Goal: Transaction & Acquisition: Purchase product/service

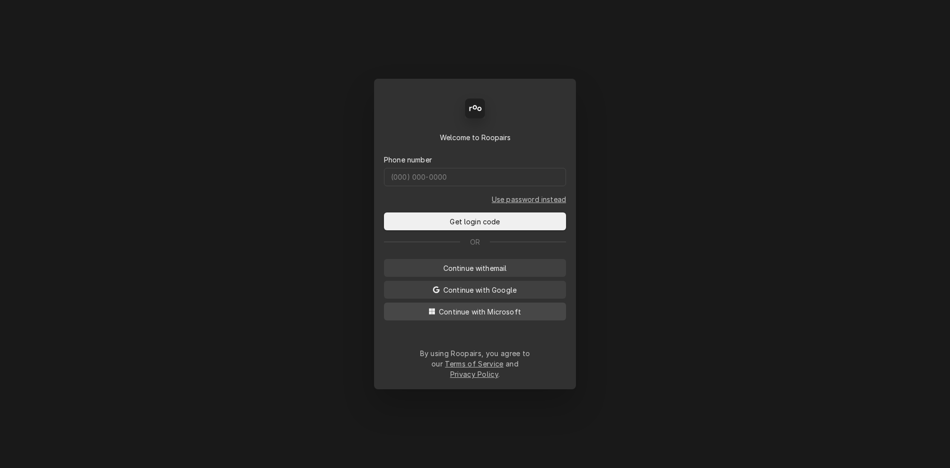
click at [483, 317] on span "Continue with Microsoft" at bounding box center [480, 311] width 86 height 10
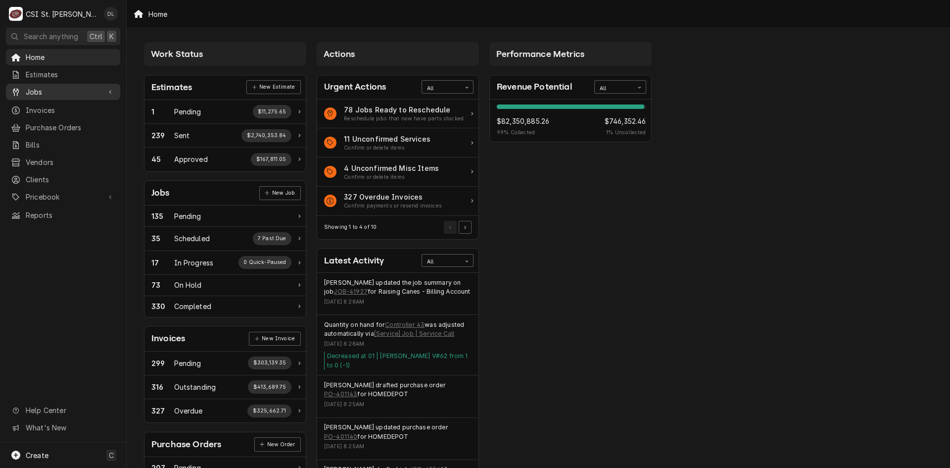
click at [53, 89] on span "Jobs" at bounding box center [63, 92] width 75 height 10
click at [48, 107] on span "Jobs" at bounding box center [71, 109] width 90 height 10
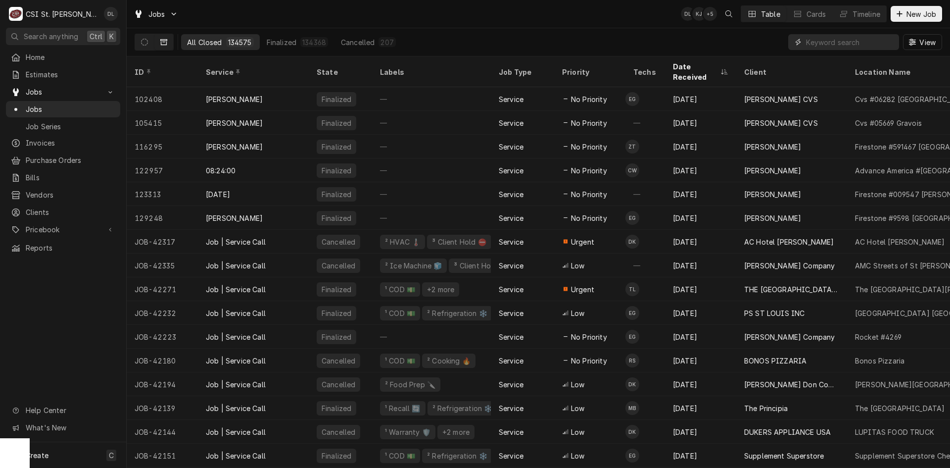
click at [812, 44] on input "Dynamic Content Wrapper" at bounding box center [850, 42] width 88 height 16
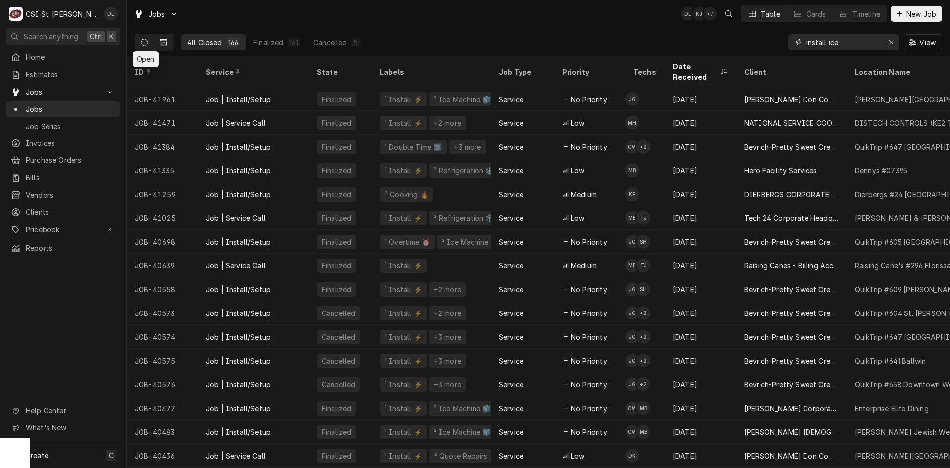
type input "install ice"
click at [148, 40] on button "Dynamic Content Wrapper" at bounding box center [144, 42] width 19 height 16
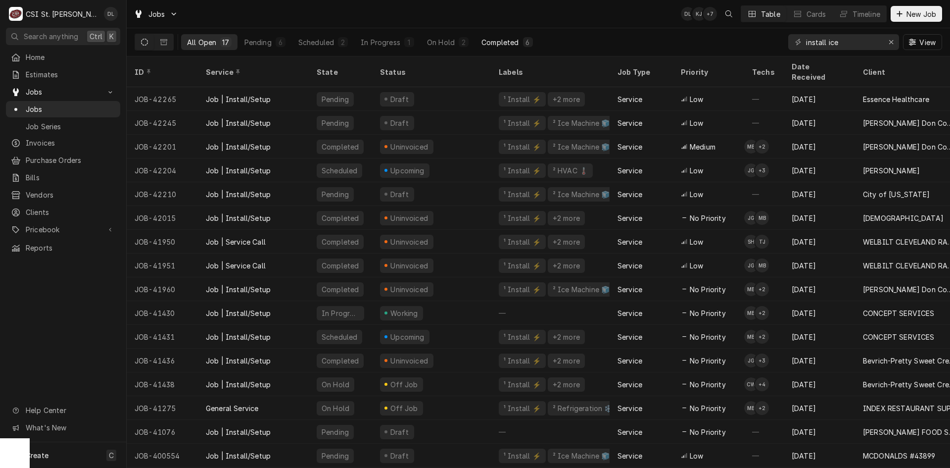
click at [513, 44] on div "Completed" at bounding box center [500, 42] width 37 height 10
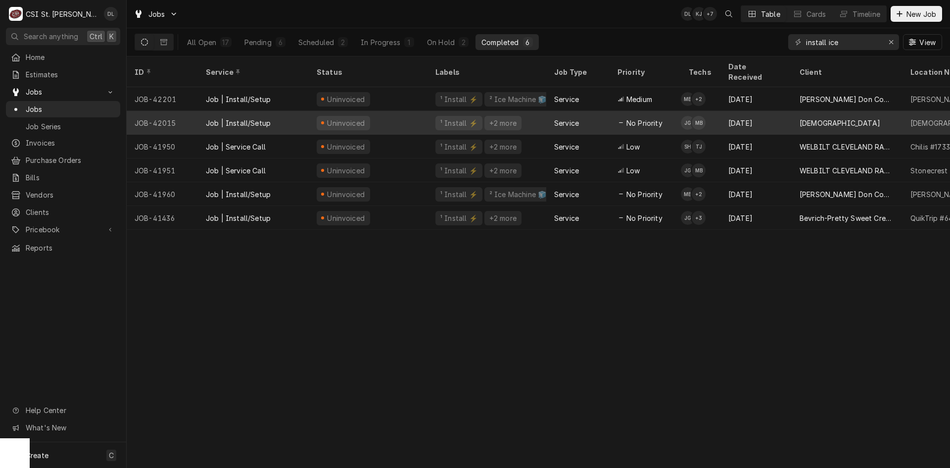
click at [599, 111] on div "Service" at bounding box center [577, 123] width 63 height 24
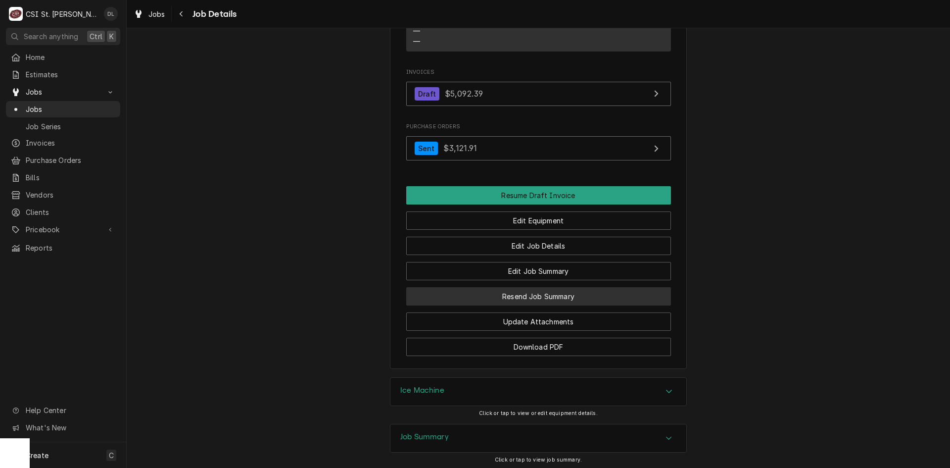
scroll to position [1080, 0]
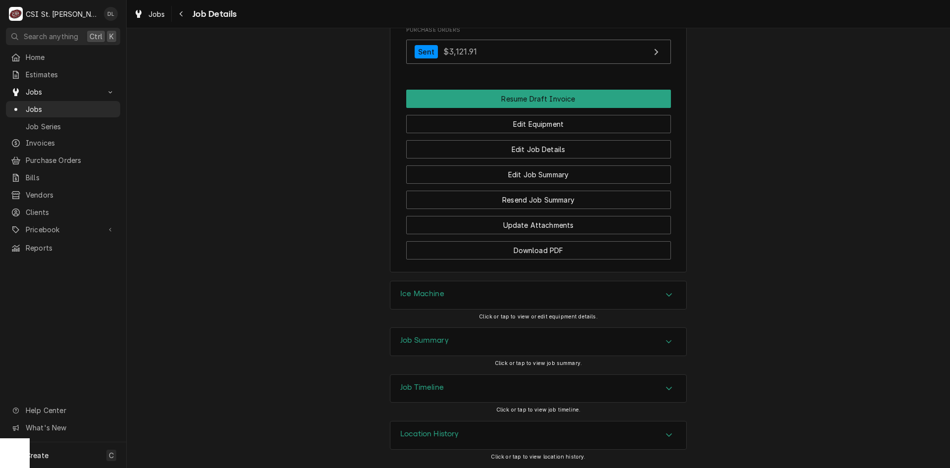
click at [654, 292] on div "Ice Machine" at bounding box center [538, 295] width 296 height 28
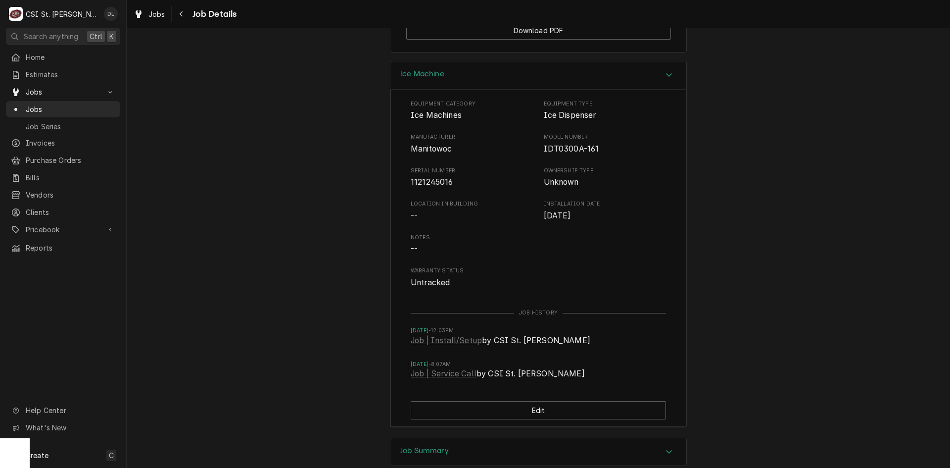
scroll to position [1278, 0]
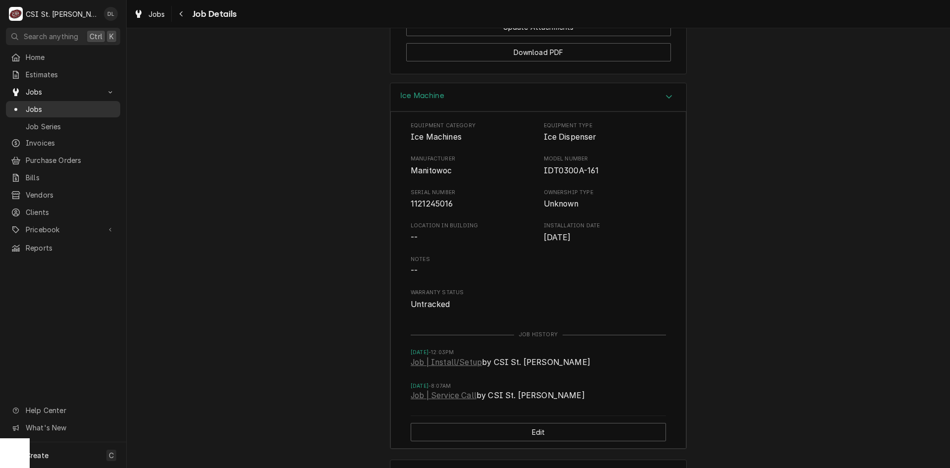
click at [40, 109] on span "Jobs" at bounding box center [71, 109] width 90 height 10
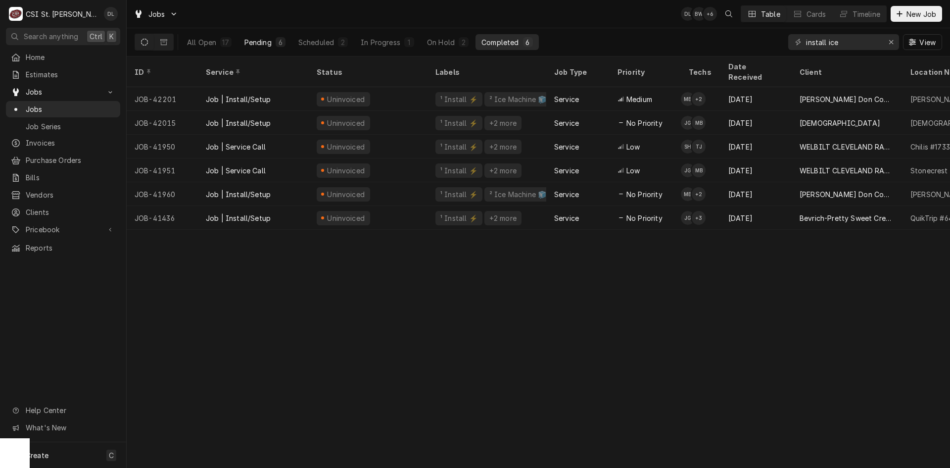
click at [276, 39] on div "6" at bounding box center [281, 42] width 10 height 10
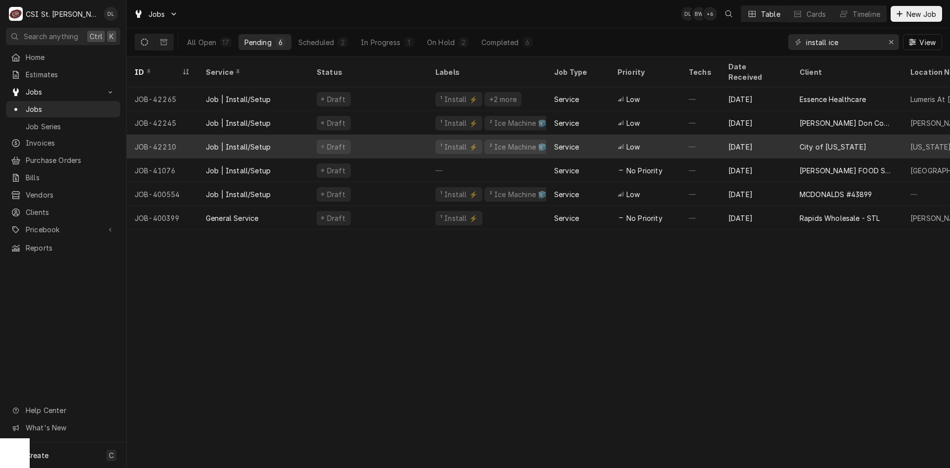
click at [678, 135] on div "Low" at bounding box center [645, 147] width 71 height 24
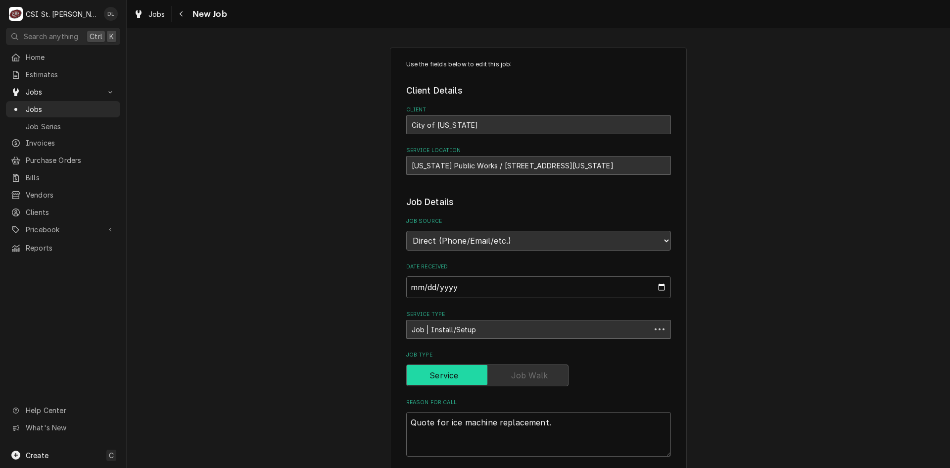
type textarea "x"
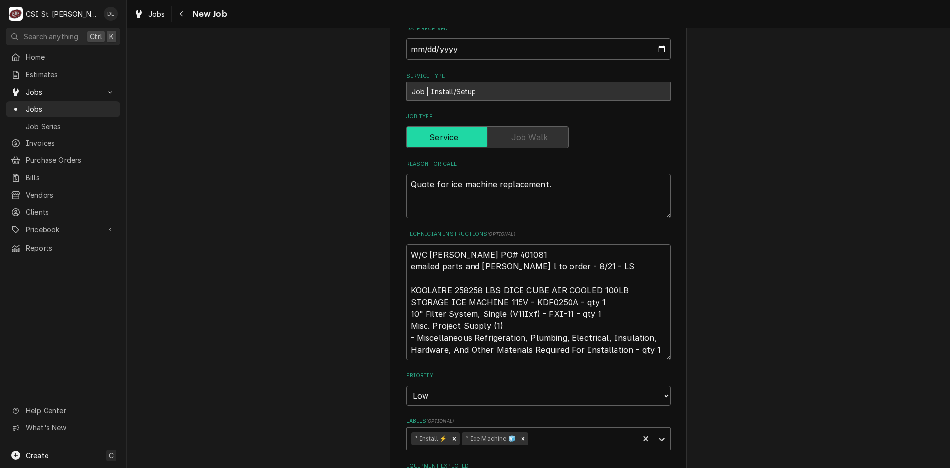
scroll to position [247, 0]
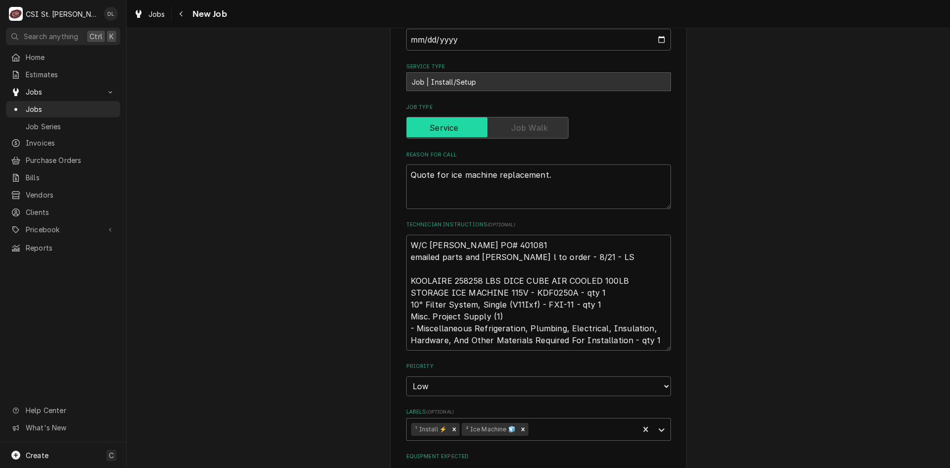
click at [229, 390] on div "Use the fields below to edit this job: Client Details Client City of [US_STATE]…" at bounding box center [539, 326] width 824 height 1071
click at [149, 348] on div "Use the fields below to edit this job: Client Details Client City of Washington…" at bounding box center [539, 326] width 824 height 1071
click at [61, 104] on span "Jobs" at bounding box center [71, 109] width 90 height 10
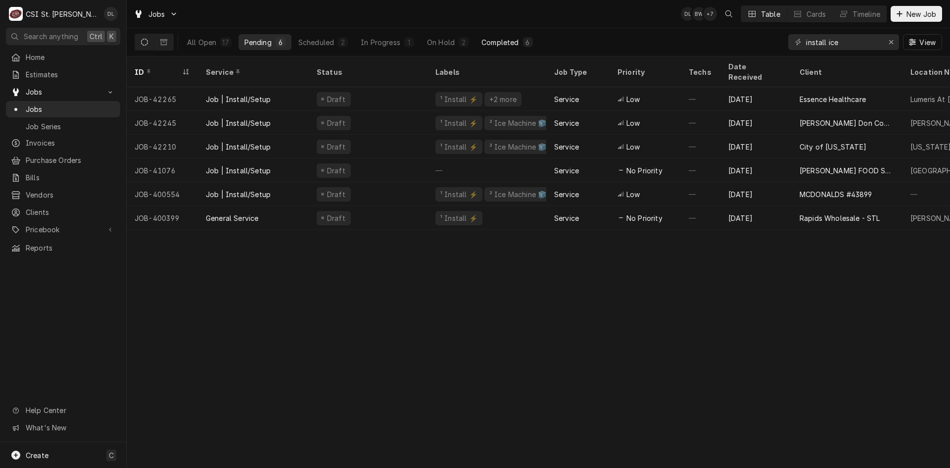
click at [523, 41] on div "6" at bounding box center [528, 42] width 10 height 10
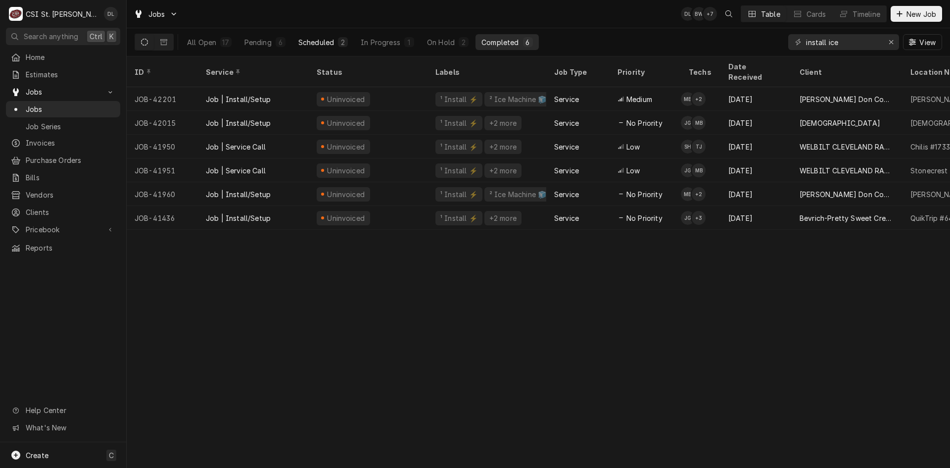
click at [295, 40] on button "Scheduled 2" at bounding box center [322, 42] width 61 height 16
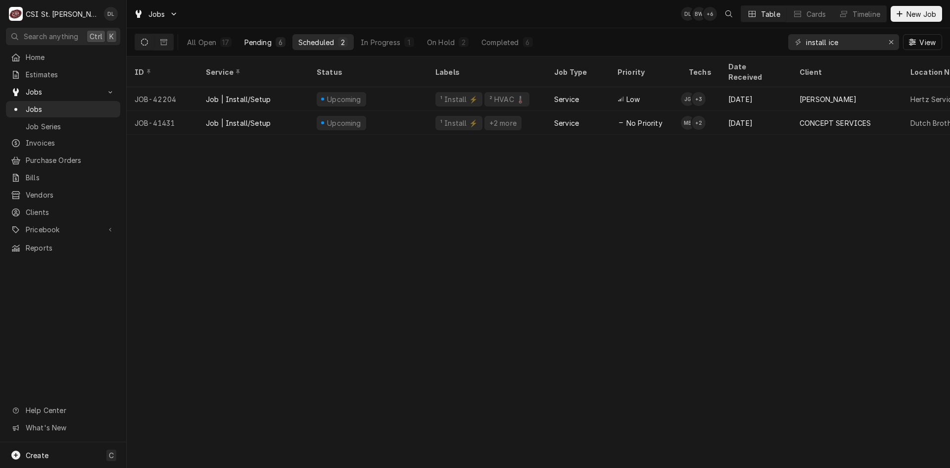
click at [272, 44] on button "Pending 6" at bounding box center [265, 42] width 53 height 16
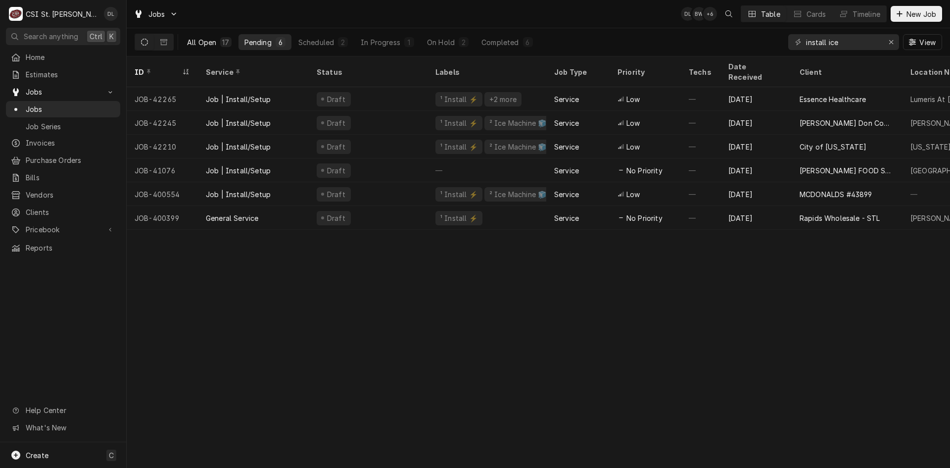
click at [218, 43] on button "All Open 17" at bounding box center [209, 42] width 56 height 16
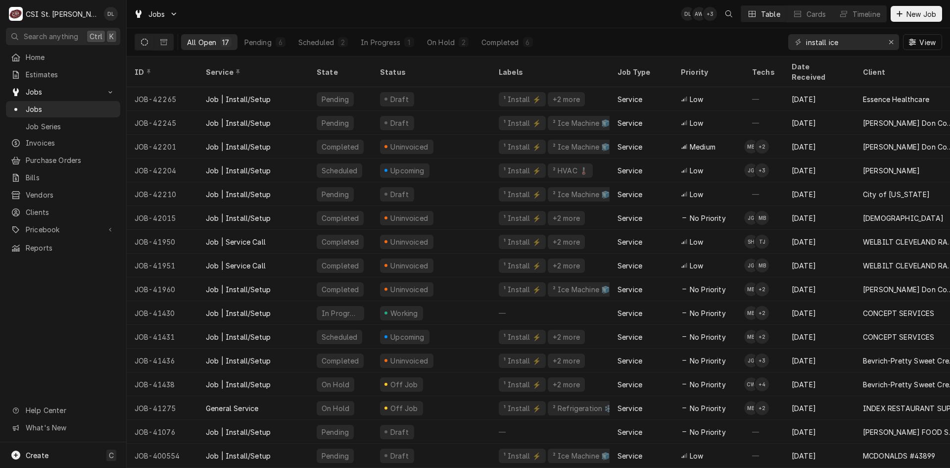
click at [88, 281] on div "Home Estimates Jobs Jobs Job Series Invoices Purchase Orders Bills Vendors Clie…" at bounding box center [63, 245] width 126 height 393
click at [103, 289] on div "Home Estimates Jobs Jobs Job Series Invoices Purchase Orders Bills Vendors Clie…" at bounding box center [63, 245] width 126 height 393
click at [40, 105] on span "Jobs" at bounding box center [71, 109] width 90 height 10
click at [898, 11] on icon "Dynamic Content Wrapper" at bounding box center [900, 13] width 6 height 7
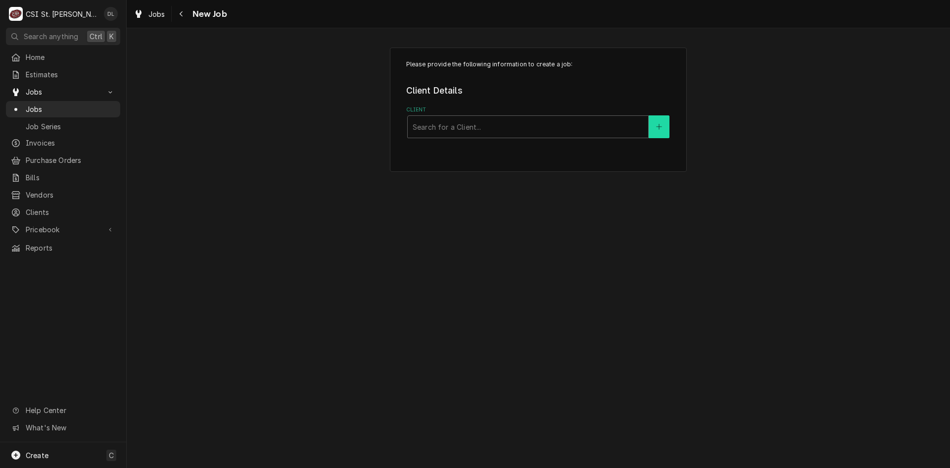
click at [663, 126] on button "Client" at bounding box center [659, 126] width 21 height 23
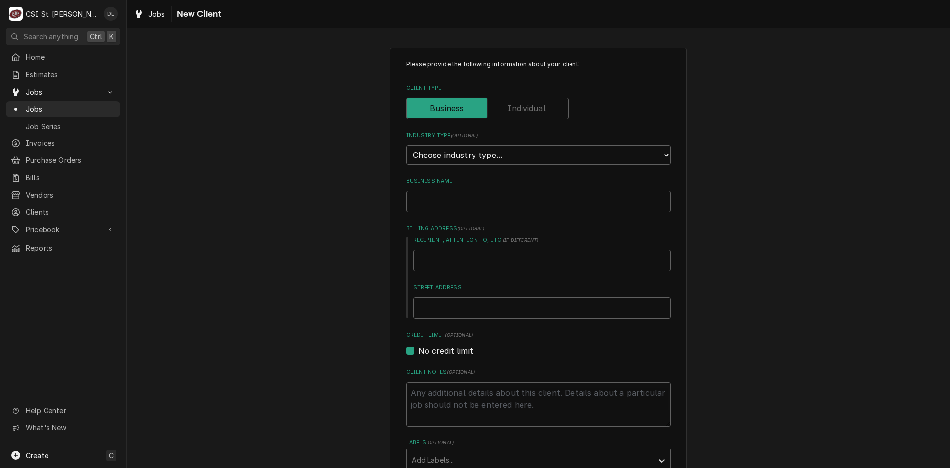
click at [532, 106] on label "Client Type" at bounding box center [487, 108] width 162 height 22
click at [532, 106] on input "Client Type" at bounding box center [487, 108] width 153 height 22
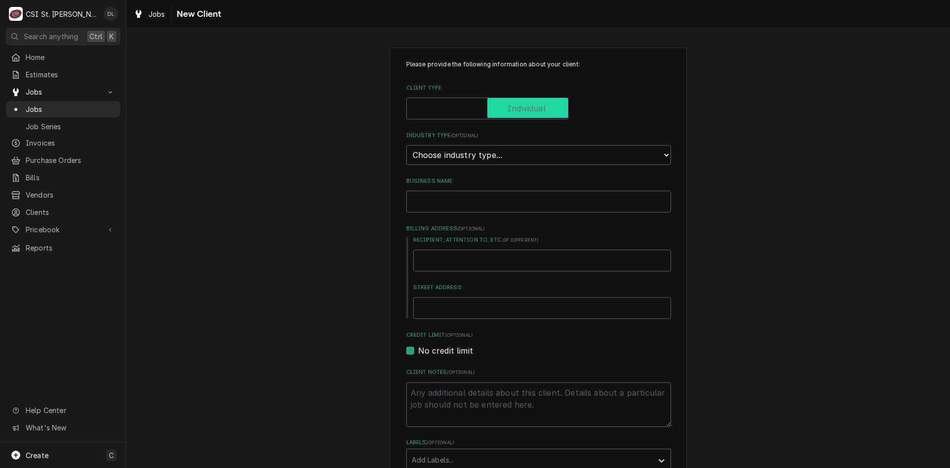
checkbox input "true"
type textarea "x"
click at [640, 155] on select "Choose industry type... Residential Commercial Industrial Government" at bounding box center [538, 155] width 265 height 20
select select "1"
click at [406, 145] on select "Choose industry type... Residential Commercial Industrial Government" at bounding box center [538, 155] width 265 height 20
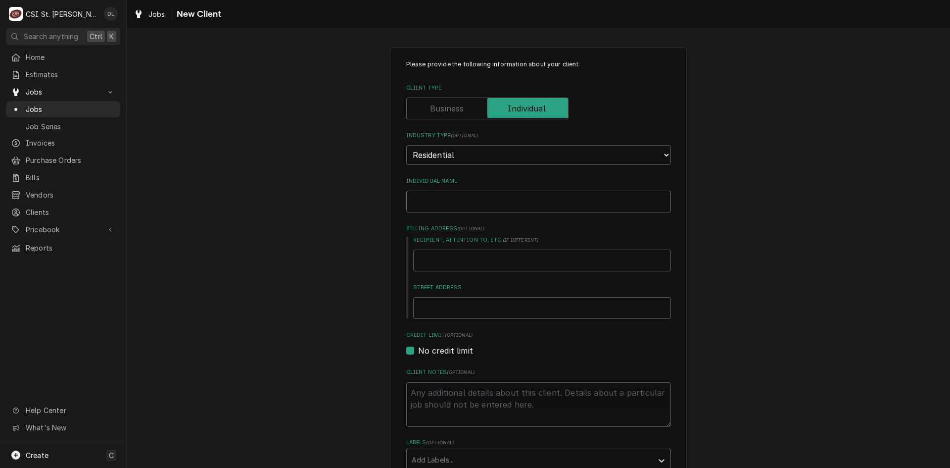
click at [467, 204] on input "Individual Name" at bounding box center [538, 202] width 265 height 22
type textarea "x"
type input "S"
type textarea "x"
type input "SH"
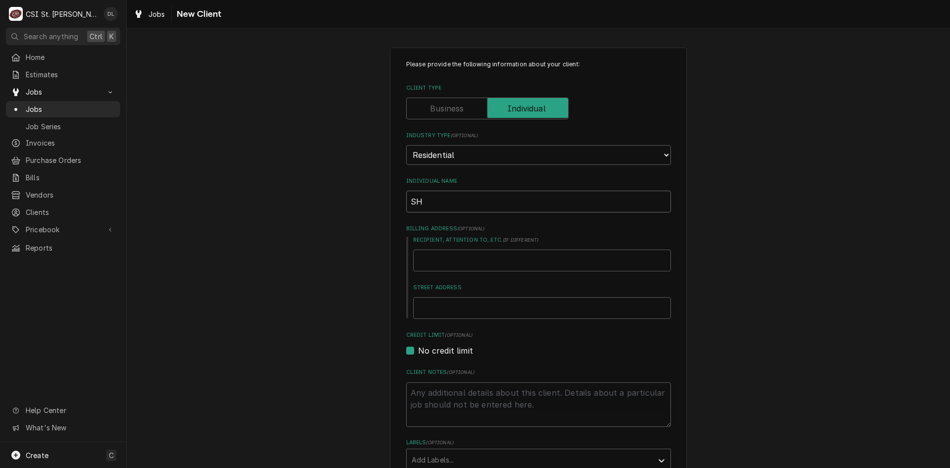
type textarea "x"
type input "SHA"
type textarea "x"
type input "SHAW"
type textarea "x"
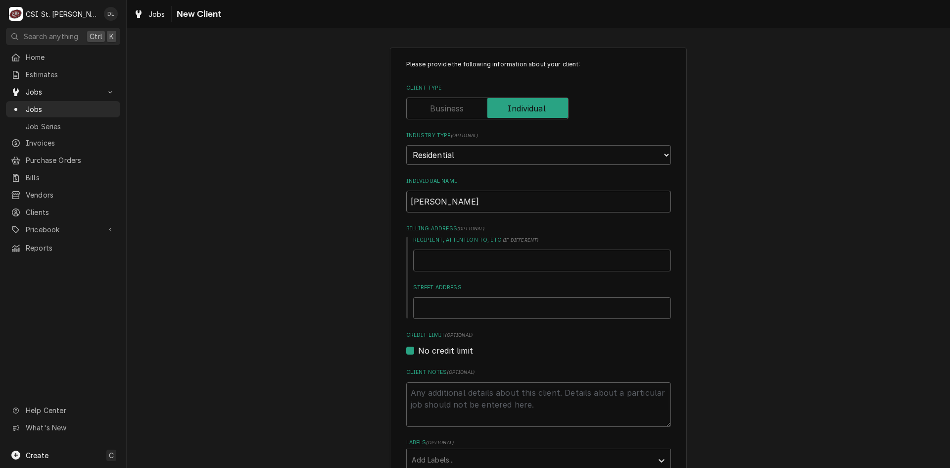
type input "SHA"
type textarea "x"
type input "SH"
type textarea "x"
type input "S"
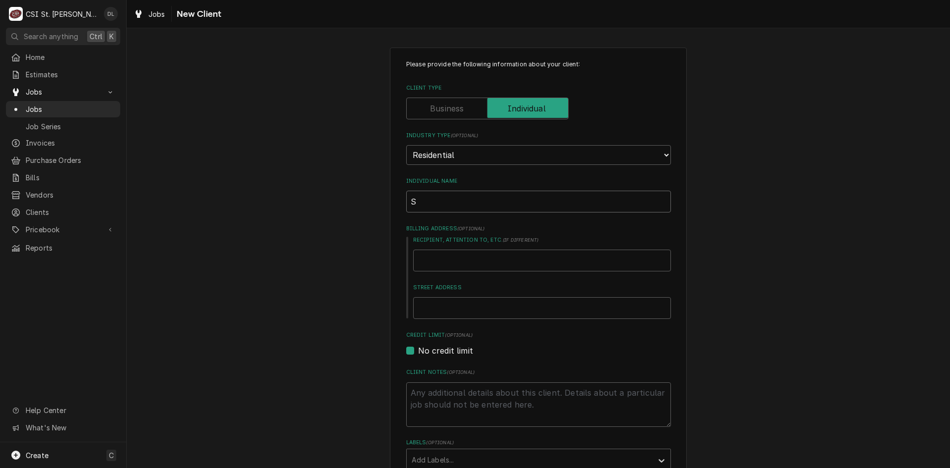
type textarea "x"
type input "Sh"
type textarea "x"
type input "Sha"
type textarea "x"
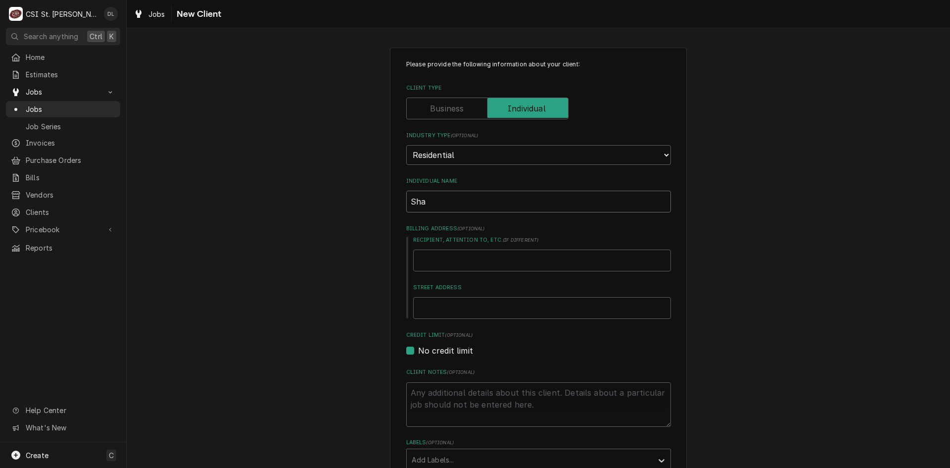
type input "Shaw"
type textarea "x"
type input "Shawn"
type textarea "x"
type input "Shawn"
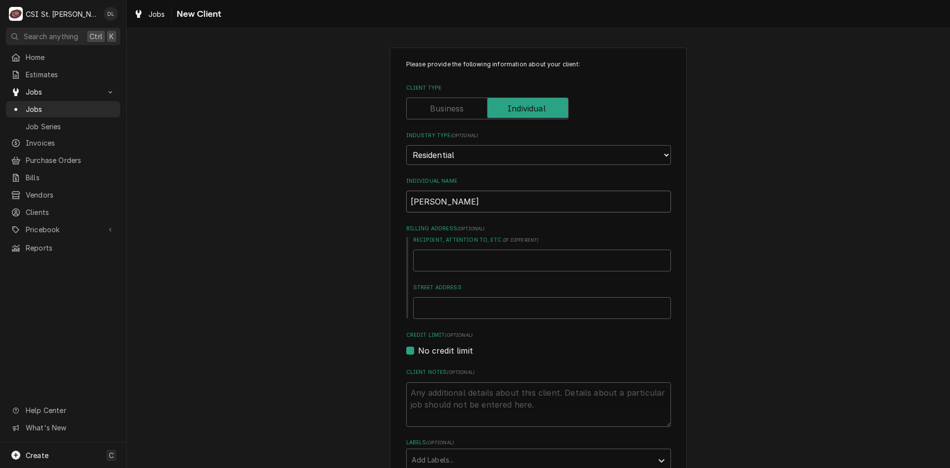
type textarea "x"
type input "Shawn H"
type textarea "x"
type input "Shawn Ha"
type textarea "x"
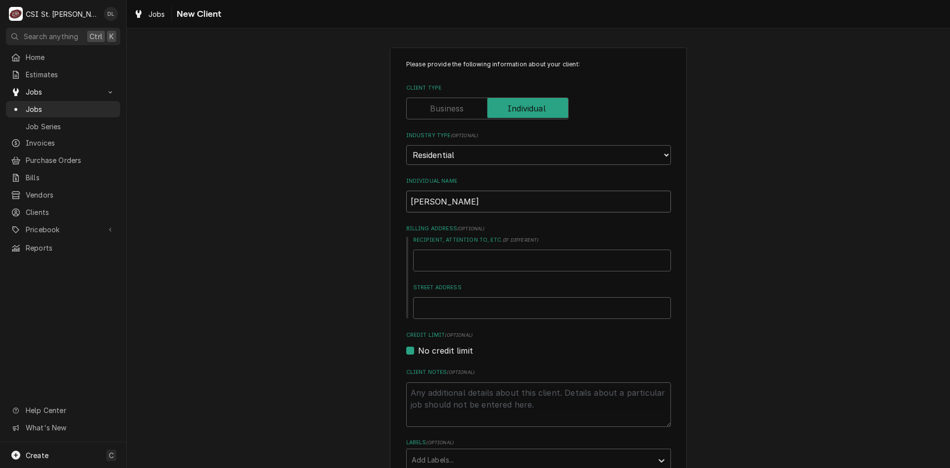
type input "Shawn Hag"
type textarea "x"
type input "Shawn Hage"
type textarea "x"
type input "Shawn Hagen"
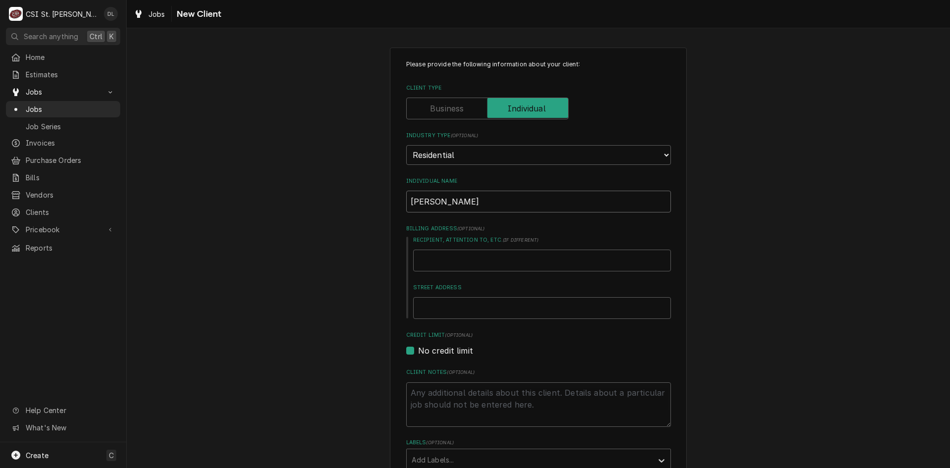
type textarea "x"
type input "Shawn Hagen"
click at [462, 260] on input "Recipient, Attention To, etc. ( if different )" at bounding box center [542, 260] width 258 height 22
type textarea "x"
type input "1"
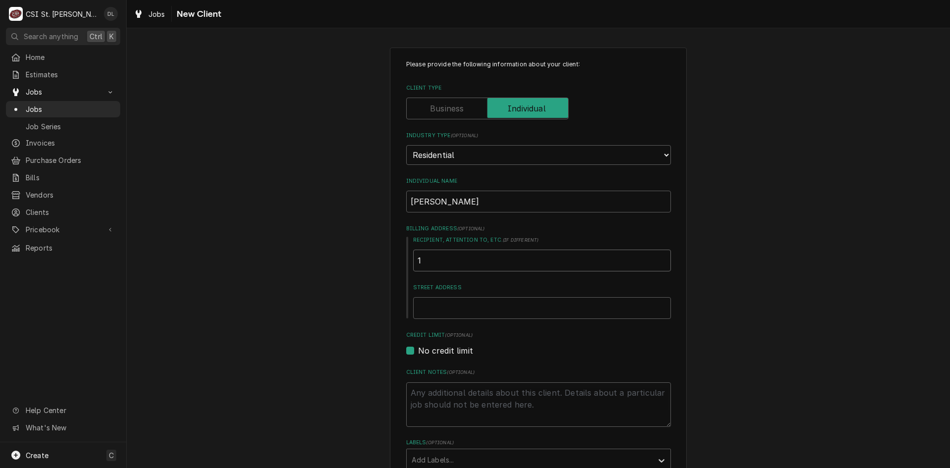
type textarea "x"
type input "19"
type textarea "x"
type input "199"
type textarea "x"
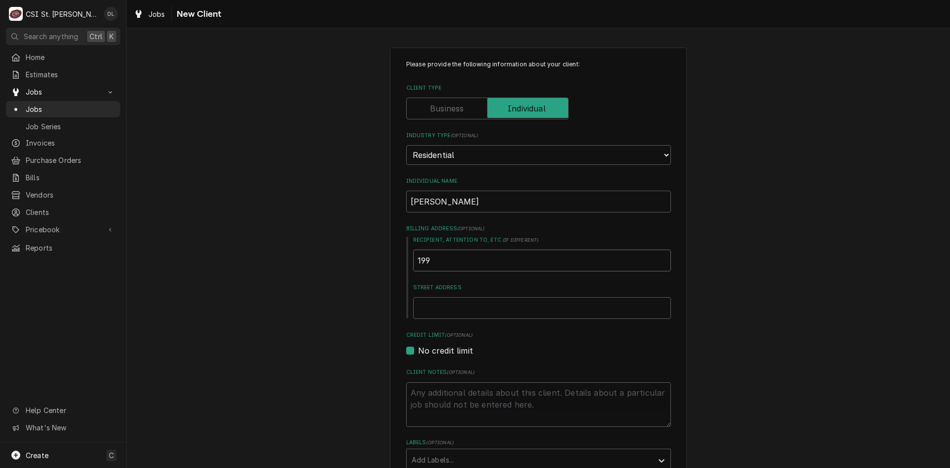
type input "1991"
type textarea "x"
type input "1991"
type textarea "x"
type input "1991 T"
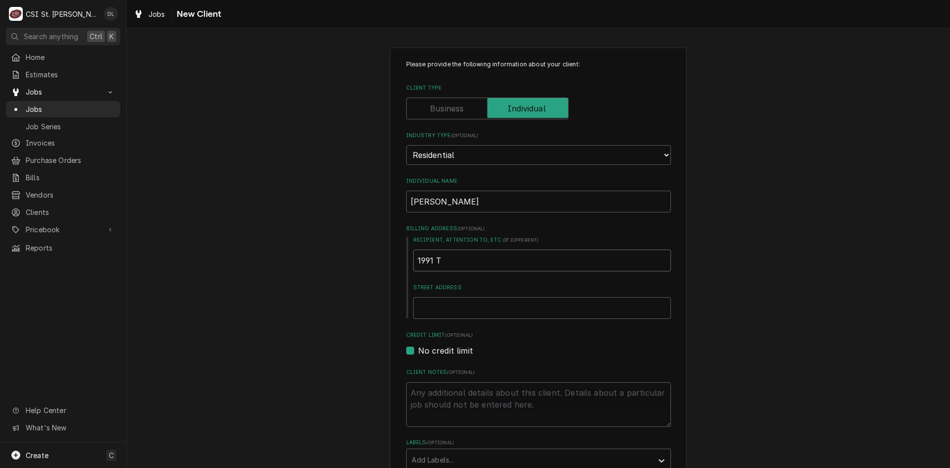
type textarea "x"
type input "1991 Tr"
type textarea "x"
type input "1991 Tre"
type textarea "x"
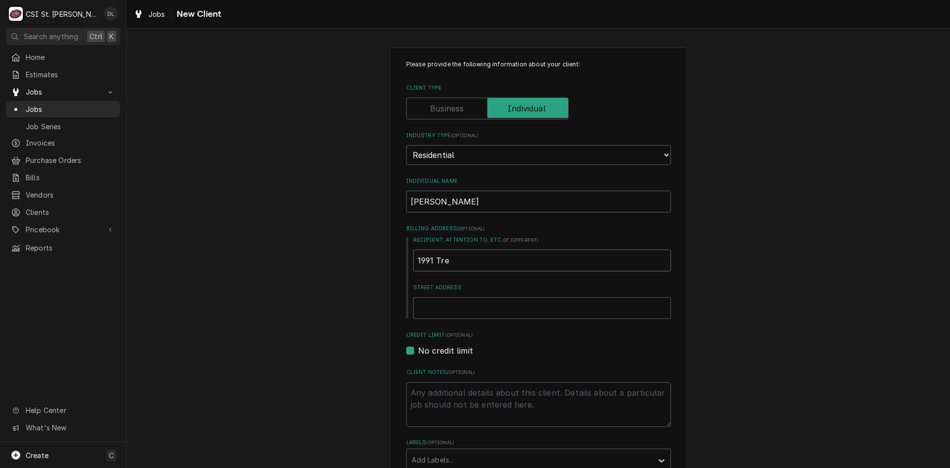
type input "1991 Trea"
type textarea "x"
type input "1991 Treas"
type textarea "x"
type input "1991 Treasu"
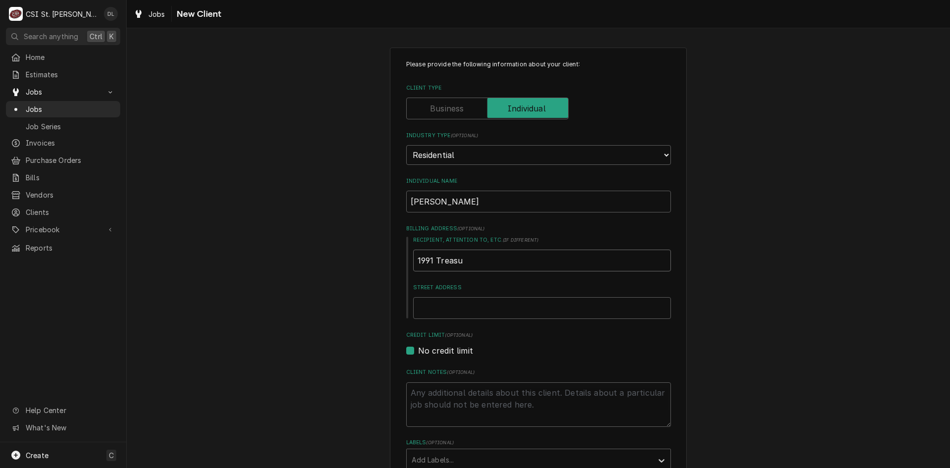
type textarea "x"
type input "1991 Treasur"
type textarea "x"
type input "1991 Treasure"
type textarea "x"
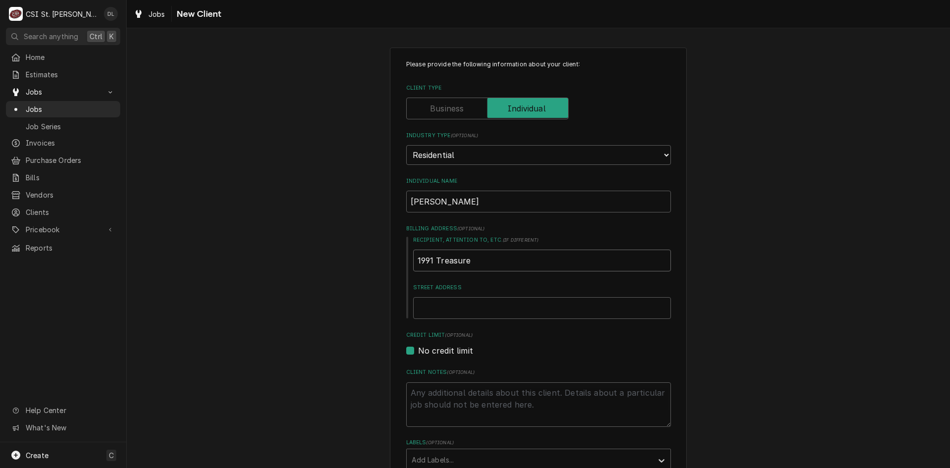
type input "1991 Treasure"
type textarea "x"
type input "1991 Treasure D"
type textarea "x"
type input "1991 Treasure Dr"
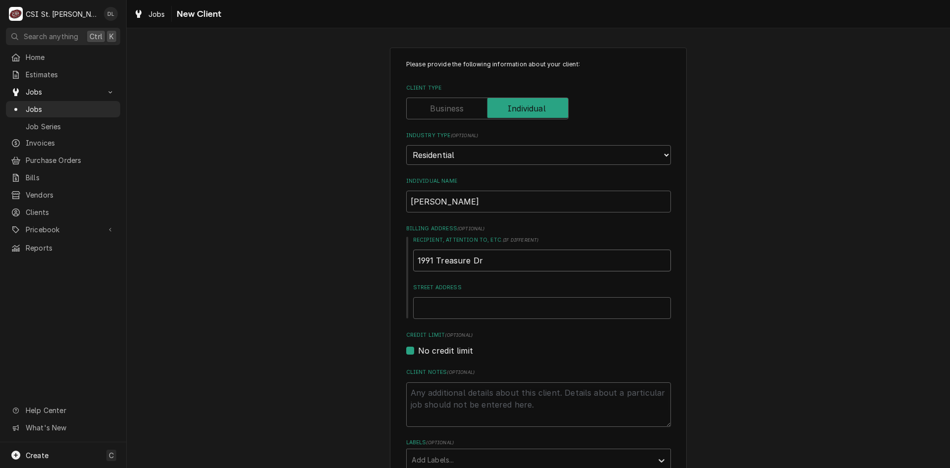
type textarea "x"
type input "1991 Treasure Dri"
type textarea "x"
type input "1991 Treasure Driv"
type textarea "x"
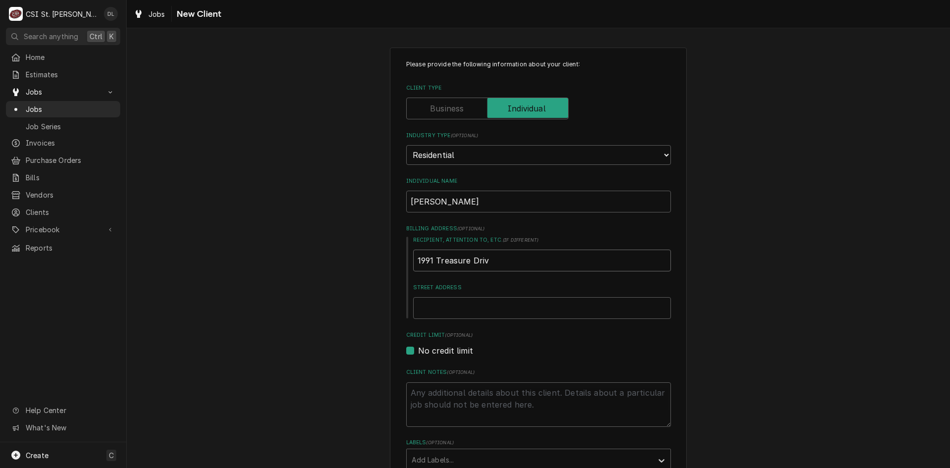
type input "1991 Treasure Drive"
type textarea "x"
type input "1991 Treasure Driv"
type textarea "x"
type input "1991 Treasure Drive"
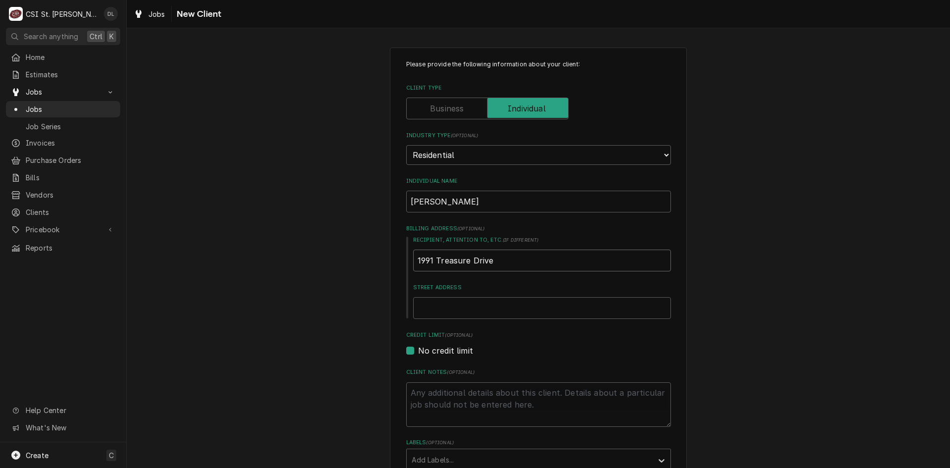
type textarea "x"
type input "1991 Treasure Drive"
drag, startPoint x: 539, startPoint y: 261, endPoint x: 363, endPoint y: 262, distance: 176.2
click at [363, 262] on div "Please provide the following information about your client: Client Type Industr…" at bounding box center [539, 364] width 824 height 650
type textarea "x"
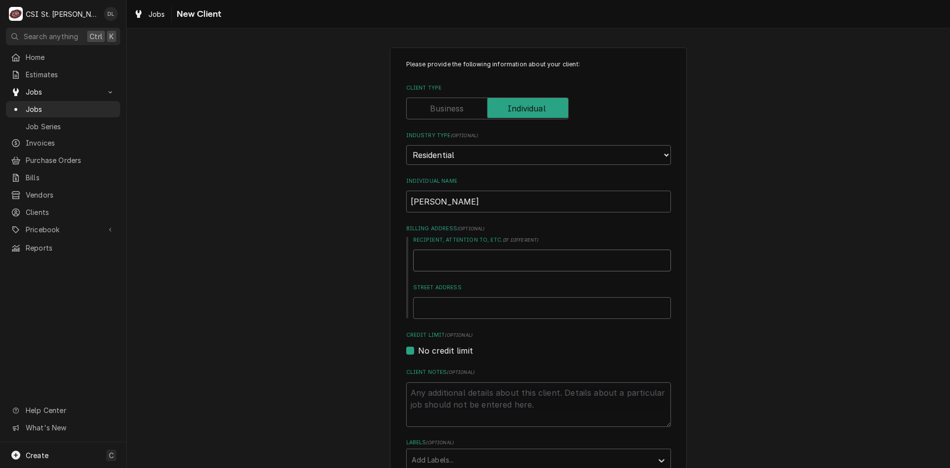
type textarea "x"
click at [450, 310] on input "Street Address" at bounding box center [542, 308] width 258 height 22
paste input "1991 Treasure Drive"
type textarea "x"
type input "1991 Treasure Drive"
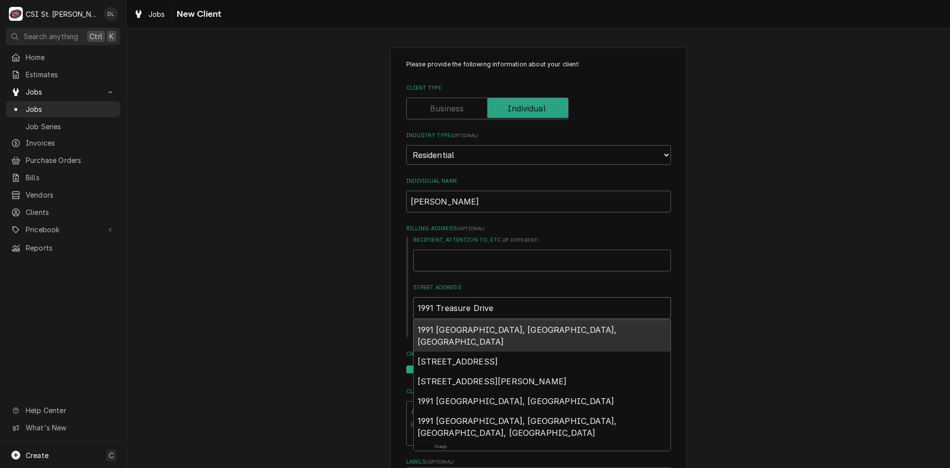
click at [530, 332] on span "1991 Treasure Drive, Edwardsville, IL, USA" at bounding box center [517, 336] width 199 height 22
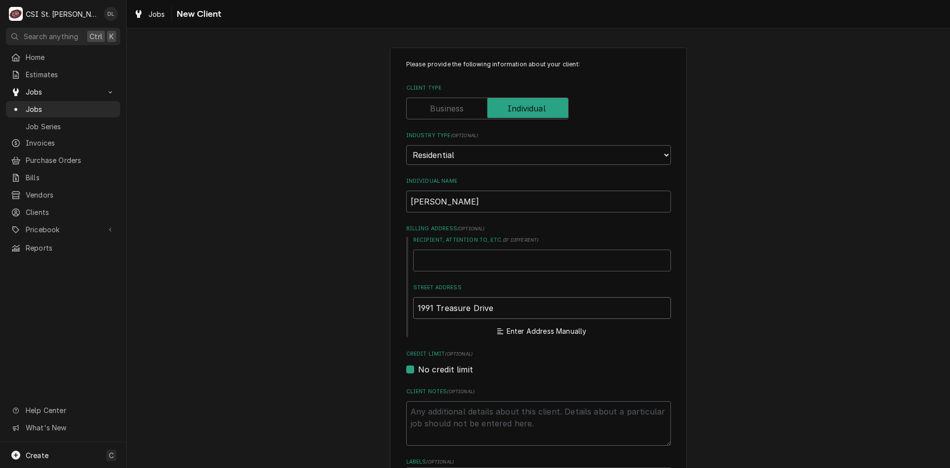
type textarea "x"
type input "1991 Treasure Dr"
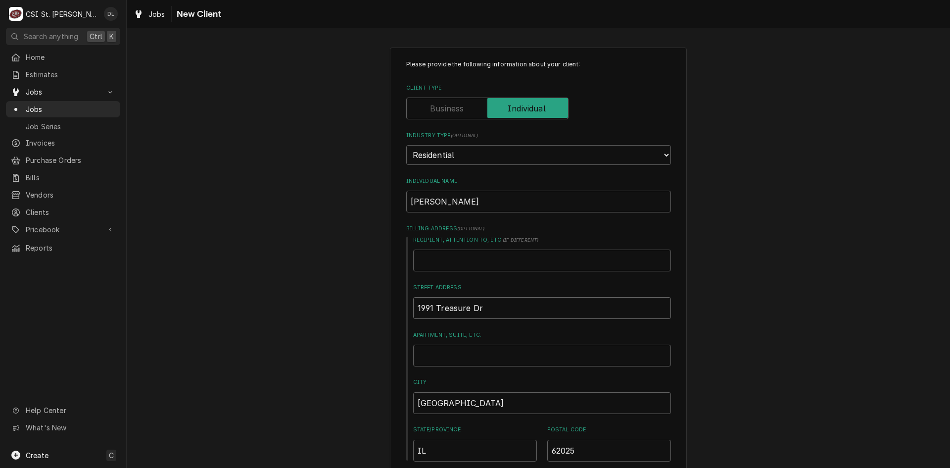
type textarea "x"
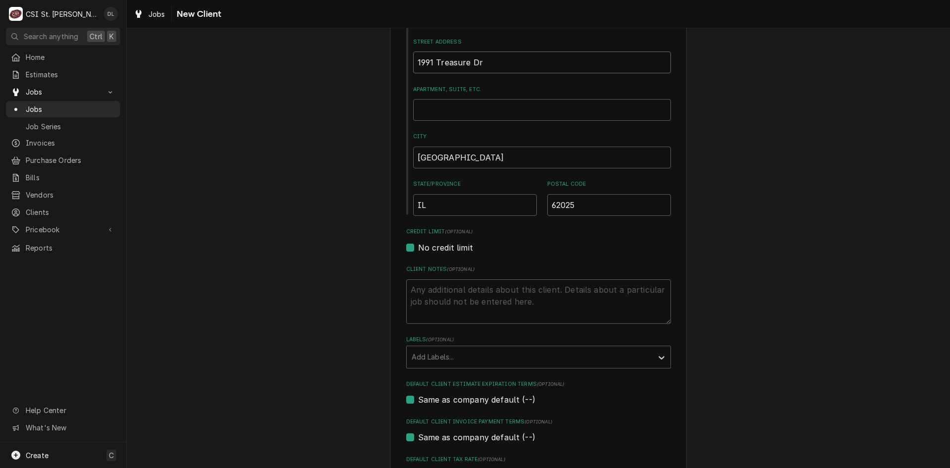
scroll to position [364, 0]
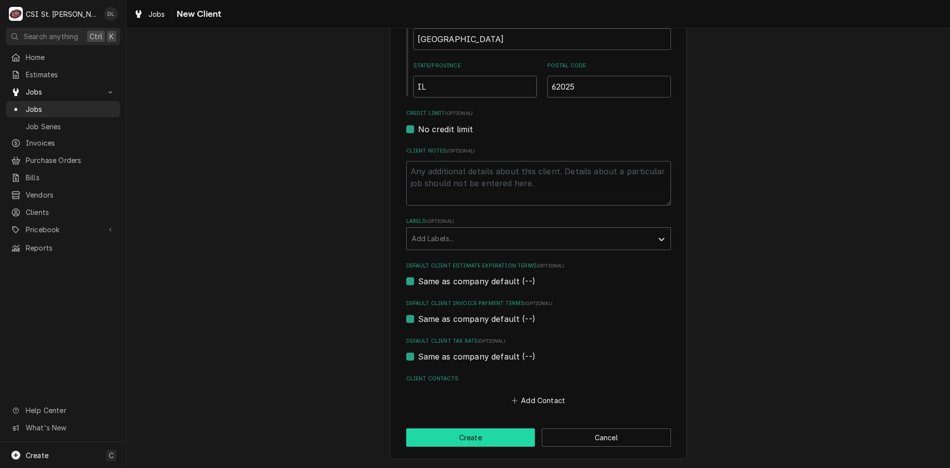
type input "1991 Treasure Dr"
click at [469, 435] on button "Create" at bounding box center [470, 437] width 129 height 18
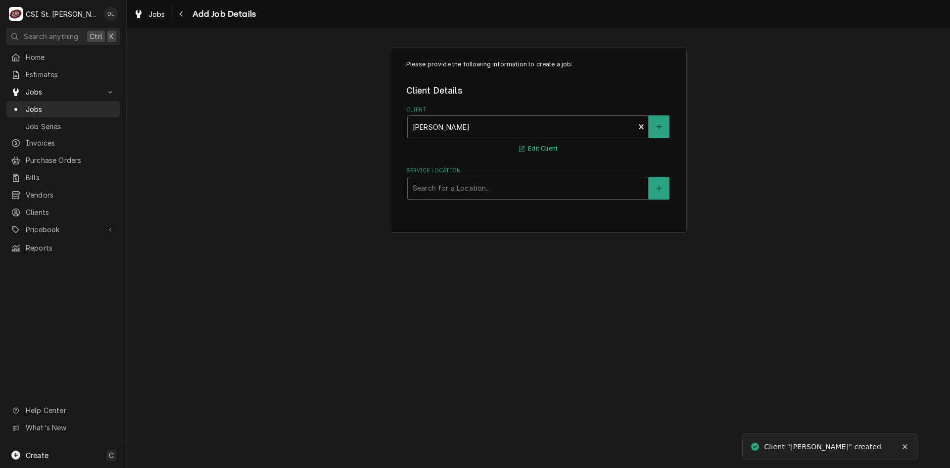
click at [534, 149] on button "Edit Client" at bounding box center [539, 149] width 42 height 12
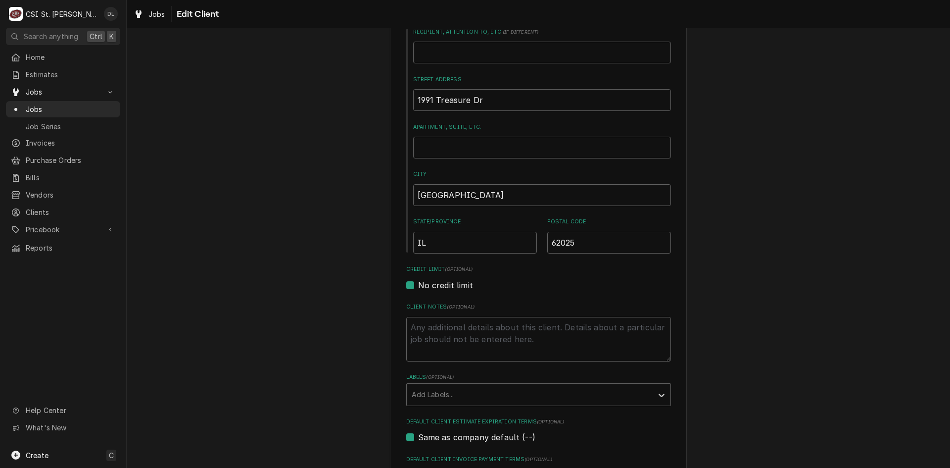
scroll to position [215, 0]
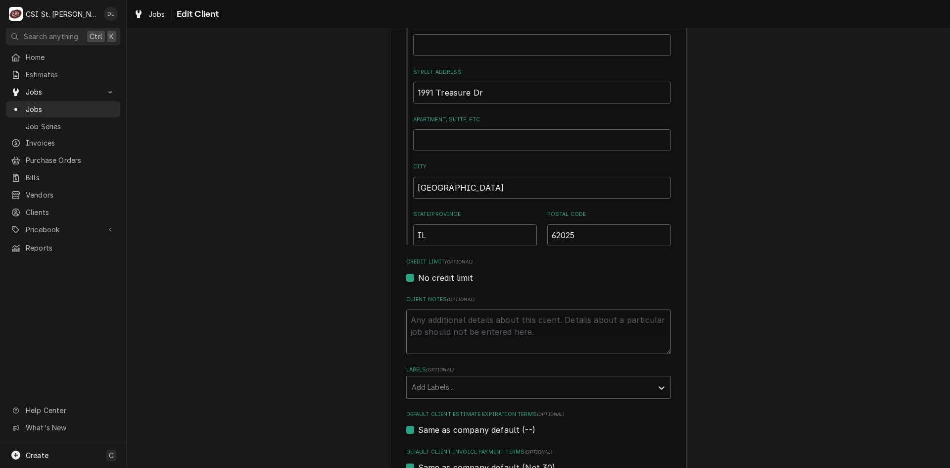
click at [445, 322] on textarea "Client Notes ( optional )" at bounding box center [538, 331] width 265 height 45
type textarea "x"
type textarea "p"
type textarea "x"
type textarea "ph"
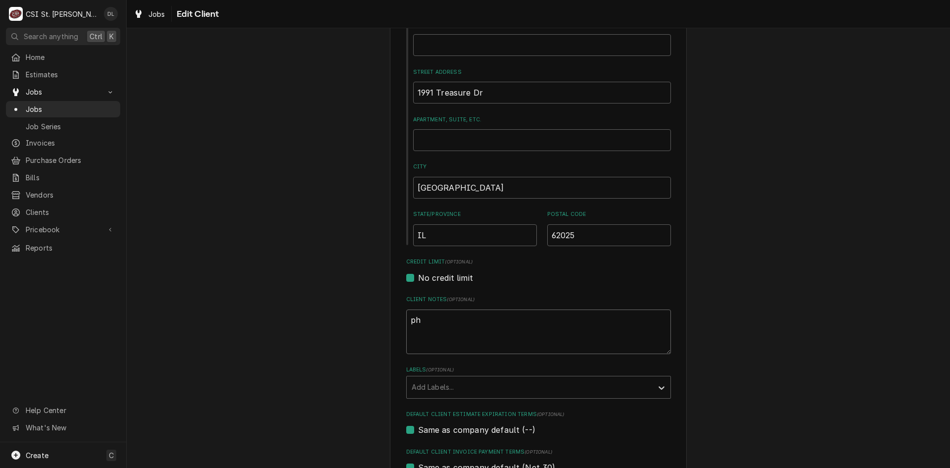
type textarea "x"
type textarea "pho"
type textarea "x"
type textarea "phon"
type textarea "x"
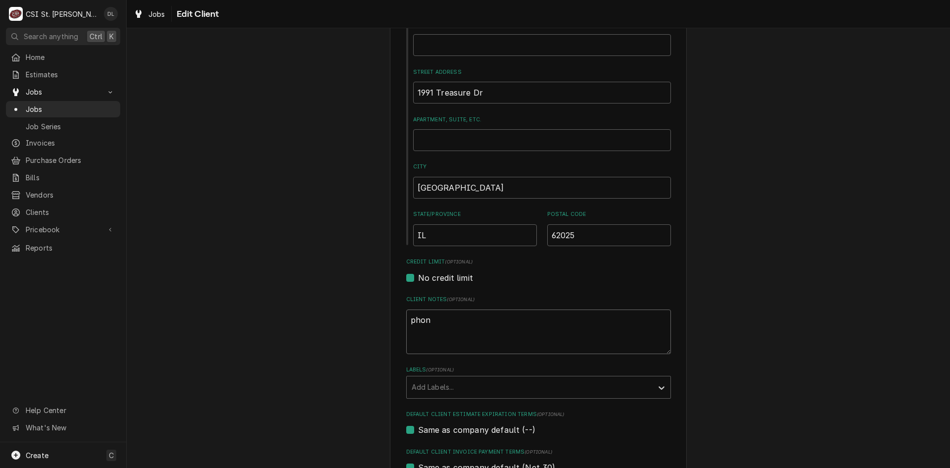
type textarea "phone"
type textarea "x"
type textarea "phone"
type textarea "x"
type textarea "phone 6"
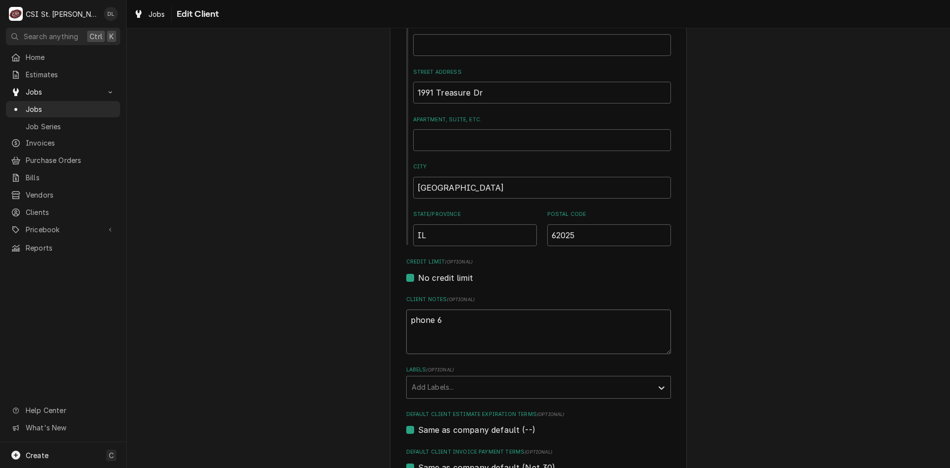
type textarea "x"
type textarea "phone 61"
type textarea "x"
type textarea "phone 618"
type textarea "x"
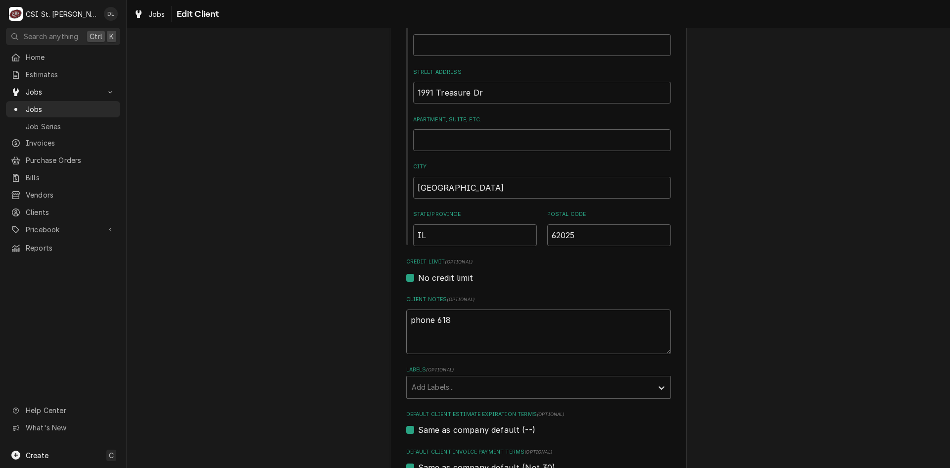
type textarea "phone 618-"
type textarea "x"
type textarea "phone 618-6"
type textarea "x"
type textarea "phone 618-66"
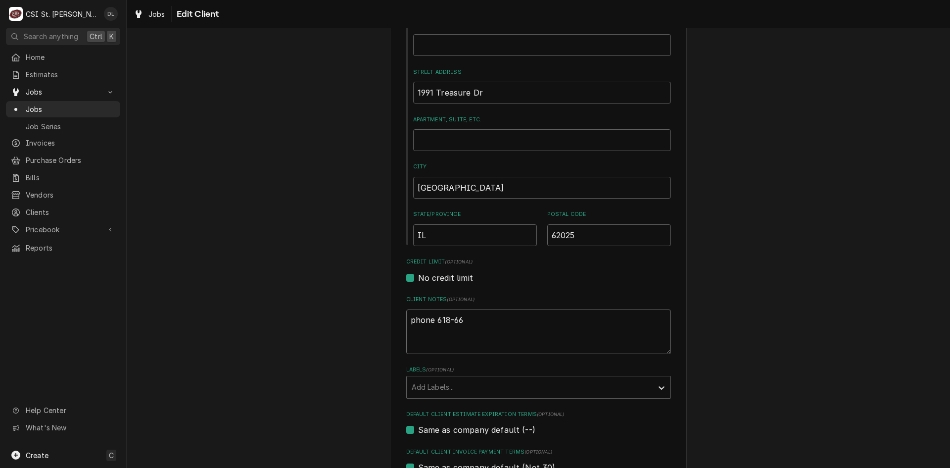
type textarea "x"
type textarea "phone 618-660"
type textarea "x"
type textarea "phone 618-660-"
type textarea "x"
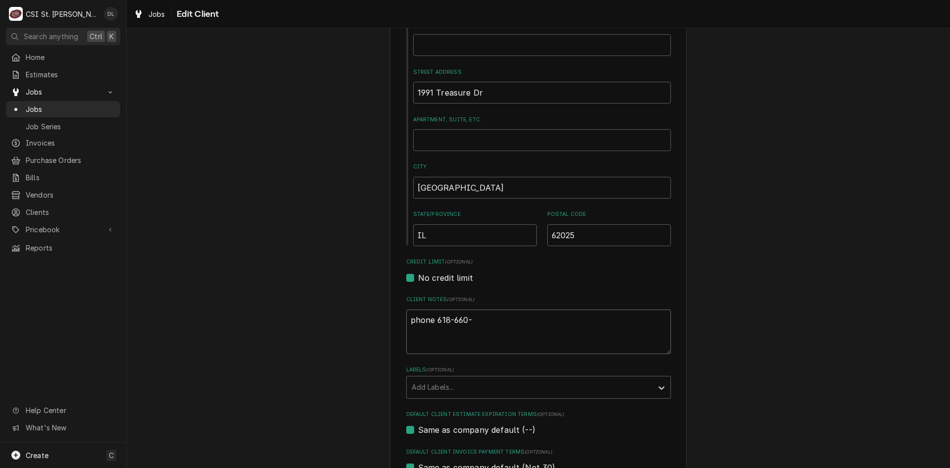
type textarea "phone 618-660-8"
type textarea "x"
type textarea "phone 618-660-84"
type textarea "x"
type textarea "phone 618-660-847"
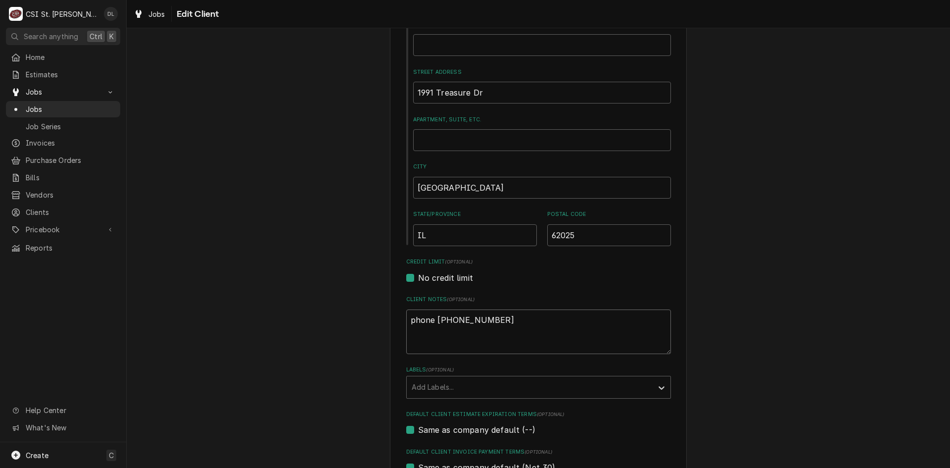
type textarea "x"
type textarea "phone 618-660-8471"
type textarea "x"
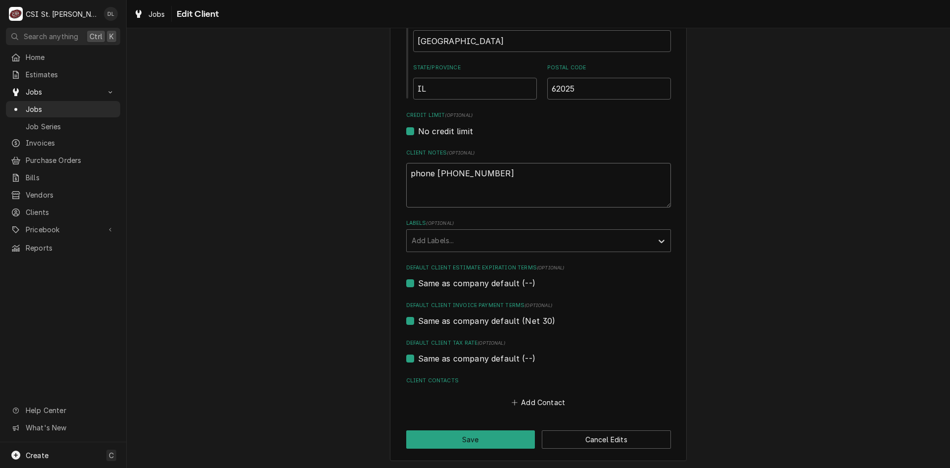
scroll to position [364, 0]
type textarea "phone 618-660-8471"
click at [481, 437] on button "Save" at bounding box center [470, 437] width 129 height 18
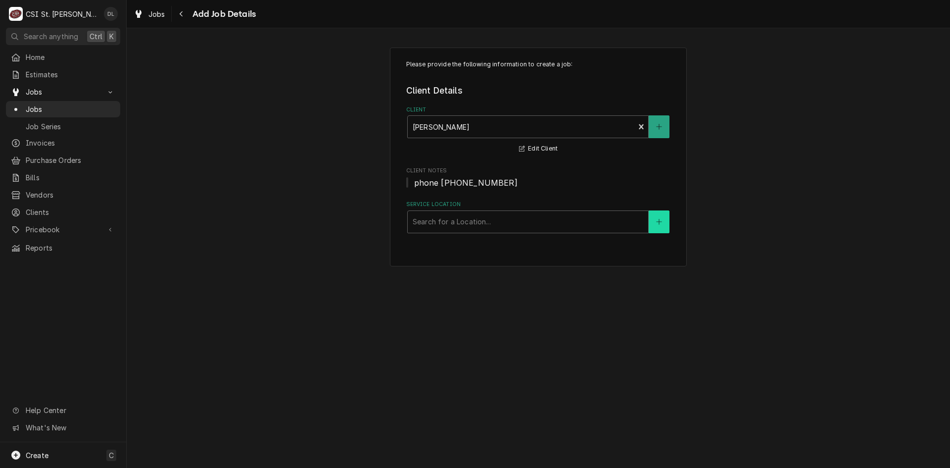
click at [660, 223] on icon "Create New Location" at bounding box center [659, 221] width 6 height 7
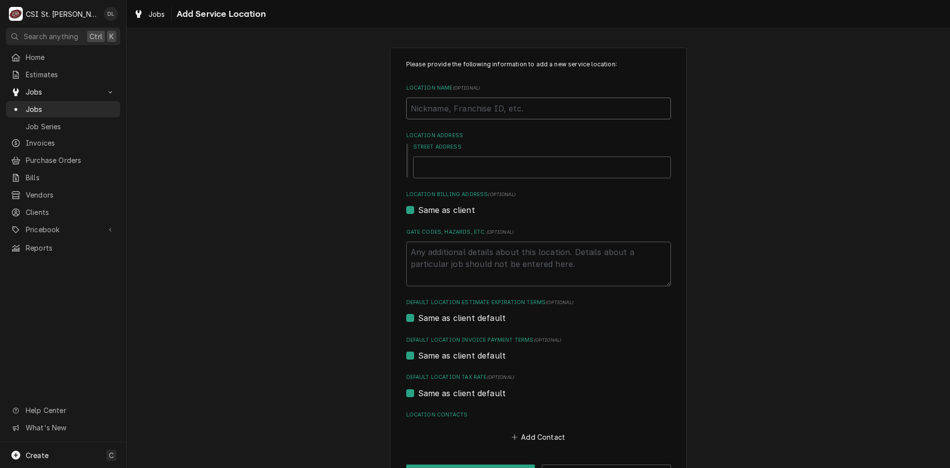
click at [440, 108] on input "Location Name ( optional )" at bounding box center [538, 108] width 265 height 22
click at [432, 164] on input "Street Address" at bounding box center [542, 167] width 258 height 22
type textarea "x"
type input "1"
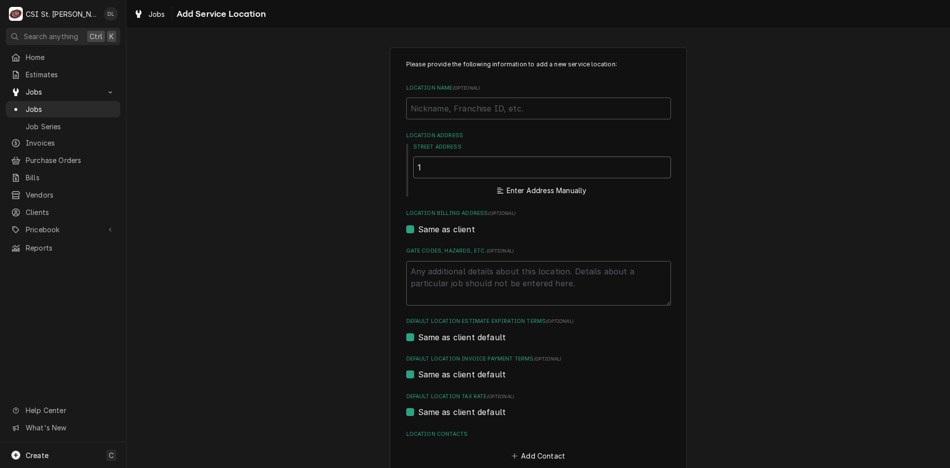
type textarea "x"
type input "19"
type textarea "x"
type input "199"
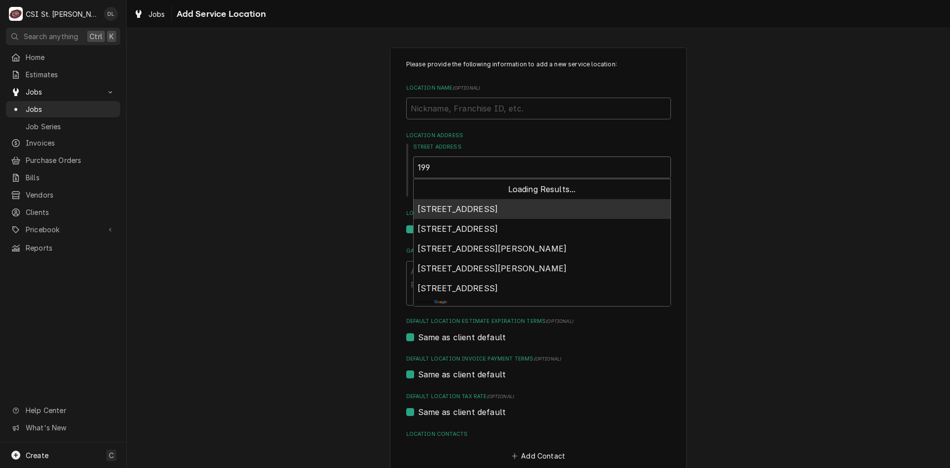
type textarea "x"
type input "1991"
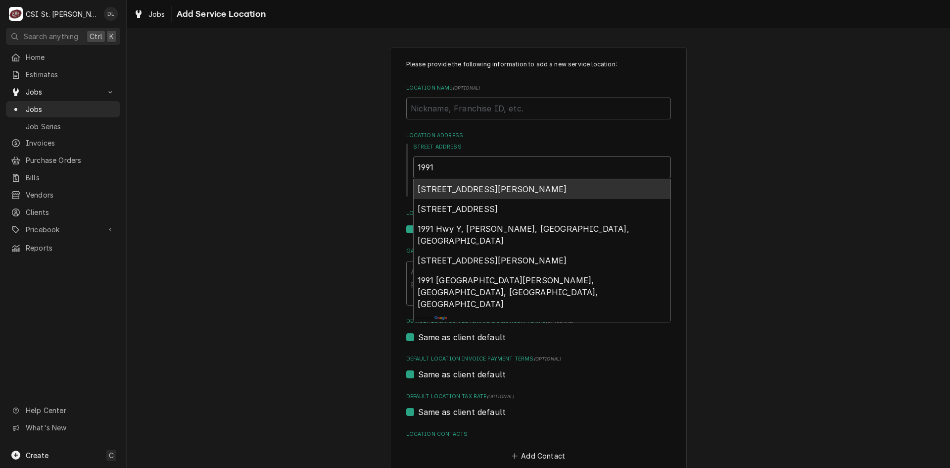
type textarea "x"
type input "1991"
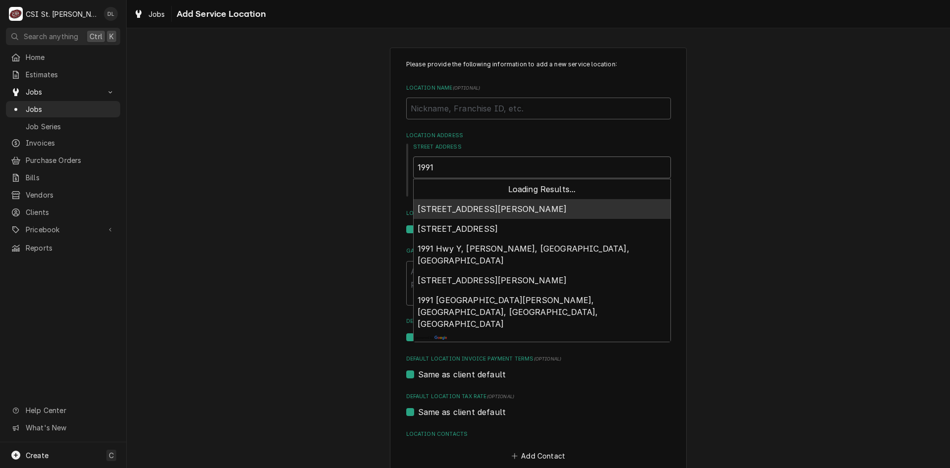
type textarea "x"
type input "1991 t"
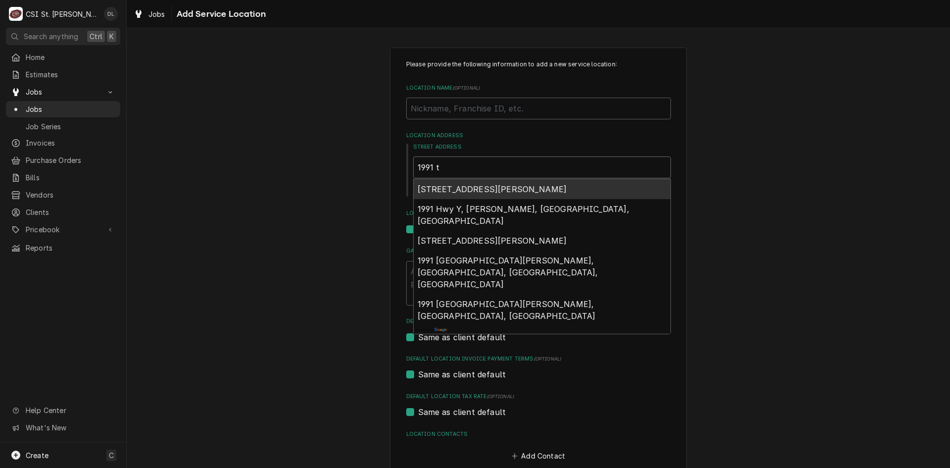
type textarea "x"
type input "1991 te"
type textarea "x"
type input "1991 ter"
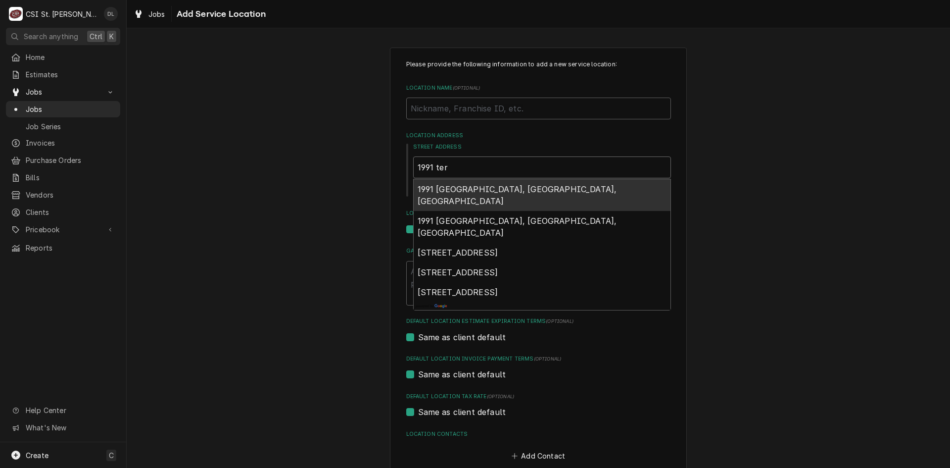
type textarea "x"
type input "1991 tera"
type textarea "x"
type input "1991 teras"
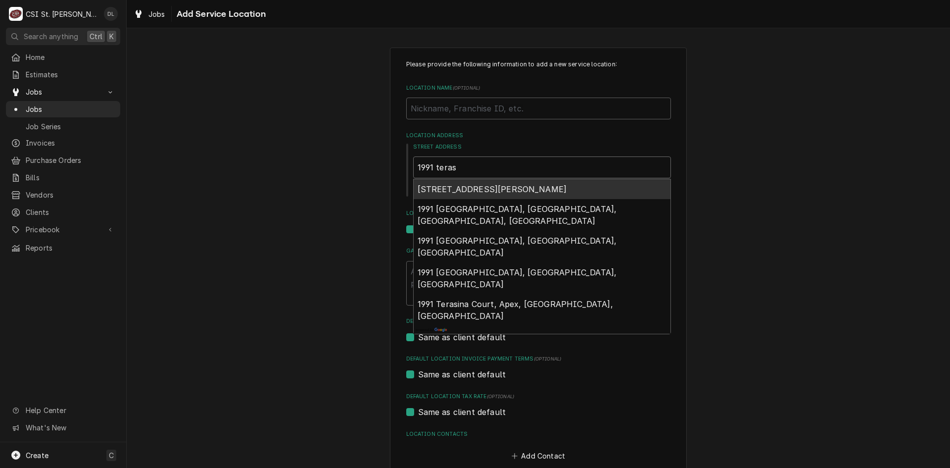
type textarea "x"
type input "1991 tera"
type textarea "x"
type input "1991 ter"
type textarea "x"
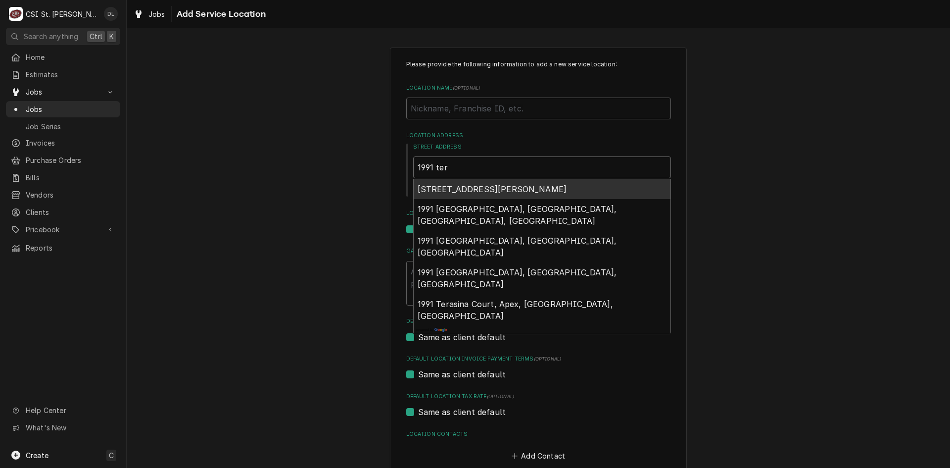
type input "1991 te"
type textarea "x"
type input "1991 tea"
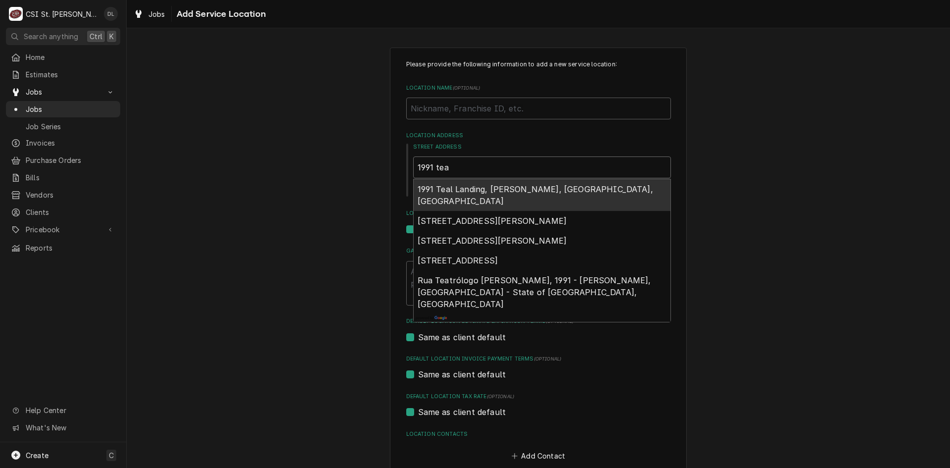
type textarea "x"
type input "1991 teas"
type textarea "x"
type input "1991 teasu"
type textarea "x"
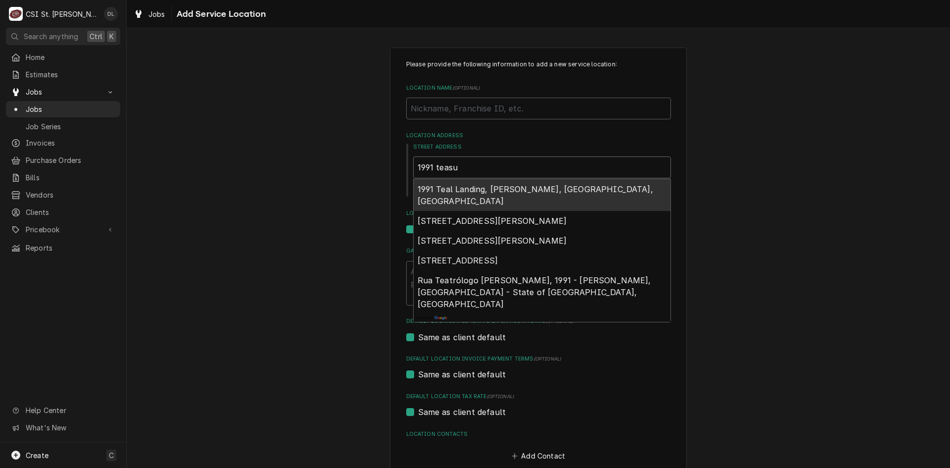
type input "1991 teasur"
type textarea "x"
type input "1991 teasure"
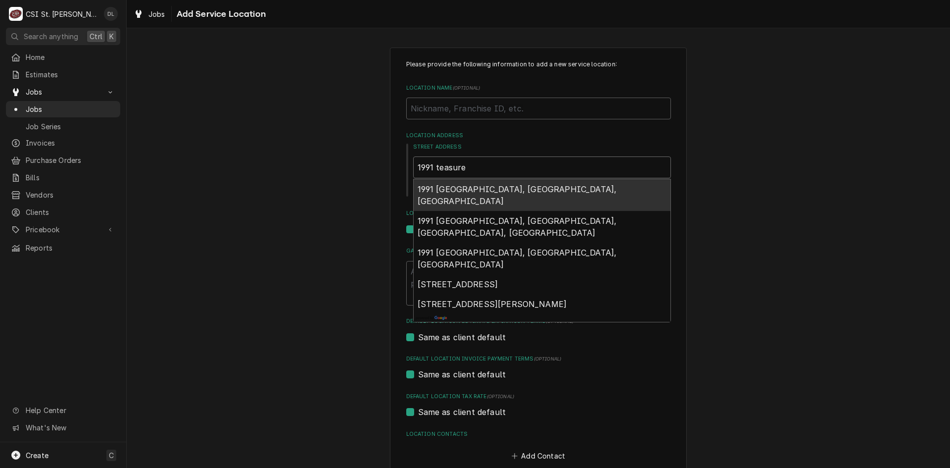
click at [471, 186] on span "1991 Treasure Drive, Edwardsville, IL, USA" at bounding box center [517, 195] width 199 height 22
type textarea "x"
type input "1991 Treasure Dr"
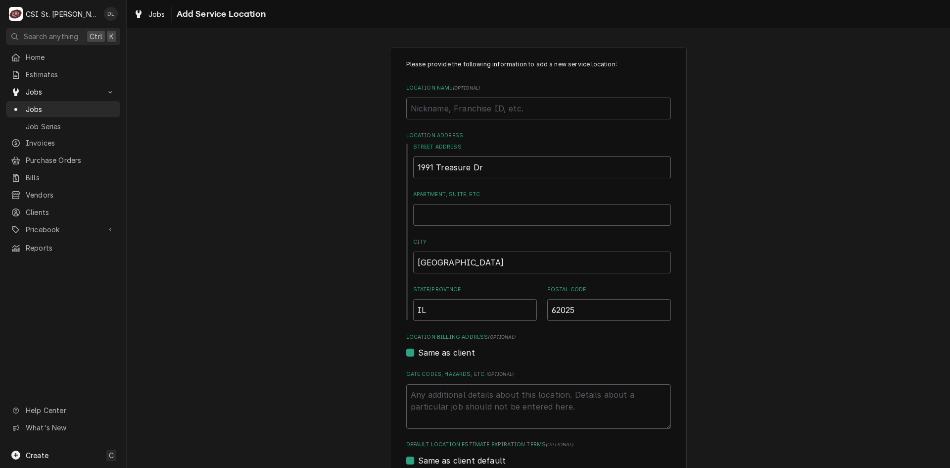
type textarea "x"
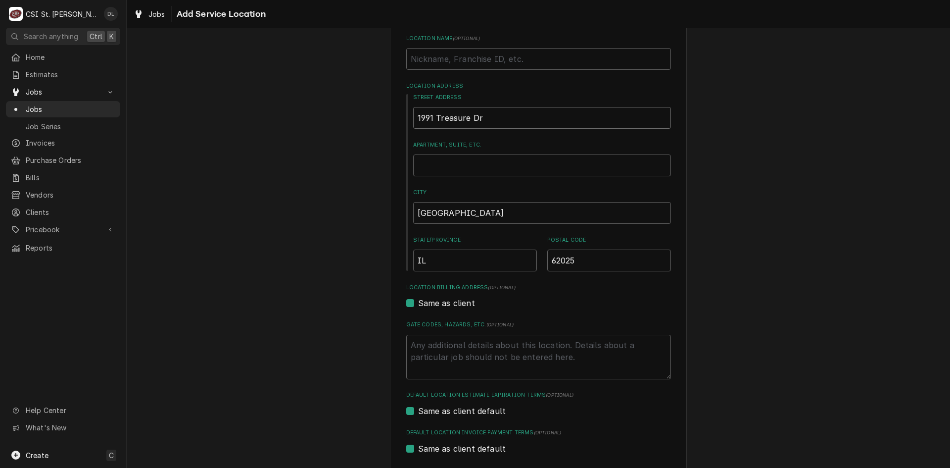
scroll to position [179, 0]
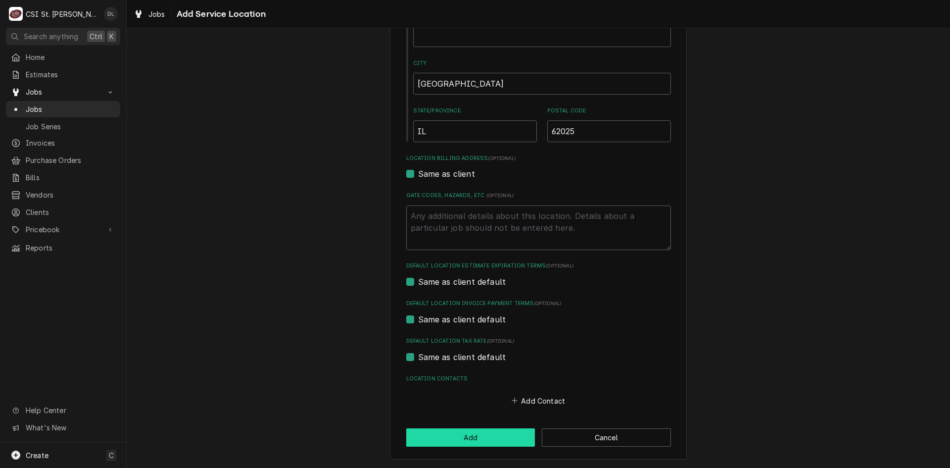
type input "1991 Treasure Dr"
click at [480, 436] on button "Add" at bounding box center [470, 437] width 129 height 18
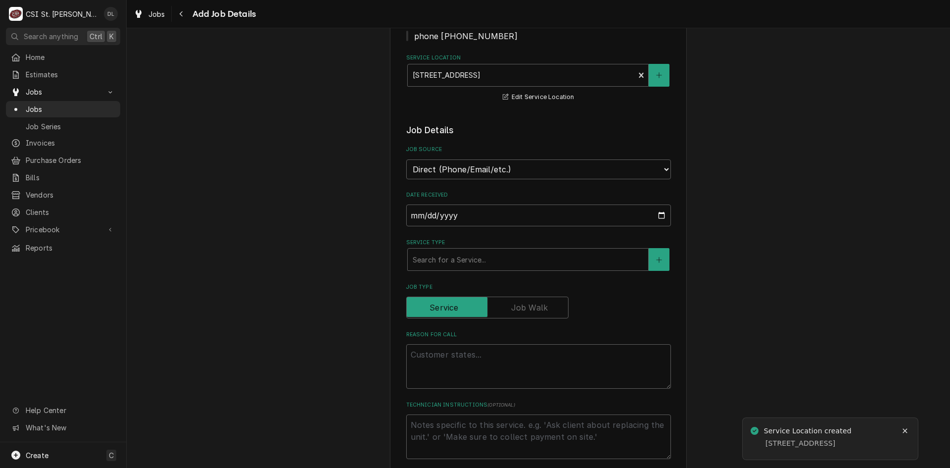
scroll to position [148, 0]
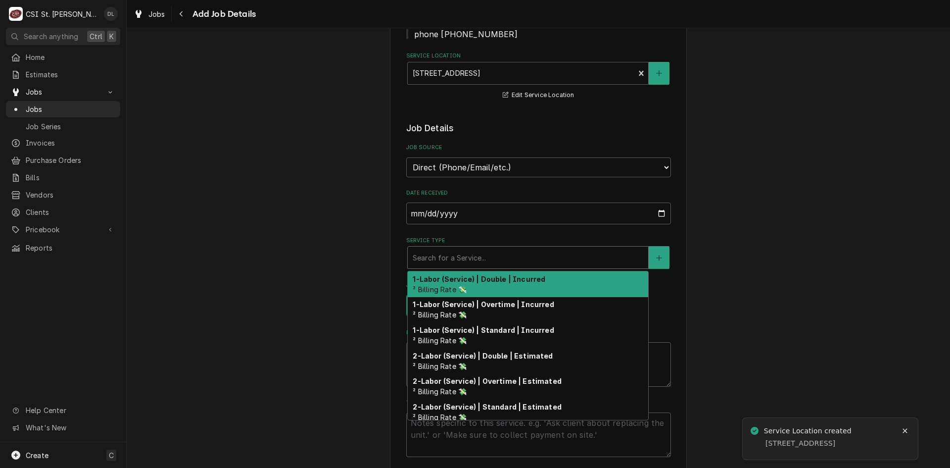
click at [535, 259] on div "Service Type" at bounding box center [528, 257] width 231 height 18
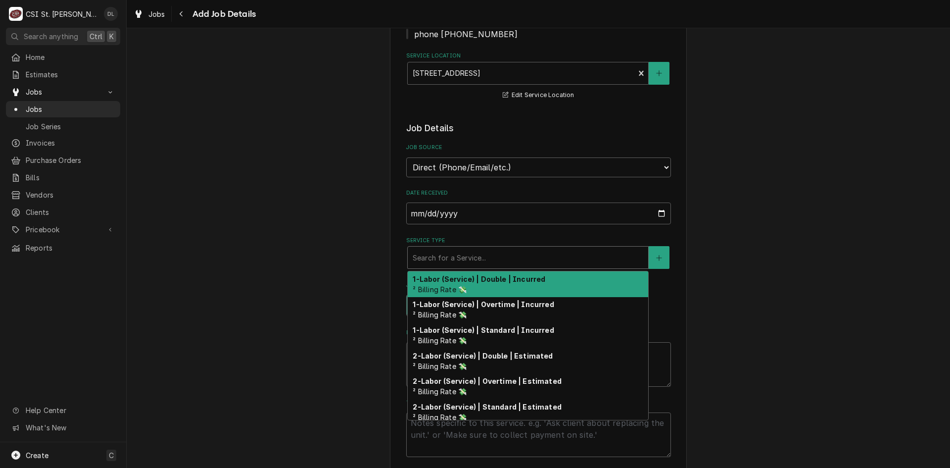
type textarea "x"
type input "s"
type textarea "x"
type input "se"
type textarea "x"
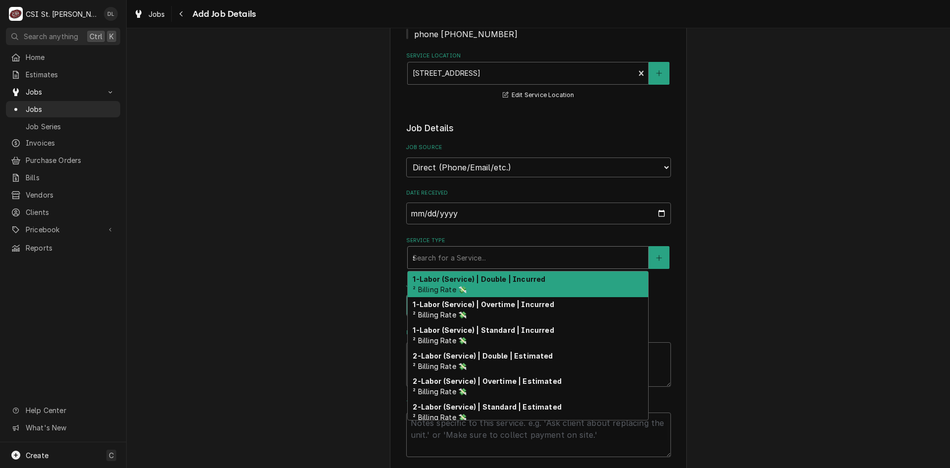
type input "ser"
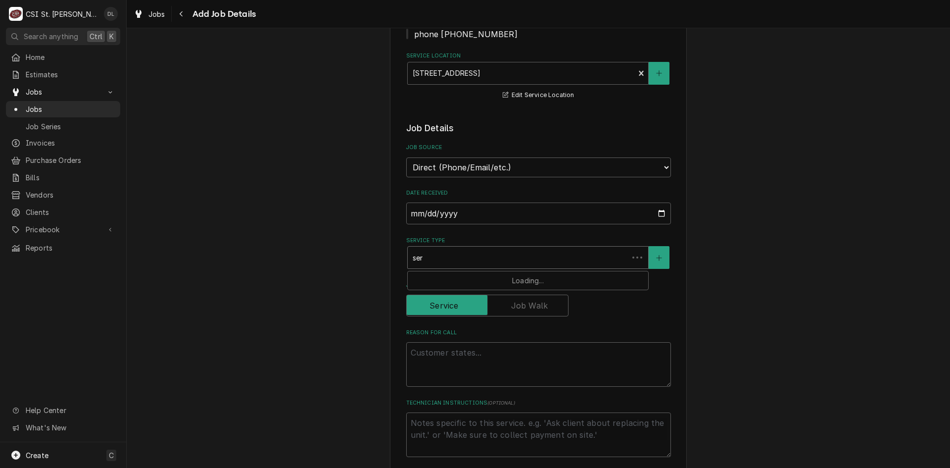
type textarea "x"
type input "serv"
type textarea "x"
type input "servic"
type textarea "x"
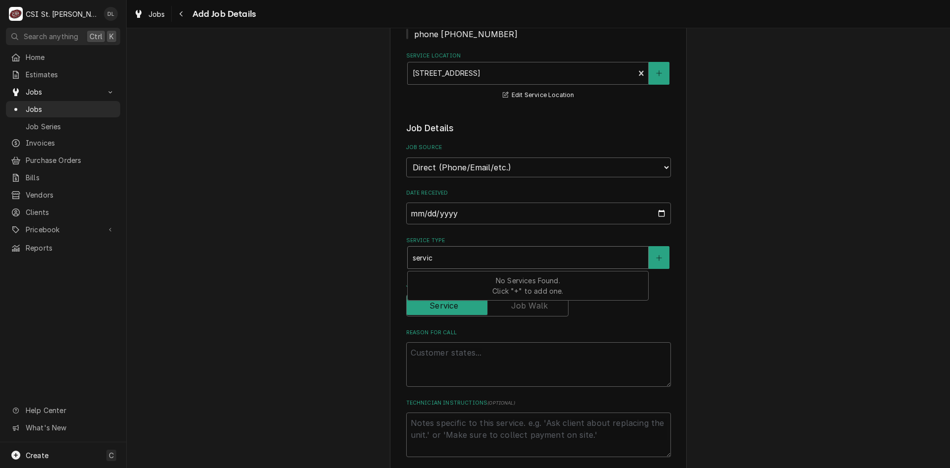
type input "service"
type textarea "x"
type input "service"
type textarea "x"
type input "service c"
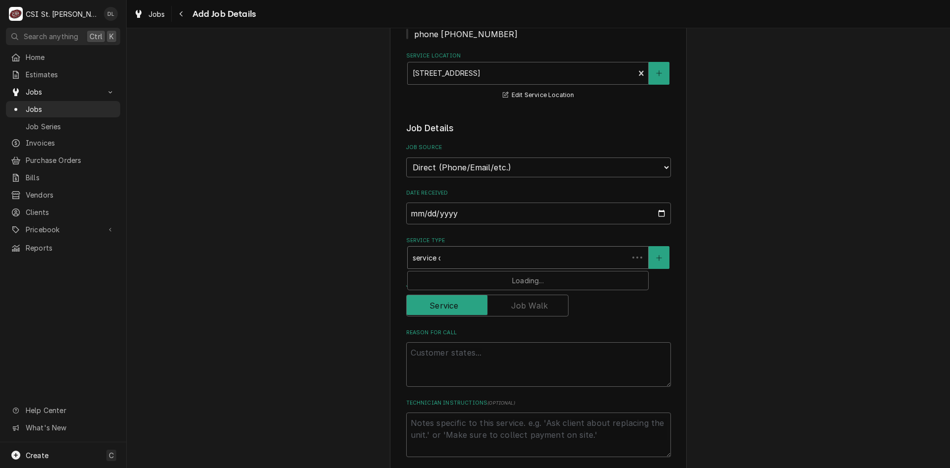
type textarea "x"
type input "service ca"
type textarea "x"
type input "service cal"
type textarea "x"
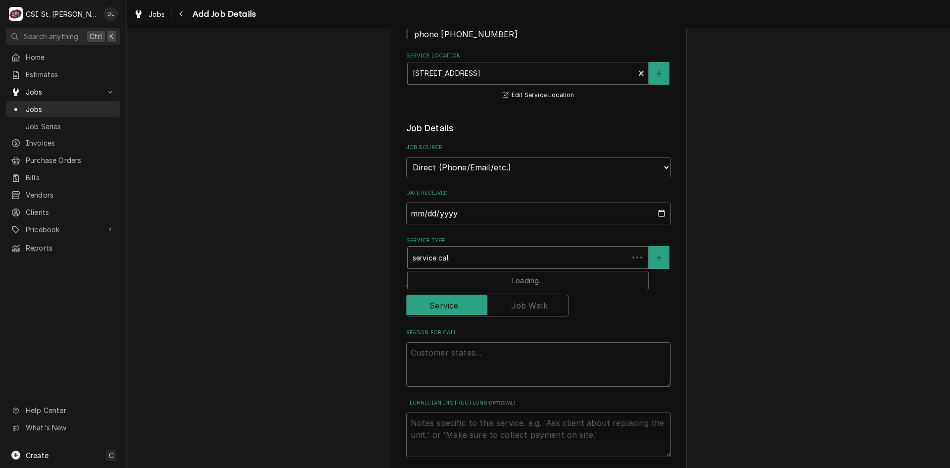
type input "service call"
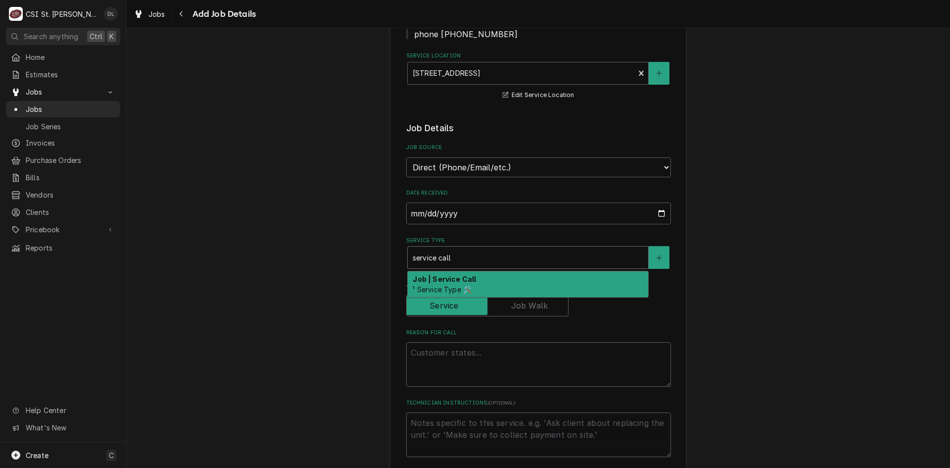
click at [457, 288] on span "¹ Service Type 🛠️" at bounding box center [442, 289] width 59 height 8
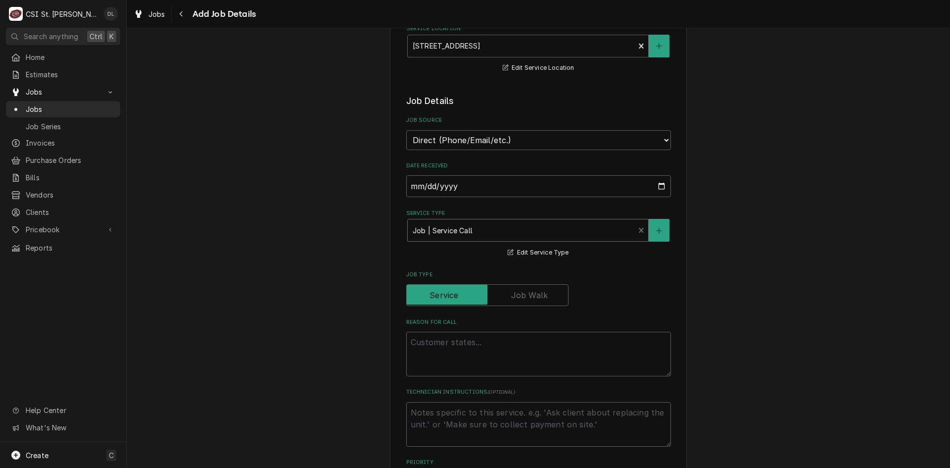
scroll to position [198, 0]
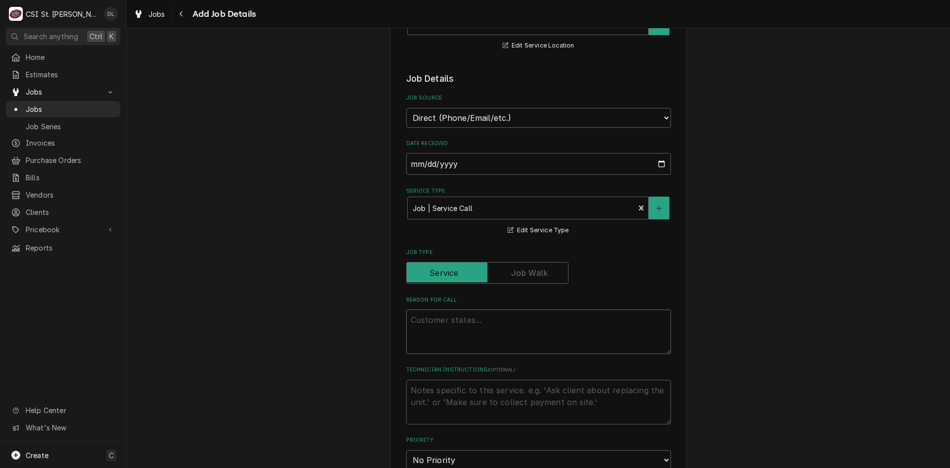
click at [436, 326] on textarea "Reason For Call" at bounding box center [538, 331] width 265 height 45
type textarea "x"
type textarea "R"
type textarea "x"
type textarea "Ra"
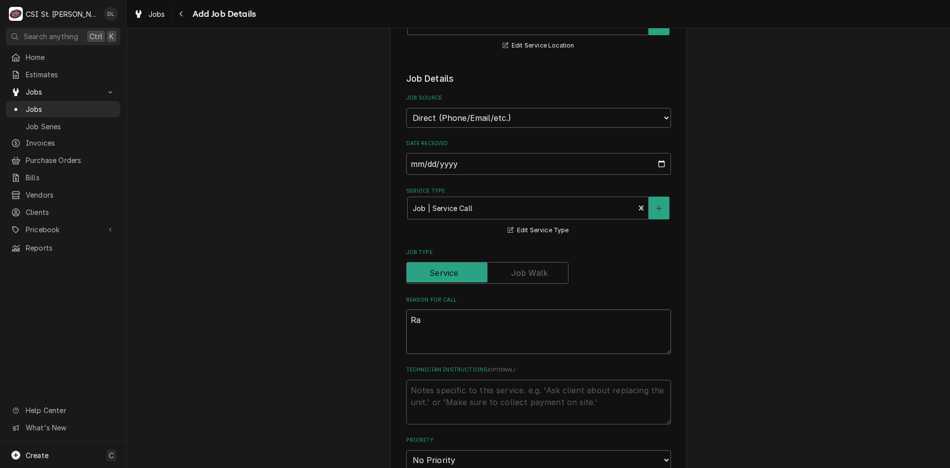
type textarea "x"
type textarea "Rac"
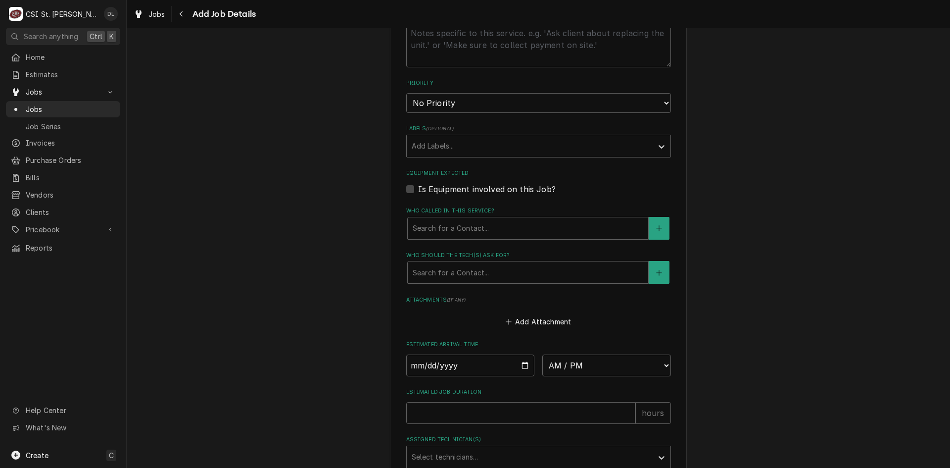
scroll to position [594, 0]
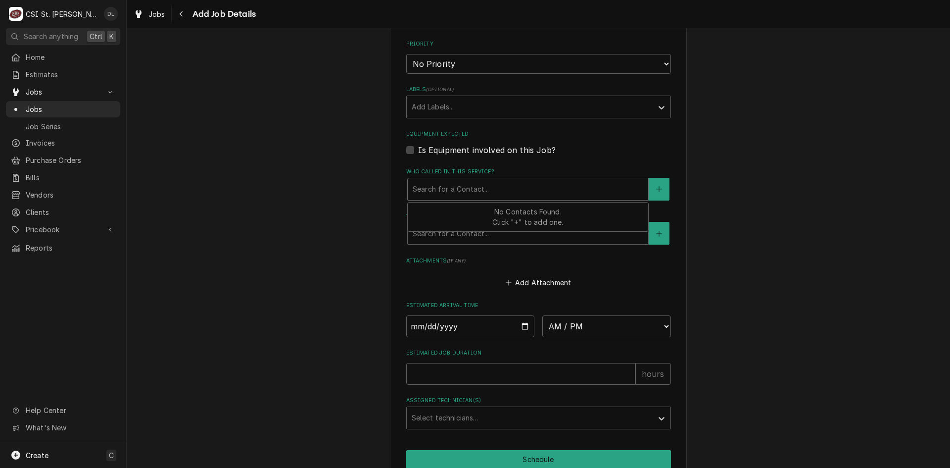
click at [497, 189] on div "Who called in this service?" at bounding box center [528, 189] width 231 height 18
click at [656, 190] on icon "Create New Contact" at bounding box center [659, 189] width 6 height 7
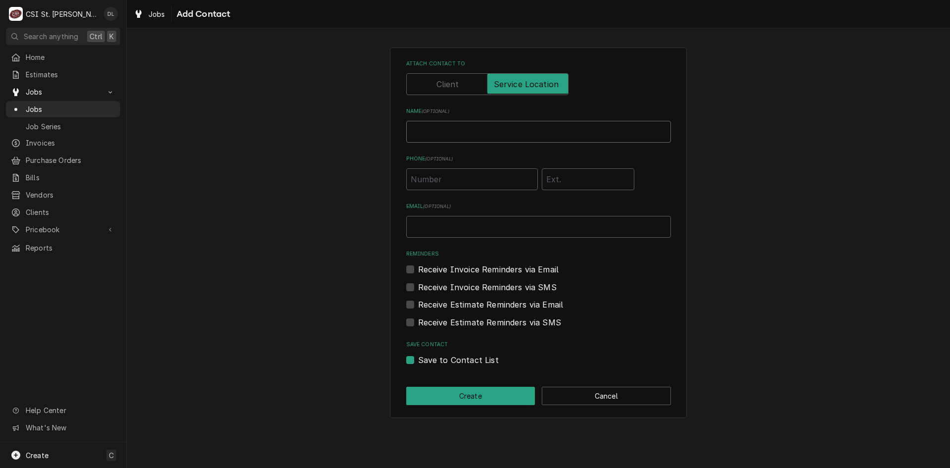
click at [454, 133] on input "Name ( optional )" at bounding box center [538, 132] width 265 height 22
click at [464, 182] on input "Phone ( optional )" at bounding box center [472, 179] width 132 height 22
click at [466, 398] on button "Create" at bounding box center [470, 396] width 129 height 18
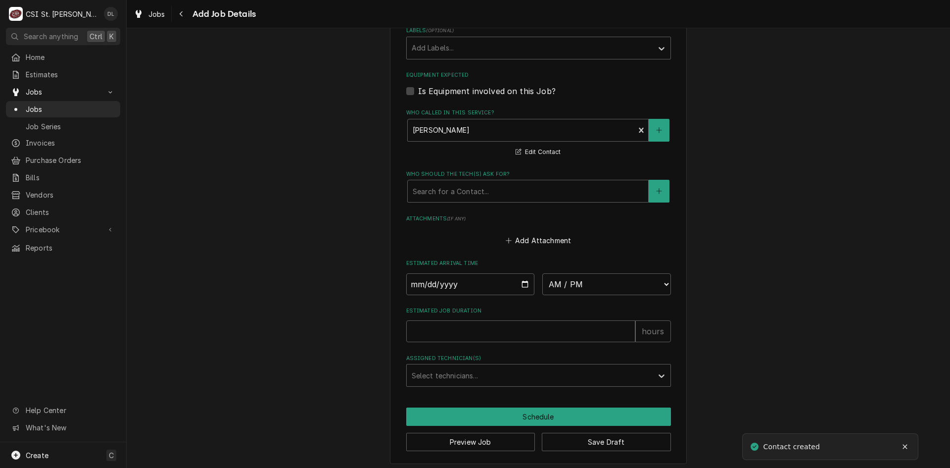
scroll to position [657, 0]
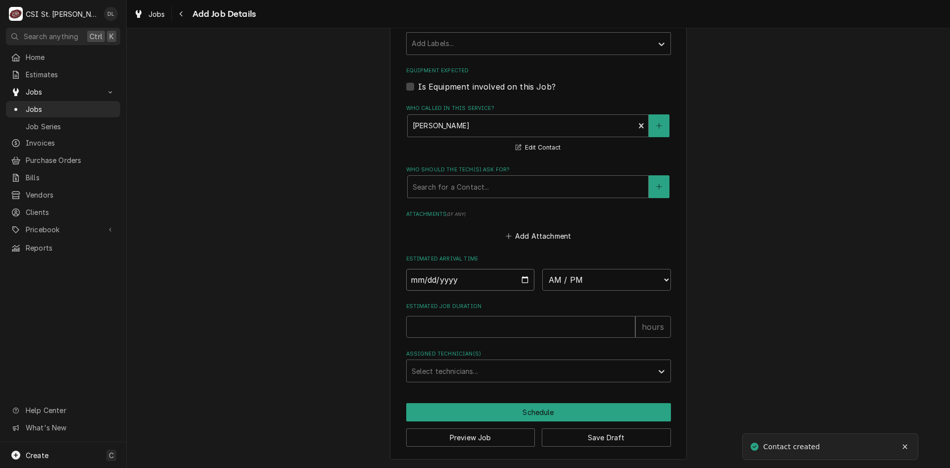
click at [518, 283] on input "Date" at bounding box center [470, 280] width 129 height 22
click at [660, 280] on select "AM / PM 6:00 AM 6:15 AM 6:30 AM 6:45 AM 7:00 AM 7:15 AM 7:30 AM 7:45 AM 8:00 AM…" at bounding box center [606, 280] width 129 height 22
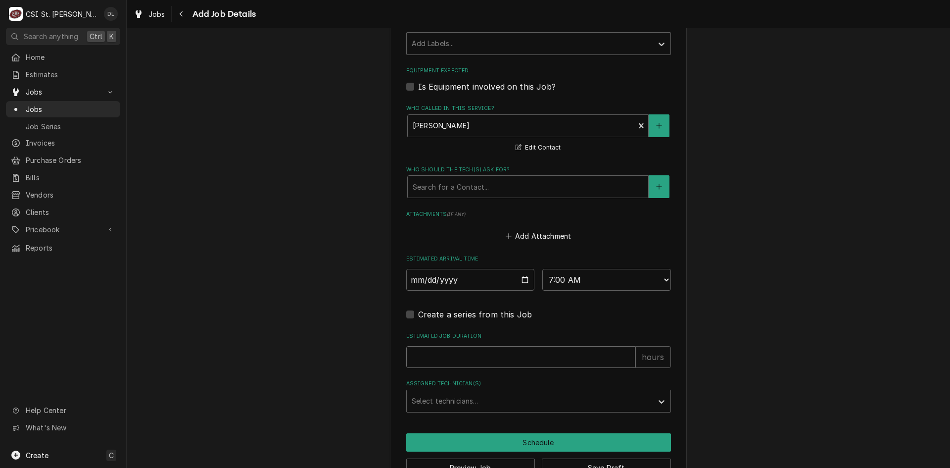
click at [525, 366] on input "Estimated Job Duration" at bounding box center [520, 357] width 229 height 22
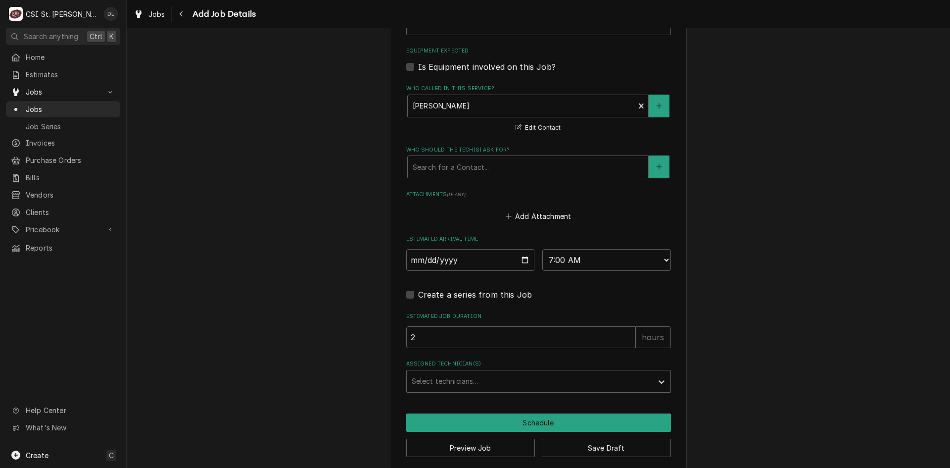
scroll to position [687, 0]
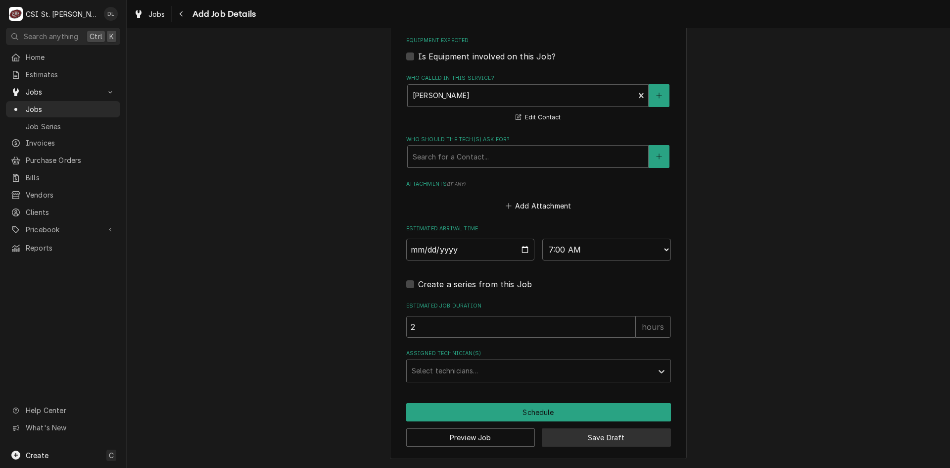
click at [605, 441] on button "Save Draft" at bounding box center [606, 437] width 129 height 18
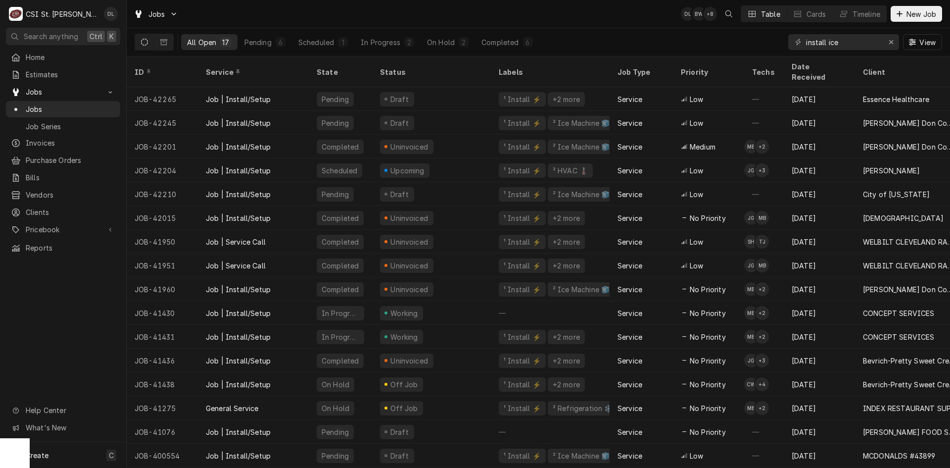
click at [59, 284] on div "Home Estimates Jobs Jobs Job Series Invoices Purchase Orders Bills Vendors Clie…" at bounding box center [63, 245] width 126 height 393
click at [44, 73] on span "Estimates" at bounding box center [71, 74] width 90 height 10
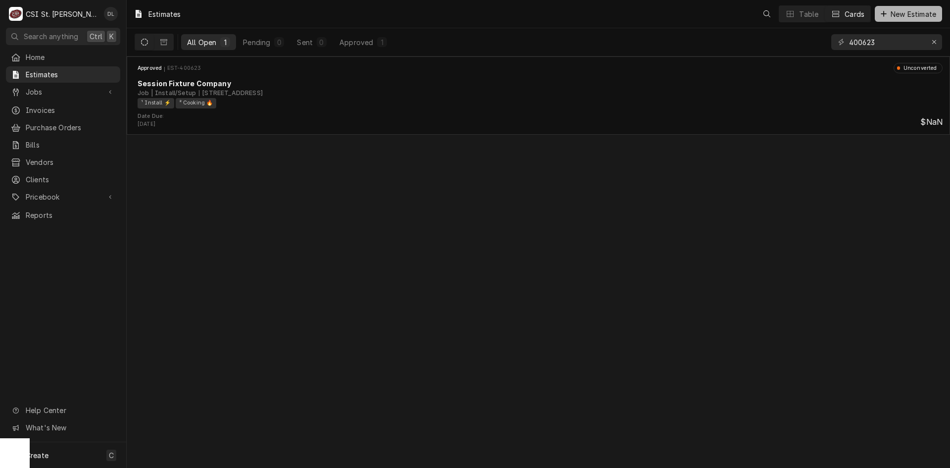
click at [882, 12] on icon "Dynamic Content Wrapper" at bounding box center [883, 13] width 5 height 5
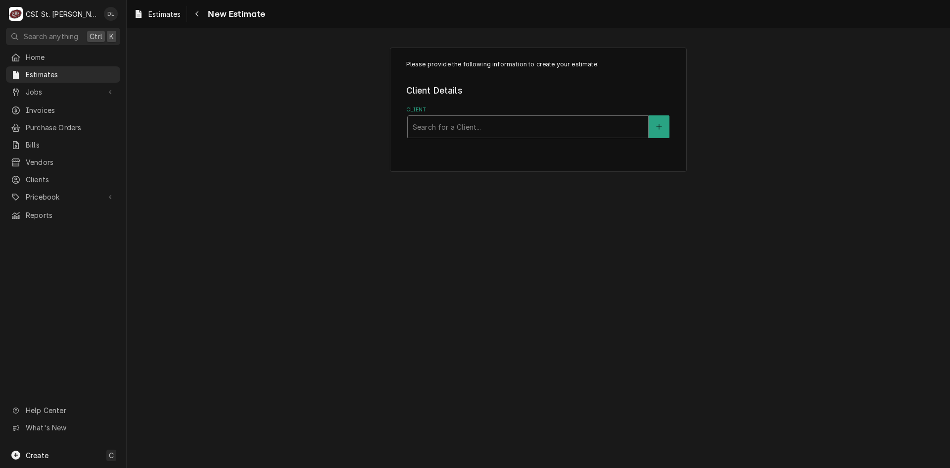
click at [495, 127] on div "Client" at bounding box center [528, 127] width 231 height 18
type input "rapids"
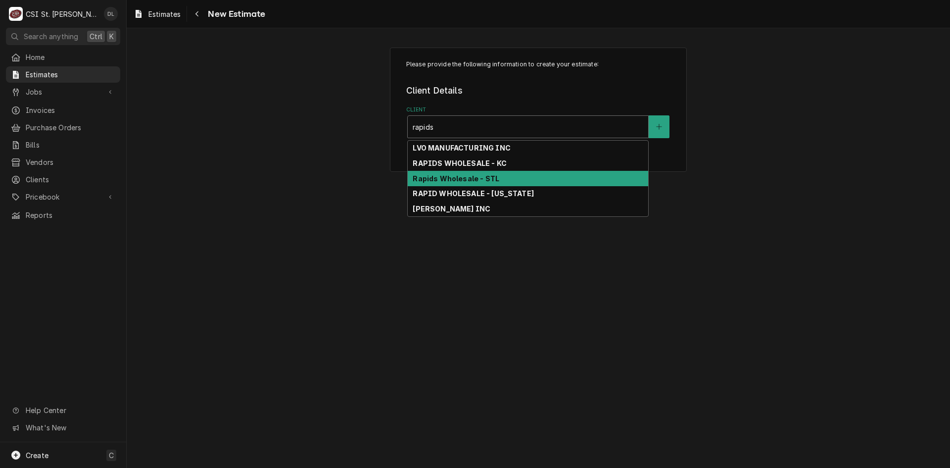
click at [462, 179] on strong "Rapids Wholesale - STL" at bounding box center [456, 178] width 87 height 8
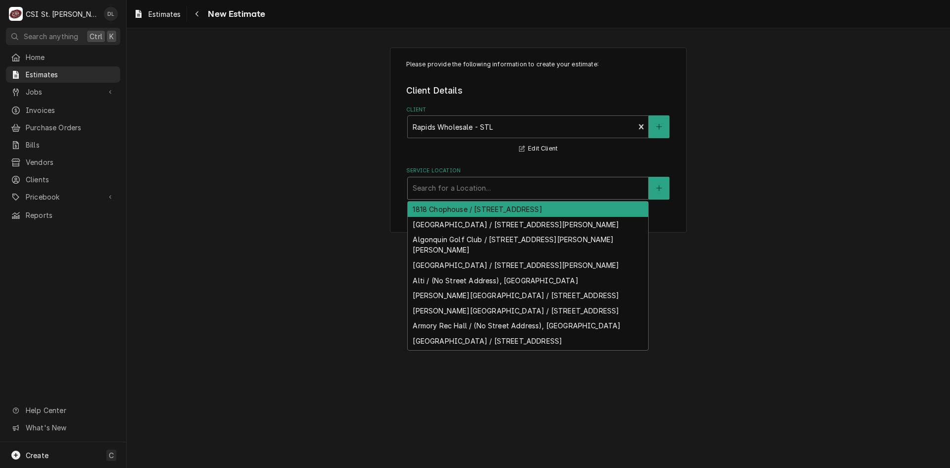
click at [481, 189] on div "Service Location" at bounding box center [528, 188] width 231 height 18
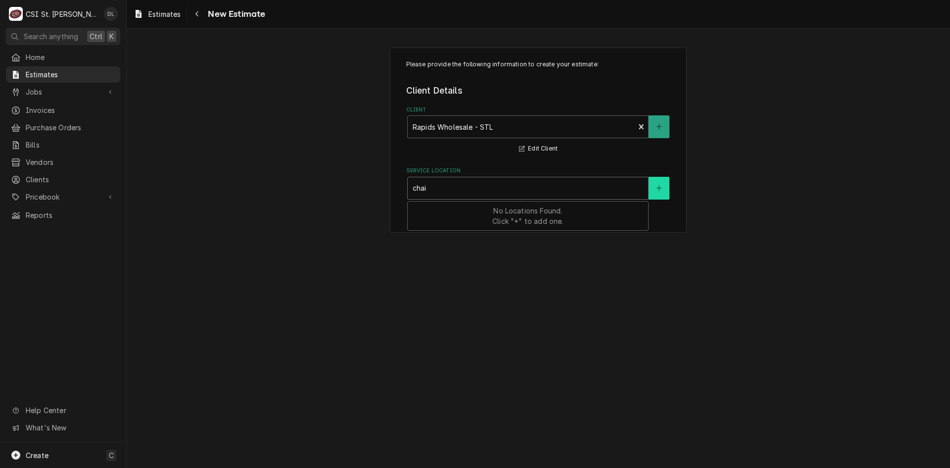
type input "chai"
click at [653, 189] on button "Service Location" at bounding box center [659, 188] width 21 height 23
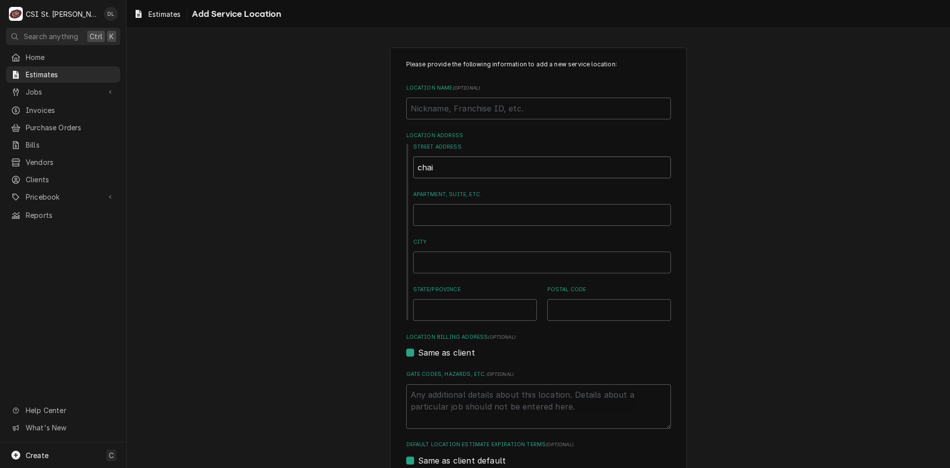
click at [460, 164] on input "chai" at bounding box center [542, 167] width 258 height 22
drag, startPoint x: 361, startPoint y: 165, endPoint x: 351, endPoint y: 164, distance: 9.9
click at [351, 164] on div "Please provide the following information to add a new service location: Locatio…" at bounding box center [539, 343] width 824 height 608
type textarea "x"
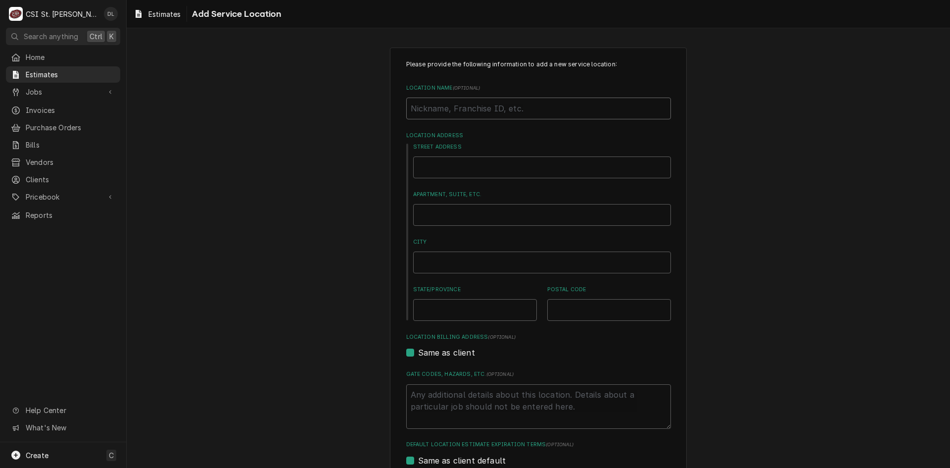
click at [445, 109] on input "Location Name ( optional )" at bounding box center [538, 108] width 265 height 22
type textarea "x"
type input "C"
type textarea "x"
type input "Ch"
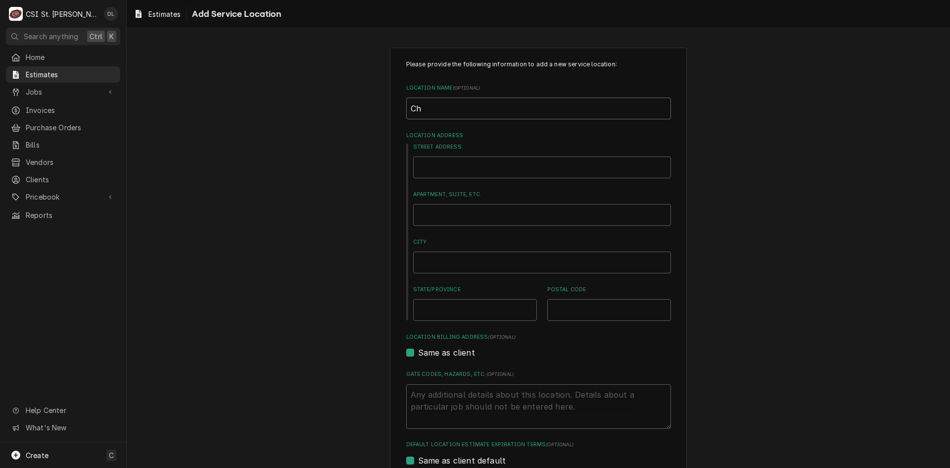
type textarea "x"
type input "Cha"
type textarea "x"
type input "Chai"
type textarea "x"
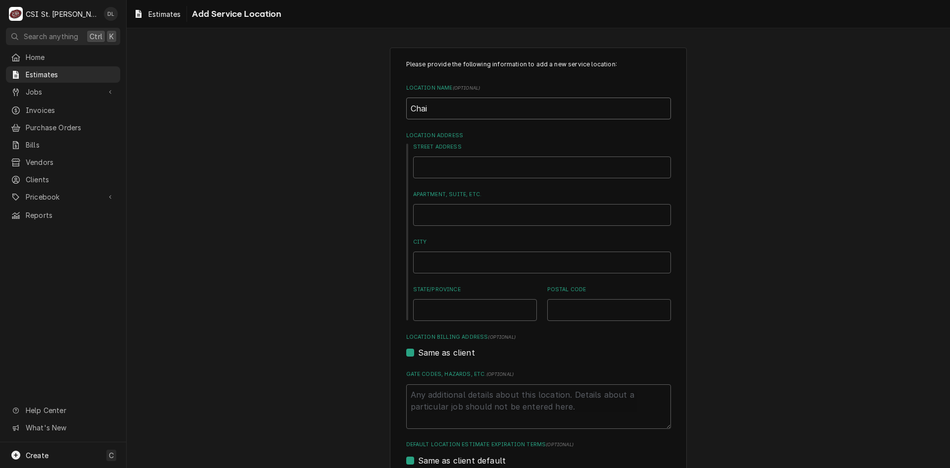
type input "Chaif"
type textarea "x"
type input "Chaife"
type textarea "x"
type input "Chaifet"
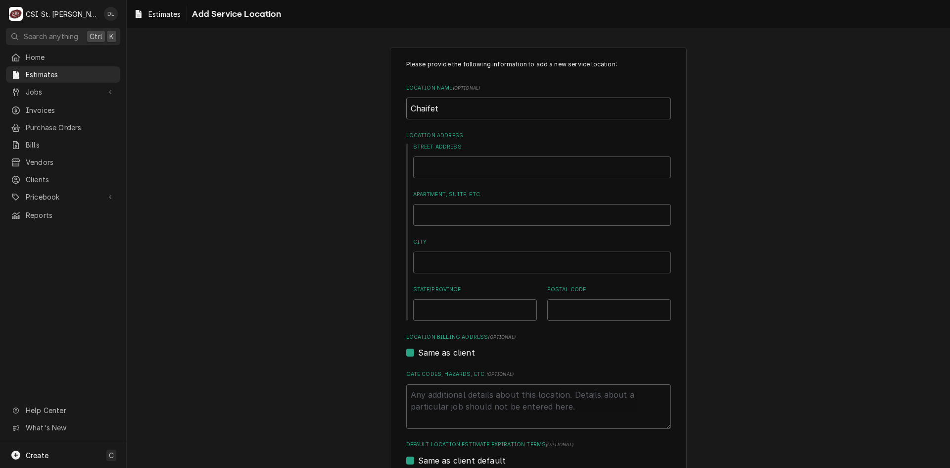
type textarea "x"
type input "Chaifetz"
type textarea "x"
type input "Chaifetz"
type textarea "x"
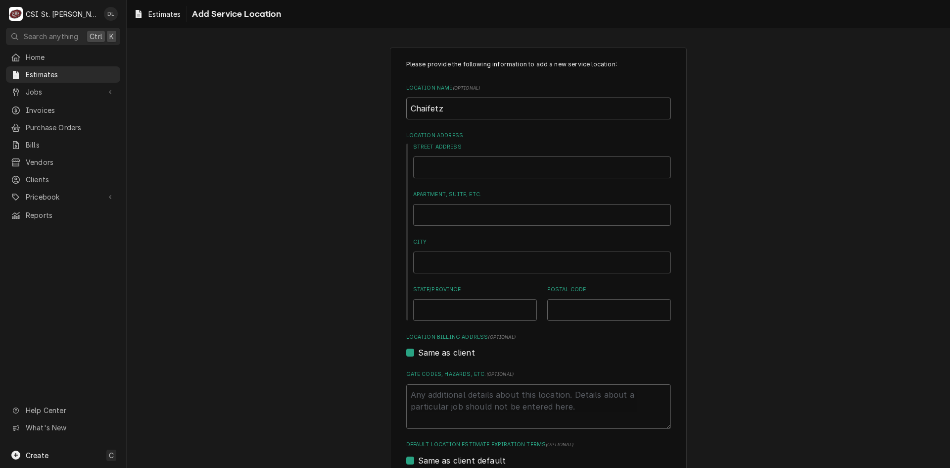
type input "Chaifetz A"
type textarea "x"
type input "Chaifetz Ar"
type textarea "x"
type input "Chaifetz Are"
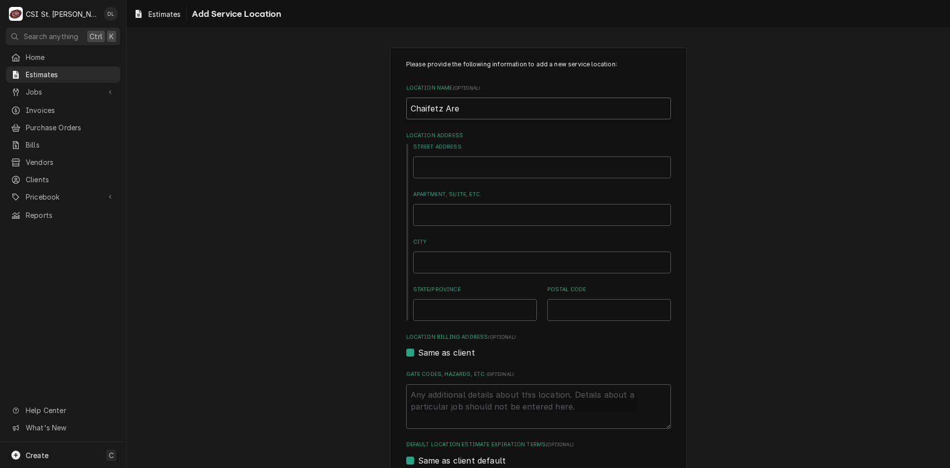
type textarea "x"
type input "Chaifetz Aren"
type textarea "x"
type input "Chaifetz Arena"
type textarea "x"
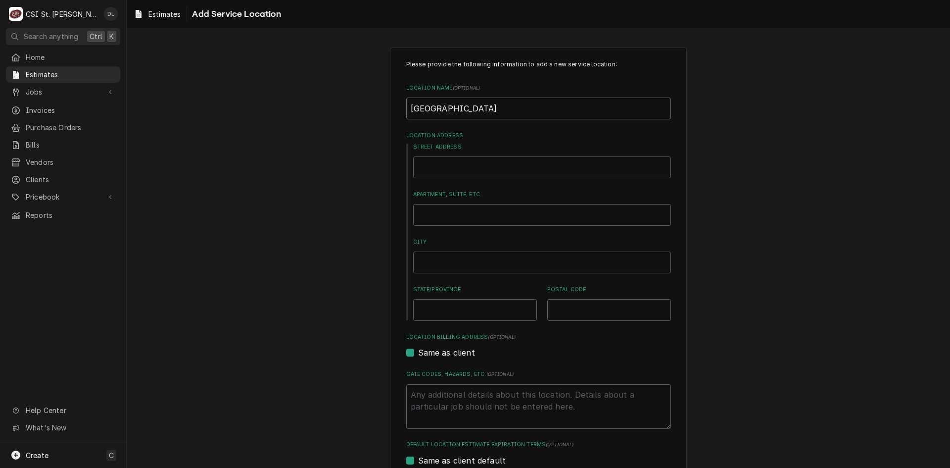
type input "Chaifetz Arena"
type textarea "x"
type input "Chaifetz Arena S"
type textarea "x"
type input "Chaifetz Arena Su"
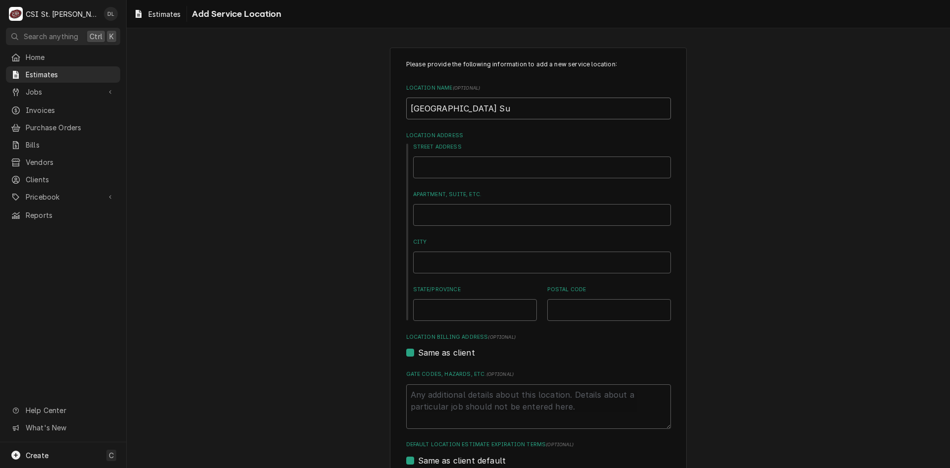
type textarea "x"
type input "Chaifetz Arena Sui"
type textarea "x"
type input "Chaifetz Arena Suit"
type textarea "x"
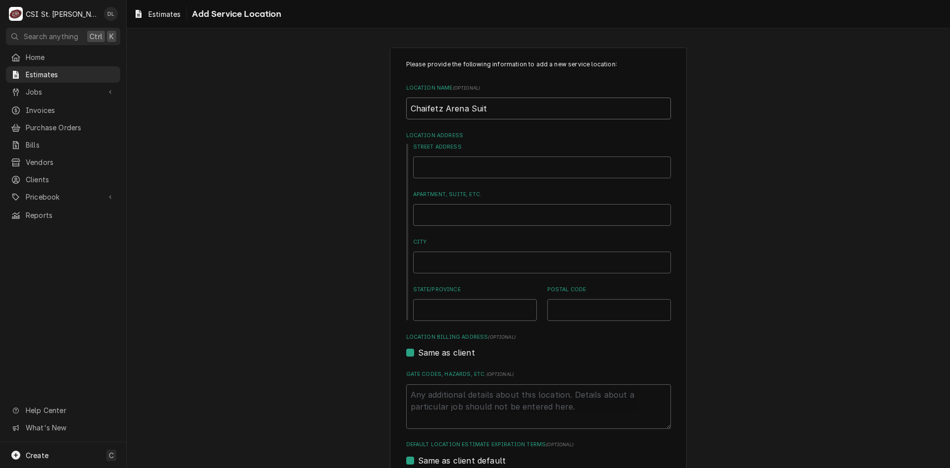
type input "Chaifetz Arena Suite"
type textarea "x"
type input "Chaifetz Arena Suites"
type textarea "x"
type input "Chaifetz Arena Suites"
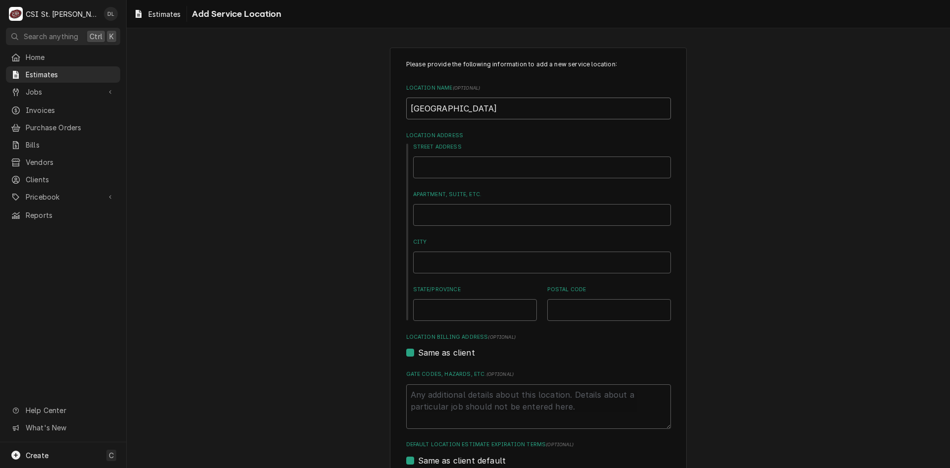
type textarea "x"
type input "Chaifetz Arena Suites a"
type textarea "x"
type input "Chaifetz Arena Suites an"
type textarea "x"
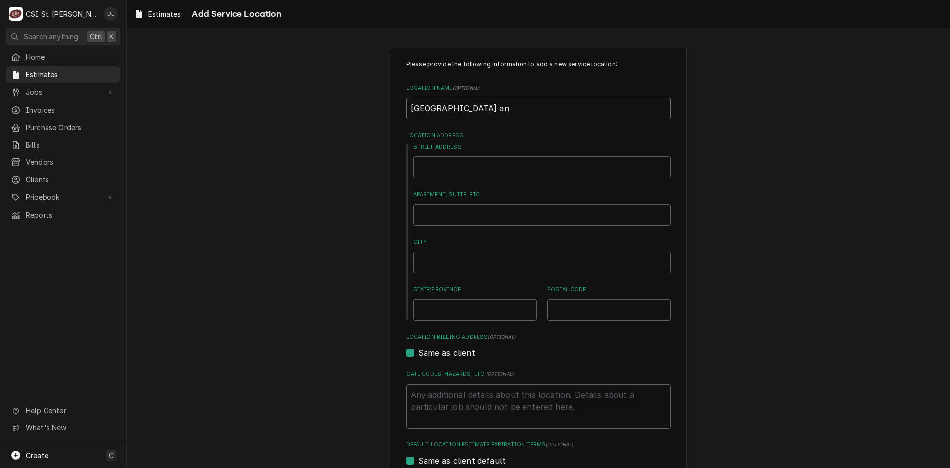
type input "Chaifetz Arena Suites and"
type textarea "x"
type input "Chaifetz Arena Suites and"
type textarea "x"
type input "Chaifetz Arena Suites and A"
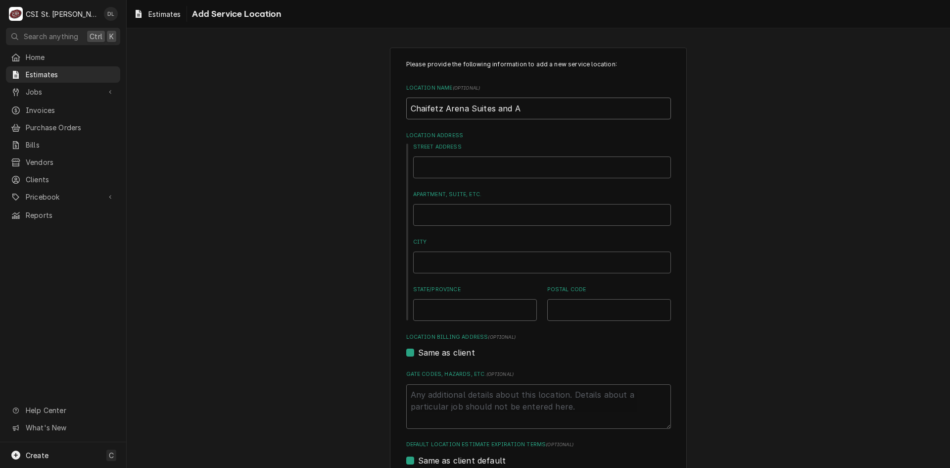
type textarea "x"
type input "Chaifetz Arena Suites and Al"
type textarea "x"
type input "Chaifetz Arena Suites and Alc"
type textarea "x"
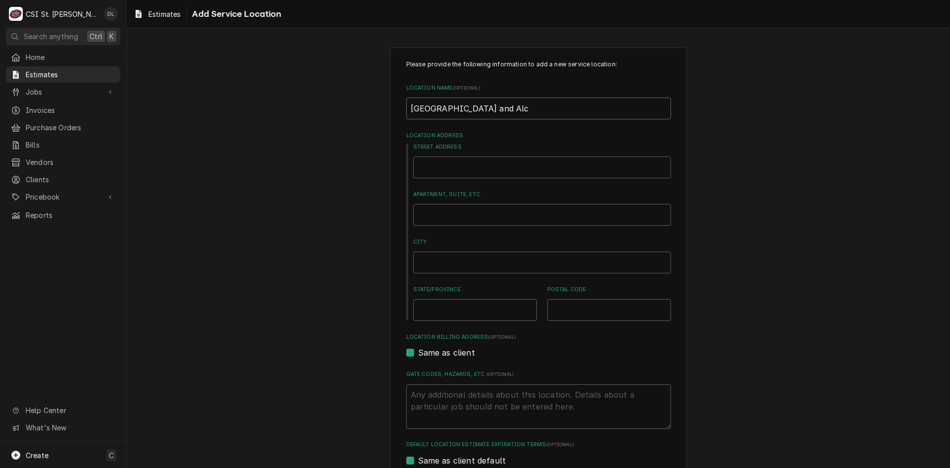
type input "Chaifetz Arena Suites and Alco"
type textarea "x"
type input "Chaifetz Arena Suites and Alcov"
type textarea "x"
type input "Chaifetz Arena Suites and Alcove"
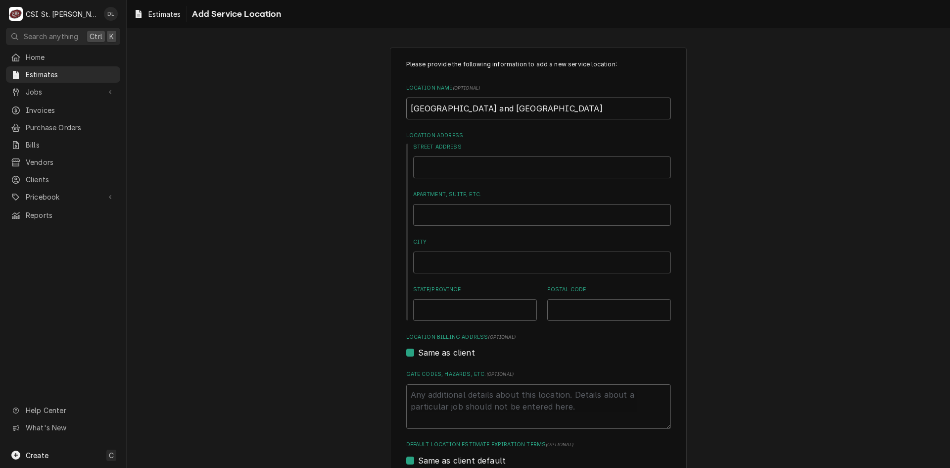
type textarea "x"
type input "Chaifetz Arena Suites and Alcove"
type textarea "x"
type input "Chaifetz Arena Suites and Alcove"
type textarea "x"
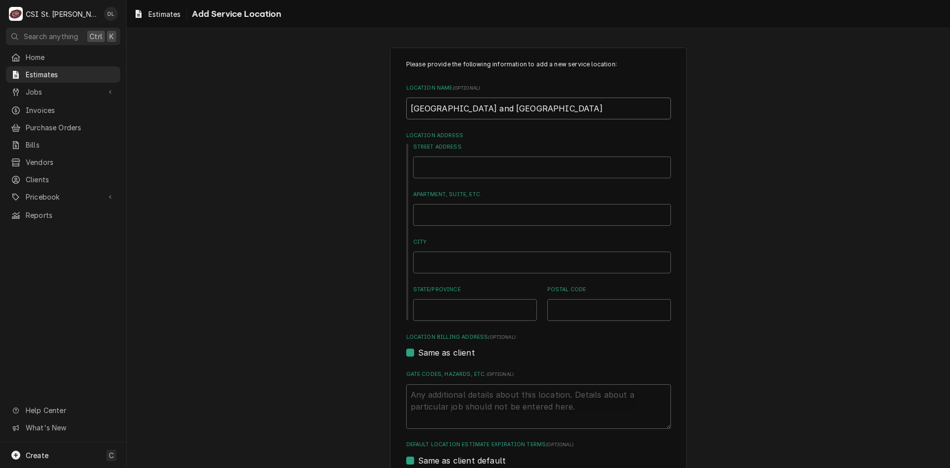
type input "Chaifetz Arena Suites and Alcoves"
type textarea "x"
type input "Chaifetz Arena Suites and Alcoves"
click at [481, 161] on input "Street Address" at bounding box center [542, 167] width 258 height 22
type textarea "x"
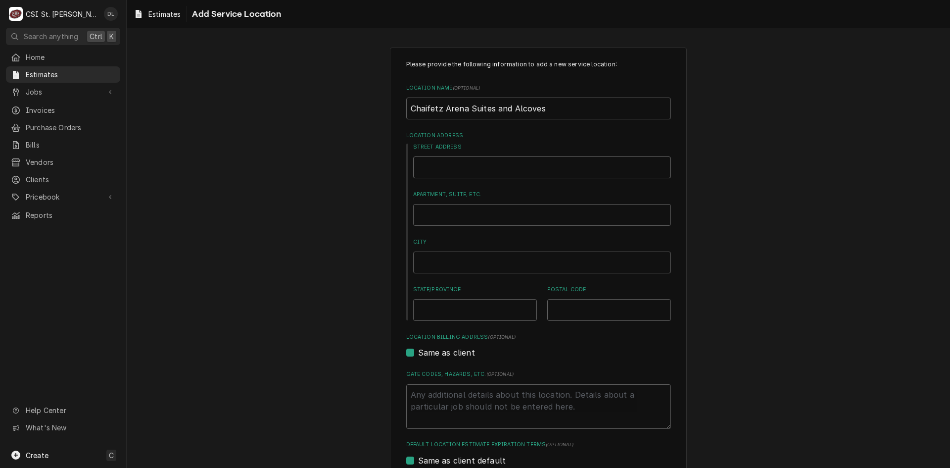
type input "1"
type textarea "x"
type input "1"
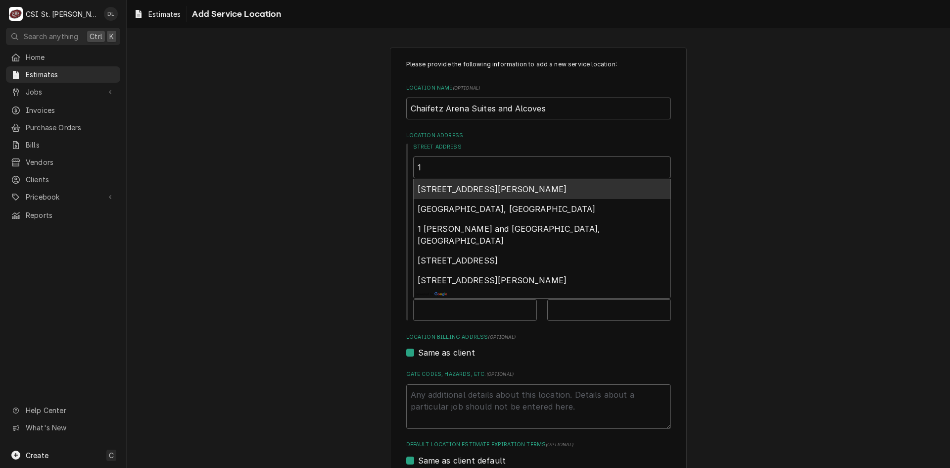
type textarea "x"
type input "1 s"
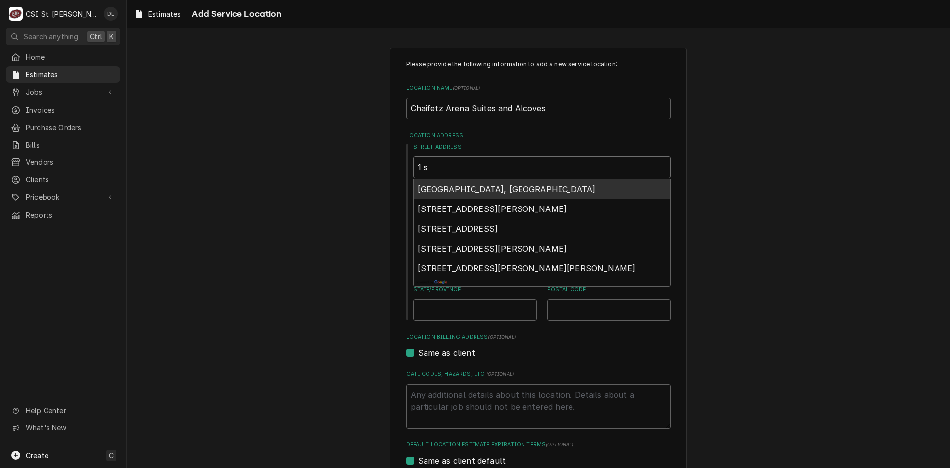
type textarea "x"
type input "1 so"
type textarea "x"
type input "1 sou"
type textarea "x"
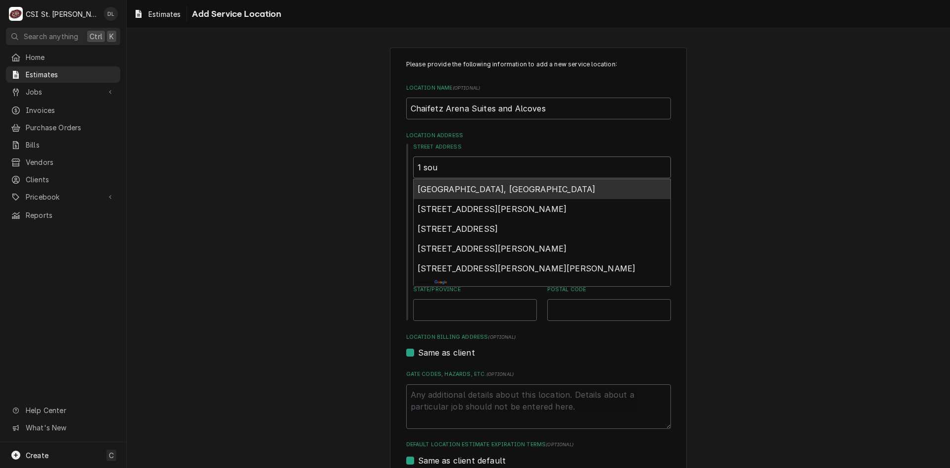
type input "1 sout"
type textarea "x"
type input "1 south"
type textarea "x"
type input "1 south"
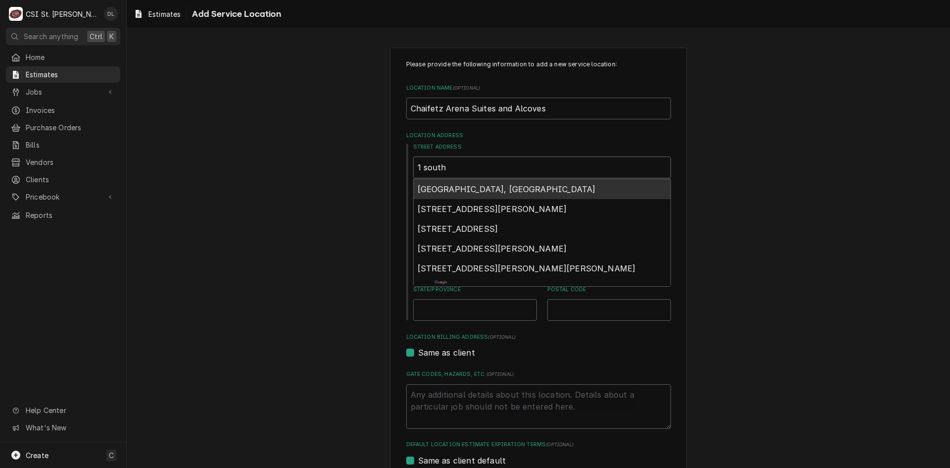
type textarea "x"
type input "1 south c"
type textarea "x"
type input "1 south com"
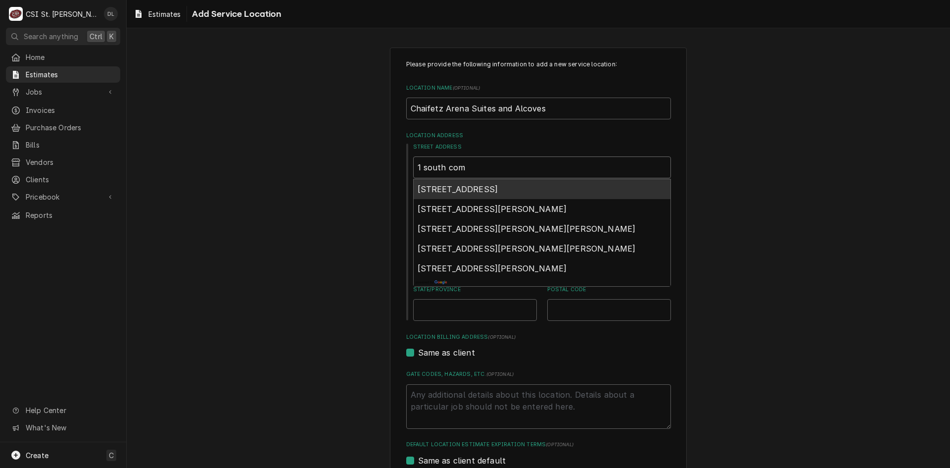
type textarea "x"
type input "1 south comp"
click at [496, 191] on span "1 South Compton Avenue, St. Louis, MO, USA" at bounding box center [492, 189] width 149 height 10
type textarea "x"
type input "1 S Compton Ave"
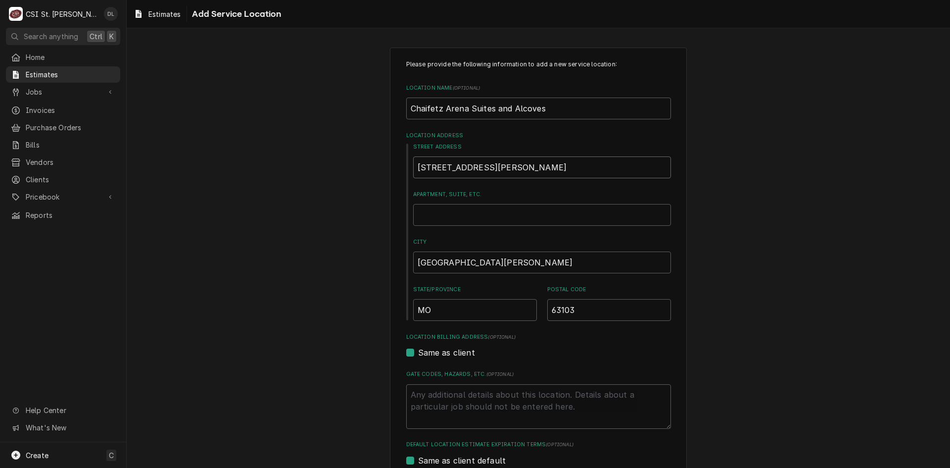
type textarea "x"
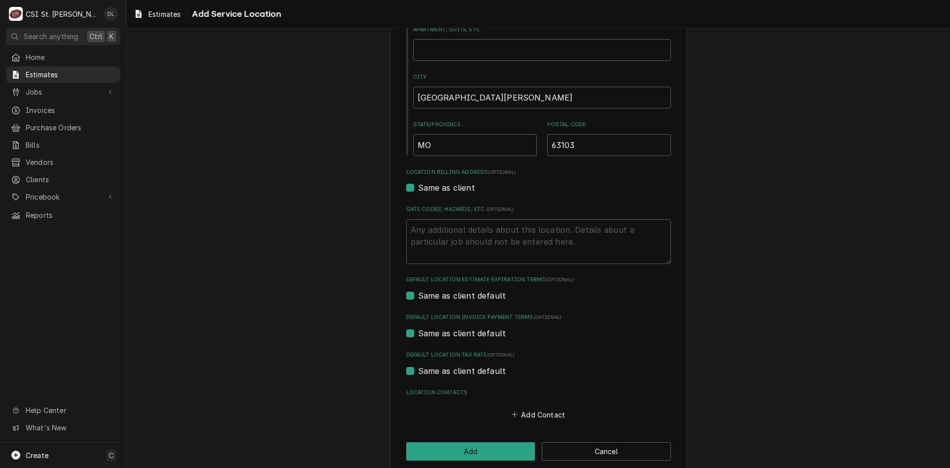
scroll to position [179, 0]
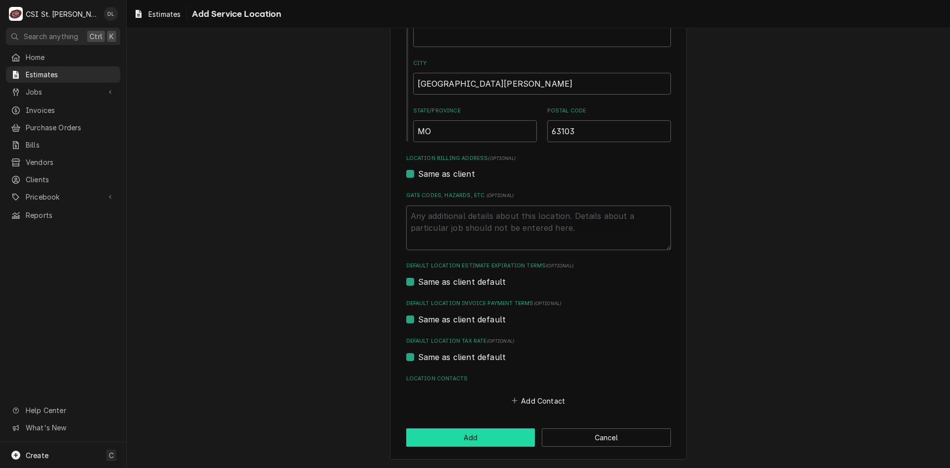
type input "1 S Compton Ave"
click at [463, 433] on button "Add" at bounding box center [470, 437] width 129 height 18
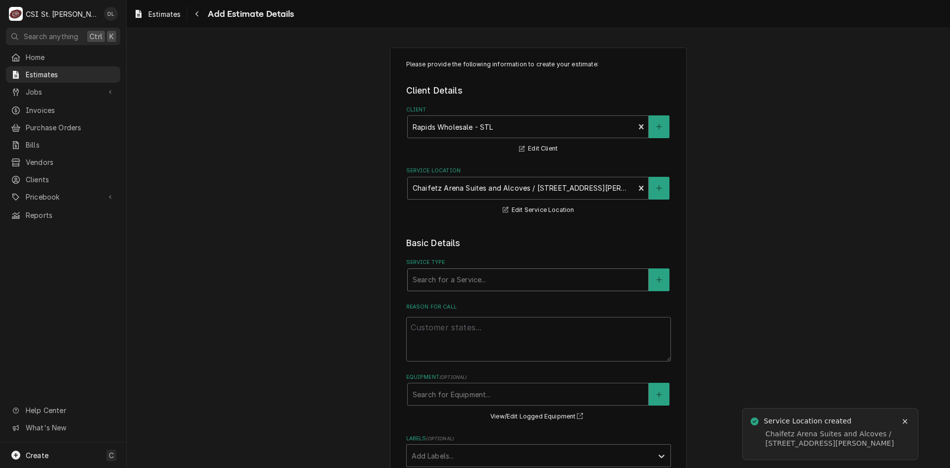
click at [477, 274] on div "Service Type" at bounding box center [528, 280] width 231 height 18
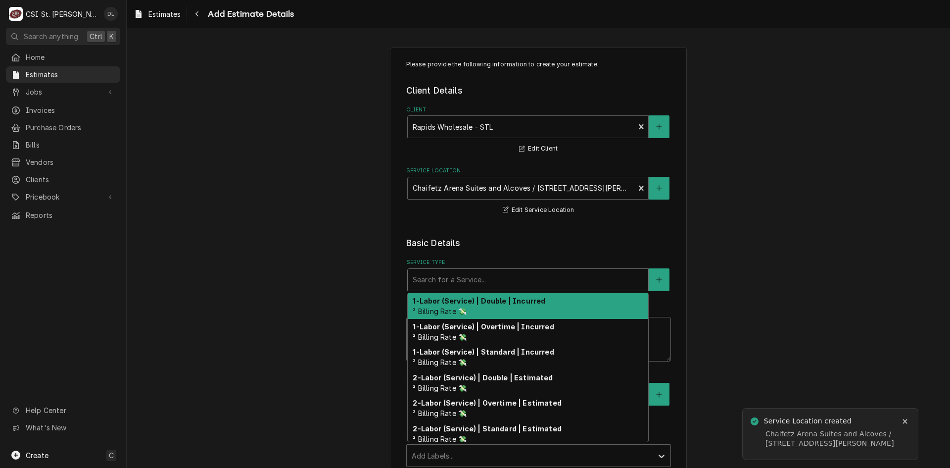
type textarea "x"
type input "i"
type textarea "x"
type input "in"
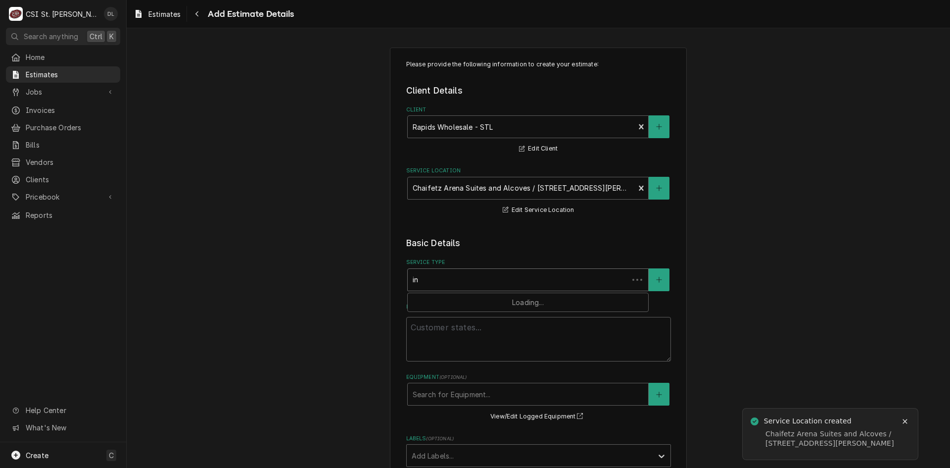
type textarea "x"
type input "inst"
type textarea "x"
type input "insta"
type textarea "x"
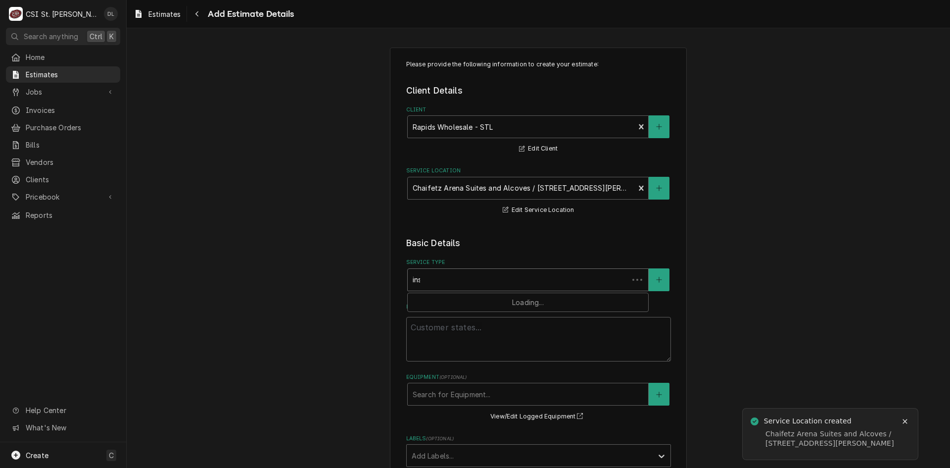
type input "instal"
type textarea "x"
type input "install"
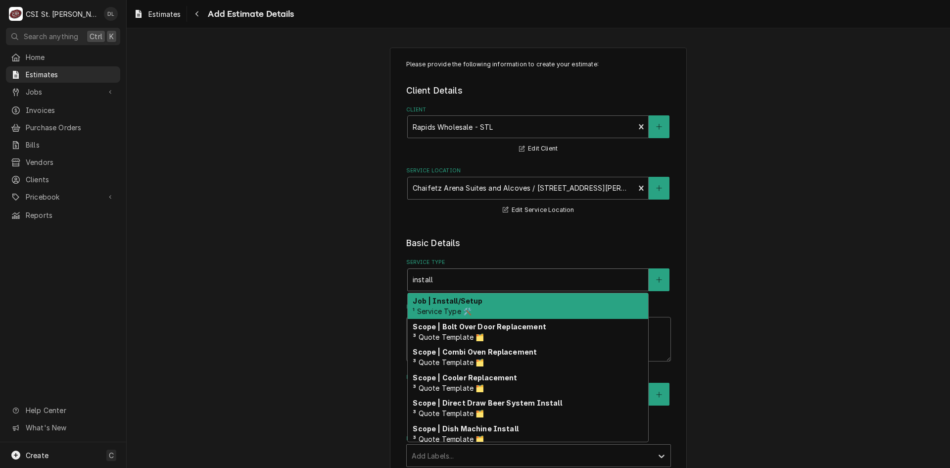
click at [475, 296] on div "Job | Install/Setup ¹ Service Type 🛠️" at bounding box center [528, 306] width 241 height 26
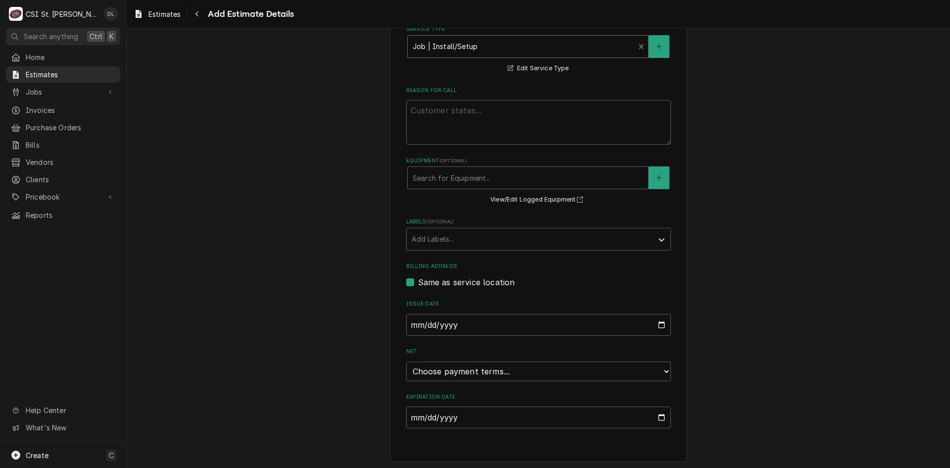
scroll to position [236, 0]
click at [658, 412] on input "Expiration Date" at bounding box center [538, 415] width 265 height 22
click at [673, 365] on div "Please provide the following information to create your estimate: Client Detail…" at bounding box center [538, 135] width 297 height 647
drag, startPoint x: 661, startPoint y: 365, endPoint x: 644, endPoint y: 365, distance: 17.3
click at [661, 365] on select "Choose payment terms... Same Day Net 7 Net 14 Net 21 Net 30 Net 45 Net 60 Net 90" at bounding box center [538, 369] width 265 height 20
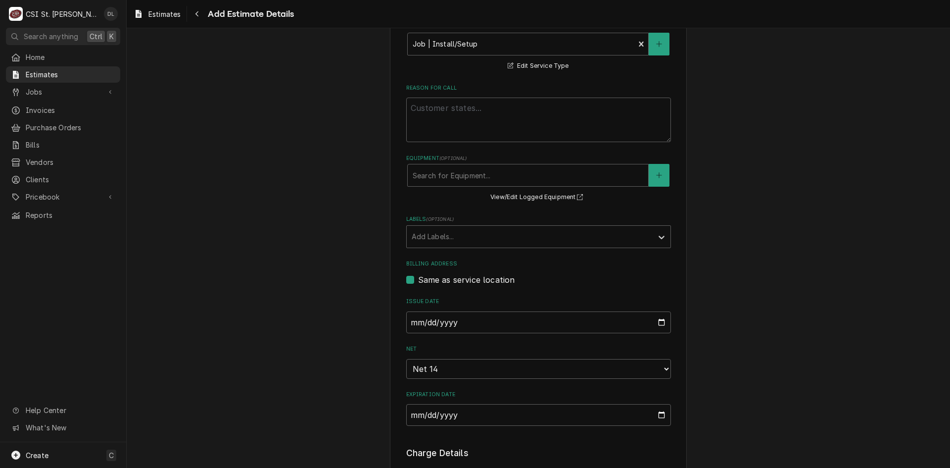
type textarea "x"
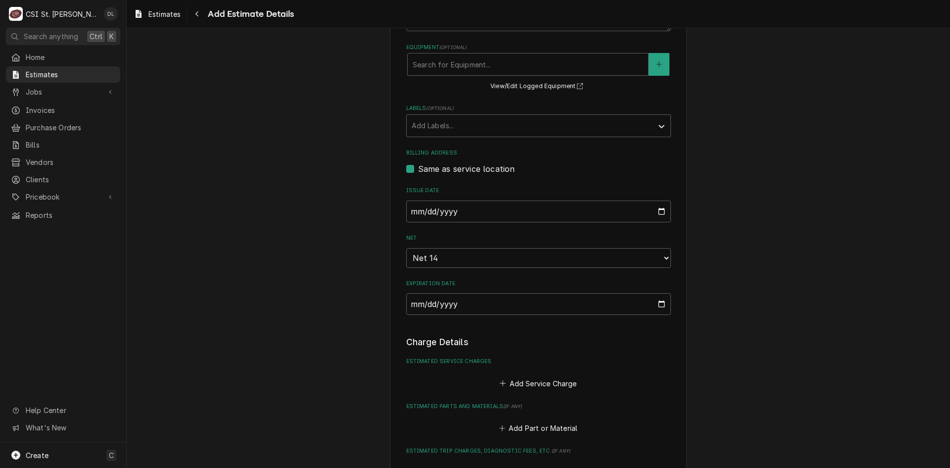
scroll to position [384, 0]
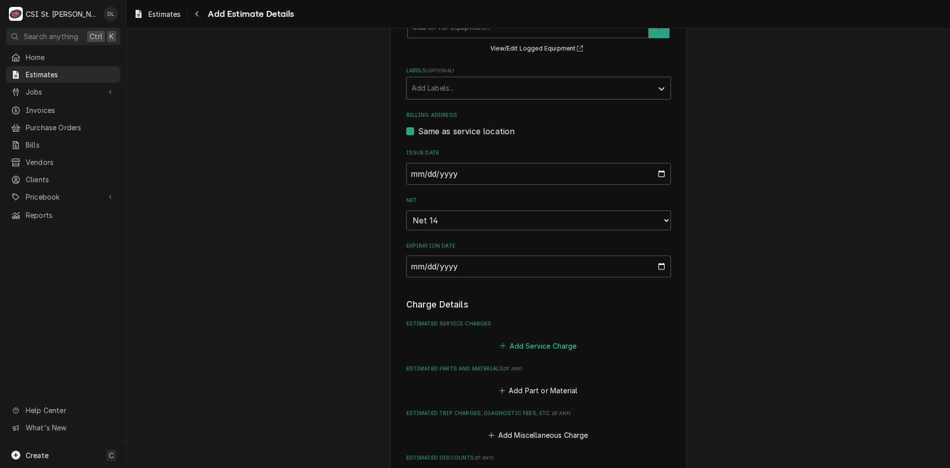
click at [500, 343] on icon "Estimated Service Charges" at bounding box center [503, 345] width 6 height 7
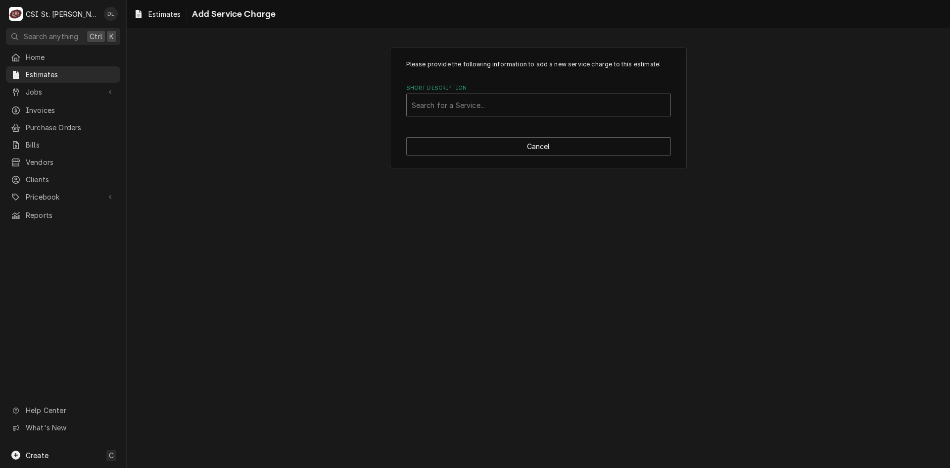
click at [458, 104] on div "Short Description" at bounding box center [539, 105] width 254 height 18
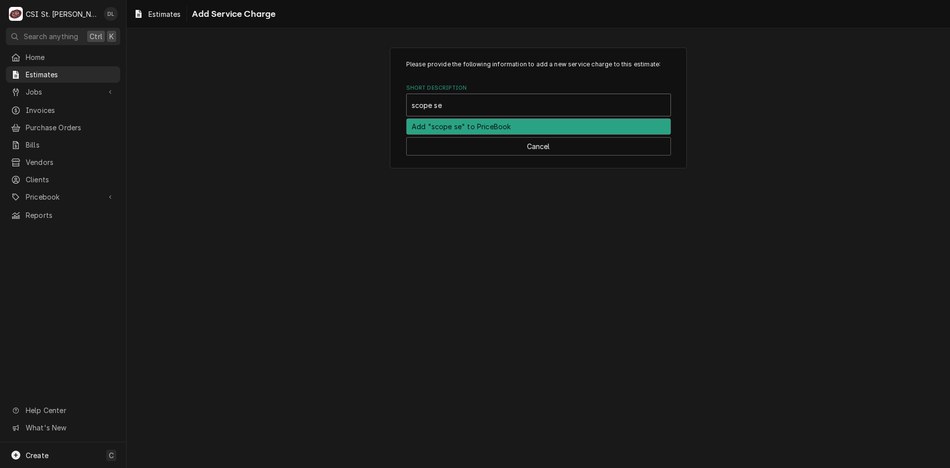
type input "scope set"
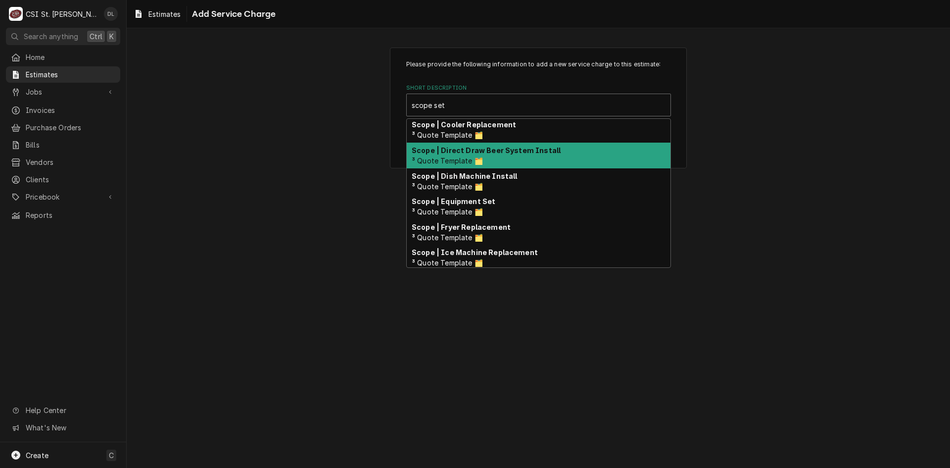
scroll to position [99, 0]
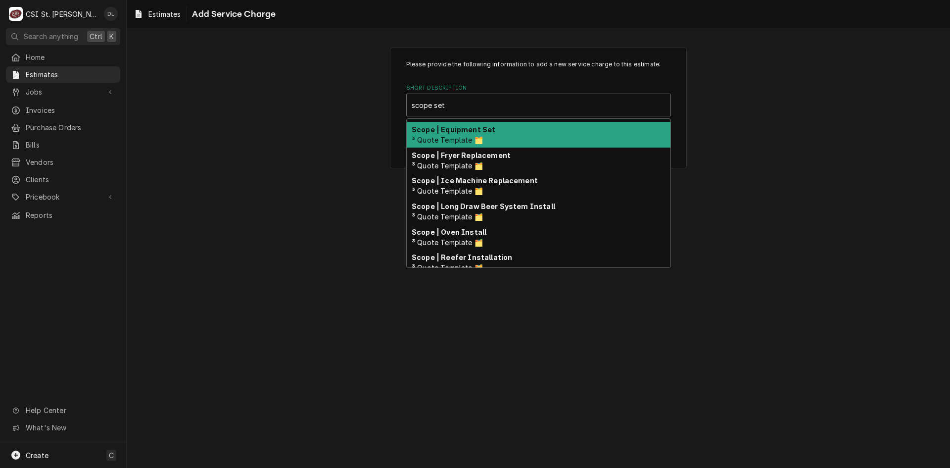
click at [486, 137] on div "Scope | Equipment Set ³ Quote Template 🗂️" at bounding box center [539, 135] width 264 height 26
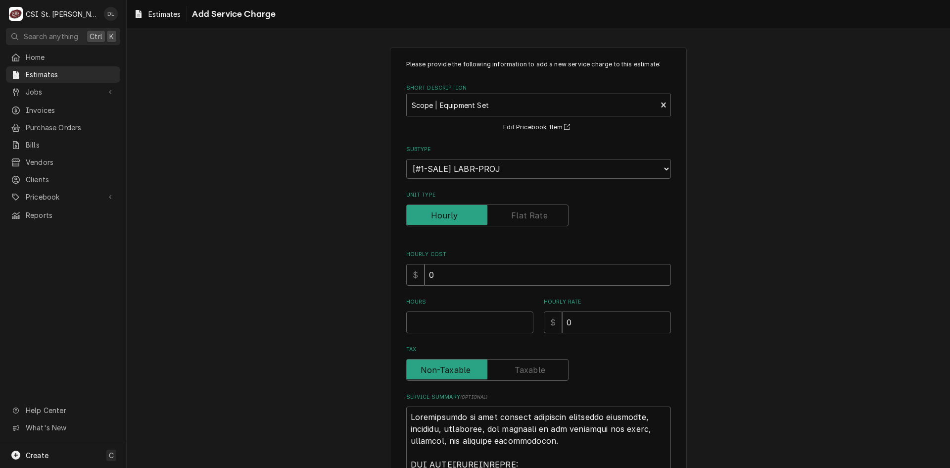
type textarea "x"
click at [531, 216] on label "Unit Type" at bounding box center [487, 215] width 162 height 22
click at [531, 216] on input "Unit Type" at bounding box center [487, 215] width 153 height 22
checkbox input "true"
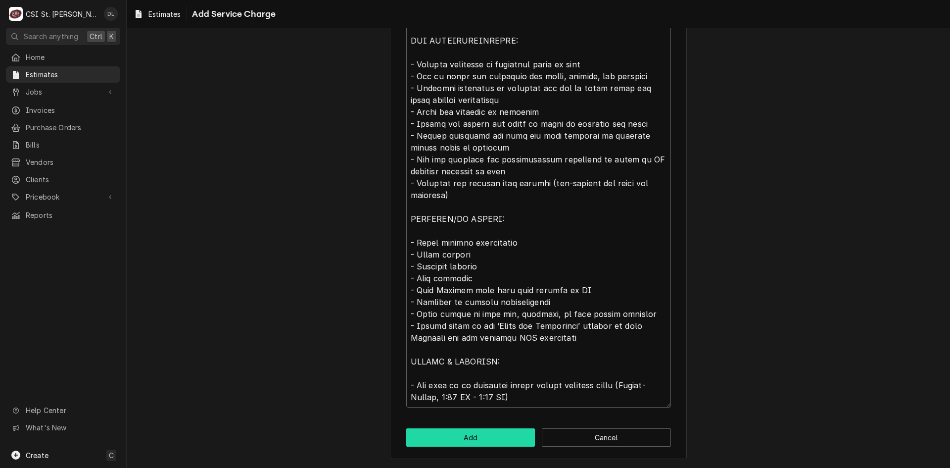
click at [470, 434] on button "Add" at bounding box center [470, 437] width 129 height 18
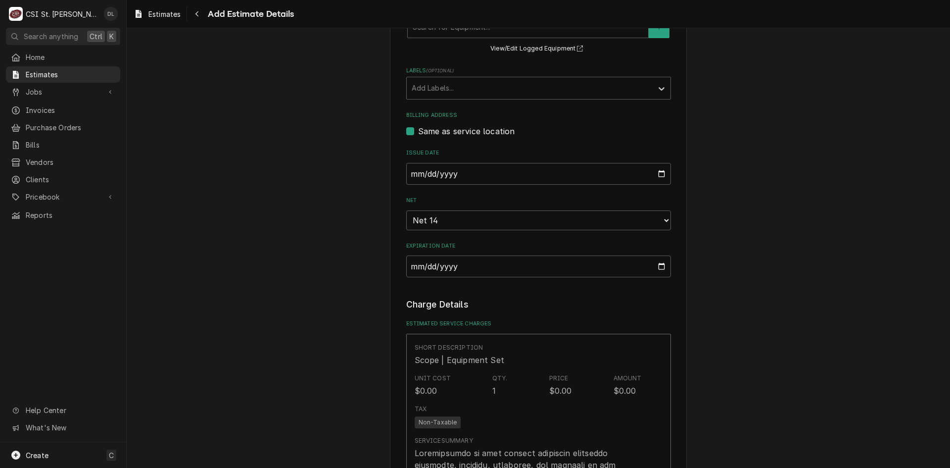
type textarea "x"
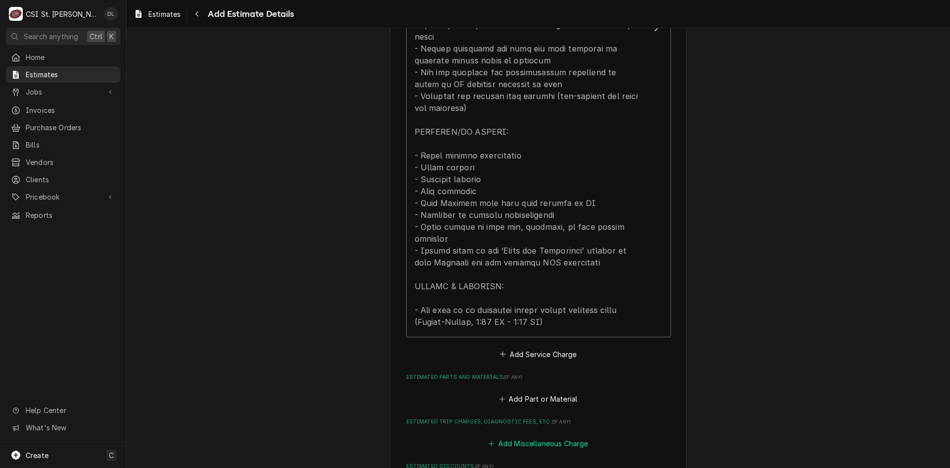
scroll to position [1126, 0]
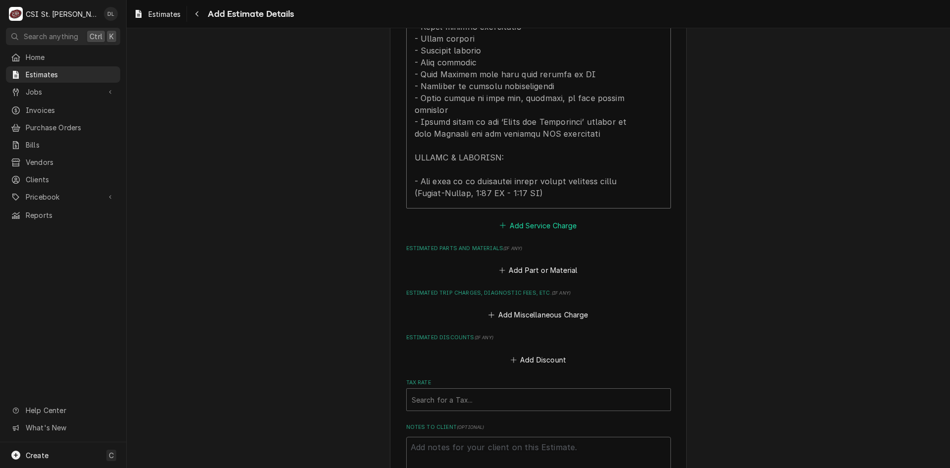
click at [500, 222] on icon "Estimated Service Charges" at bounding box center [503, 225] width 6 height 7
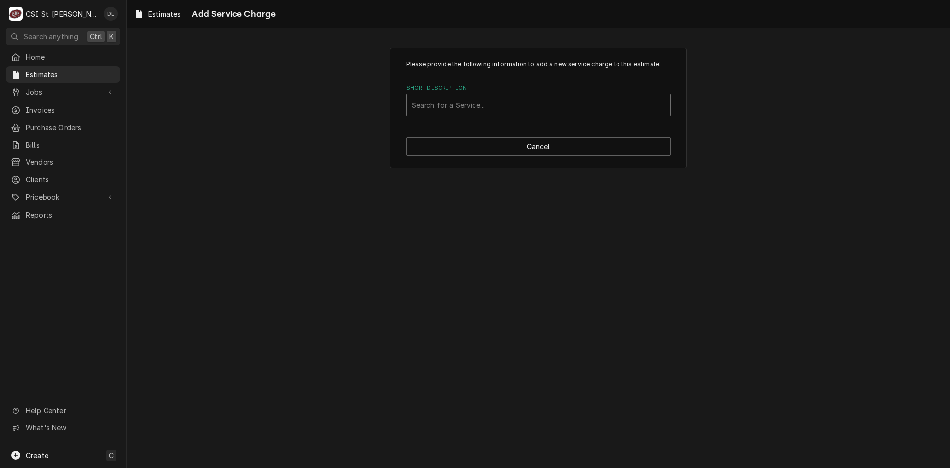
click at [488, 102] on div "Short Description" at bounding box center [539, 105] width 254 height 18
type input "project labor"
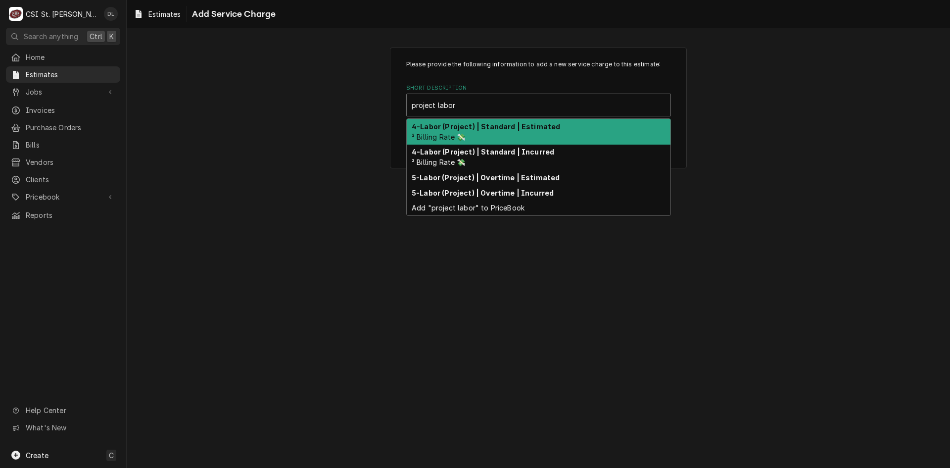
click at [508, 124] on strong "4-Labor (Project) | Standard | Estimated" at bounding box center [486, 126] width 148 height 8
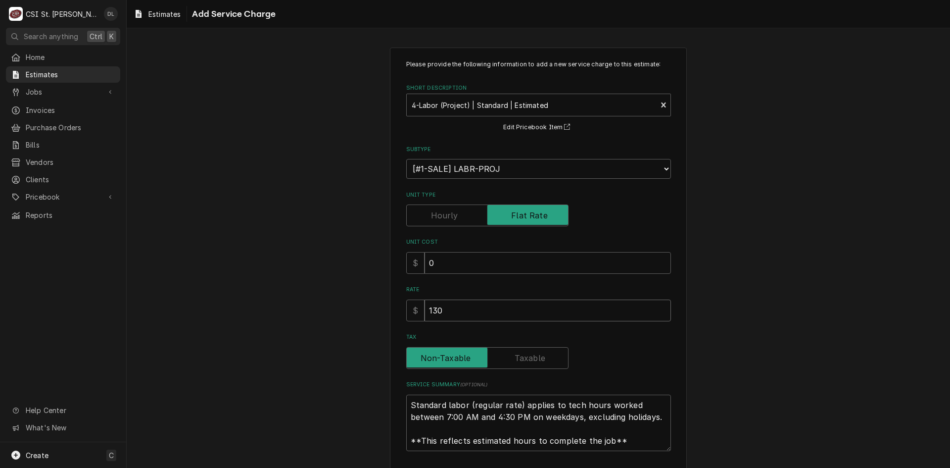
drag, startPoint x: 475, startPoint y: 317, endPoint x: 309, endPoint y: 316, distance: 166.3
click at [309, 316] on div "Please provide the following information to add a new service charge to this es…" at bounding box center [539, 275] width 824 height 473
type textarea "x"
type input "2"
type textarea "x"
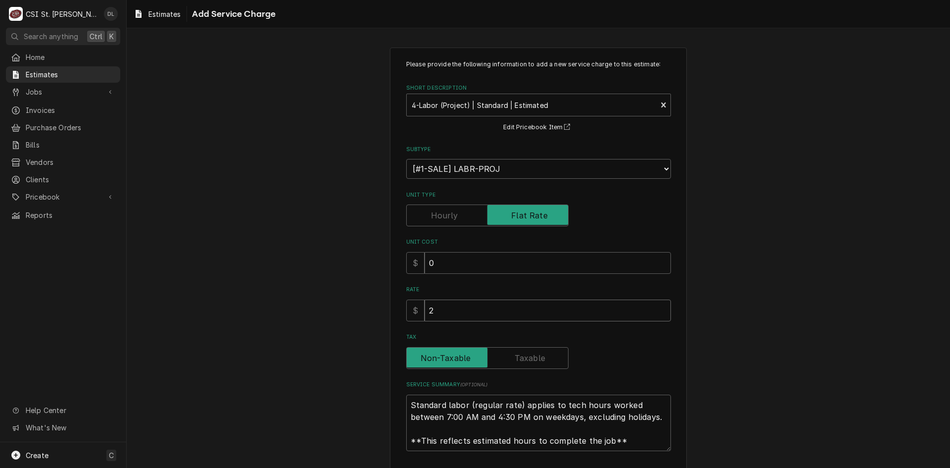
type input "24"
type textarea "x"
type input "240"
type textarea "x"
type input "2400"
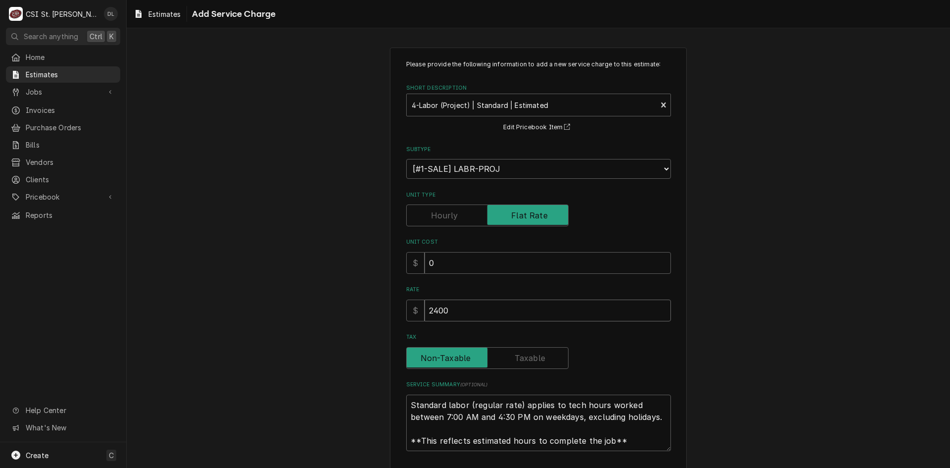
type textarea "x"
type input "24000"
type textarea "x"
type input "24000"
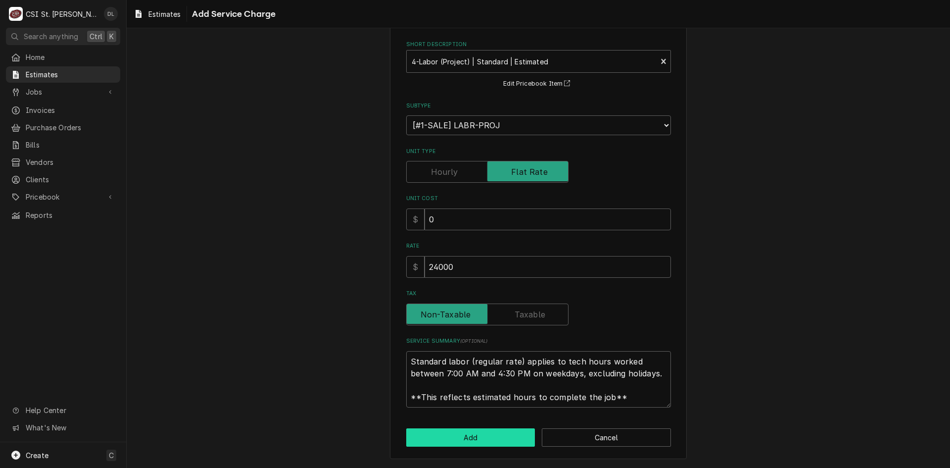
click at [490, 432] on button "Add" at bounding box center [470, 437] width 129 height 18
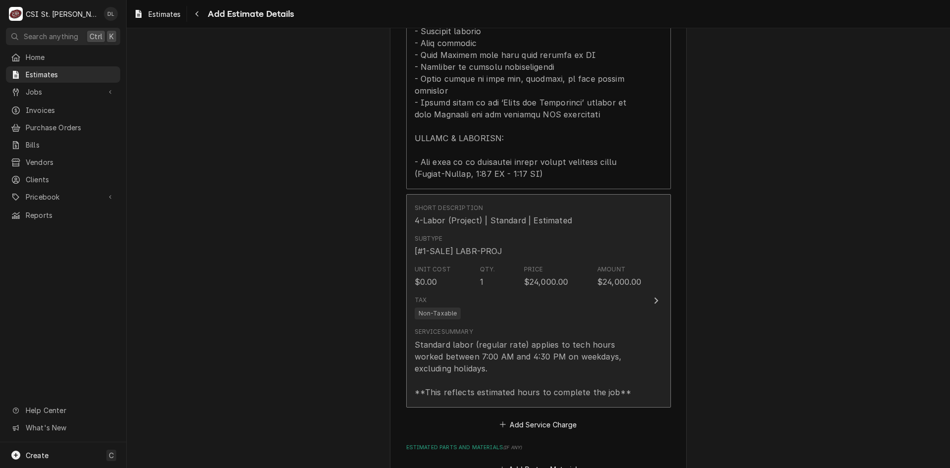
type textarea "x"
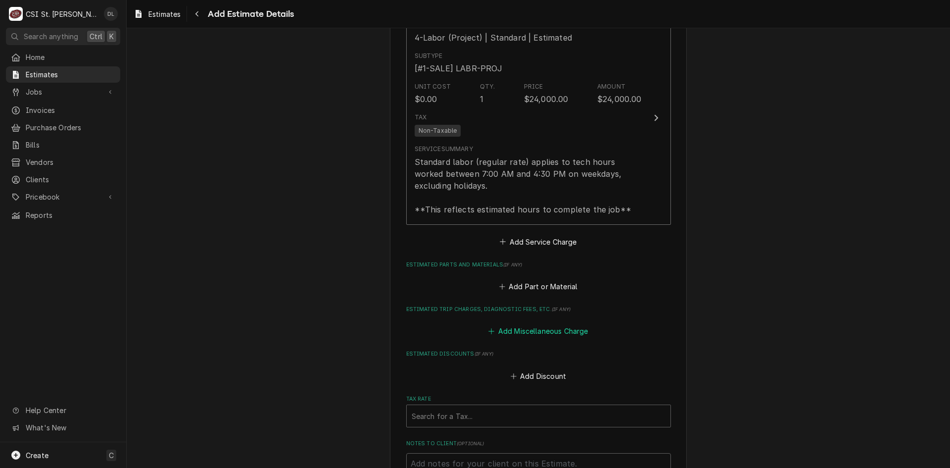
scroll to position [1344, 0]
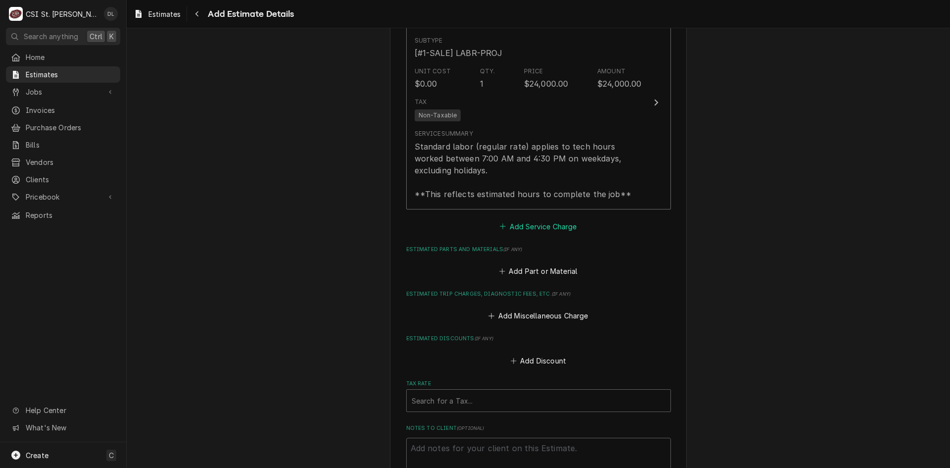
click at [500, 223] on icon "Estimated Service Charges" at bounding box center [503, 226] width 6 height 7
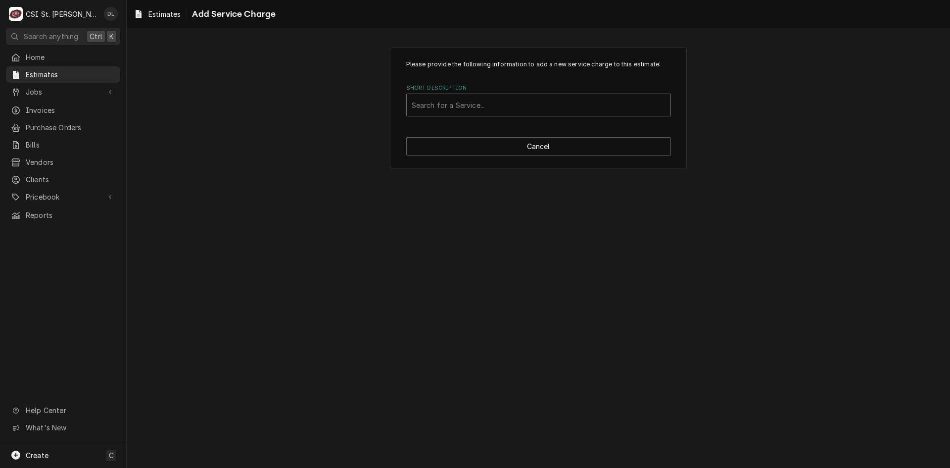
click at [491, 115] on div "Search for a Service..." at bounding box center [539, 105] width 264 height 22
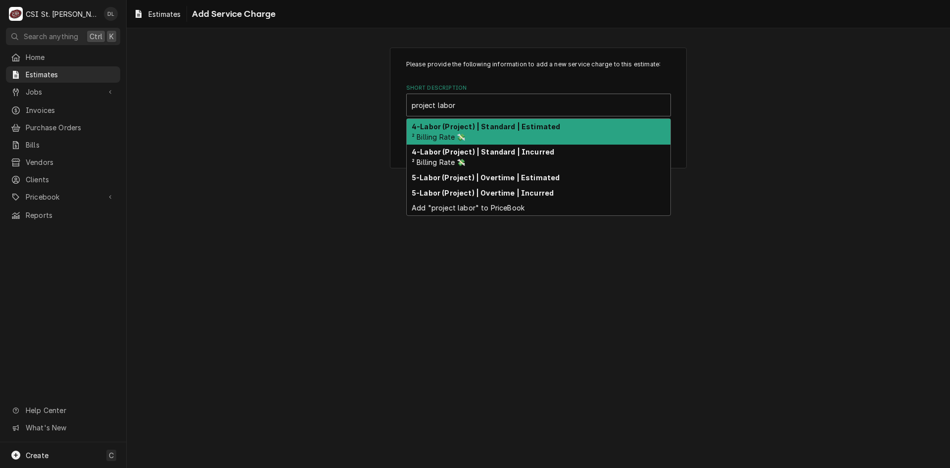
type input "project labor"
click at [787, 166] on div "Please provide the following information to add a new service charge to this es…" at bounding box center [539, 108] width 824 height 138
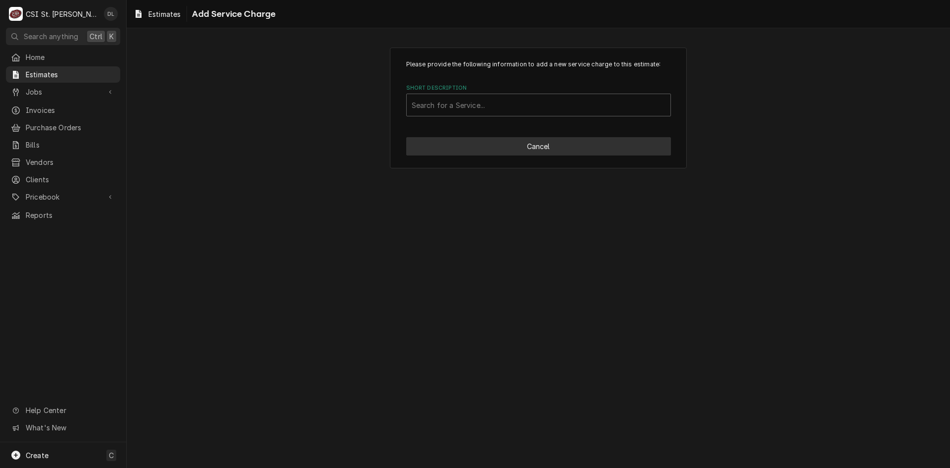
click at [575, 150] on button "Cancel" at bounding box center [538, 146] width 265 height 18
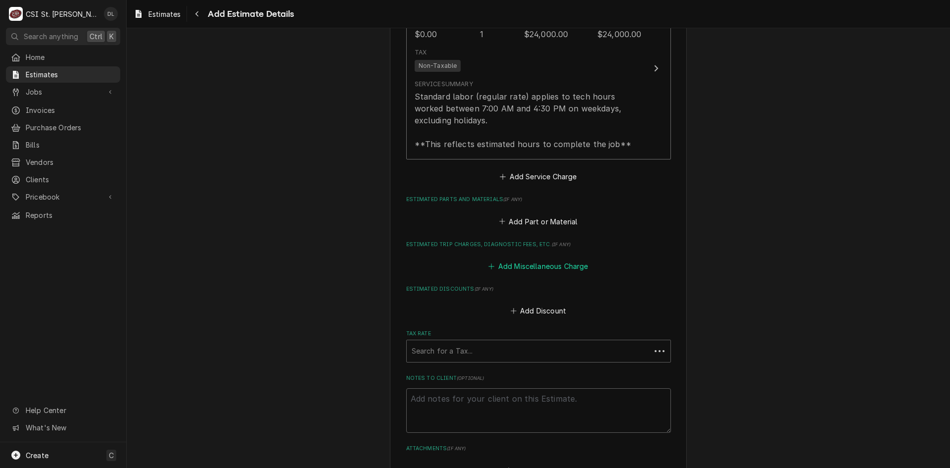
scroll to position [1405, 0]
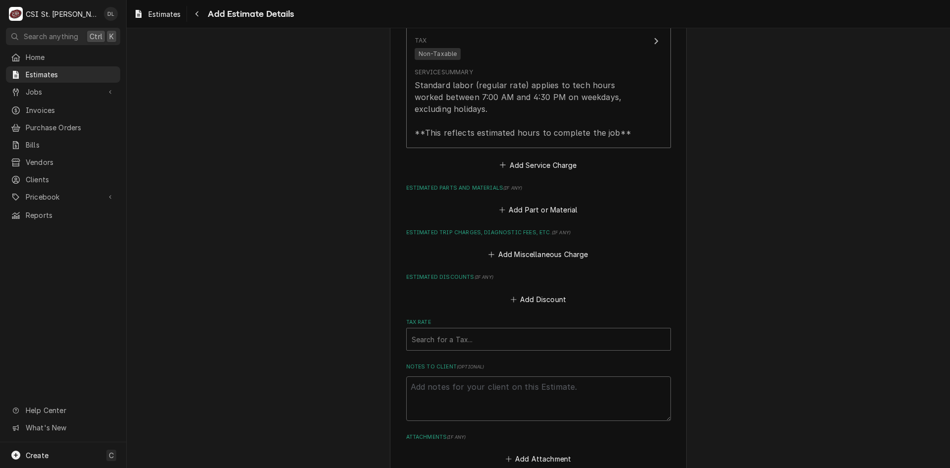
type textarea "x"
click at [499, 206] on icon "Estimated Parts and Materials" at bounding box center [502, 209] width 6 height 7
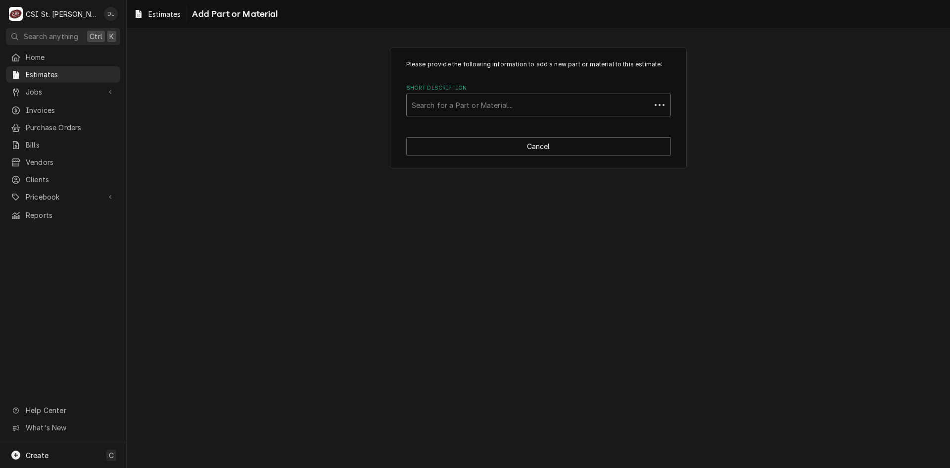
click at [459, 103] on div "Short Description" at bounding box center [529, 105] width 234 height 18
type input "project mat"
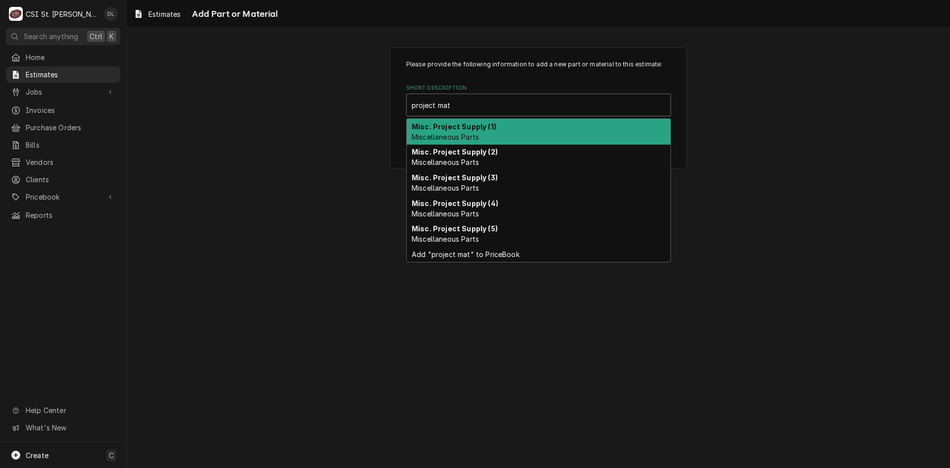
click at [483, 133] on div "Misc. Project Supply (1) Miscellaneous Parts" at bounding box center [539, 132] width 264 height 26
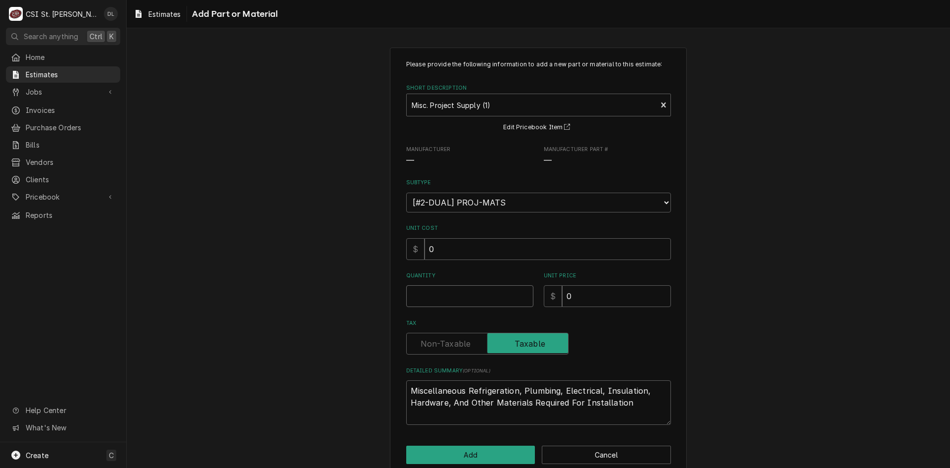
click at [450, 296] on input "Quantity" at bounding box center [469, 296] width 127 height 22
type textarea "x"
type input "1"
type textarea "x"
type input "5"
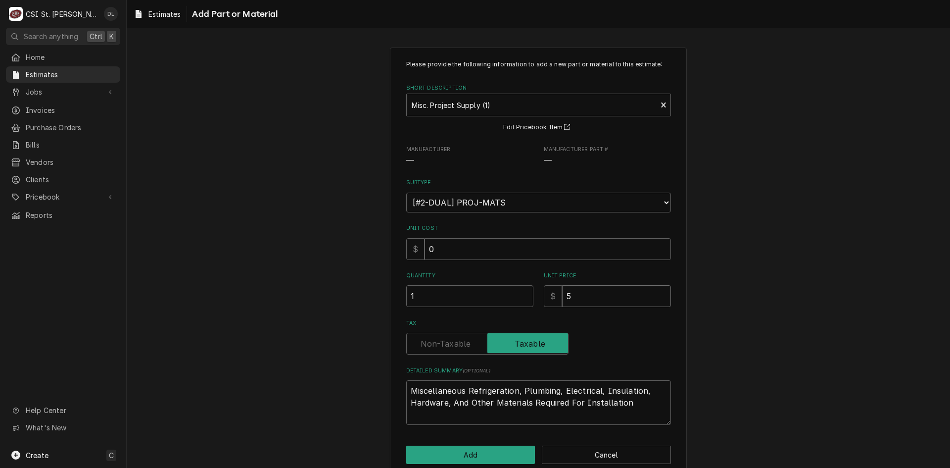
type textarea "x"
type input "50"
type textarea "x"
type input "500"
type textarea "x"
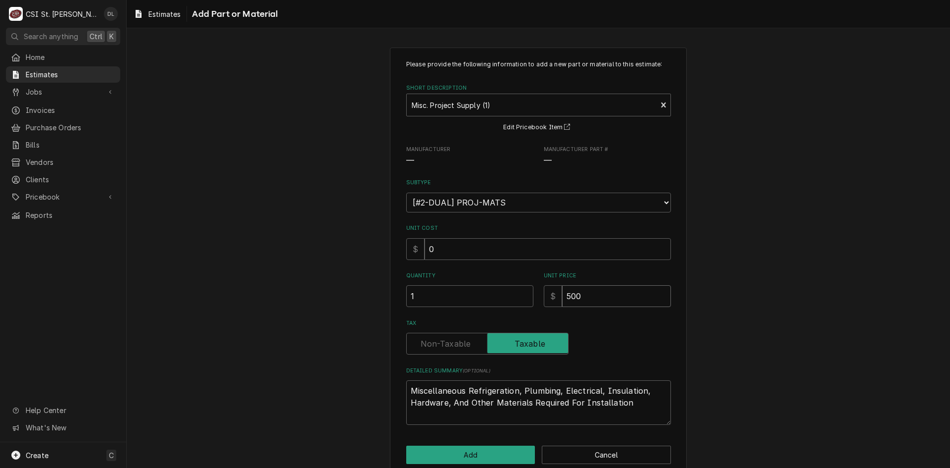
type input "500"
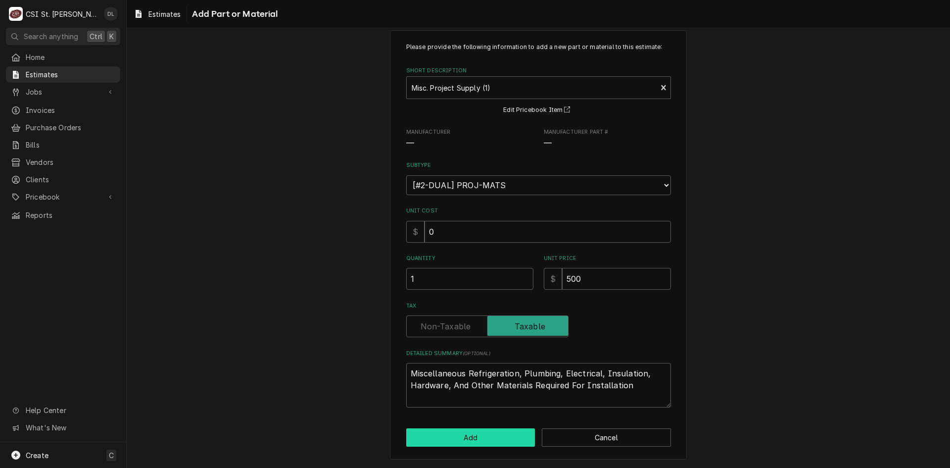
click at [489, 437] on button "Add" at bounding box center [470, 437] width 129 height 18
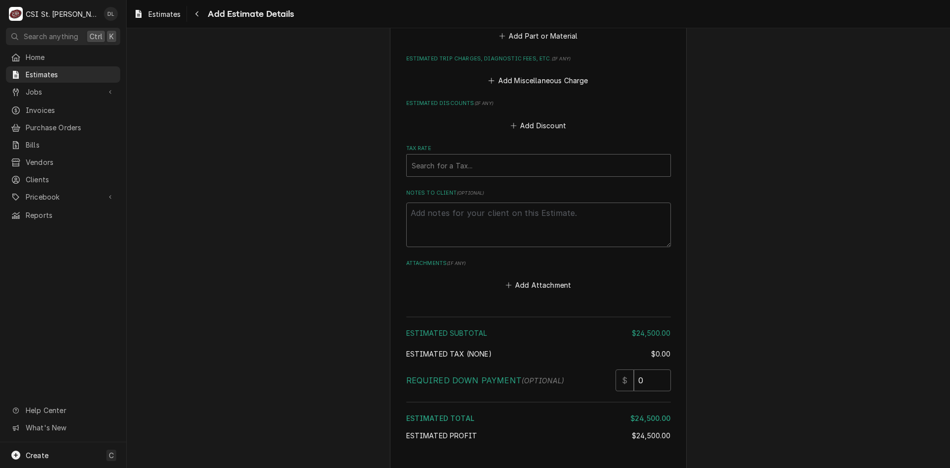
scroll to position [1834, 0]
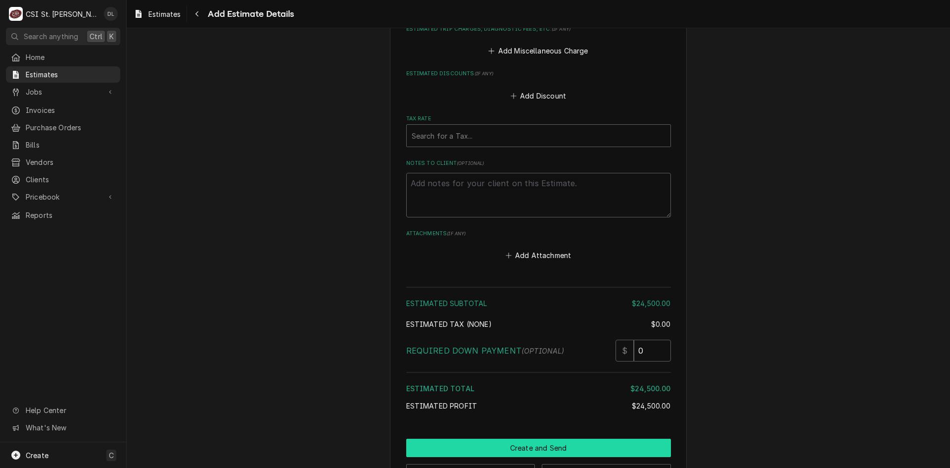
click at [555, 438] on button "Create and Send" at bounding box center [538, 447] width 265 height 18
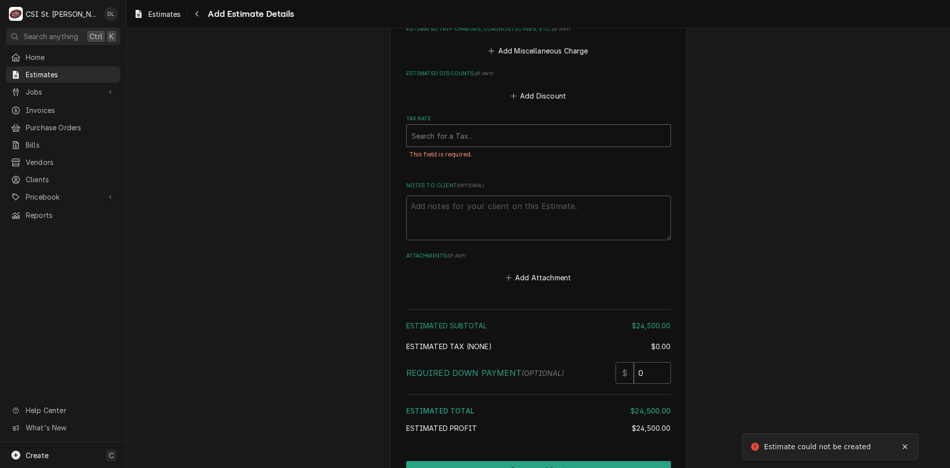
click at [447, 127] on div "Tax Rate" at bounding box center [539, 136] width 254 height 18
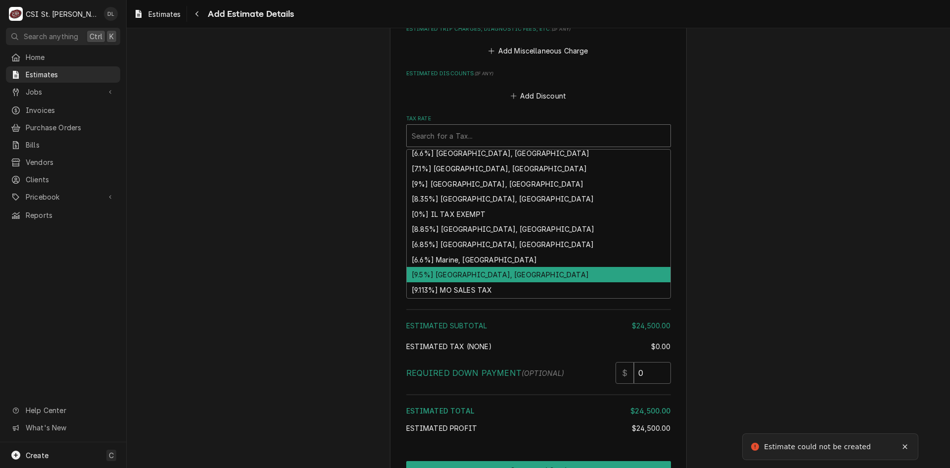
scroll to position [303, 0]
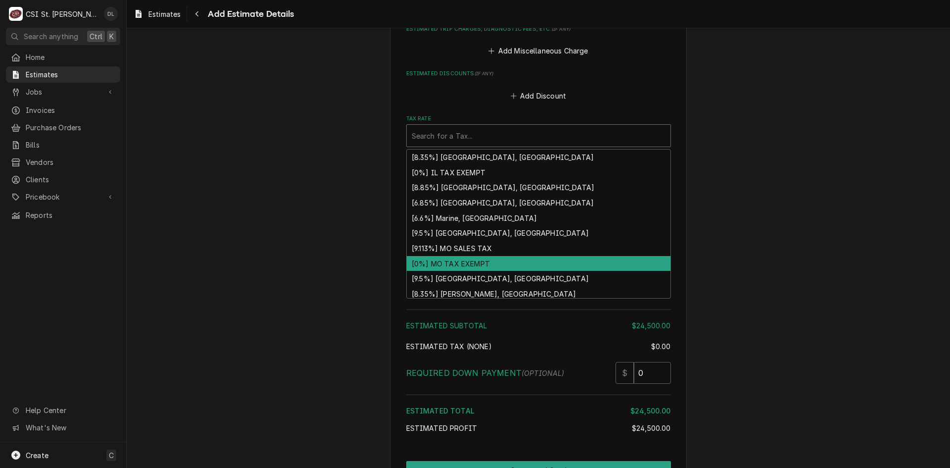
click at [466, 256] on div "[0%] MO TAX EXEMPT" at bounding box center [539, 263] width 264 height 15
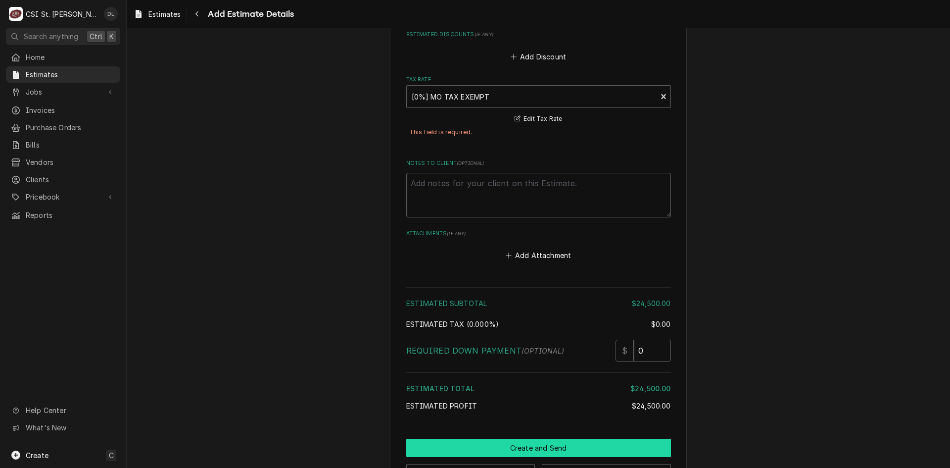
click at [569, 438] on button "Create and Send" at bounding box center [538, 447] width 265 height 18
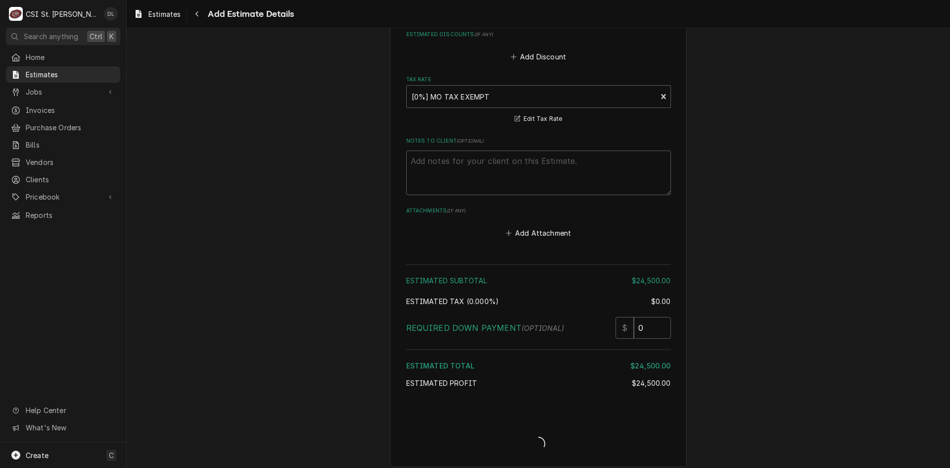
scroll to position [1844, 0]
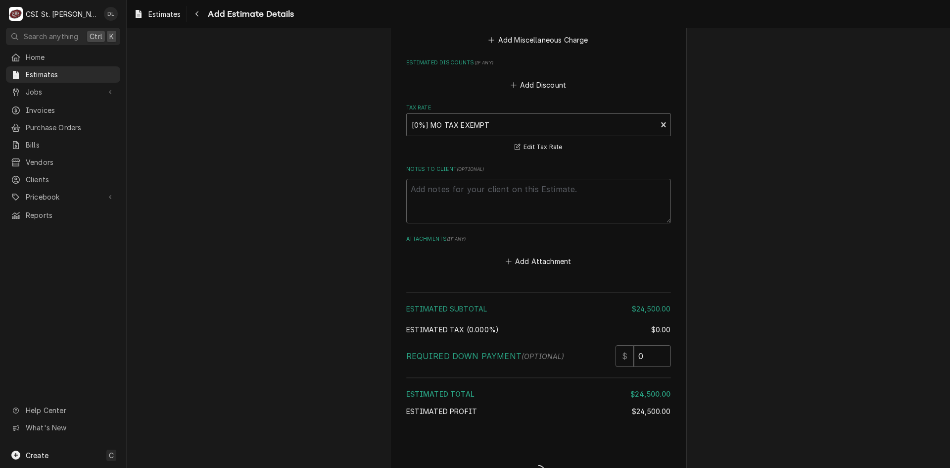
type textarea "x"
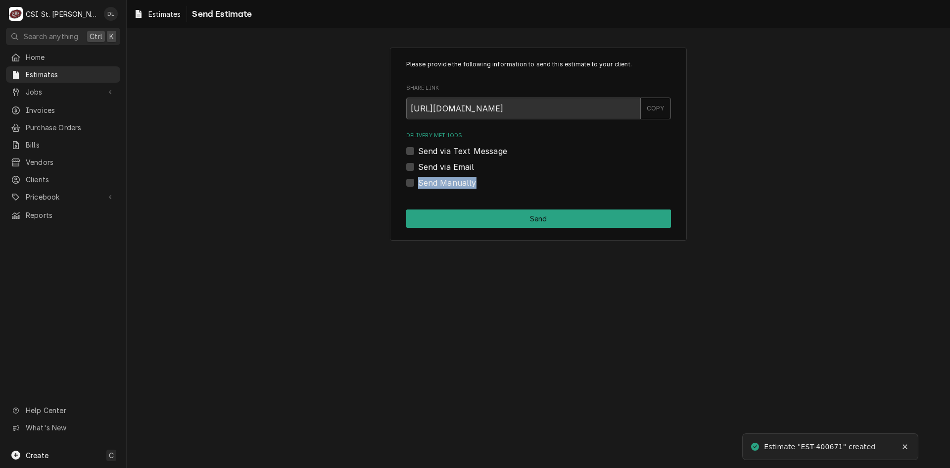
click at [414, 179] on div "Send Manually" at bounding box center [538, 183] width 265 height 12
click at [403, 183] on div "Please provide the following information to send this estimate to your client. …" at bounding box center [538, 144] width 297 height 193
click at [418, 183] on label "Send Manually" at bounding box center [447, 183] width 58 height 12
click at [418, 183] on input "Send Manually" at bounding box center [550, 188] width 265 height 22
checkbox input "true"
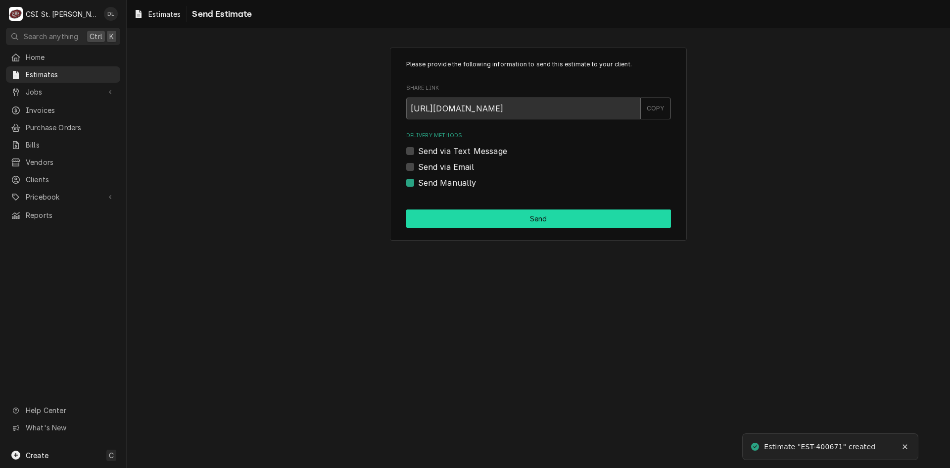
click at [557, 221] on button "Send" at bounding box center [538, 218] width 265 height 18
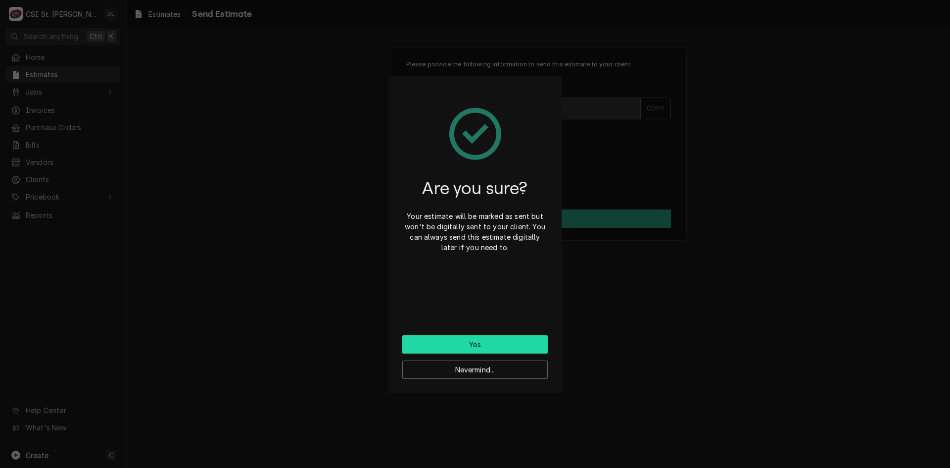
click at [480, 344] on button "Yes" at bounding box center [474, 344] width 145 height 18
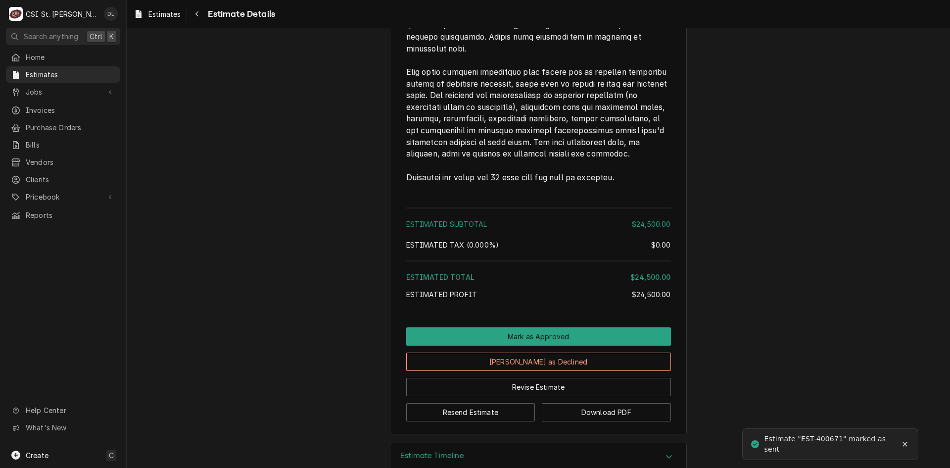
scroll to position [1822, 0]
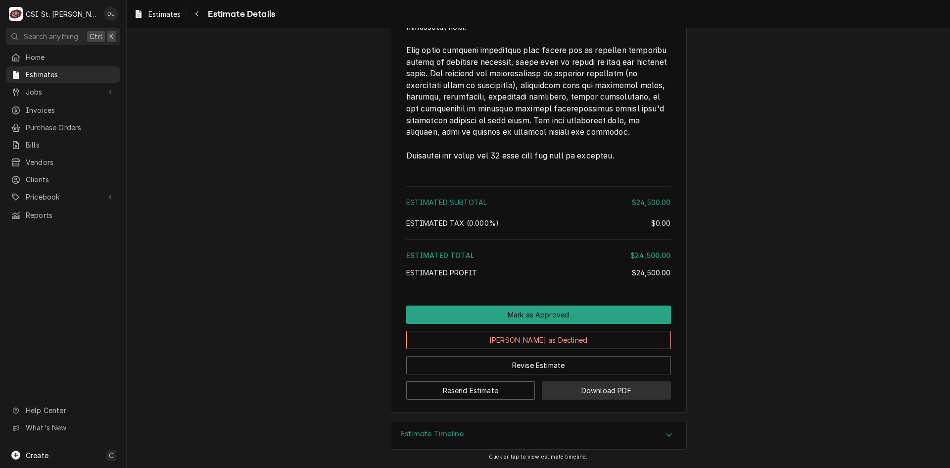
click at [581, 392] on button "Download PDF" at bounding box center [606, 390] width 129 height 18
click at [47, 87] on span "Jobs" at bounding box center [63, 92] width 75 height 10
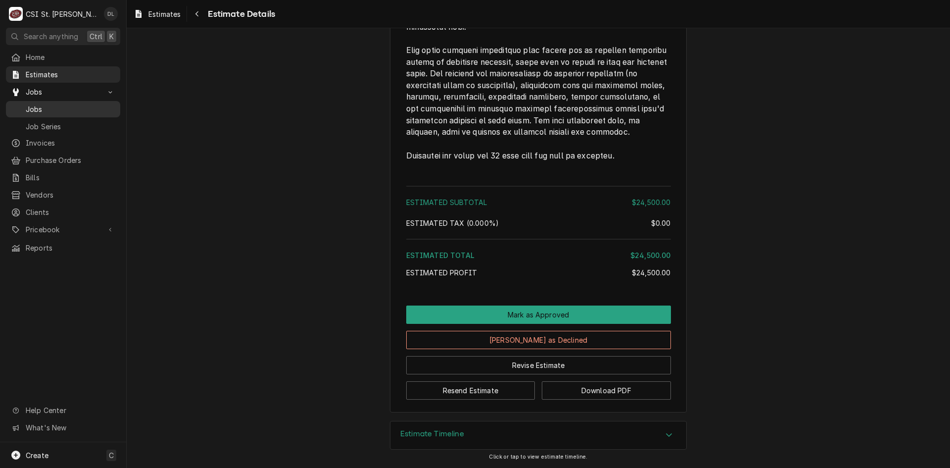
click at [38, 105] on span "Jobs" at bounding box center [71, 109] width 90 height 10
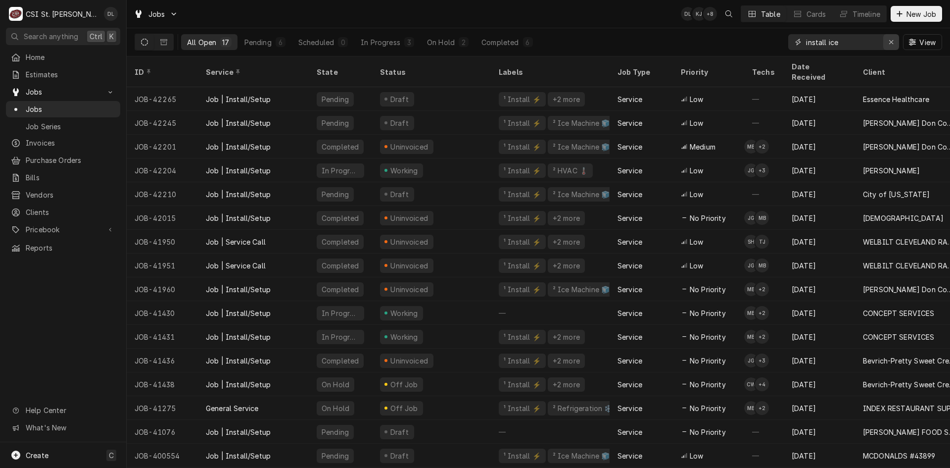
click at [894, 42] on div "Erase input" at bounding box center [891, 42] width 10 height 10
click at [851, 47] on input "Dynamic Content Wrapper" at bounding box center [852, 42] width 93 height 16
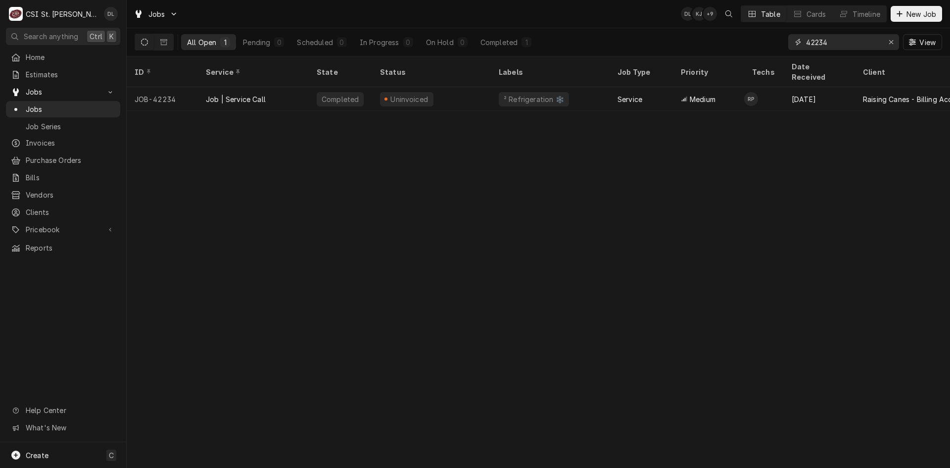
type input "42234"
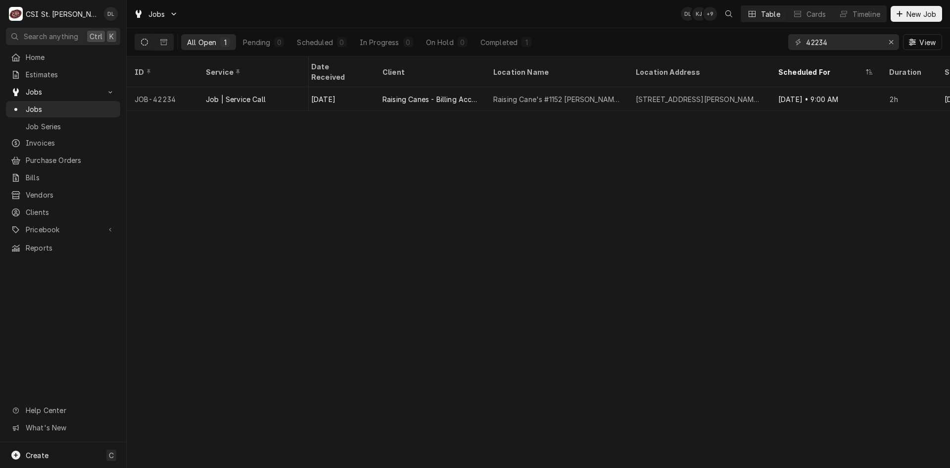
scroll to position [0, 499]
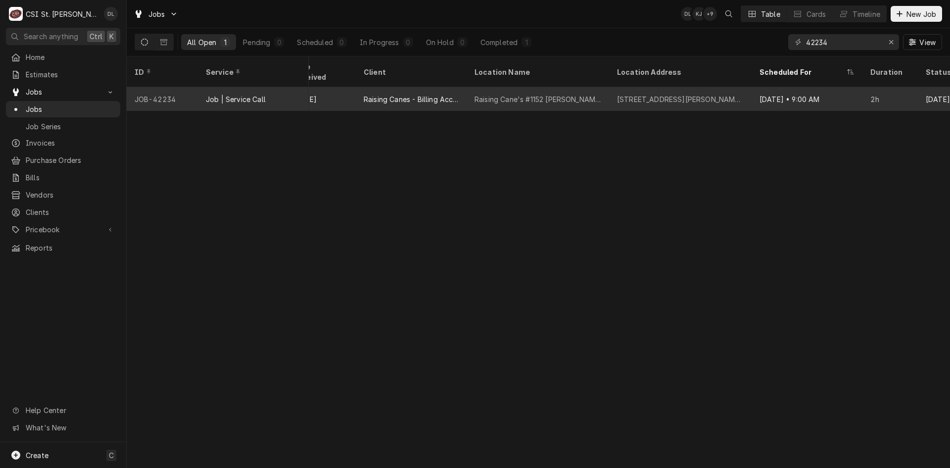
click at [531, 94] on div "Raising Cane's #1152 [PERSON_NAME]" at bounding box center [538, 99] width 127 height 10
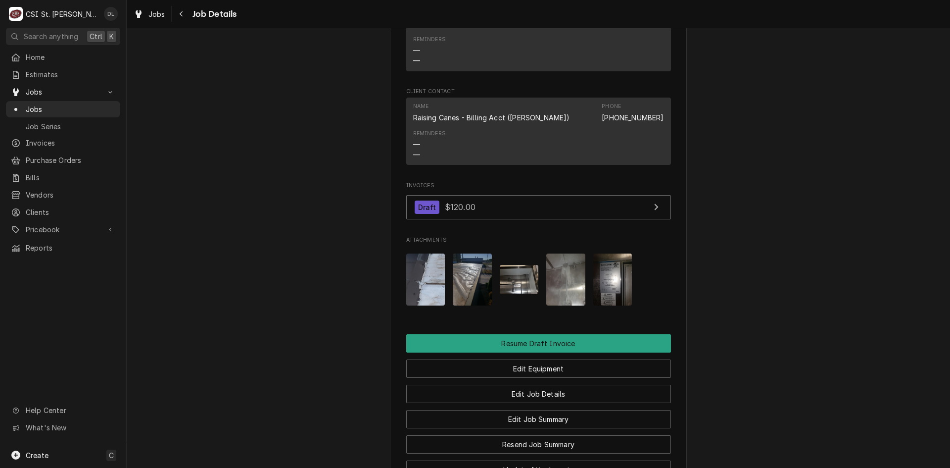
scroll to position [1039, 0]
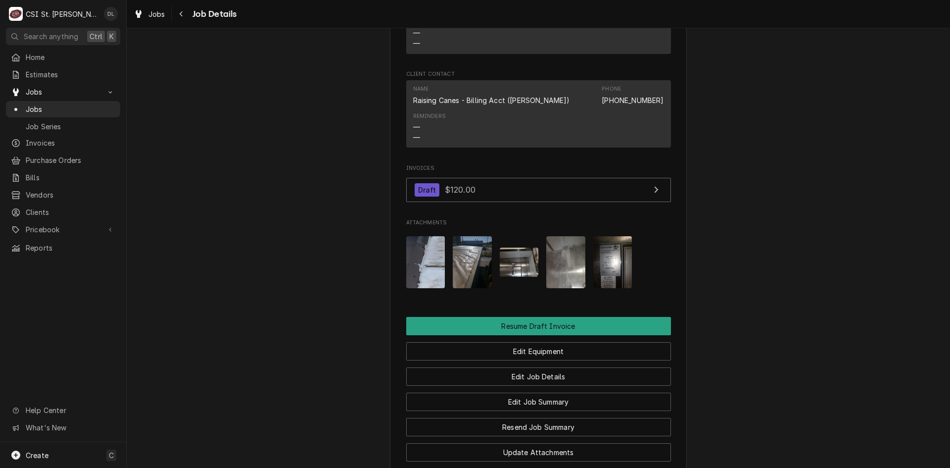
click at [422, 278] on img "Attachments" at bounding box center [425, 262] width 39 height 52
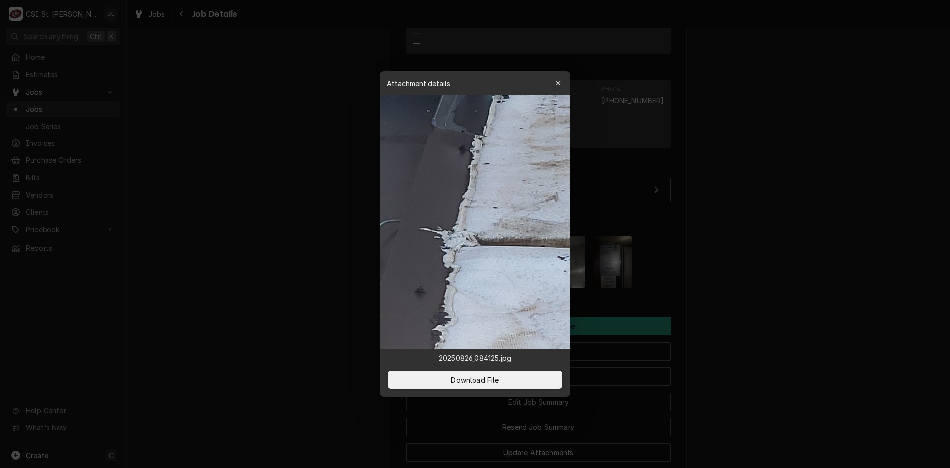
click at [560, 83] on icon "button" at bounding box center [558, 83] width 5 height 7
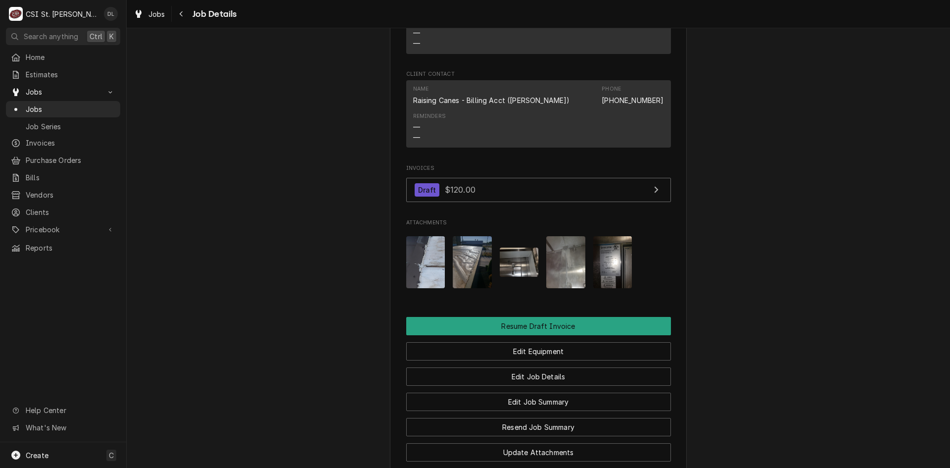
click at [478, 264] on img "Attachments" at bounding box center [472, 262] width 39 height 52
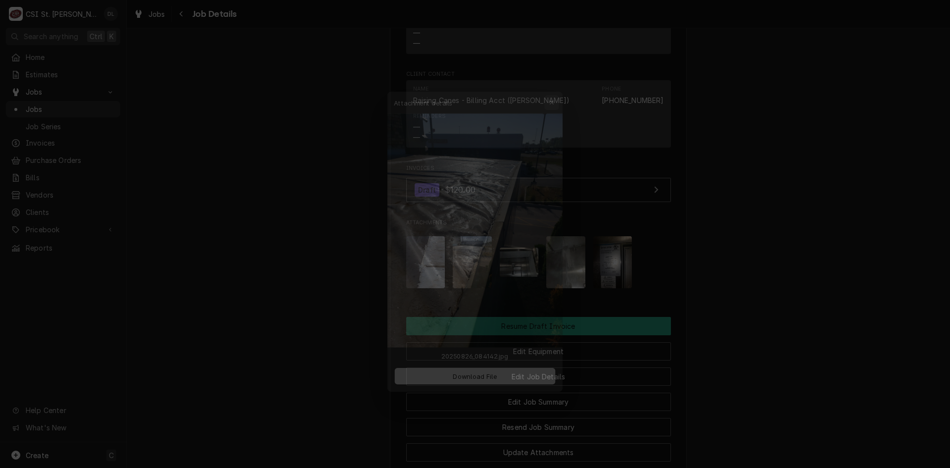
click at [556, 82] on icon "button" at bounding box center [558, 83] width 5 height 7
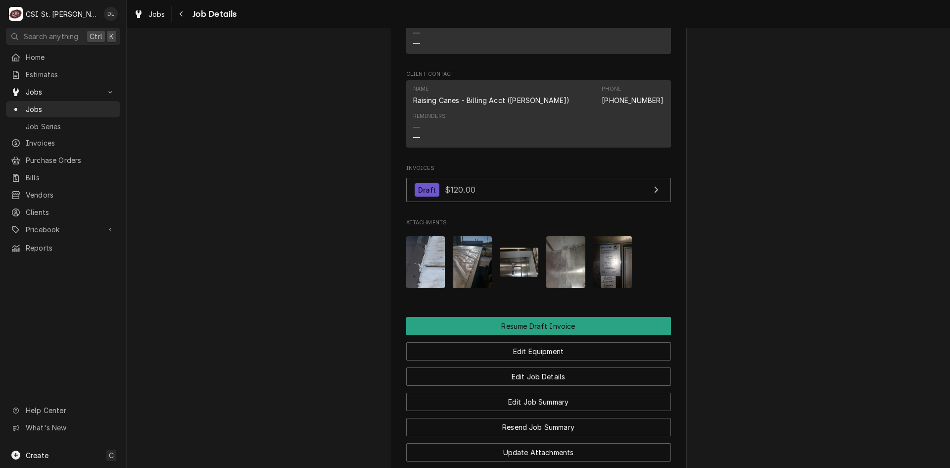
click at [525, 264] on img "Attachments" at bounding box center [519, 261] width 39 height 29
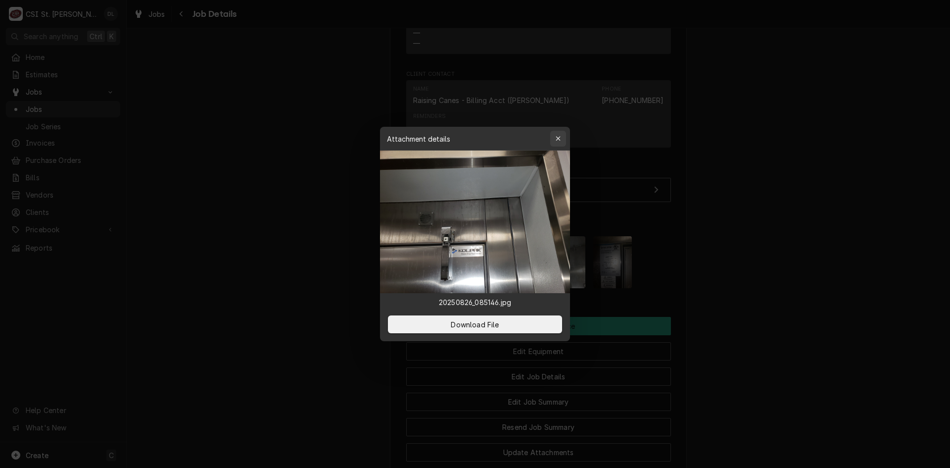
click at [558, 139] on icon "button" at bounding box center [558, 138] width 4 height 4
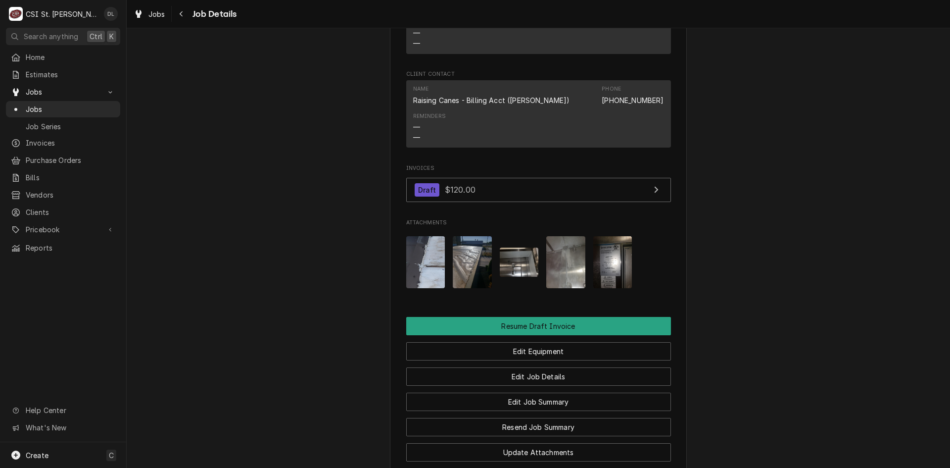
click at [560, 262] on img "Attachments" at bounding box center [565, 262] width 39 height 52
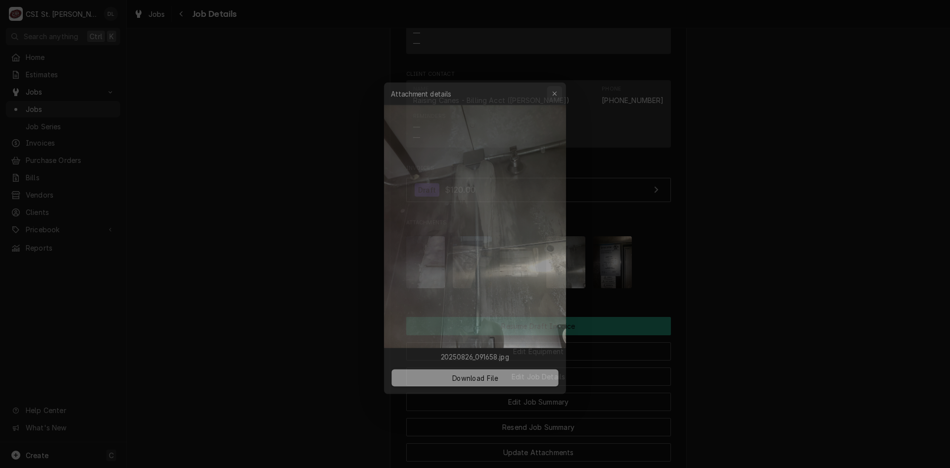
click at [557, 84] on icon "button" at bounding box center [558, 83] width 5 height 7
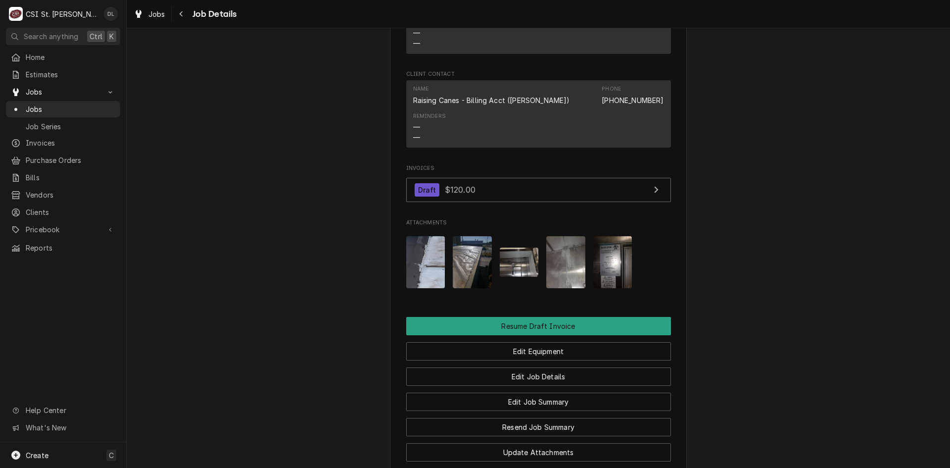
click at [609, 275] on img "Attachments" at bounding box center [612, 262] width 39 height 52
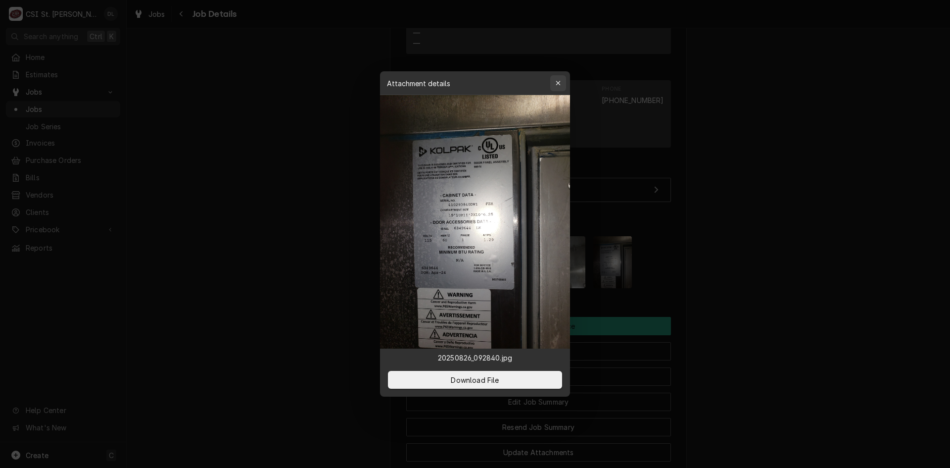
click at [561, 85] on div "button" at bounding box center [558, 83] width 10 height 10
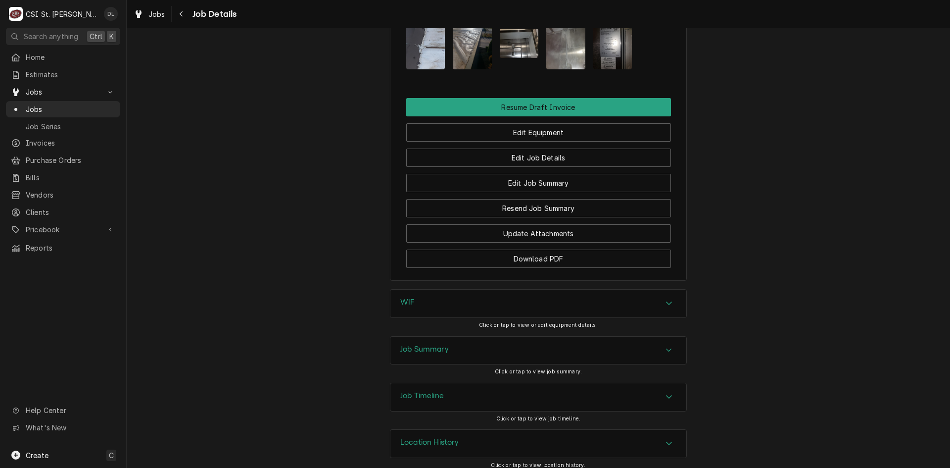
scroll to position [1269, 0]
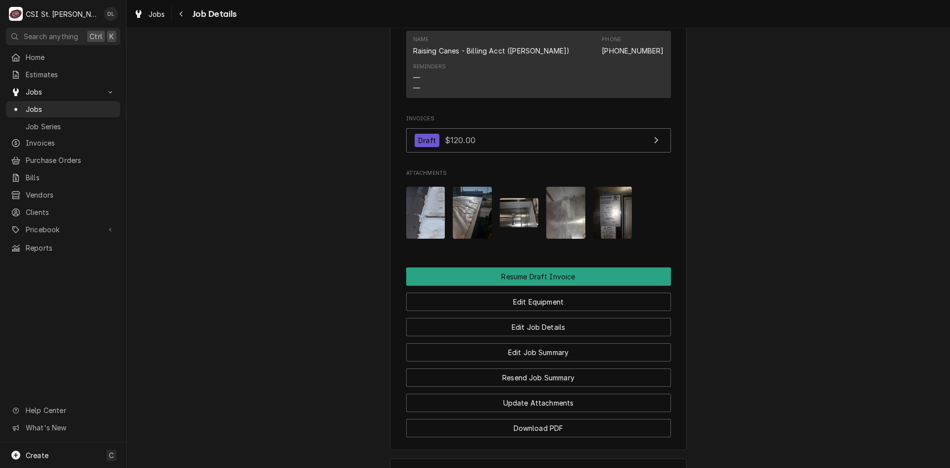
scroll to position [1071, 0]
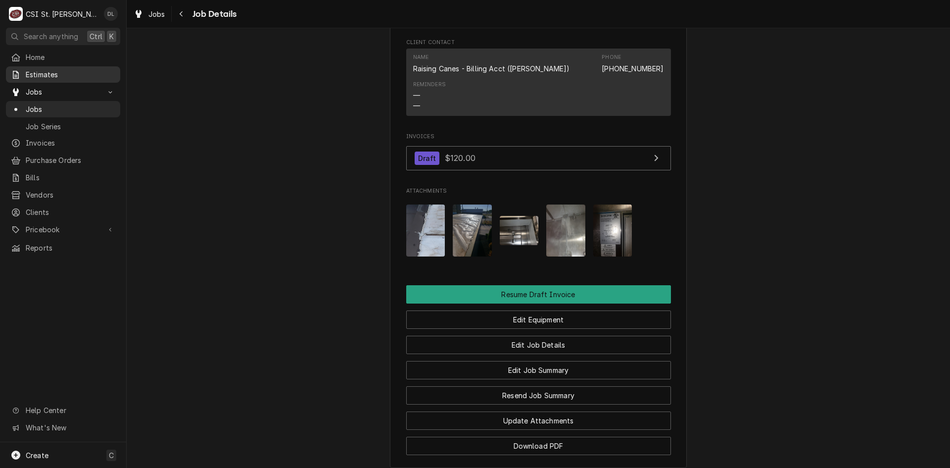
click at [46, 74] on span "Estimates" at bounding box center [71, 74] width 90 height 10
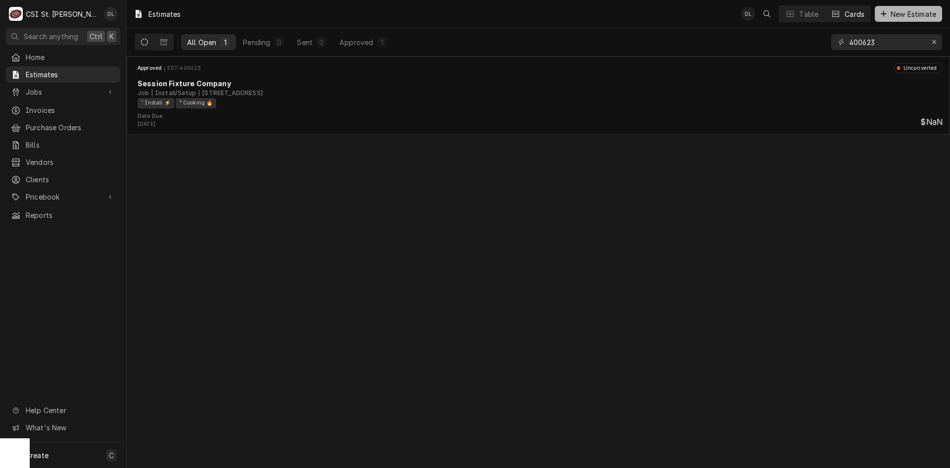
click at [883, 12] on icon "Dynamic Content Wrapper" at bounding box center [884, 13] width 6 height 7
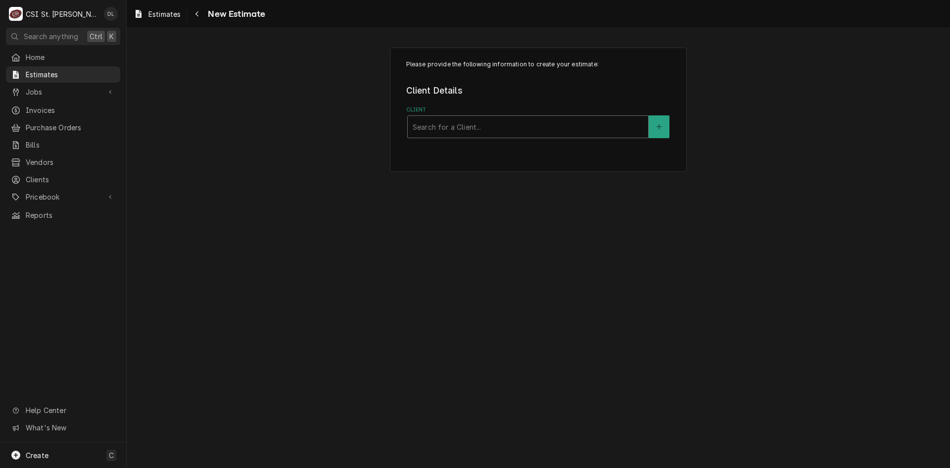
click at [462, 130] on div "Client" at bounding box center [528, 127] width 231 height 18
click at [316, 261] on div "Please provide the following information to create your estimate: Client Detail…" at bounding box center [539, 247] width 824 height 439
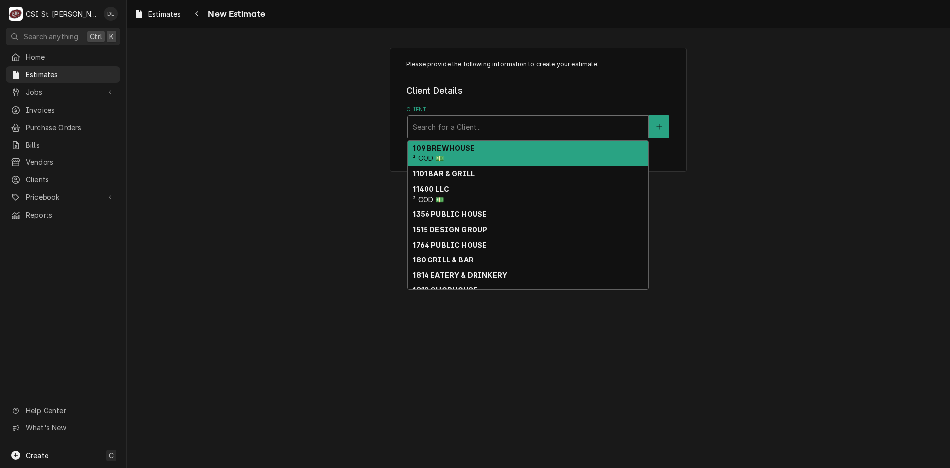
click at [492, 132] on div "Client" at bounding box center [528, 127] width 231 height 18
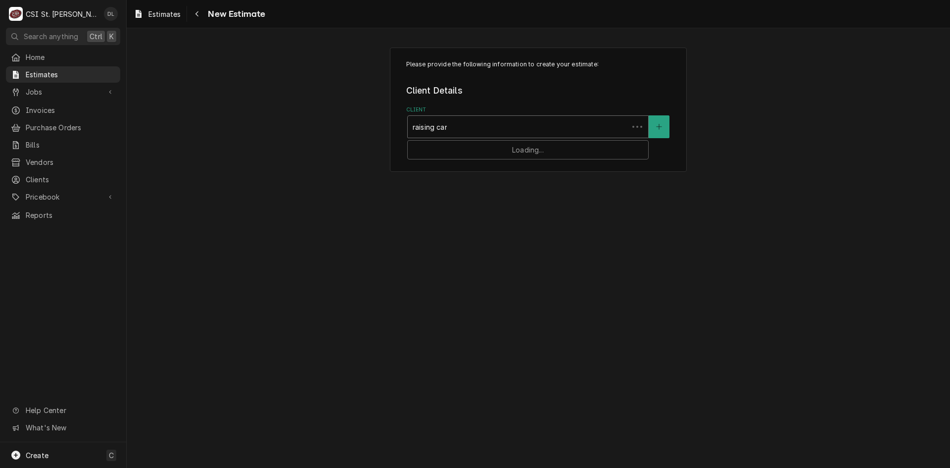
type input "raising canes"
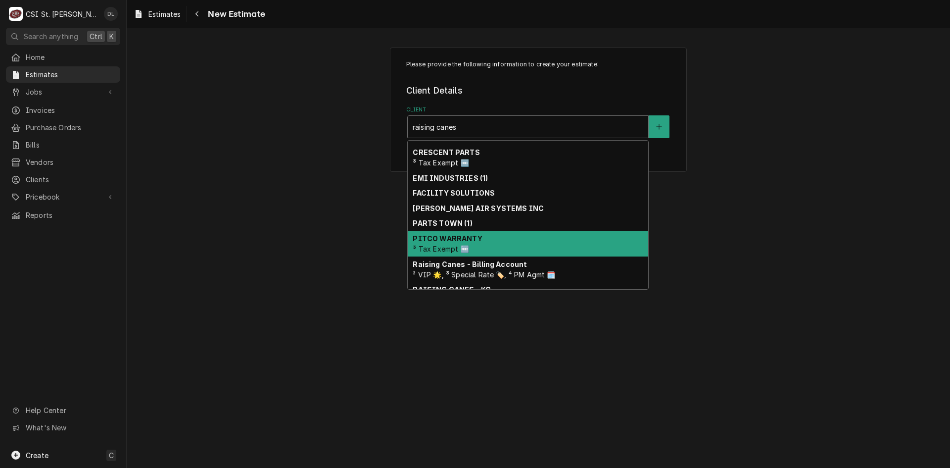
scroll to position [94, 0]
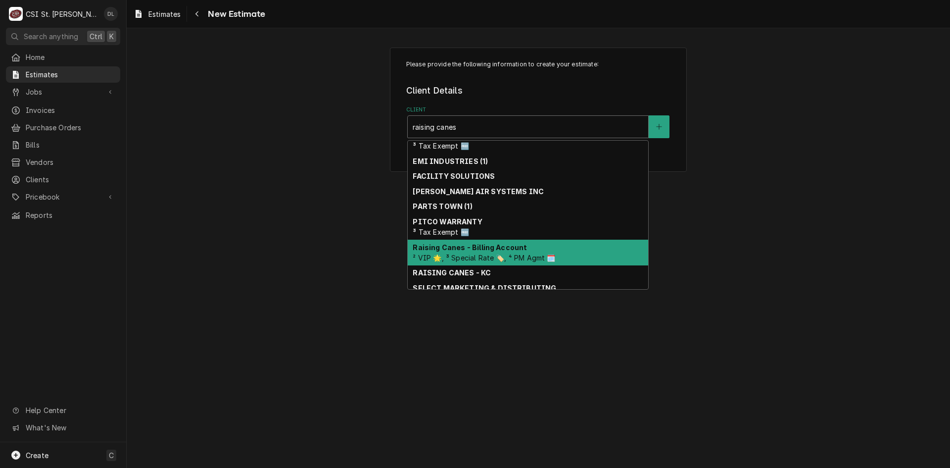
click at [502, 251] on div "Raising Canes - Billing Account ² VIP 🌟, ³ Special Rate 🏷️, ⁴ PM Agmt 🗓️" at bounding box center [528, 253] width 241 height 26
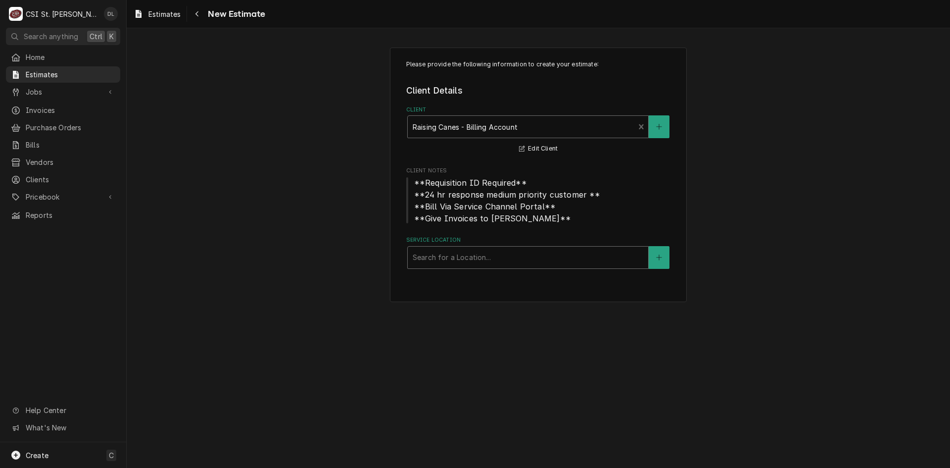
click at [494, 260] on div "Service Location" at bounding box center [528, 257] width 231 height 18
type input "marion"
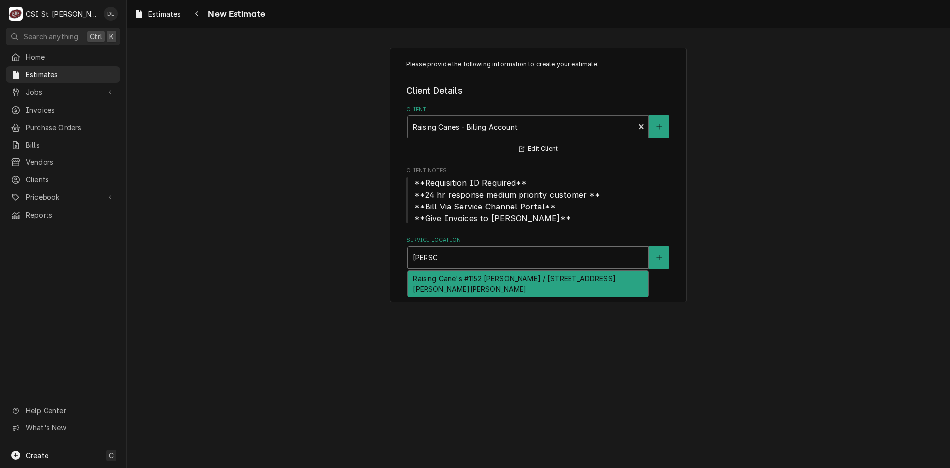
click at [556, 280] on div "Raising Cane's #1152 Marion / 2806 Joseph Cannon Way, Marion, IL 62959" at bounding box center [528, 284] width 241 height 26
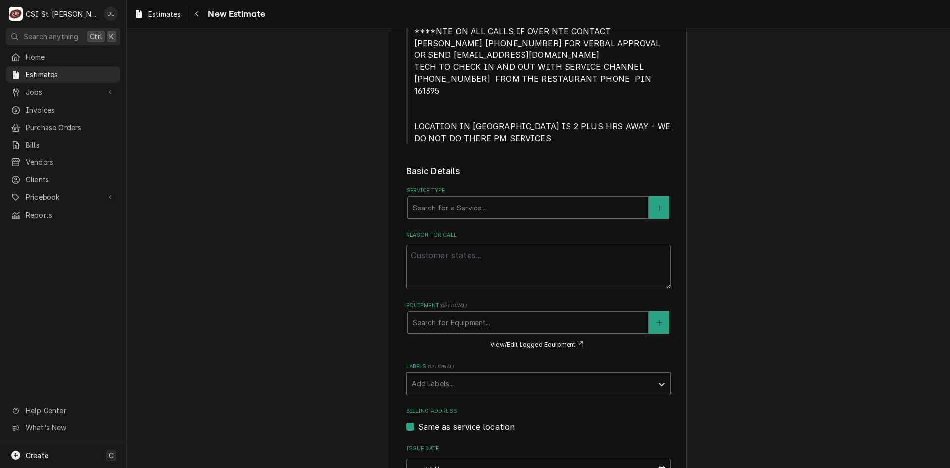
scroll to position [281, 0]
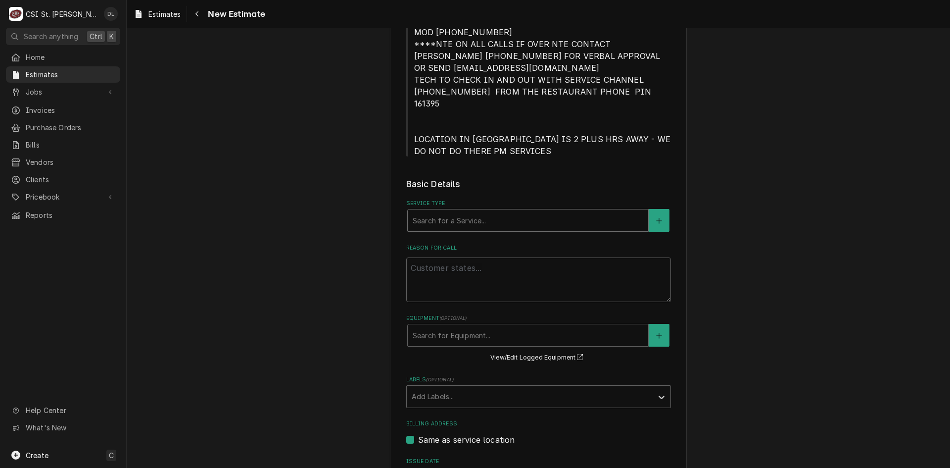
click at [466, 211] on div "Service Type" at bounding box center [528, 220] width 231 height 18
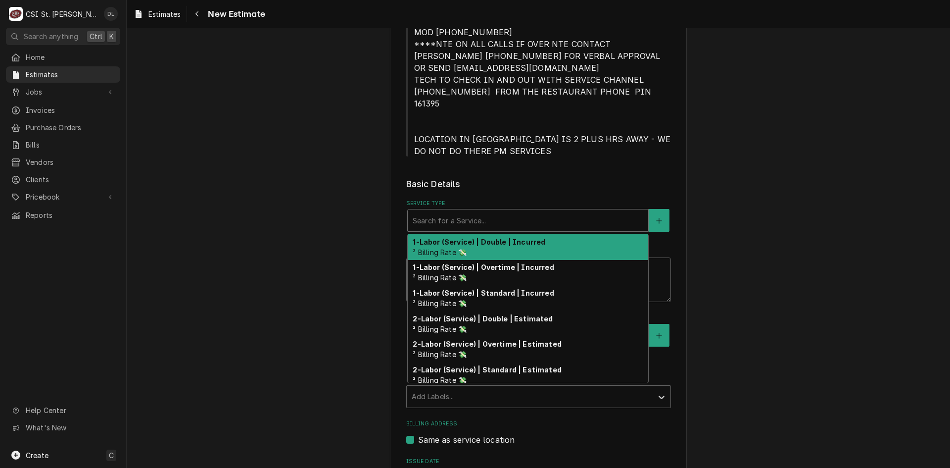
type textarea "x"
type input "i"
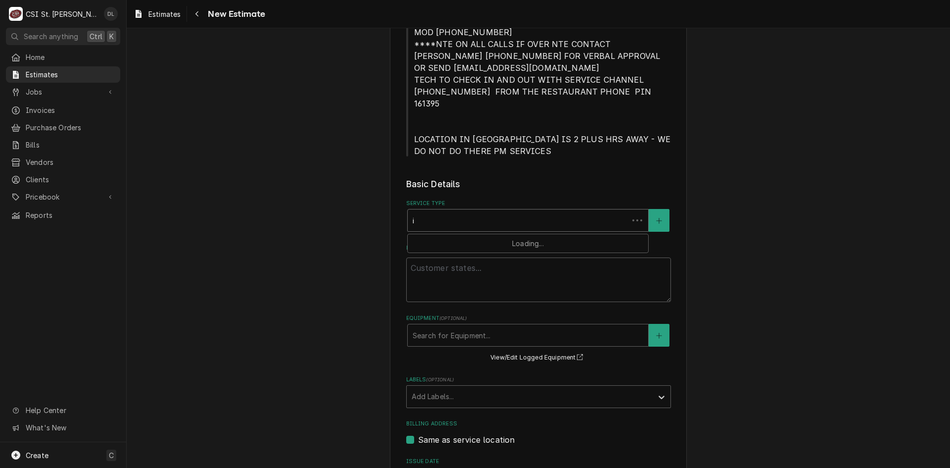
type textarea "x"
type input "in"
type textarea "x"
type input "ins"
type textarea "x"
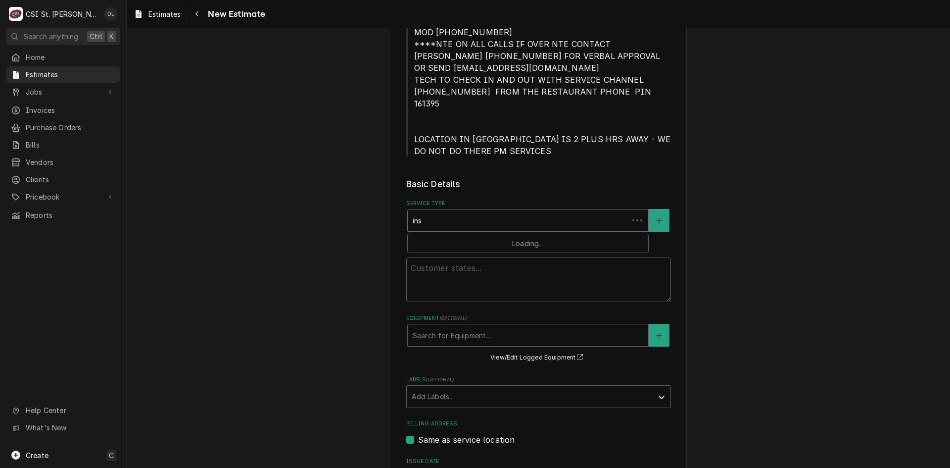
type input "inst"
type textarea "x"
type input "instal"
type textarea "x"
type input "install"
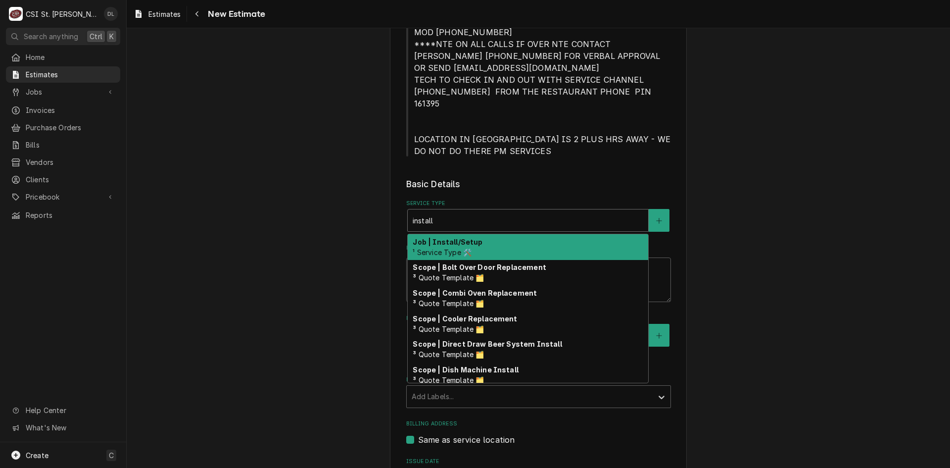
click at [472, 238] on strong "Job | Install/Setup" at bounding box center [448, 242] width 70 height 8
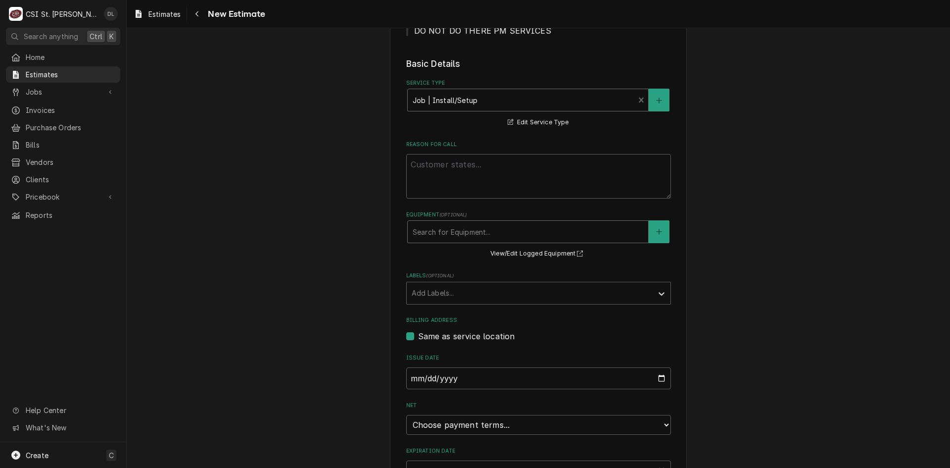
scroll to position [445, 0]
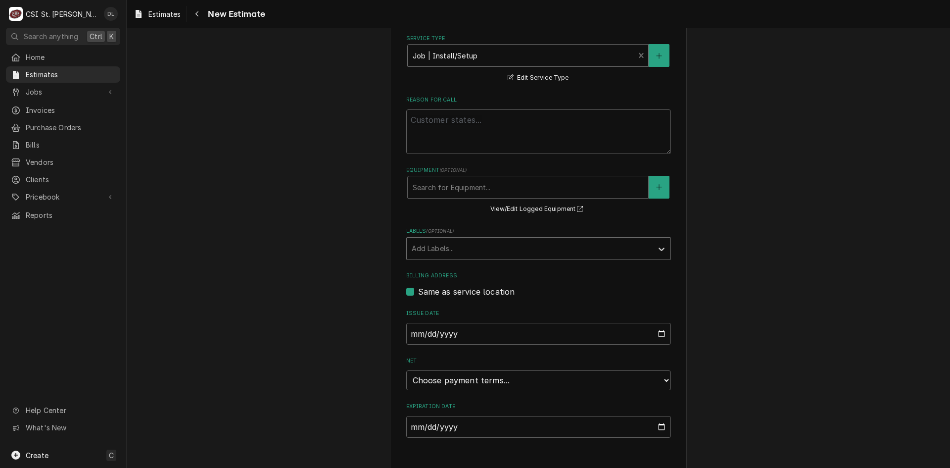
click at [646, 238] on div "Add Labels..." at bounding box center [530, 249] width 246 height 22
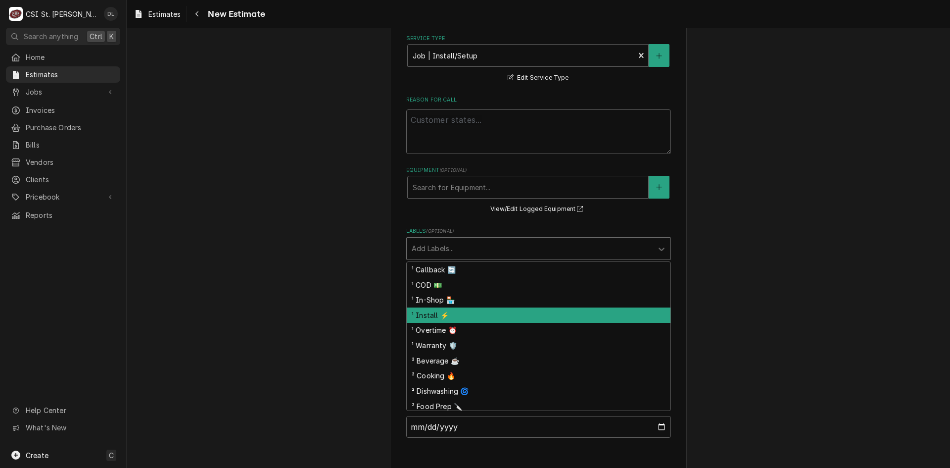
click at [432, 307] on div "¹ Install ⚡️" at bounding box center [539, 314] width 264 height 15
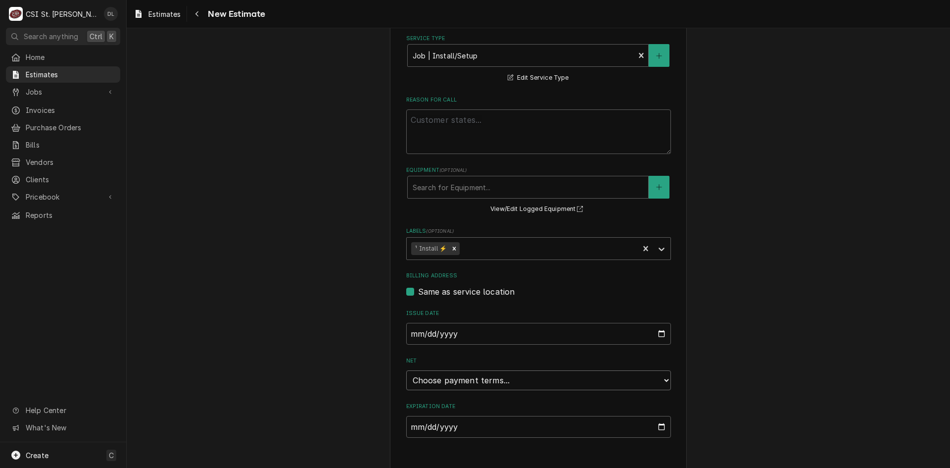
drag, startPoint x: 654, startPoint y: 368, endPoint x: 626, endPoint y: 358, distance: 29.4
click at [654, 370] on select "Choose payment terms... Same Day Net 7 Net 14 Net 21 Net 30 Net 45 Net 60 Net 90" at bounding box center [538, 380] width 265 height 20
type textarea "x"
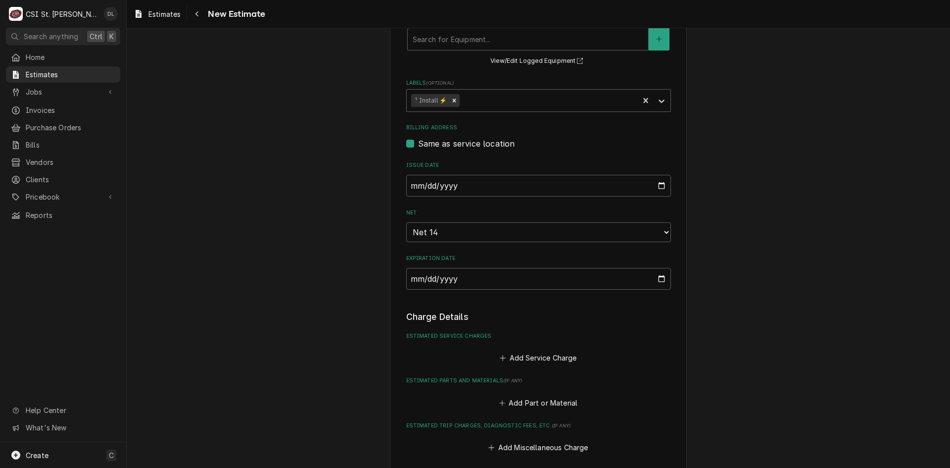
scroll to position [594, 0]
click at [500, 354] on icon "Estimated Service Charges" at bounding box center [503, 357] width 6 height 7
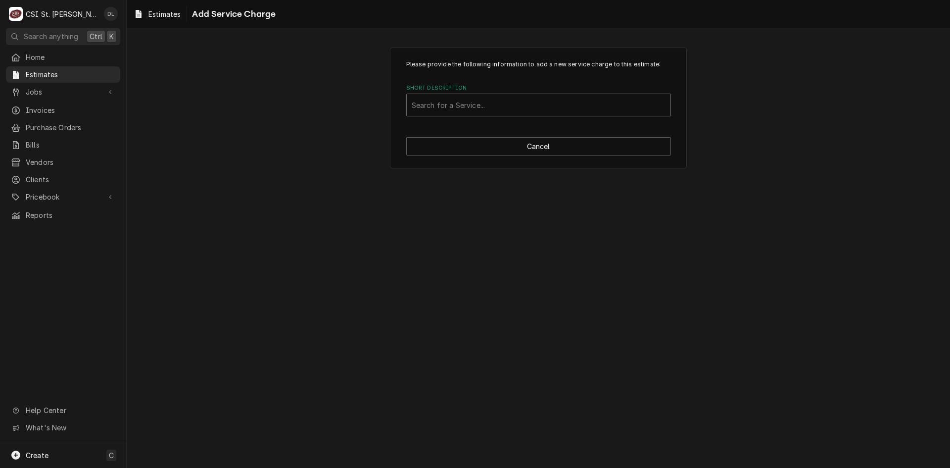
click at [477, 100] on div "Short Description" at bounding box center [539, 105] width 254 height 18
type input "scope"
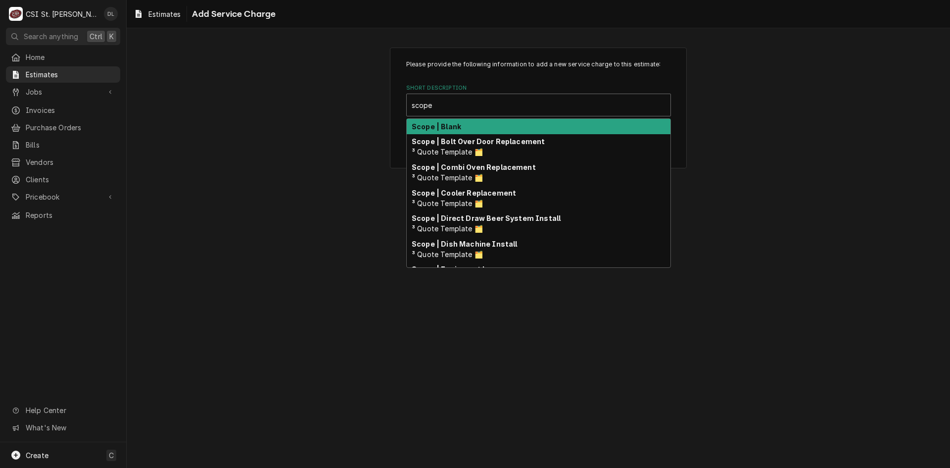
click at [472, 128] on div "Scope | Blank" at bounding box center [539, 126] width 264 height 15
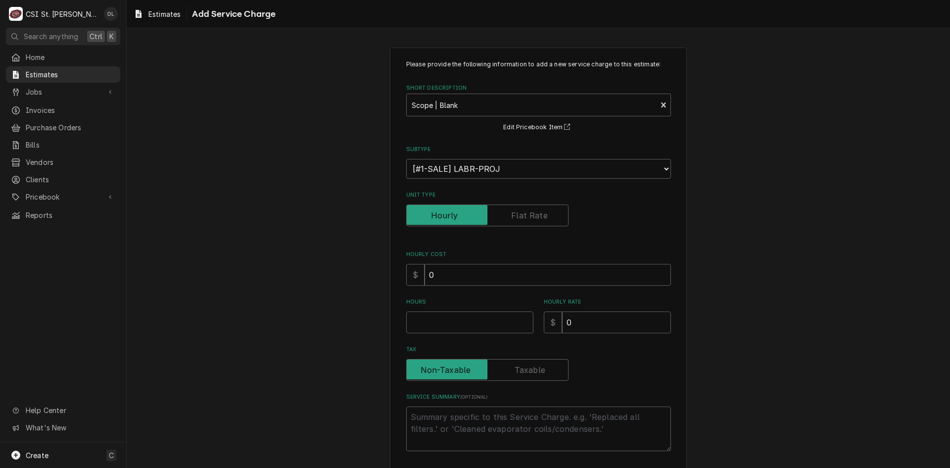
type textarea "x"
click at [474, 416] on textarea "Service Summary ( optional )" at bounding box center [538, 428] width 265 height 45
click at [533, 213] on label "Unit Type" at bounding box center [487, 215] width 162 height 22
click at [533, 213] on input "Unit Type" at bounding box center [487, 215] width 153 height 22
checkbox input "true"
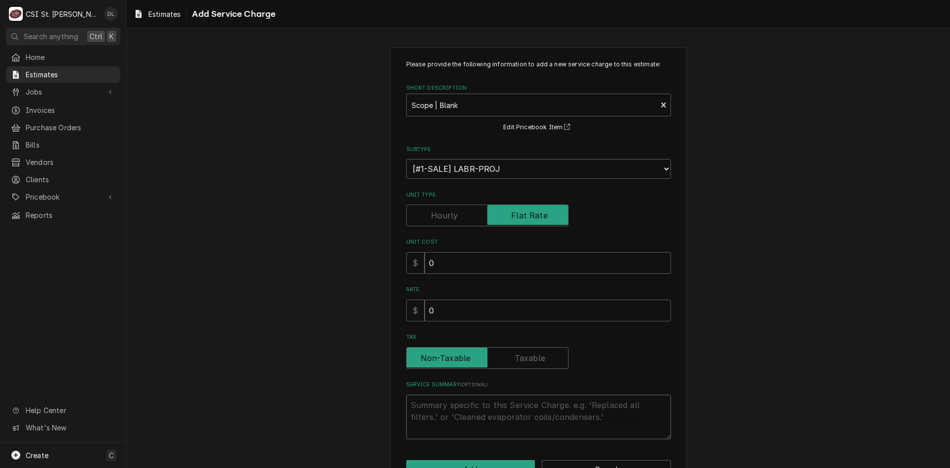
click at [479, 402] on textarea "Service Summary ( optional )" at bounding box center [538, 416] width 265 height 45
type textarea "x"
type textarea "Q"
type textarea "x"
type textarea "Qu"
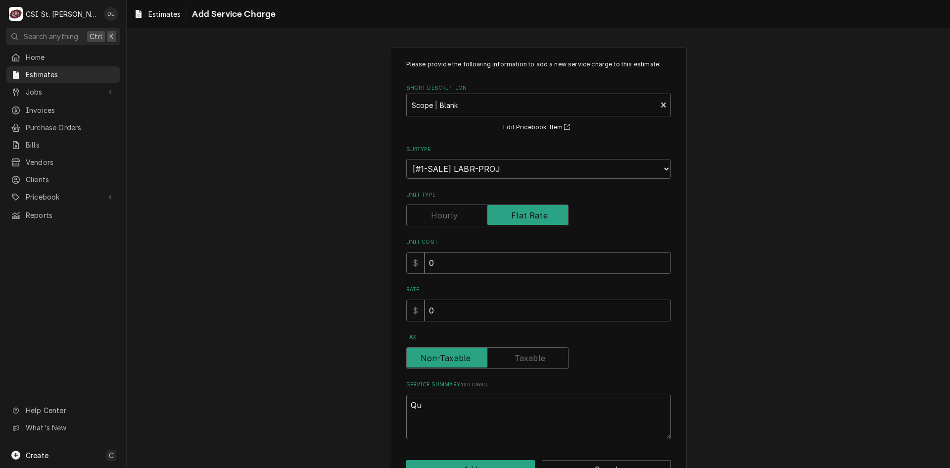
type textarea "x"
type textarea "Quo"
type textarea "x"
type textarea "Quot"
type textarea "x"
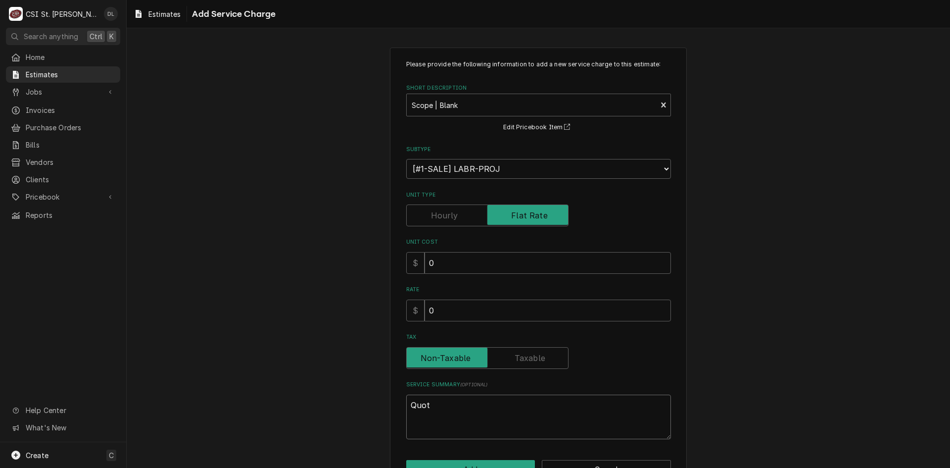
type textarea "Quote"
type textarea "x"
type textarea "Quote"
type textarea "x"
type textarea "Quote t"
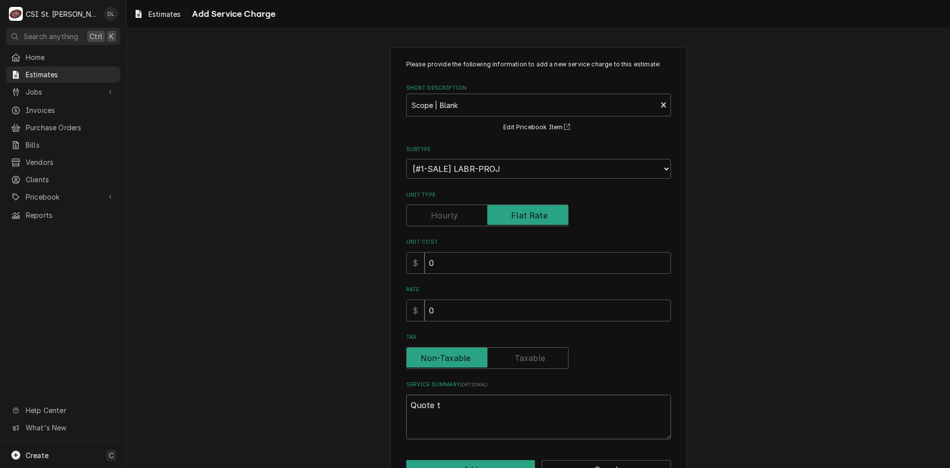
type textarea "x"
type textarea "Quote to"
type textarea "x"
type textarea "Quote to"
type textarea "x"
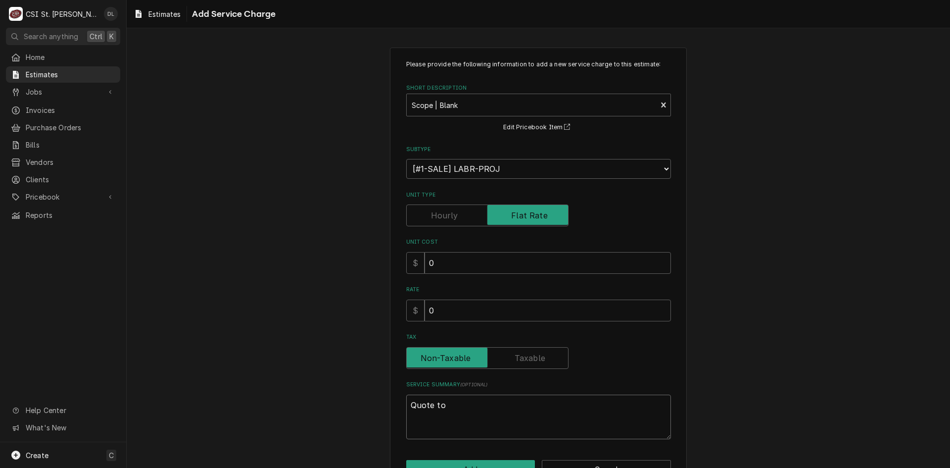
type textarea "Quote to r"
type textarea "x"
type textarea "Quote to re"
type textarea "x"
type textarea "Quote to rem"
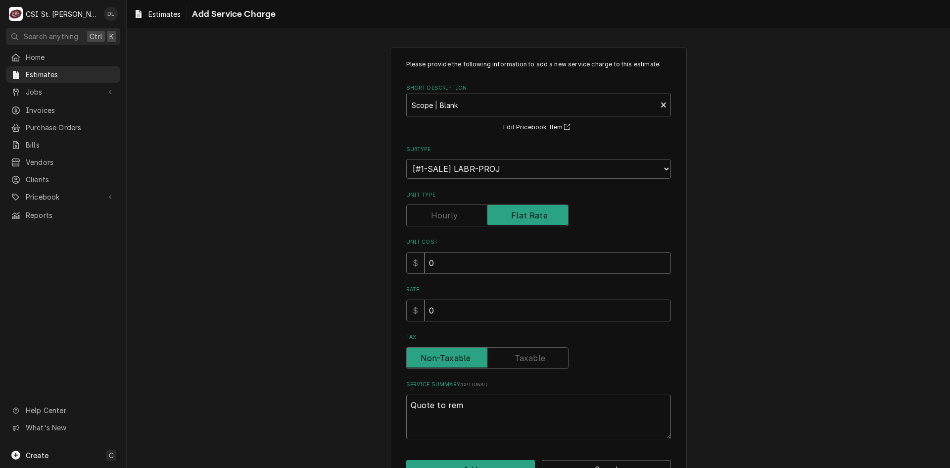
type textarea "x"
type textarea "Quote to remo"
type textarea "x"
type textarea "Quote to remov"
type textarea "x"
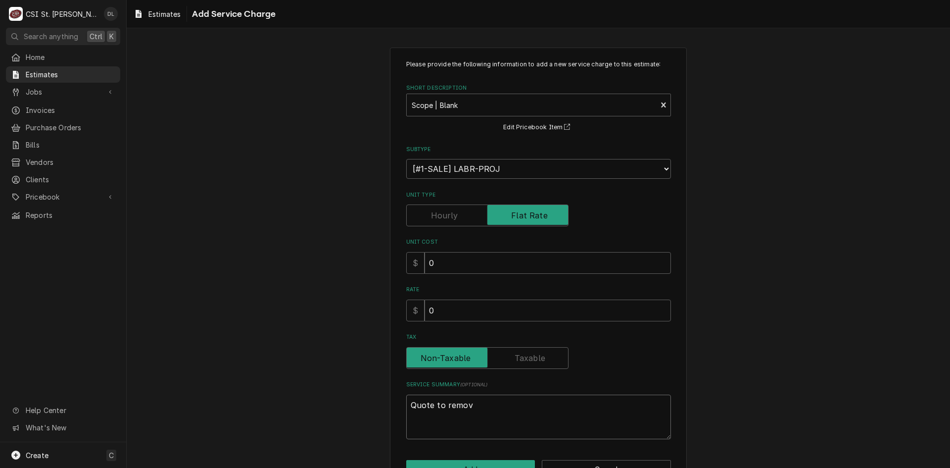
type textarea "Quote to remove"
type textarea "x"
type textarea "Quote to remove"
type textarea "x"
type textarea "Quote to remove e"
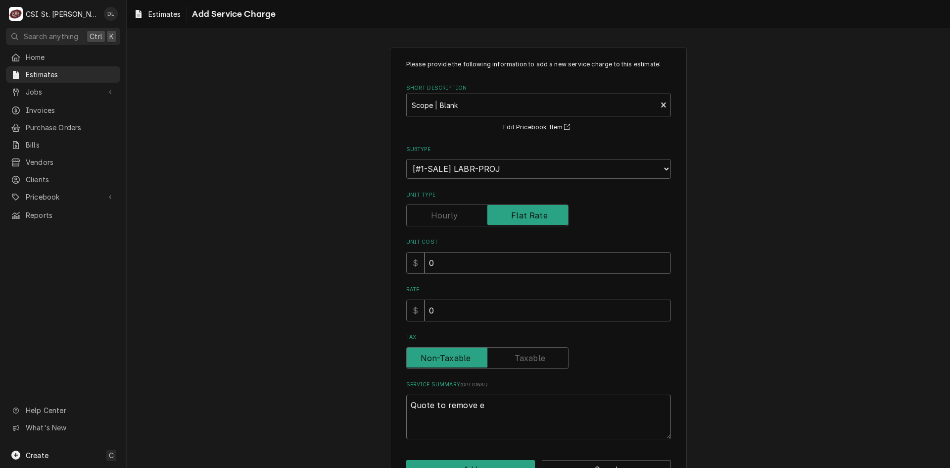
type textarea "x"
type textarea "Quote to remove exi"
type textarea "x"
type textarea "Quote to remove exis"
type textarea "x"
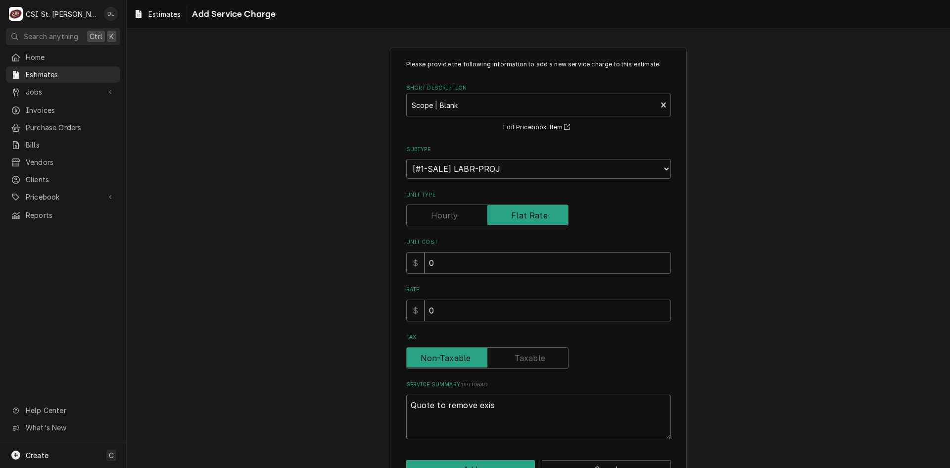
type textarea "Quote to remove exisi"
type textarea "x"
type textarea "Quote to remove exisit"
type textarea "x"
type textarea "Quote to remove exisitn"
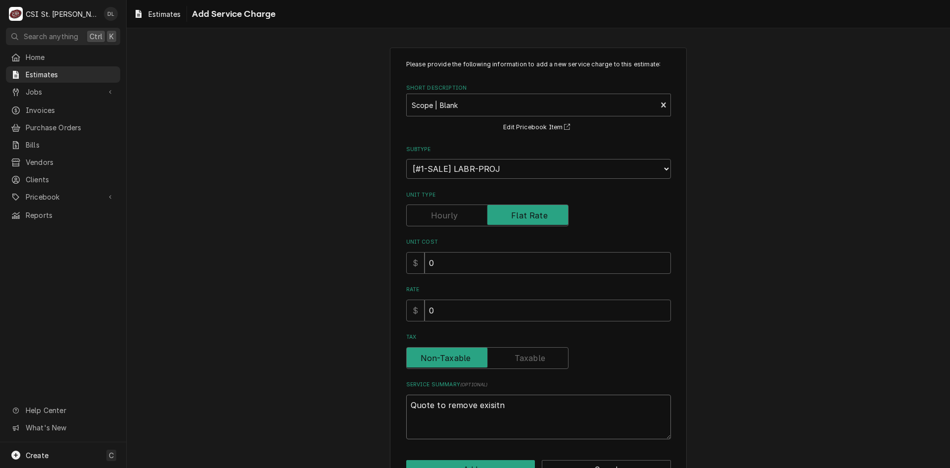
type textarea "x"
type textarea "Quote to remove exisitng"
type textarea "x"
type textarea "Quote to remove exisitn"
type textarea "x"
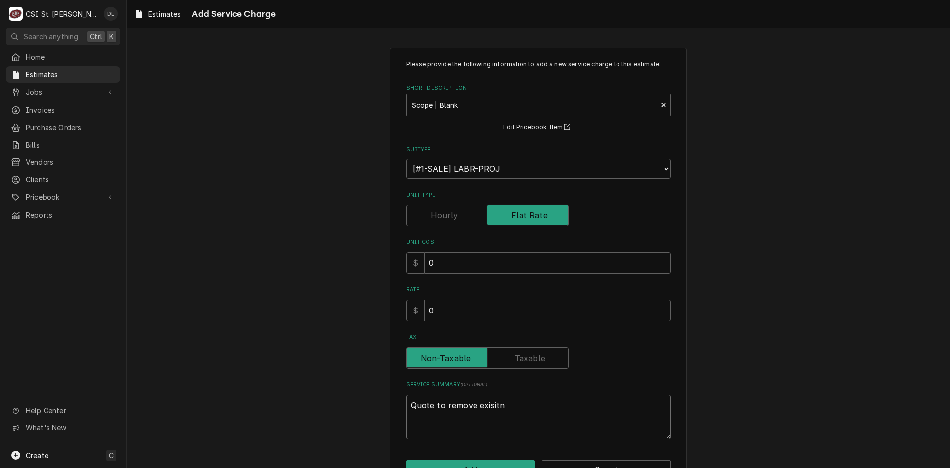
type textarea "Quote to remove exisit"
type textarea "x"
type textarea "Quote to remove exisi"
type textarea "x"
type textarea "Quote to remove exis"
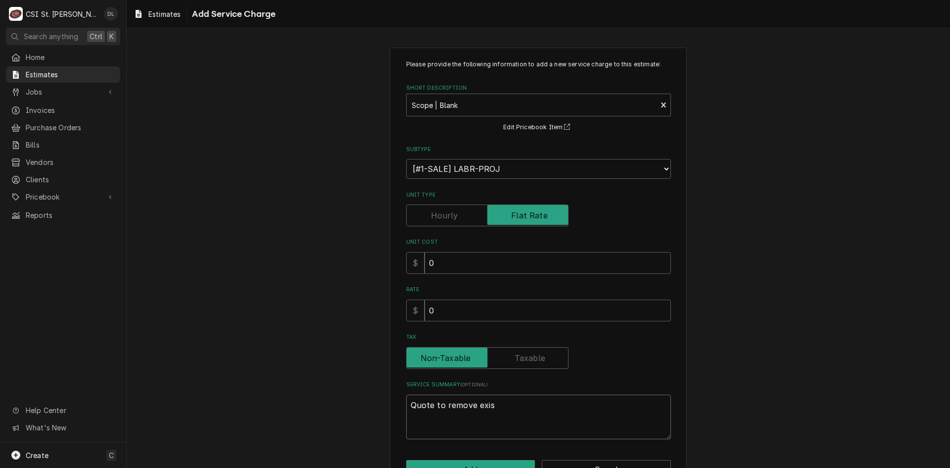
type textarea "x"
type textarea "Quote to remove exist"
type textarea "x"
type textarea "Quote to remove existi"
type textarea "x"
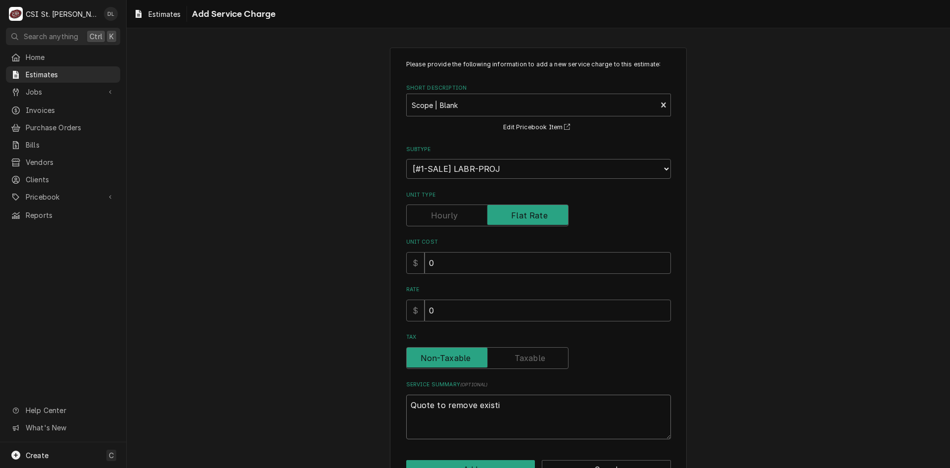
type textarea "Quote to remove existin"
type textarea "x"
type textarea "Quote to remove existing"
type textarea "x"
type textarea "Quote to remove existing"
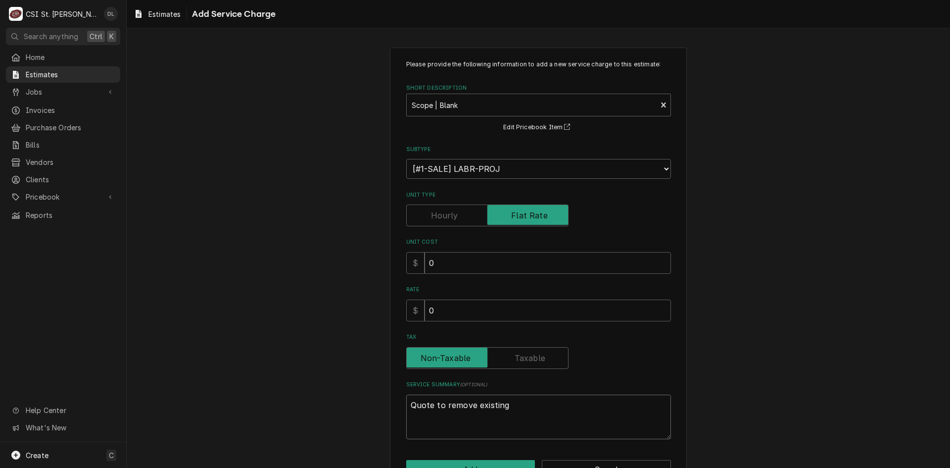
type textarea "x"
type textarea "Quote to remove existing ro"
type textarea "x"
type textarea "Quote to remove existing roo"
type textarea "x"
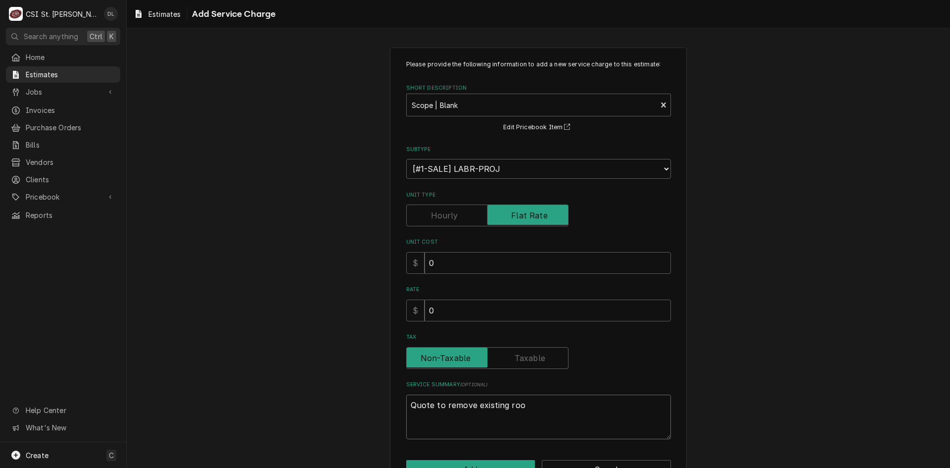
type textarea "Quote to remove existing roo"
type textarea "x"
type textarea "Quote to remove existing roo f"
type textarea "x"
type textarea "Quote to remove existing roo"
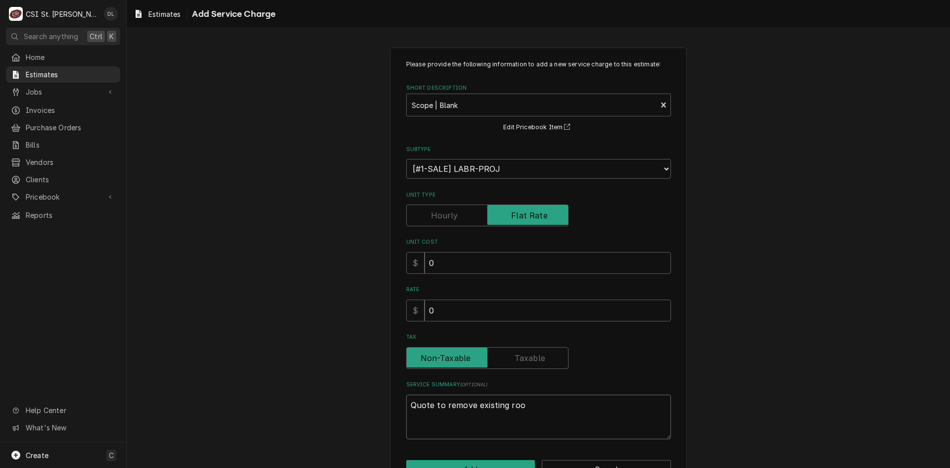
type textarea "x"
type textarea "Quote to remove existing roo"
type textarea "x"
type textarea "Quote to remove existing roof"
type textarea "x"
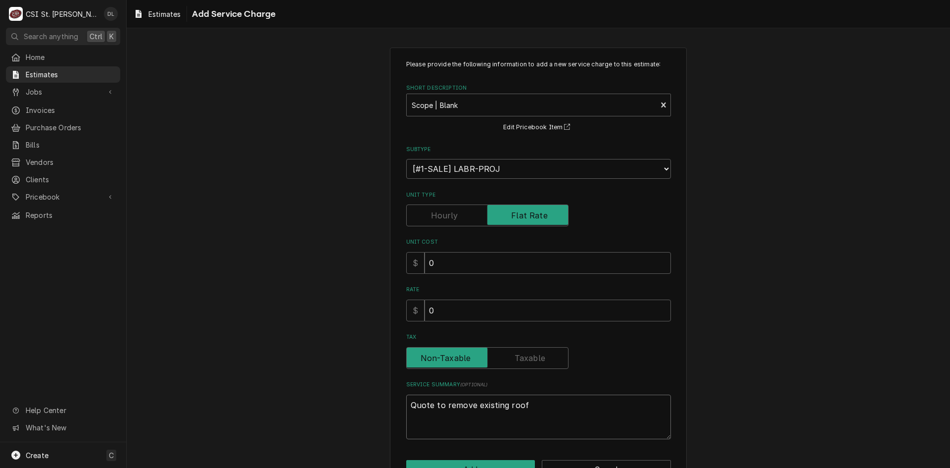
type textarea "Quote to remove existing roof"
type textarea "x"
type textarea "Quote to remove existing roof m"
type textarea "x"
type textarea "Quote to remove existing roof me"
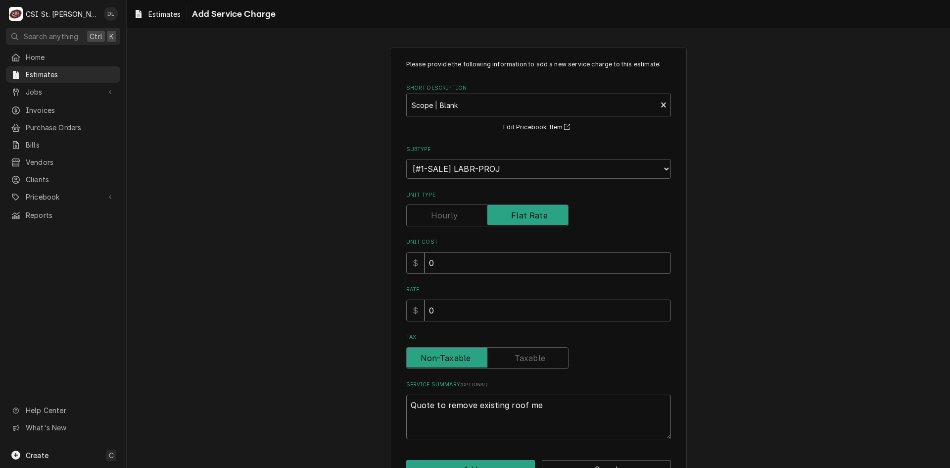
type textarea "x"
type textarea "Quote to remove existing roof mem"
type textarea "x"
type textarea "Quote to remove existing roof memb"
type textarea "x"
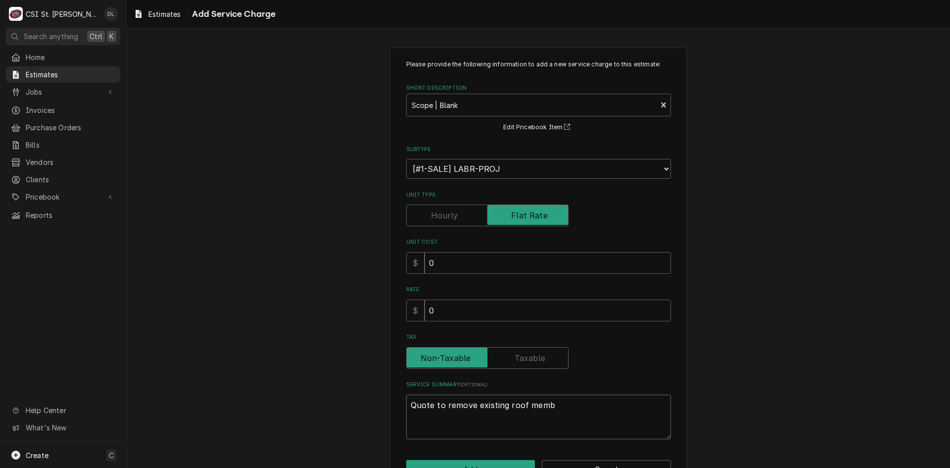
type textarea "Quote to remove existing roof membr"
type textarea "x"
type textarea "Quote to remove existing roof membra"
type textarea "x"
type textarea "Quote to remove existing roof membran"
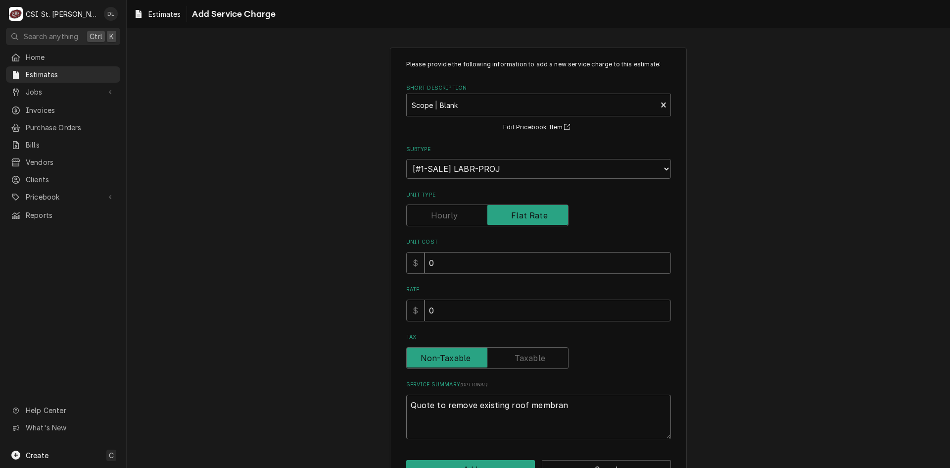
type textarea "x"
type textarea "Quote to remove existing roof membrane"
type textarea "x"
type textarea "Quote to remove existing roof membrane"
type textarea "x"
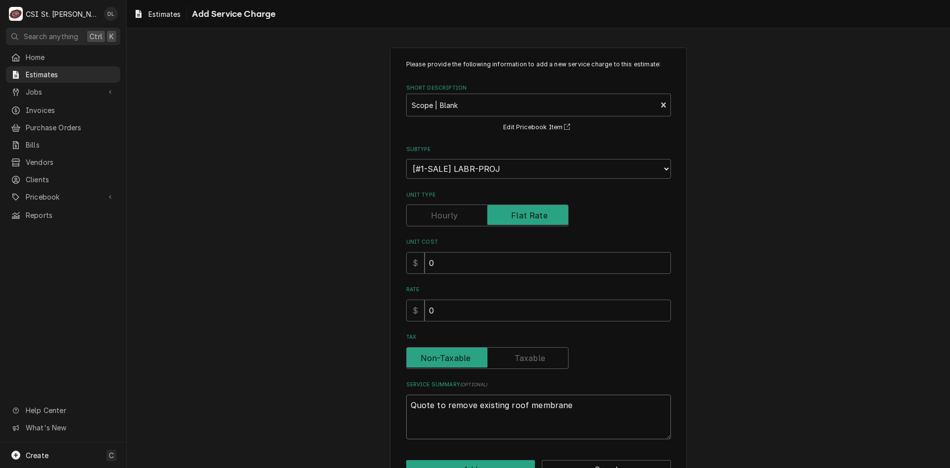
type textarea "Quote to remove existing roof membrane a"
type textarea "x"
type textarea "Quote to remove existing roof membrane an"
type textarea "x"
type textarea "Quote to remove existing roof membrane and"
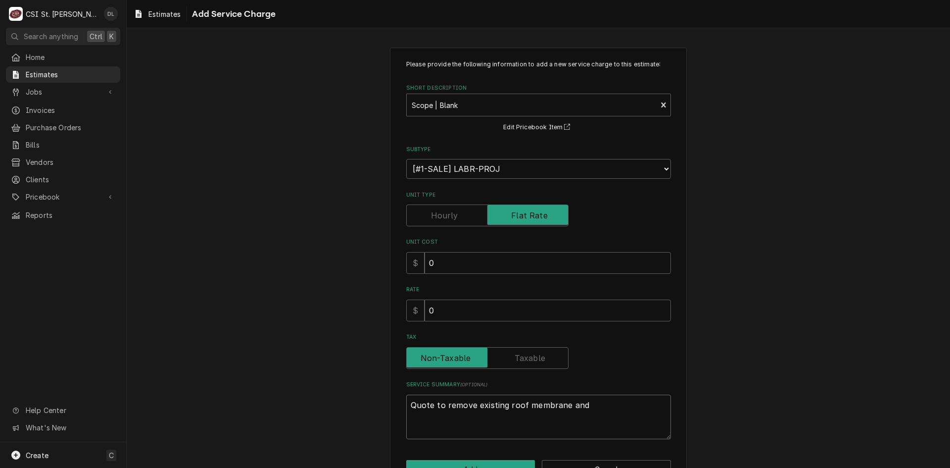
type textarea "x"
type textarea "Quote to remove existing roof membrane and"
type textarea "x"
type textarea "Quote to remove existing roof membrane and d"
type textarea "x"
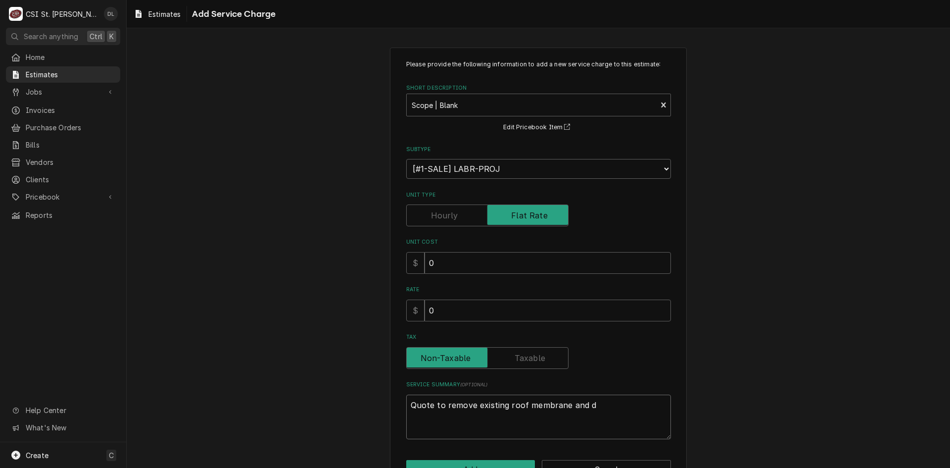
type textarea "Quote to remove existing roof membrane and di"
type textarea "x"
type textarea "Quote to remove existing roof membrane and dis"
type textarea "x"
type textarea "Quote to remove existing roof membrane and disp"
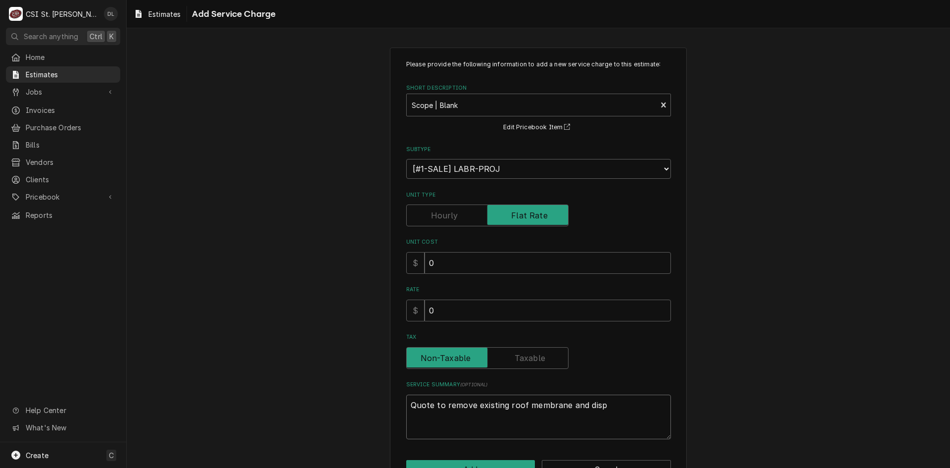
type textarea "x"
type textarea "Quote to remove existing roof membrane and dispo"
type textarea "x"
type textarea "Quote to remove existing roof membrane and dispos"
type textarea "x"
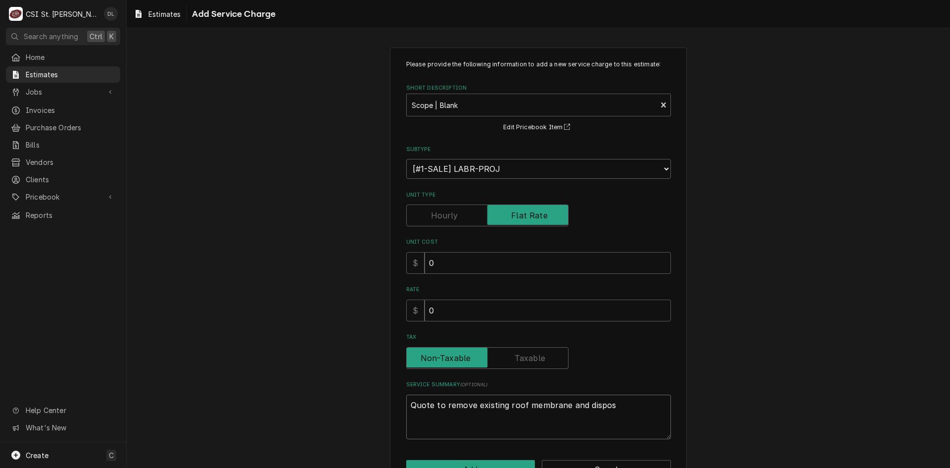
type textarea "Quote to remove existing roof membrane and dispose"
type textarea "x"
type textarea "Quote to remove existing roof membrane and dispose o"
type textarea "x"
type textarea "Quote to remove existing roof membrane and dispose of"
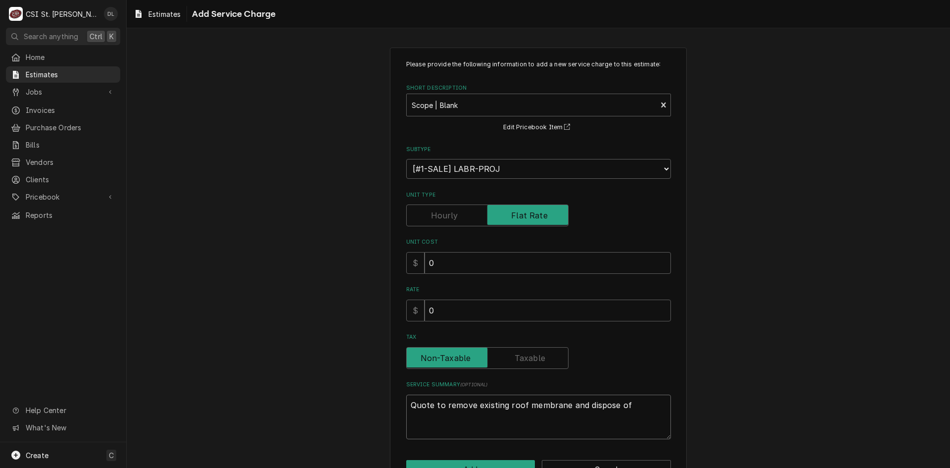
type textarea "x"
type textarea "Quote to remove existing roof membrane and dispose of."
type textarea "x"
type textarea "Quote to remove existing roof membrane and dispose of."
type textarea "x"
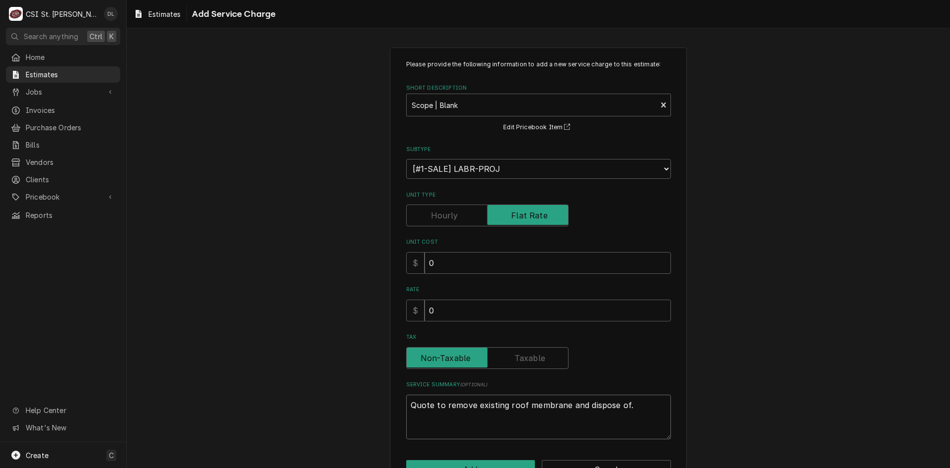
type textarea "Quote to remove existing roof membrane and dispose of."
type textarea "x"
type textarea "Quote to remove existing roof membrane and dispose of. C"
type textarea "x"
type textarea "Quote to remove existing roof membrane and dispose of. CS"
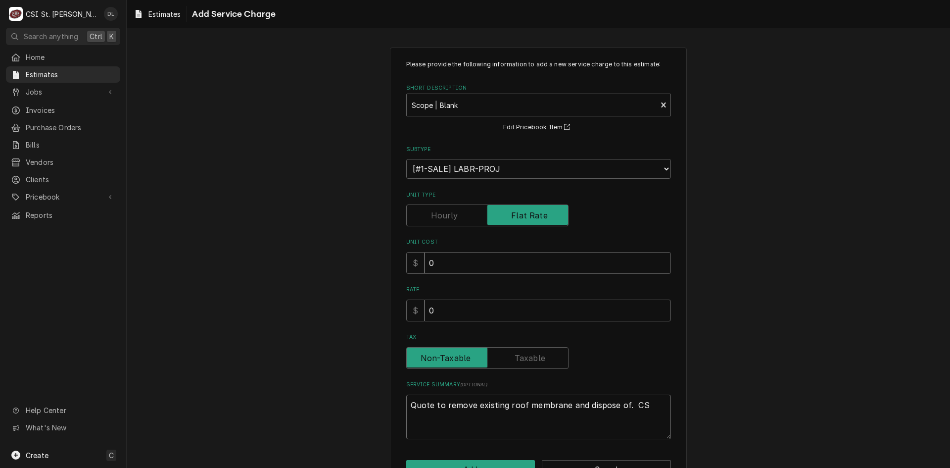
type textarea "x"
type textarea "Quote to remove existing roof membrane and dispose of. CSI"
type textarea "x"
type textarea "Quote to remove existing roof membrane and dispose of. CSI"
type textarea "x"
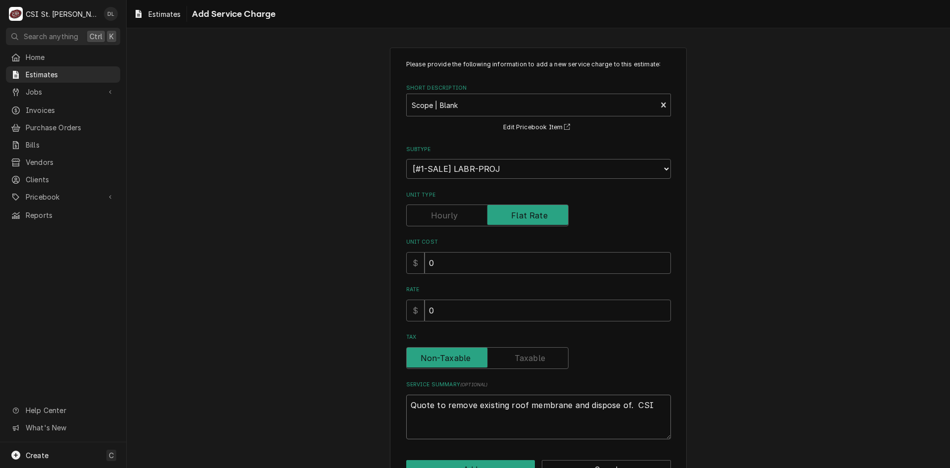
type textarea "Quote to remove existing roof membrane and dispose of. CSI t"
type textarea "x"
type textarea "Quote to remove existing roof membrane and dispose of. CSI to"
type textarea "x"
type textarea "Quote to remove existing roof membrane and dispose of. CSI to"
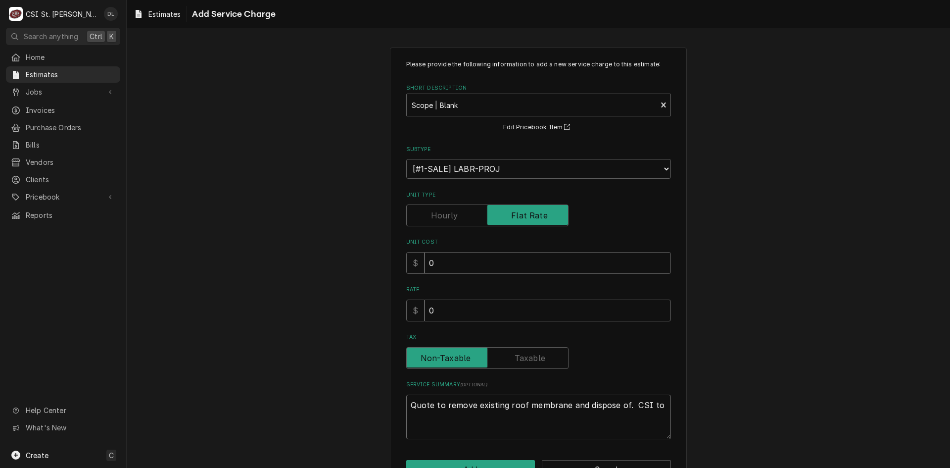
type textarea "x"
type textarea "Quote to remove existing roof membrane and dispose of. CSI to f"
type textarea "x"
type textarea "Quote to remove existing roof membrane and dispose of. CSI to fu"
type textarea "x"
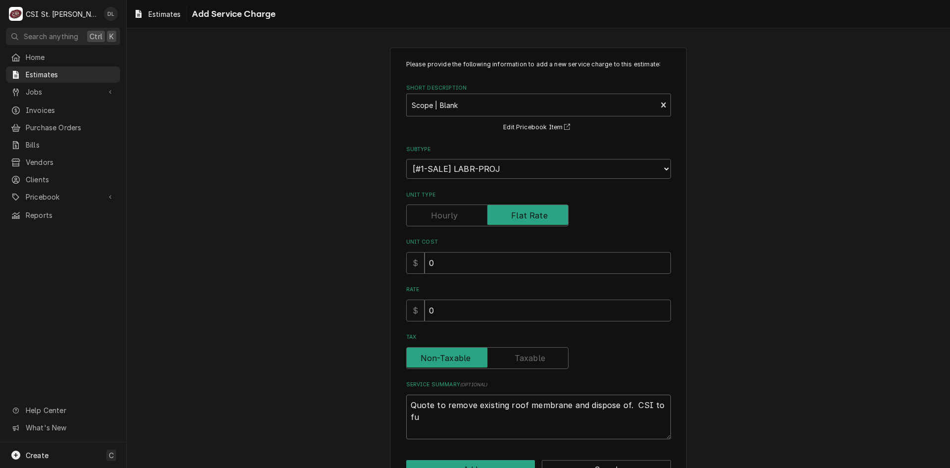
type textarea "Quote to remove existing roof membrane and dispose of. CSI to fur"
type textarea "x"
type textarea "Quote to remove existing roof membrane and dispose of. CSI to furn"
type textarea "x"
type textarea "Quote to remove existing roof membrane and dispose of. CSI to furni"
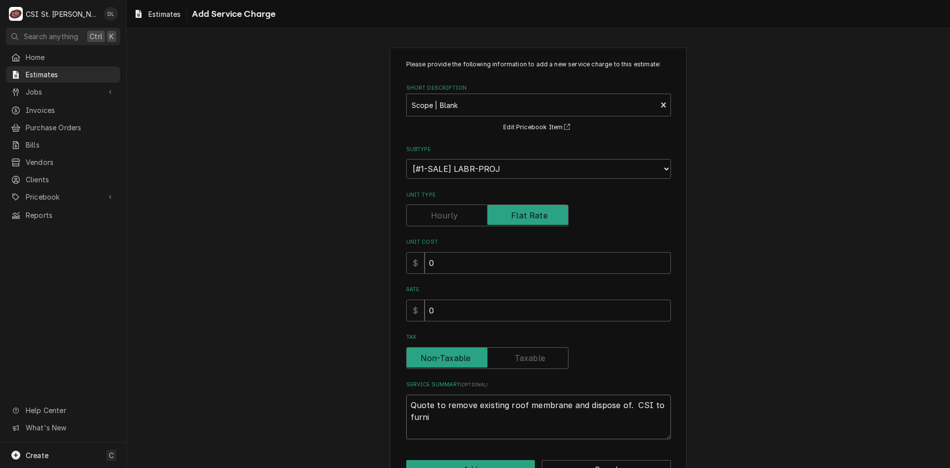
type textarea "x"
type textarea "Quote to remove existing roof membrane and dispose of. CSI to furnis"
type textarea "x"
type textarea "Quote to remove existing roof membrane and dispose of. CSI to furnish"
type textarea "x"
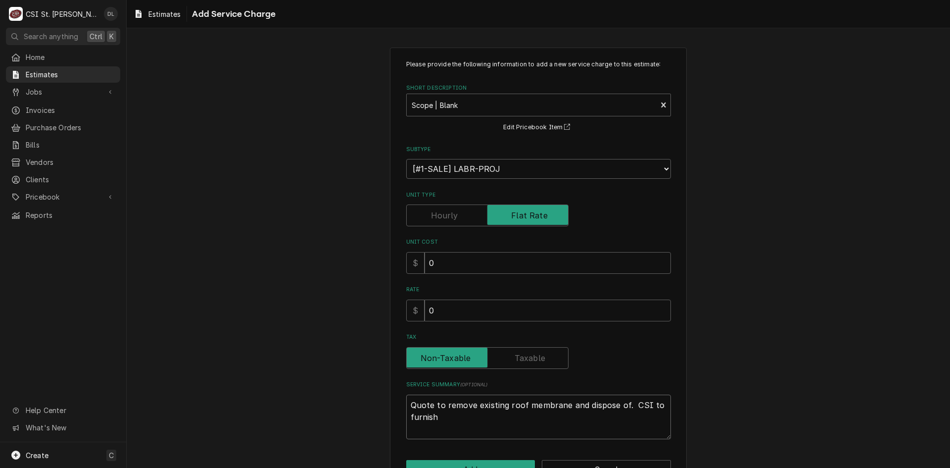
type textarea "Quote to remove existing roof membrane and dispose of. CSI to furnish"
type textarea "x"
type textarea "Quote to remove existing roof membrane and dispose of. CSI to furnish a"
type textarea "x"
type textarea "Quote to remove existing roof membrane and dispose of. CSI to furnish an"
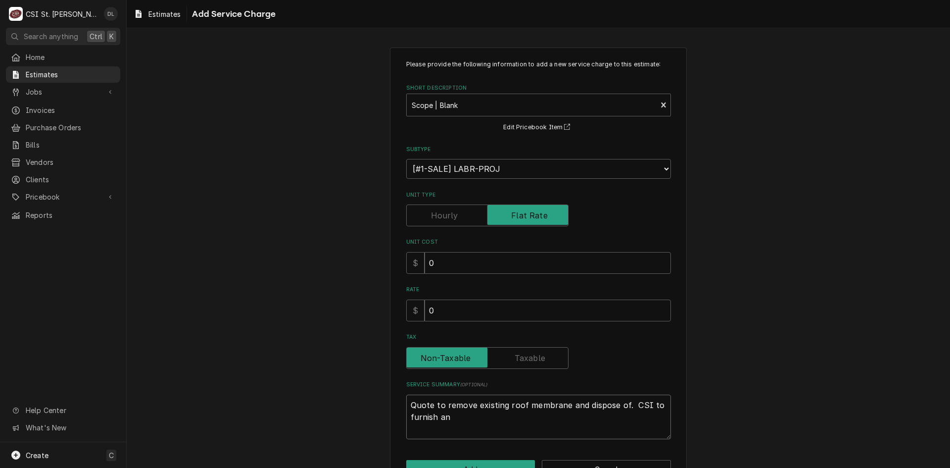
type textarea "x"
type textarea "Quote to remove existing roof membrane and dispose of. CSI to furnish and"
type textarea "x"
type textarea "Quote to remove existing roof membrane and dispose of. CSI to furnish and i"
type textarea "x"
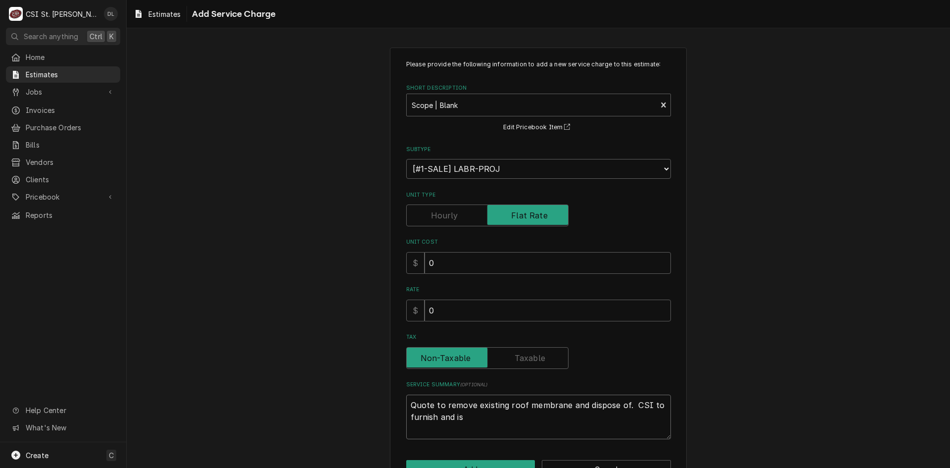
type textarea "Quote to remove existing roof membrane and dispose of. CSI to furnish and isn"
type textarea "x"
type textarea "Quote to remove existing roof membrane and dispose of. CSI to furnish and isnt"
type textarea "x"
type textarea "Quote to remove existing roof membrane and dispose of. CSI to furnish and isnta"
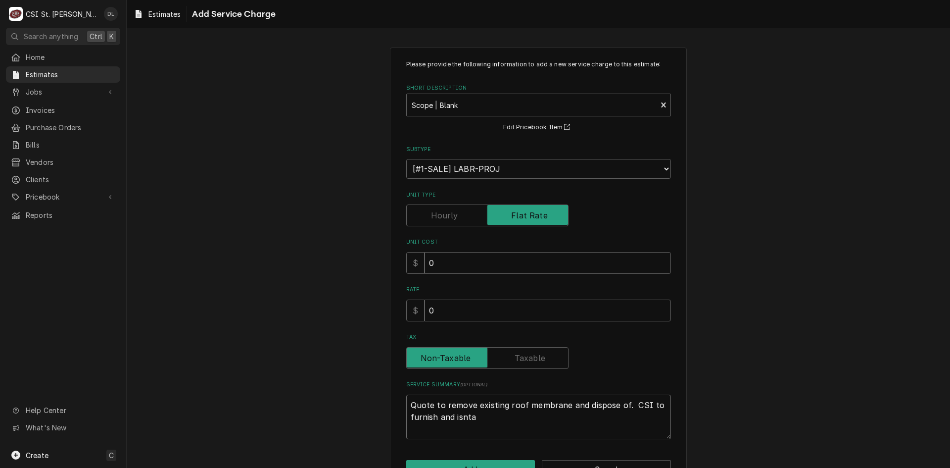
type textarea "x"
type textarea "Quote to remove existing roof membrane and dispose of. CSI to furnish and isntal"
type textarea "x"
type textarea "Quote to remove existing roof membrane and dispose of. CSI to furnish and isnta…"
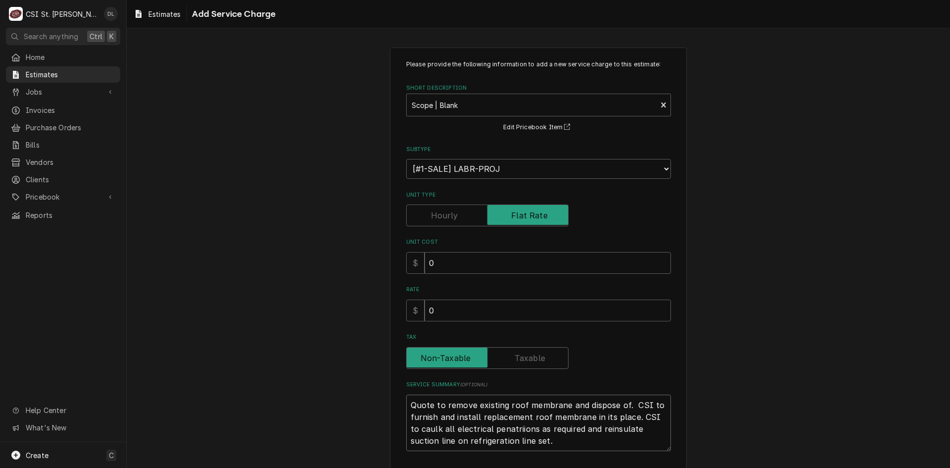
click at [508, 430] on textarea "Quote to remove existing roof membrane and dispose of. CSI to furnish and insta…" at bounding box center [538, 422] width 265 height 56
drag, startPoint x: 458, startPoint y: 316, endPoint x: 402, endPoint y: 310, distance: 55.8
click at [406, 310] on div "$ 0" at bounding box center [538, 310] width 265 height 22
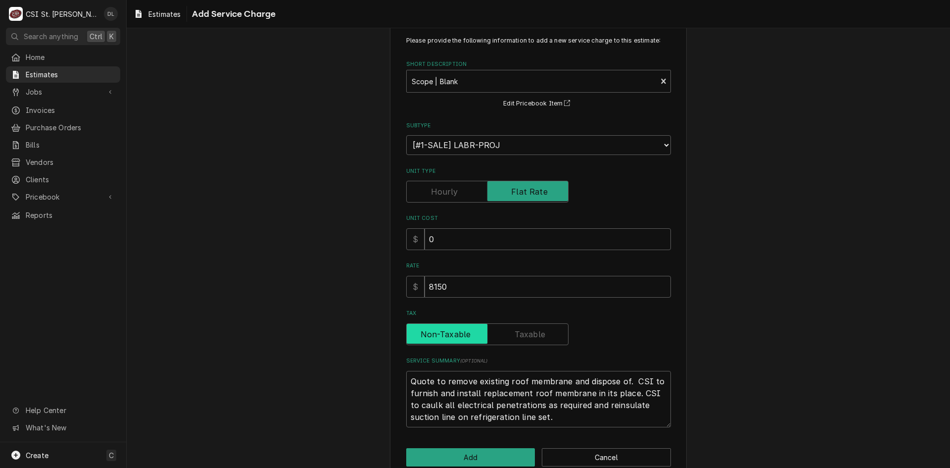
scroll to position [44, 0]
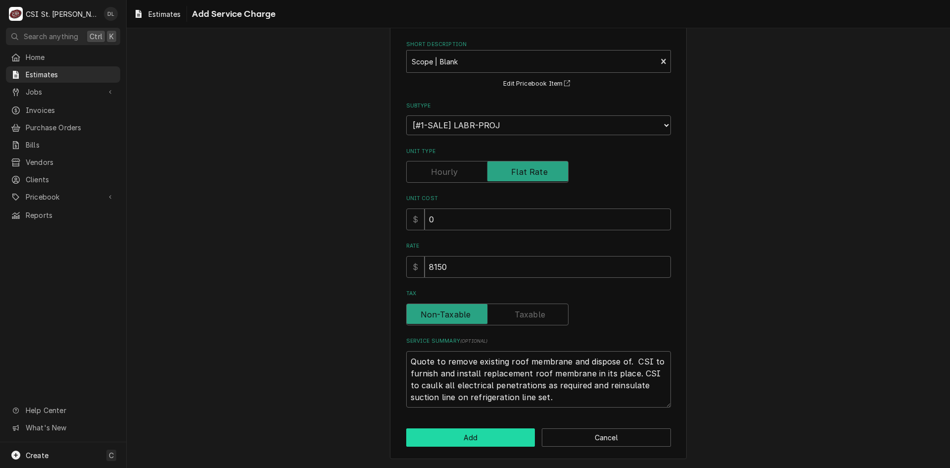
click at [478, 434] on button "Add" at bounding box center [470, 437] width 129 height 18
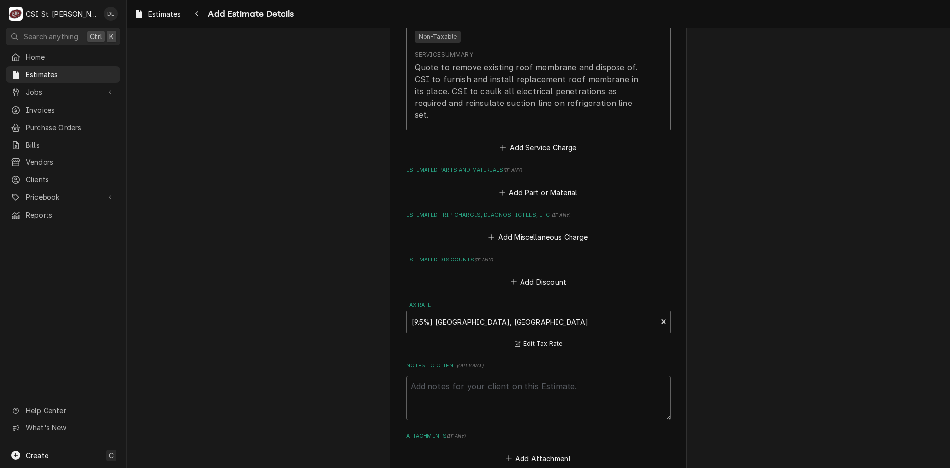
scroll to position [1039, 0]
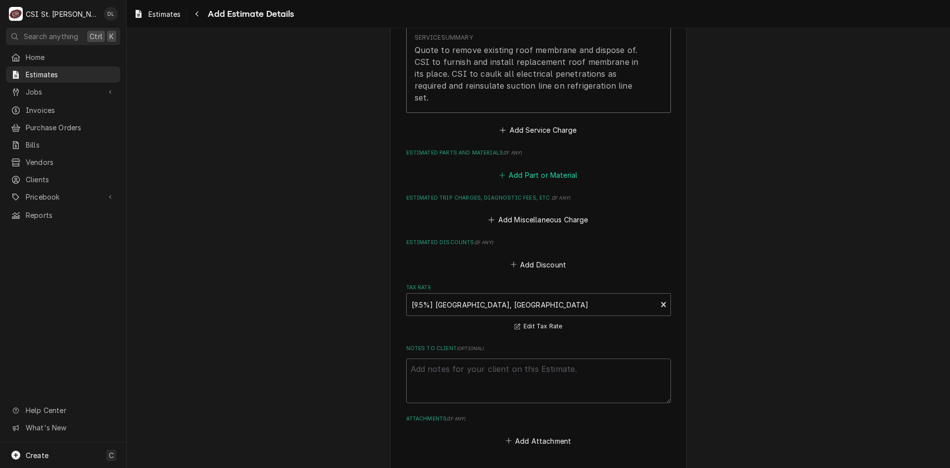
click at [501, 172] on icon "Estimated Parts and Materials" at bounding box center [502, 175] width 6 height 7
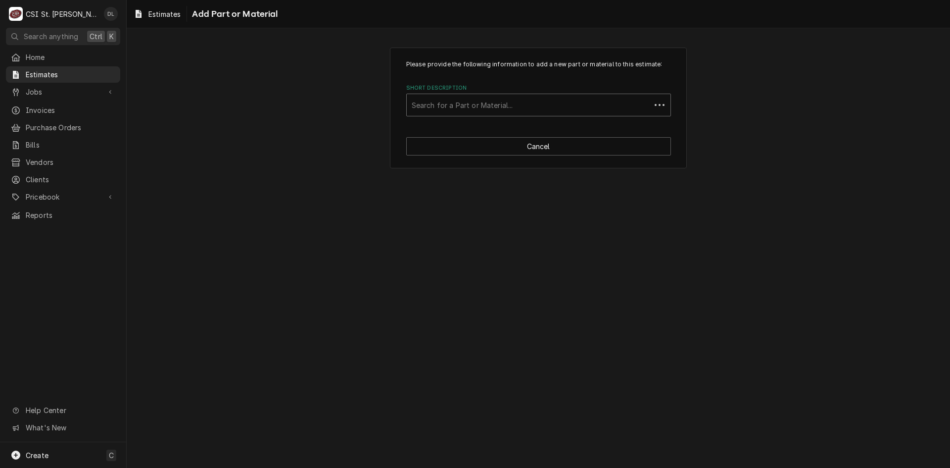
click at [522, 106] on div "Short Description" at bounding box center [529, 105] width 234 height 18
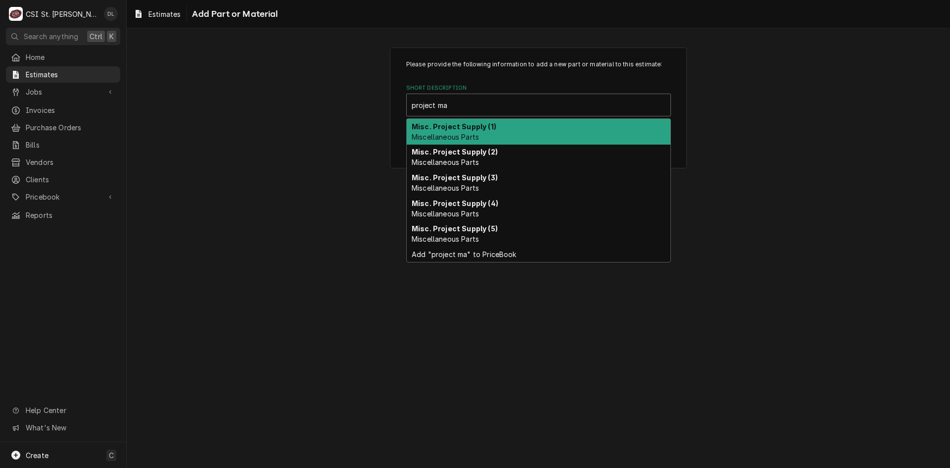
click at [480, 122] on strong "Misc. Project Supply (1)" at bounding box center [454, 126] width 85 height 8
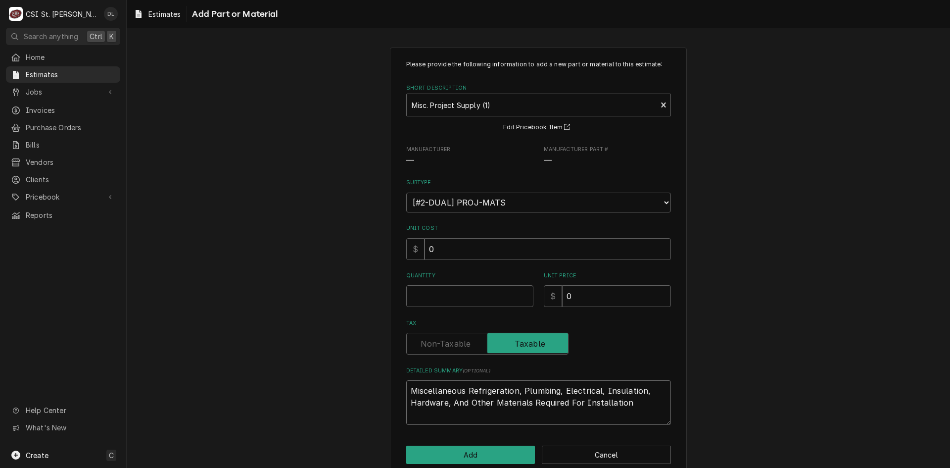
drag, startPoint x: 654, startPoint y: 409, endPoint x: 320, endPoint y: 332, distance: 342.4
click at [320, 332] on div "Please provide the following information to add a new part or material to this …" at bounding box center [539, 262] width 824 height 446
click at [455, 295] on input "Quantity" at bounding box center [469, 296] width 127 height 22
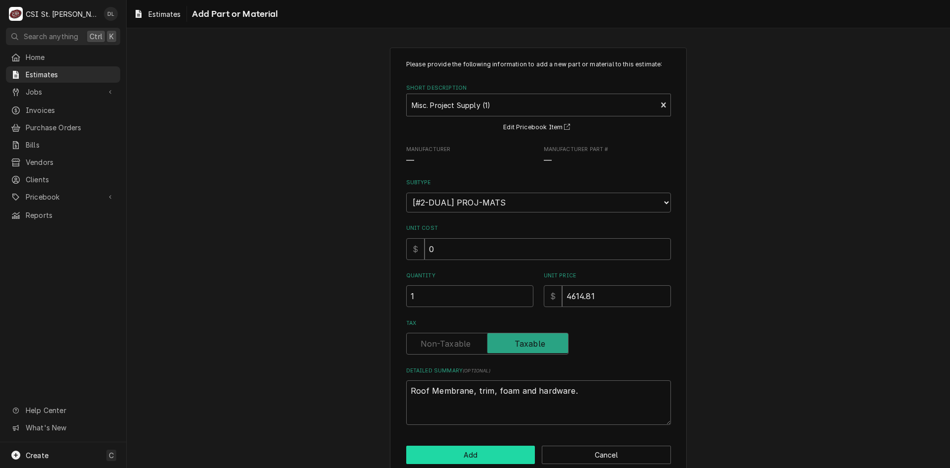
click at [485, 450] on button "Add" at bounding box center [470, 454] width 129 height 18
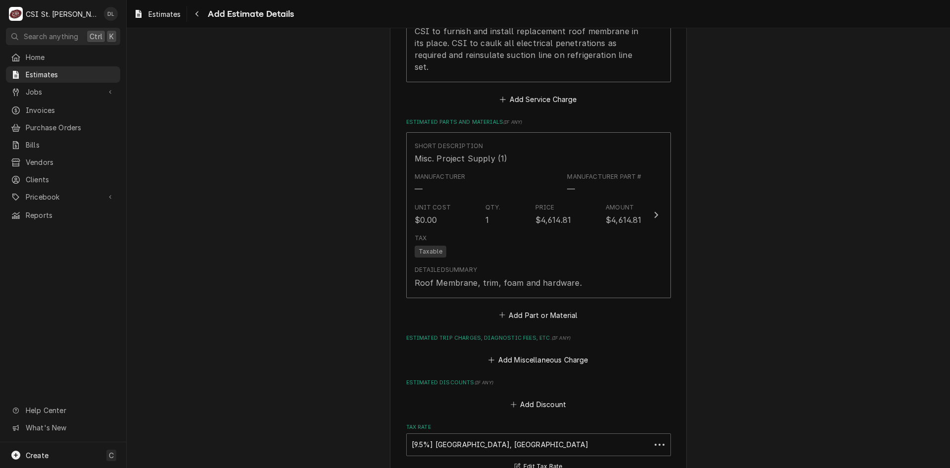
scroll to position [1058, 0]
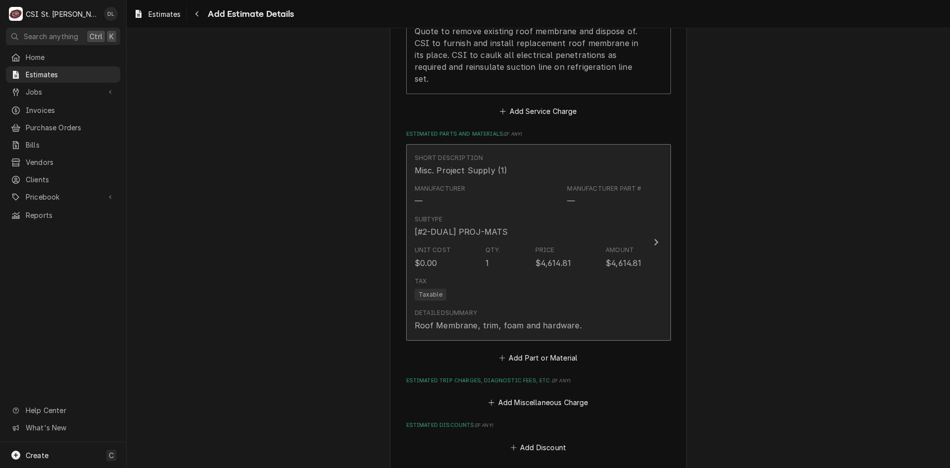
click at [538, 277] on div "Tax Taxable" at bounding box center [528, 289] width 227 height 32
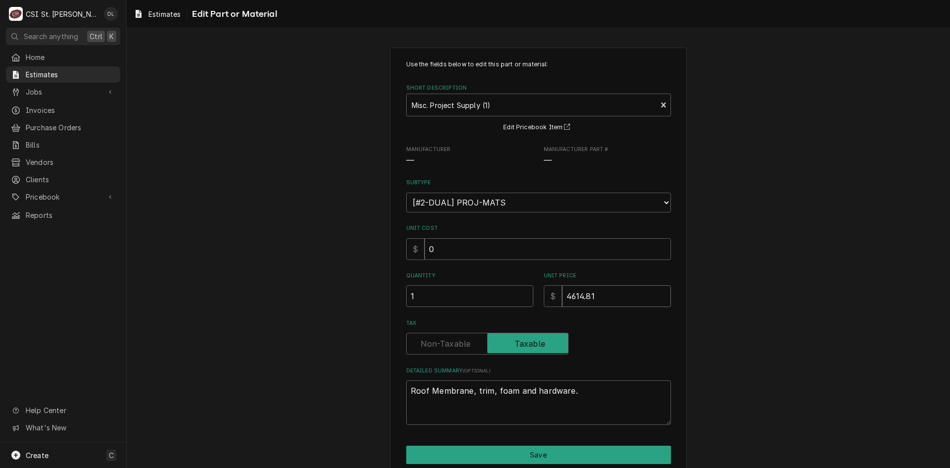
click at [574, 293] on input "4614.81" at bounding box center [616, 296] width 109 height 22
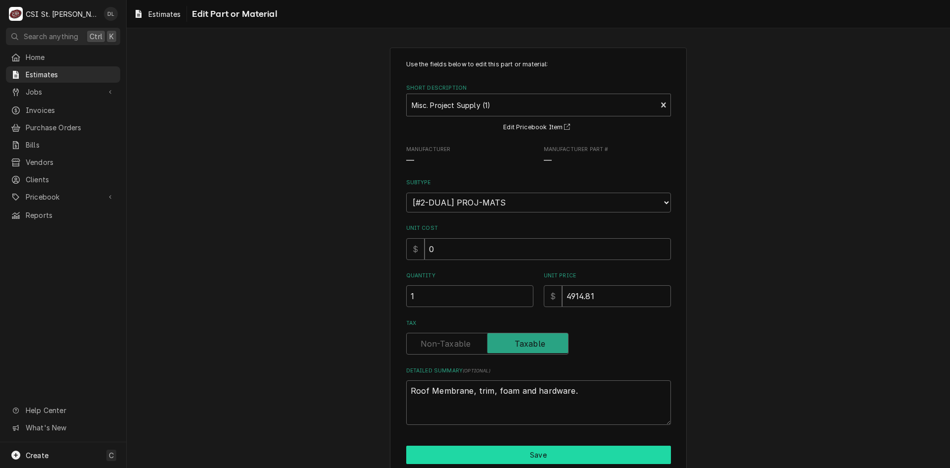
click at [548, 453] on button "Save" at bounding box center [538, 454] width 265 height 18
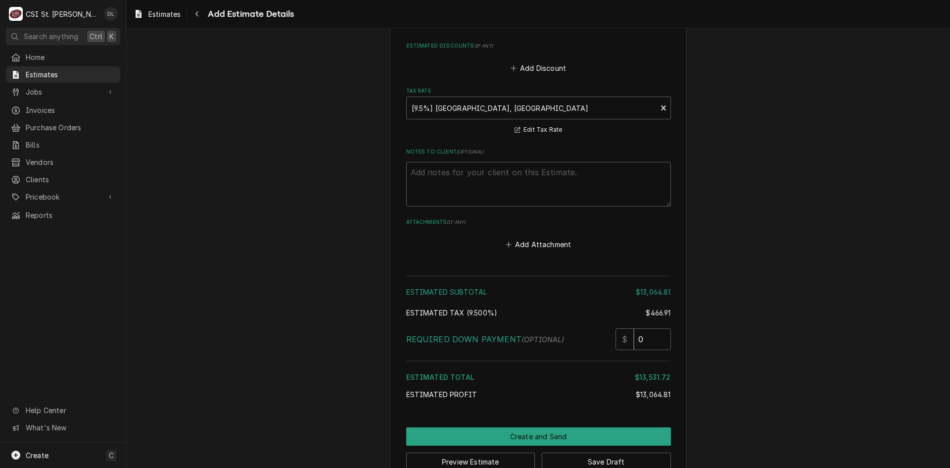
scroll to position [1438, 0]
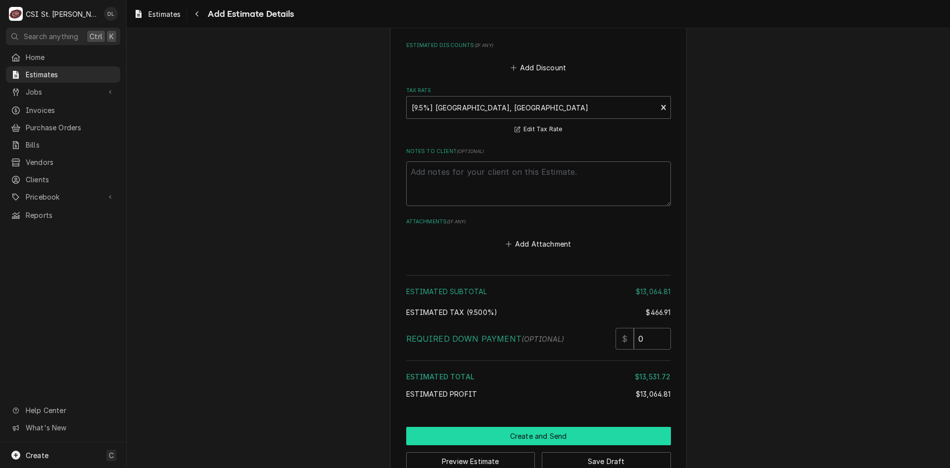
click at [552, 427] on button "Create and Send" at bounding box center [538, 436] width 265 height 18
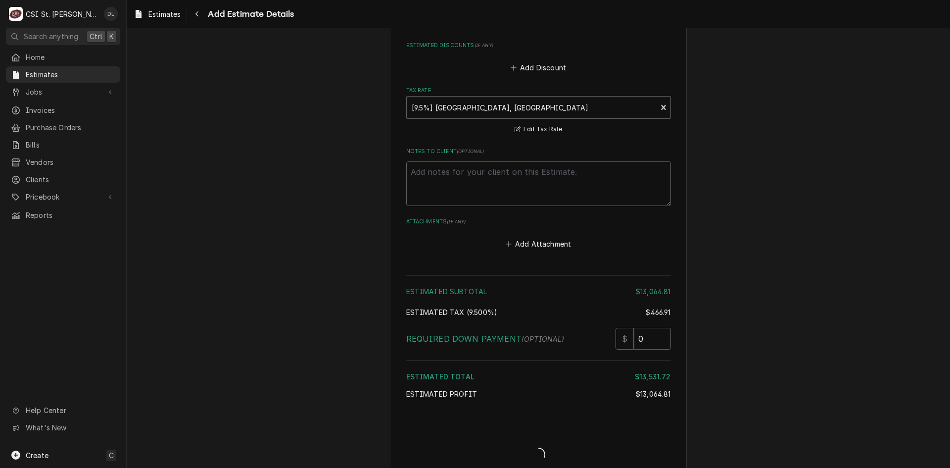
scroll to position [1432, 0]
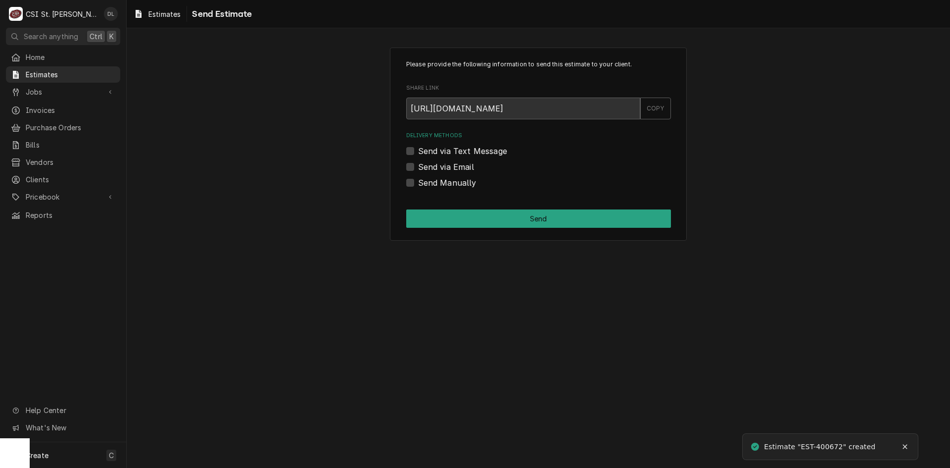
click at [418, 166] on label "Send via Email" at bounding box center [446, 167] width 56 height 12
click at [418, 166] on input "Send via Email" at bounding box center [550, 172] width 265 height 22
checkbox input "true"
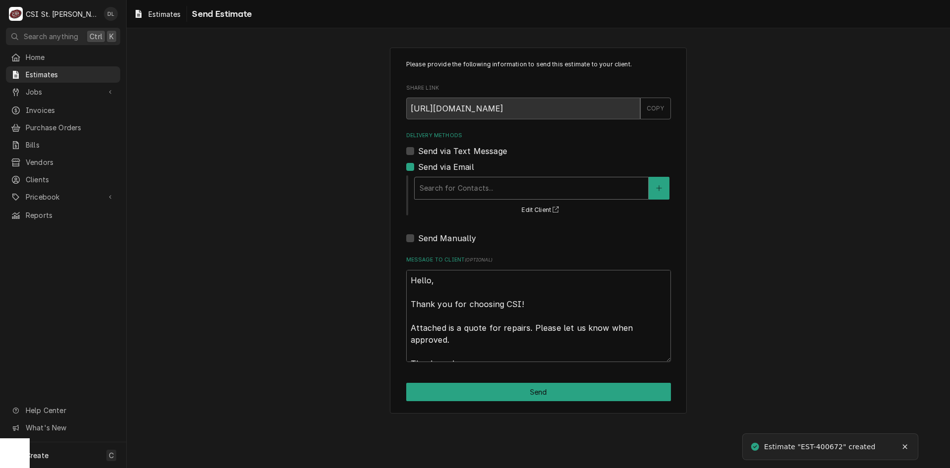
click at [530, 189] on div "Delivery Methods" at bounding box center [532, 188] width 224 height 18
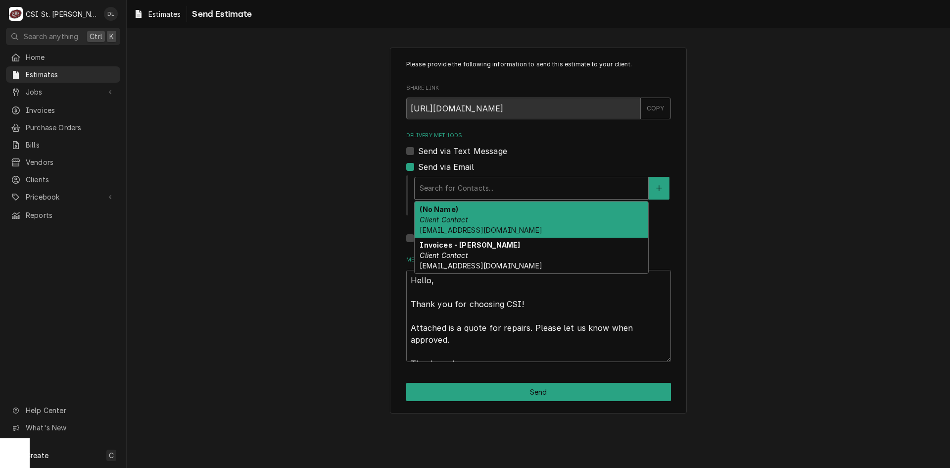
click at [555, 138] on label "Delivery Methods" at bounding box center [538, 136] width 265 height 8
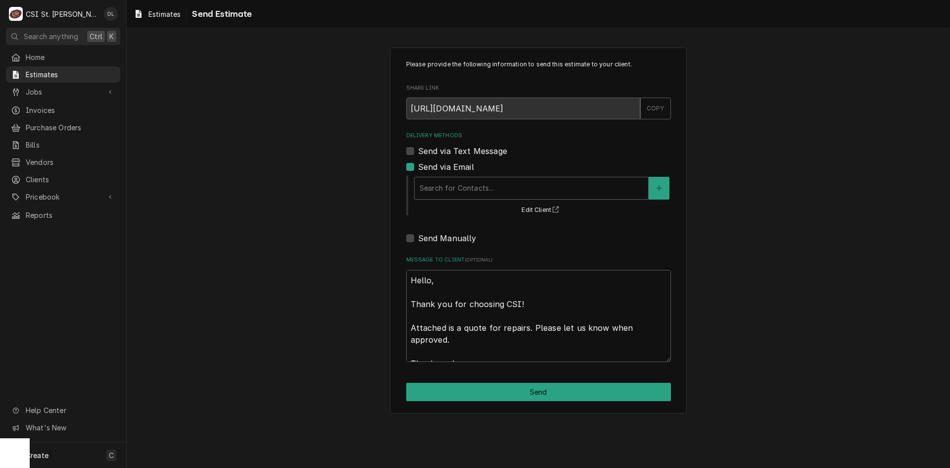
click at [418, 238] on label "Send Manually" at bounding box center [447, 238] width 58 height 12
click at [418, 238] on input "Send Manually" at bounding box center [550, 243] width 265 height 22
checkbox input "true"
type textarea "x"
click at [418, 167] on label "Send via Email" at bounding box center [446, 167] width 56 height 12
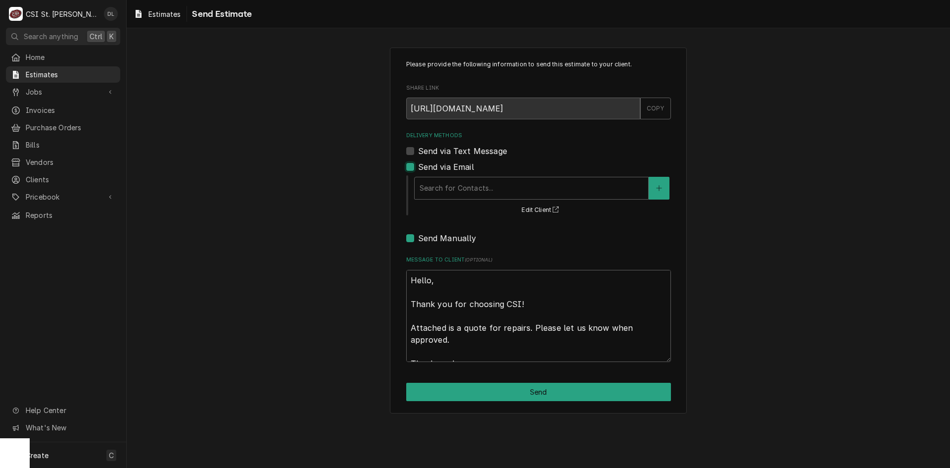
click at [418, 167] on input "Send via Email" at bounding box center [550, 172] width 265 height 22
checkbox input "false"
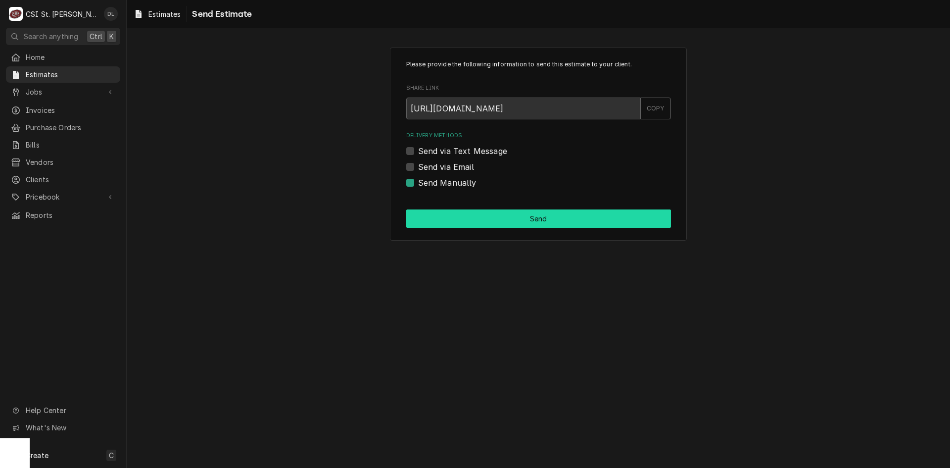
click at [541, 220] on button "Send" at bounding box center [538, 218] width 265 height 18
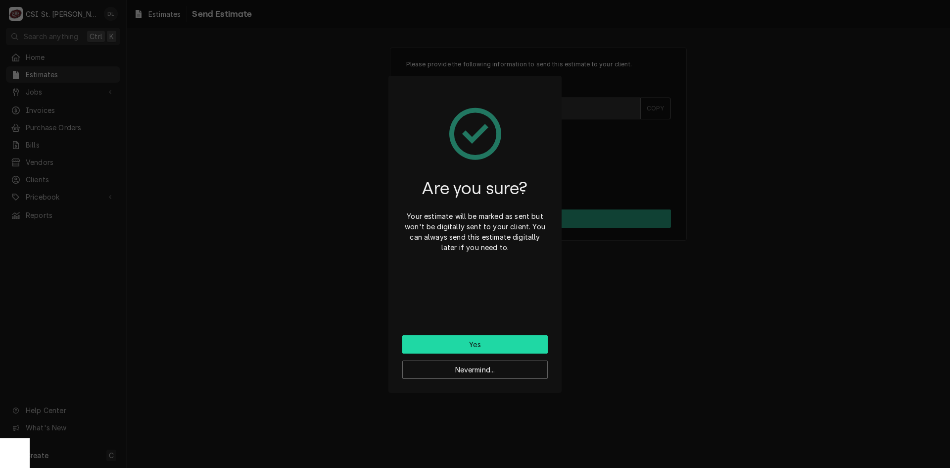
click at [483, 342] on button "Yes" at bounding box center [474, 344] width 145 height 18
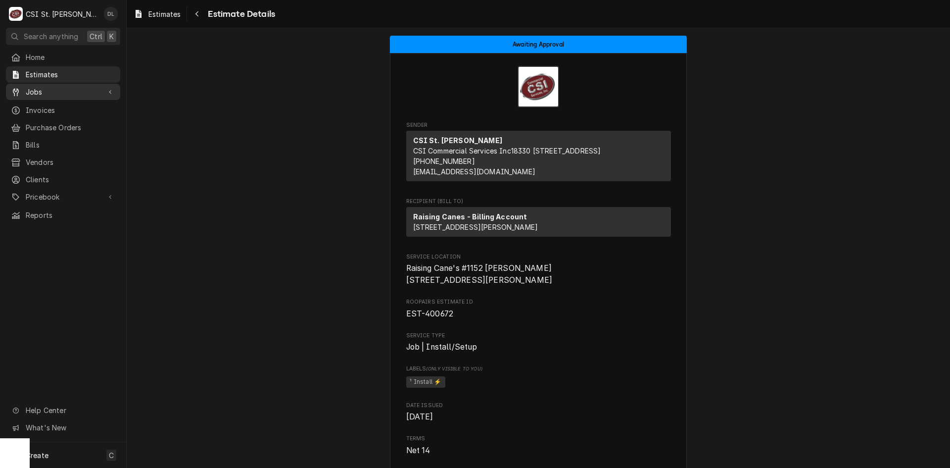
click at [36, 87] on span "Jobs" at bounding box center [63, 92] width 75 height 10
click at [37, 104] on span "Jobs" at bounding box center [71, 109] width 90 height 10
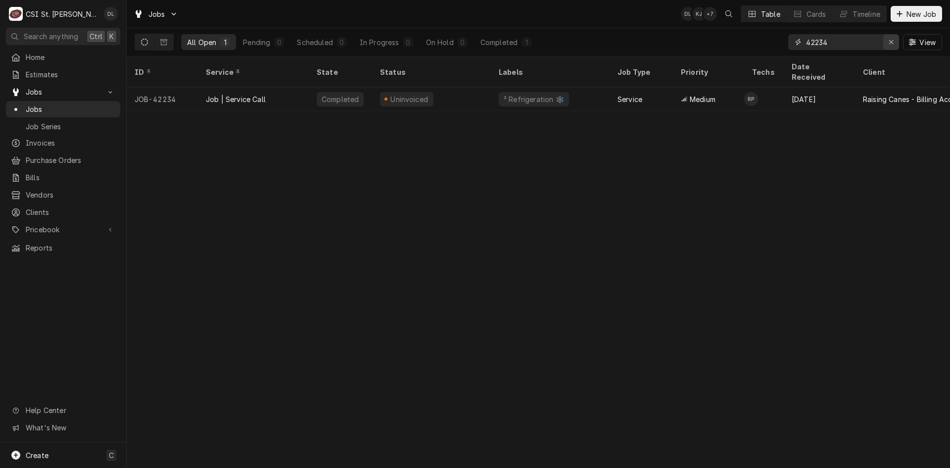
click at [892, 42] on icon "Erase input" at bounding box center [891, 42] width 5 height 7
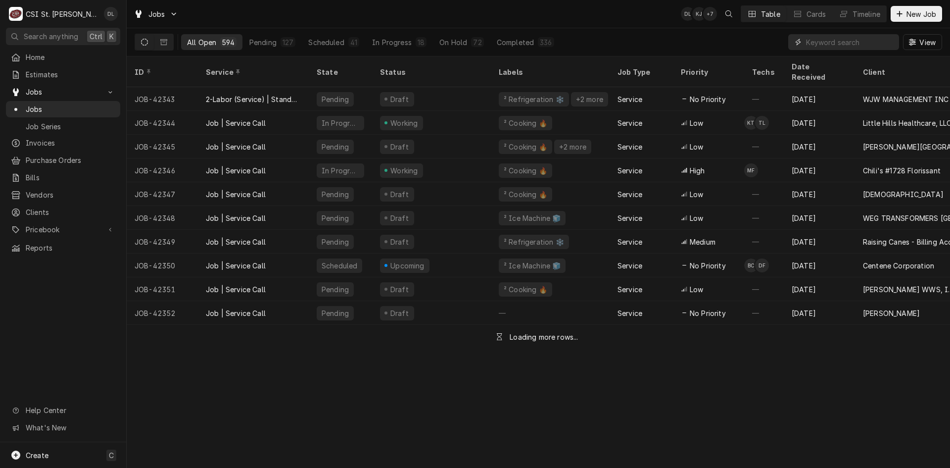
click at [851, 44] on input "Dynamic Content Wrapper" at bounding box center [850, 42] width 88 height 16
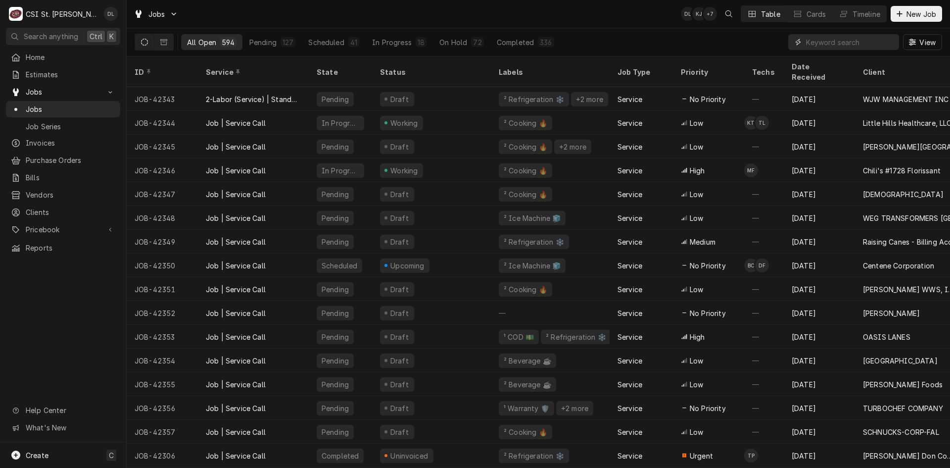
click at [833, 40] on input "Dynamic Content Wrapper" at bounding box center [850, 42] width 88 height 16
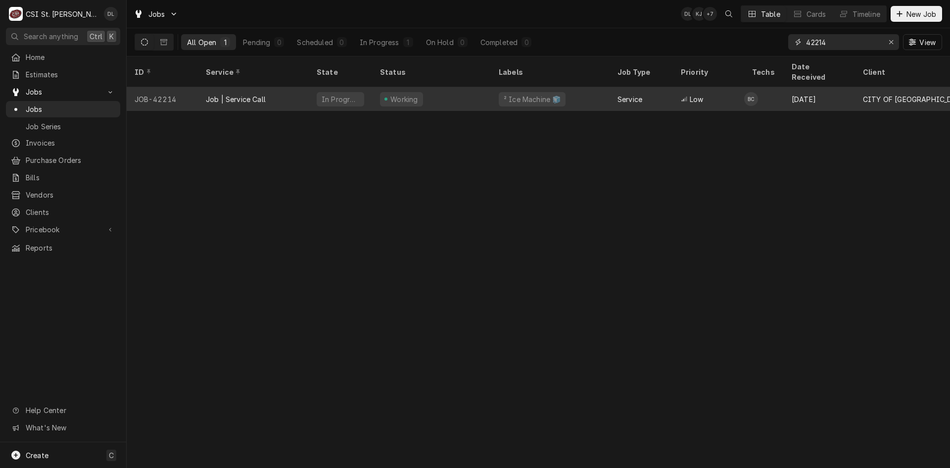
type input "42214"
click at [469, 87] on div "Working" at bounding box center [431, 99] width 119 height 24
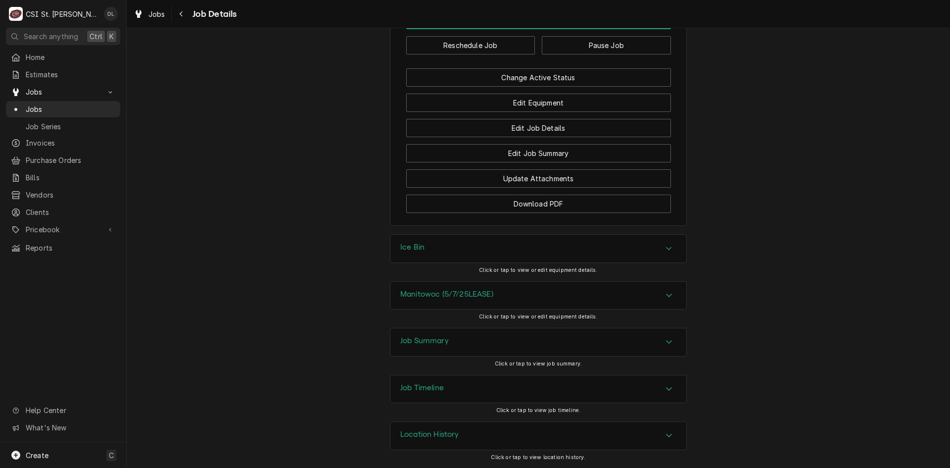
scroll to position [1190, 0]
click at [665, 242] on div "Ice Bin" at bounding box center [538, 249] width 296 height 28
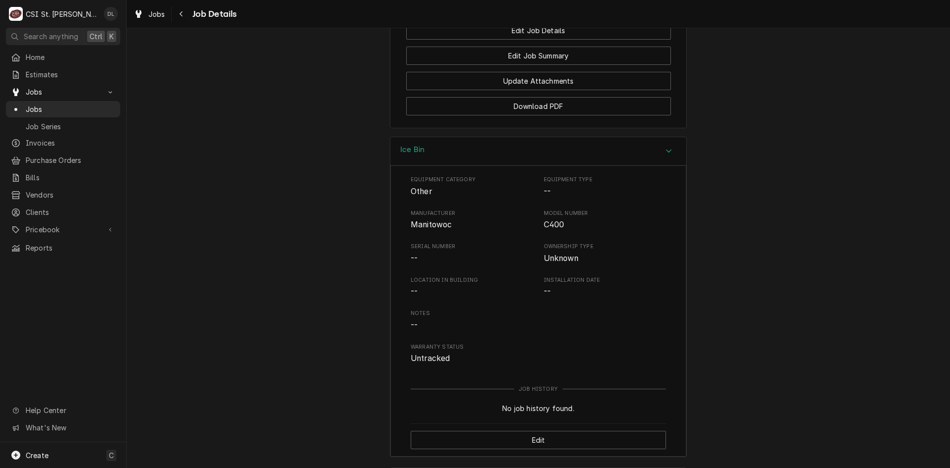
scroll to position [1239, 0]
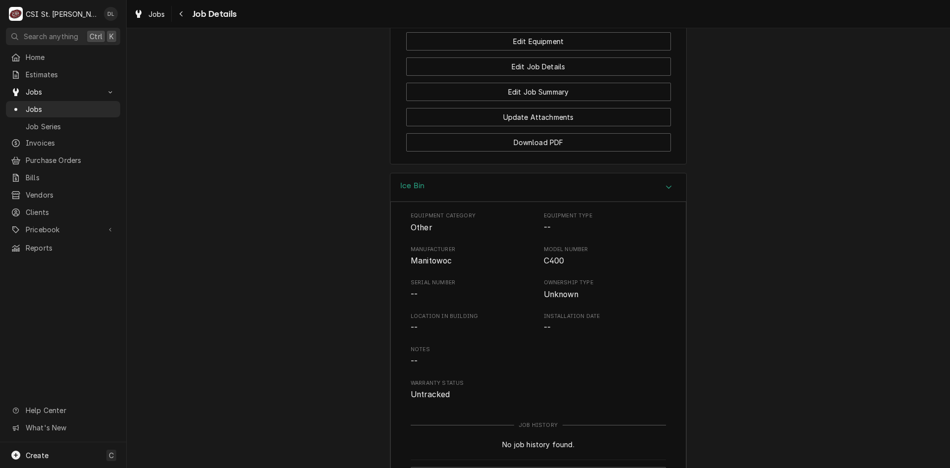
click at [669, 193] on div "Accordion Header" at bounding box center [669, 187] width 15 height 12
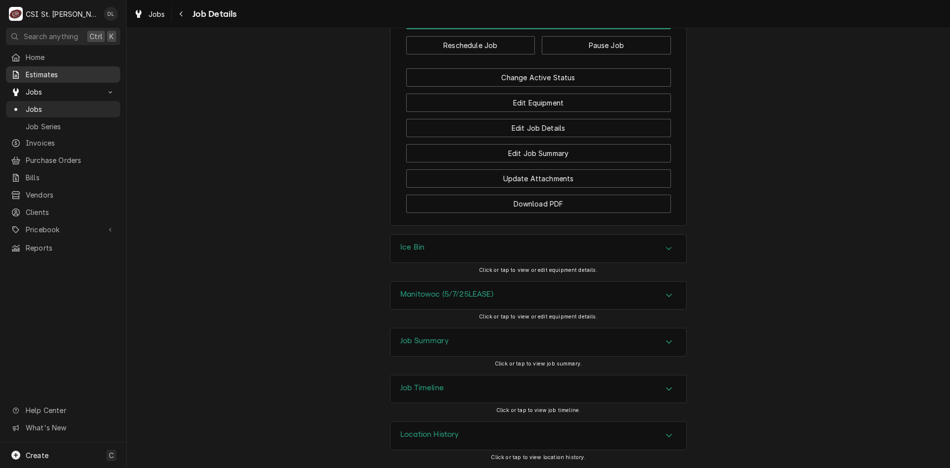
click at [45, 73] on span "Estimates" at bounding box center [71, 74] width 90 height 10
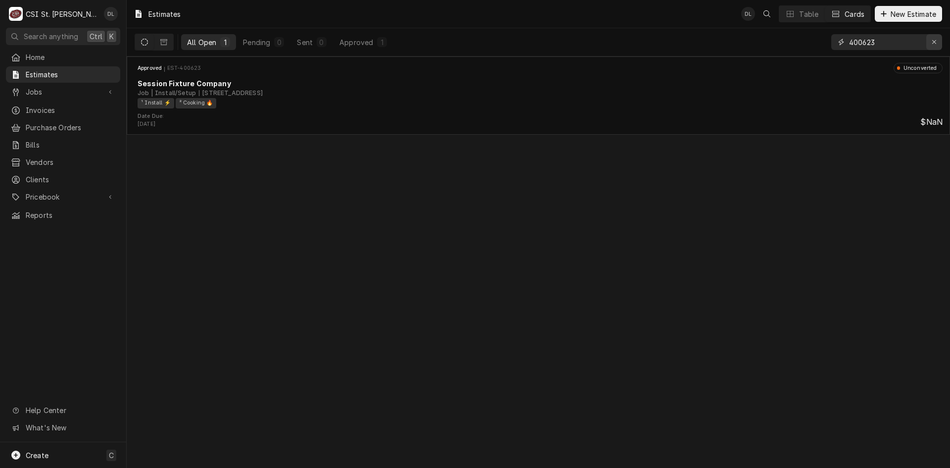
click at [930, 42] on div "Erase input" at bounding box center [934, 42] width 10 height 10
click at [877, 49] on input "Dynamic Content Wrapper" at bounding box center [895, 42] width 93 height 16
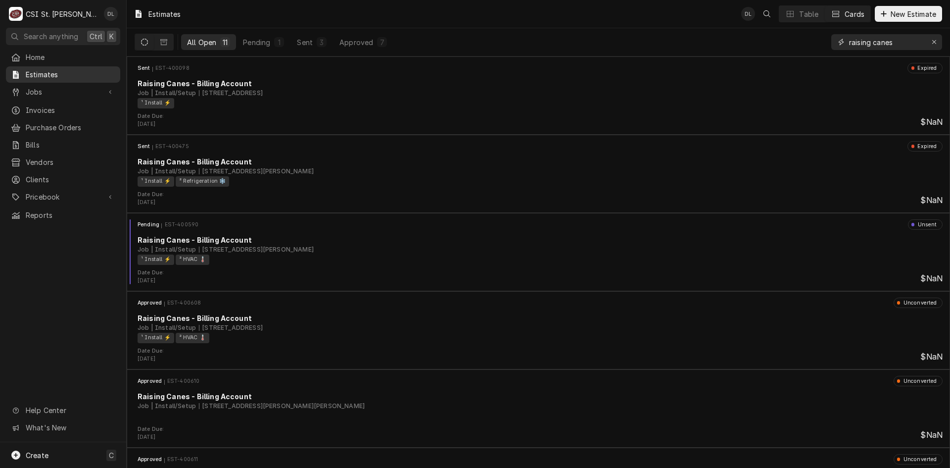
type input "raising canes"
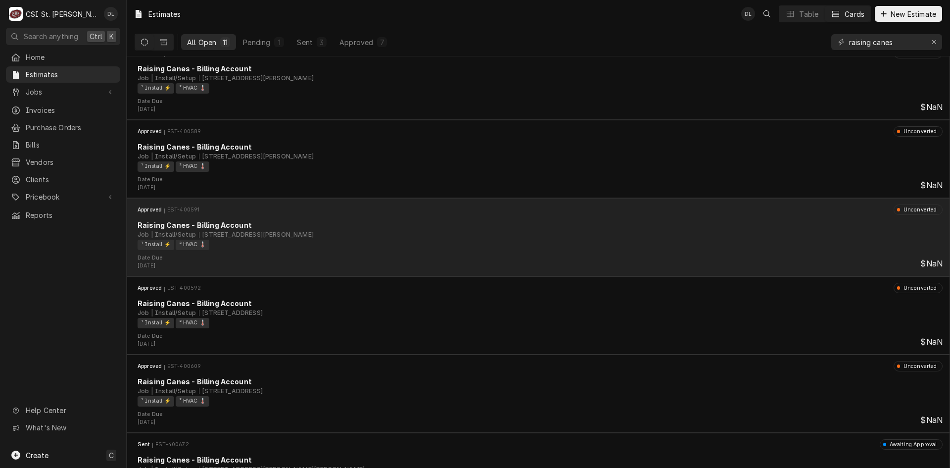
scroll to position [449, 0]
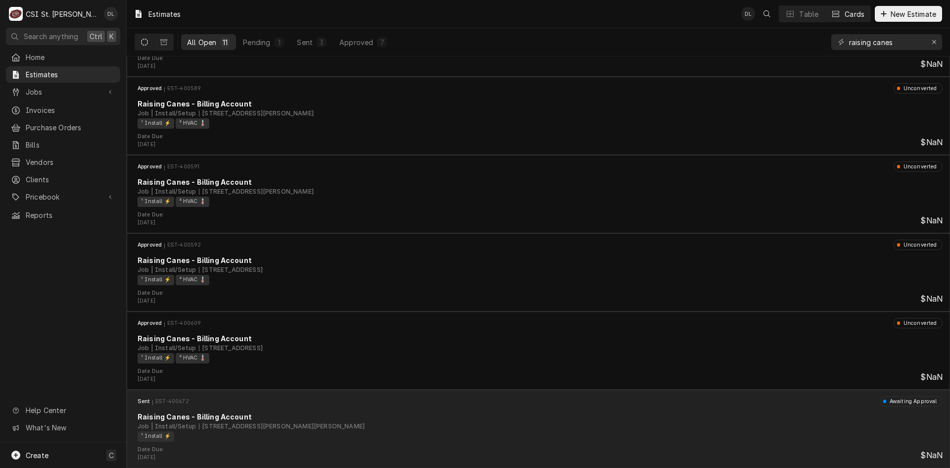
click at [448, 443] on div "Sent EST-400672 Awaiting Approval Raising Canes - Billing Account Job | Install…" at bounding box center [539, 420] width 816 height 49
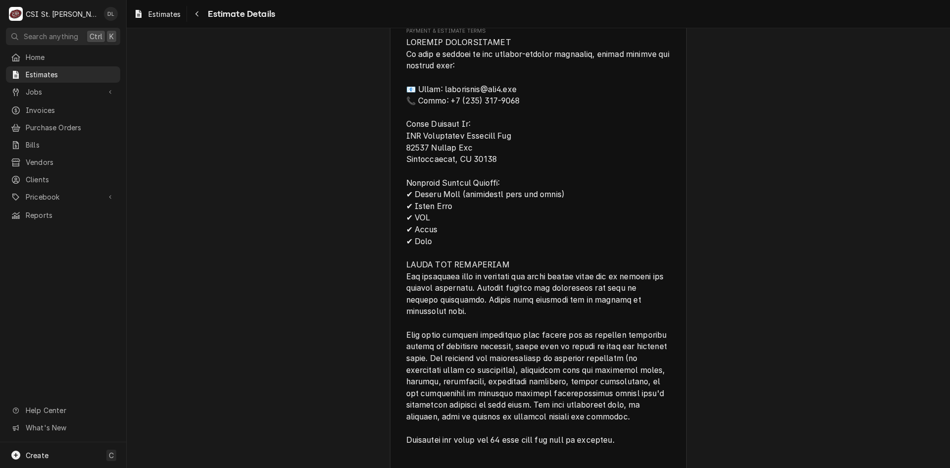
scroll to position [1356, 0]
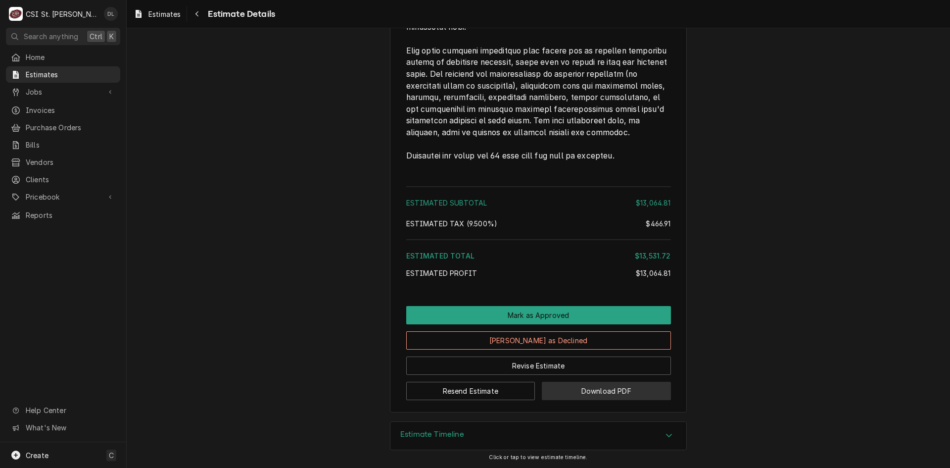
click at [606, 392] on button "Download PDF" at bounding box center [606, 391] width 129 height 18
click at [44, 94] on div "Jobs" at bounding box center [63, 92] width 110 height 12
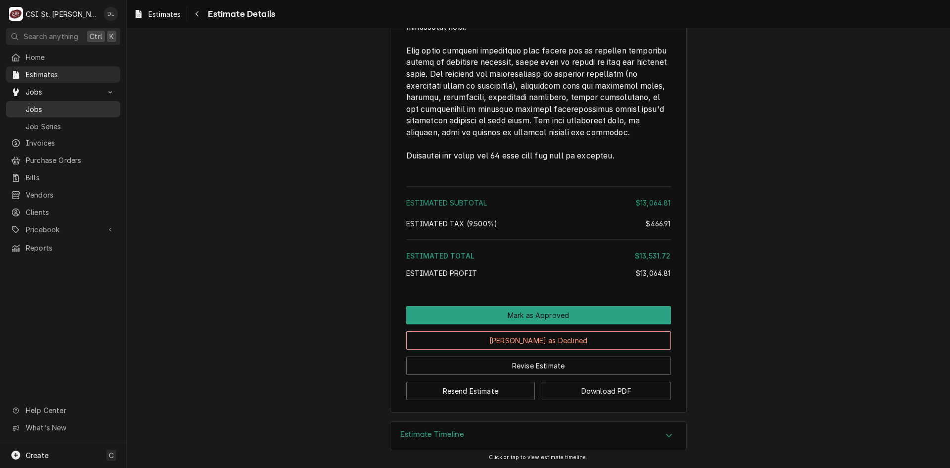
click at [47, 110] on span "Jobs" at bounding box center [71, 109] width 90 height 10
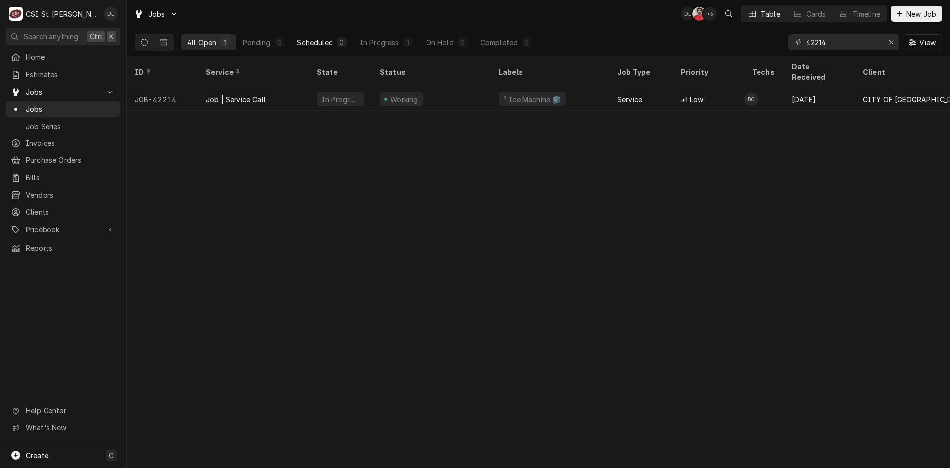
click at [315, 44] on div "Scheduled" at bounding box center [315, 42] width 36 height 10
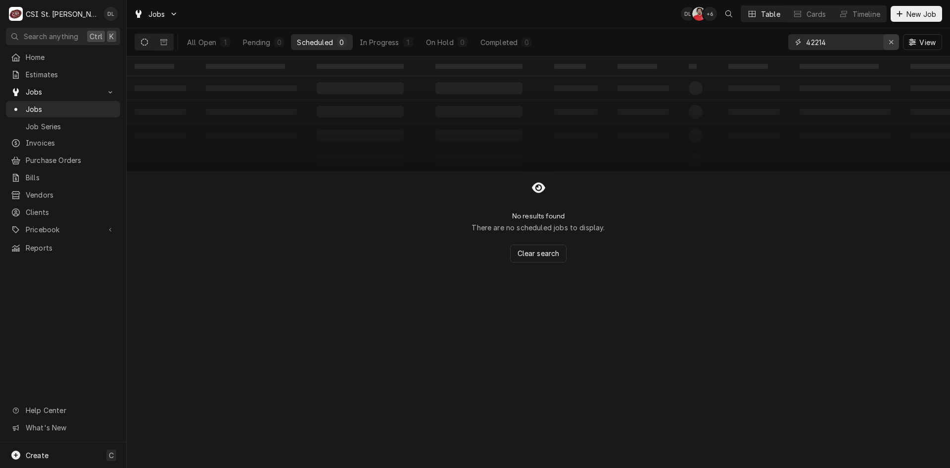
click at [893, 41] on icon "Erase input" at bounding box center [891, 42] width 5 height 7
click at [881, 43] on input "Dynamic Content Wrapper" at bounding box center [852, 42] width 93 height 16
type input "install"
click at [390, 47] on button "In Progress 3" at bounding box center [391, 42] width 65 height 16
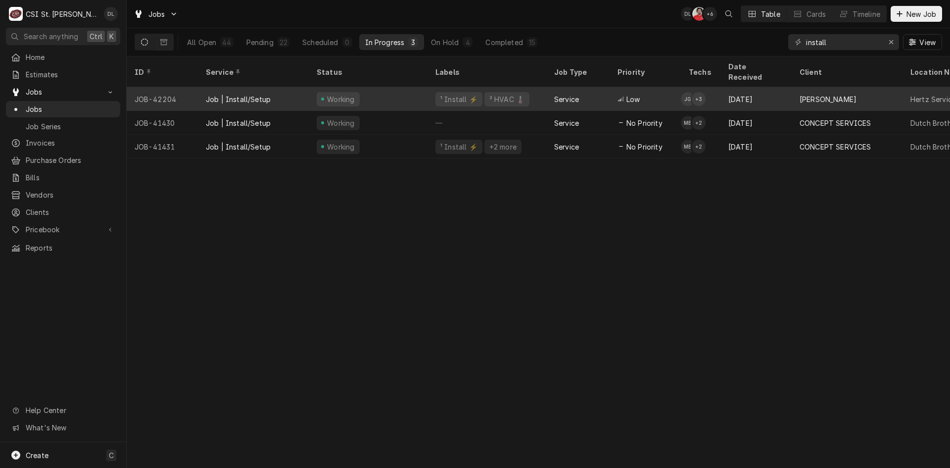
click at [638, 94] on span "Low" at bounding box center [633, 99] width 13 height 10
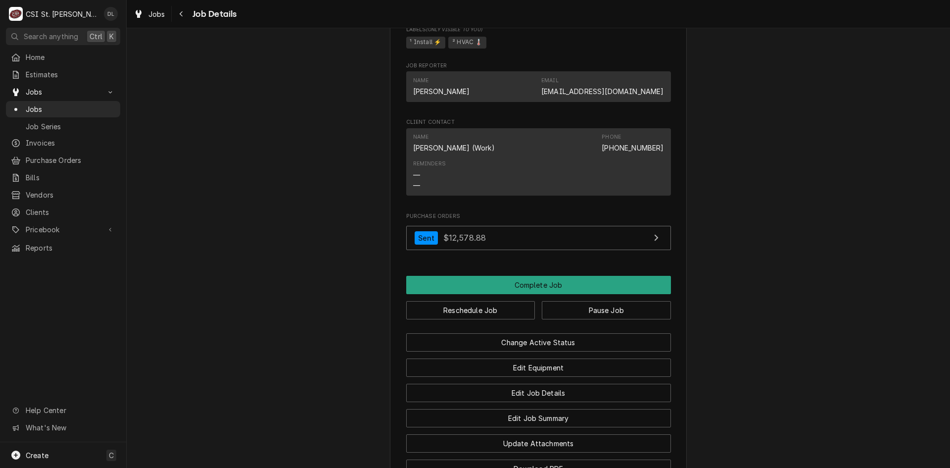
scroll to position [1435, 0]
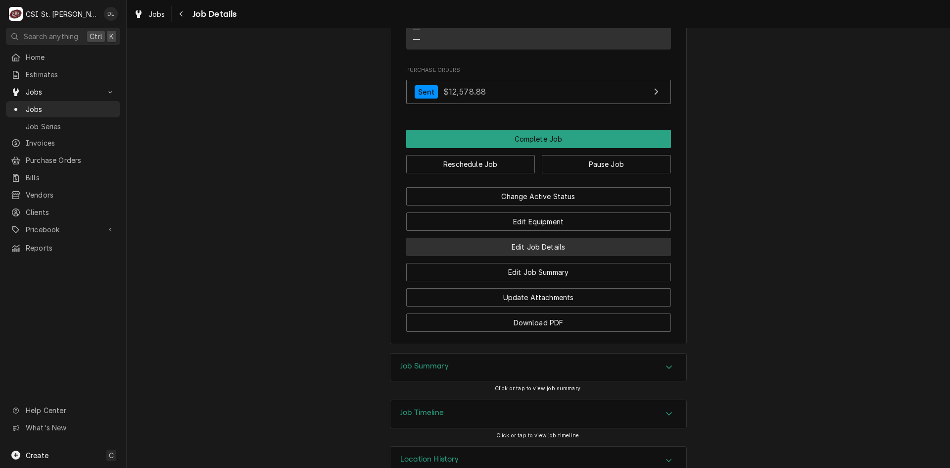
click at [543, 256] on button "Edit Job Details" at bounding box center [538, 247] width 265 height 18
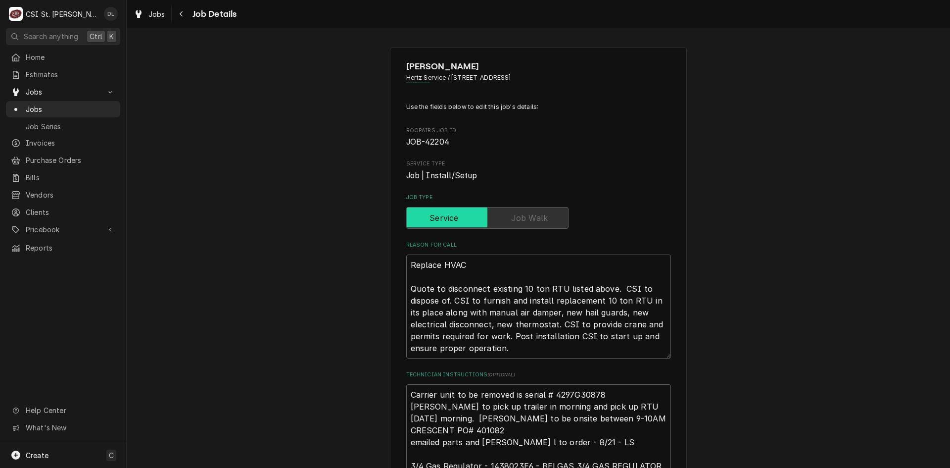
type textarea "x"
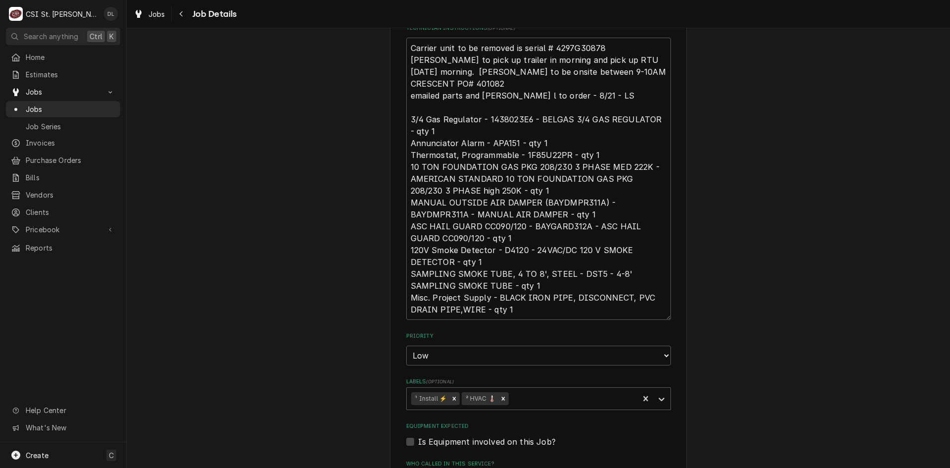
scroll to position [643, 0]
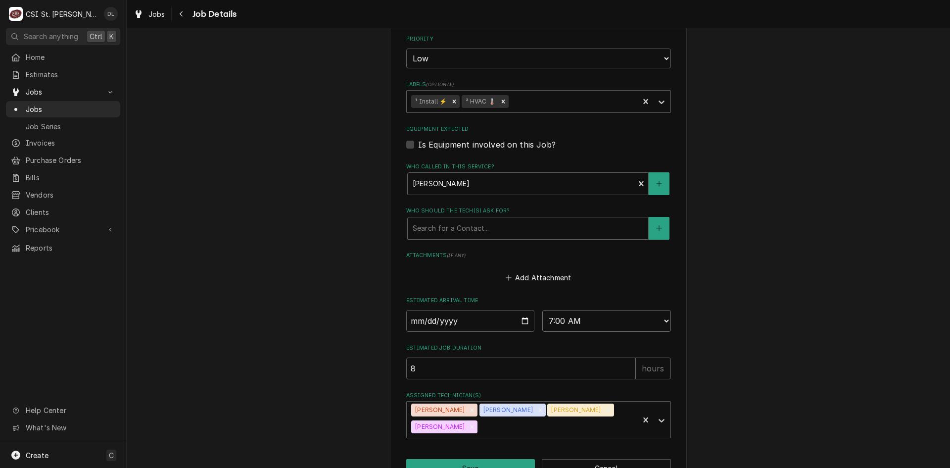
click at [664, 318] on select "AM / PM 6:00 AM 6:15 AM 6:30 AM 6:45 AM 7:00 AM 7:15 AM 7:30 AM 7:45 AM 8:00 AM…" at bounding box center [606, 321] width 129 height 22
select select "08:00:00"
click at [542, 310] on select "AM / PM 6:00 AM 6:15 AM 6:30 AM 6:45 AM 7:00 AM 7:15 AM 7:30 AM 7:45 AM 8:00 AM…" at bounding box center [606, 321] width 129 height 22
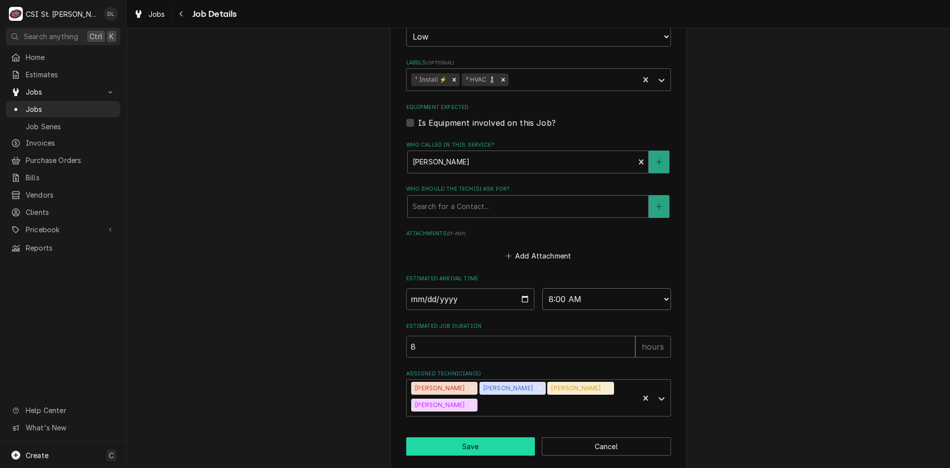
scroll to position [674, 0]
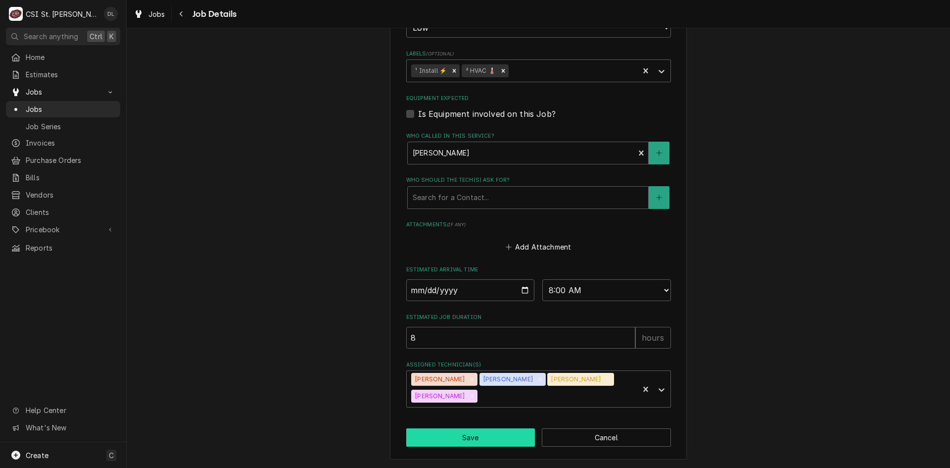
click at [483, 433] on button "Save" at bounding box center [470, 437] width 129 height 18
type textarea "x"
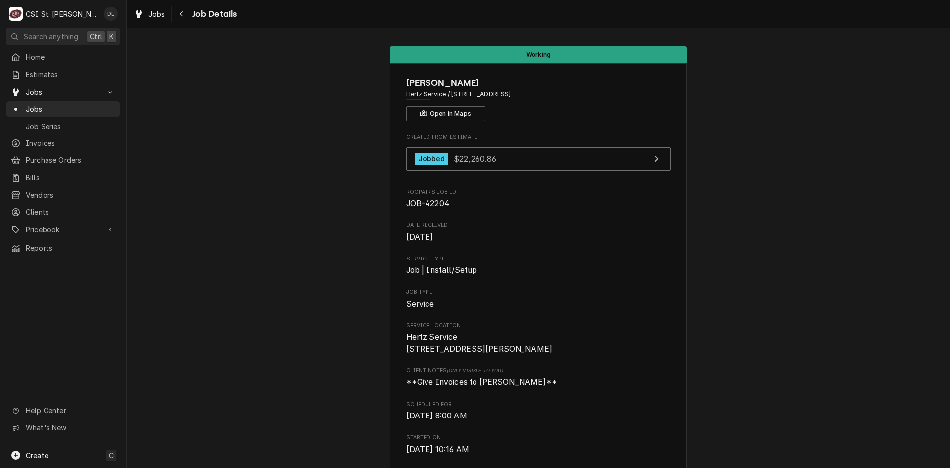
click at [34, 104] on span "Jobs" at bounding box center [71, 109] width 90 height 10
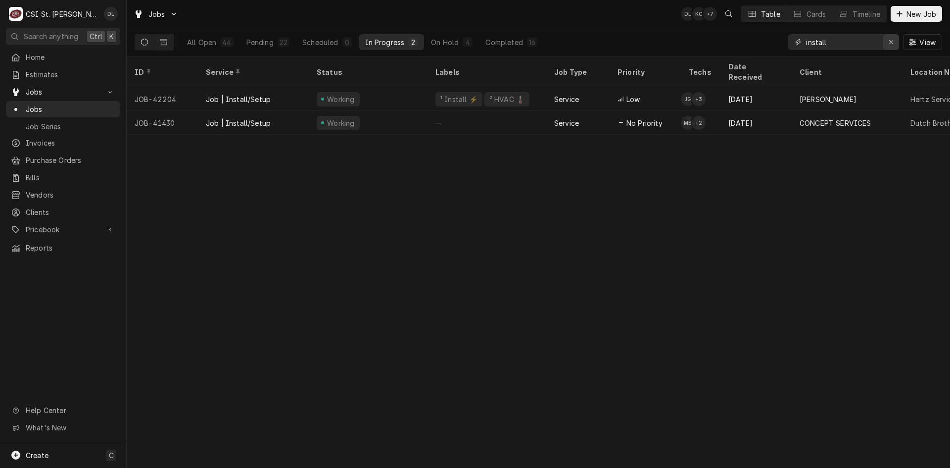
click at [891, 43] on icon "Erase input" at bounding box center [891, 42] width 5 height 7
click at [866, 40] on input "Dynamic Content Wrapper" at bounding box center [852, 42] width 93 height 16
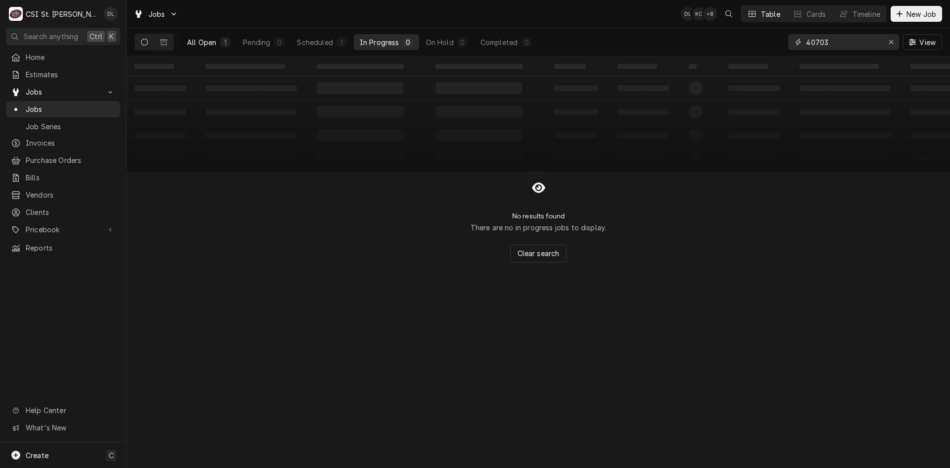
type input "40703"
click at [225, 45] on div "1" at bounding box center [225, 42] width 6 height 10
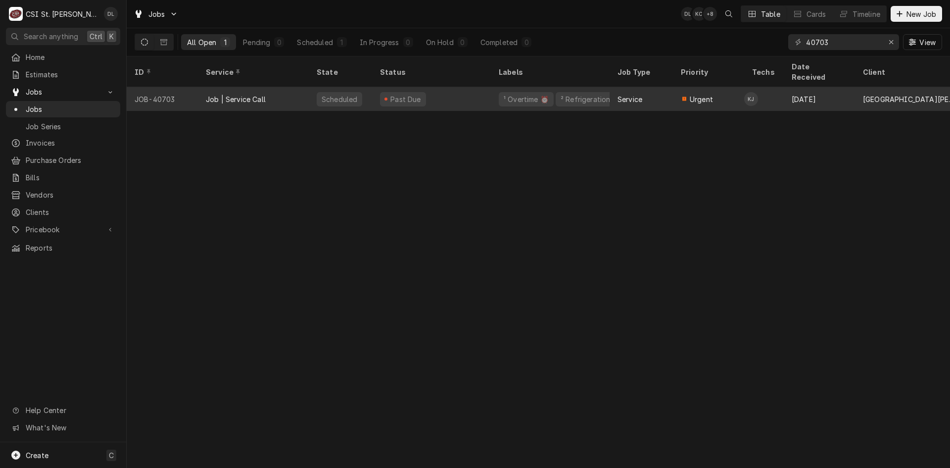
click at [448, 87] on div "Past Due" at bounding box center [431, 99] width 119 height 24
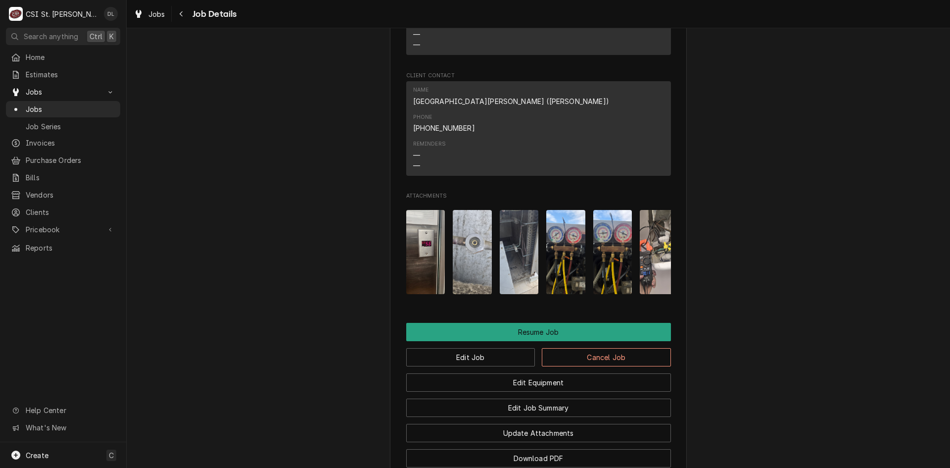
scroll to position [1188, 0]
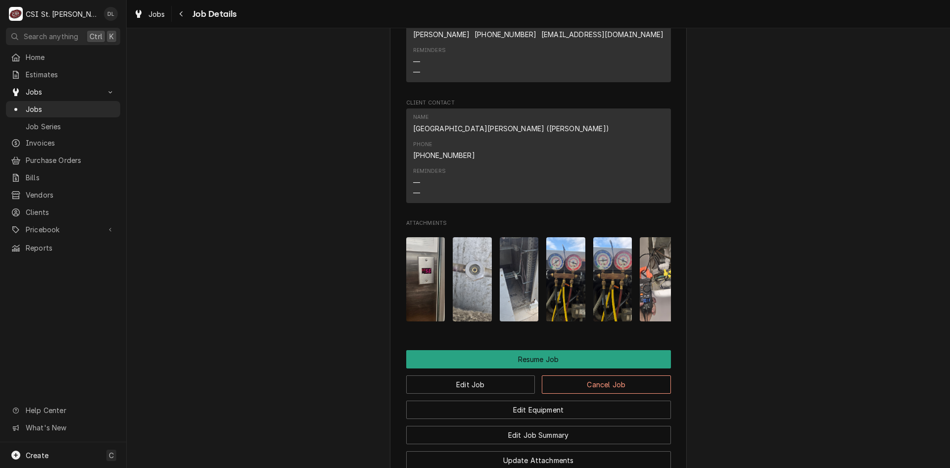
click at [425, 258] on img "Attachments" at bounding box center [425, 279] width 39 height 84
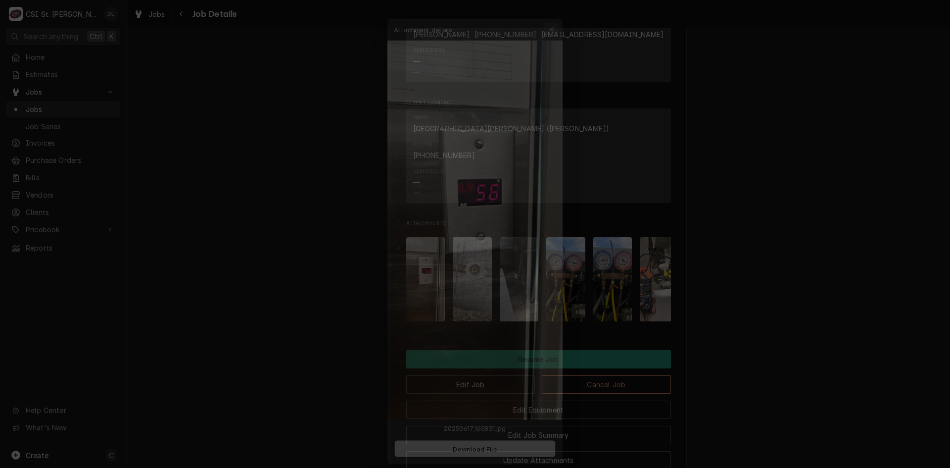
click at [562, 2] on div "button" at bounding box center [558, 4] width 10 height 10
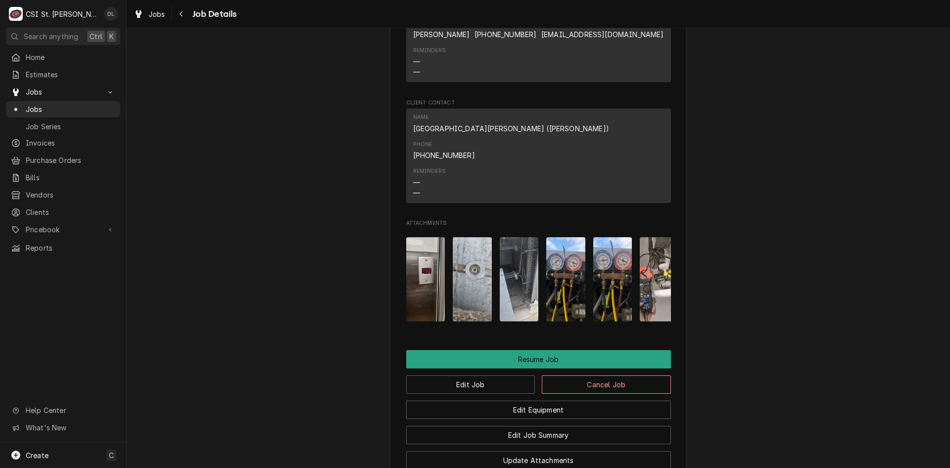
click at [470, 242] on img "Attachments" at bounding box center [472, 279] width 39 height 84
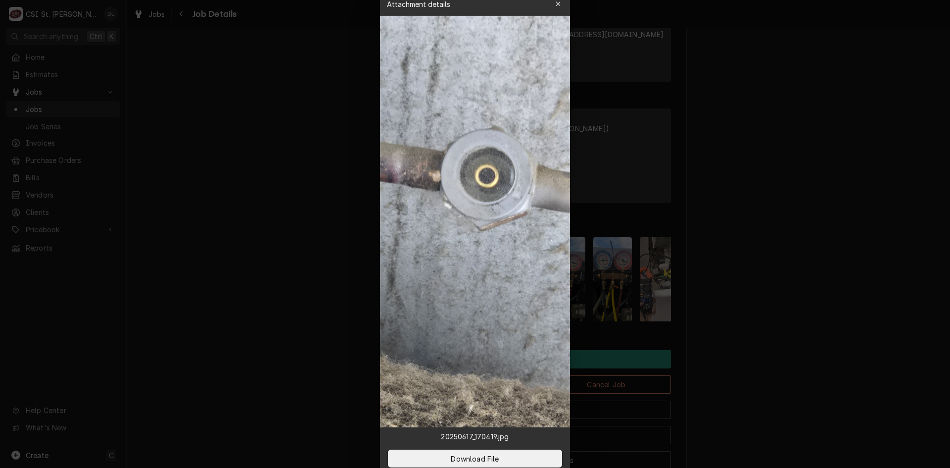
click at [550, 7] on div "Attachment details Close" at bounding box center [475, 4] width 190 height 24
click at [552, 4] on button "button" at bounding box center [558, 4] width 16 height 16
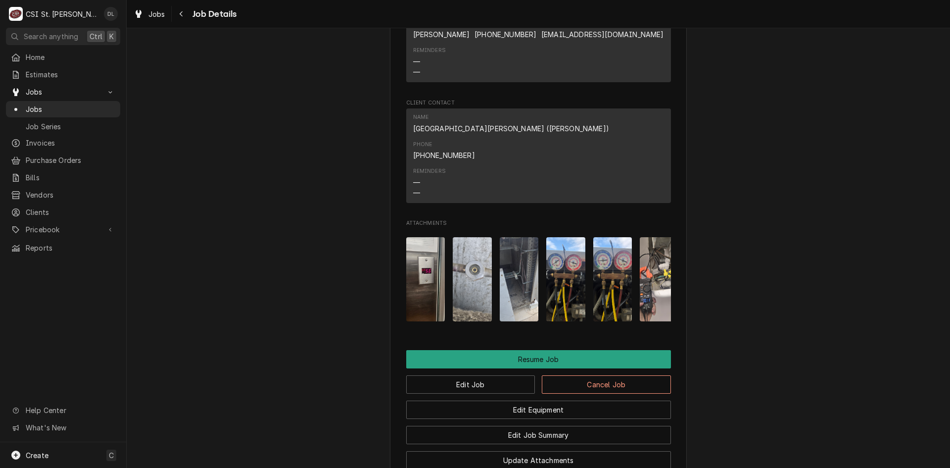
click at [515, 246] on img "Attachments" at bounding box center [519, 279] width 39 height 84
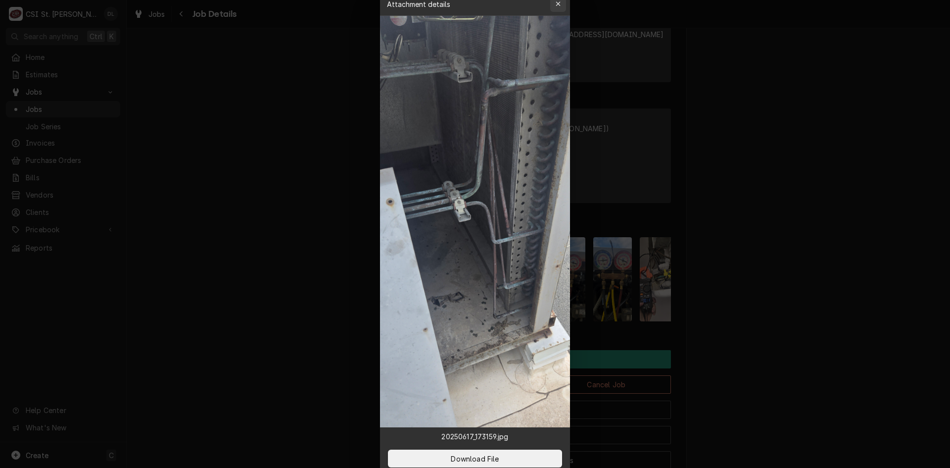
click at [559, 4] on icon "button" at bounding box center [558, 3] width 5 height 7
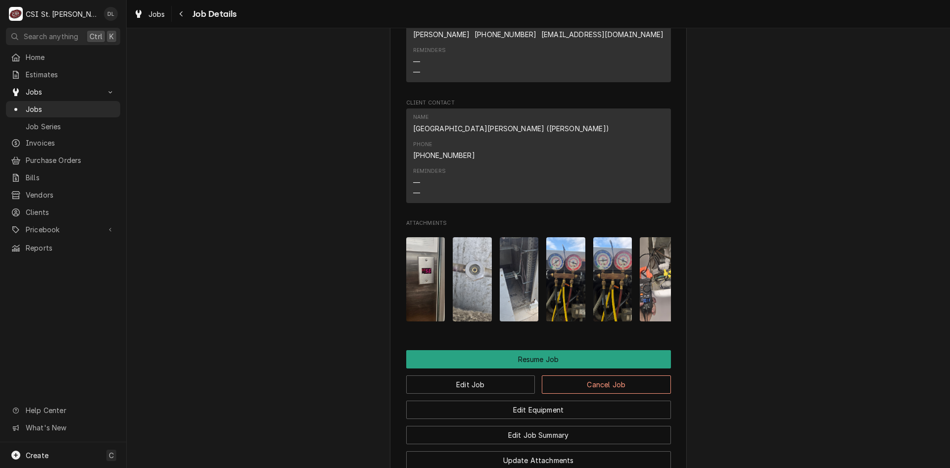
click at [573, 265] on img "Attachments" at bounding box center [565, 279] width 39 height 84
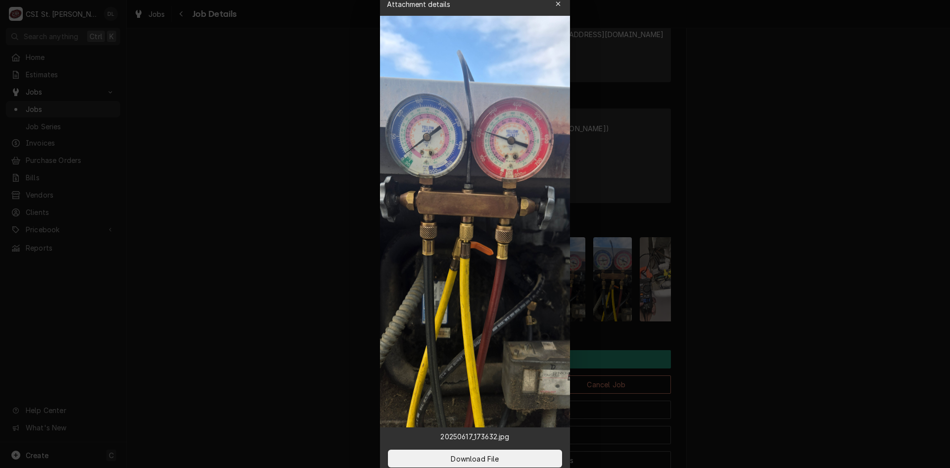
click at [561, 4] on div "button" at bounding box center [558, 4] width 10 height 10
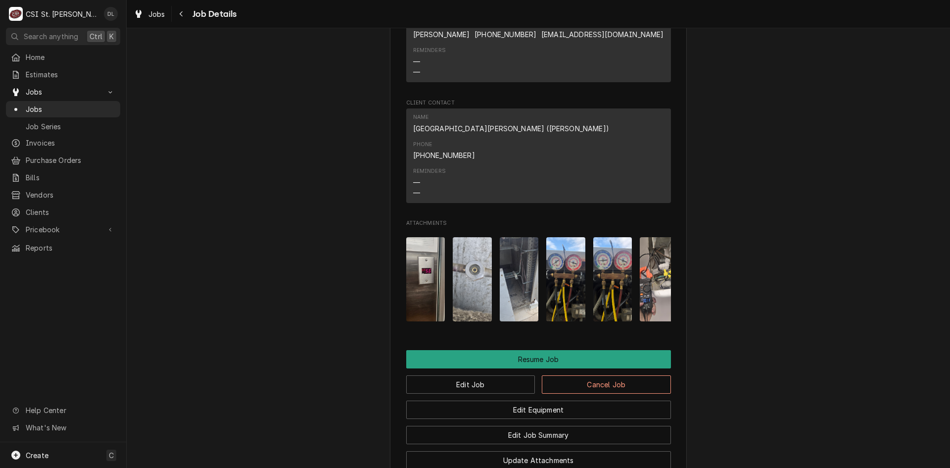
click at [610, 237] on img "Attachments" at bounding box center [612, 279] width 39 height 84
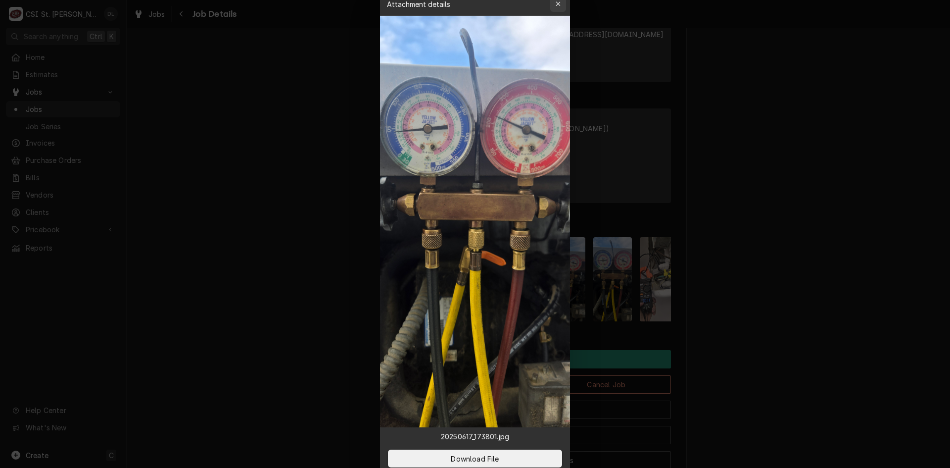
click at [553, 1] on button "button" at bounding box center [558, 4] width 16 height 16
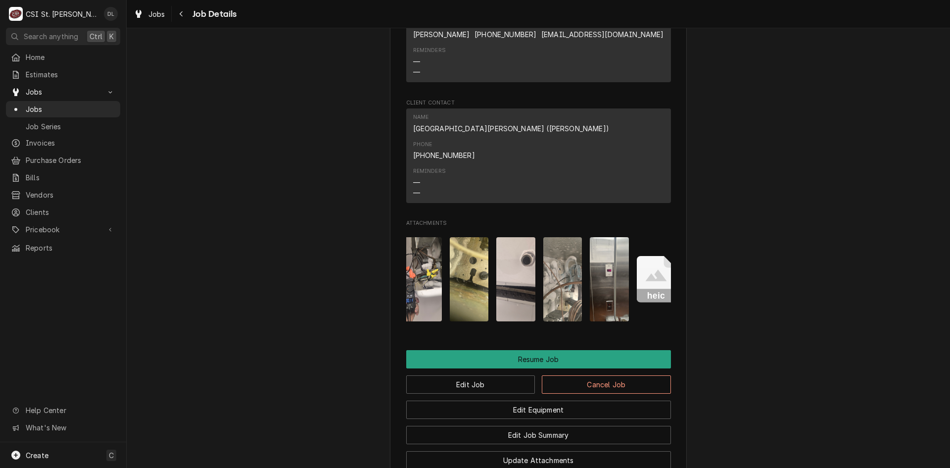
scroll to position [0, 238]
click at [570, 268] on img "Attachments" at bounding box center [562, 279] width 39 height 84
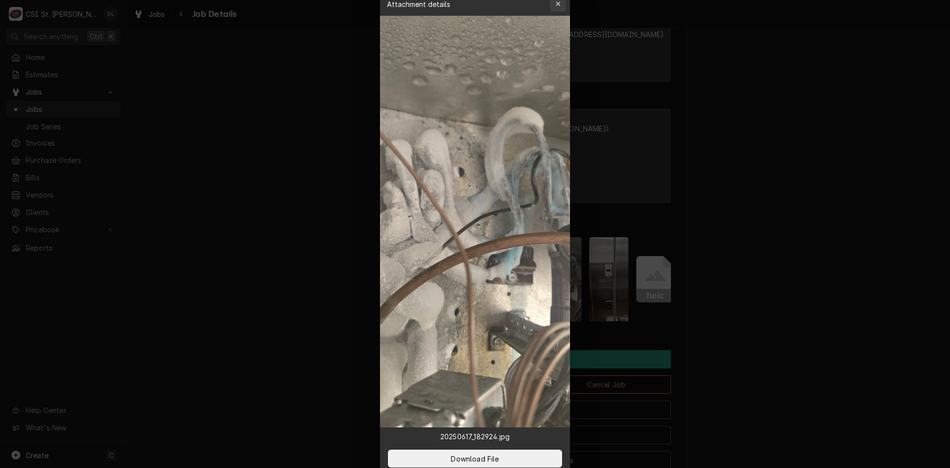
click at [557, 1] on icon "button" at bounding box center [558, 3] width 5 height 7
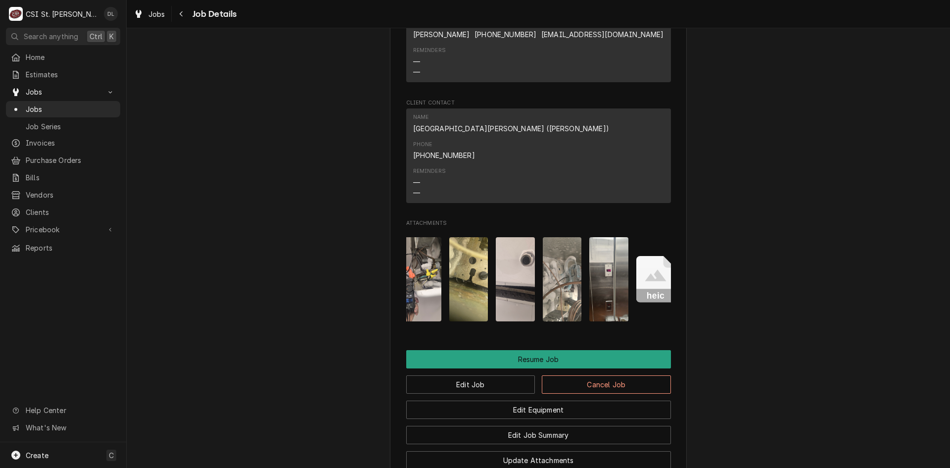
click at [498, 249] on img "Attachments" at bounding box center [515, 279] width 39 height 84
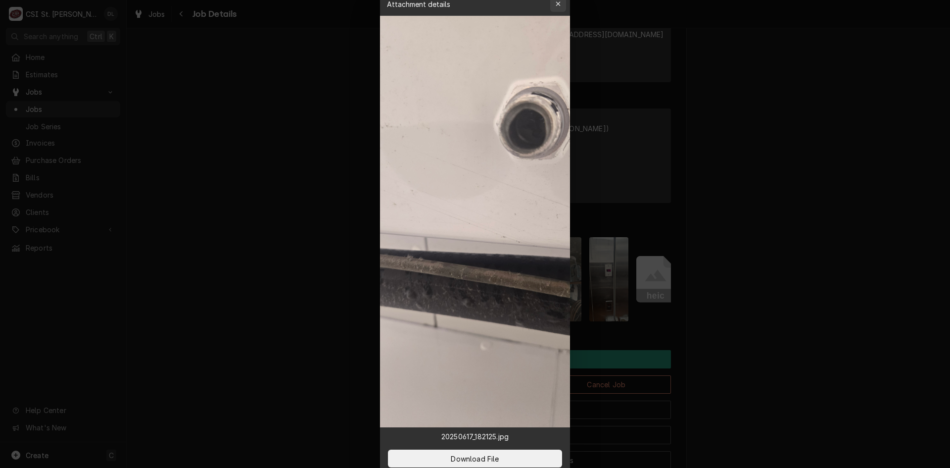
click at [554, 5] on div "button" at bounding box center [558, 4] width 10 height 10
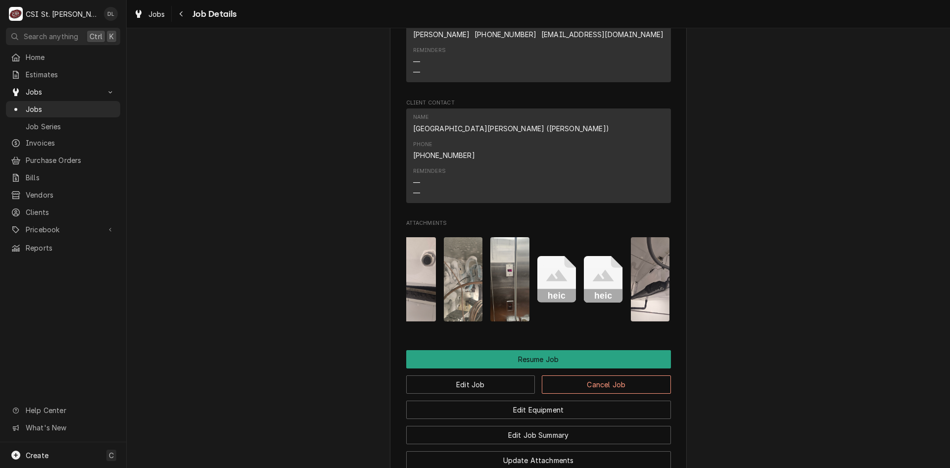
scroll to position [0, 343]
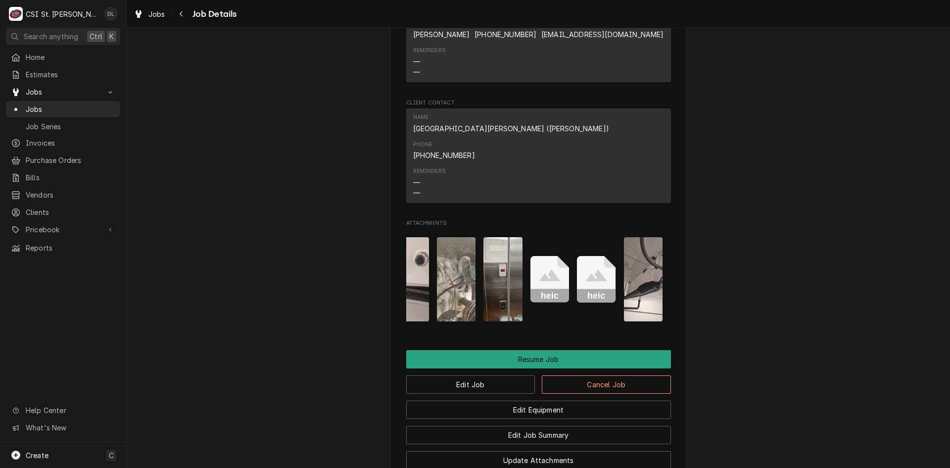
click at [628, 248] on img "Attachments" at bounding box center [643, 279] width 39 height 84
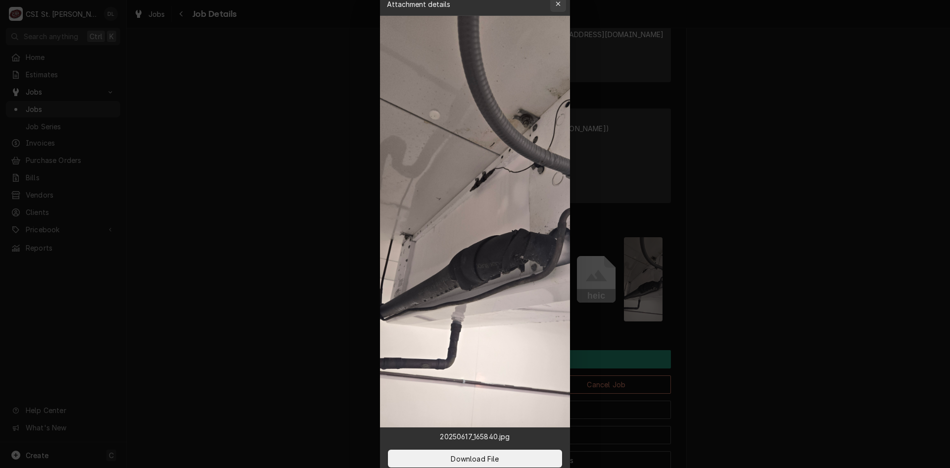
click at [558, 4] on icon "button" at bounding box center [558, 3] width 5 height 7
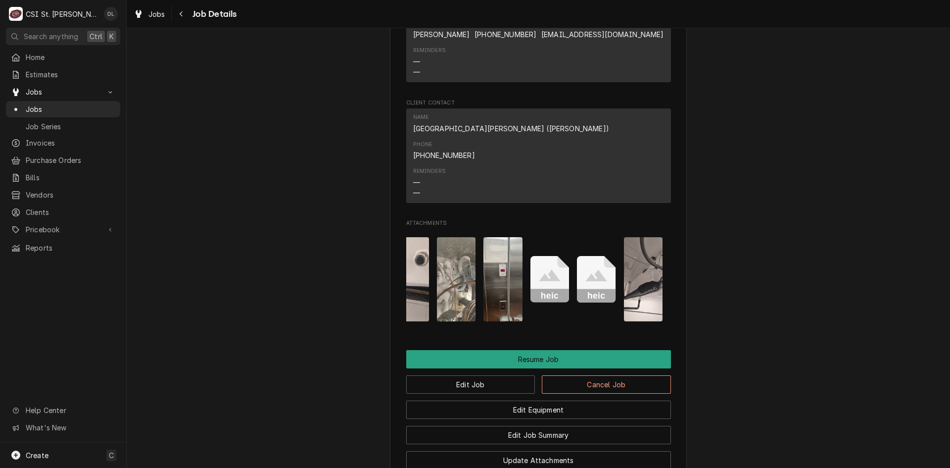
click at [536, 259] on icon "Attachments" at bounding box center [550, 279] width 39 height 47
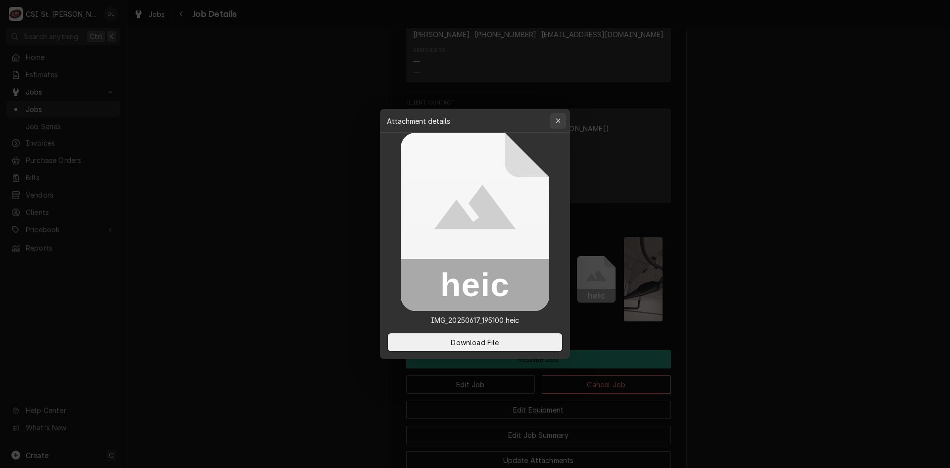
click at [561, 116] on div "button" at bounding box center [558, 121] width 10 height 10
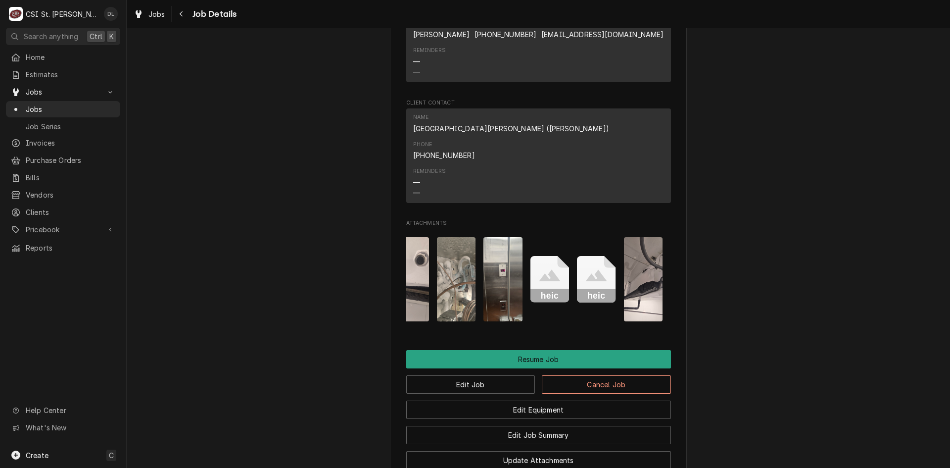
click at [464, 264] on img "Attachments" at bounding box center [456, 279] width 39 height 84
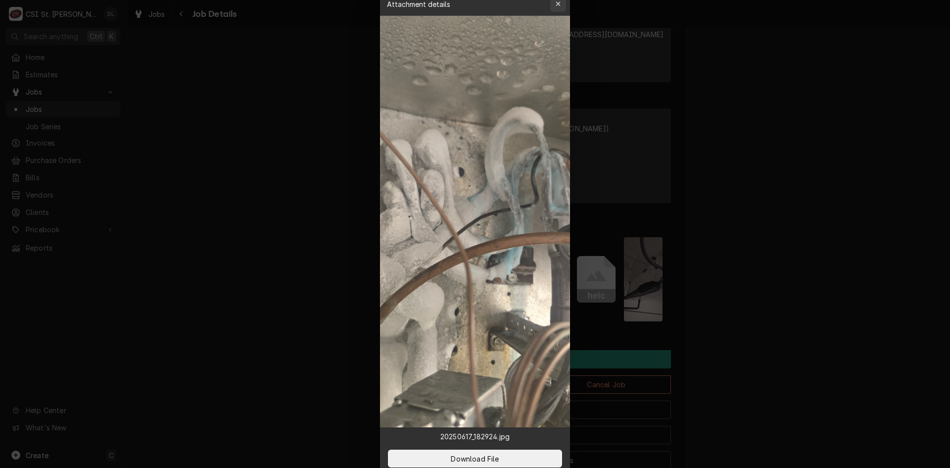
click at [555, 6] on div "button" at bounding box center [558, 4] width 10 height 10
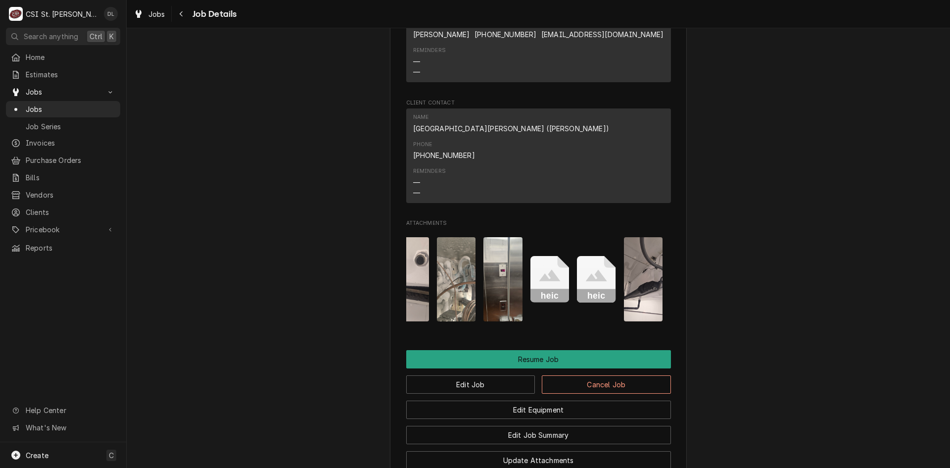
click at [437, 250] on img "Attachments" at bounding box center [456, 279] width 39 height 84
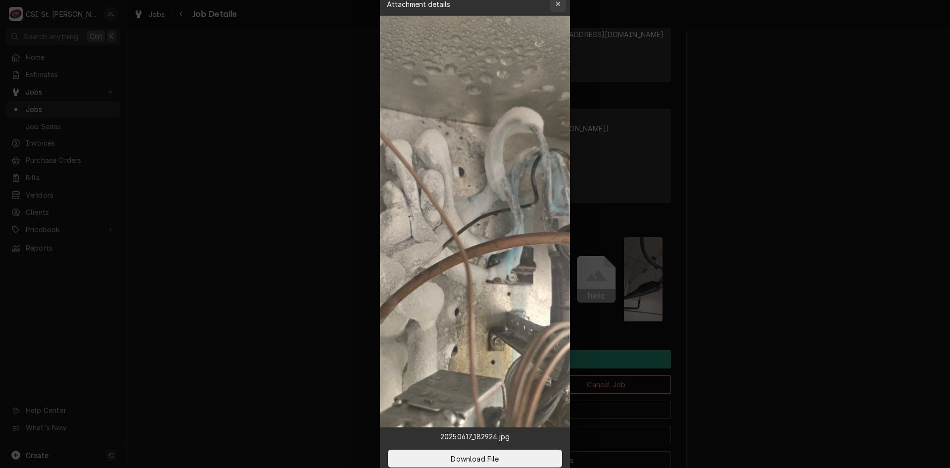
click at [553, 1] on button "button" at bounding box center [558, 4] width 16 height 16
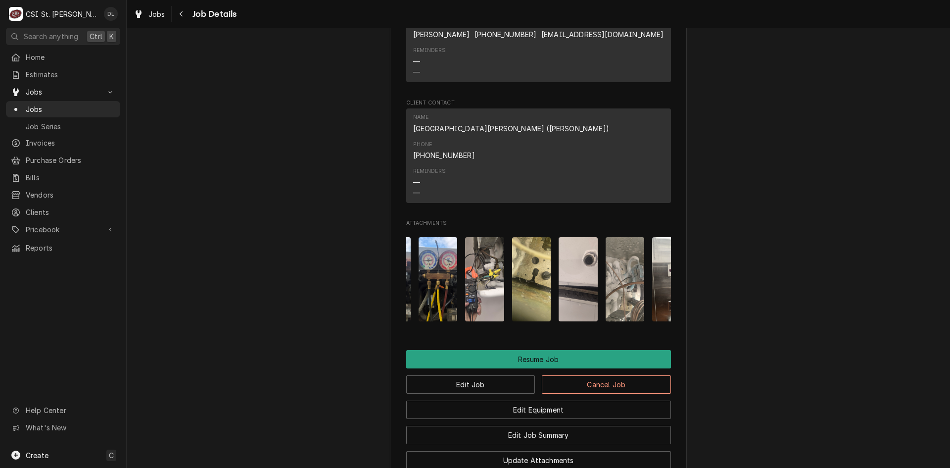
scroll to position [0, 165]
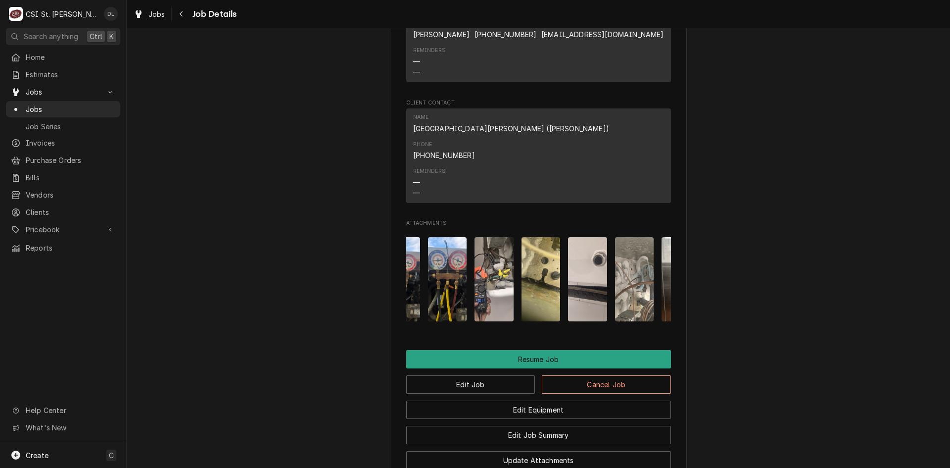
click at [531, 271] on img "Attachments" at bounding box center [541, 279] width 39 height 84
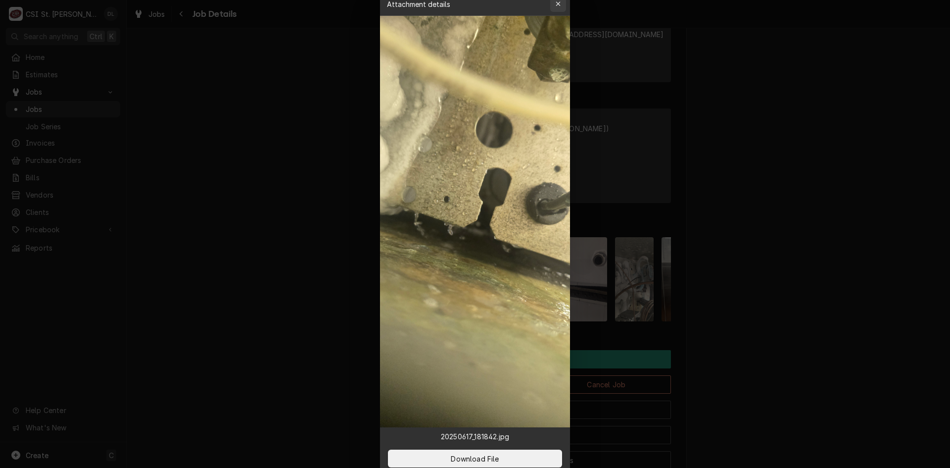
click at [552, 3] on button "button" at bounding box center [558, 4] width 16 height 16
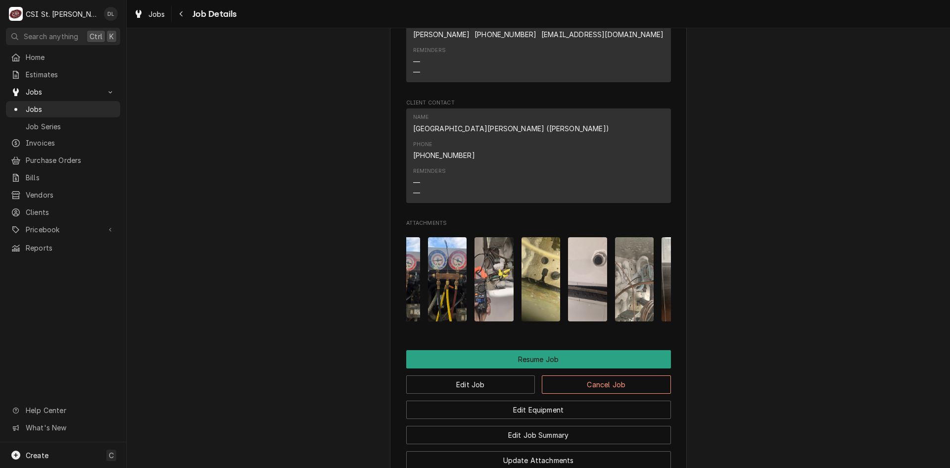
click at [451, 255] on img "Attachments" at bounding box center [447, 279] width 39 height 84
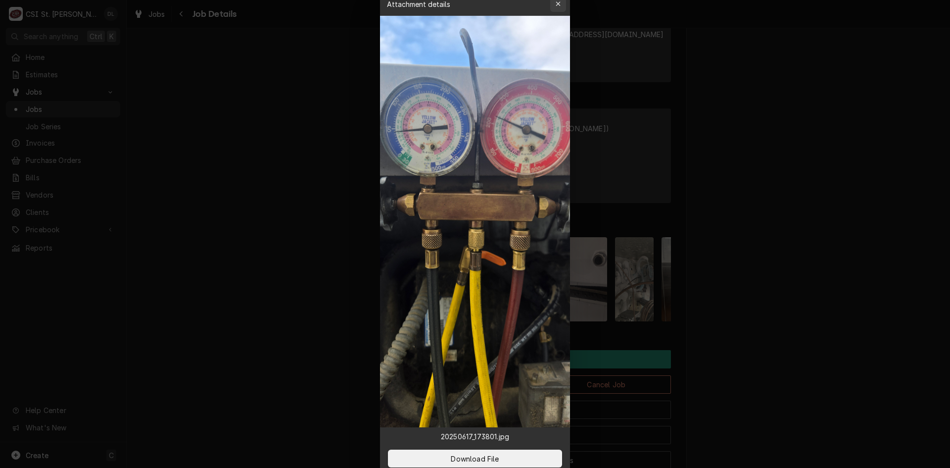
click at [557, 1] on icon "button" at bounding box center [558, 3] width 5 height 7
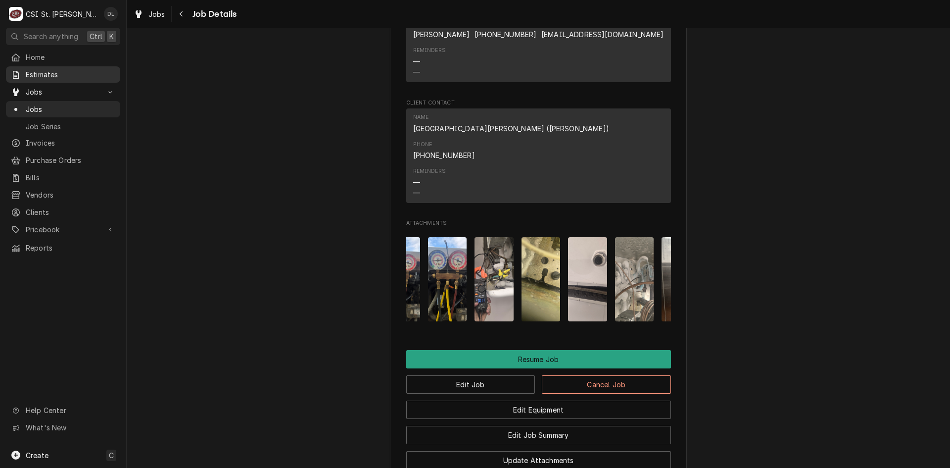
click at [38, 77] on span "Estimates" at bounding box center [71, 74] width 90 height 10
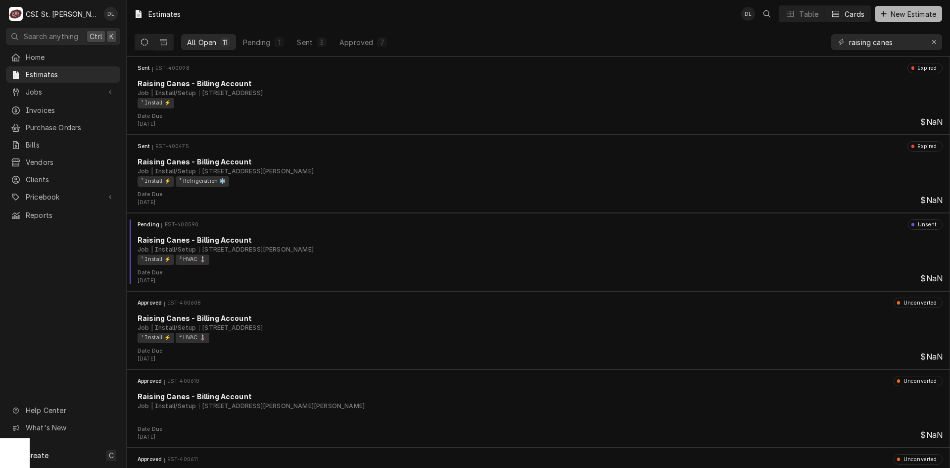
click at [881, 16] on icon "Dynamic Content Wrapper" at bounding box center [884, 13] width 6 height 7
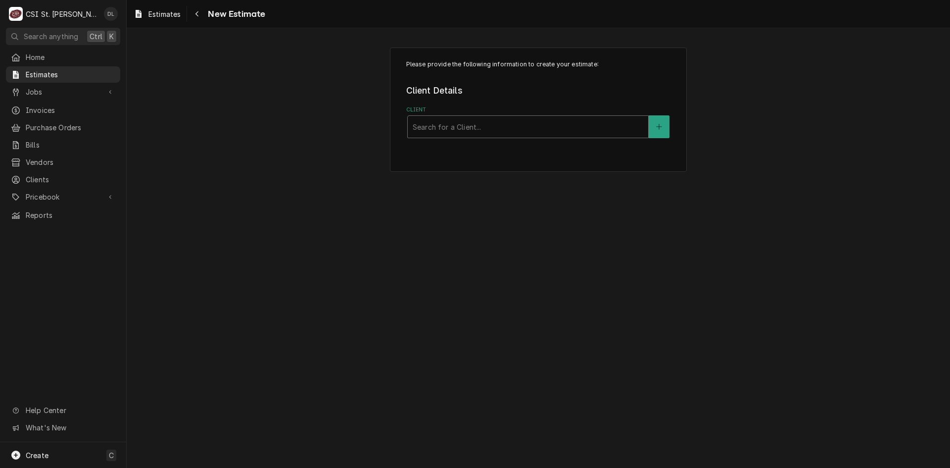
click at [516, 127] on div "Client" at bounding box center [528, 127] width 231 height 18
type input "a"
type input "rapids"
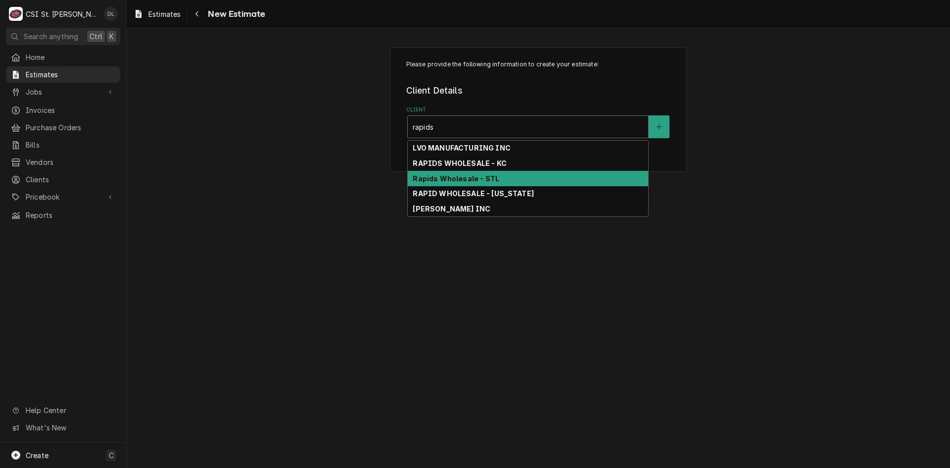
click at [472, 178] on strong "Rapids Wholesale - STL" at bounding box center [456, 178] width 87 height 8
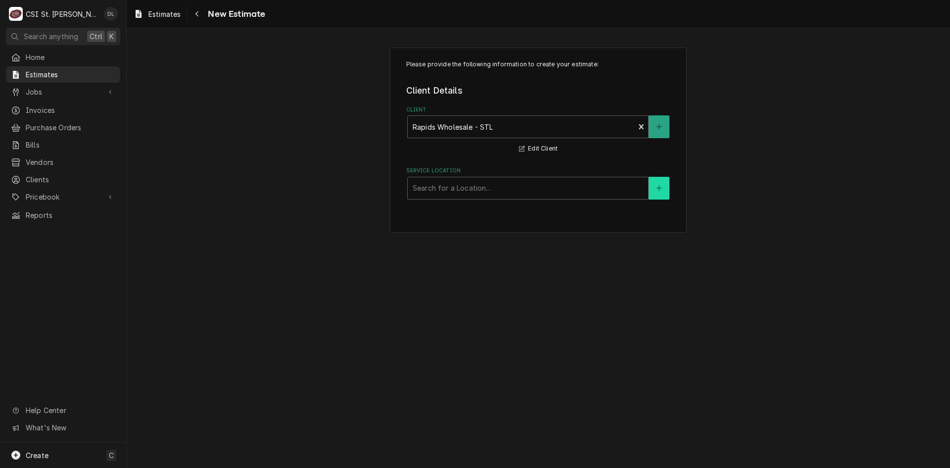
click at [661, 188] on icon "Create New Location" at bounding box center [659, 188] width 6 height 7
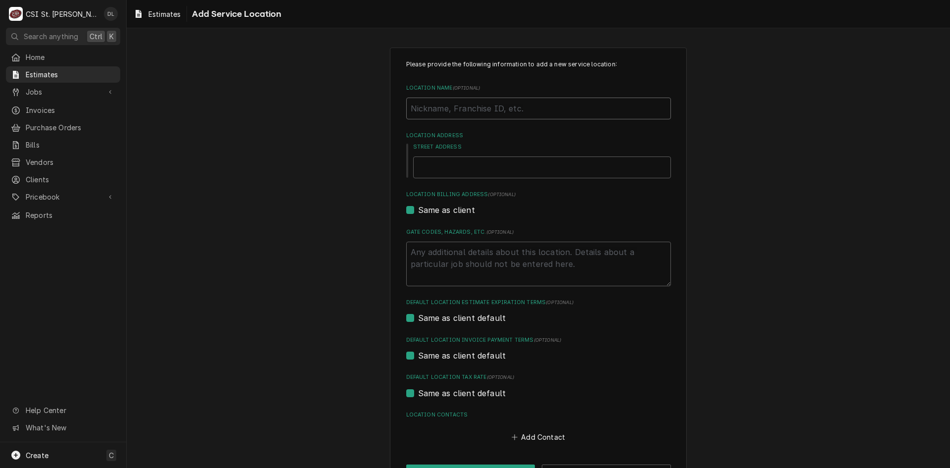
click at [454, 113] on input "Location Name ( optional )" at bounding box center [538, 108] width 265 height 22
type textarea "x"
type input "s"
type textarea "x"
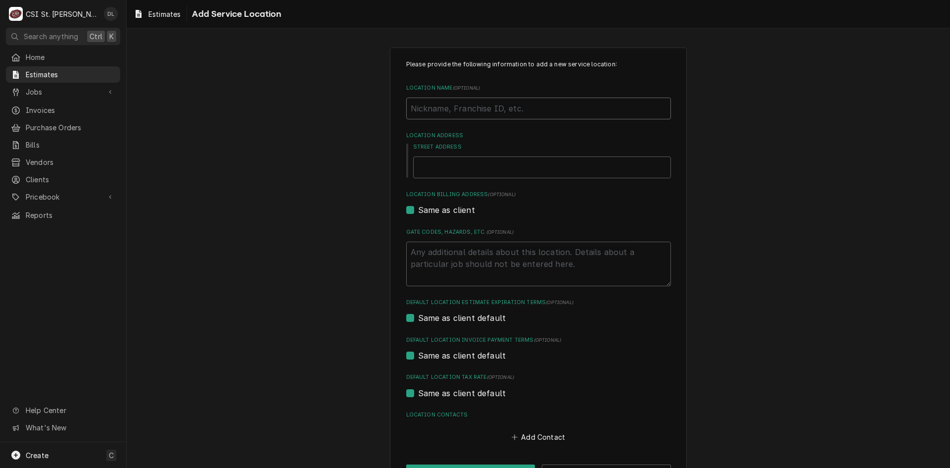
type input "S"
type textarea "x"
type input "St"
type textarea "x"
type input "St."
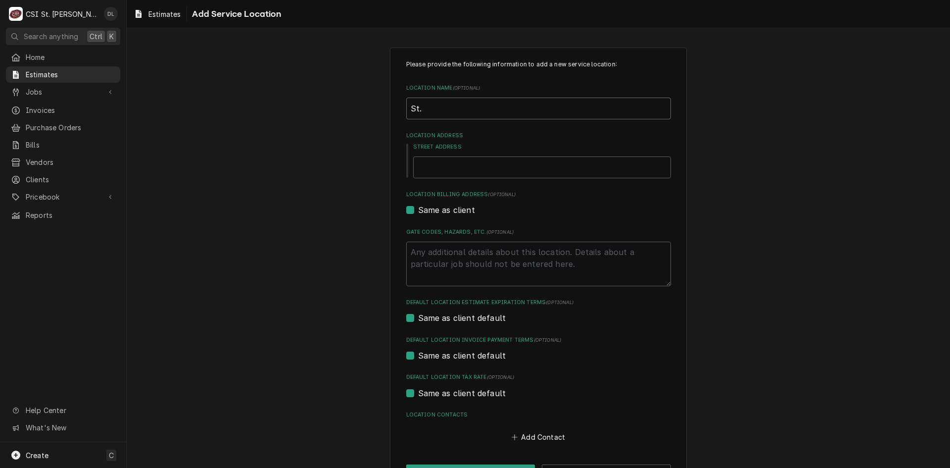
type textarea "x"
type input "St."
type textarea "x"
type input "St. C"
type textarea "x"
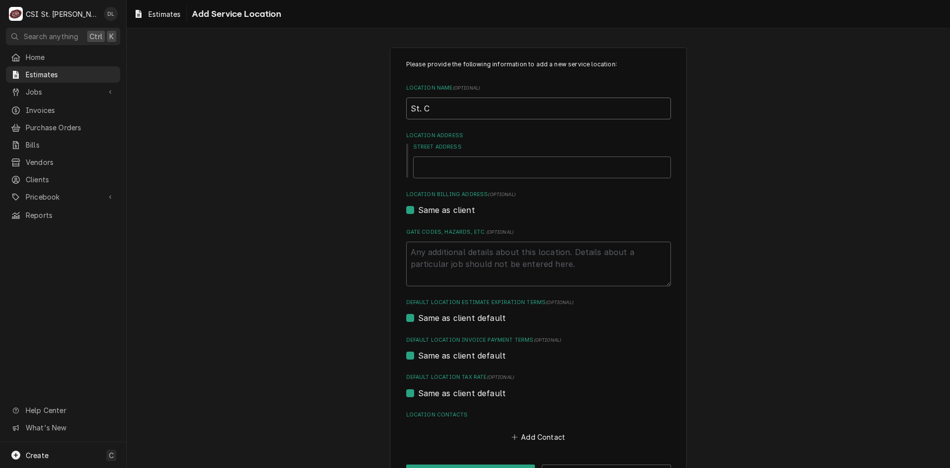
type input "St. Ca"
type textarea "x"
type input "St. C"
type textarea "x"
type input "St. Cl"
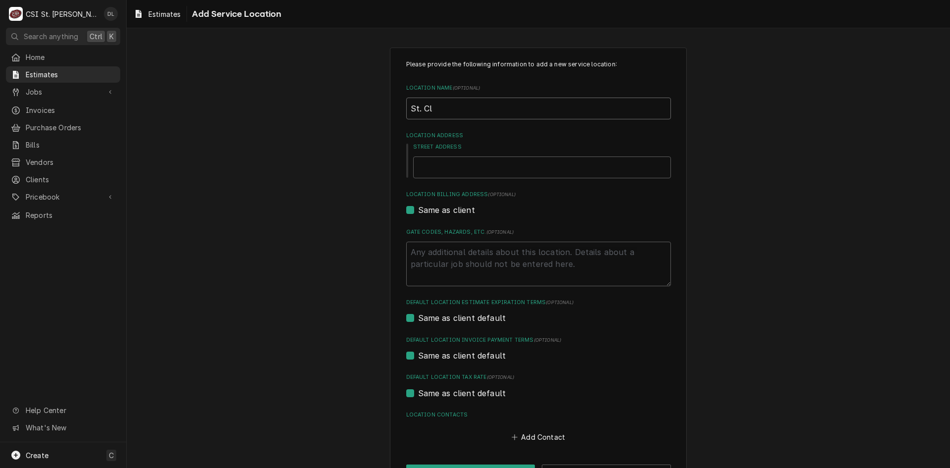
type textarea "x"
type input "St. Cla"
type textarea "x"
type input "St. Clai"
type textarea "x"
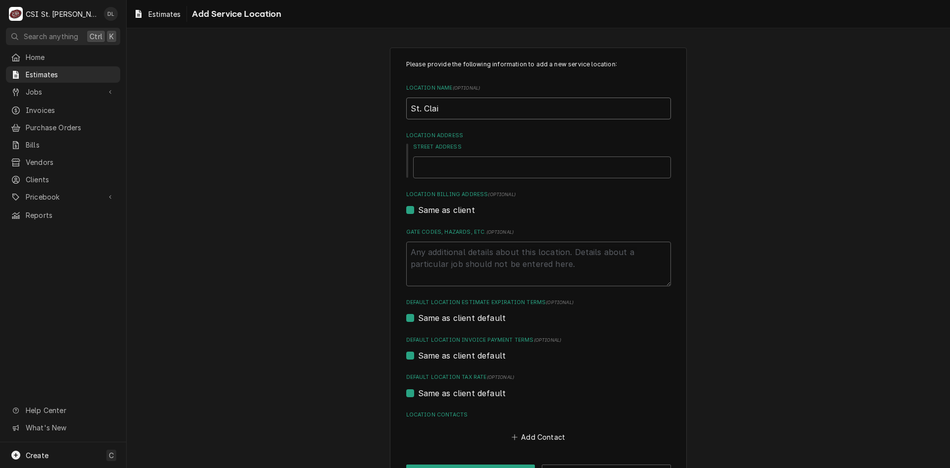
type input "St. Clair"
type textarea "x"
type input "St. Clair"
type textarea "x"
type input "St. Clair r"
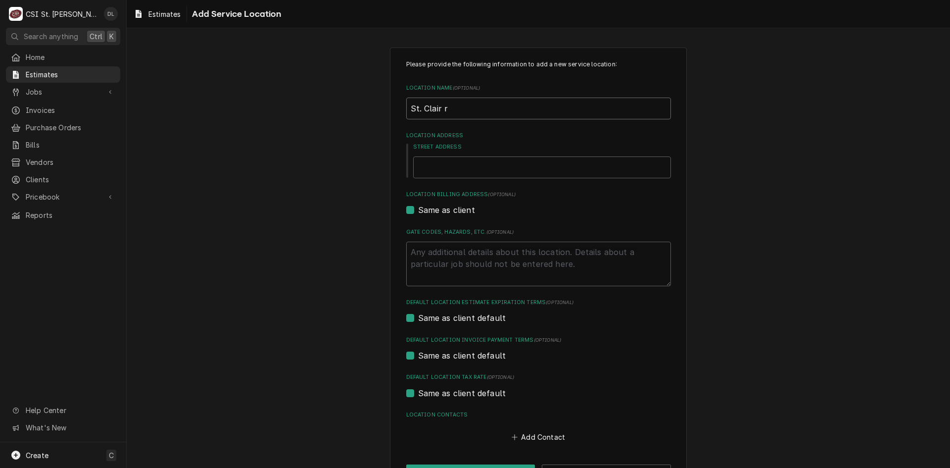
type textarea "x"
type input "St. Clair re"
type textarea "x"
type input "St. Clair r"
type textarea "x"
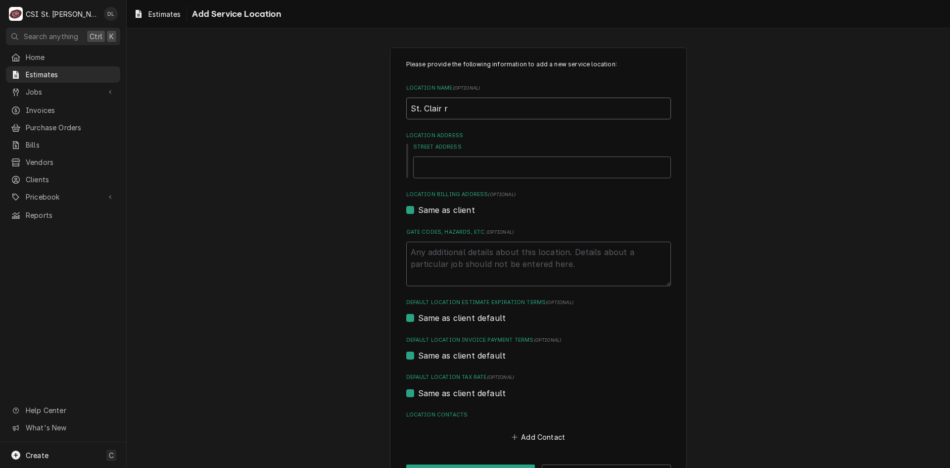
type input "St. Clair"
type textarea "x"
type input "St. Clair R"
type textarea "x"
type input "St. Clair Re"
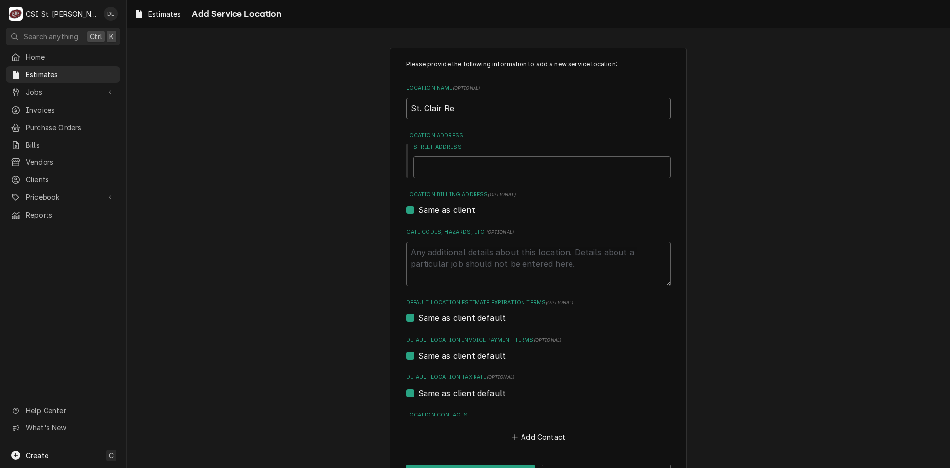
type textarea "x"
type input "St. Clair Rea"
type textarea "x"
type input "St. Clair Read"
type textarea "x"
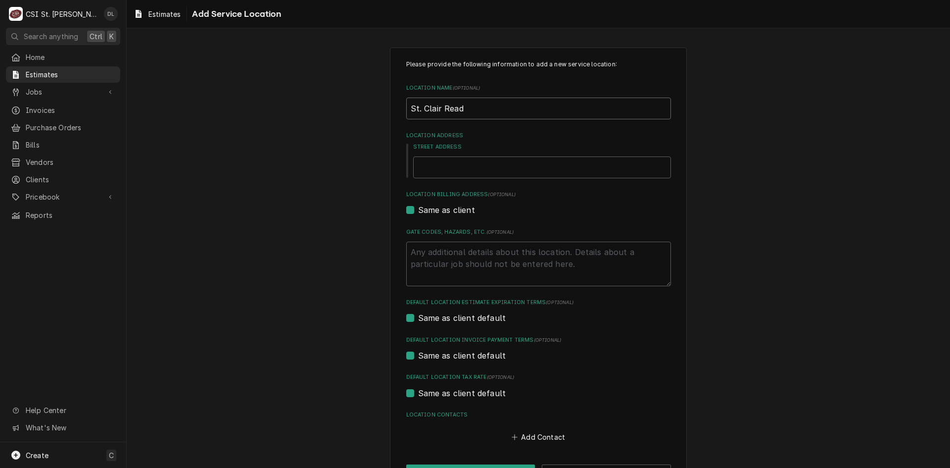
type input "St. Clair Readi"
type textarea "x"
type input "St. Clair Readin"
type textarea "x"
type input "St. Clair Readi"
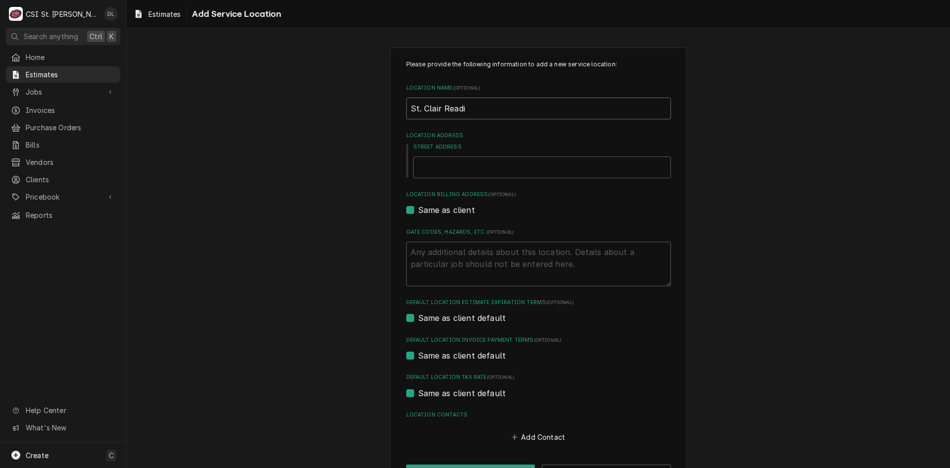
type textarea "x"
type input "St. Clair Read"
type textarea "x"
type input "St. Clair Readi"
type textarea "x"
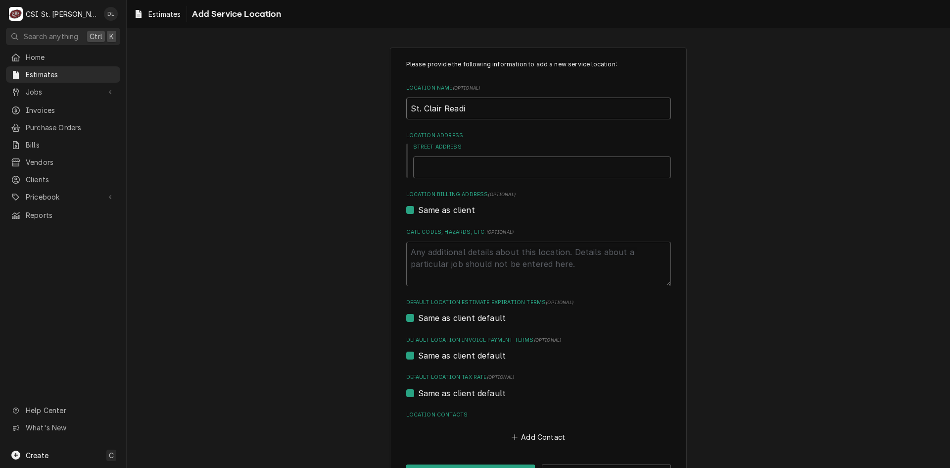
type input "St. Clair Readin"
type textarea "x"
type input "St. Clair Readine"
type textarea "x"
type input "St. Clair Readines"
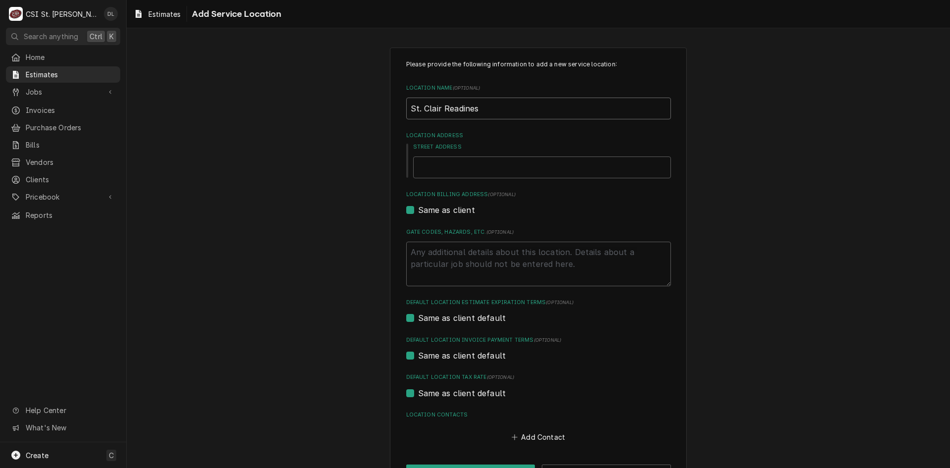
type textarea "x"
type input "St. Clair Readiness"
type textarea "x"
type input "St. Clair Readiness"
type textarea "x"
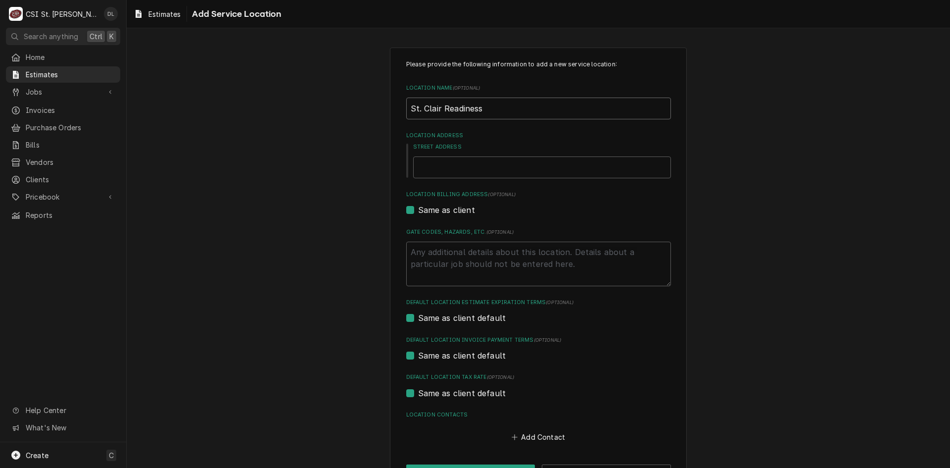
type input "St. Clair Readiness C"
type textarea "x"
type input "St. Clair Readiness Ce"
type textarea "x"
type input "St. Clair Readiness Cen"
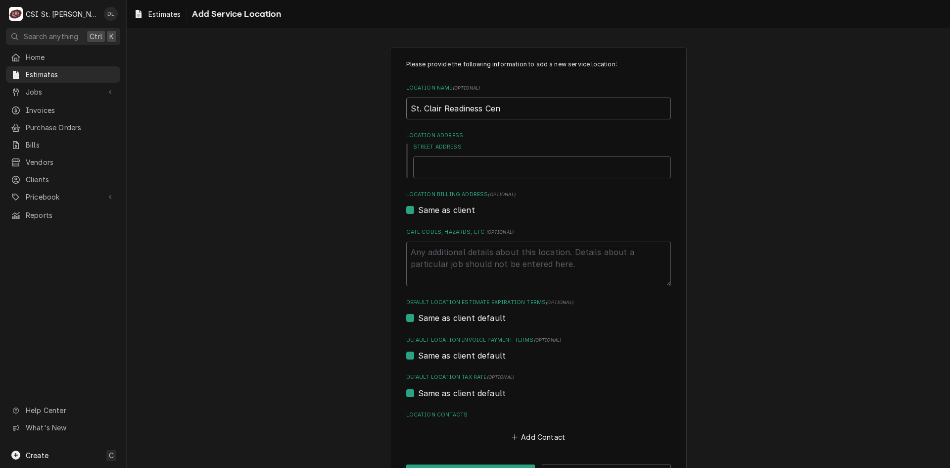
type textarea "x"
type input "St. Clair Readiness Cent"
type textarea "x"
type input "St. Clair Readiness Cente"
type textarea "x"
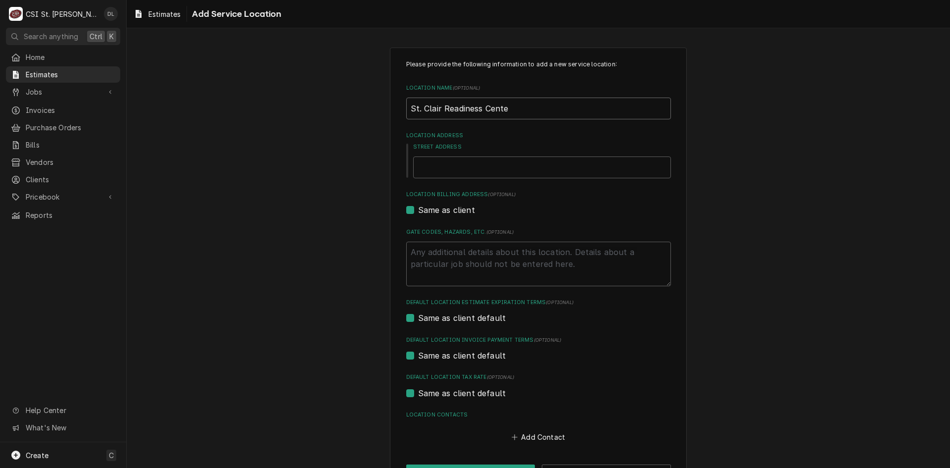
type input "St. Clair Readiness Center"
type textarea "x"
type input "St. Clair Readiness Center"
click at [485, 169] on input "Street Address" at bounding box center [542, 167] width 258 height 22
type textarea "x"
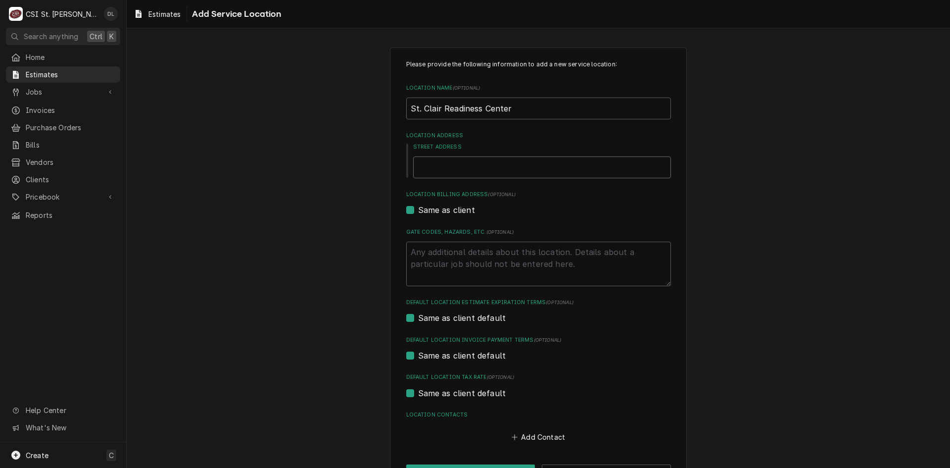
type input "3"
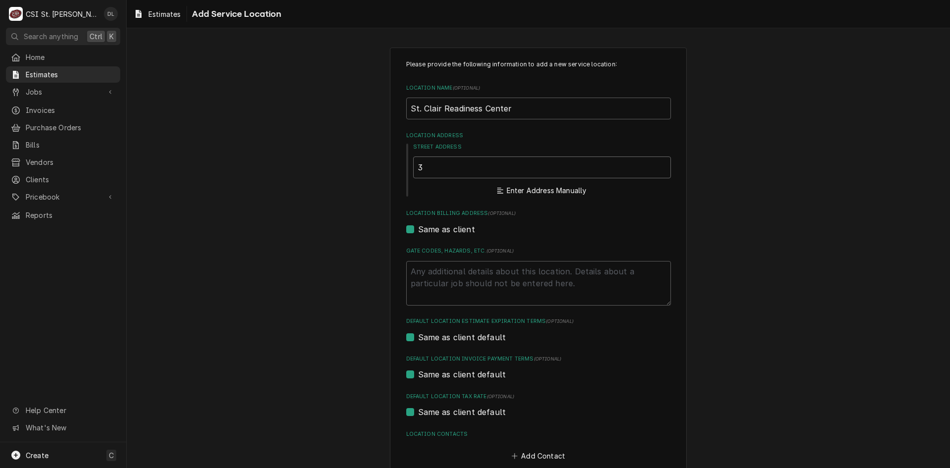
type textarea "x"
type input "37"
type textarea "x"
type input "375"
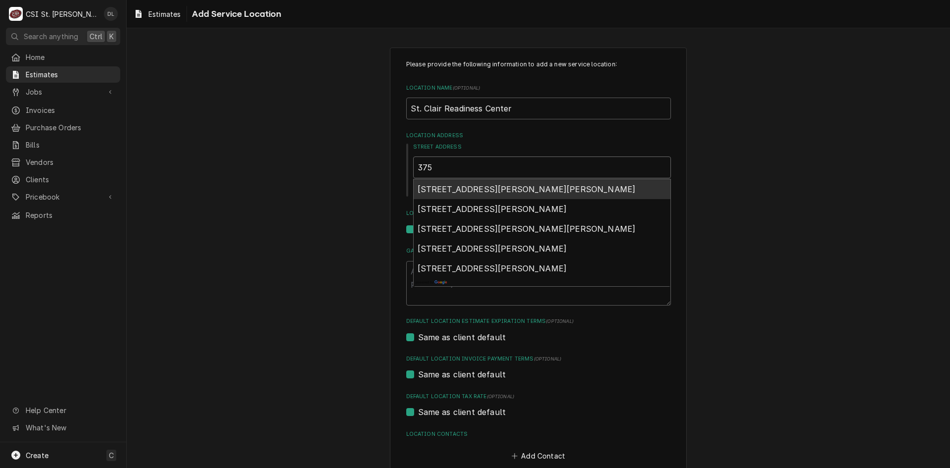
type textarea "x"
type input "375"
type textarea "x"
type input "375 c"
type textarea "x"
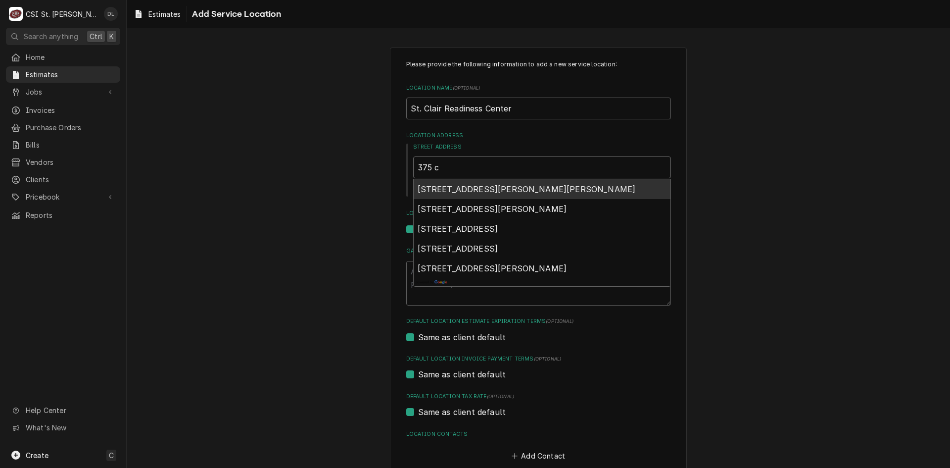
type input "375 co"
type textarea "x"
type input "375 com"
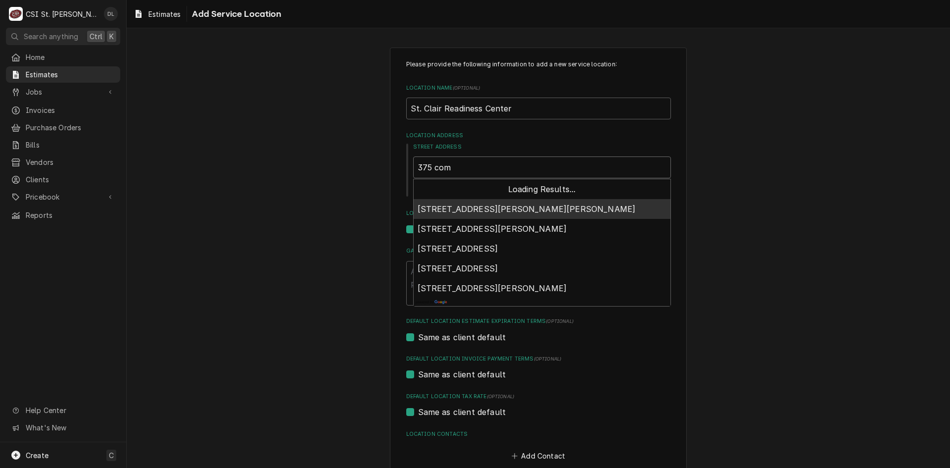
type textarea "x"
type input "375 comm"
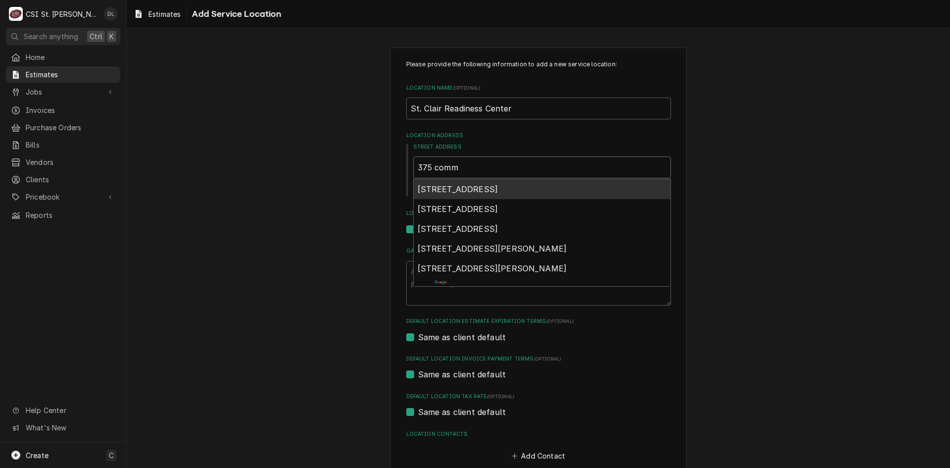
type textarea "x"
type input "375 comme"
type textarea "x"
type input "375 commer"
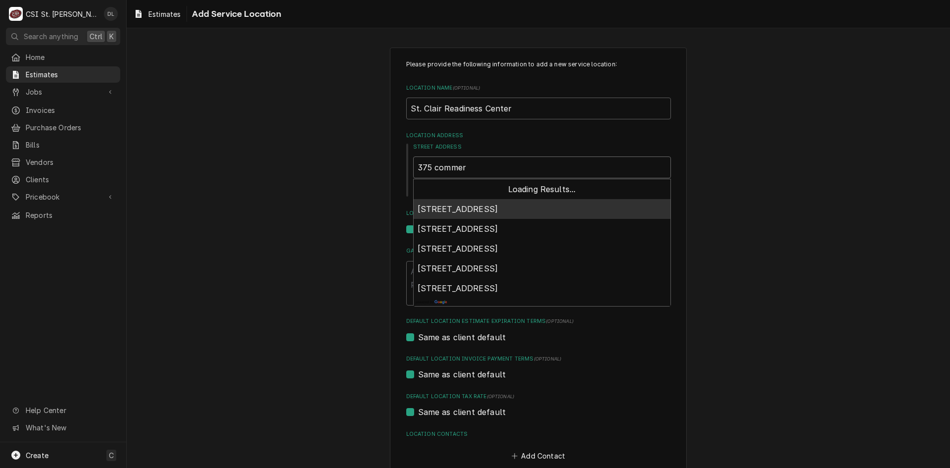
type textarea "x"
type input "375 commerc"
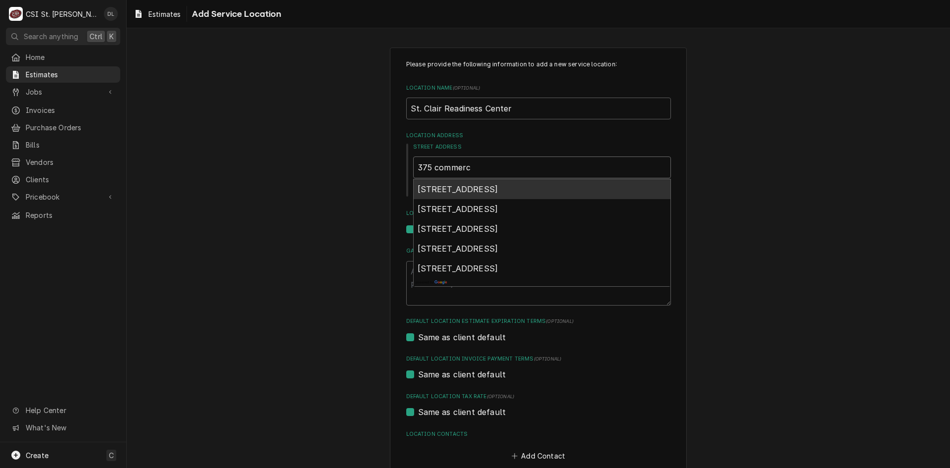
type textarea "x"
type input "375 commerci"
type textarea "x"
type input "375 commercia"
type textarea "x"
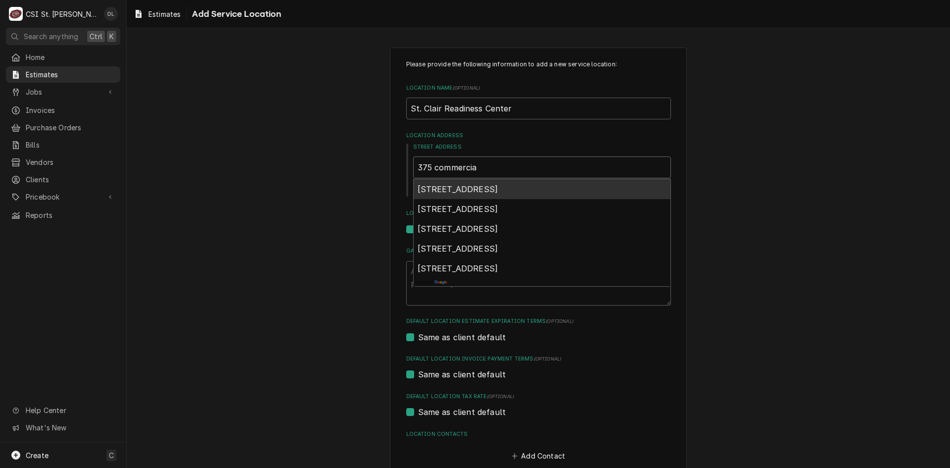
type input "375 commercial"
type textarea "x"
type input "375 commercial"
type textarea "x"
type input "375 commercial a"
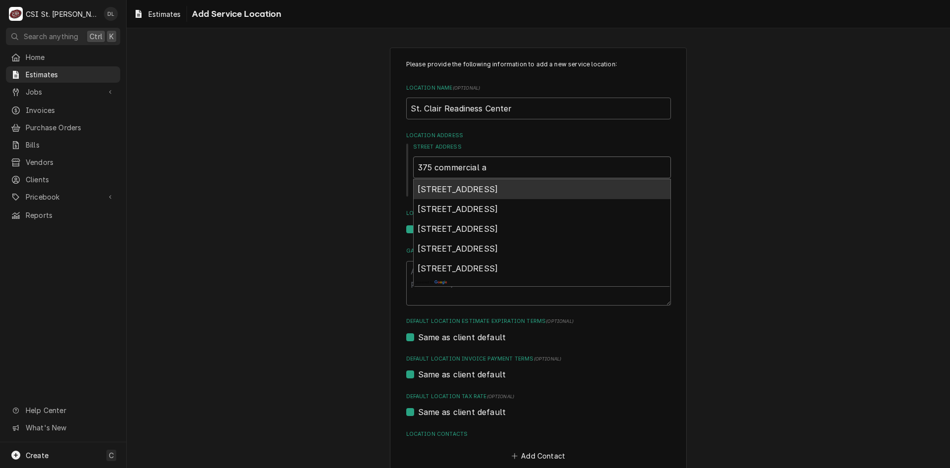
type textarea "x"
type input "375 commercial av"
type textarea "x"
type input "375 commercial ave"
type textarea "x"
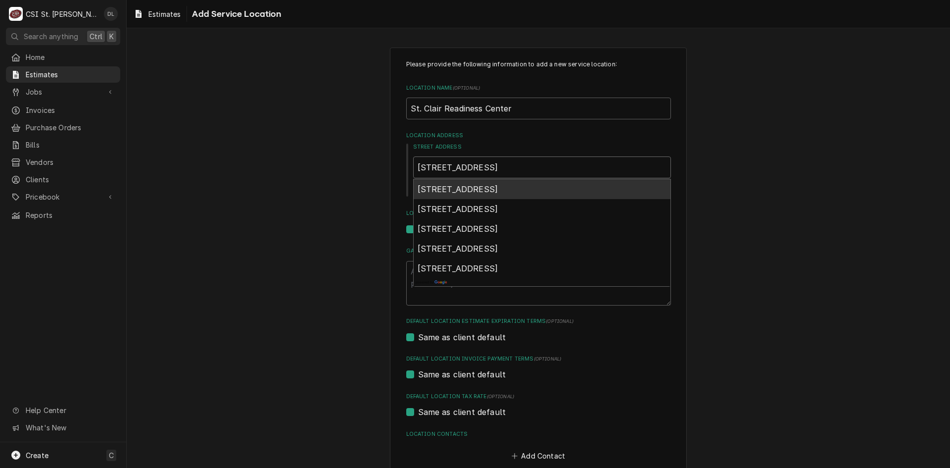
type input "375 commercial ave"
type textarea "x"
type input "375 commercial ave s"
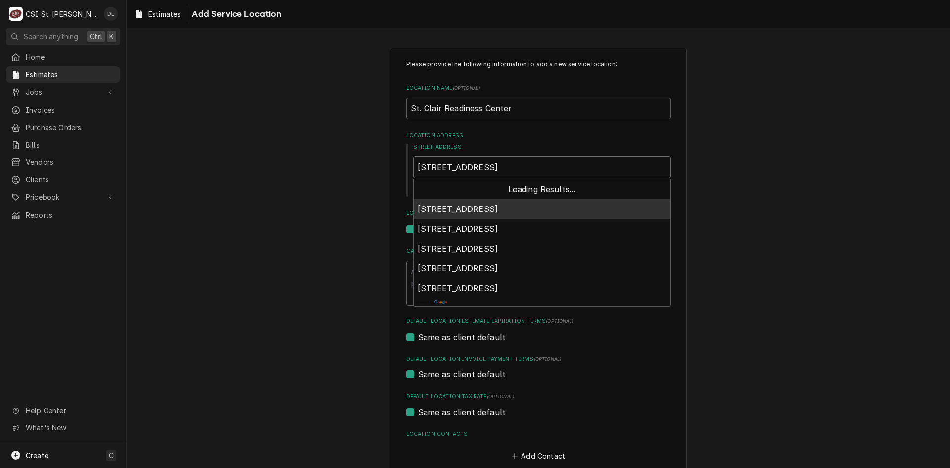
type textarea "x"
type input "375 commercial ave st"
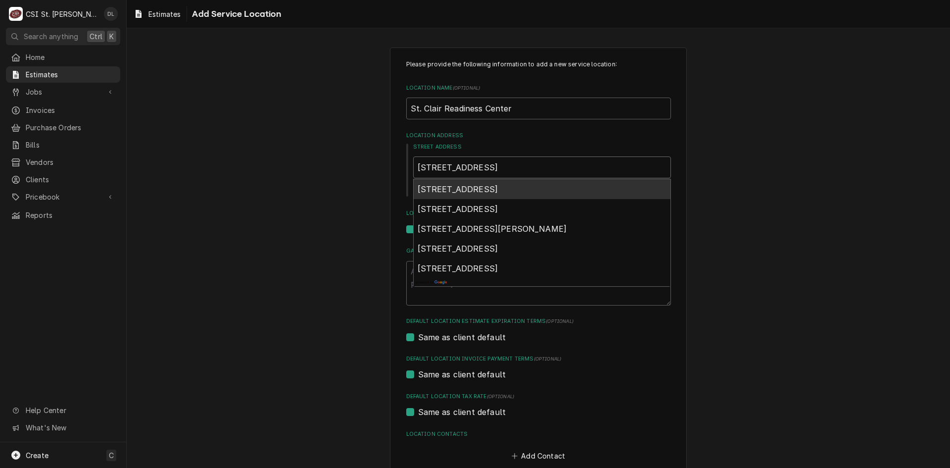
type textarea "x"
type input "375 commercial ave st"
type textarea "x"
type input "375 commercial ave st c"
type textarea "x"
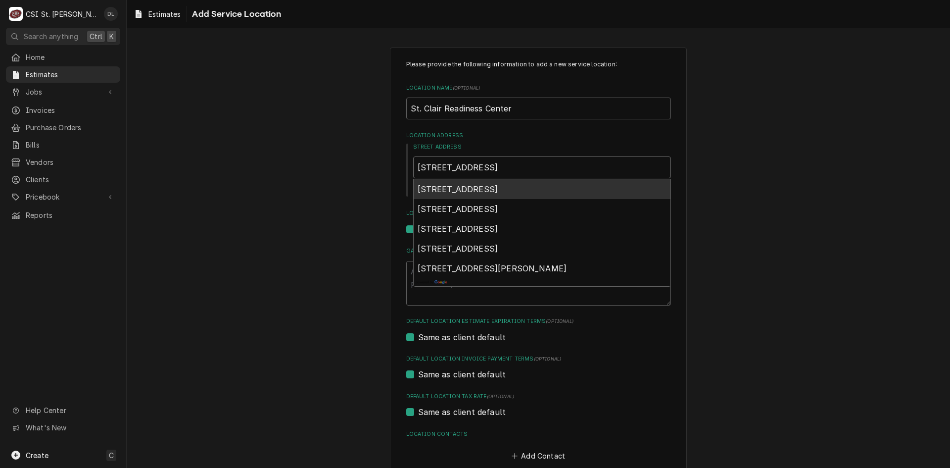
type input "375 commercial ave st cl"
type textarea "x"
type input "375 commercial ave st cla"
type textarea "x"
type input "375 commercial ave st clai"
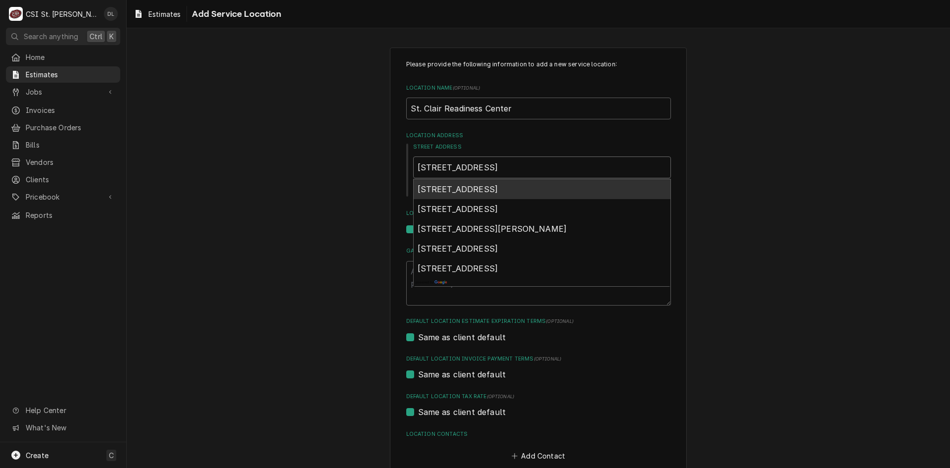
type textarea "x"
type input "375 commercial ave st clair"
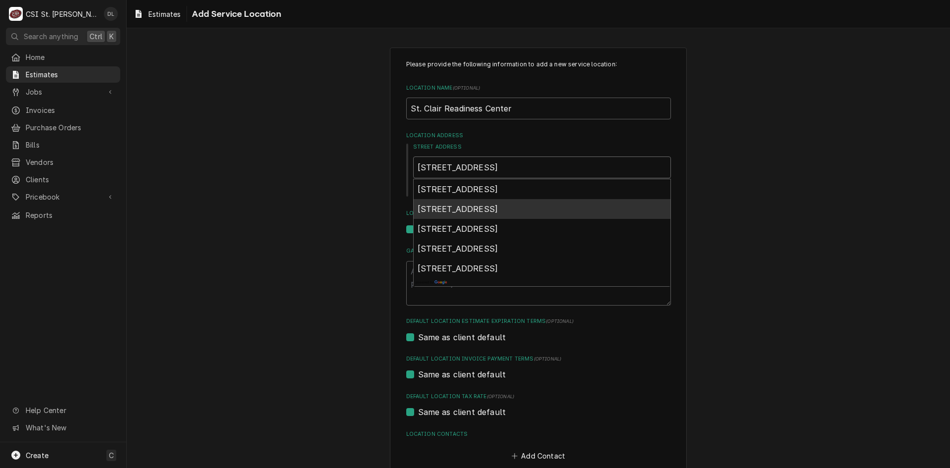
click at [498, 206] on span "375 Commercial Ave, St Clair, MO, USA" at bounding box center [458, 209] width 81 height 10
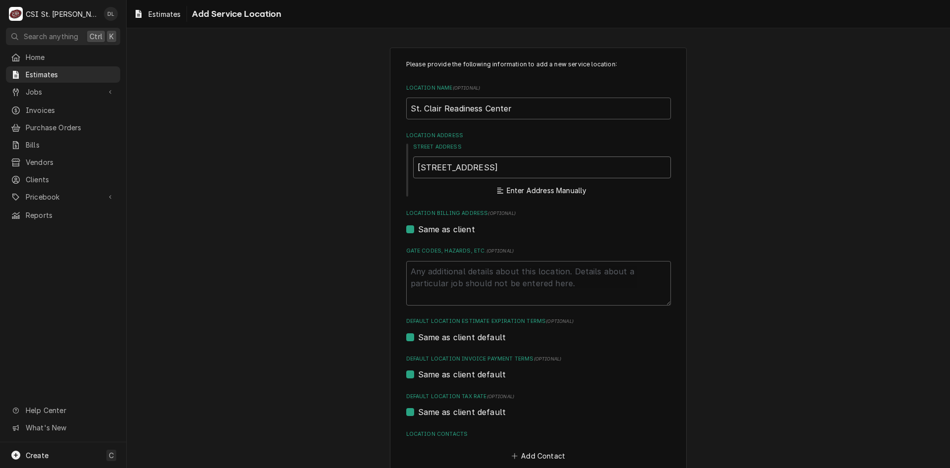
type textarea "x"
type input "375 Commercial Ave"
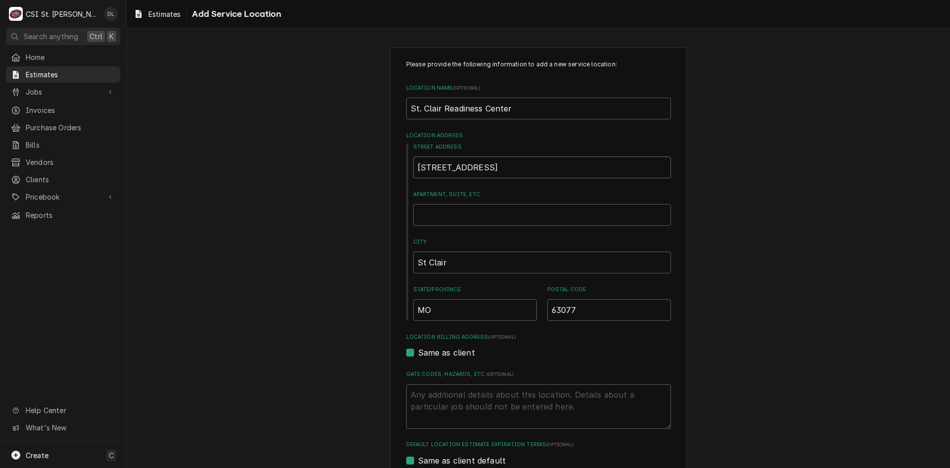
type textarea "x"
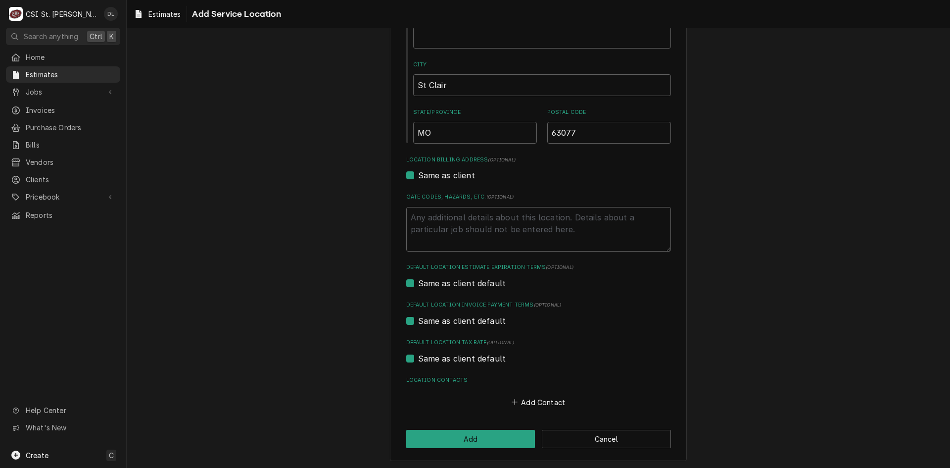
scroll to position [179, 0]
type input "375 Commercial Ave"
click at [492, 435] on button "Add" at bounding box center [470, 437] width 129 height 18
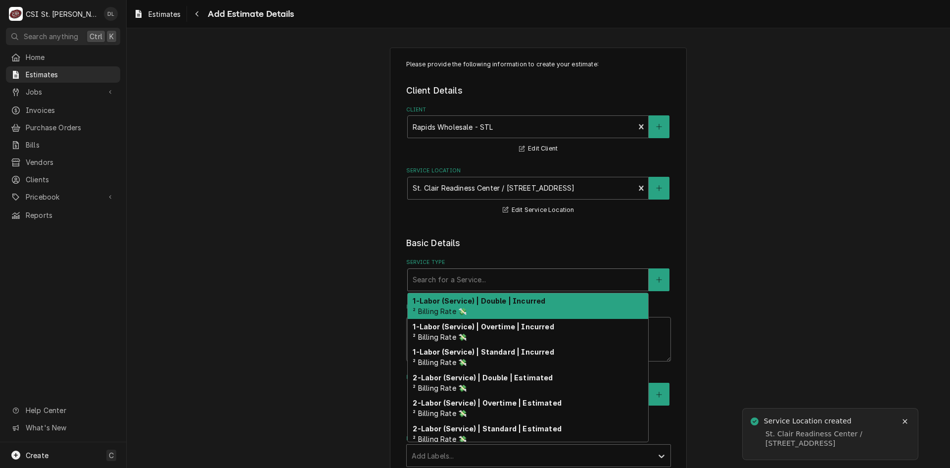
click at [451, 283] on div "Service Type" at bounding box center [528, 280] width 231 height 18
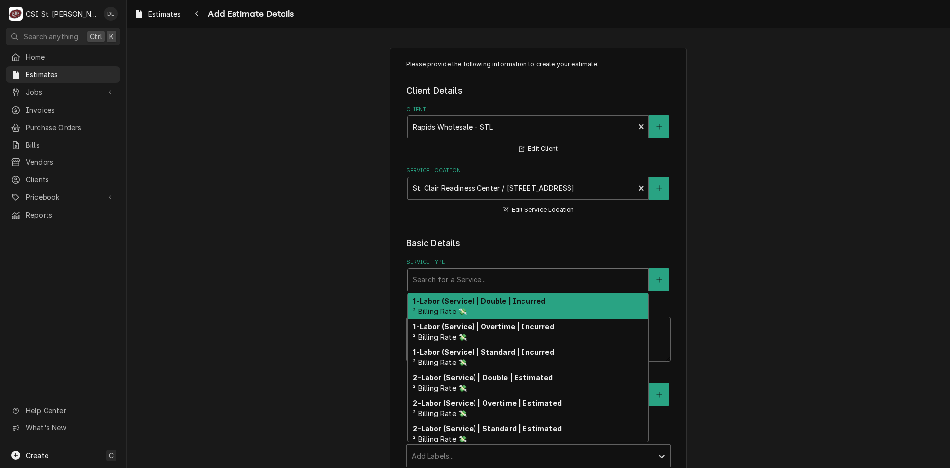
type textarea "x"
type input "i"
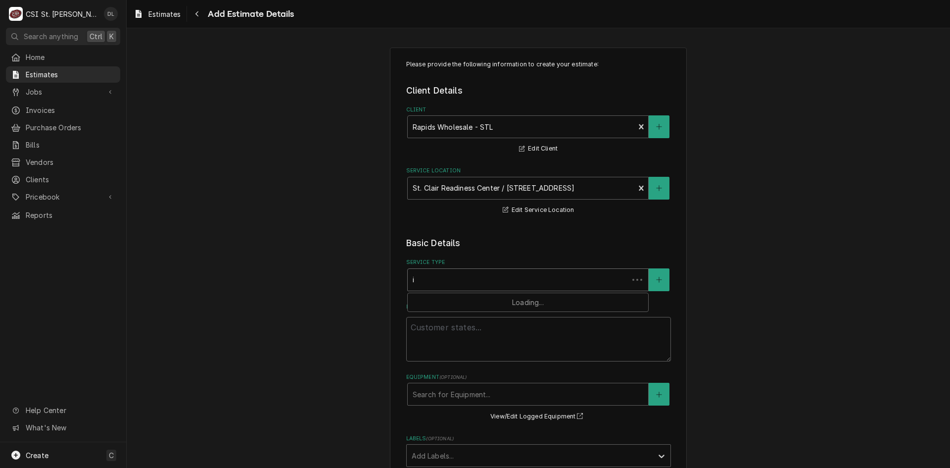
type textarea "x"
type input "in"
type textarea "x"
type input "inst"
type textarea "x"
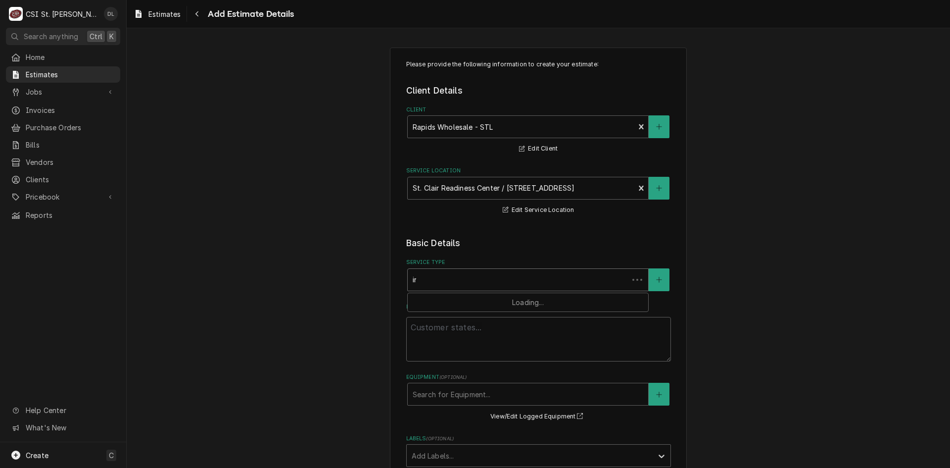
type input "insta"
type textarea "x"
type input "instal"
type textarea "x"
type input "install"
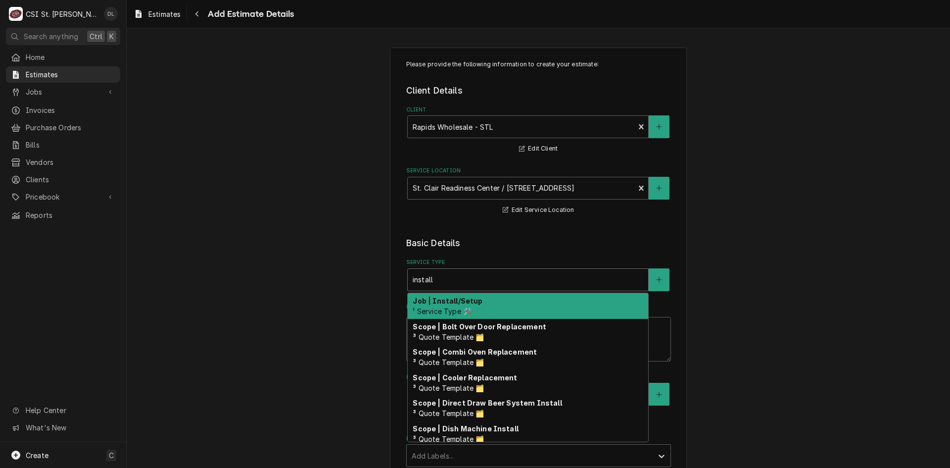
click at [454, 299] on strong "Job | Install/Setup" at bounding box center [448, 300] width 70 height 8
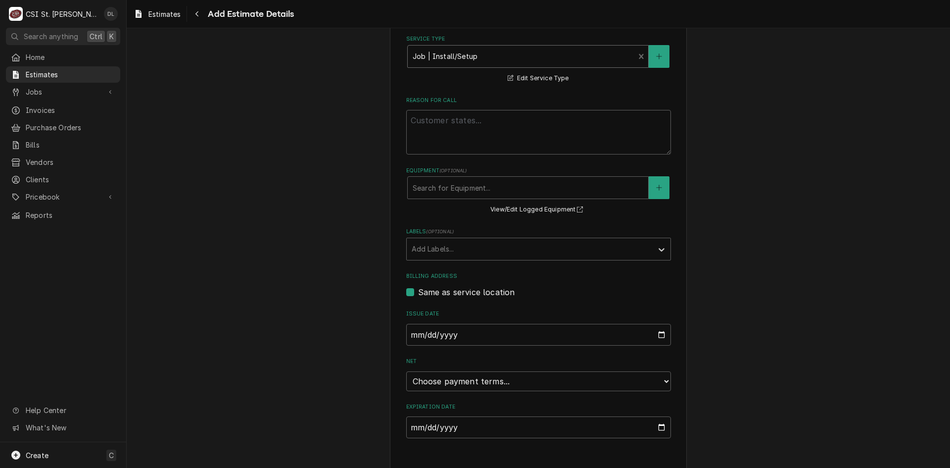
scroll to position [236, 0]
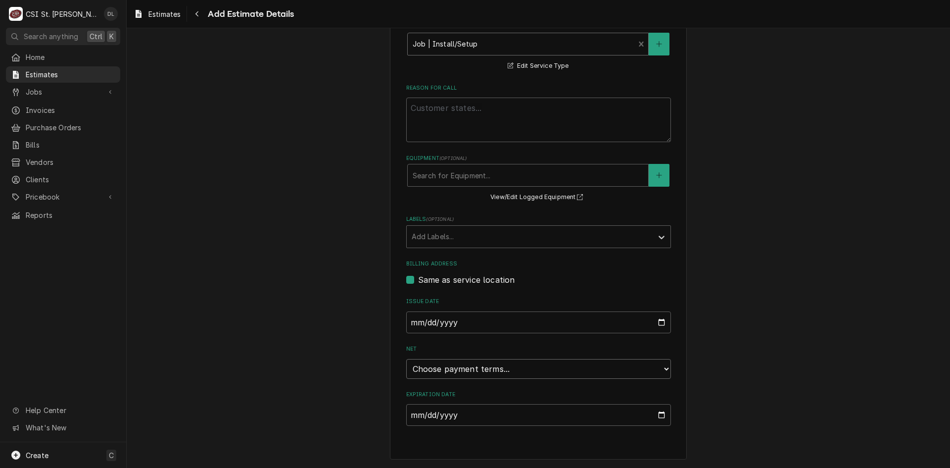
click at [660, 372] on select "Choose payment terms... Same Day Net 7 Net 14 Net 21 Net 30 Net 45 Net 60 Net 90" at bounding box center [538, 369] width 265 height 20
type textarea "x"
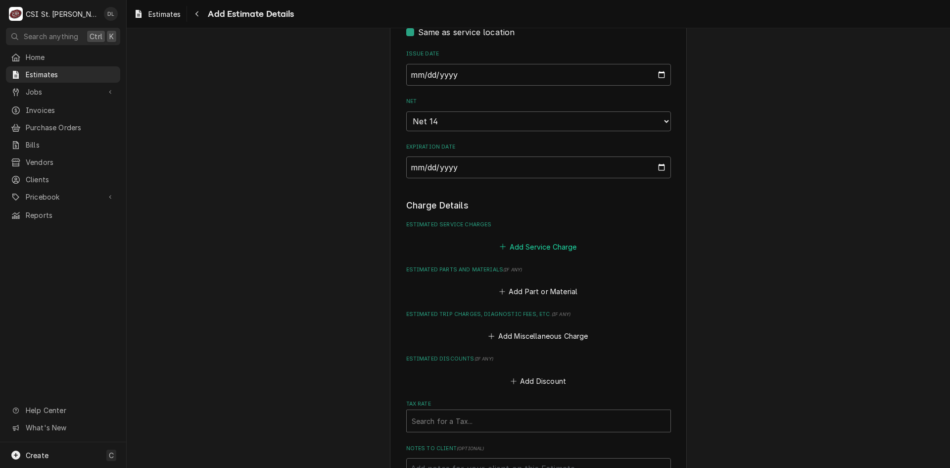
click at [501, 248] on icon "Estimated Service Charges" at bounding box center [503, 246] width 6 height 7
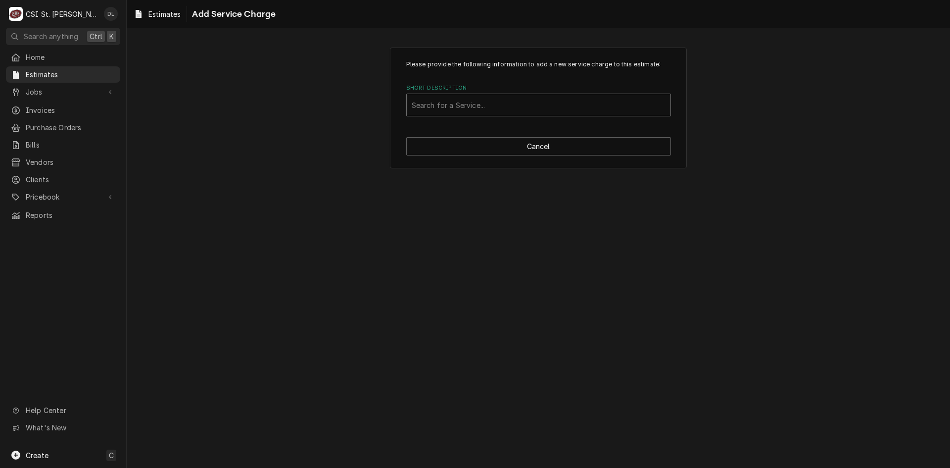
click at [460, 101] on div "Short Description" at bounding box center [539, 105] width 254 height 18
type input "set"
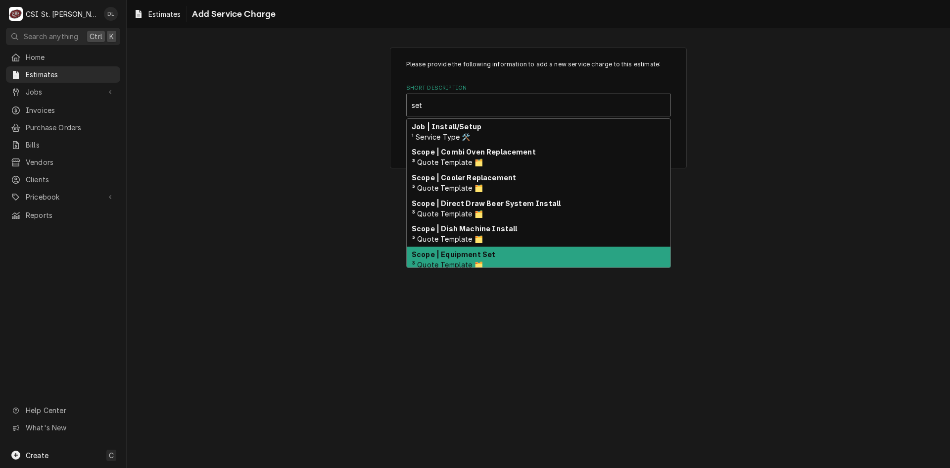
click at [482, 255] on strong "Scope | Equipment Set" at bounding box center [454, 254] width 84 height 8
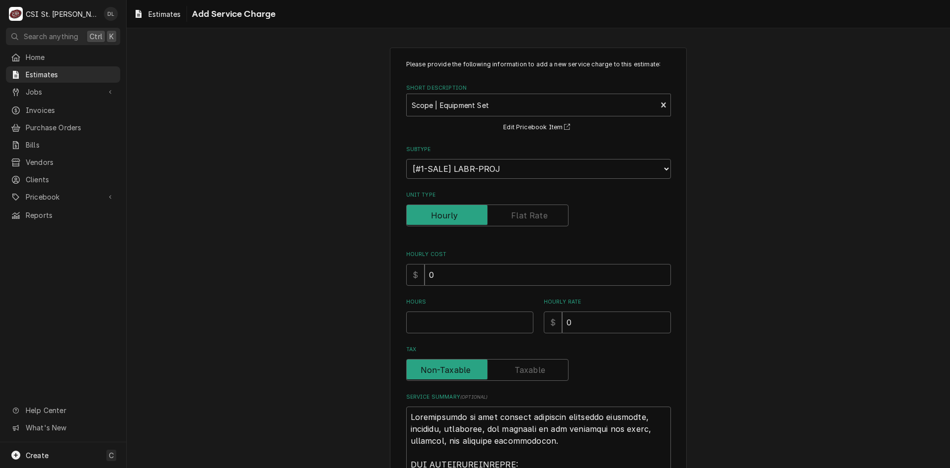
type textarea "x"
click at [453, 329] on input "Hours" at bounding box center [469, 322] width 127 height 22
click at [525, 212] on label "Unit Type" at bounding box center [487, 215] width 162 height 22
click at [525, 212] on input "Unit Type" at bounding box center [487, 215] width 153 height 22
checkbox input "true"
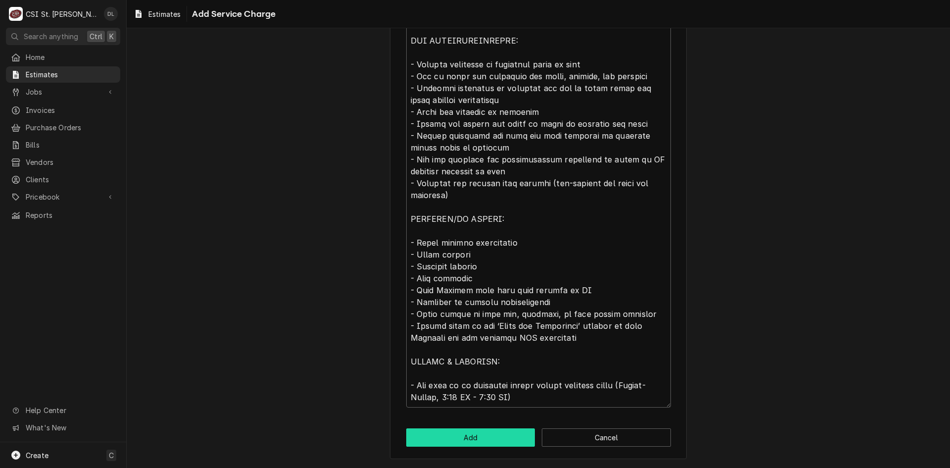
click at [477, 430] on button "Add" at bounding box center [470, 437] width 129 height 18
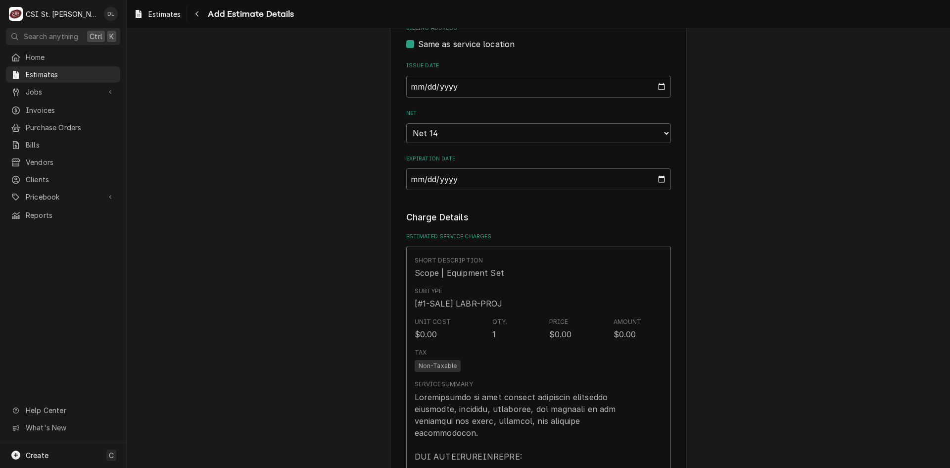
type textarea "x"
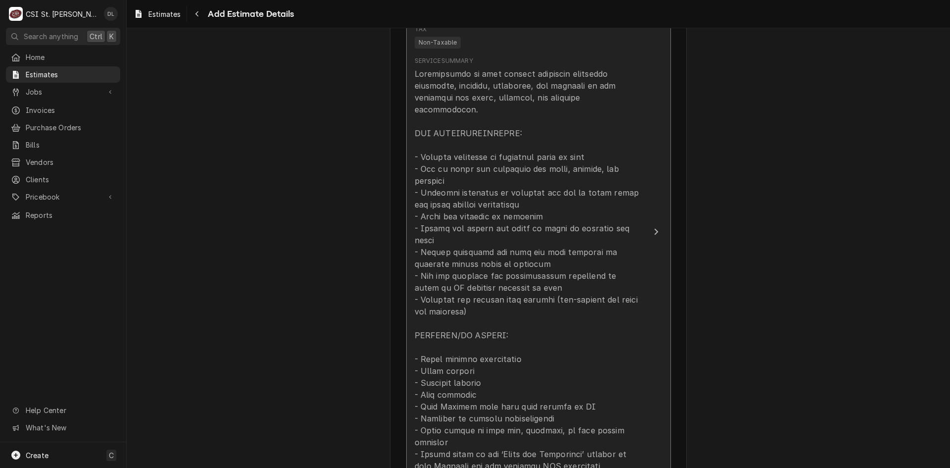
scroll to position [917, 0]
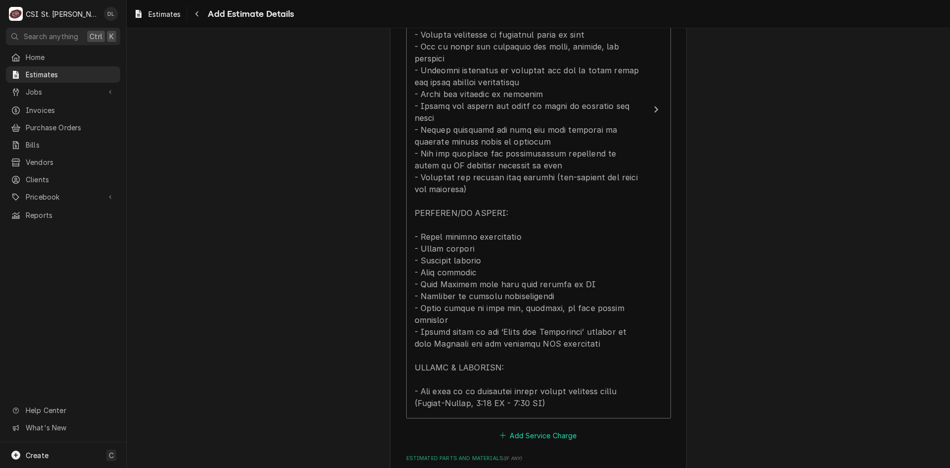
click at [500, 432] on icon "Estimated Service Charges" at bounding box center [503, 435] width 6 height 7
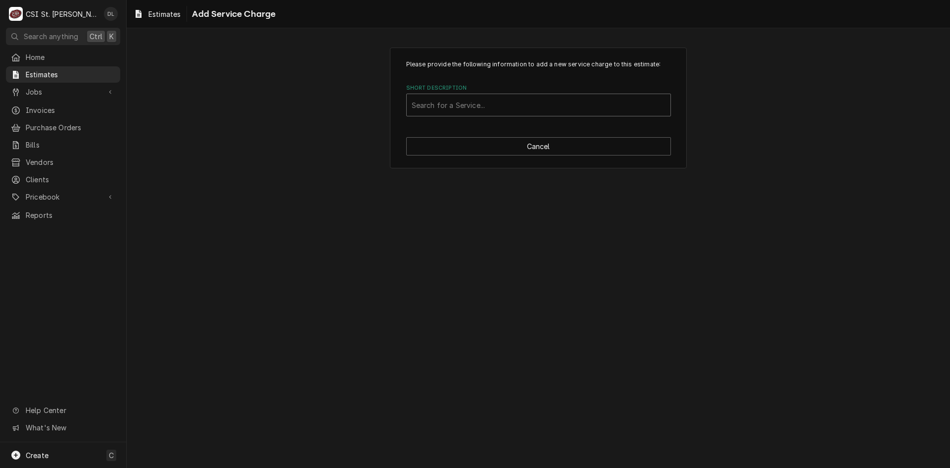
click at [473, 104] on div "Short Description" at bounding box center [539, 105] width 254 height 18
type input "project labor"
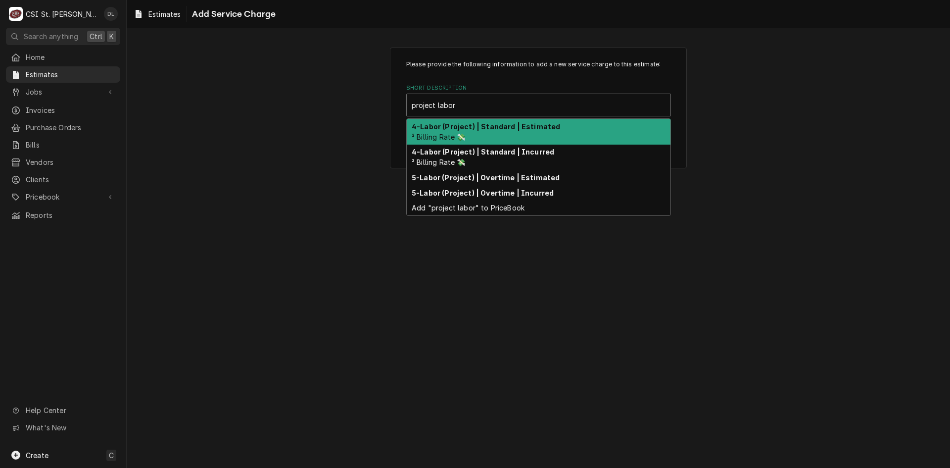
click at [493, 142] on div "4-Labor (Project) | Standard | Estimated ² Billing Rate 💸" at bounding box center [539, 132] width 264 height 26
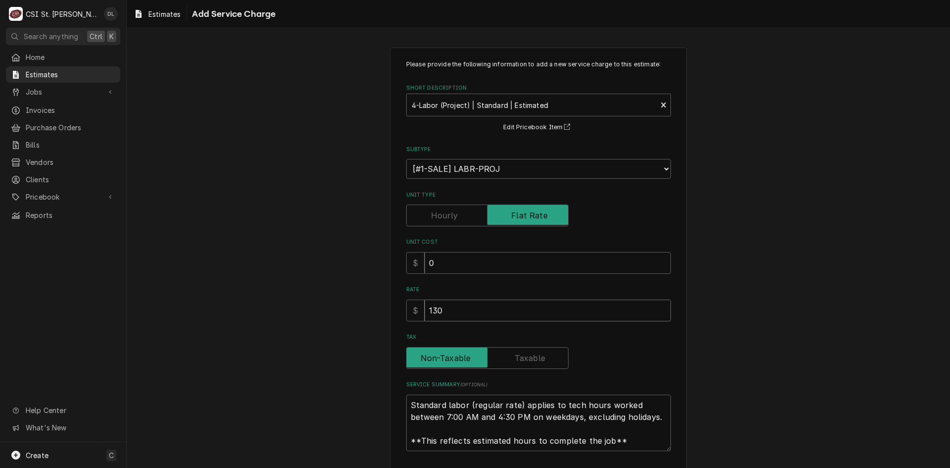
drag, startPoint x: 485, startPoint y: 317, endPoint x: 325, endPoint y: 297, distance: 162.0
click at [325, 297] on div "Please provide the following information to add a new service charge to this es…" at bounding box center [539, 275] width 824 height 473
type textarea "x"
type input "1"
type textarea "x"
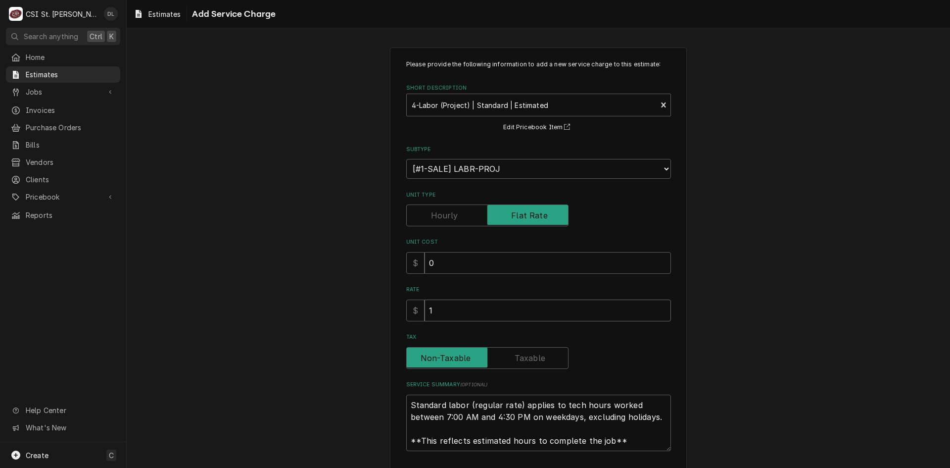
type input "15"
type textarea "x"
type input "150"
type textarea "x"
type input "1500"
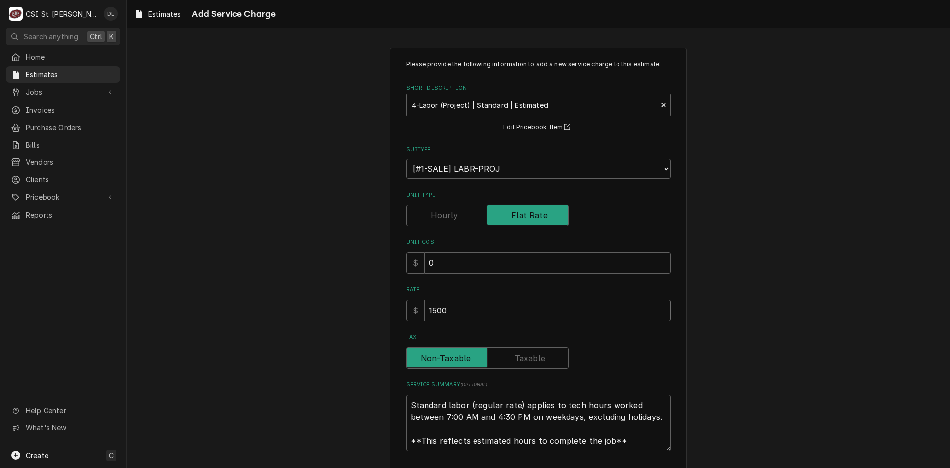
type textarea "x"
type input "15000"
type textarea "x"
type input "150000"
type textarea "x"
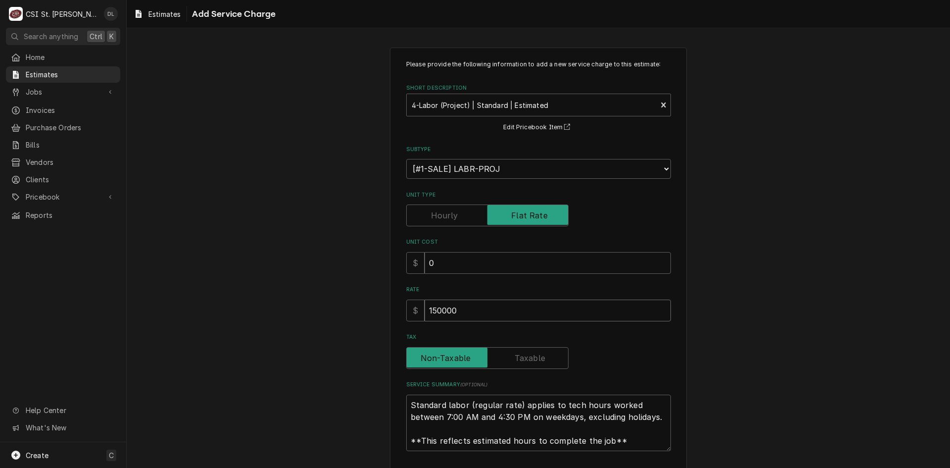
type input "15000"
type textarea "x"
type input "15000"
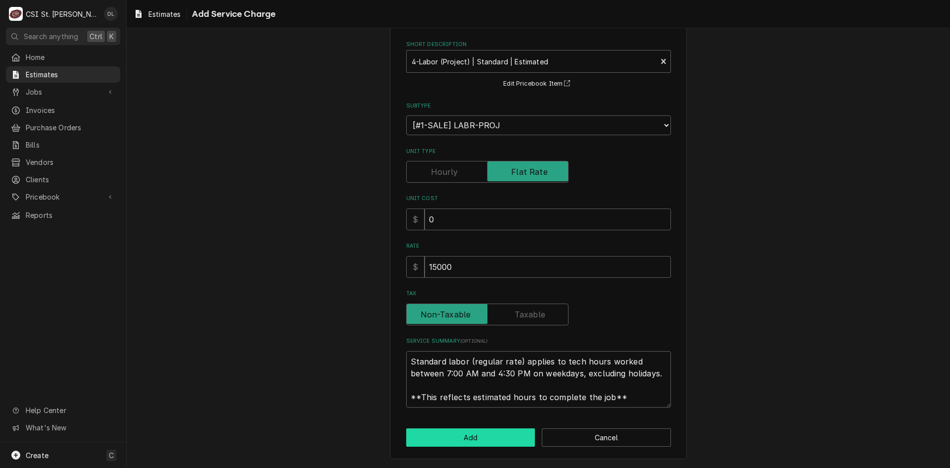
click at [484, 434] on button "Add" at bounding box center [470, 437] width 129 height 18
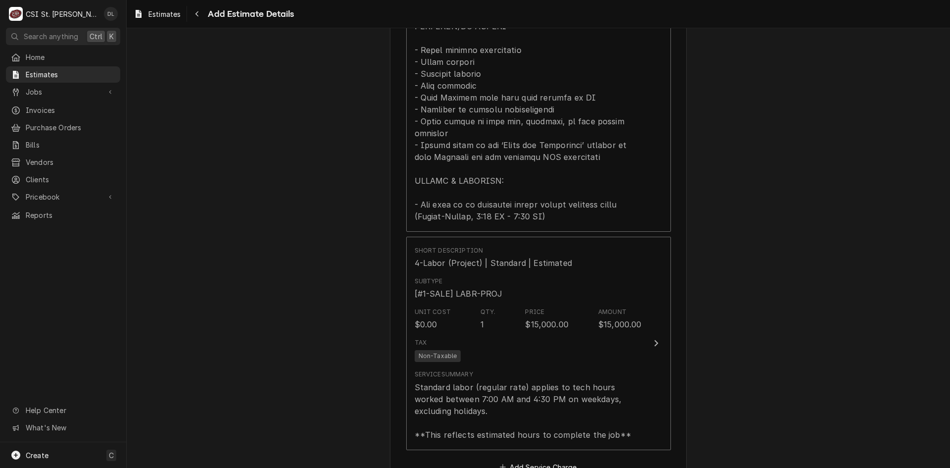
scroll to position [1233, 0]
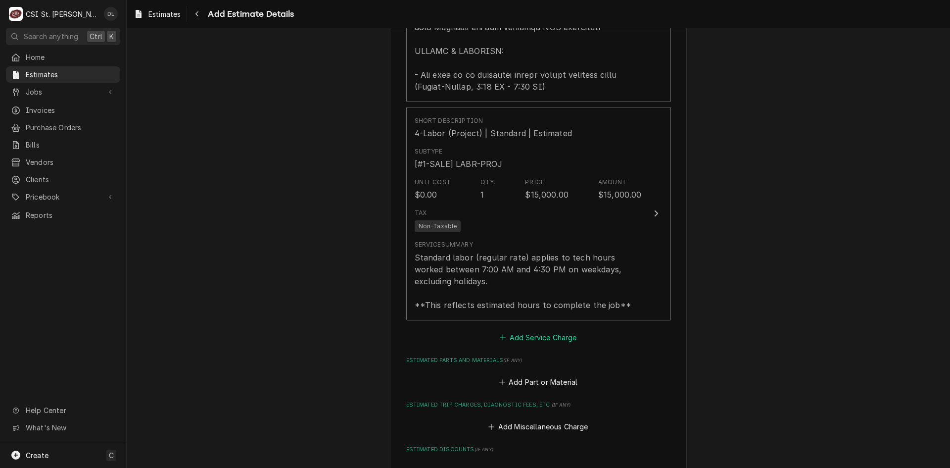
click at [500, 330] on button "Add Service Charge" at bounding box center [538, 337] width 80 height 14
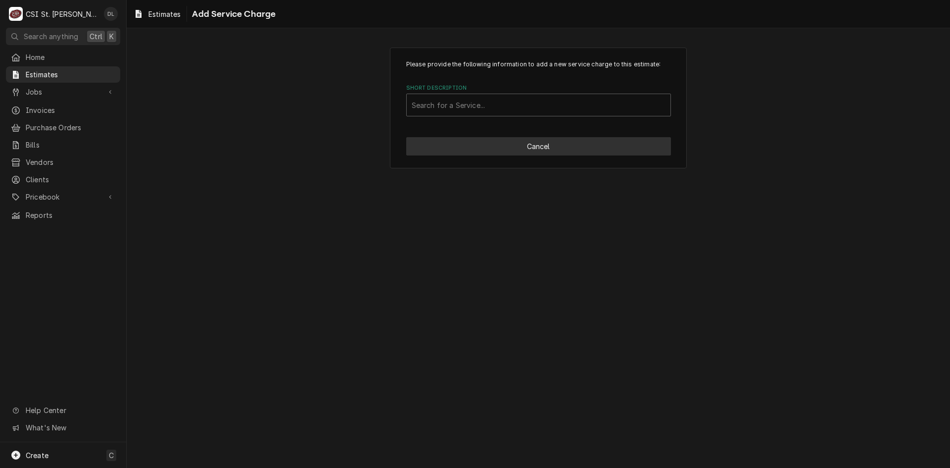
click at [546, 142] on button "Cancel" at bounding box center [538, 146] width 265 height 18
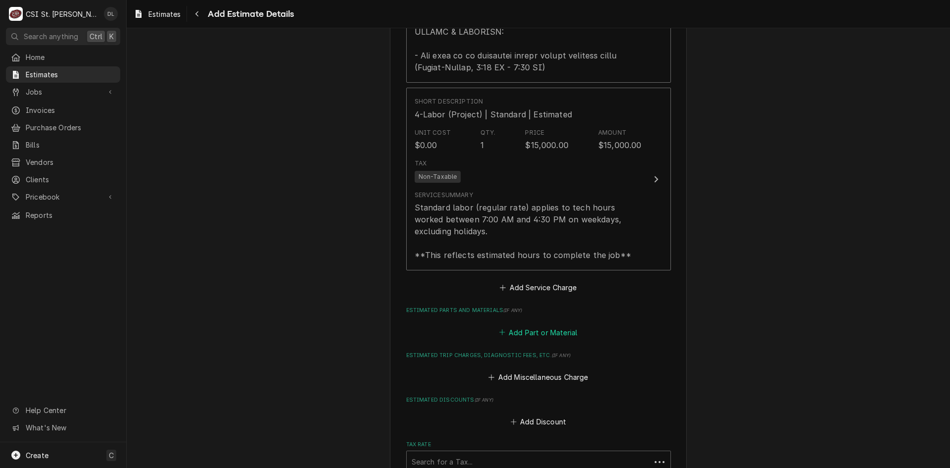
scroll to position [1252, 0]
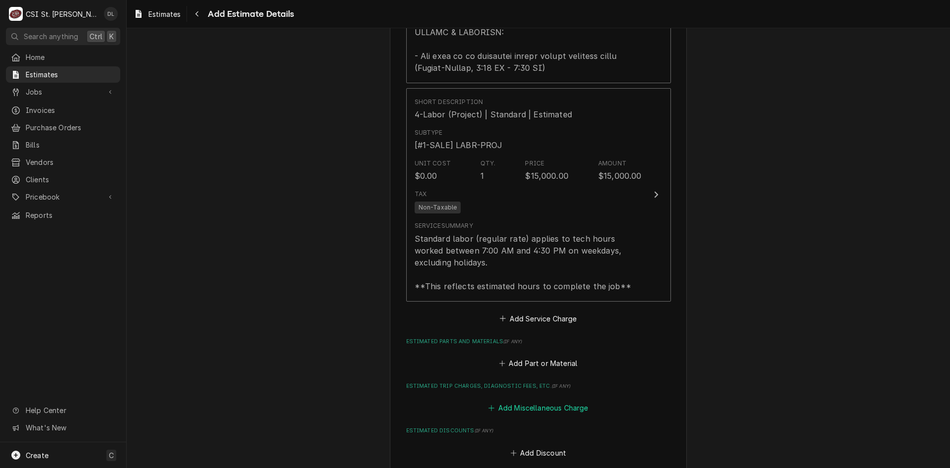
type textarea "x"
click at [500, 360] on icon "Estimated Parts and Materials" at bounding box center [502, 363] width 6 height 7
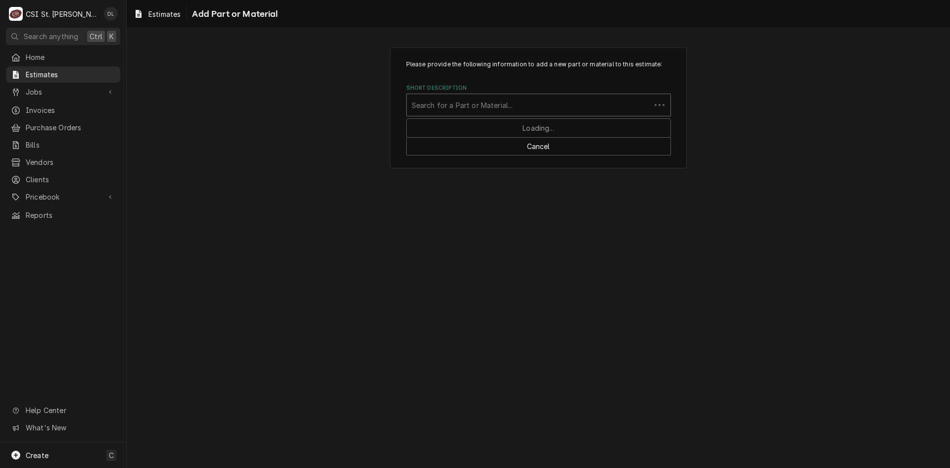
click at [478, 108] on div "Short Description" at bounding box center [529, 105] width 234 height 18
type input "project ma"
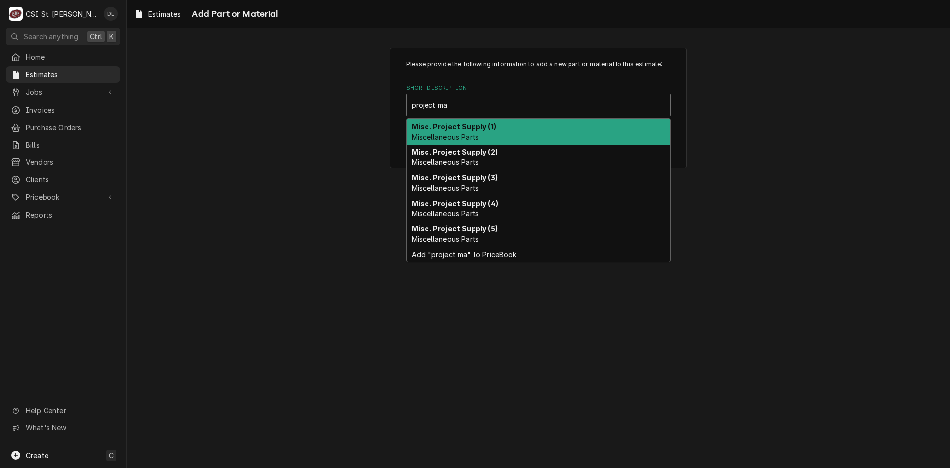
click at [477, 130] on strong "Misc. Project Supply (1)" at bounding box center [454, 126] width 85 height 8
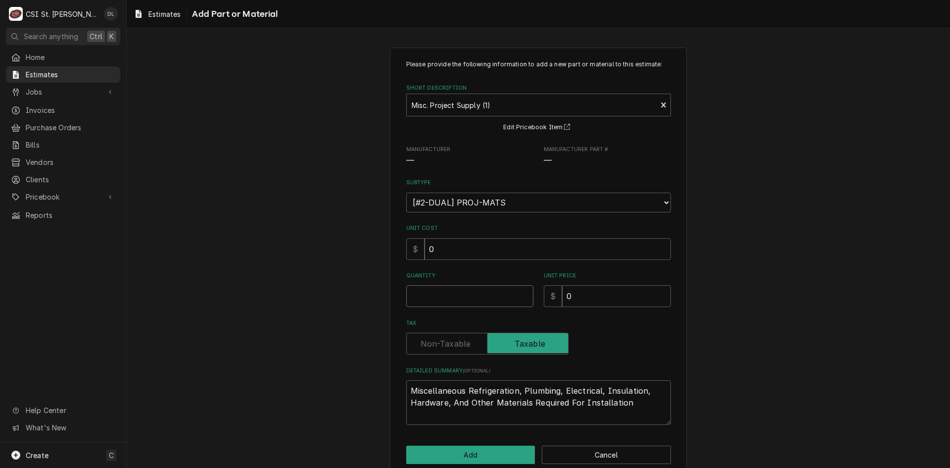
click at [450, 302] on input "Quantity" at bounding box center [469, 296] width 127 height 22
type textarea "x"
type input "1"
type textarea "x"
type input "7"
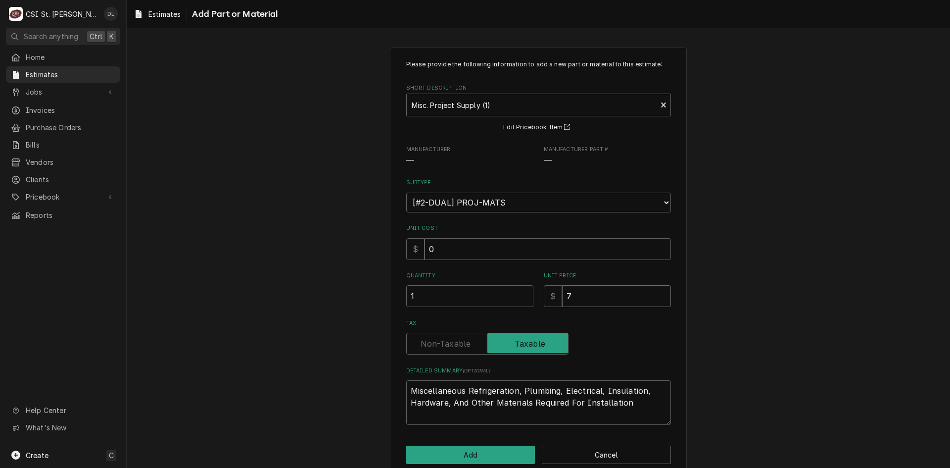
type textarea "x"
type input "75"
type textarea "x"
type input "750"
type textarea "x"
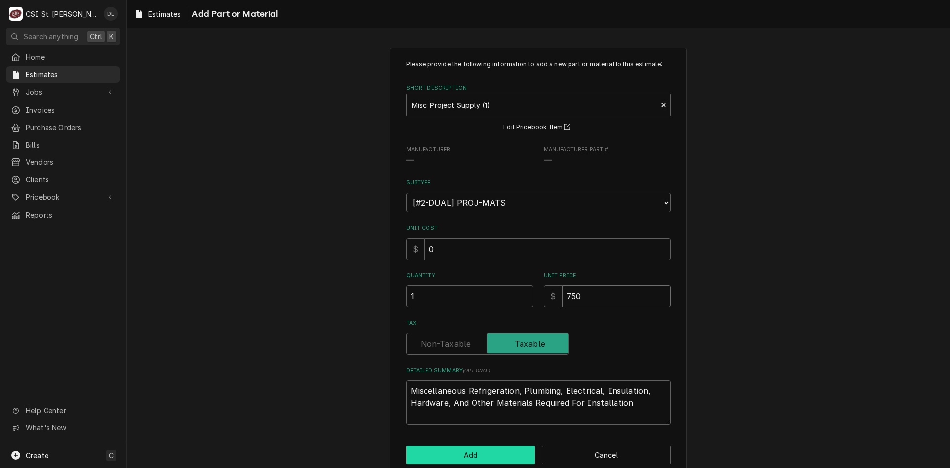
type input "750"
click at [478, 454] on button "Add" at bounding box center [470, 454] width 129 height 18
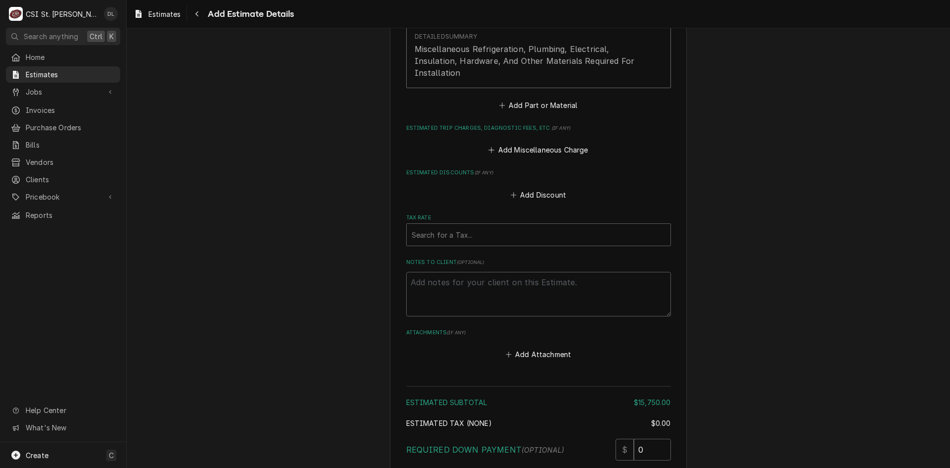
scroll to position [1834, 0]
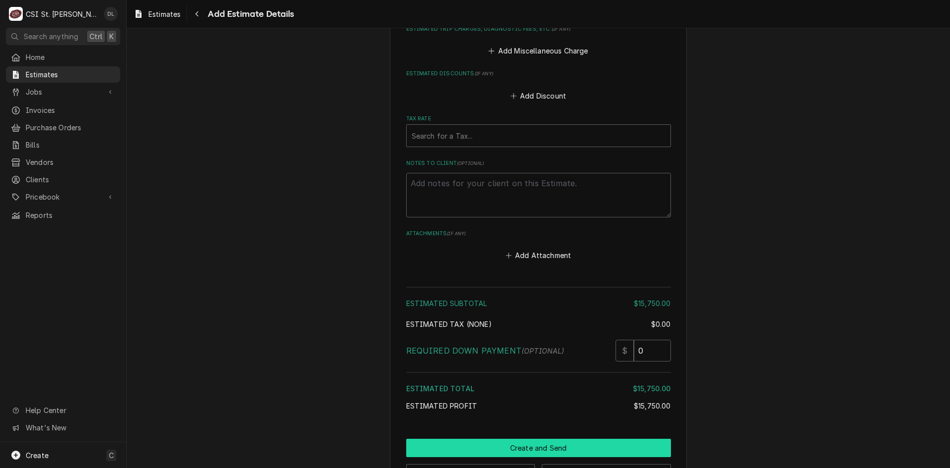
click at [544, 438] on button "Create and Send" at bounding box center [538, 447] width 265 height 18
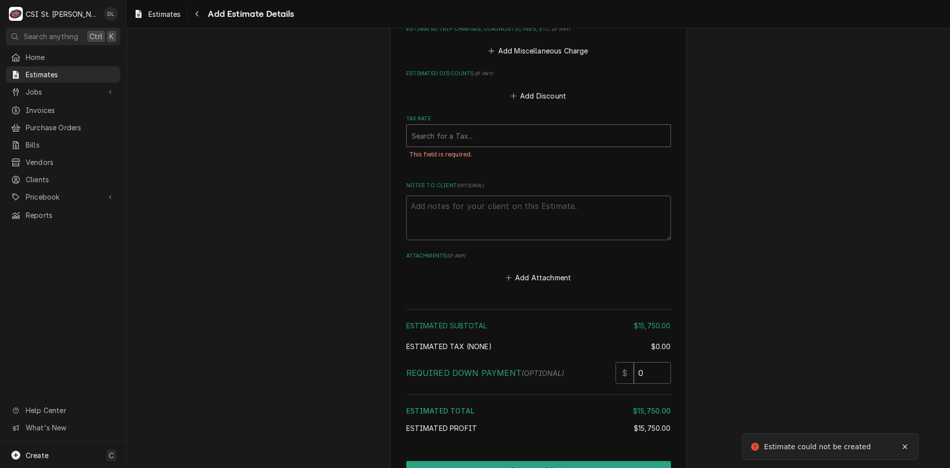
click at [455, 127] on div "Tax Rate" at bounding box center [539, 136] width 254 height 18
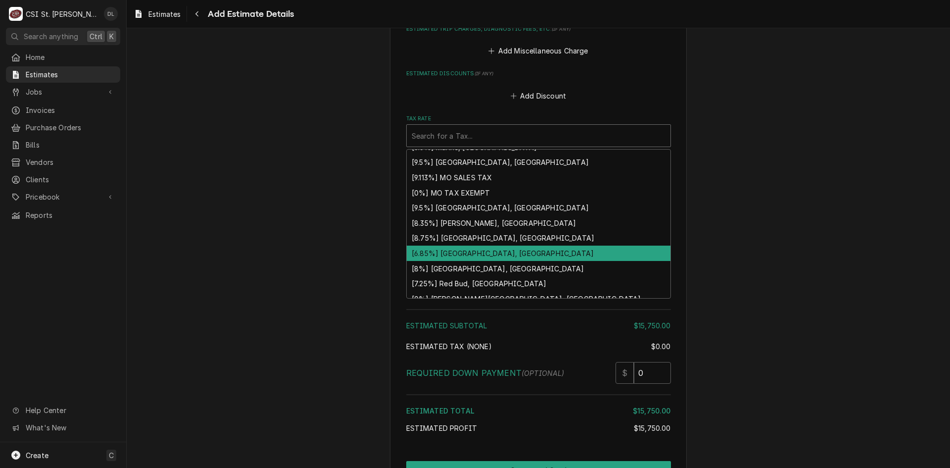
scroll to position [324, 0]
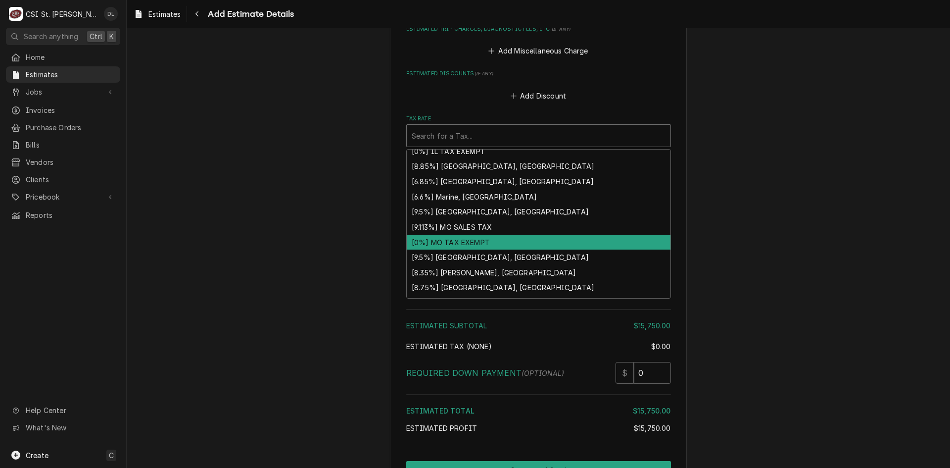
click at [474, 235] on div "[0%] MO TAX EXEMPT" at bounding box center [539, 242] width 264 height 15
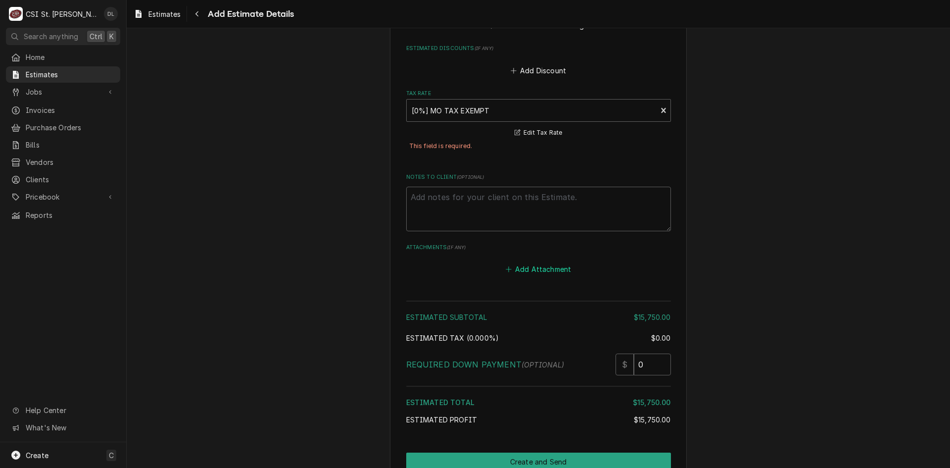
scroll to position [1873, 0]
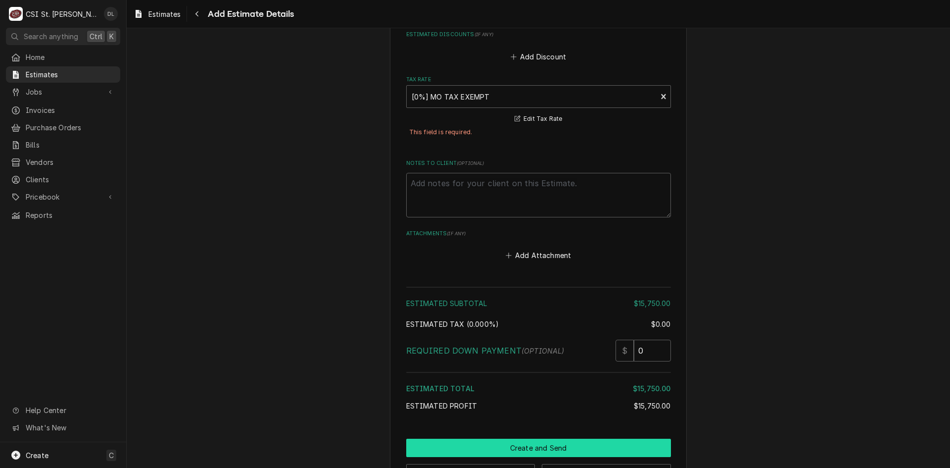
click at [550, 438] on button "Create and Send" at bounding box center [538, 447] width 265 height 18
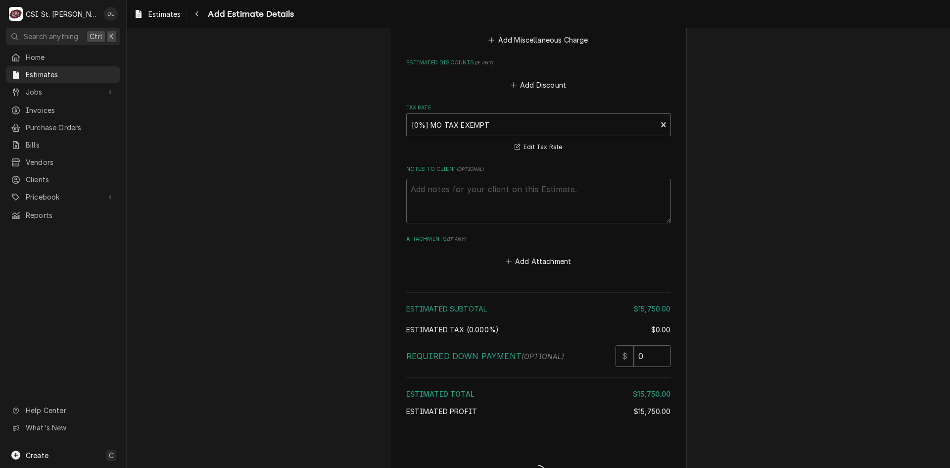
type textarea "x"
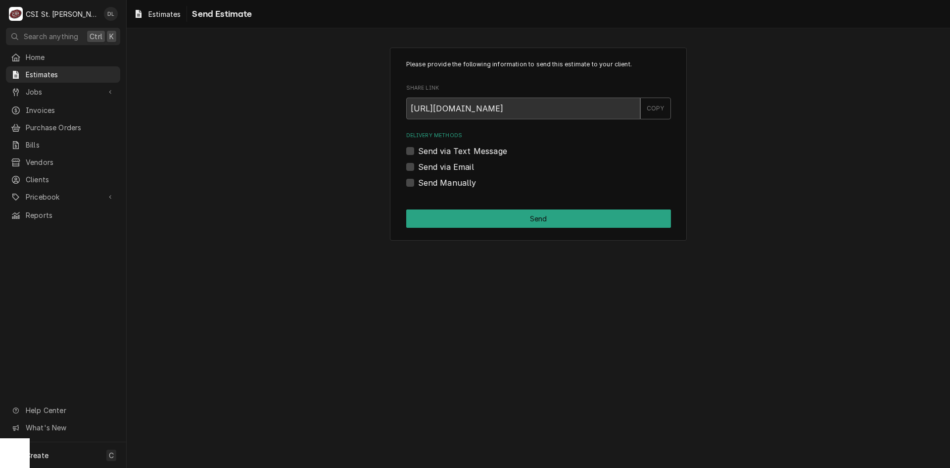
click at [418, 179] on label "Send Manually" at bounding box center [447, 183] width 58 height 12
click at [418, 179] on input "Send Manually" at bounding box center [550, 188] width 265 height 22
checkbox input "true"
click at [527, 217] on button "Send" at bounding box center [538, 218] width 265 height 18
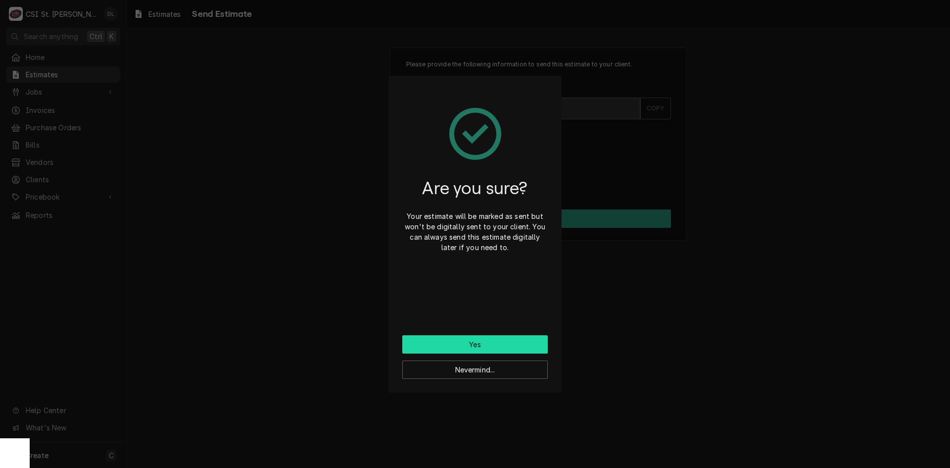
click at [492, 343] on button "Yes" at bounding box center [474, 344] width 145 height 18
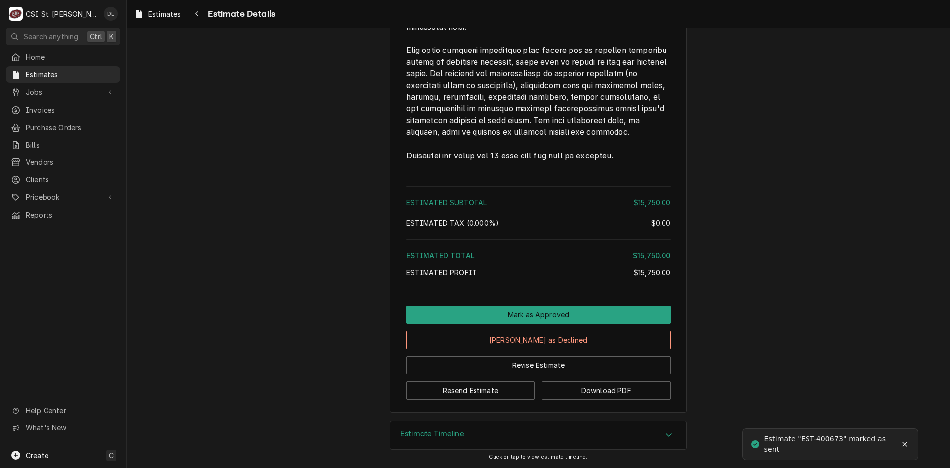
scroll to position [1822, 0]
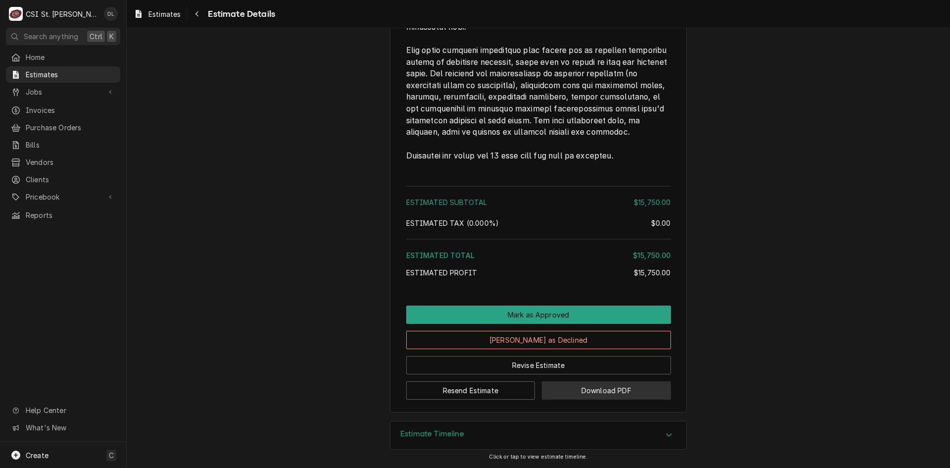
click at [615, 383] on button "Download PDF" at bounding box center [606, 390] width 129 height 18
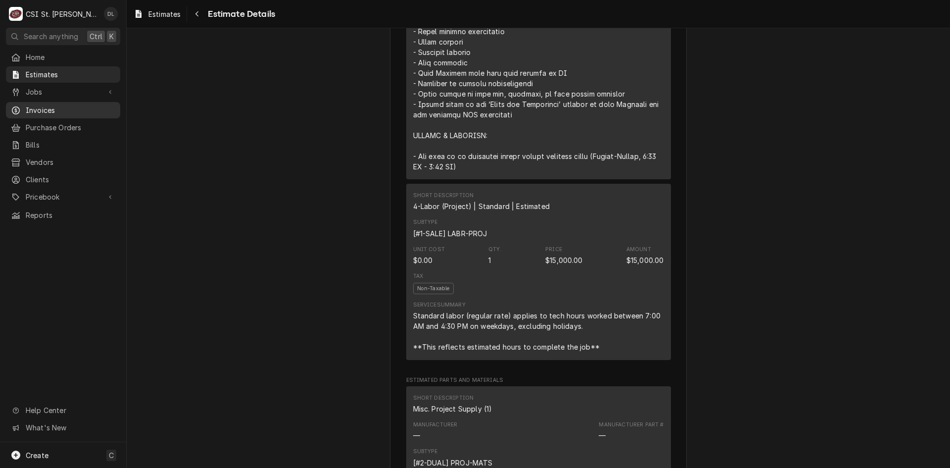
scroll to position [832, 0]
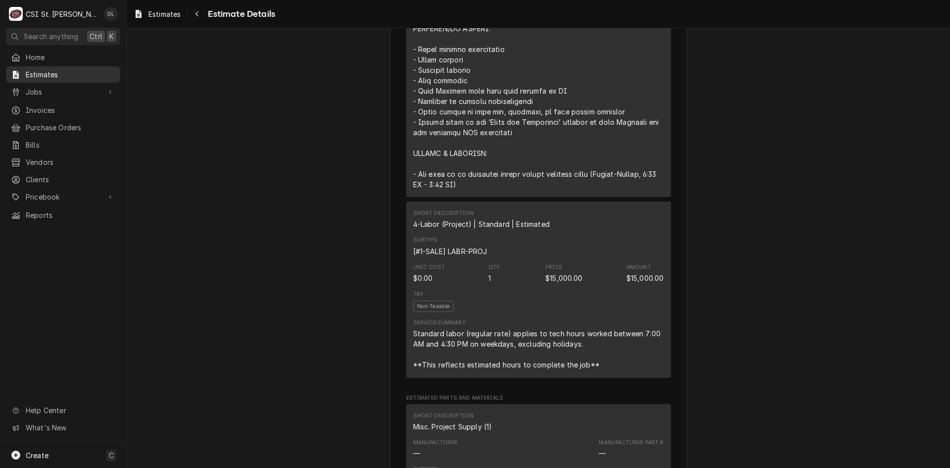
click at [65, 69] on span "Estimates" at bounding box center [71, 74] width 90 height 10
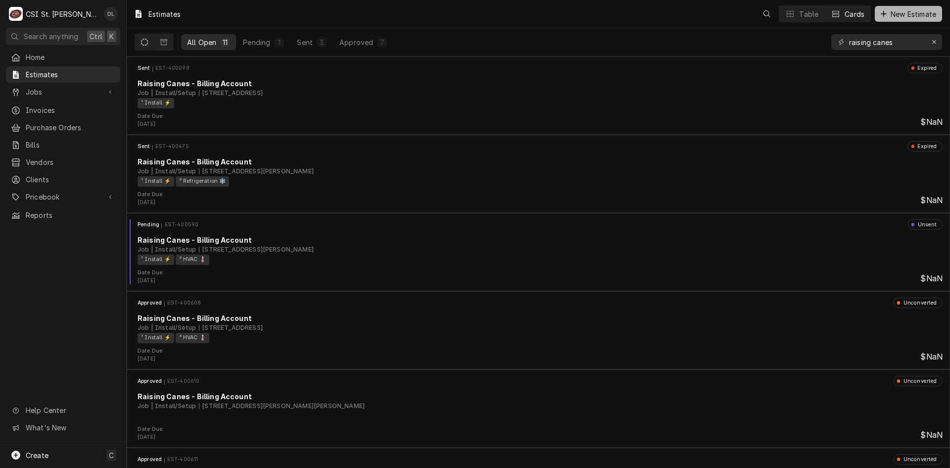
click at [889, 13] on span "New Estimate" at bounding box center [913, 14] width 49 height 10
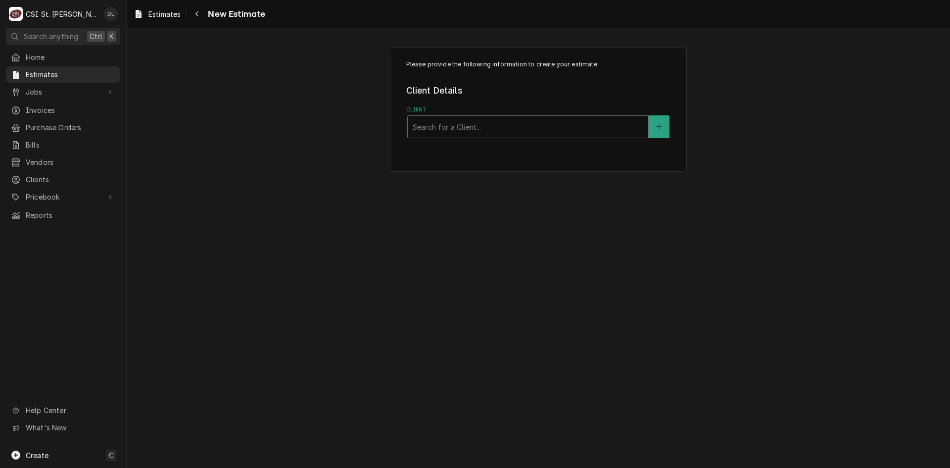
click at [485, 127] on div "Client" at bounding box center [528, 127] width 231 height 18
type input "rapids"
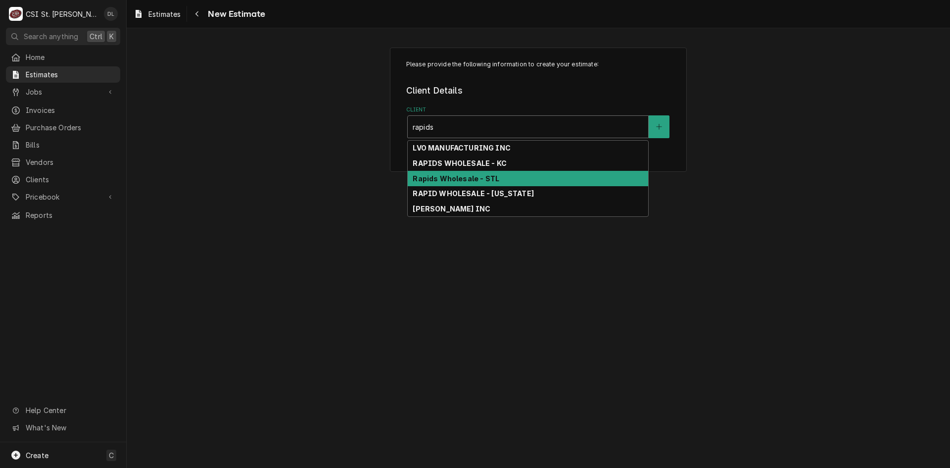
click at [471, 182] on strong "Rapids Wholesale - STL" at bounding box center [456, 178] width 87 height 8
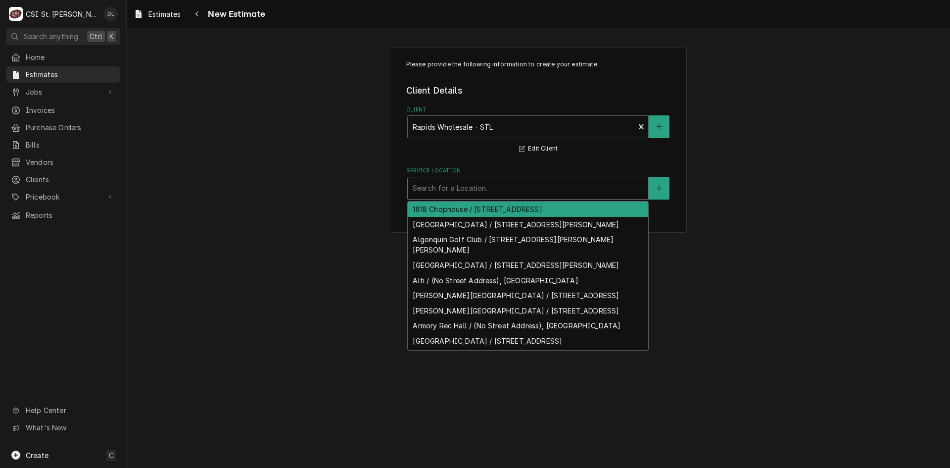
click at [522, 192] on div "Service Location" at bounding box center [528, 188] width 231 height 18
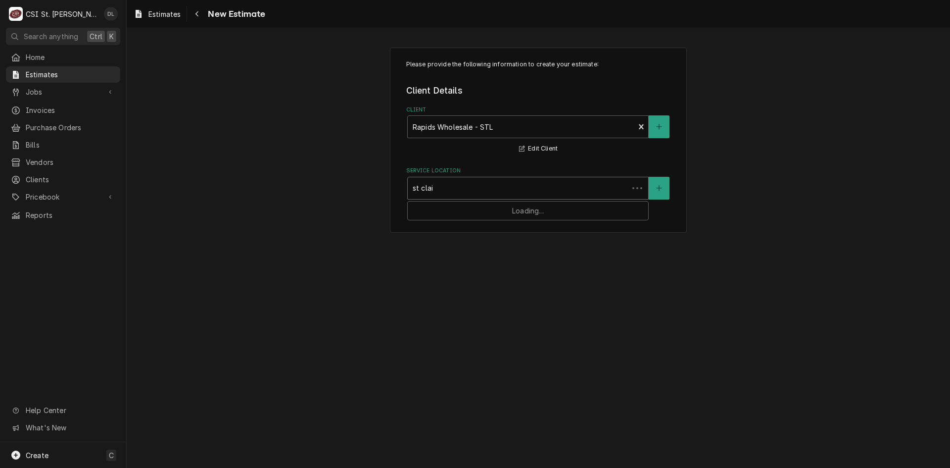
type input "st clair"
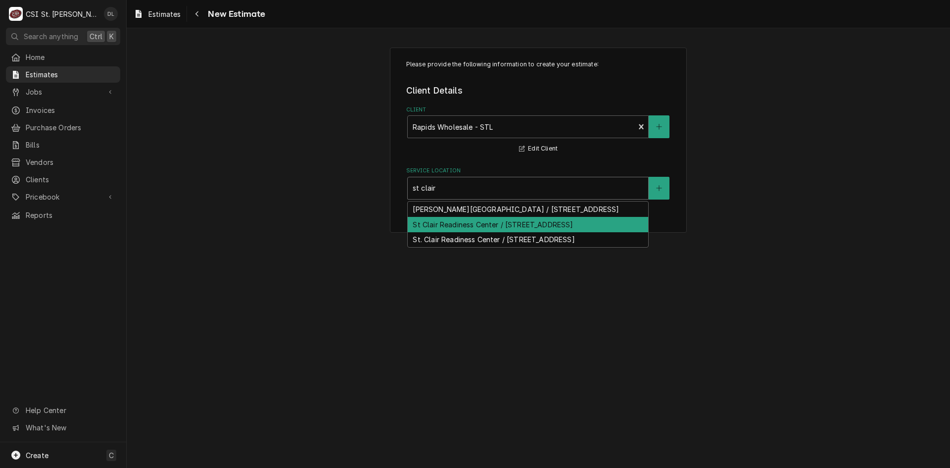
click at [575, 228] on div "St Clair Readiness Center / 375 Commercial Ave., St Clair, MO 63077" at bounding box center [528, 224] width 241 height 15
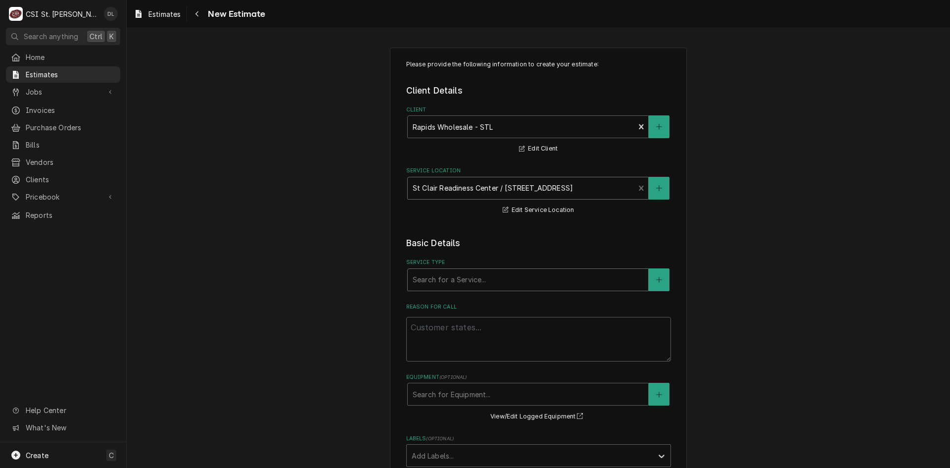
click at [463, 279] on div "Service Type" at bounding box center [528, 280] width 231 height 18
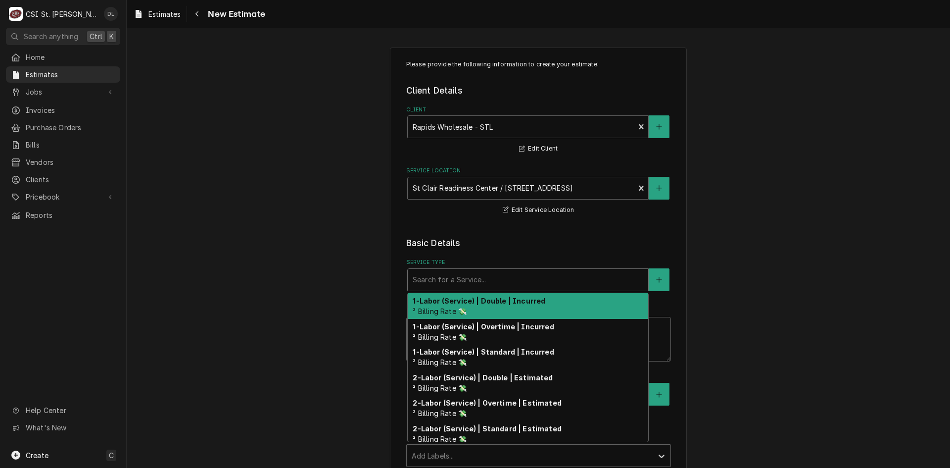
type textarea "x"
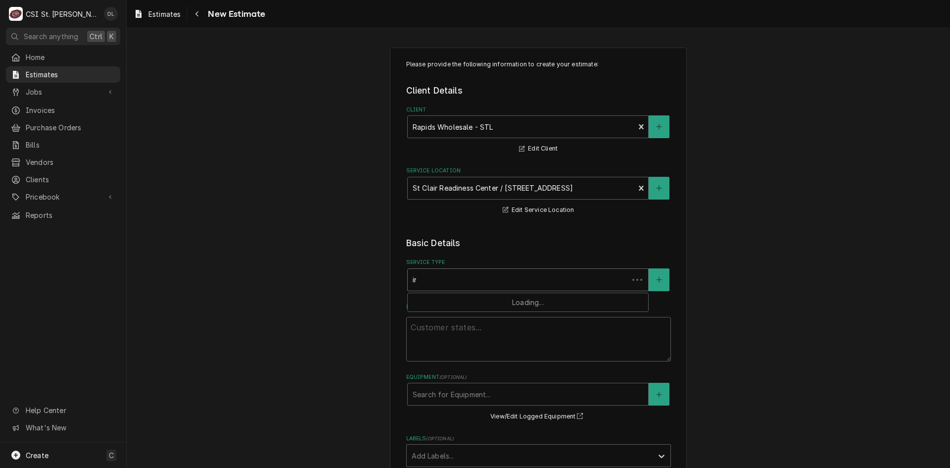
type input "ins"
type textarea "x"
type input "inst"
type textarea "x"
type input "insta"
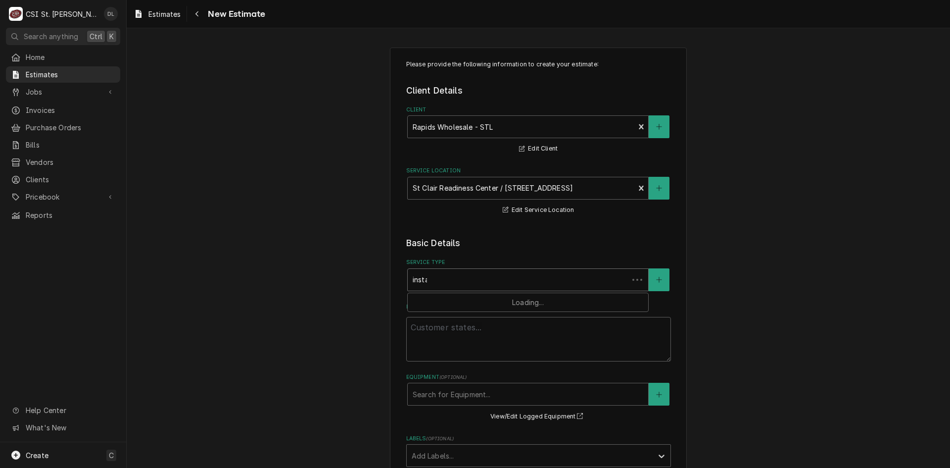
type textarea "x"
type input "instal"
type textarea "x"
type input "install"
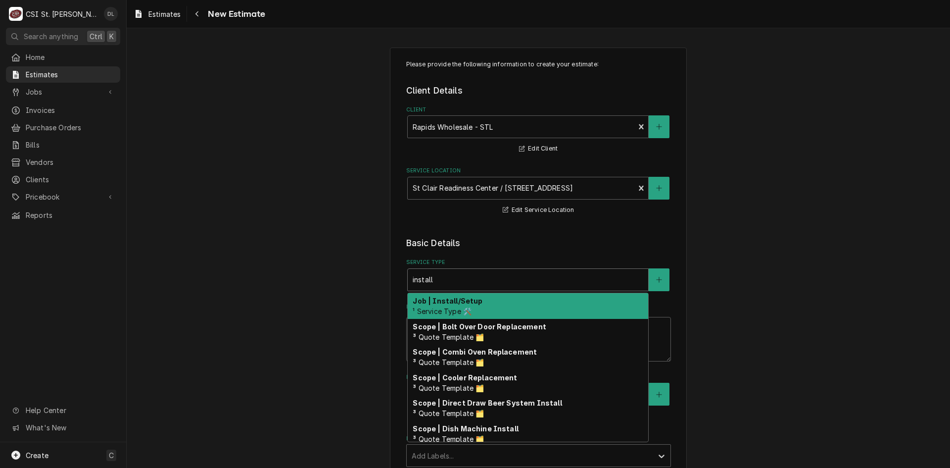
click at [474, 306] on div "Job | Install/Setup ¹ Service Type 🛠️" at bounding box center [528, 306] width 241 height 26
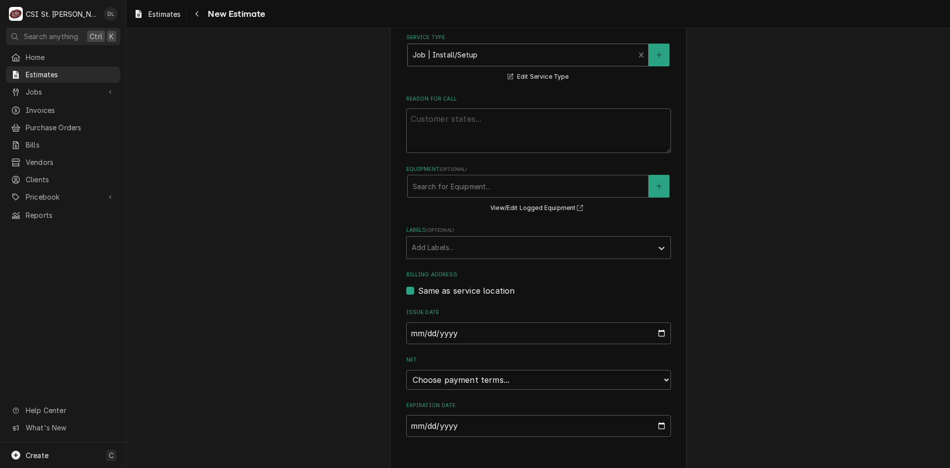
scroll to position [236, 0]
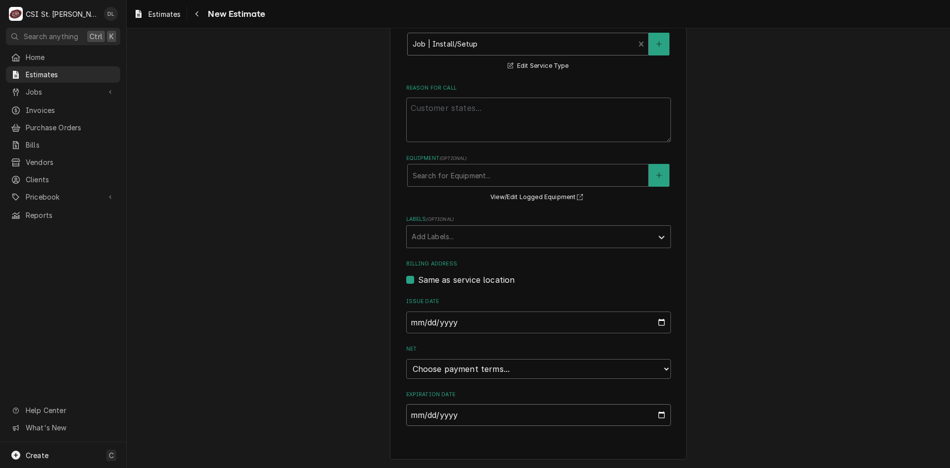
click at [657, 415] on input "Expiration Date" at bounding box center [538, 415] width 265 height 22
click at [725, 387] on div "Please provide the following information to create your estimate: Client Detail…" at bounding box center [539, 135] width 824 height 665
click at [670, 366] on div "Please provide the following information to create your estimate: Client Detail…" at bounding box center [538, 135] width 297 height 647
click at [664, 366] on select "Choose payment terms... Same Day Net 7 Net 14 Net 21 Net 30 Net 45 Net 60 Net 90" at bounding box center [538, 369] width 265 height 20
type textarea "x"
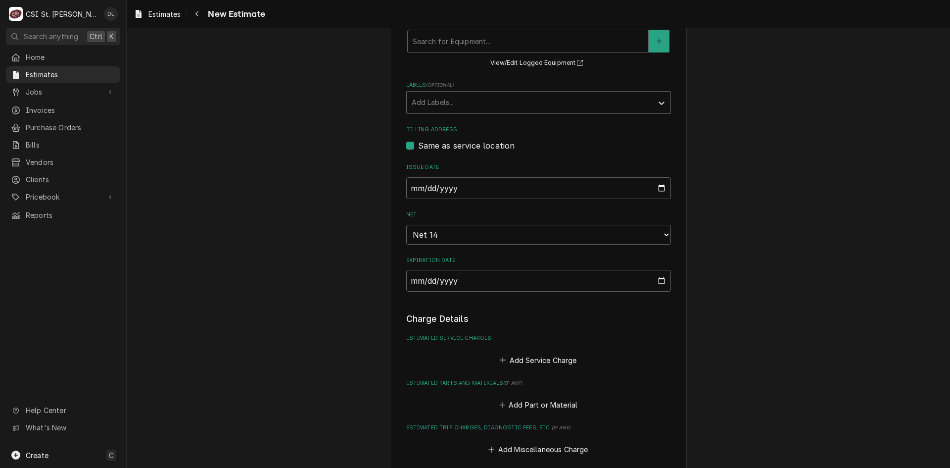
scroll to position [384, 0]
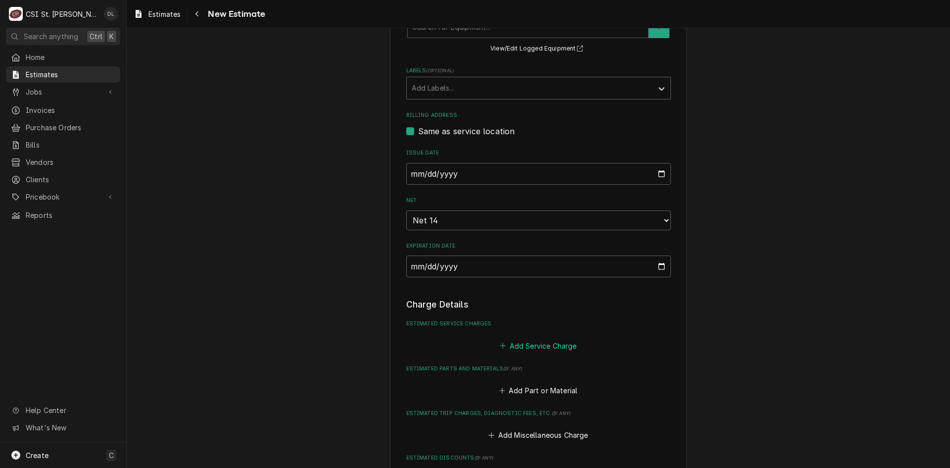
click at [500, 346] on icon "Estimated Service Charges" at bounding box center [503, 345] width 6 height 7
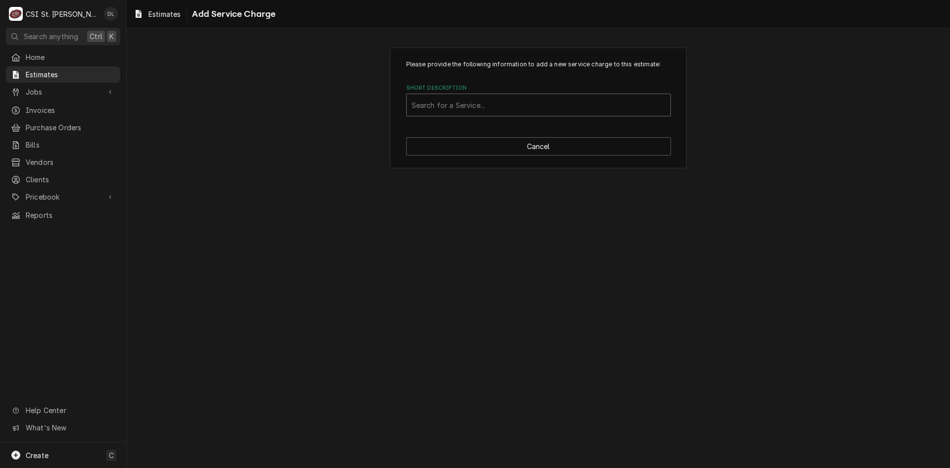
click at [487, 102] on div "Short Description" at bounding box center [539, 105] width 254 height 18
type input "hood"
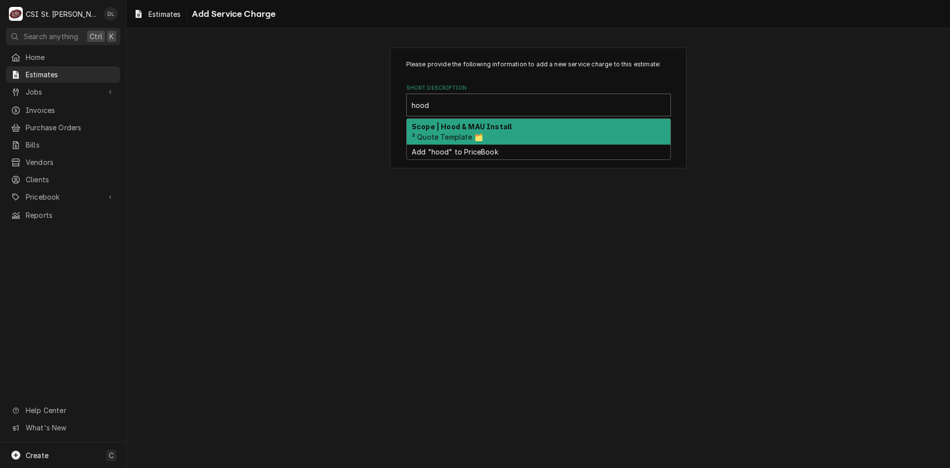
click at [486, 130] on strong "Scope | Hood & MAU Install" at bounding box center [462, 126] width 100 height 8
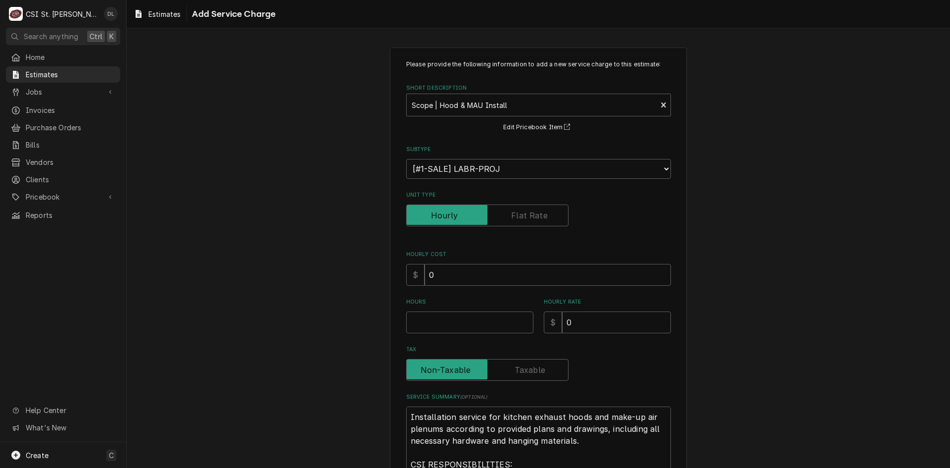
type textarea "x"
click at [543, 209] on label "Unit Type" at bounding box center [487, 215] width 162 height 22
click at [543, 209] on input "Unit Type" at bounding box center [487, 215] width 153 height 22
checkbox input "true"
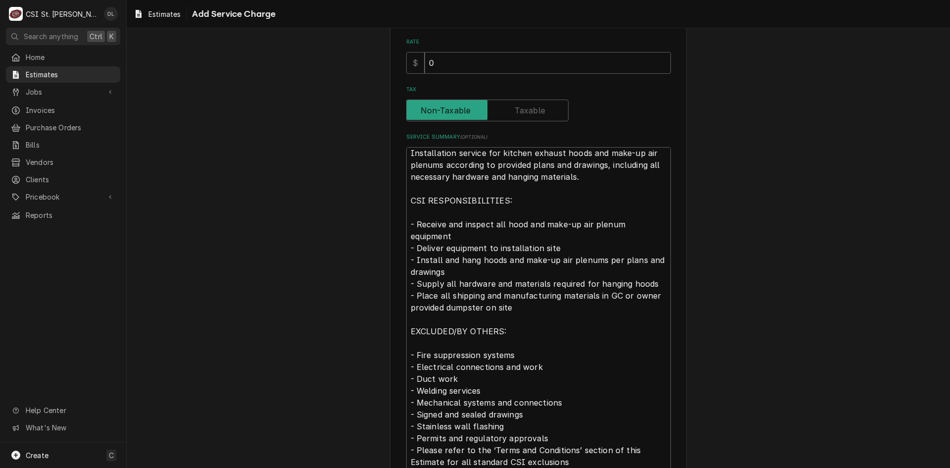
scroll to position [12, 0]
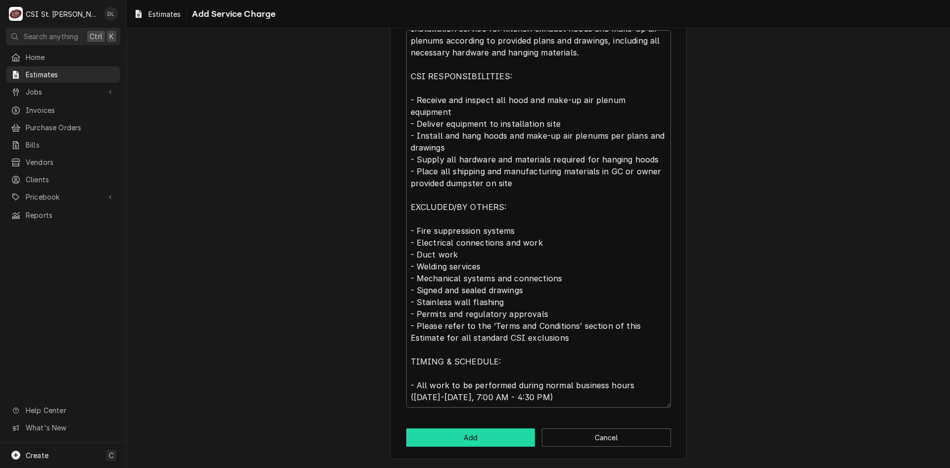
click at [475, 436] on button "Add" at bounding box center [470, 437] width 129 height 18
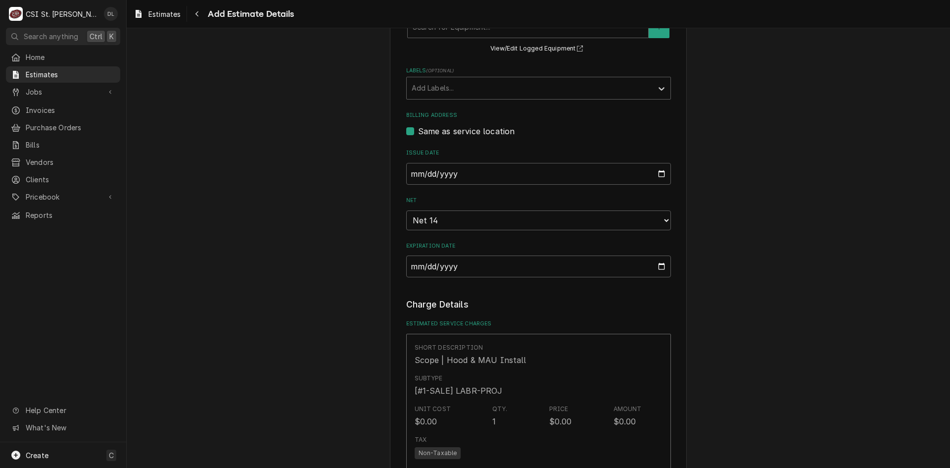
type textarea "x"
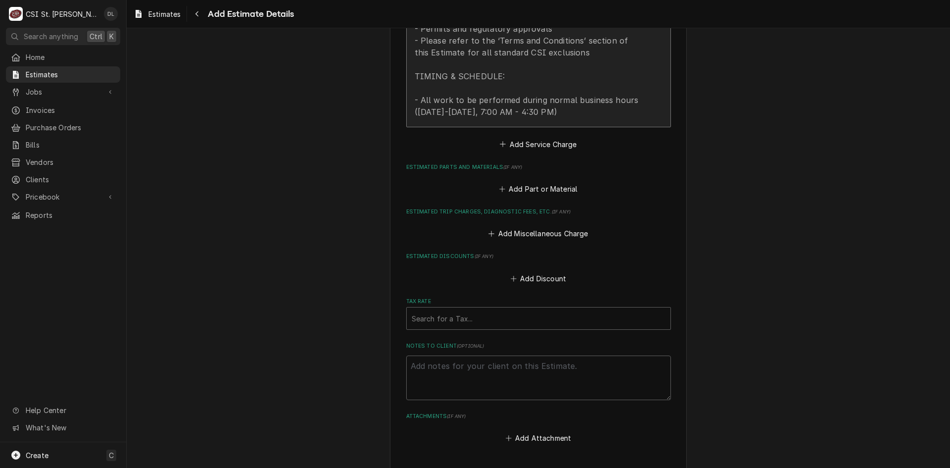
scroll to position [1077, 0]
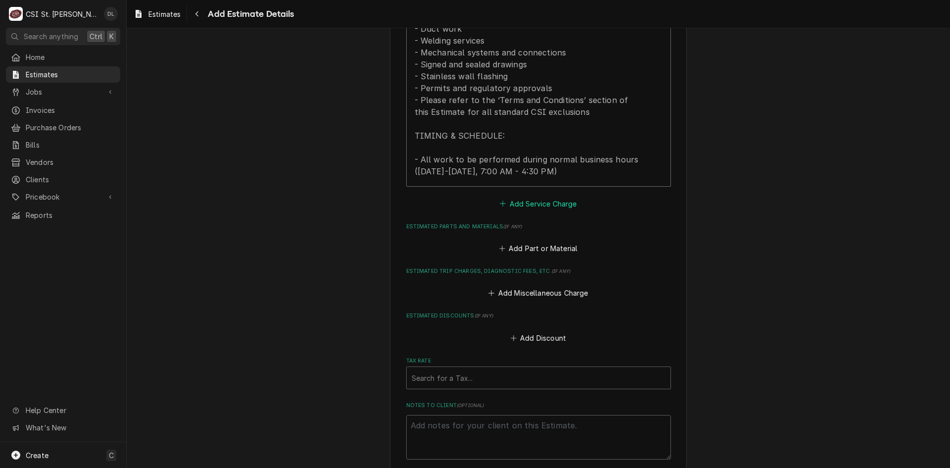
click at [500, 205] on icon "Estimated Service Charges" at bounding box center [503, 203] width 6 height 7
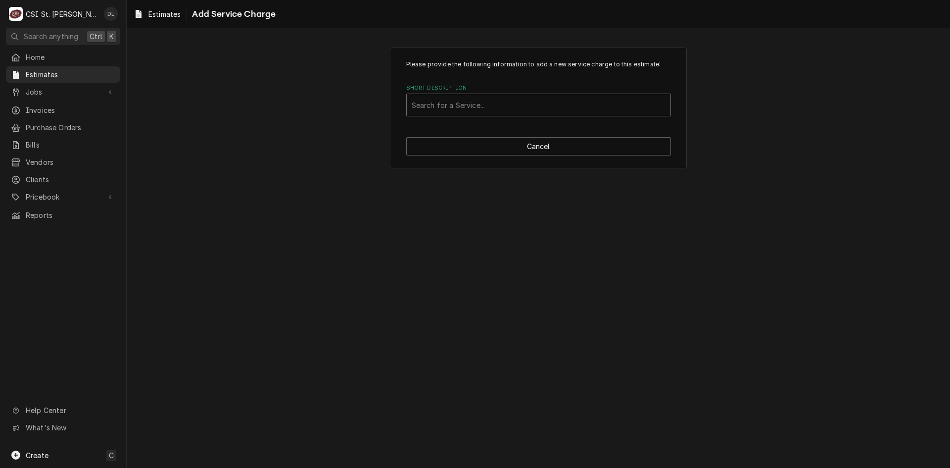
click at [514, 110] on div "Short Description" at bounding box center [539, 105] width 254 height 18
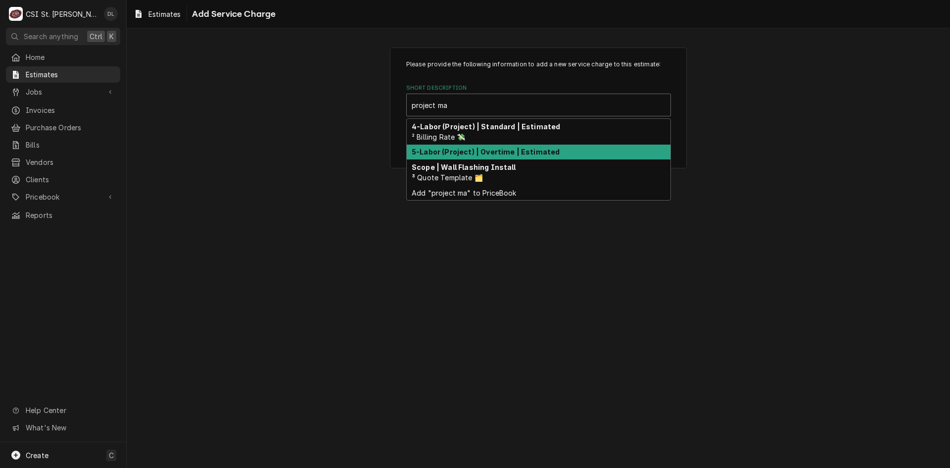
type input "project ma"
click at [781, 172] on div "Please provide the following information to add a new service charge to this es…" at bounding box center [539, 108] width 824 height 138
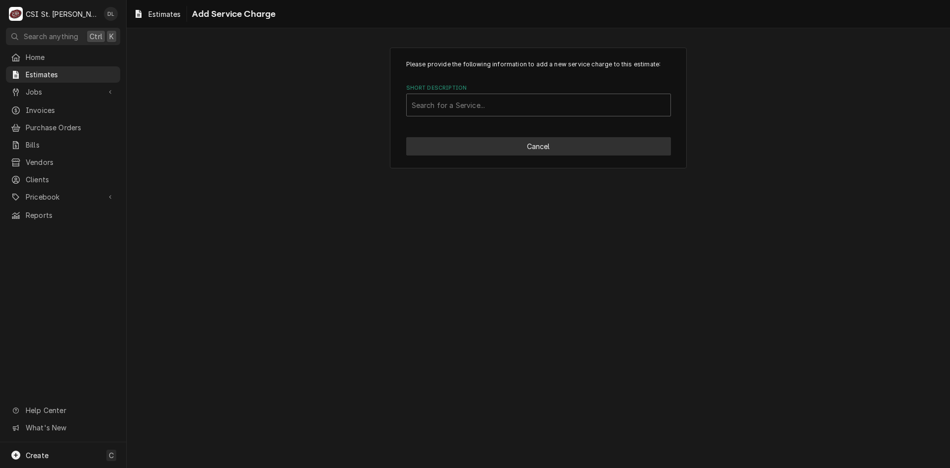
click at [579, 148] on button "Cancel" at bounding box center [538, 146] width 265 height 18
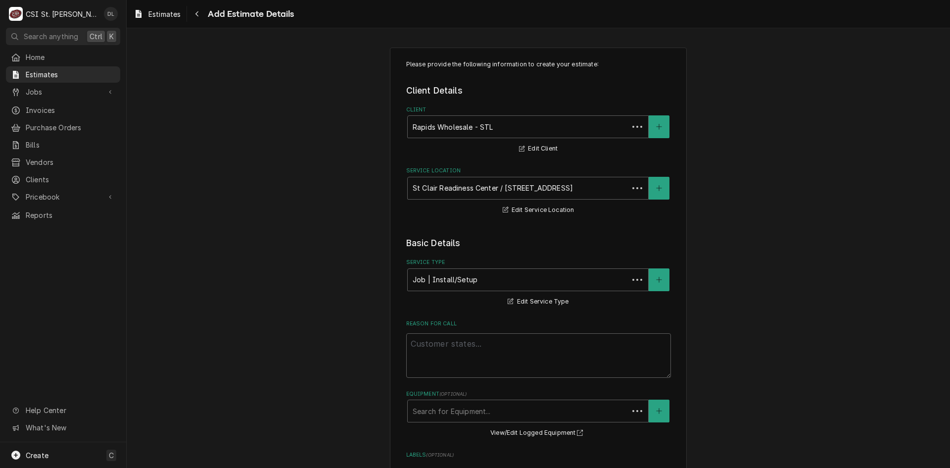
scroll to position [1096, 0]
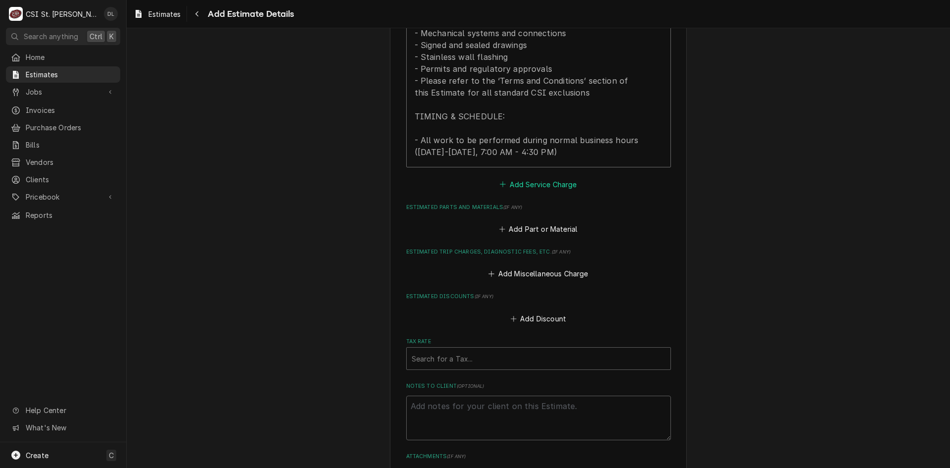
type textarea "x"
click at [499, 189] on button "Add Service Charge" at bounding box center [538, 184] width 80 height 14
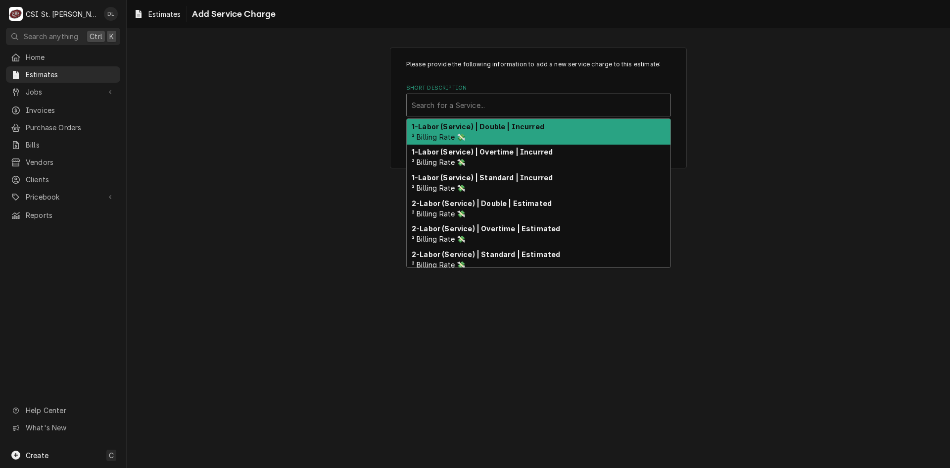
click at [509, 94] on div "Search for a Service..." at bounding box center [539, 105] width 264 height 22
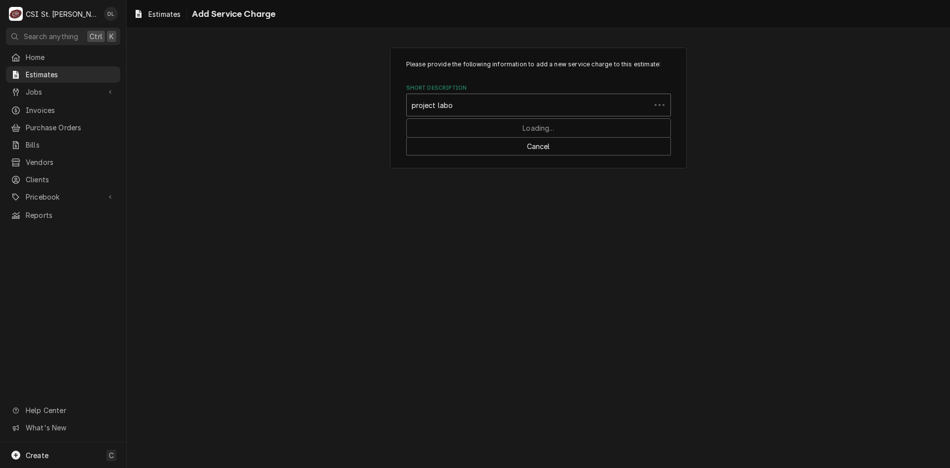
type input "project labor"
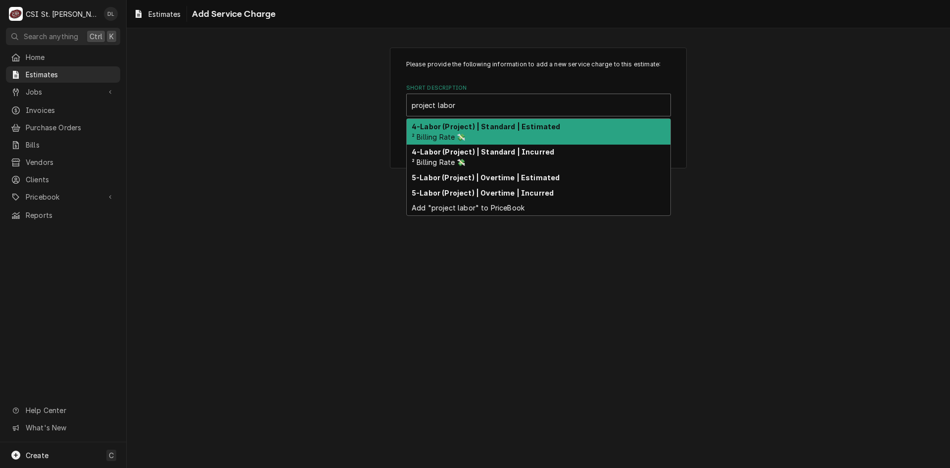
click at [494, 136] on div "4-Labor (Project) | Standard | Estimated ² Billing Rate 💸" at bounding box center [539, 132] width 264 height 26
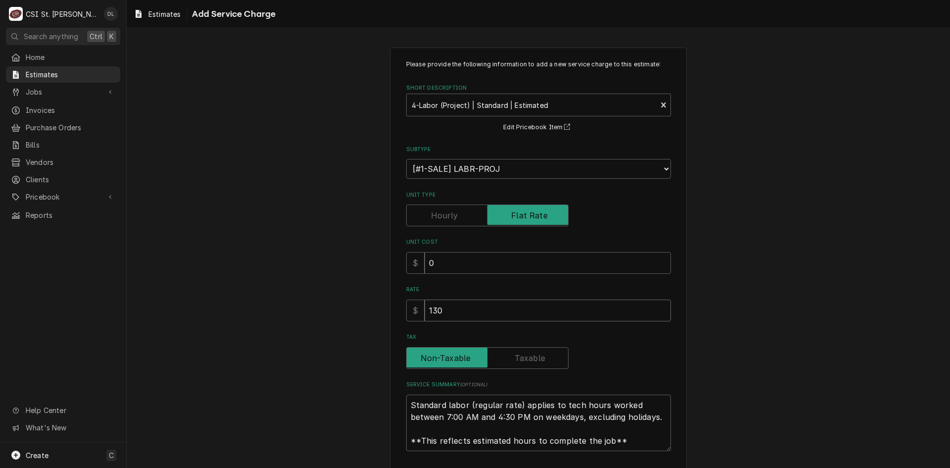
click at [327, 280] on div "Please provide the following information to add a new service charge to this es…" at bounding box center [539, 275] width 824 height 473
type textarea "x"
type input "6"
type textarea "x"
type input "60"
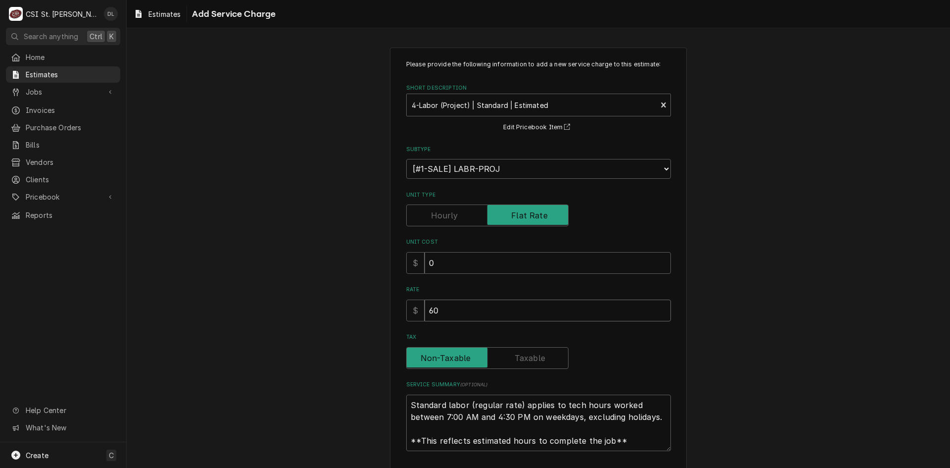
type textarea "x"
type input "600"
type textarea "x"
type input "6000"
type textarea "x"
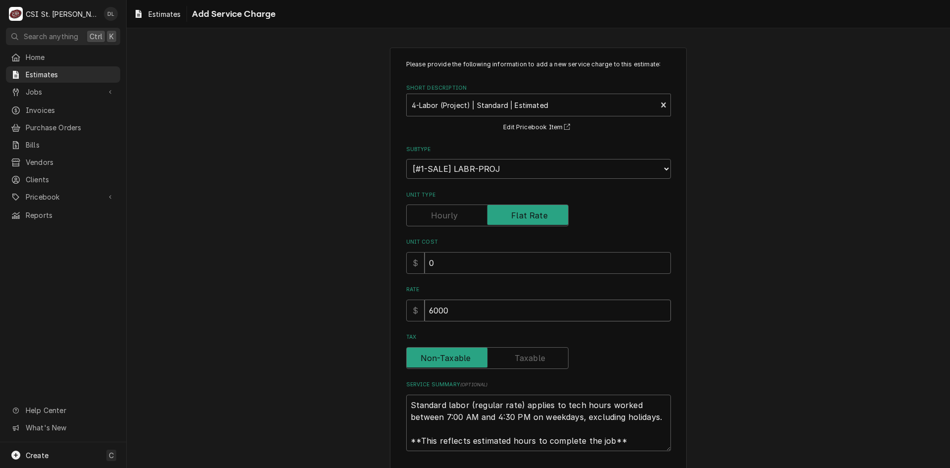
type input "6000"
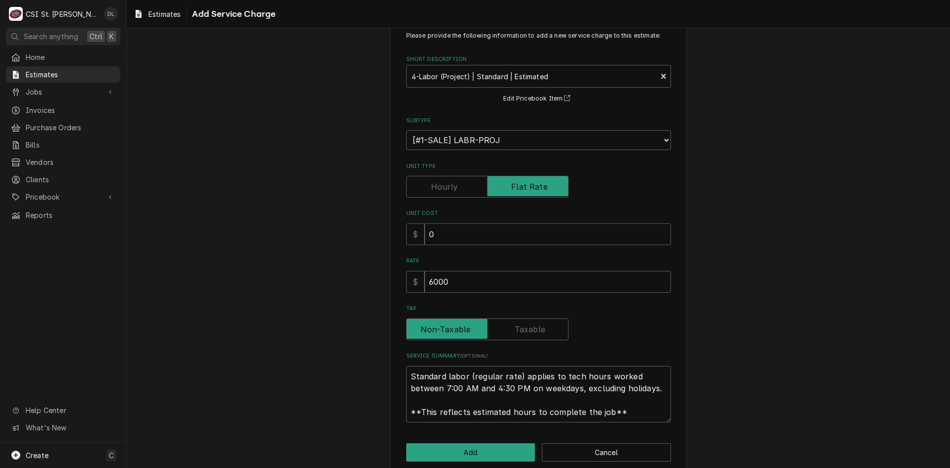
scroll to position [44, 0]
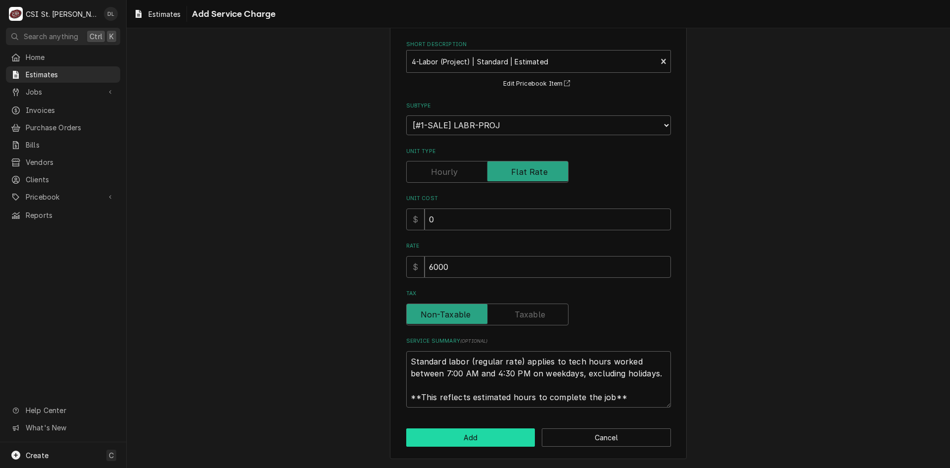
click at [479, 432] on button "Add" at bounding box center [470, 437] width 129 height 18
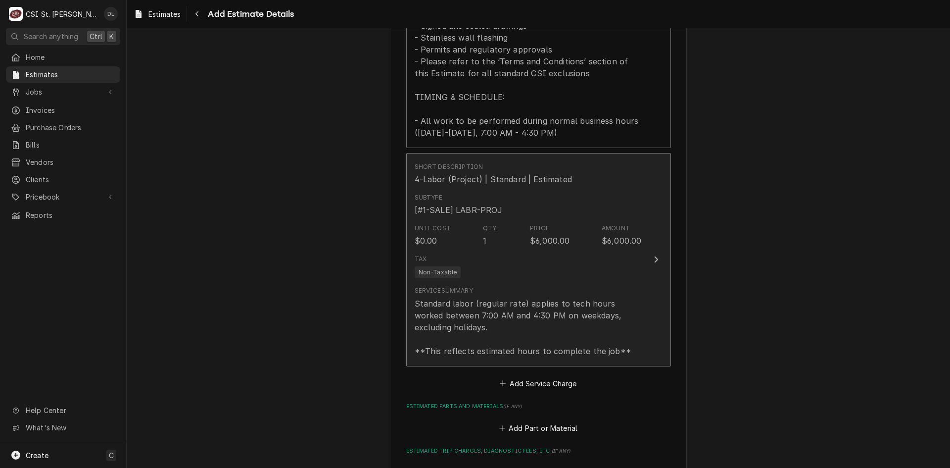
type textarea "x"
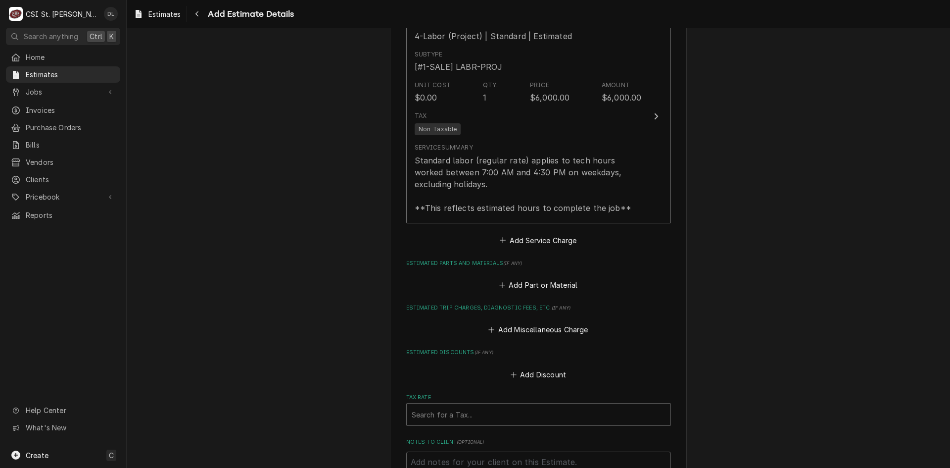
scroll to position [1264, 0]
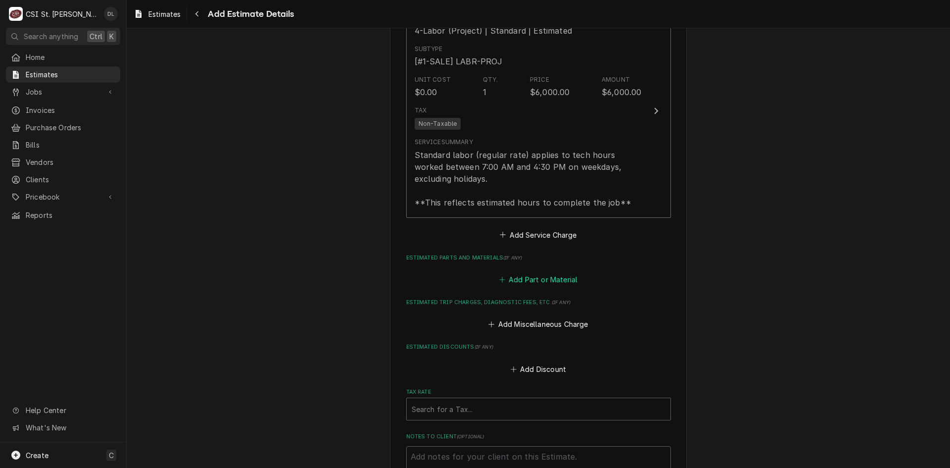
click at [500, 280] on icon "Estimated Parts and Materials" at bounding box center [501, 279] width 5 height 5
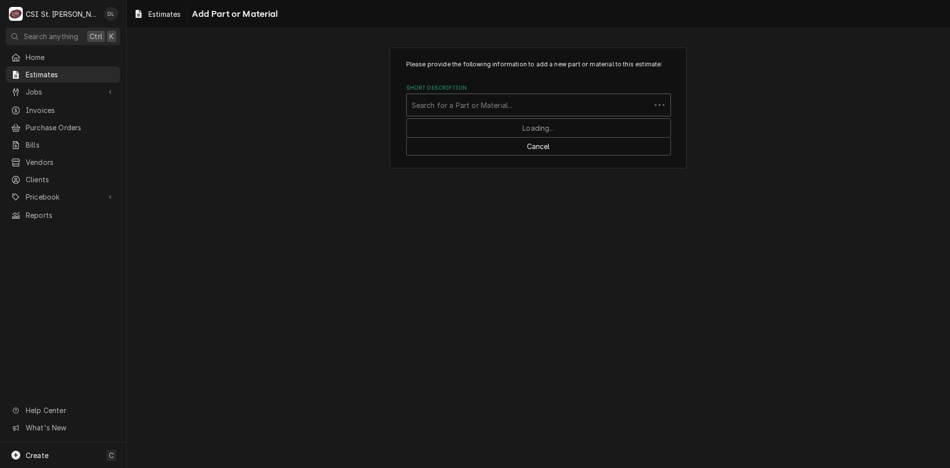
click at [491, 107] on div "Short Description" at bounding box center [529, 105] width 234 height 18
type input "project ma"
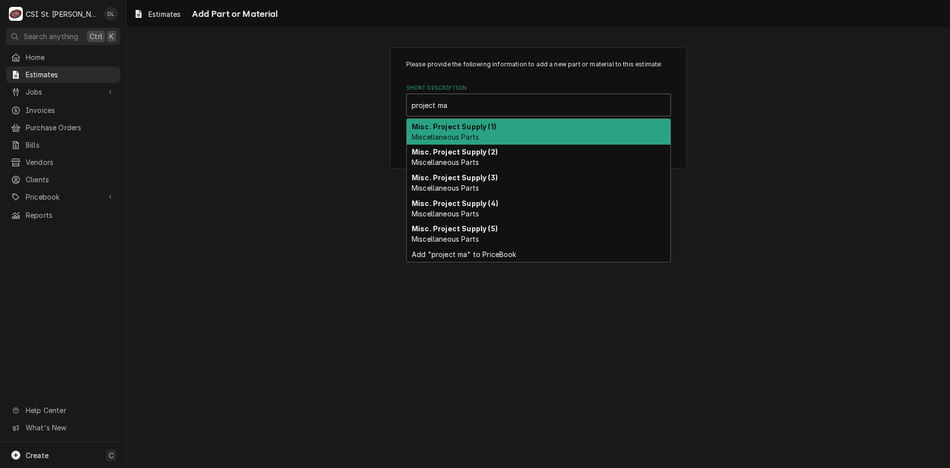
click at [481, 126] on strong "Misc. Project Supply (1)" at bounding box center [454, 126] width 85 height 8
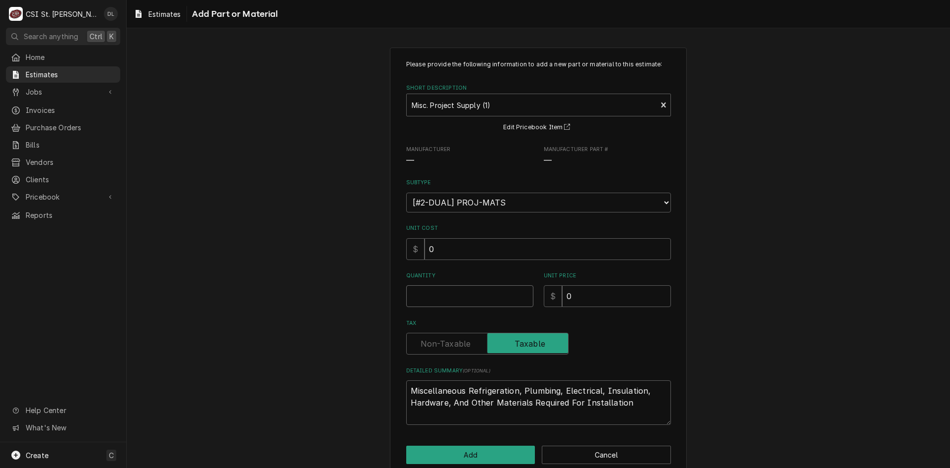
click at [485, 299] on input "Quantity" at bounding box center [469, 296] width 127 height 22
type textarea "x"
type input "1"
type textarea "x"
type input "7"
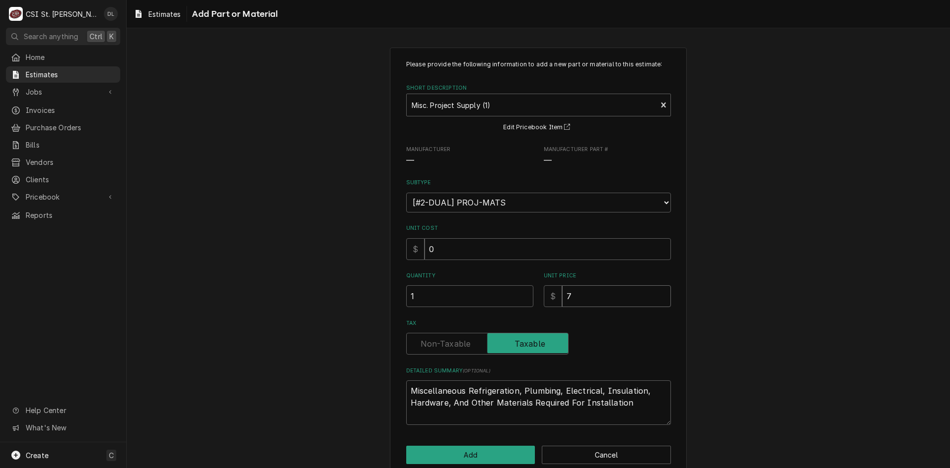
type textarea "x"
type input "75"
type textarea "x"
type input "750"
type textarea "x"
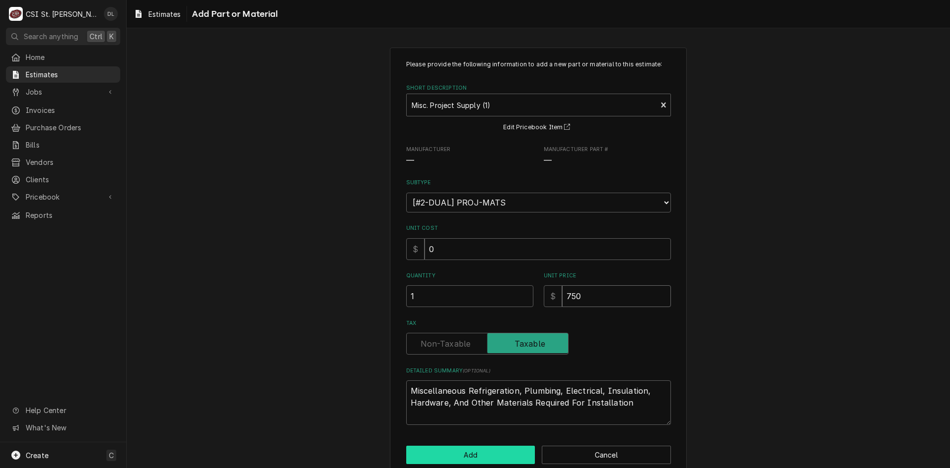
type input "750"
click at [464, 452] on button "Add" at bounding box center [470, 454] width 129 height 18
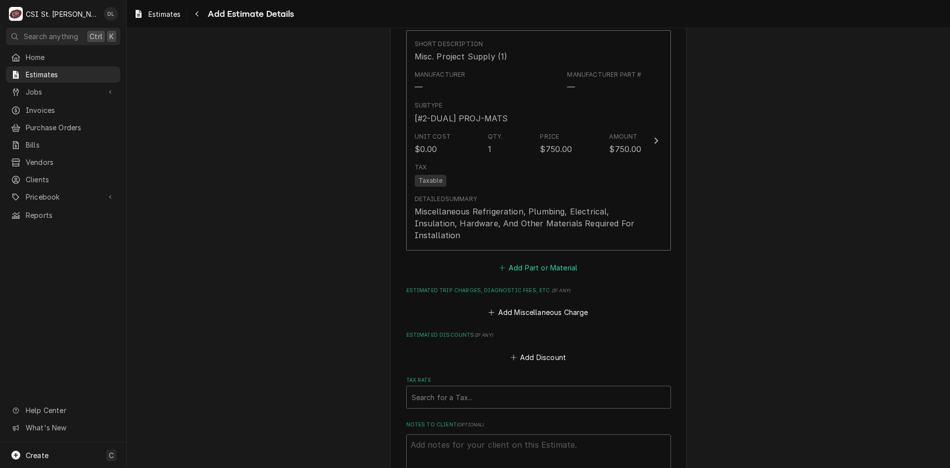
scroll to position [1452, 0]
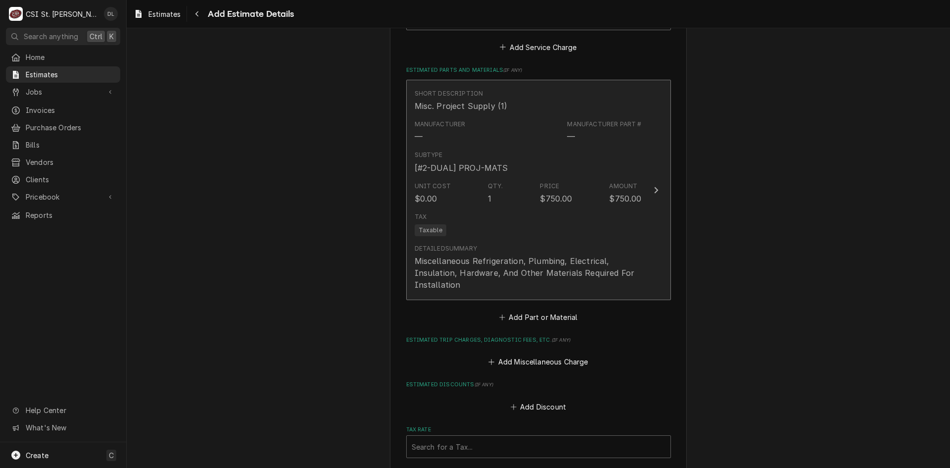
click at [550, 247] on div "Detailed Summary Miscellaneous Refrigeration, Plumbing, Electrical, Insulation,…" at bounding box center [528, 267] width 227 height 47
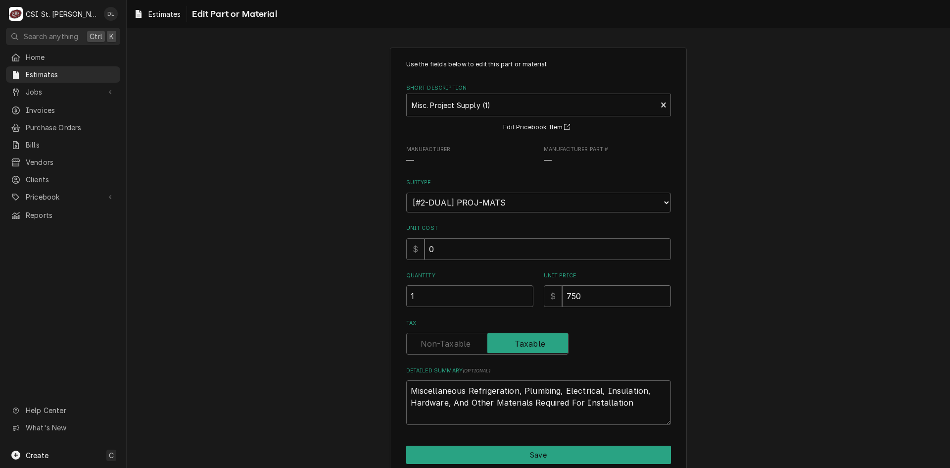
drag, startPoint x: 610, startPoint y: 295, endPoint x: 499, endPoint y: 293, distance: 110.9
click at [500, 293] on div "Quantity 1 Unit Price $ 750" at bounding box center [538, 289] width 265 height 35
type textarea "x"
type input "1"
type textarea "x"
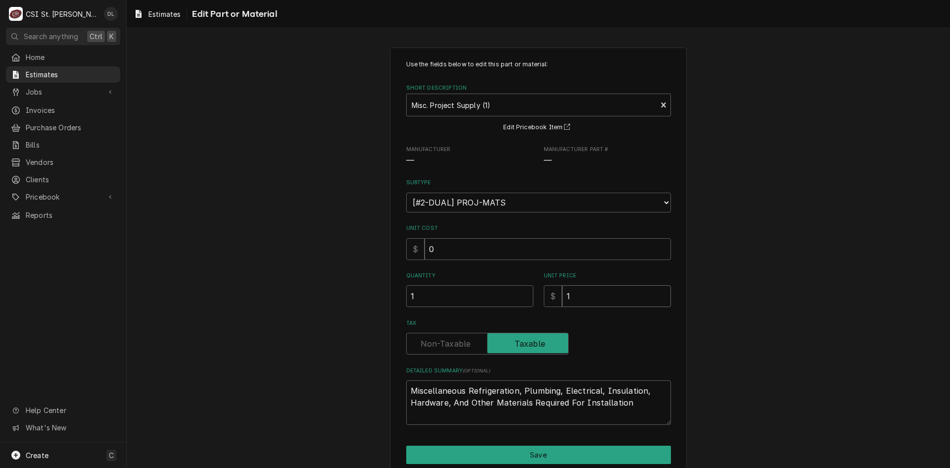
type input "10"
type textarea "x"
type input "100"
type textarea "x"
type input "1000"
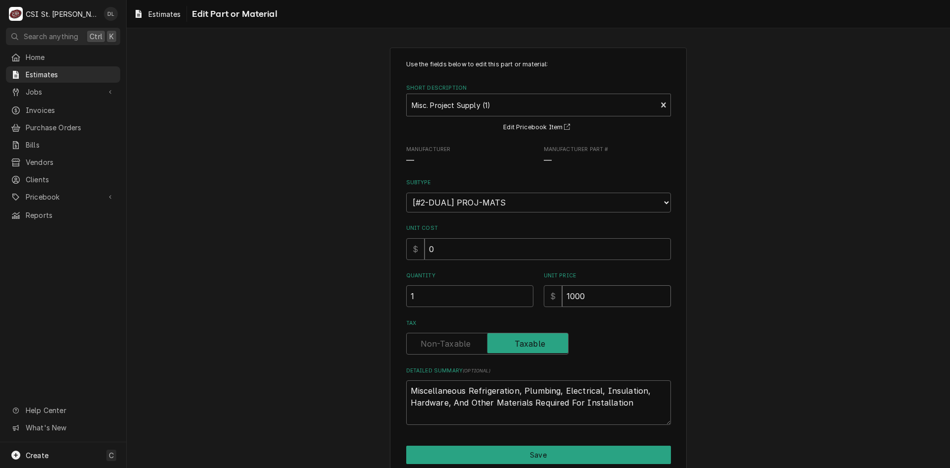
type textarea "x"
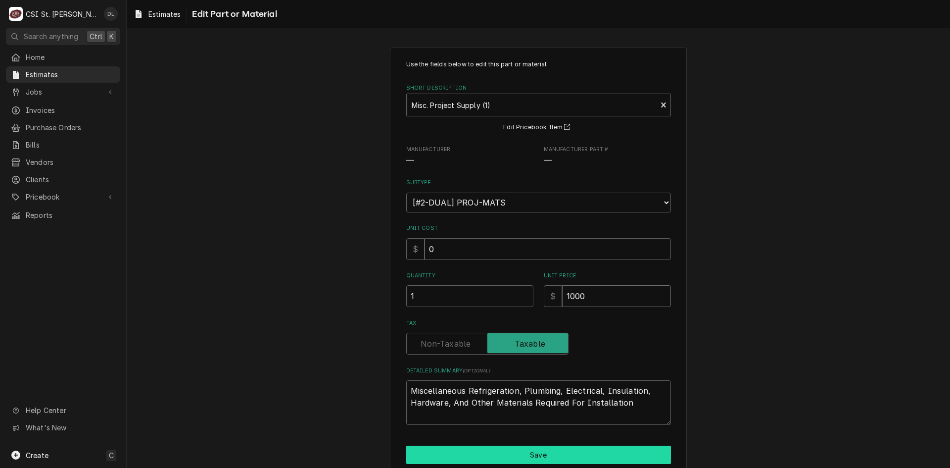
type input "1000"
click at [544, 453] on button "Save" at bounding box center [538, 454] width 265 height 18
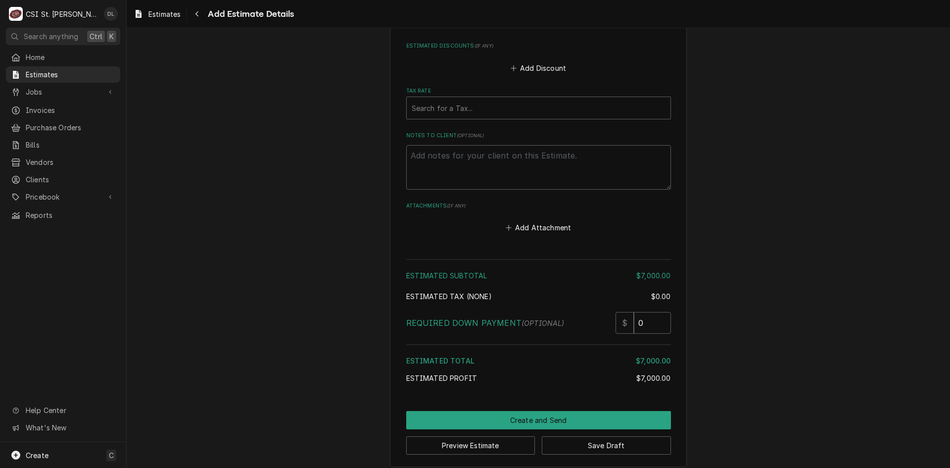
scroll to position [1798, 0]
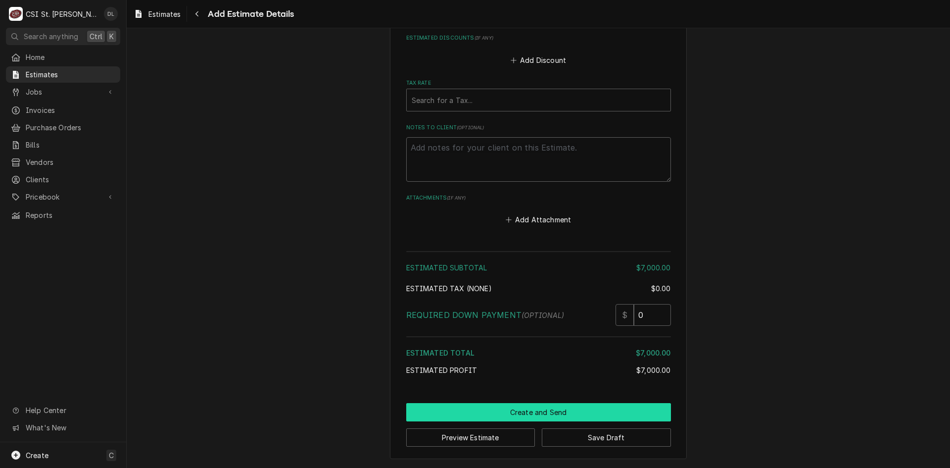
click at [536, 405] on button "Create and Send" at bounding box center [538, 412] width 265 height 18
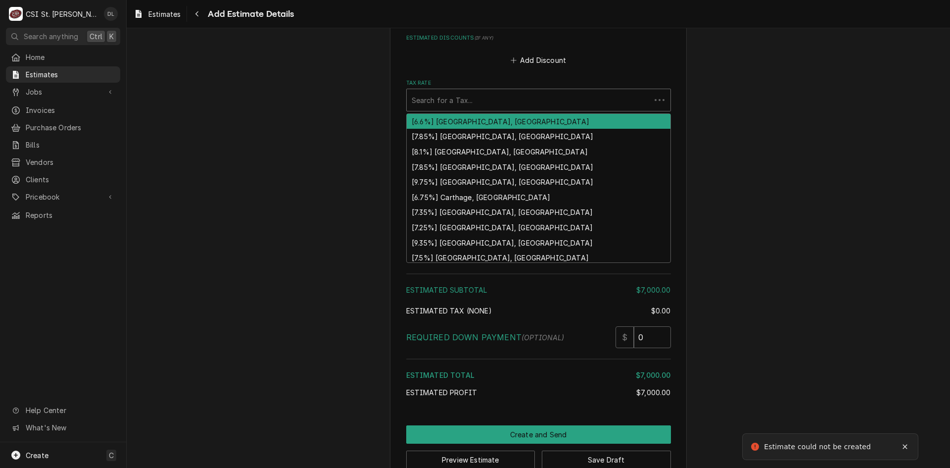
drag, startPoint x: 468, startPoint y: 105, endPoint x: 495, endPoint y: 117, distance: 29.5
click at [468, 105] on div "Tax Rate" at bounding box center [529, 100] width 234 height 18
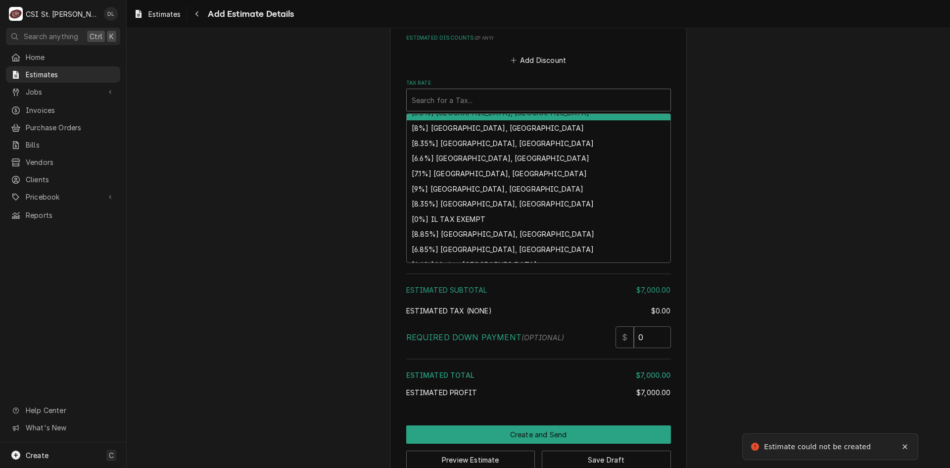
scroll to position [306, 0]
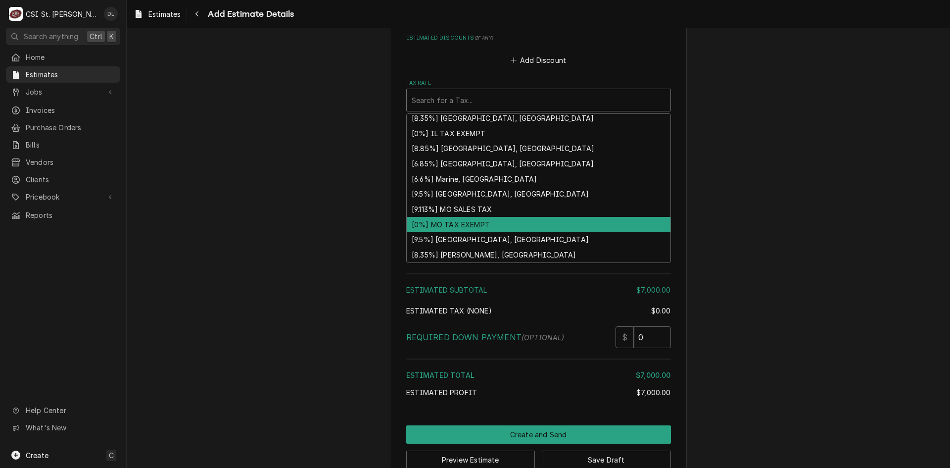
click at [453, 229] on div "[0%] MO TAX EXEMPT" at bounding box center [539, 224] width 264 height 15
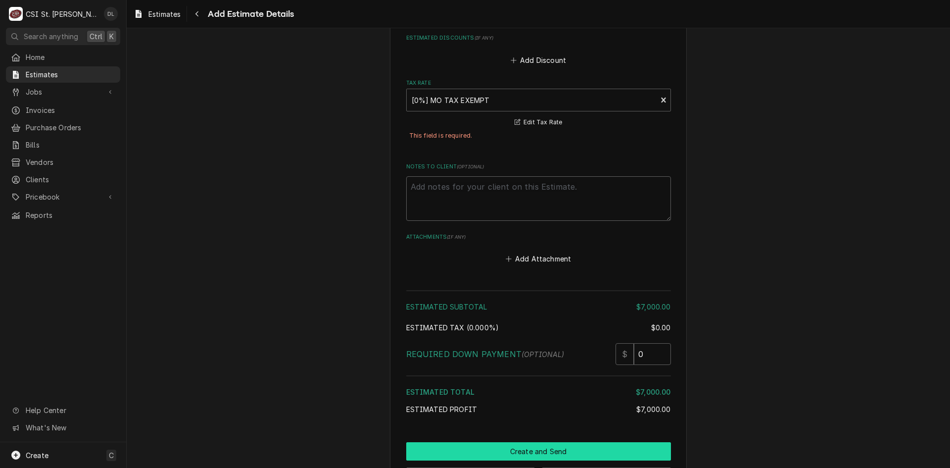
click at [546, 453] on button "Create and Send" at bounding box center [538, 451] width 265 height 18
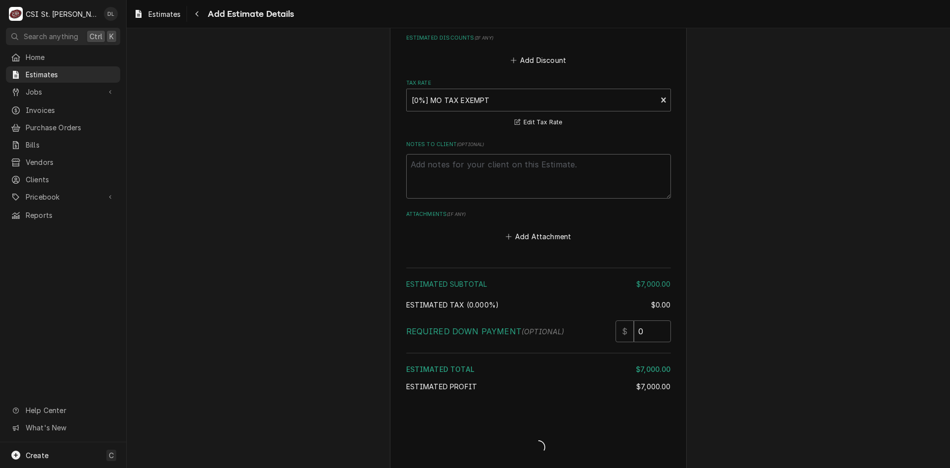
type textarea "x"
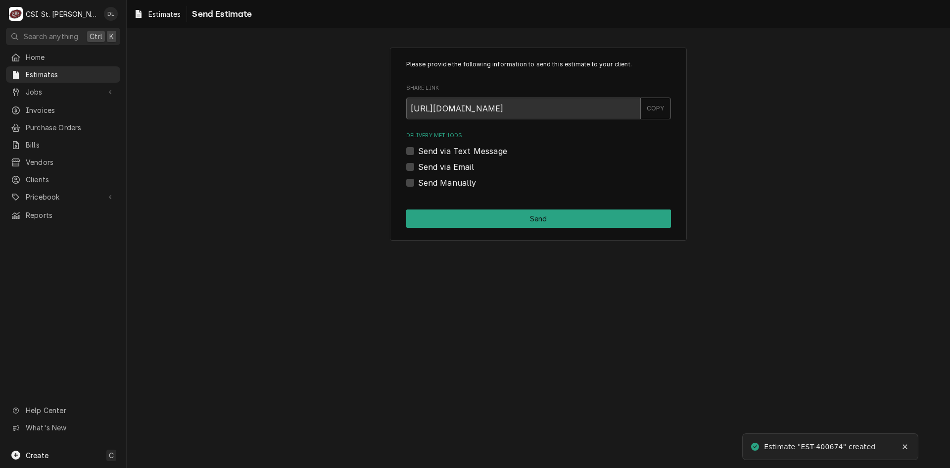
click at [418, 184] on label "Send Manually" at bounding box center [447, 183] width 58 height 12
click at [418, 184] on input "Send Manually" at bounding box center [550, 188] width 265 height 22
checkbox input "true"
click at [537, 219] on button "Send" at bounding box center [538, 218] width 265 height 18
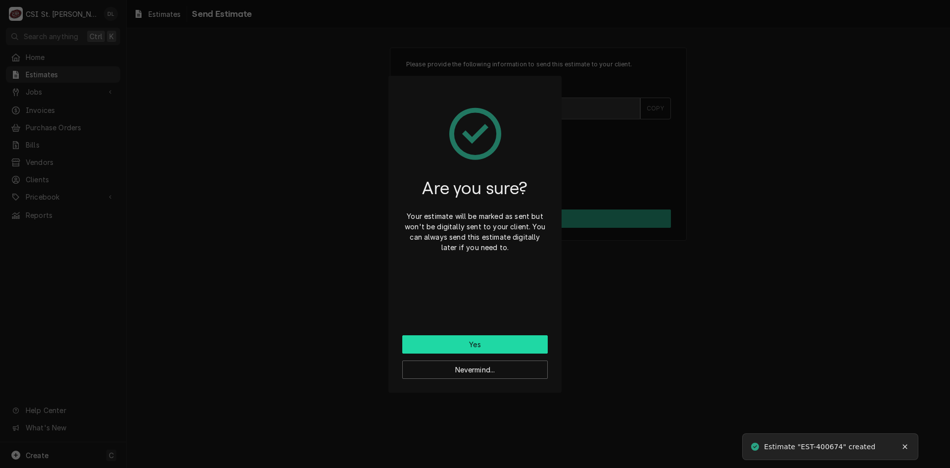
click at [476, 344] on button "Yes" at bounding box center [474, 344] width 145 height 18
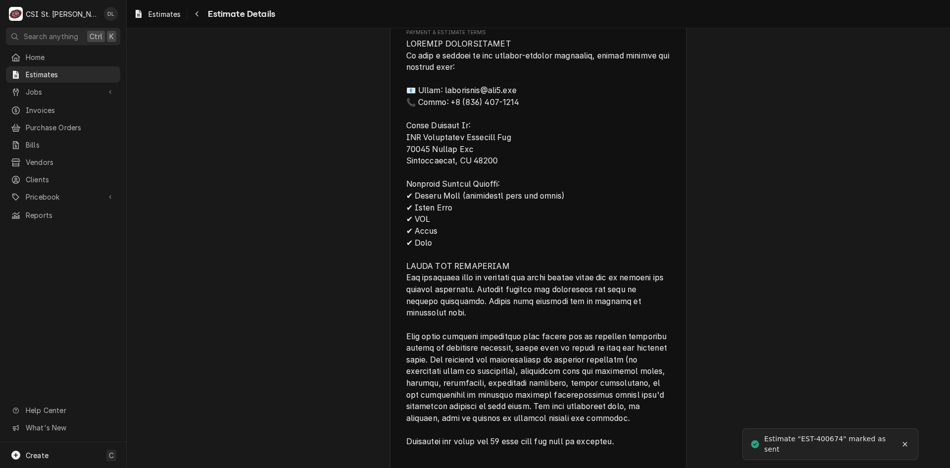
scroll to position [1781, 0]
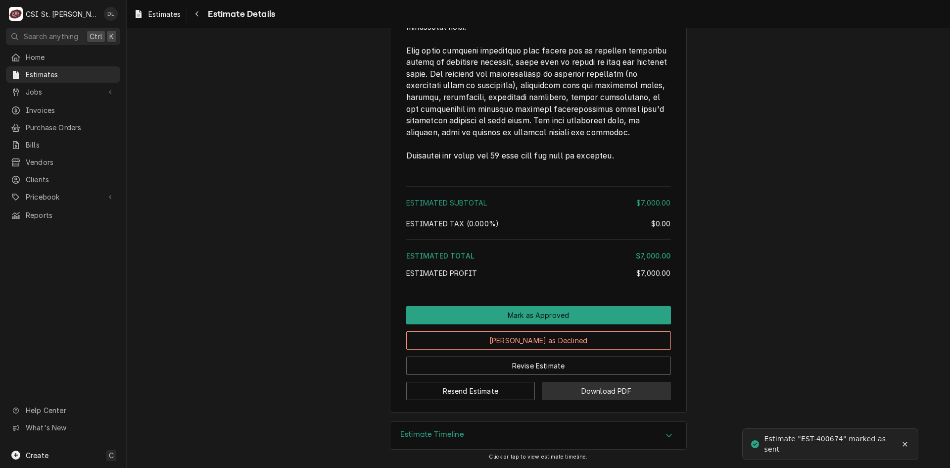
click at [623, 385] on button "Download PDF" at bounding box center [606, 391] width 129 height 18
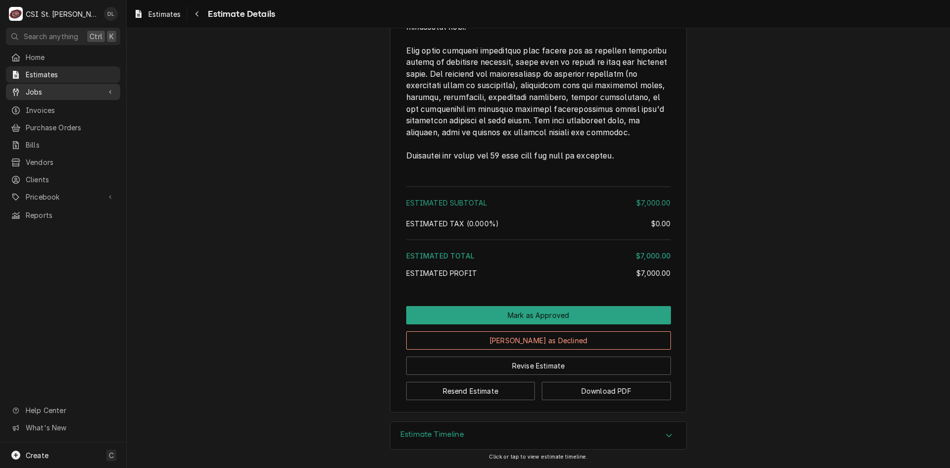
click at [46, 94] on div "Jobs" at bounding box center [63, 92] width 110 height 12
click at [52, 105] on span "Jobs" at bounding box center [71, 109] width 90 height 10
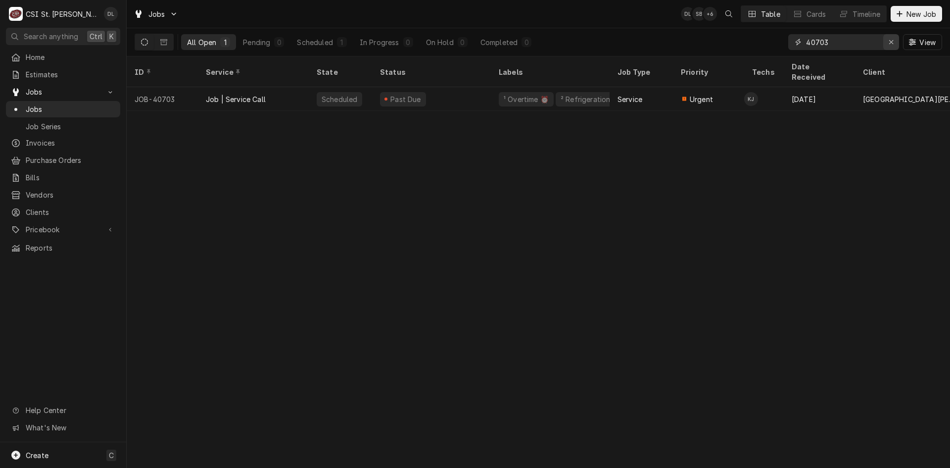
click at [891, 45] on icon "Erase input" at bounding box center [891, 42] width 5 height 7
click at [853, 47] on input "Dynamic Content Wrapper" at bounding box center [852, 42] width 93 height 16
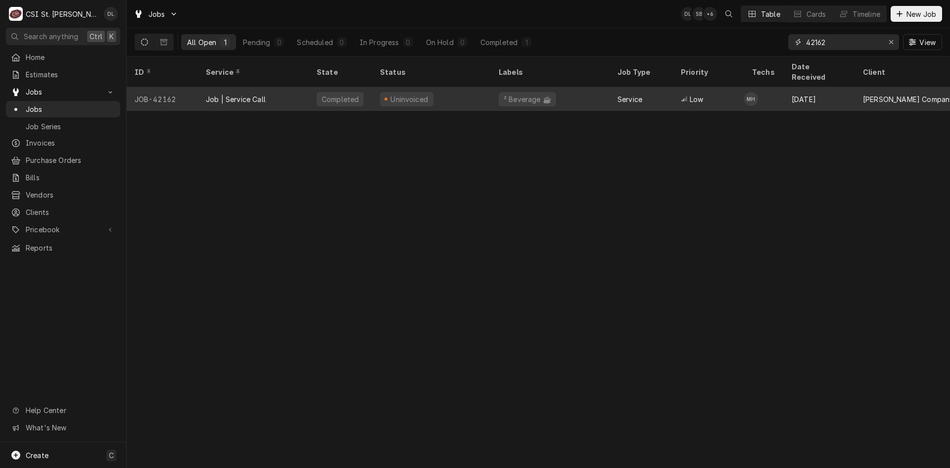
type input "42162"
click at [457, 87] on div "Uninvoiced" at bounding box center [431, 99] width 119 height 24
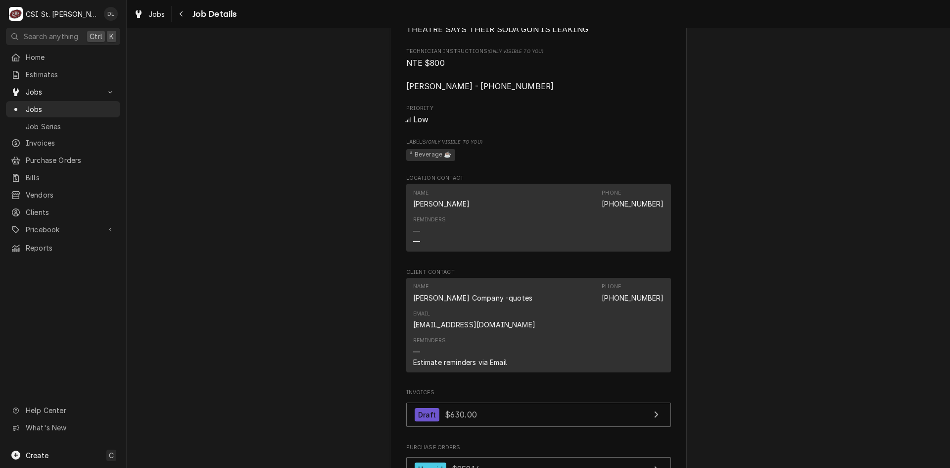
scroll to position [940, 0]
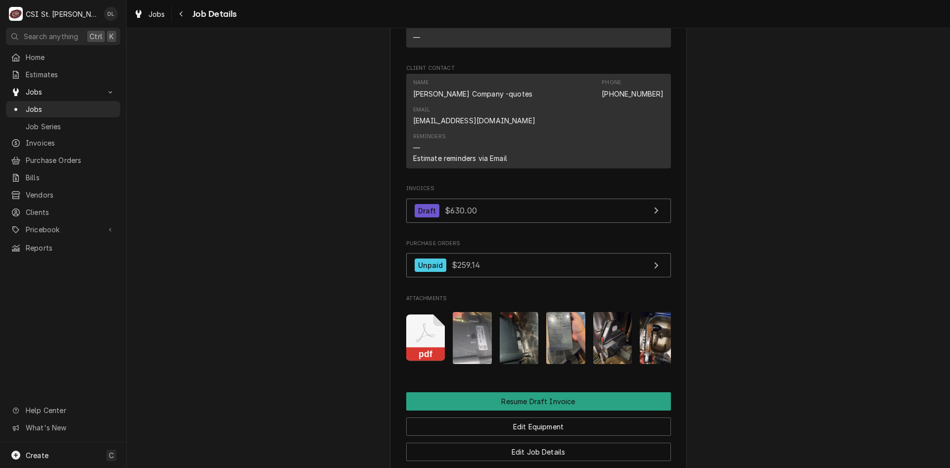
click at [478, 312] on img "Attachments" at bounding box center [472, 338] width 39 height 52
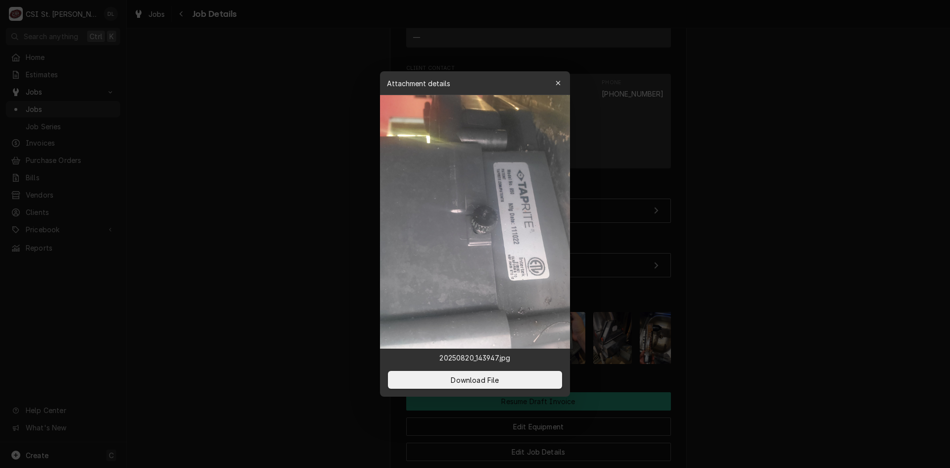
click at [560, 81] on icon "button" at bounding box center [558, 83] width 5 height 7
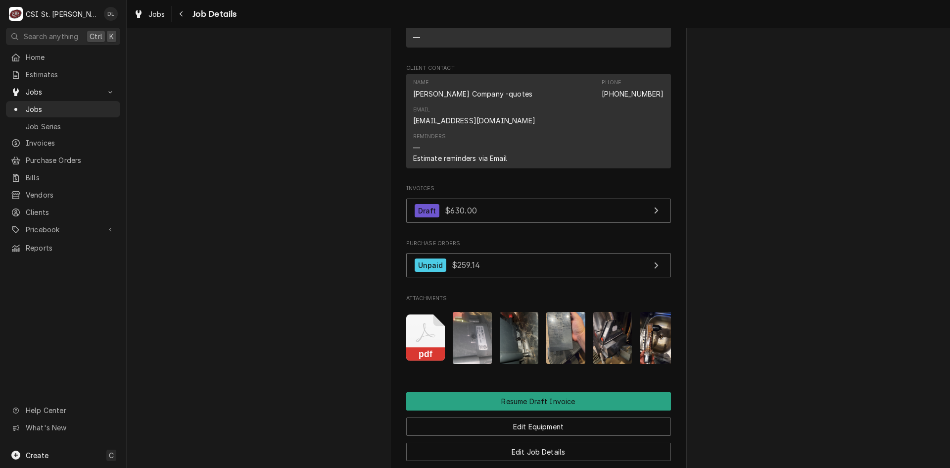
click at [524, 321] on img "Attachments" at bounding box center [519, 338] width 39 height 52
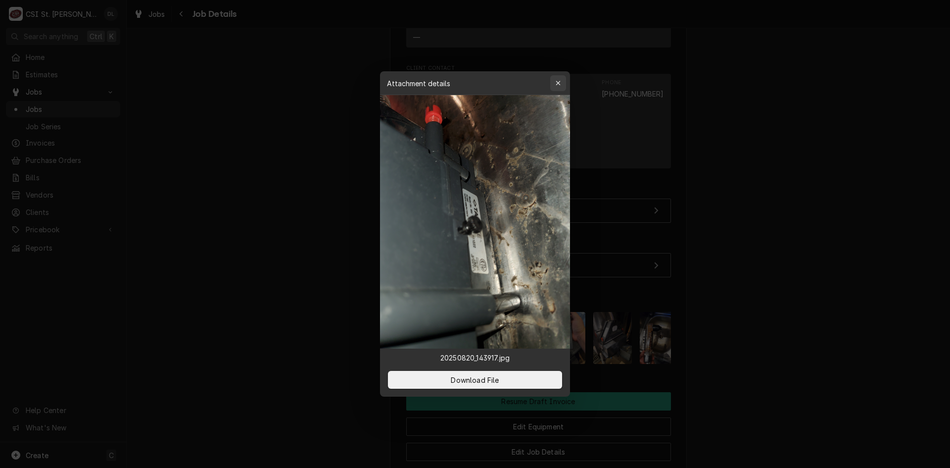
click at [556, 83] on icon "button" at bounding box center [558, 83] width 5 height 7
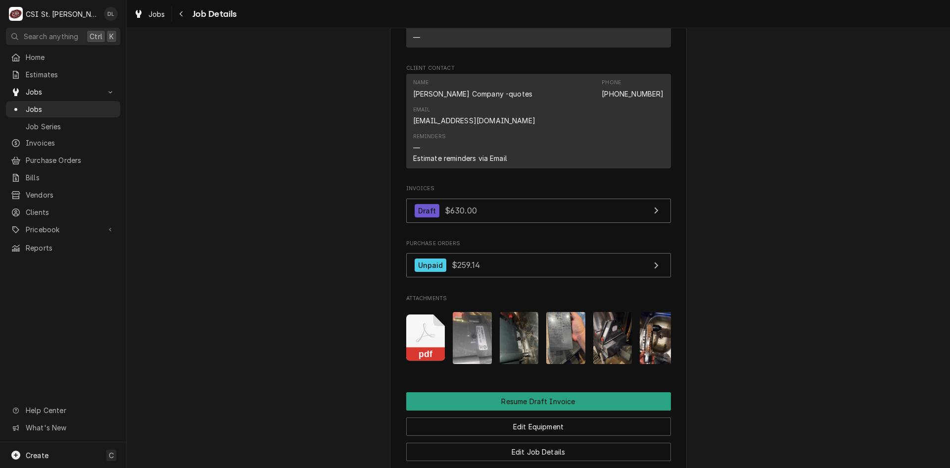
click at [573, 312] on img "Attachments" at bounding box center [565, 338] width 39 height 52
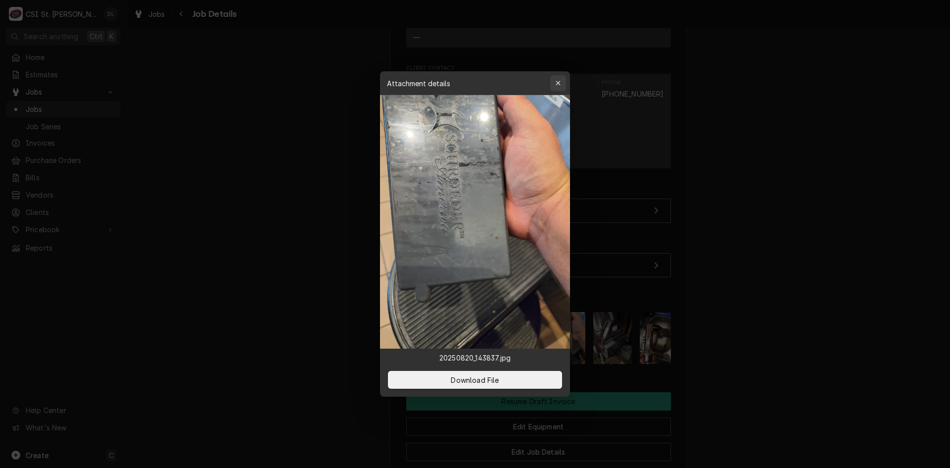
click at [557, 77] on button "button" at bounding box center [558, 83] width 16 height 16
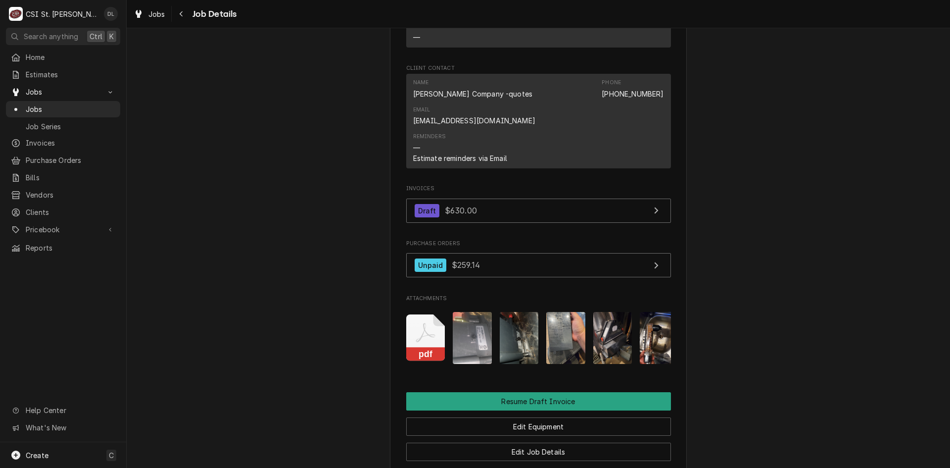
click at [608, 325] on img "Attachments" at bounding box center [612, 338] width 39 height 52
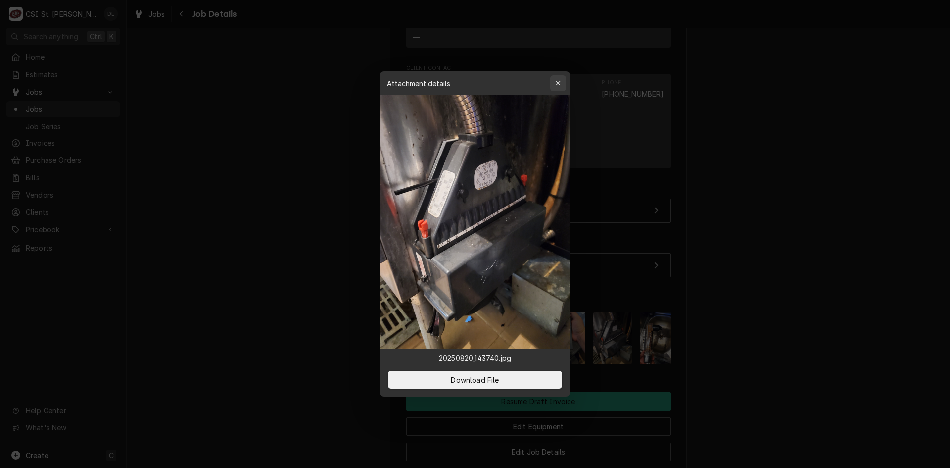
click at [559, 83] on icon "button" at bounding box center [558, 83] width 4 height 4
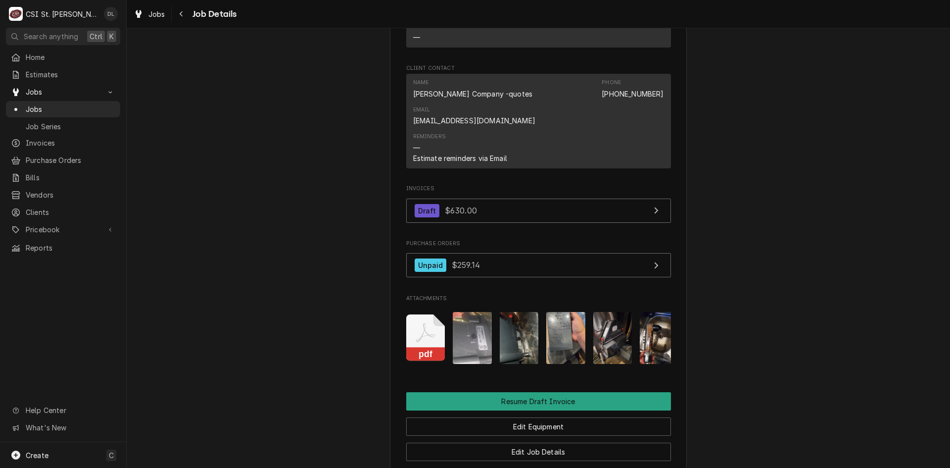
click at [656, 326] on img "Attachments" at bounding box center [659, 338] width 39 height 52
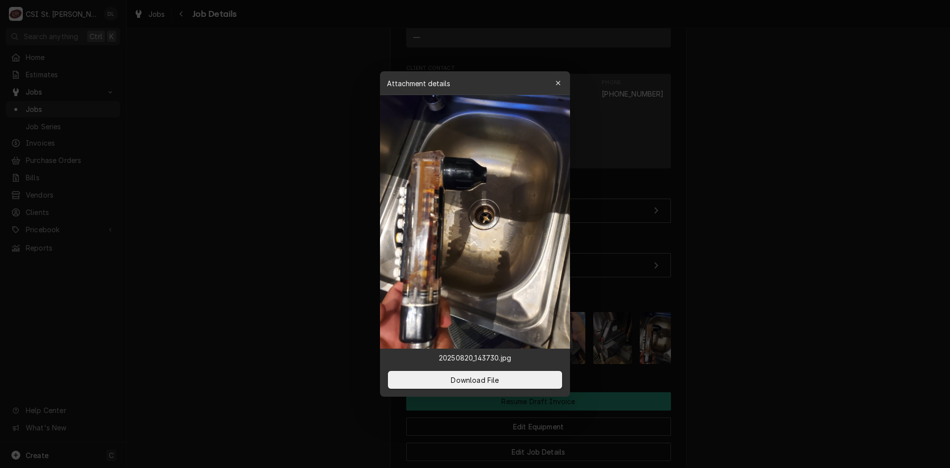
click at [559, 80] on icon "button" at bounding box center [558, 83] width 5 height 7
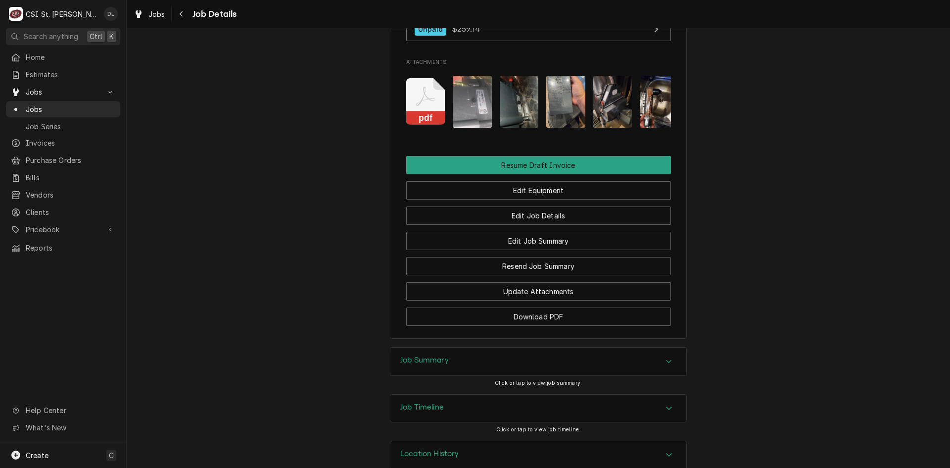
scroll to position [1179, 0]
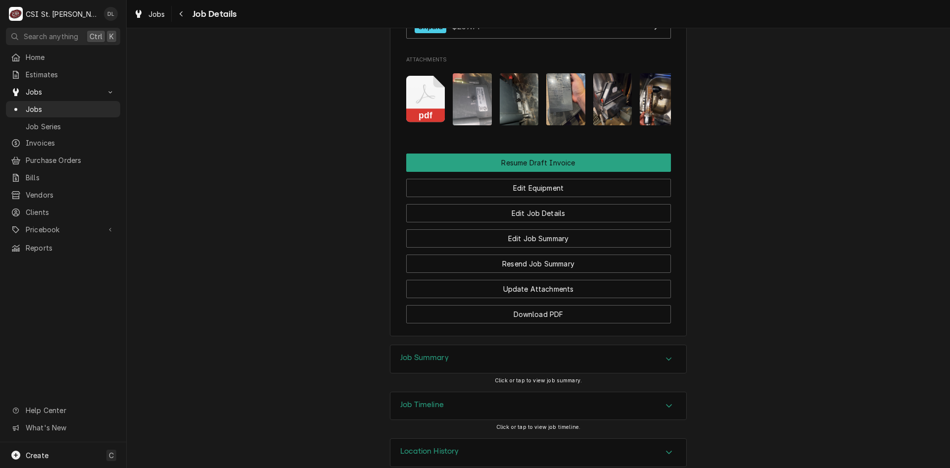
click at [665, 353] on div "Accordion Header" at bounding box center [669, 359] width 15 height 12
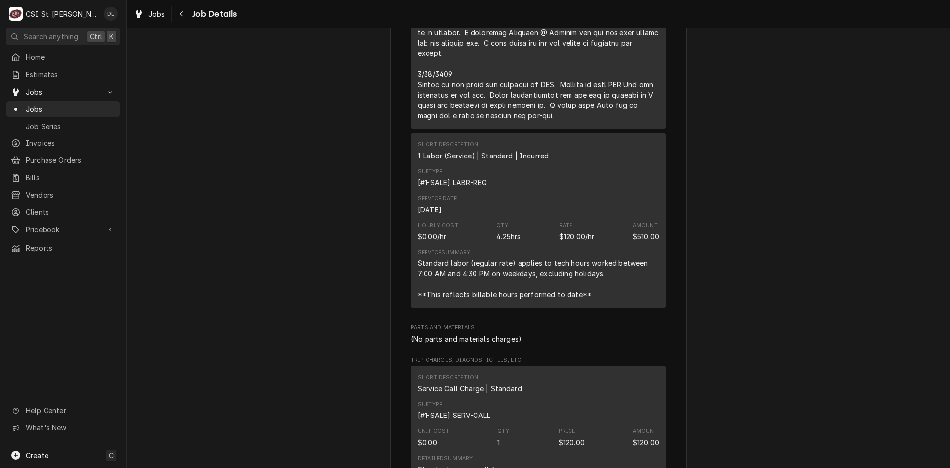
scroll to position [2416, 0]
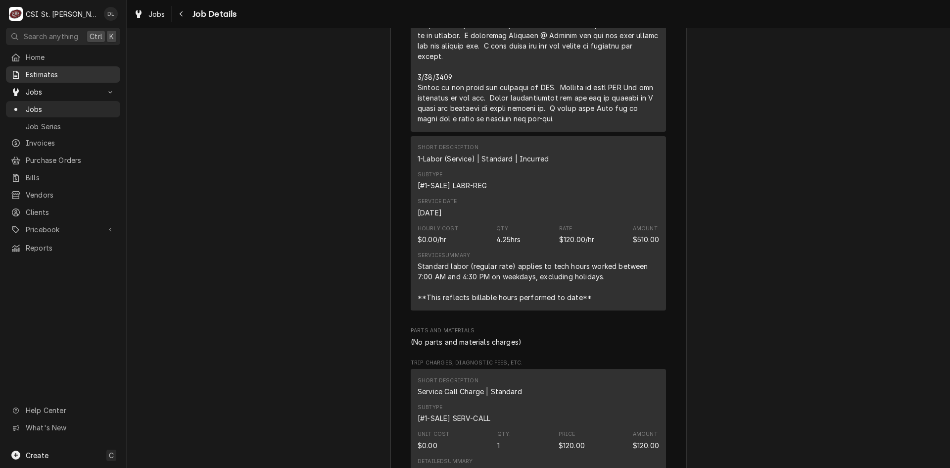
click at [53, 76] on span "Estimates" at bounding box center [71, 74] width 90 height 10
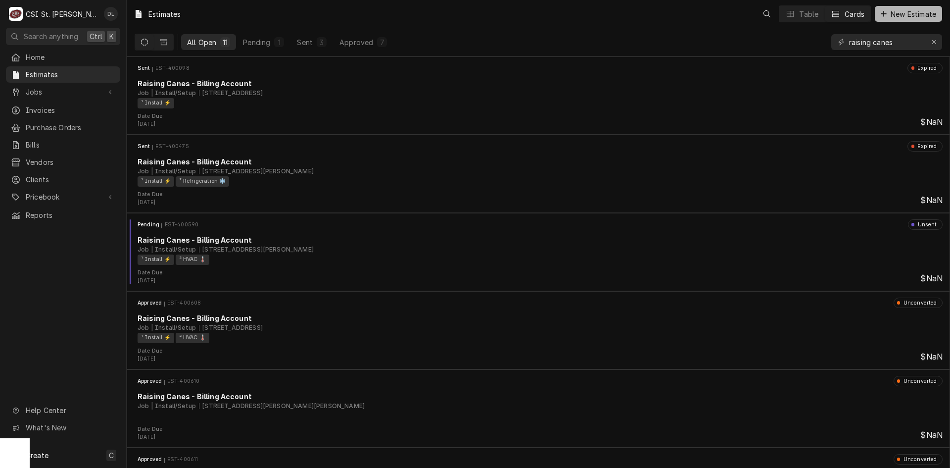
click at [881, 15] on icon "Dynamic Content Wrapper" at bounding box center [884, 13] width 6 height 7
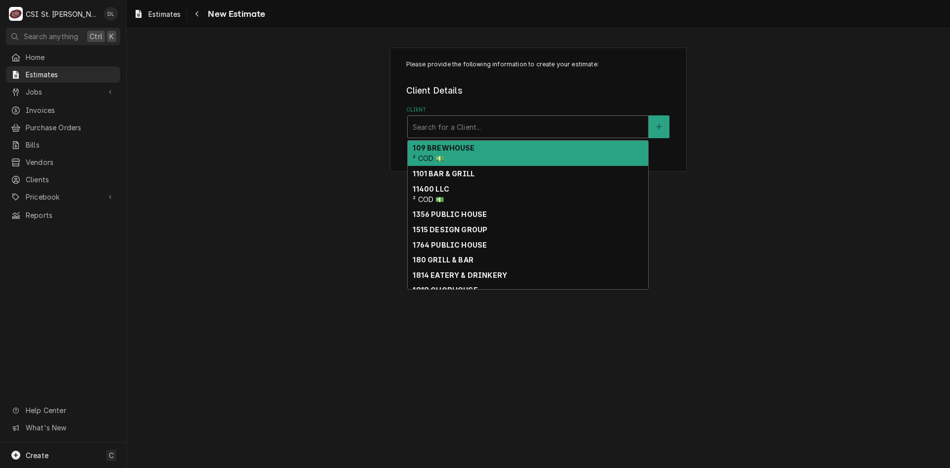
click at [514, 124] on div "Client" at bounding box center [528, 127] width 231 height 18
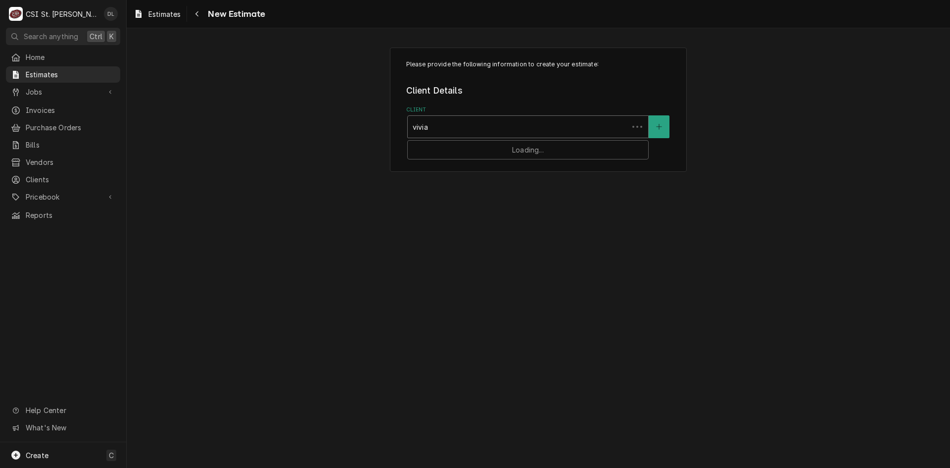
type input "[PERSON_NAME]"
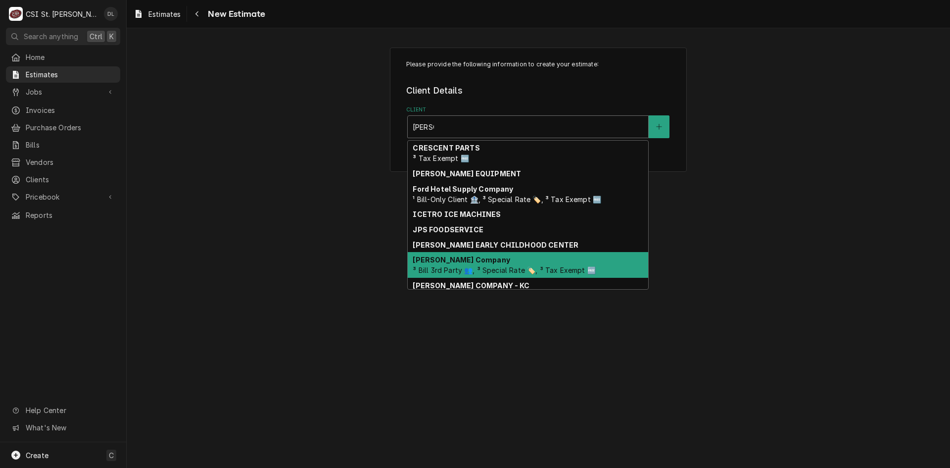
scroll to position [34, 0]
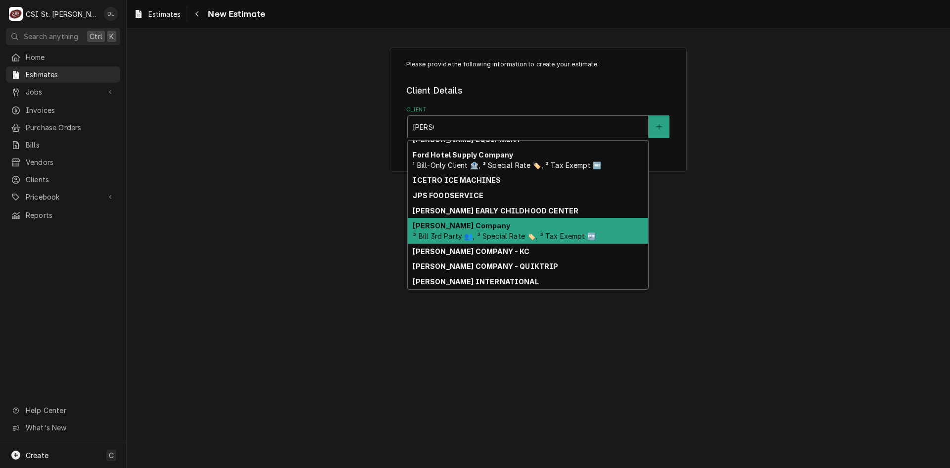
click at [478, 237] on span "³ Bill 3rd Party 👥, ³ Special Rate 🏷️, ³ Tax Exempt 🆓" at bounding box center [504, 236] width 183 height 8
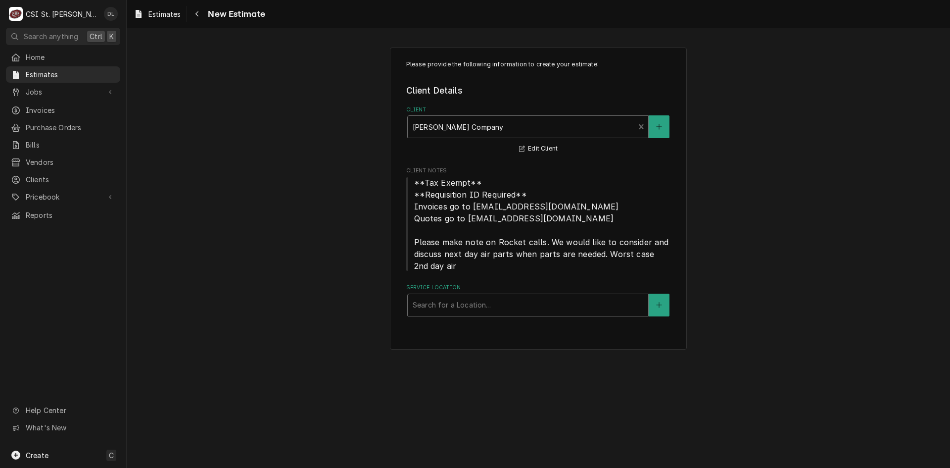
click at [523, 305] on div "Service Location" at bounding box center [528, 305] width 231 height 18
type input "amc st char"
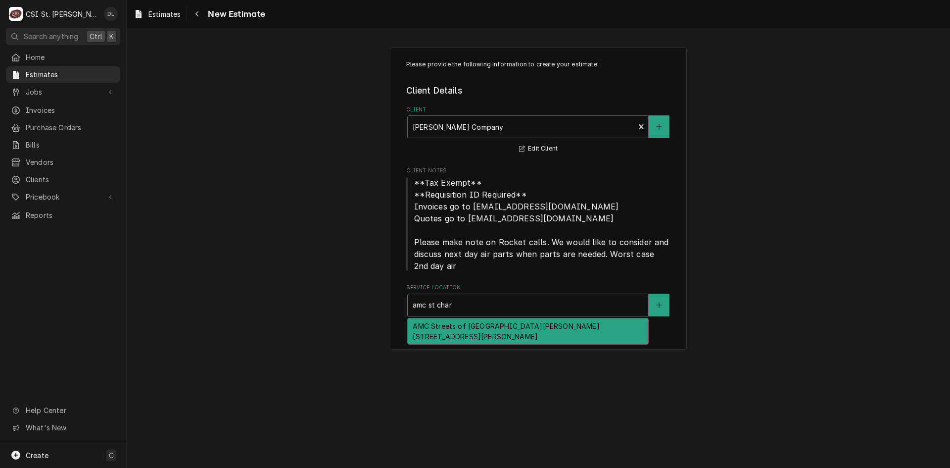
click at [524, 321] on div "AMC Streets of [GEOGRAPHIC_DATA][PERSON_NAME] [STREET_ADDRESS][PERSON_NAME]" at bounding box center [528, 331] width 241 height 26
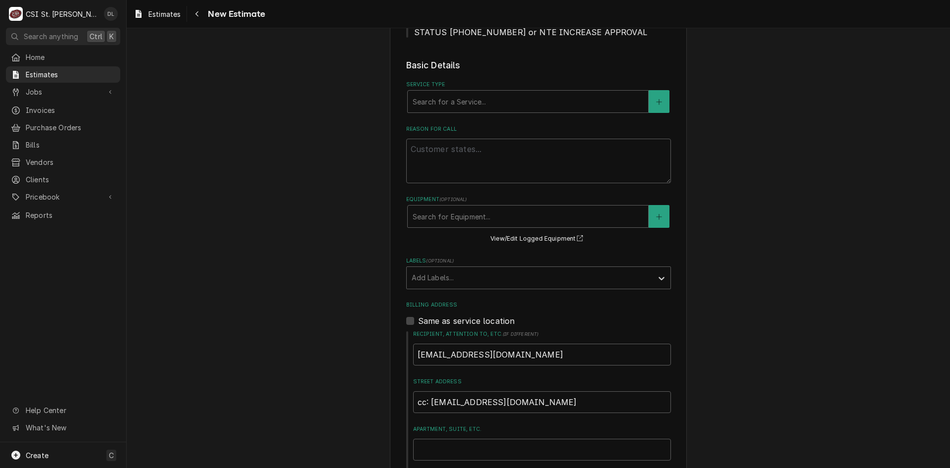
scroll to position [396, 0]
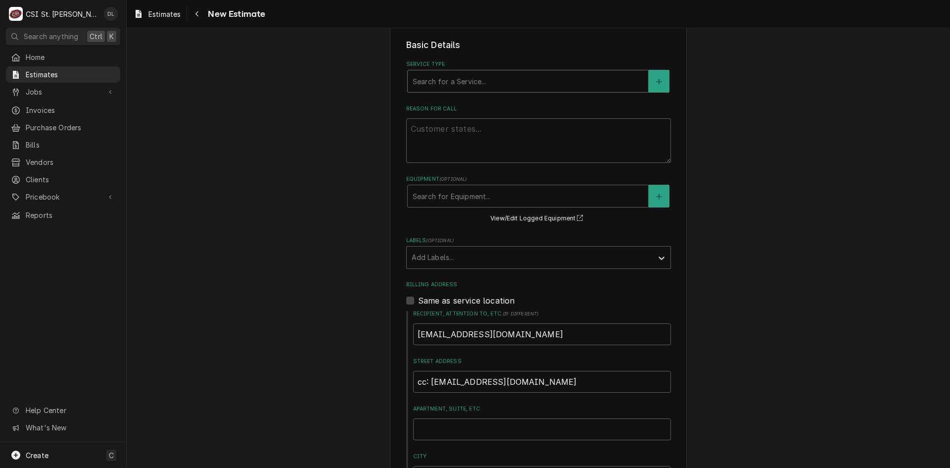
click at [492, 85] on div "Service Type" at bounding box center [528, 81] width 231 height 18
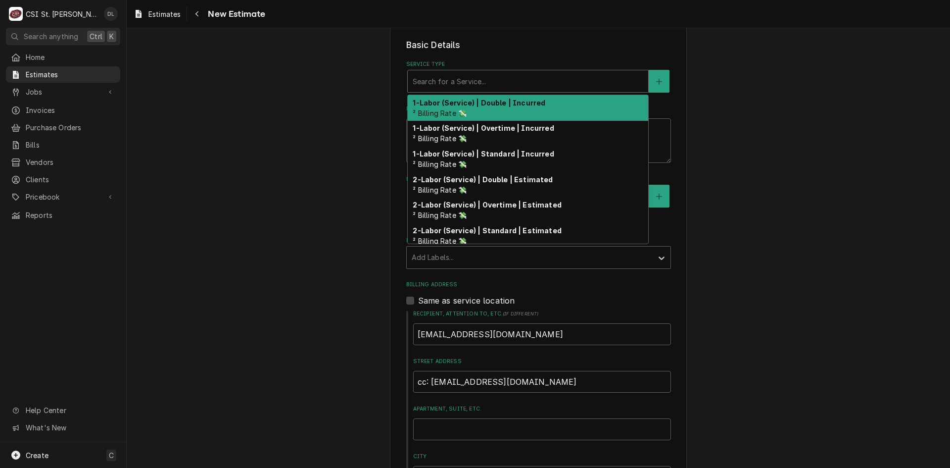
type textarea "x"
type input "i"
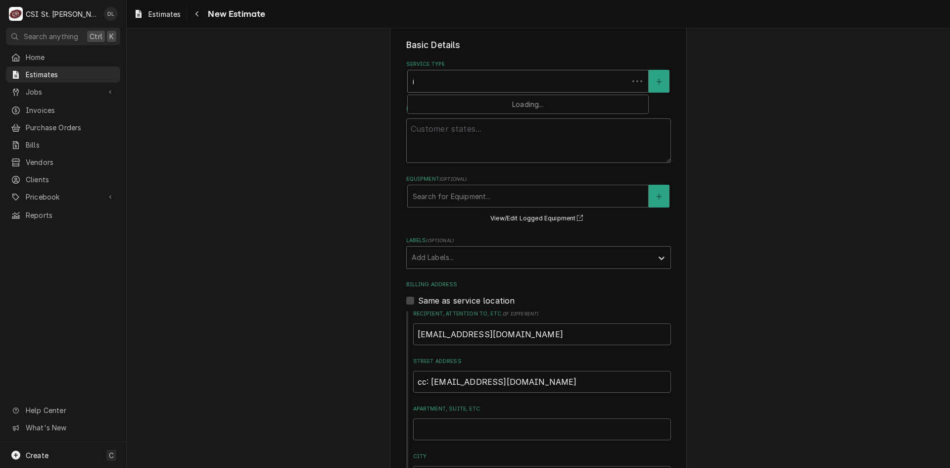
type textarea "x"
type input "in"
type textarea "x"
type input "inst"
type textarea "x"
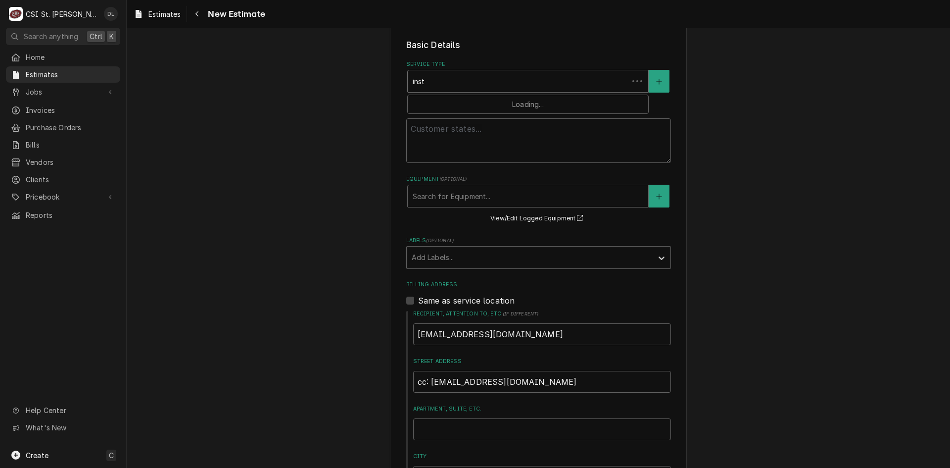
type input "insta"
type textarea "x"
type input "instal"
type textarea "x"
type input "install"
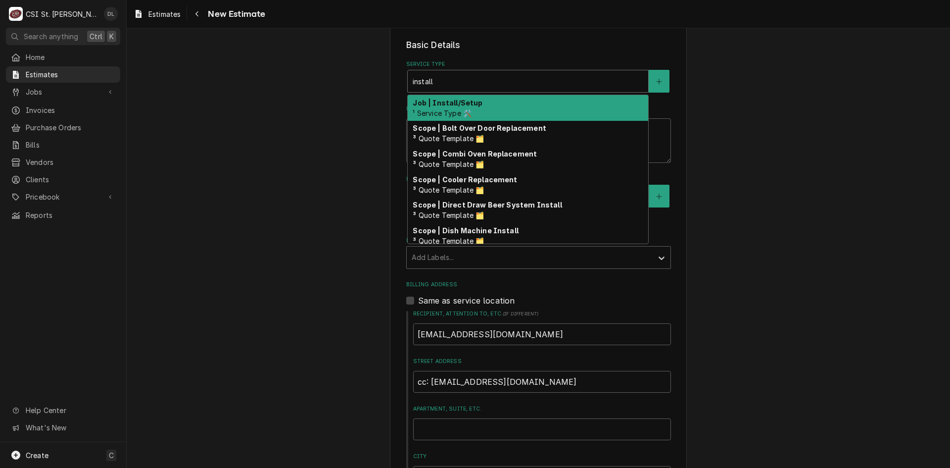
click at [473, 104] on strong "Job | Install/Setup" at bounding box center [448, 102] width 70 height 8
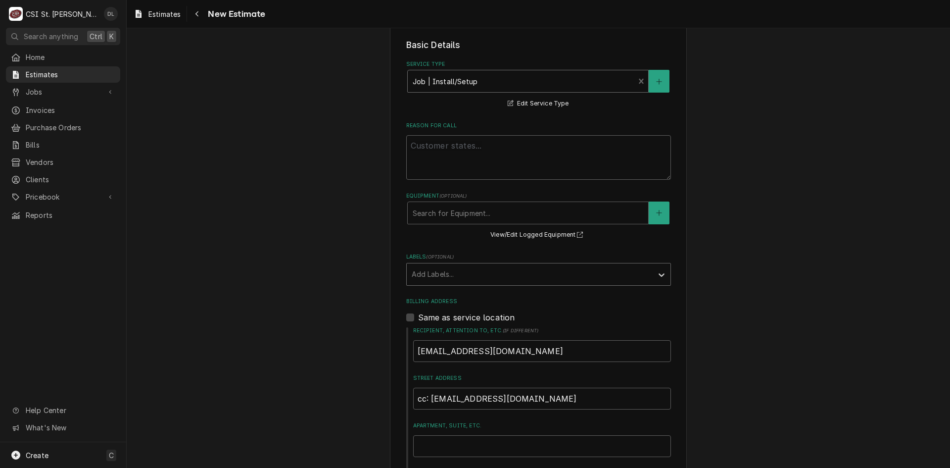
click at [630, 270] on div "Labels" at bounding box center [530, 274] width 236 height 18
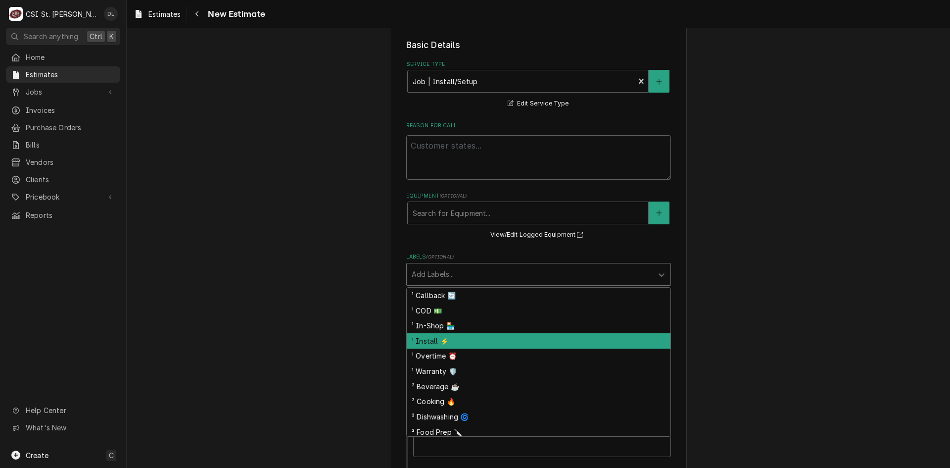
click at [436, 339] on div "¹ Install ⚡️" at bounding box center [539, 340] width 264 height 15
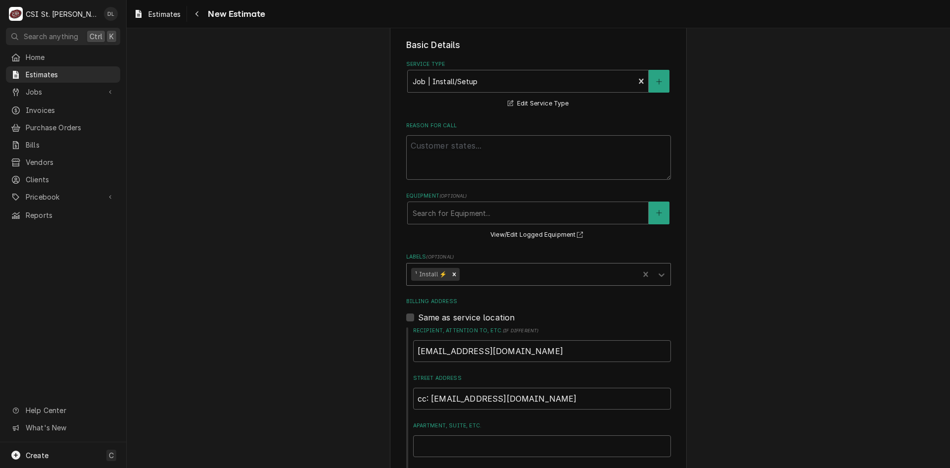
drag, startPoint x: 474, startPoint y: 267, endPoint x: 480, endPoint y: 272, distance: 7.7
click at [476, 268] on div "Labels" at bounding box center [548, 274] width 173 height 18
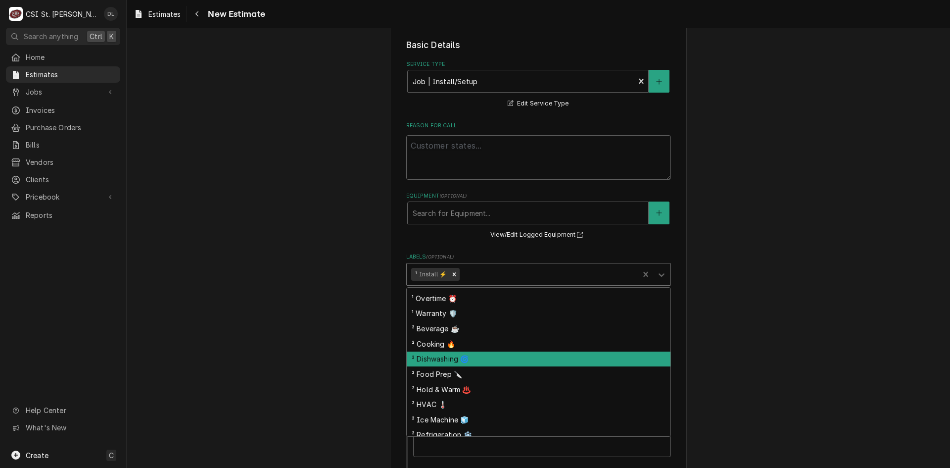
scroll to position [79, 0]
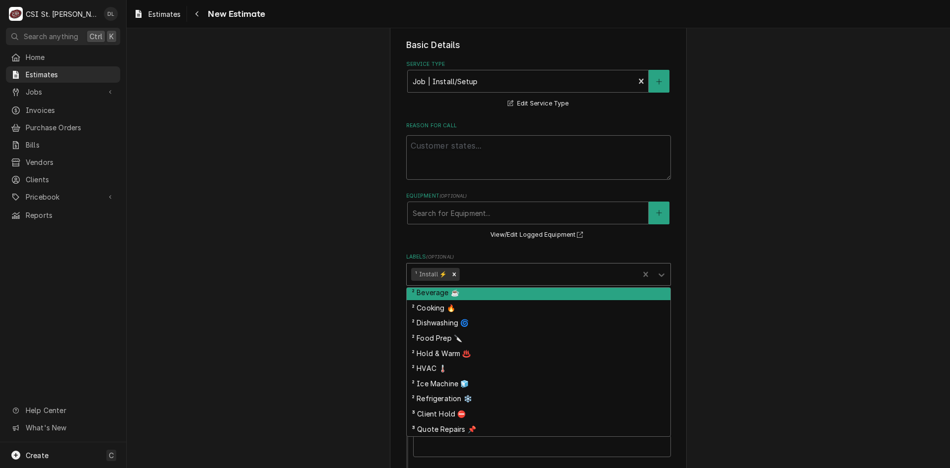
click at [435, 294] on div "² Beverage ☕️" at bounding box center [539, 292] width 264 height 15
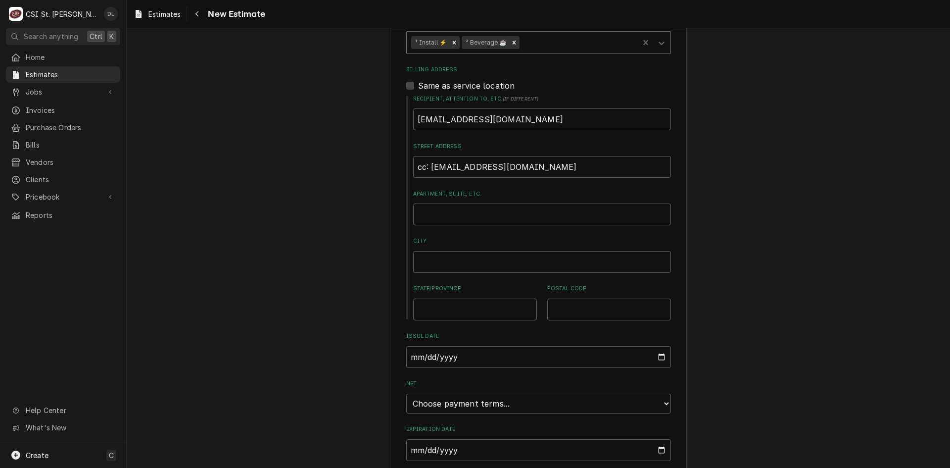
scroll to position [663, 0]
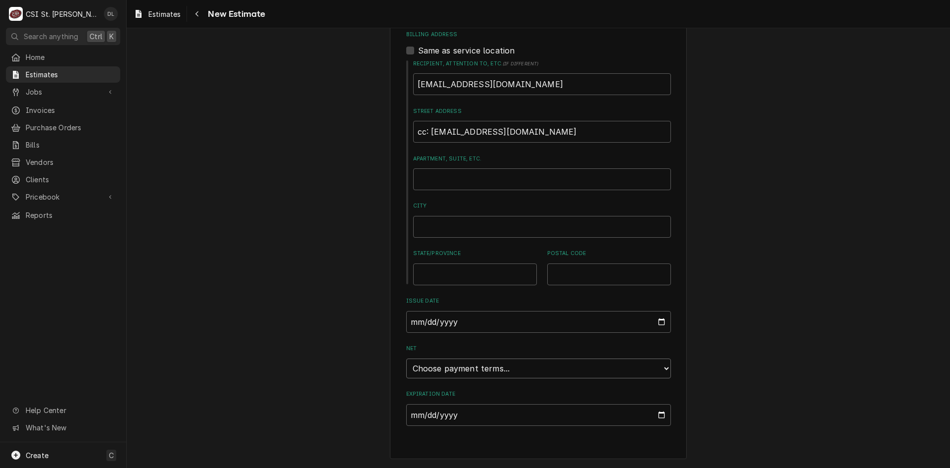
drag, startPoint x: 657, startPoint y: 371, endPoint x: 652, endPoint y: 368, distance: 6.0
click at [657, 371] on select "Choose payment terms... Same Day Net 7 Net 14 Net 21 Net 30 Net 45 Net 60 Net 90" at bounding box center [538, 368] width 265 height 20
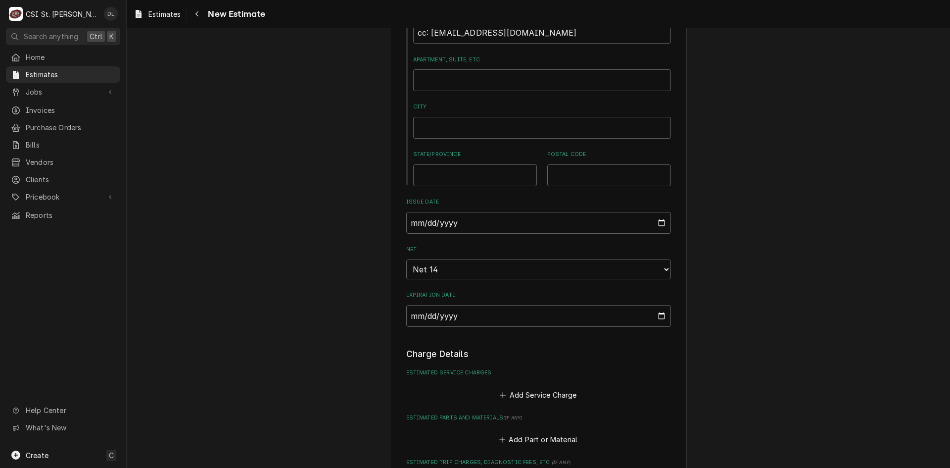
scroll to position [960, 0]
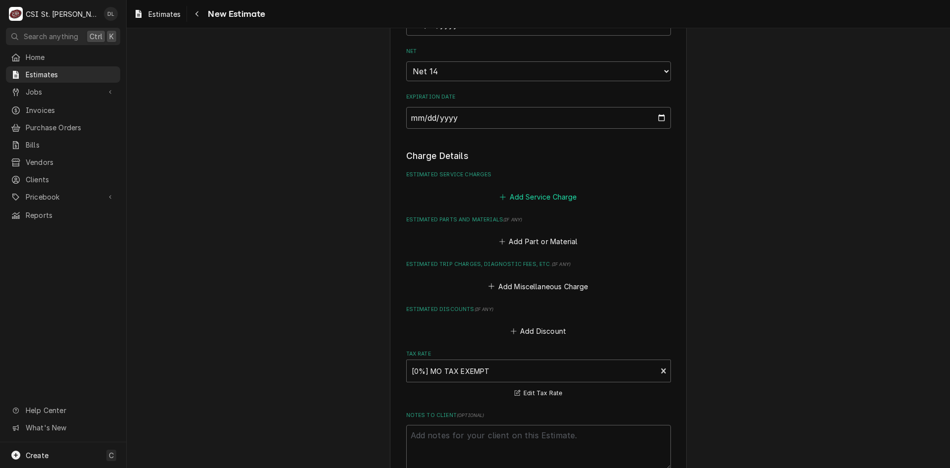
click at [500, 199] on icon "Estimated Service Charges" at bounding box center [502, 196] width 5 height 5
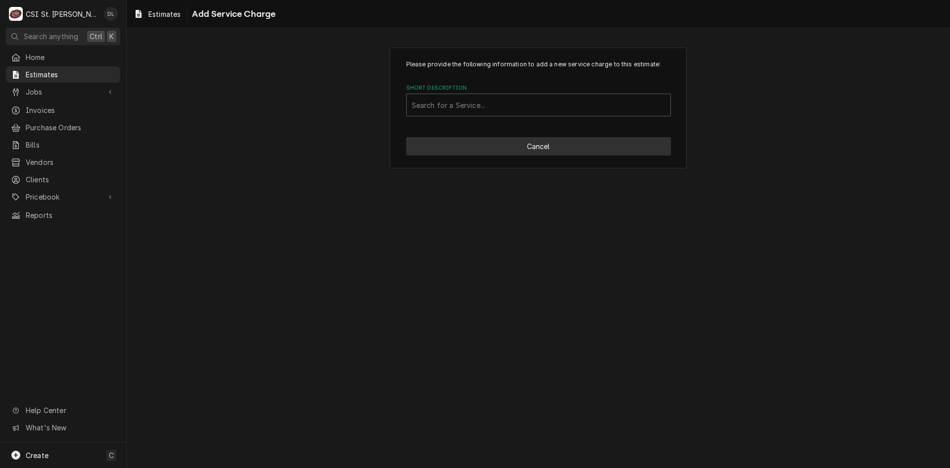
click at [539, 148] on button "Cancel" at bounding box center [538, 146] width 265 height 18
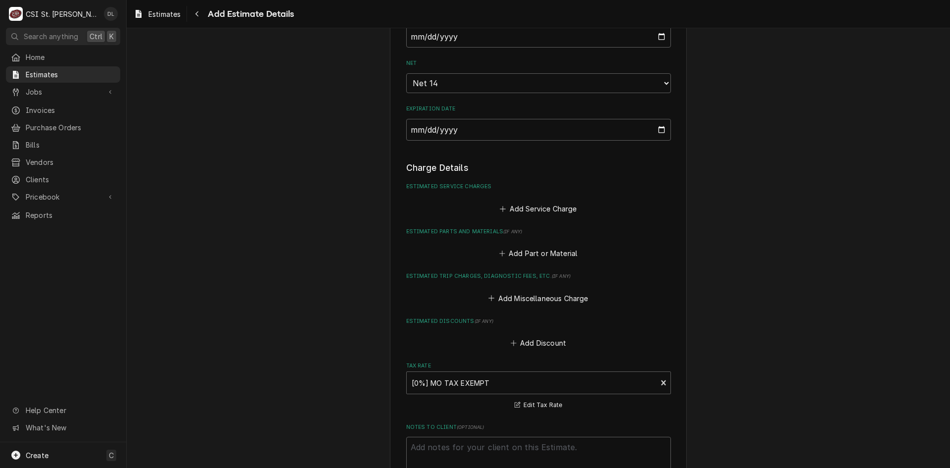
type textarea "x"
click at [500, 209] on icon "Estimated Service Charges" at bounding box center [503, 208] width 6 height 7
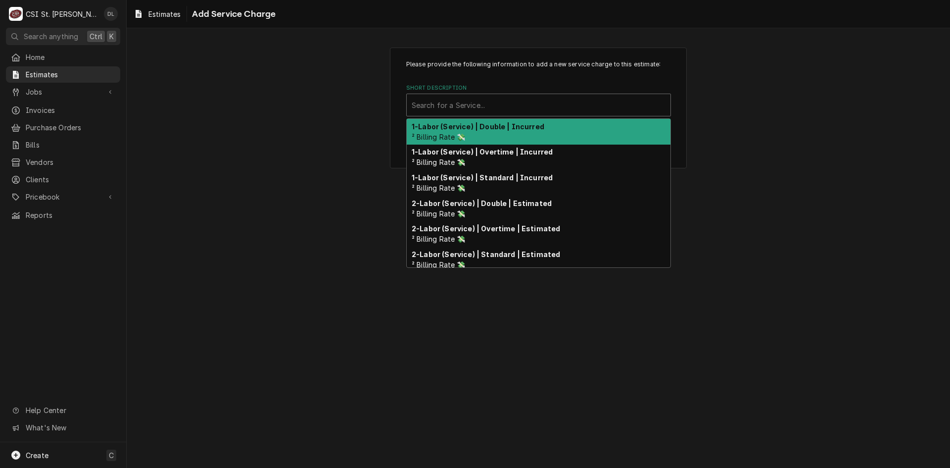
click at [475, 97] on div "Short Description" at bounding box center [539, 105] width 254 height 18
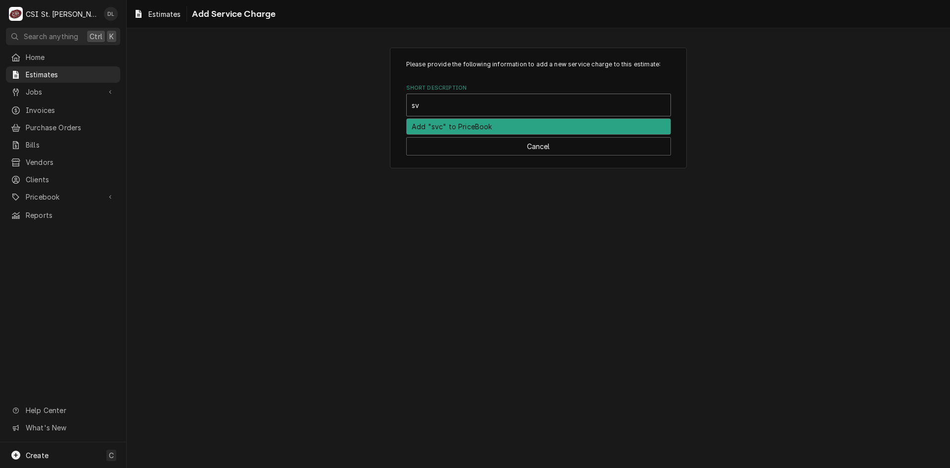
type input "s"
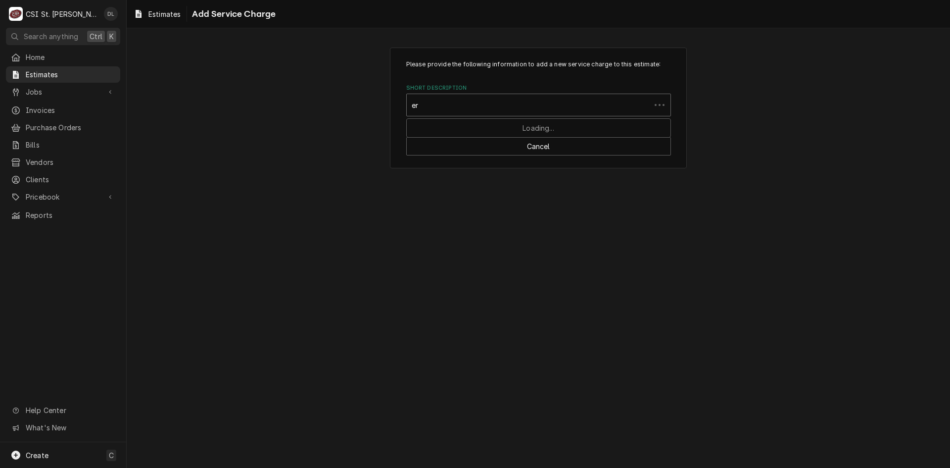
type input "e"
type input "service call"
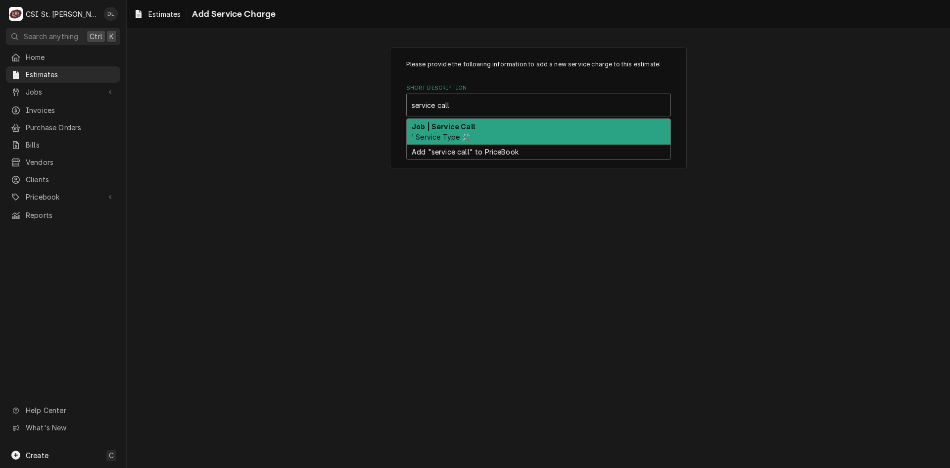
click at [466, 129] on strong "Job | Service Call" at bounding box center [443, 126] width 63 height 8
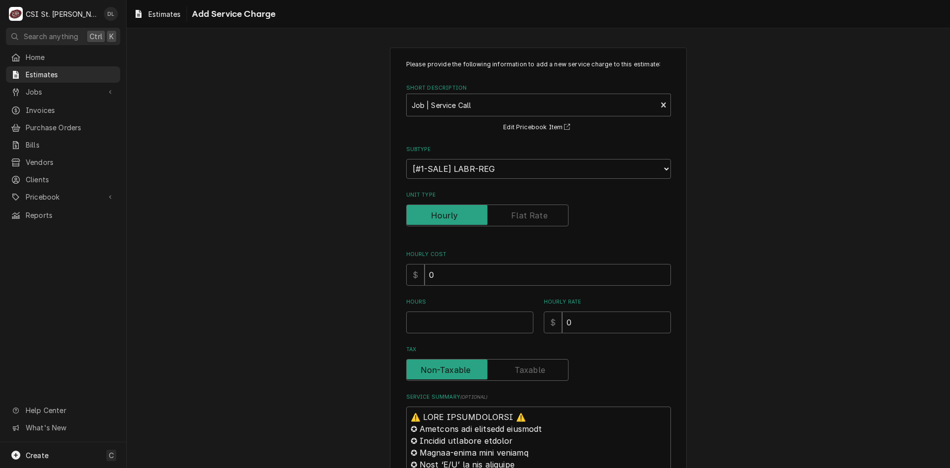
type textarea "x"
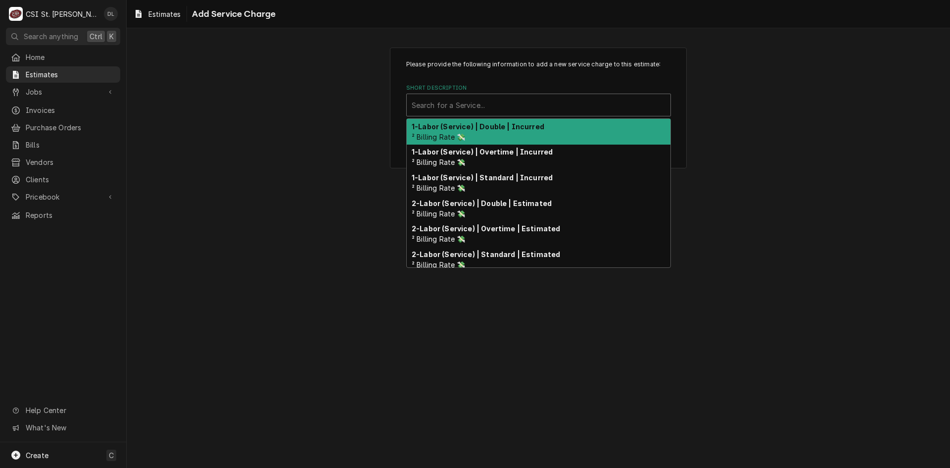
click at [589, 107] on div "Short Description" at bounding box center [539, 105] width 254 height 18
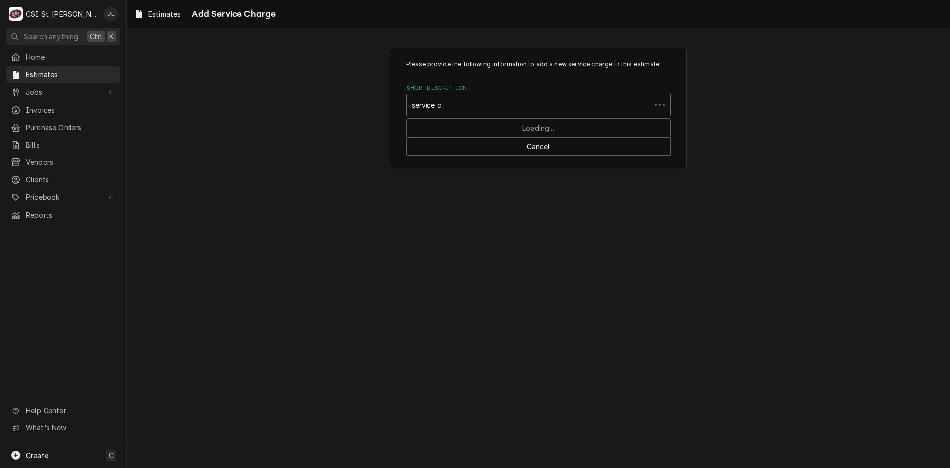
type input "service"
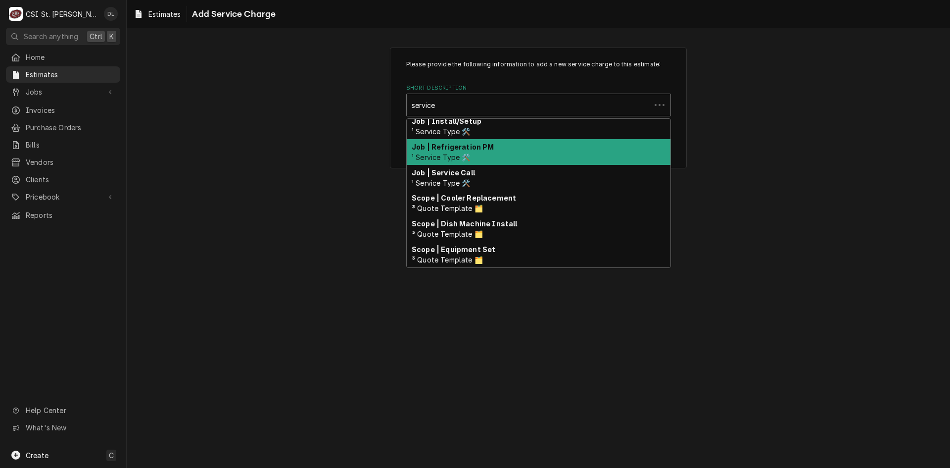
scroll to position [378, 0]
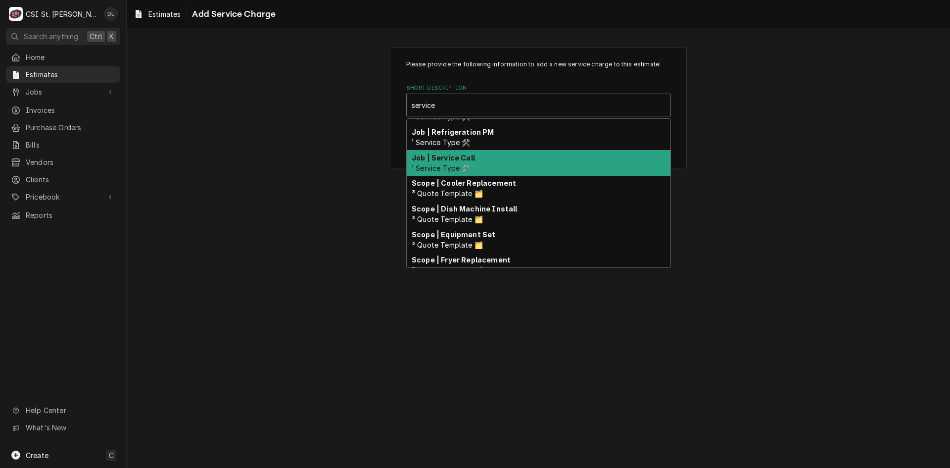
click at [471, 159] on strong "Job | Service Call" at bounding box center [443, 157] width 63 height 8
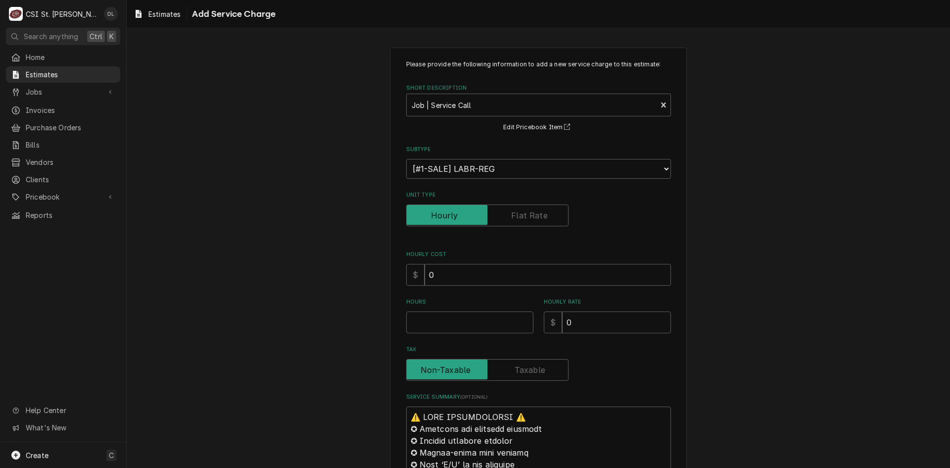
type textarea "x"
click at [459, 313] on input "Hours" at bounding box center [469, 322] width 127 height 22
click at [516, 213] on label "Unit Type" at bounding box center [487, 215] width 162 height 22
click at [516, 213] on input "Unit Type" at bounding box center [487, 215] width 153 height 22
checkbox input "true"
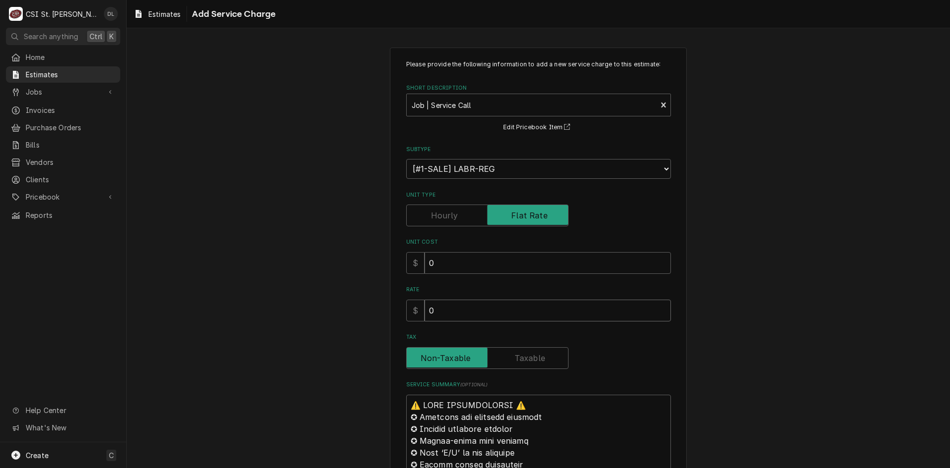
drag, startPoint x: 464, startPoint y: 319, endPoint x: 363, endPoint y: 311, distance: 100.8
type textarea "x"
type input "1"
type textarea "x"
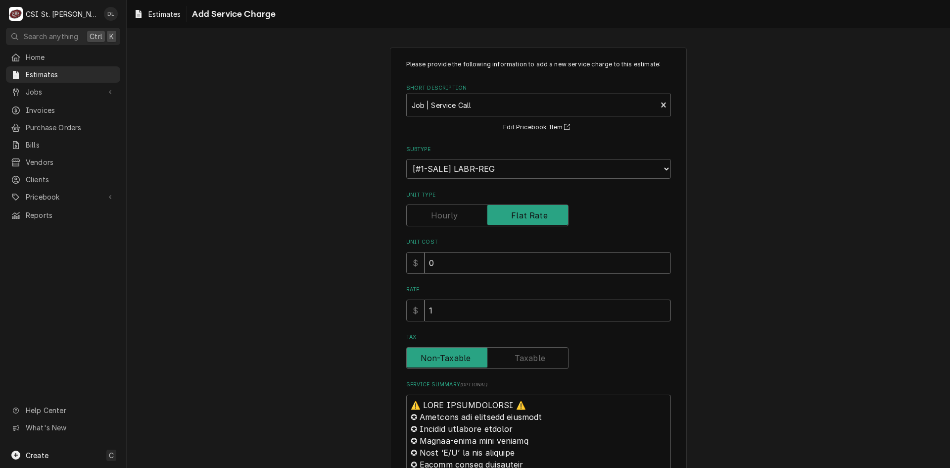
type input "12"
type textarea "x"
type input "120"
type textarea "x"
type input "120"
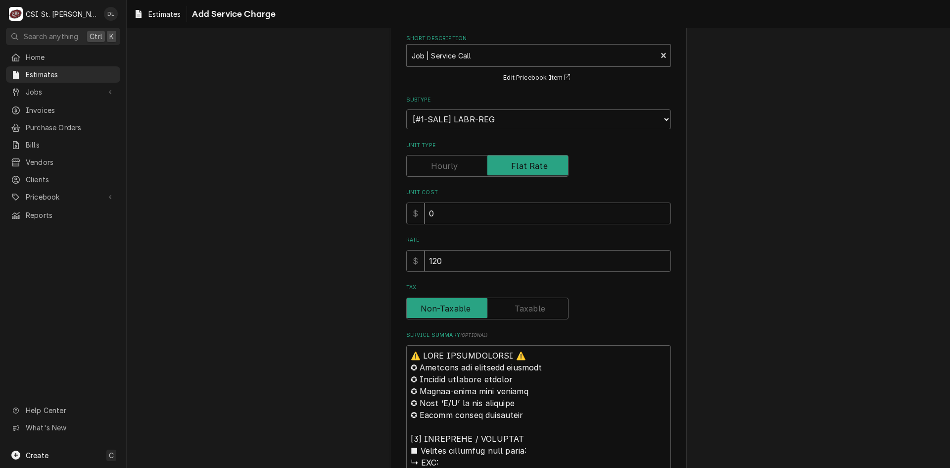
scroll to position [0, 0]
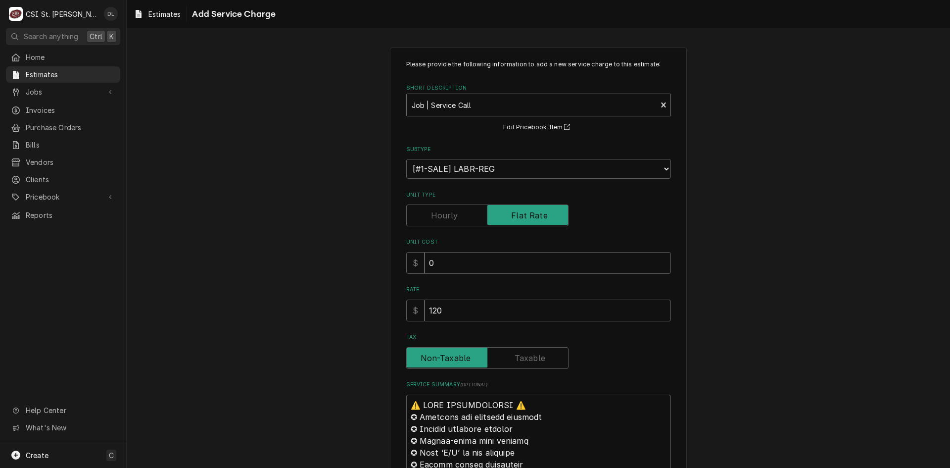
click at [611, 103] on div "Short Description" at bounding box center [532, 105] width 241 height 18
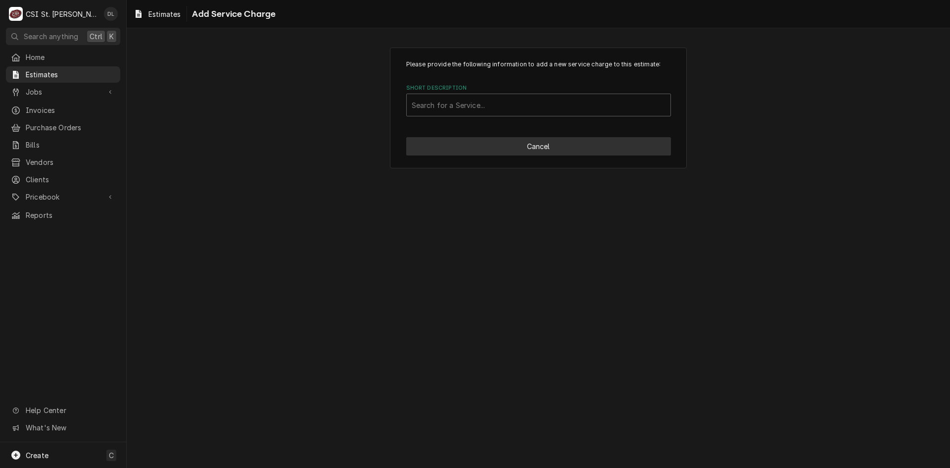
click at [555, 148] on button "Cancel" at bounding box center [538, 146] width 265 height 18
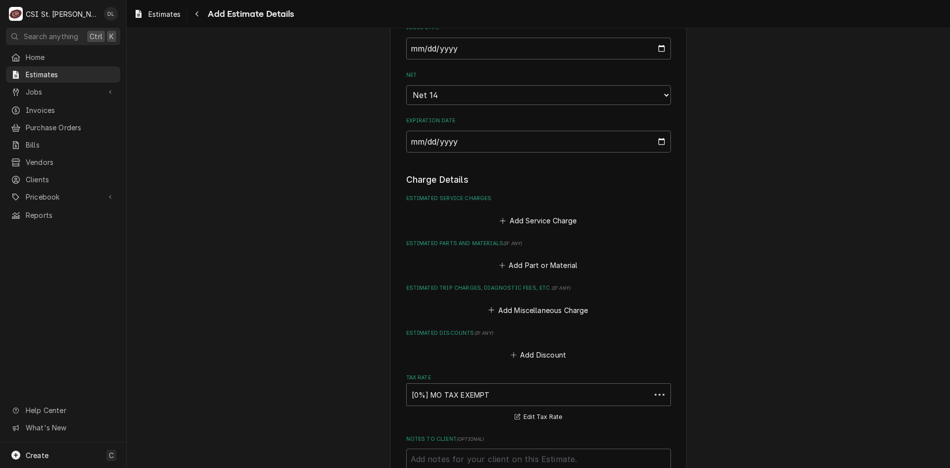
scroll to position [936, 0]
type textarea "x"
click at [499, 267] on icon "Estimated Parts and Materials" at bounding box center [502, 265] width 6 height 7
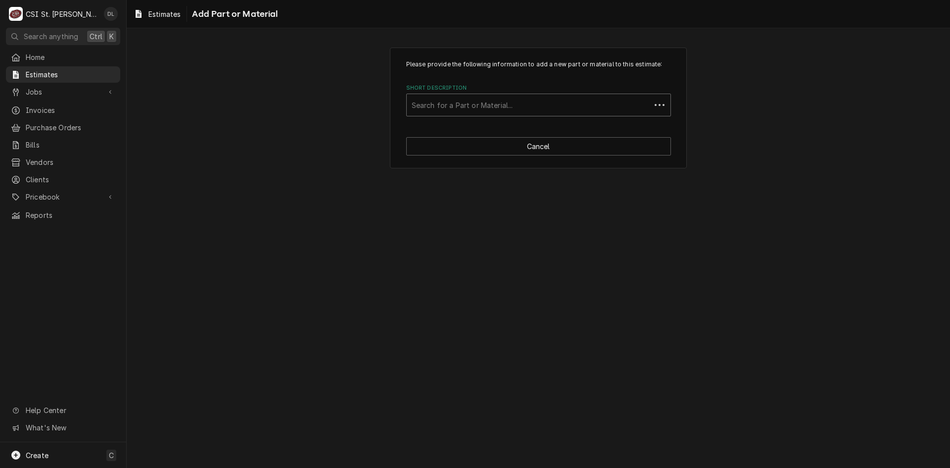
click at [490, 102] on div "Short Description" at bounding box center [529, 105] width 234 height 18
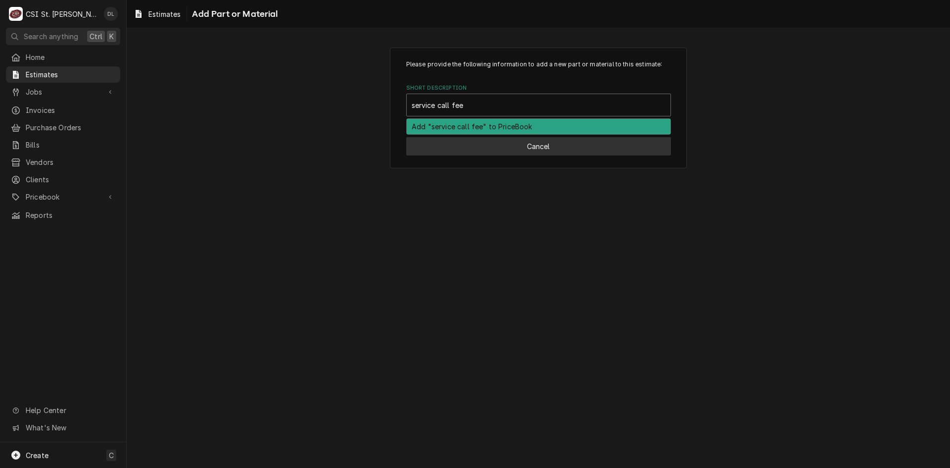
type input "service call fee"
click at [527, 149] on button "Cancel" at bounding box center [538, 146] width 265 height 18
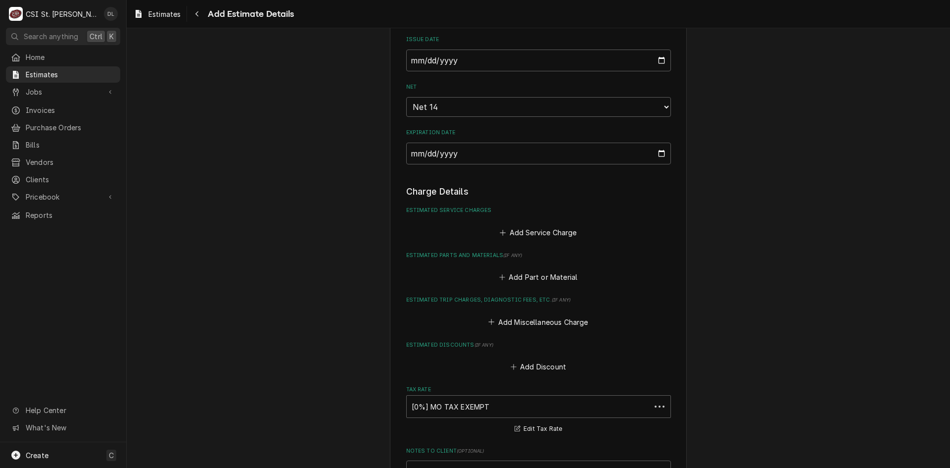
scroll to position [924, 0]
type textarea "x"
click at [500, 236] on icon "Estimated Service Charges" at bounding box center [503, 232] width 6 height 7
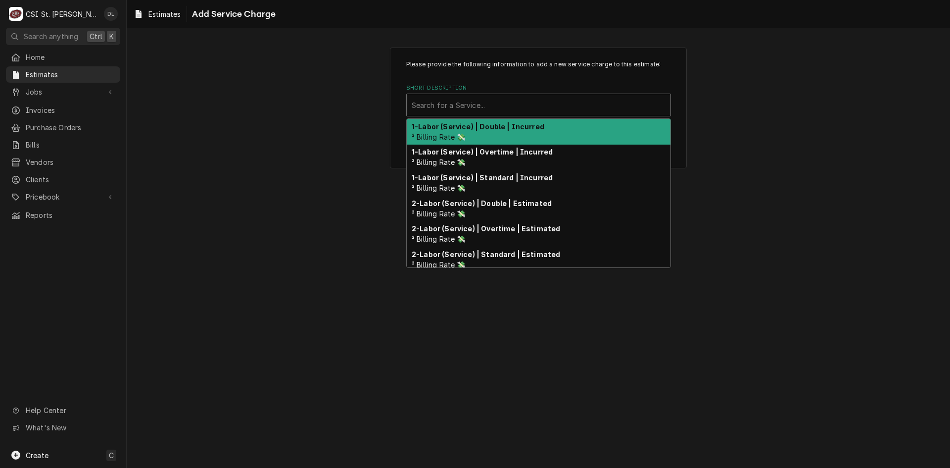
click at [495, 110] on div "Short Description" at bounding box center [539, 105] width 254 height 18
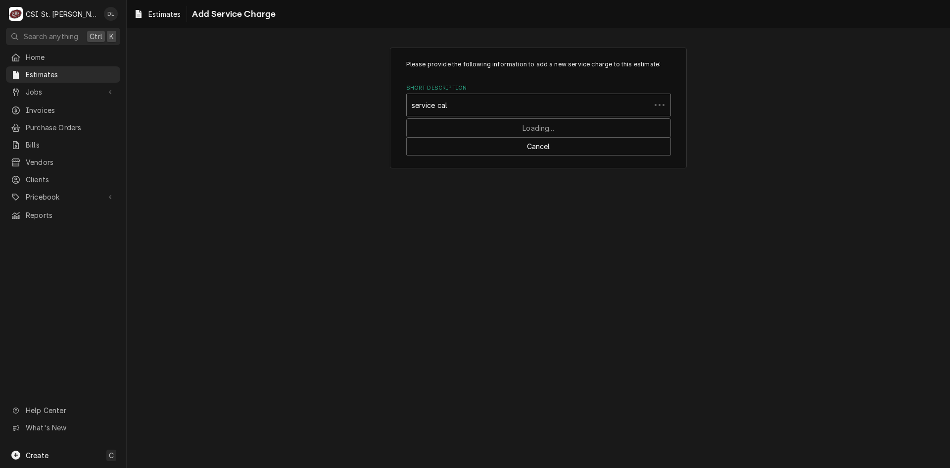
type input "service call"
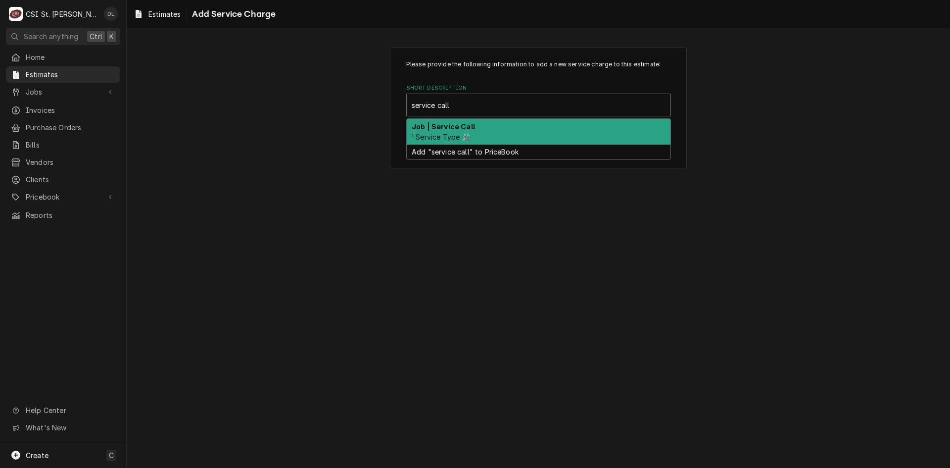
click at [452, 133] on span "¹ Service Type 🛠️" at bounding box center [441, 137] width 59 height 8
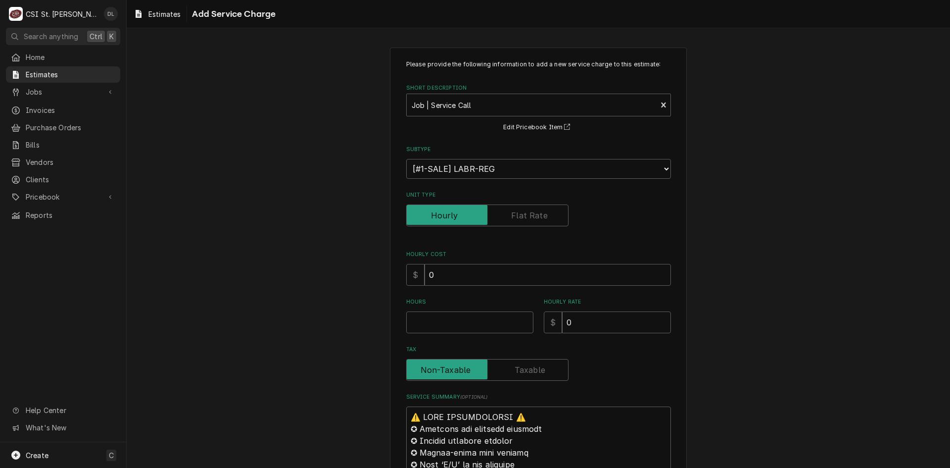
type textarea "x"
click at [522, 217] on label "Unit Type" at bounding box center [487, 215] width 162 height 22
click at [522, 217] on input "Unit Type" at bounding box center [487, 215] width 153 height 22
checkbox input "true"
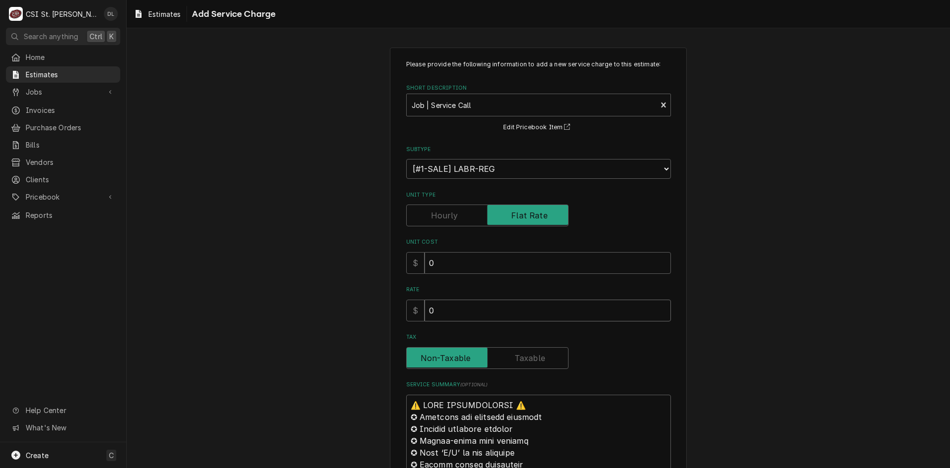
drag, startPoint x: 435, startPoint y: 313, endPoint x: 385, endPoint y: 306, distance: 51.0
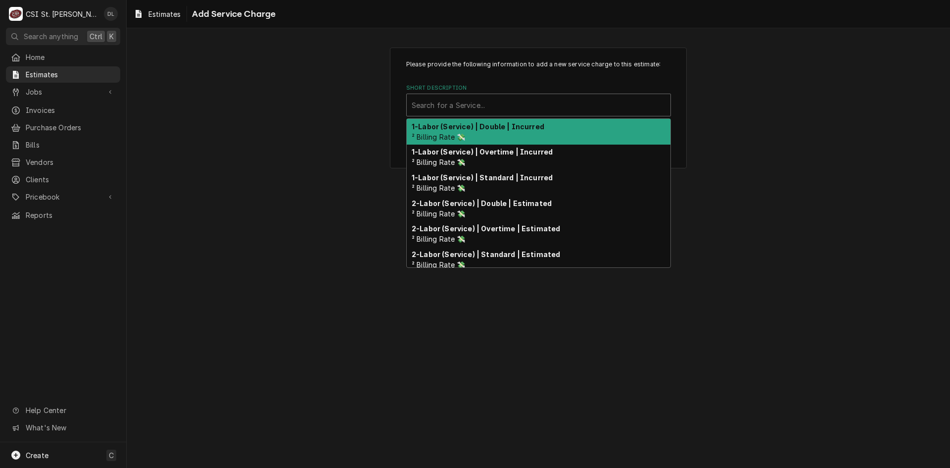
click at [511, 100] on div "Short Description" at bounding box center [539, 105] width 254 height 18
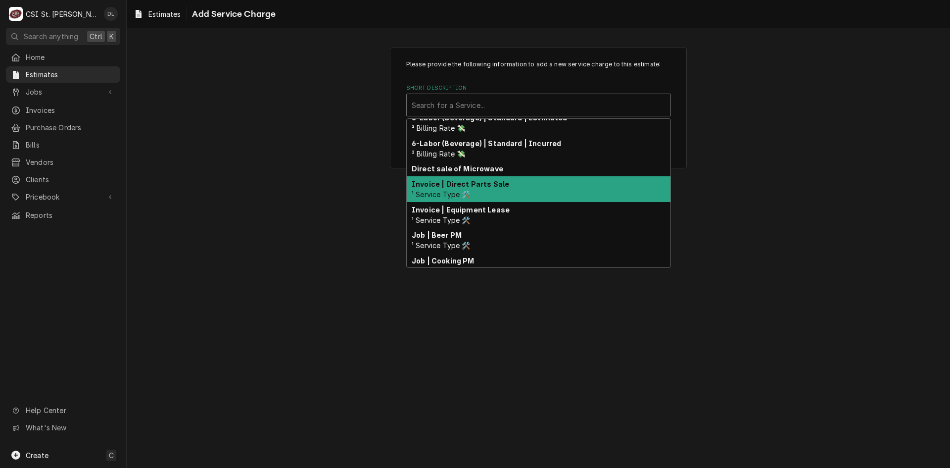
scroll to position [272, 0]
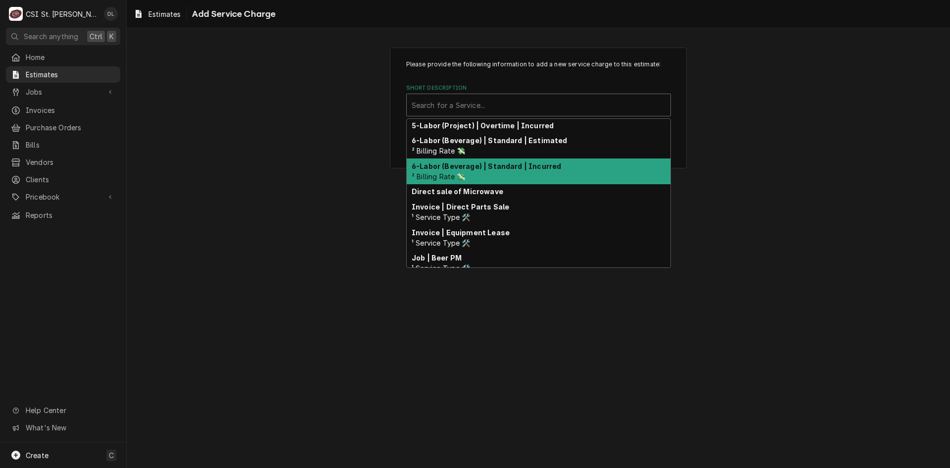
click at [793, 181] on div "Please provide the following information to add a new service charge to this es…" at bounding box center [539, 247] width 824 height 439
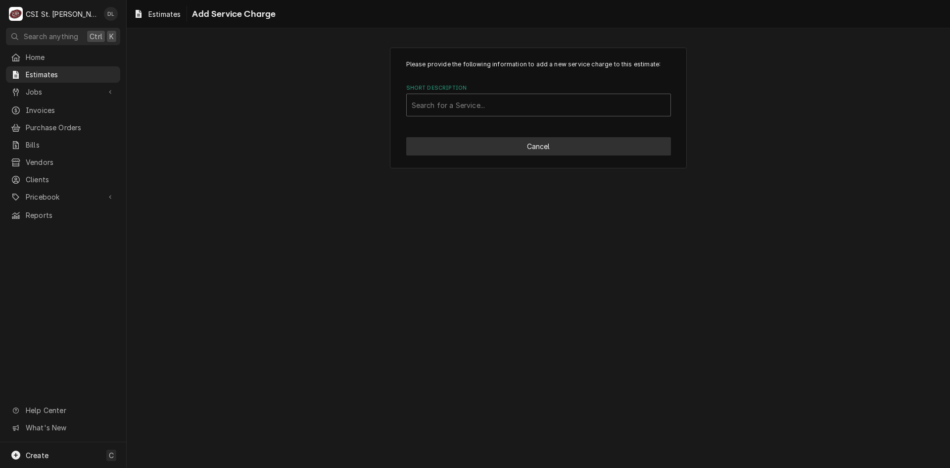
click at [544, 147] on button "Cancel" at bounding box center [538, 146] width 265 height 18
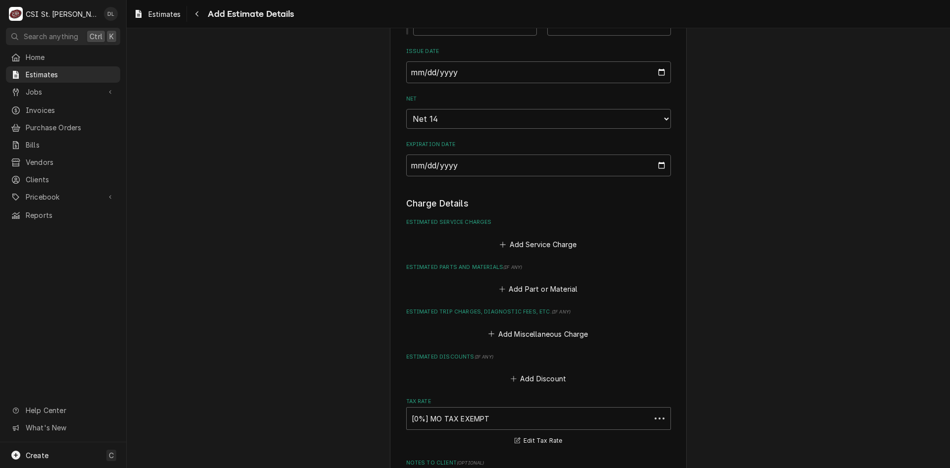
scroll to position [912, 0]
type textarea "x"
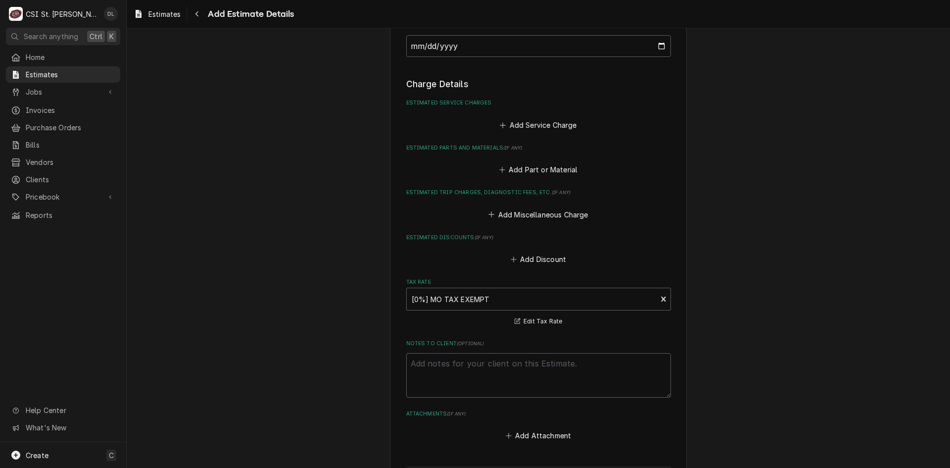
scroll to position [1061, 0]
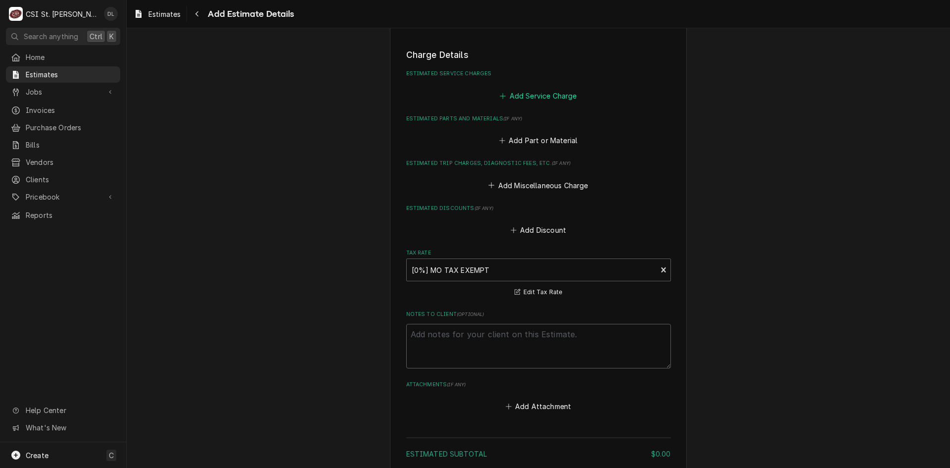
click at [500, 98] on icon "Estimated Service Charges" at bounding box center [503, 96] width 6 height 7
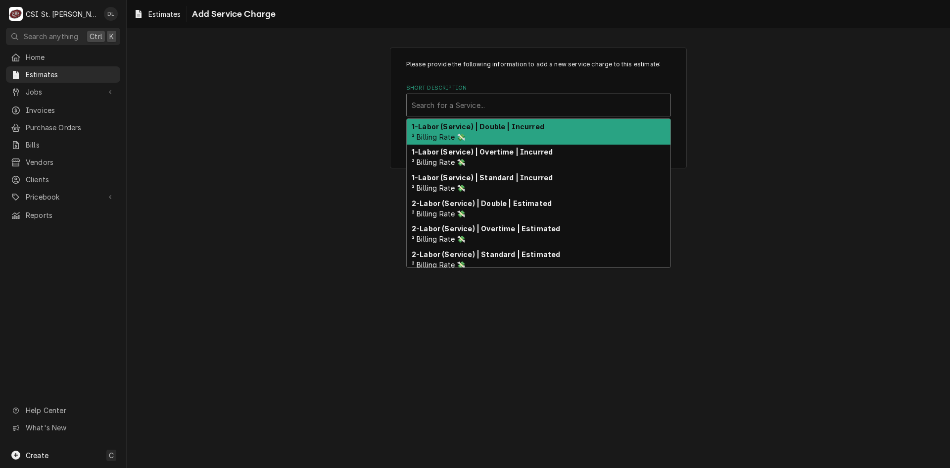
click at [488, 105] on div "Short Description" at bounding box center [539, 105] width 254 height 18
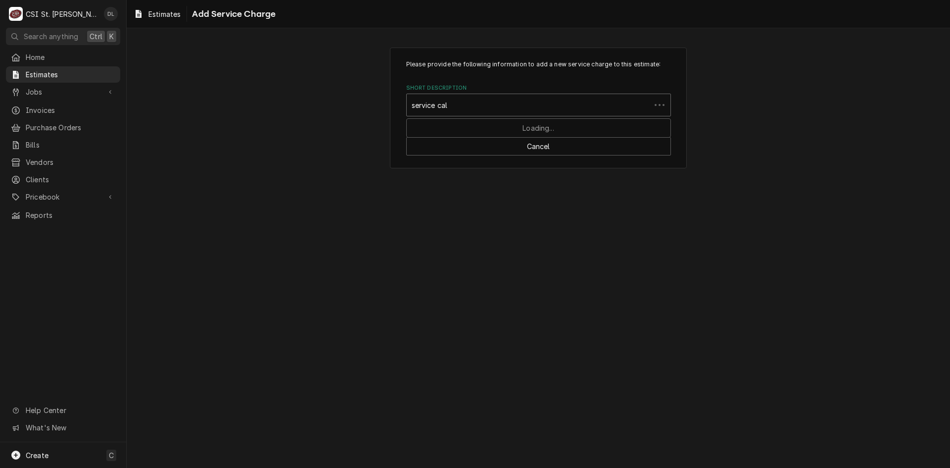
type input "service call"
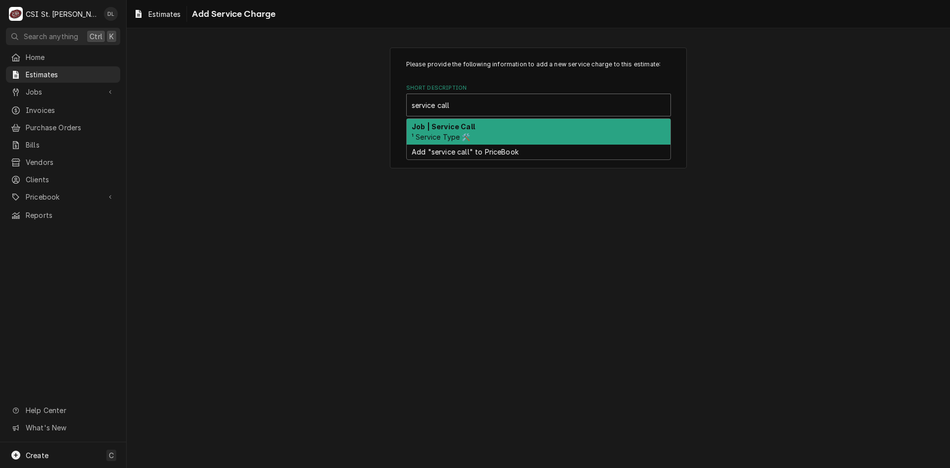
click at [456, 126] on strong "Job | Service Call" at bounding box center [443, 126] width 63 height 8
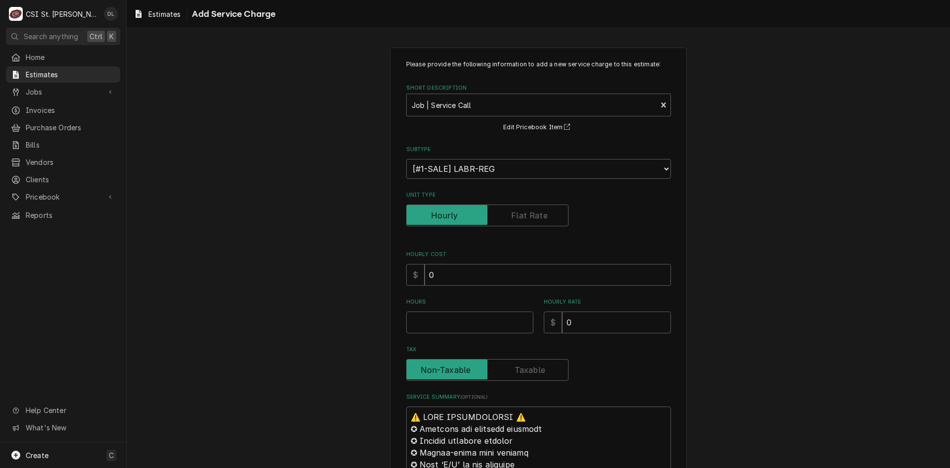
type textarea "x"
click at [524, 214] on label "Unit Type" at bounding box center [487, 215] width 162 height 22
click at [524, 214] on input "Unit Type" at bounding box center [487, 215] width 153 height 22
checkbox input "true"
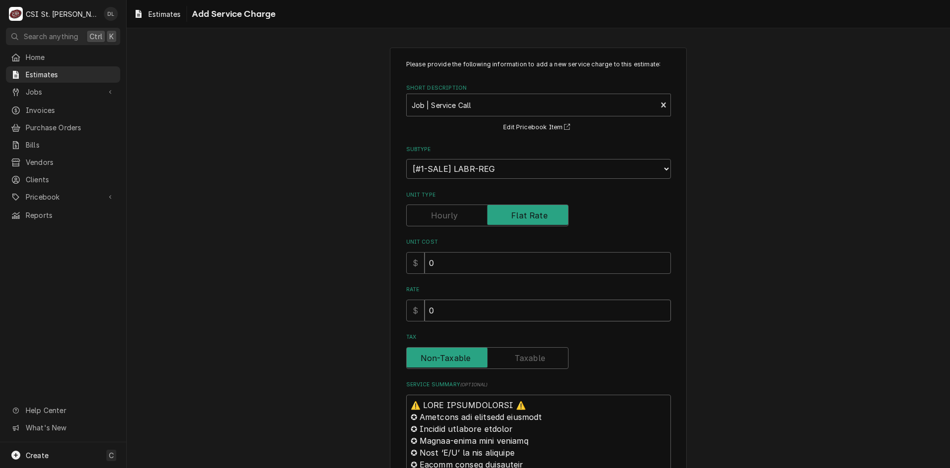
type textarea "x"
type input "1"
type textarea "x"
type input "12"
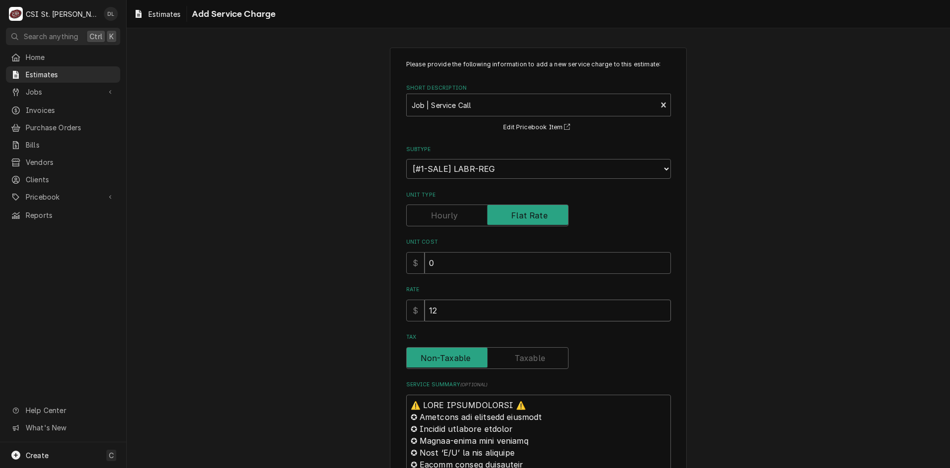
type textarea "x"
type input "120"
type textarea "x"
type input "120"
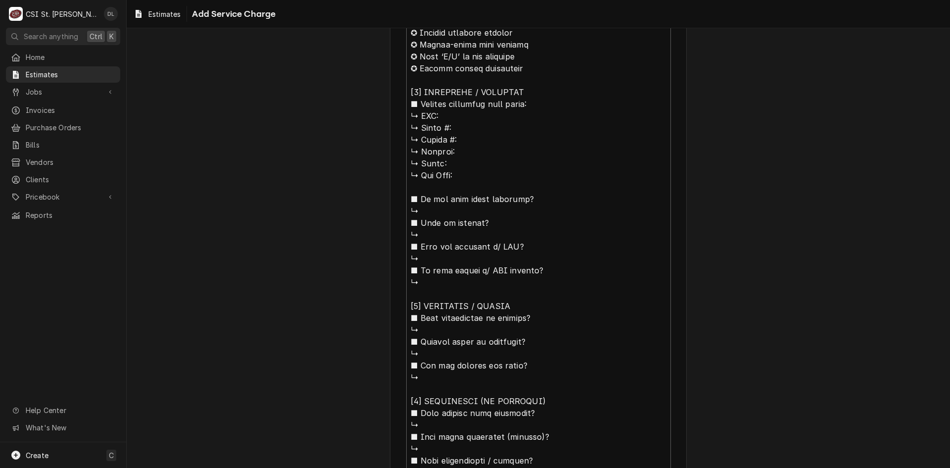
scroll to position [649, 0]
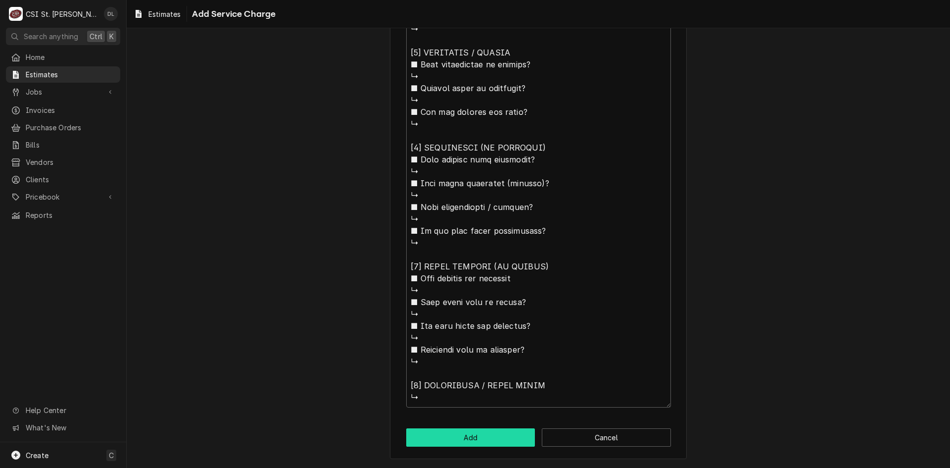
click at [486, 442] on button "Add" at bounding box center [470, 437] width 129 height 18
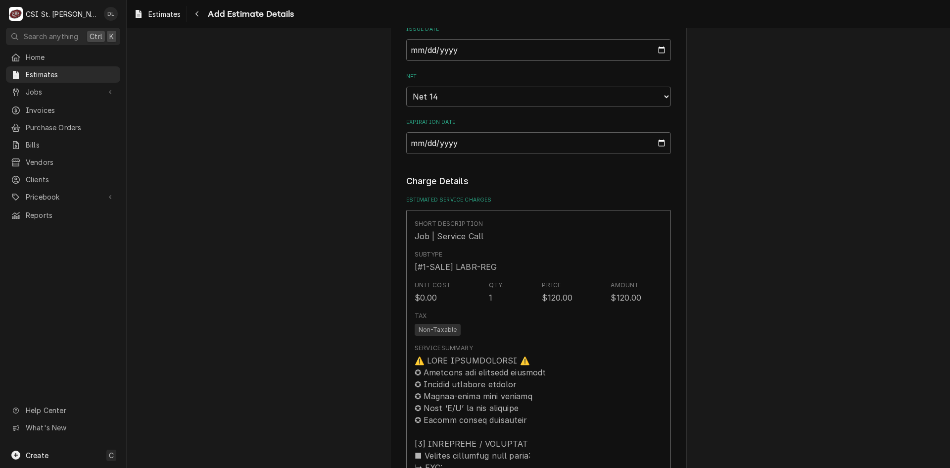
scroll to position [900, 0]
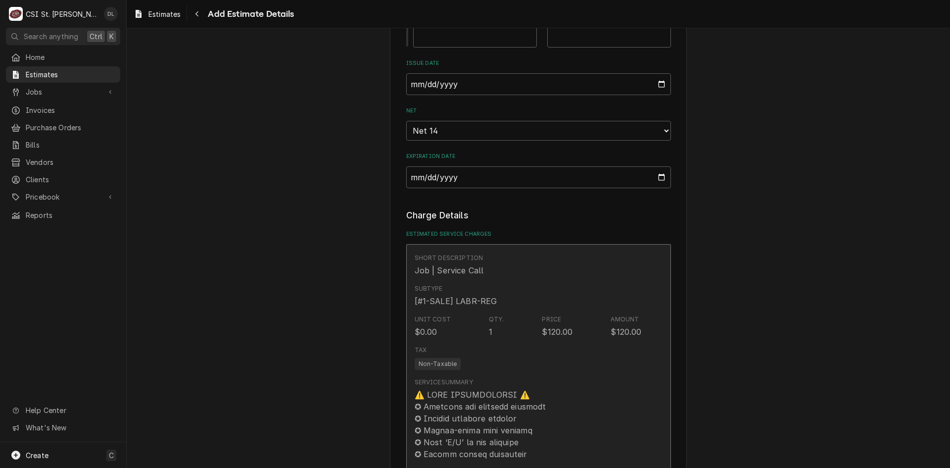
click at [460, 301] on div "[#1-SALE] LABR-REG" at bounding box center [456, 301] width 83 height 12
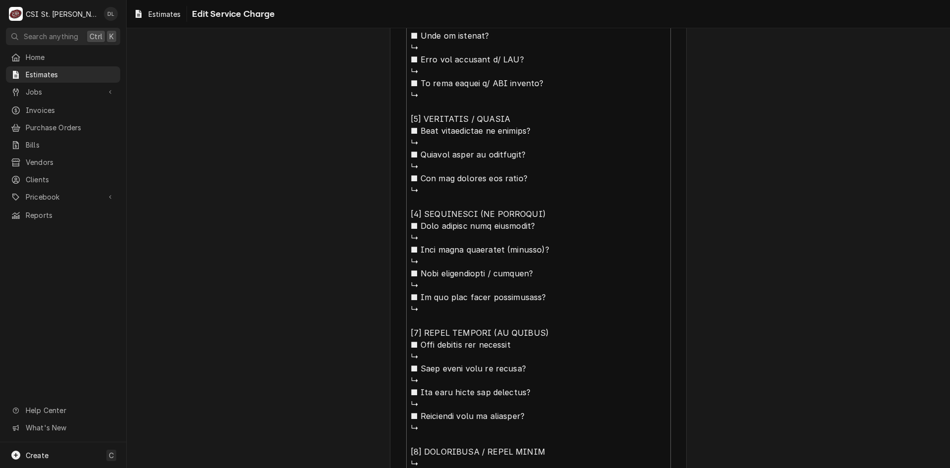
scroll to position [675, 0]
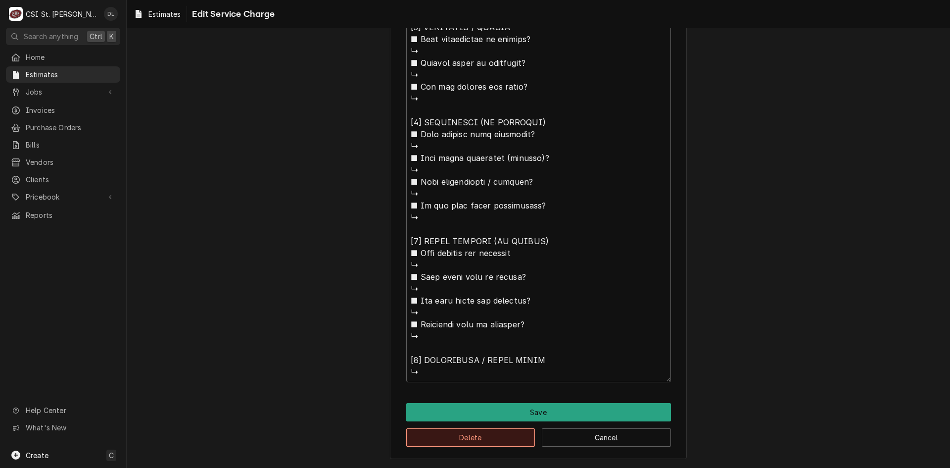
click at [492, 433] on button "Delete" at bounding box center [470, 437] width 129 height 18
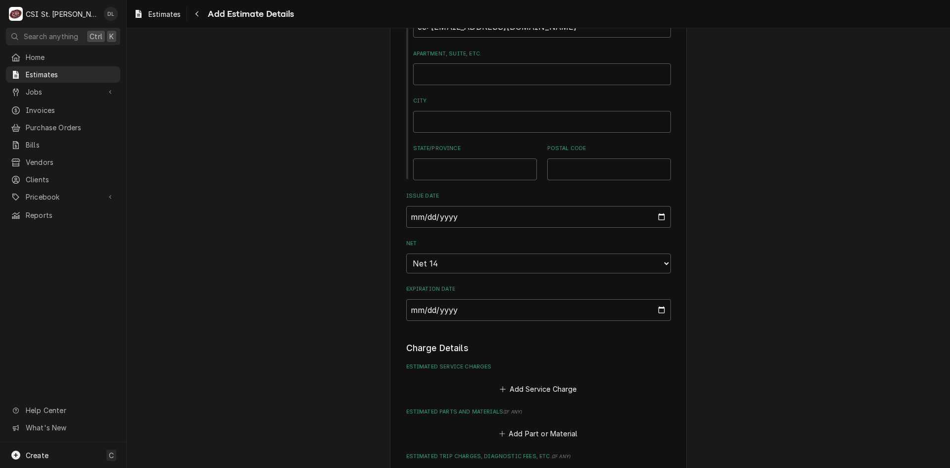
scroll to position [839, 0]
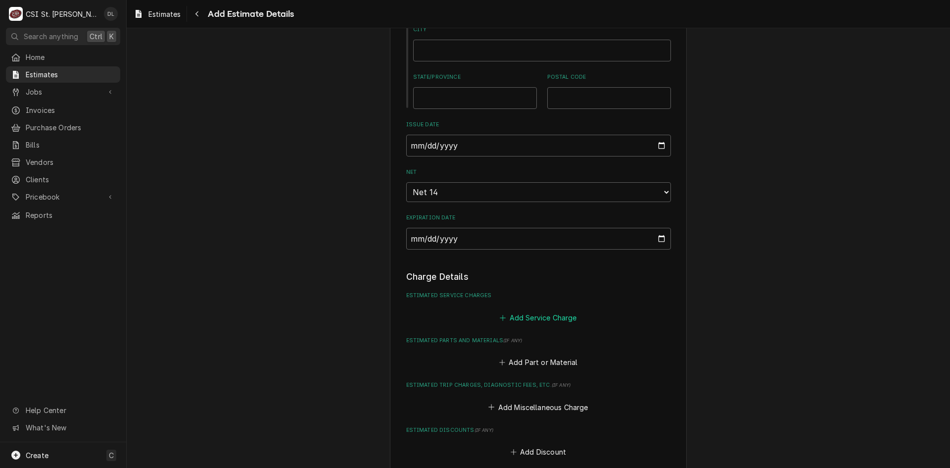
click at [500, 318] on icon "Estimated Service Charges" at bounding box center [503, 317] width 6 height 7
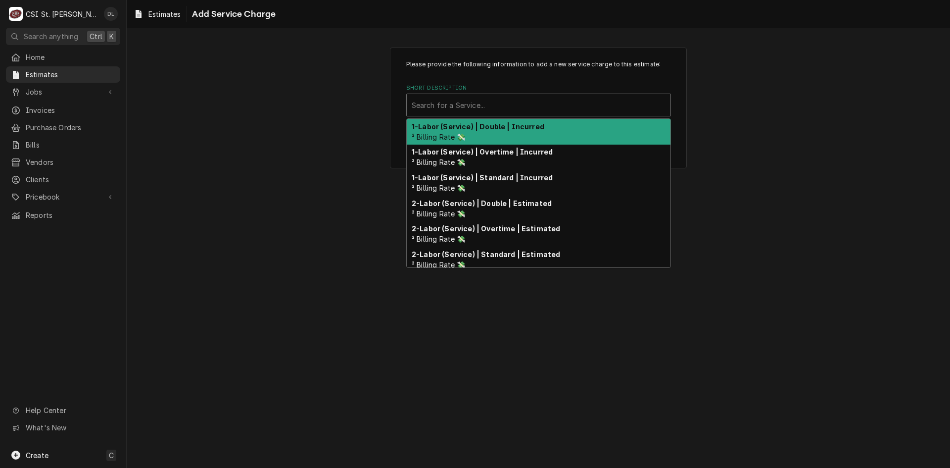
click at [526, 105] on div "Short Description" at bounding box center [539, 105] width 254 height 18
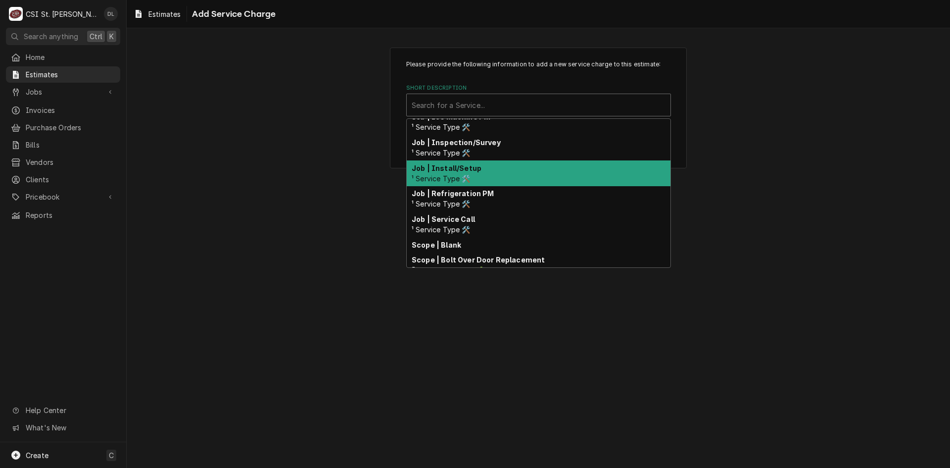
scroll to position [545, 0]
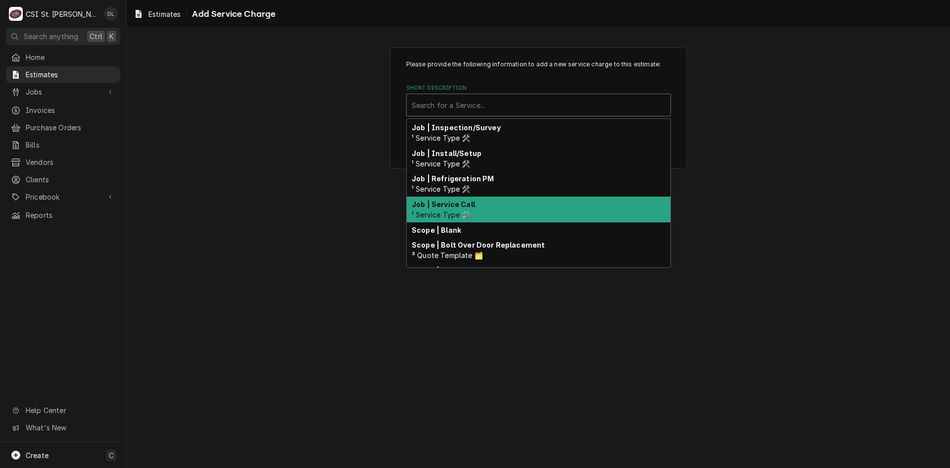
click at [466, 208] on strong "Job | Service Call" at bounding box center [443, 204] width 63 height 8
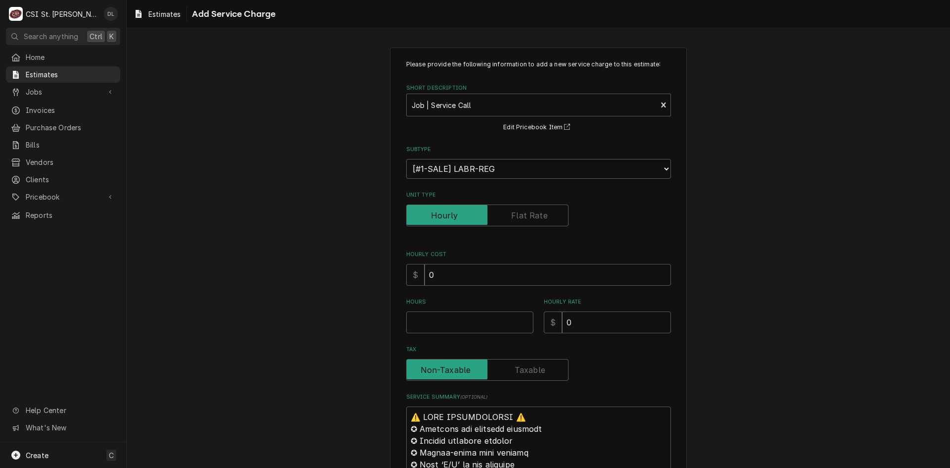
type textarea "x"
click at [519, 217] on label "Unit Type" at bounding box center [487, 215] width 162 height 22
click at [519, 217] on input "Unit Type" at bounding box center [487, 215] width 153 height 22
checkbox input "true"
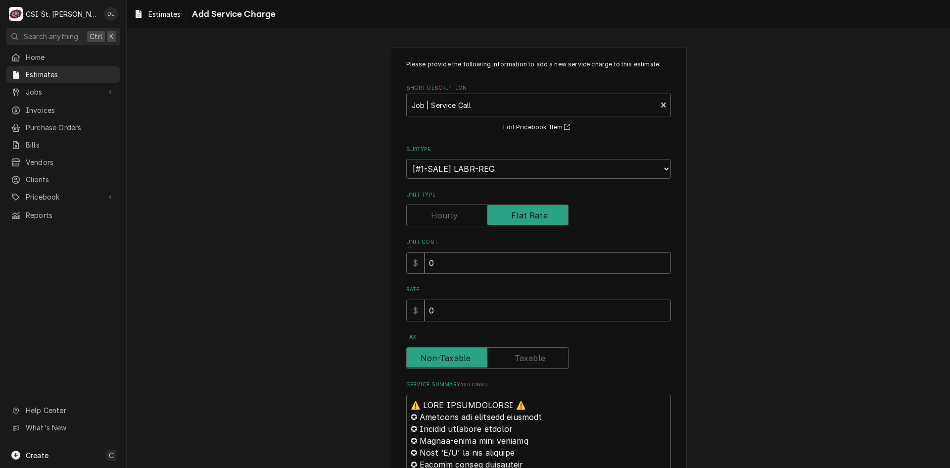
drag, startPoint x: 481, startPoint y: 310, endPoint x: 361, endPoint y: 299, distance: 120.7
type textarea "x"
type input "2"
type textarea "x"
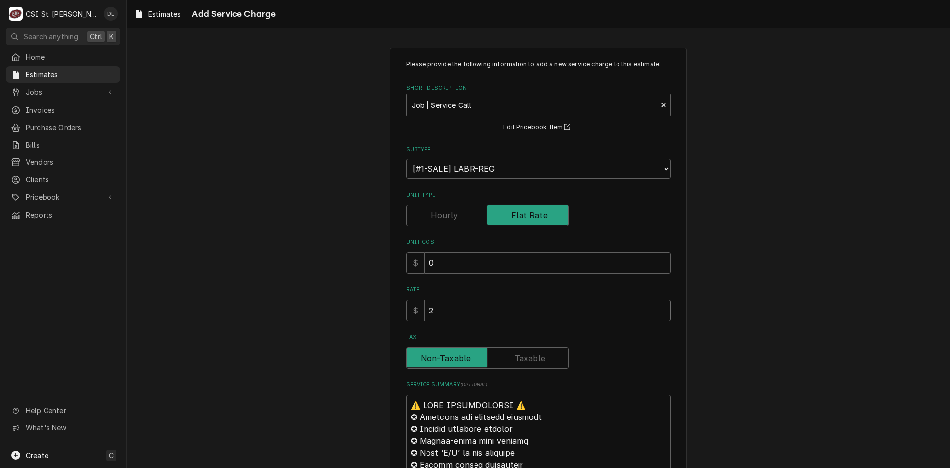
type input "21"
type textarea "x"
type input "2"
type textarea "x"
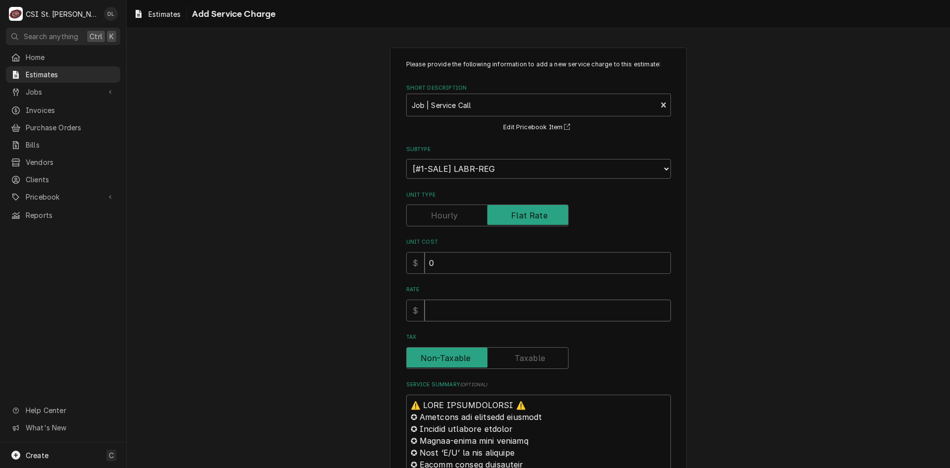
type input "1"
type textarea "x"
type input "12"
type textarea "x"
type input "120"
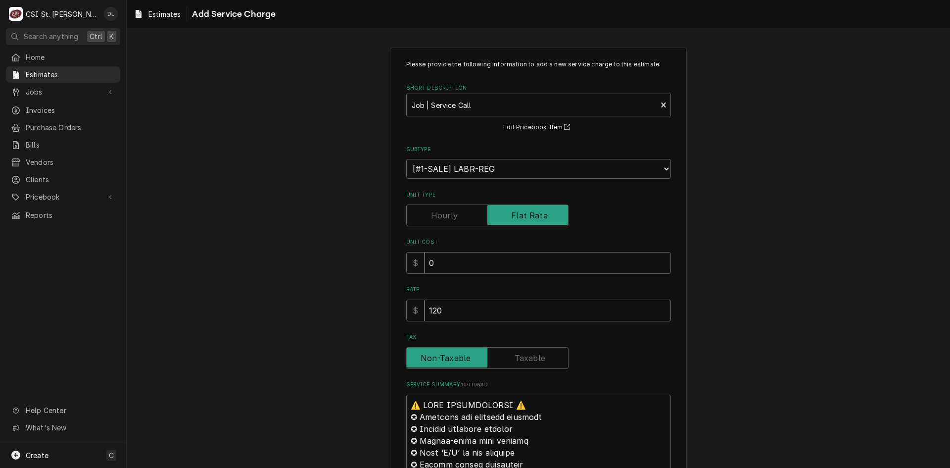
type textarea "x"
type input "120"
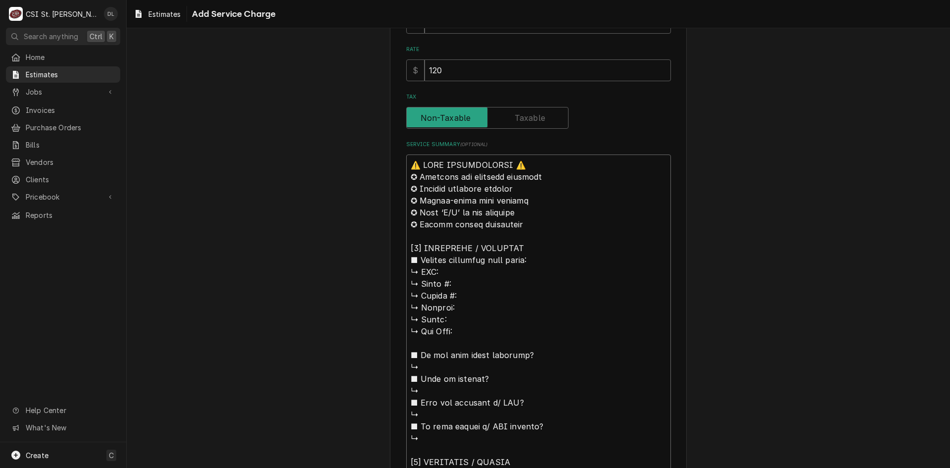
scroll to position [0, 0]
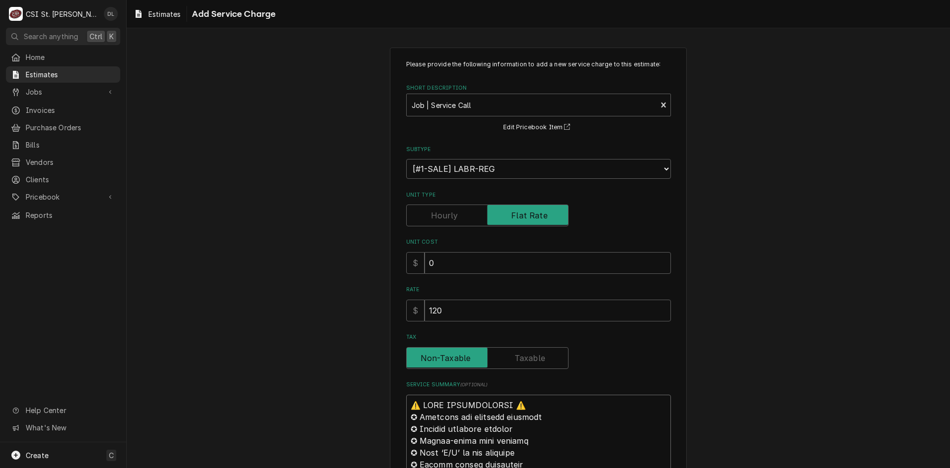
drag, startPoint x: 539, startPoint y: 397, endPoint x: 383, endPoint y: -15, distance: 440.9
click at [383, 0] on html "C CSI St. Louis DL Search anything Ctrl K Home Estimates Jobs Jobs Job Series I…" at bounding box center [475, 234] width 950 height 468
type textarea "x"
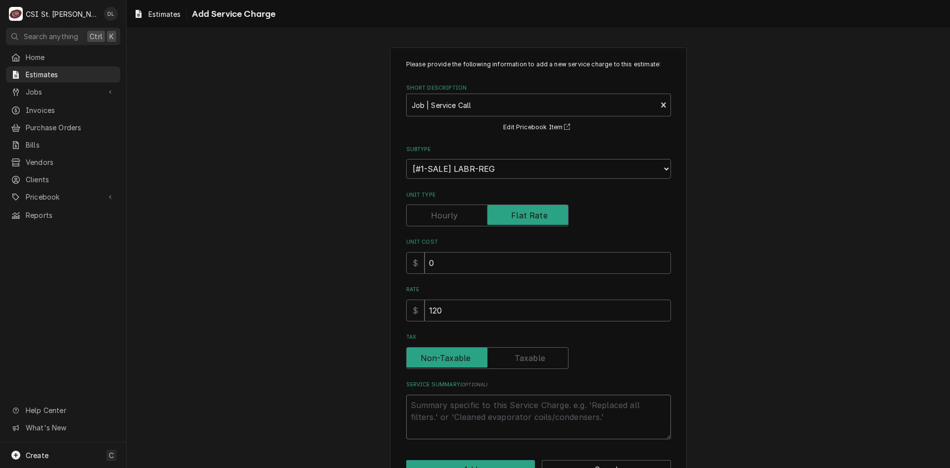
scroll to position [32, 0]
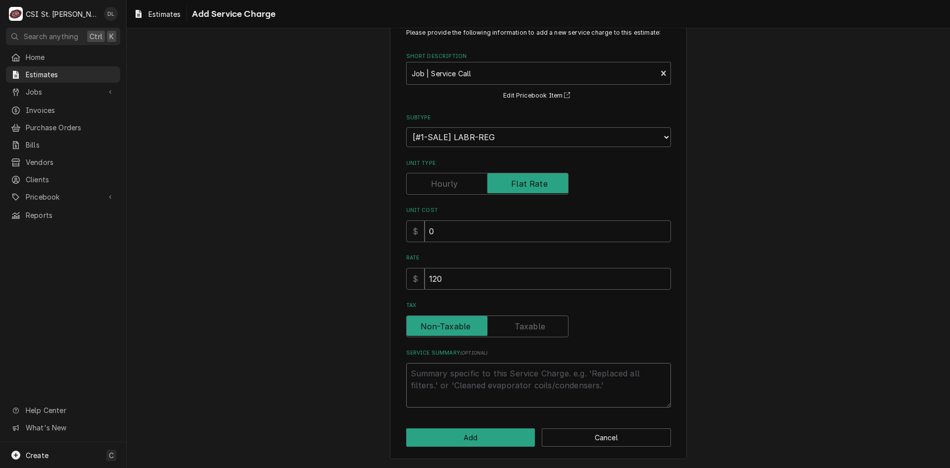
type textarea "x"
type textarea "S"
type textarea "x"
type textarea "Se"
type textarea "x"
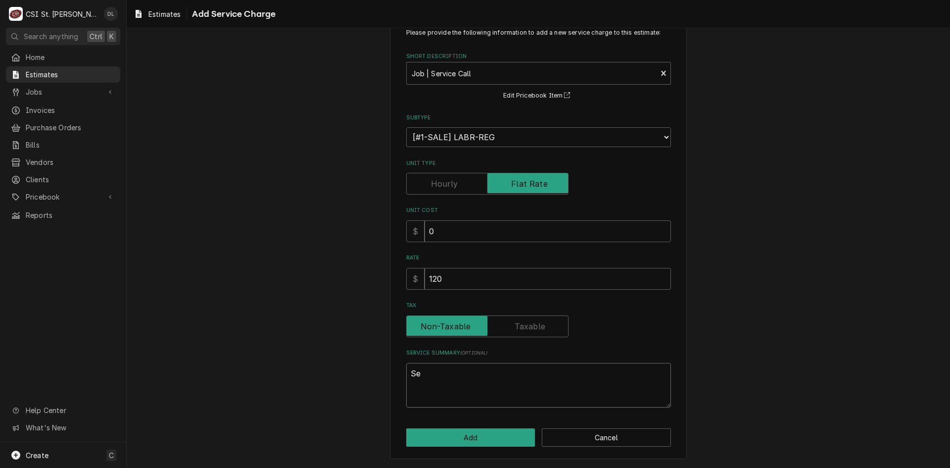
type textarea "Ser"
type textarea "x"
type textarea "Seri"
type textarea "x"
type textarea "Seriv"
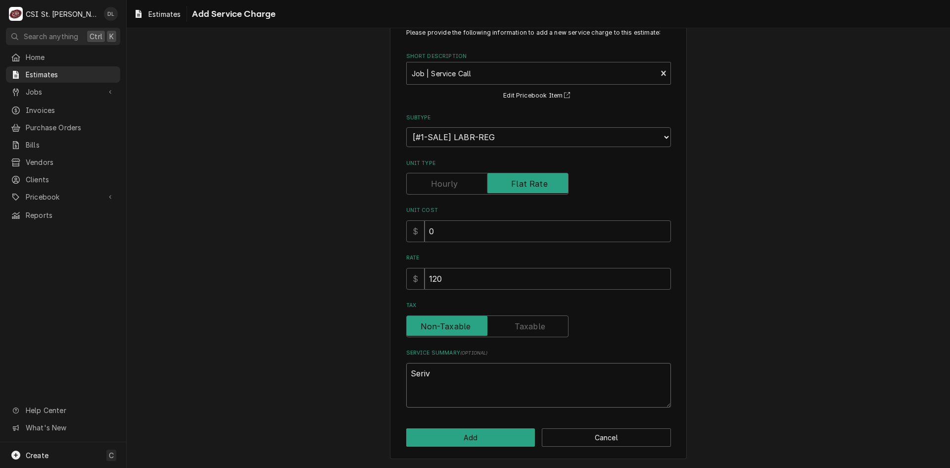
type textarea "x"
type textarea "Serivc"
type textarea "x"
type textarea "Serivce"
type textarea "x"
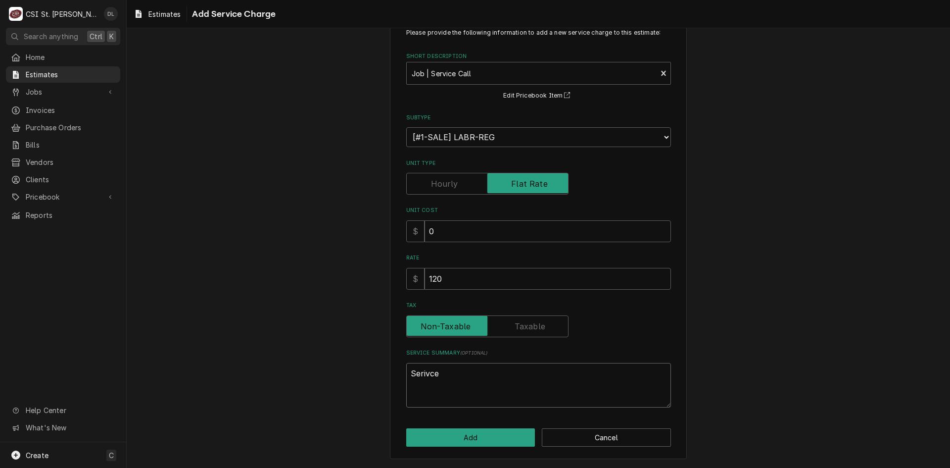
type textarea "Serivce"
type textarea "x"
type textarea "Serivce"
type textarea "x"
type textarea "Serivc"
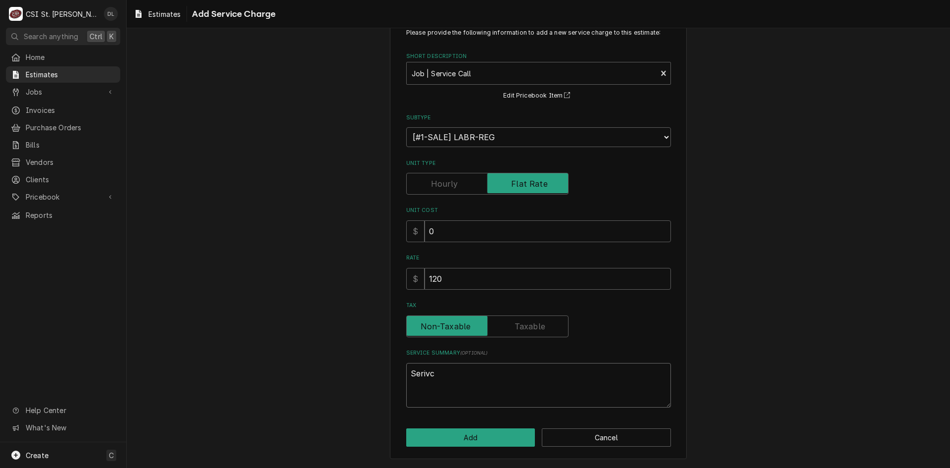
type textarea "x"
type textarea "Seriv"
type textarea "x"
type textarea "Seri"
type textarea "x"
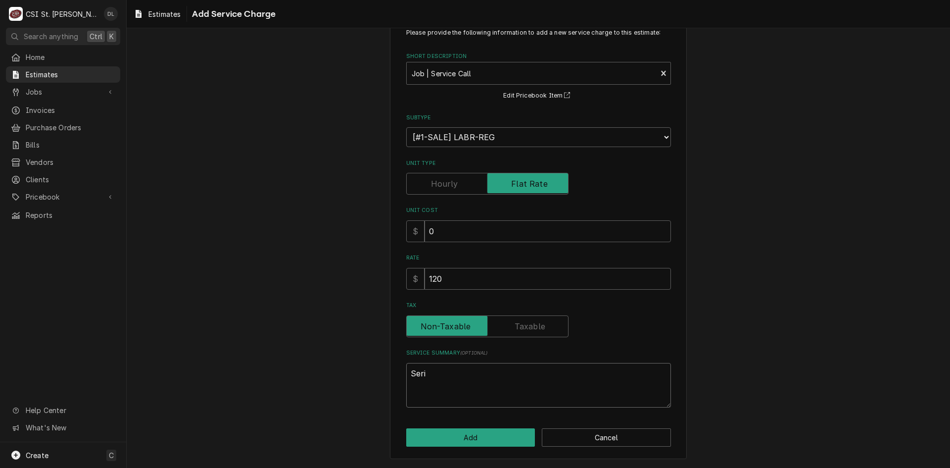
type textarea "Ser"
type textarea "x"
type textarea "Servi"
type textarea "x"
type textarea "Servic"
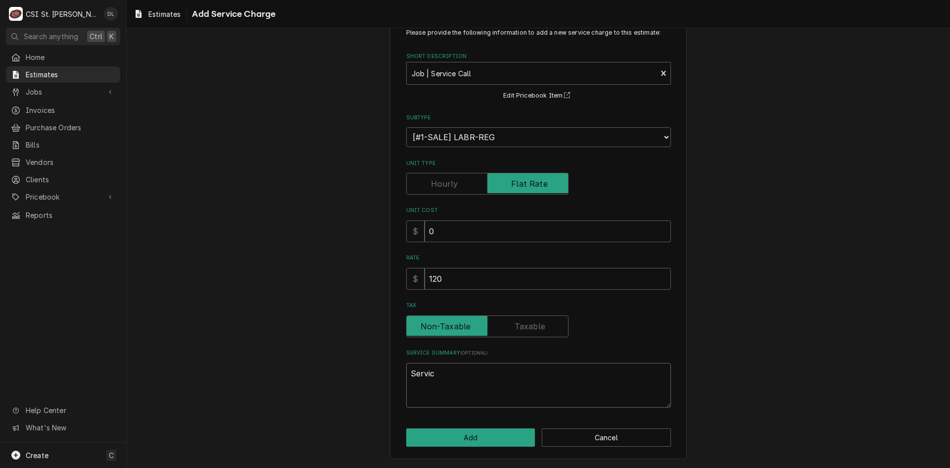
type textarea "x"
type textarea "Service"
type textarea "x"
type textarea "Service"
type textarea "x"
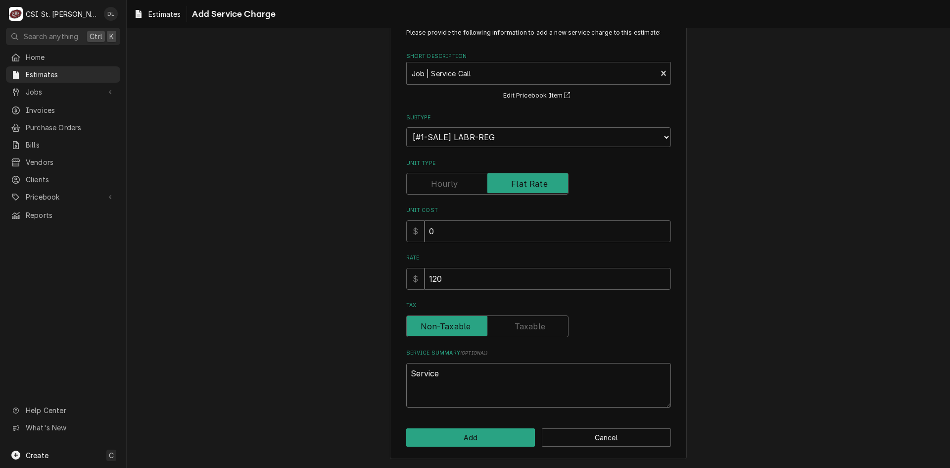
type textarea "Service c"
type textarea "x"
type textarea "Service ca"
type textarea "x"
type textarea "Service cal"
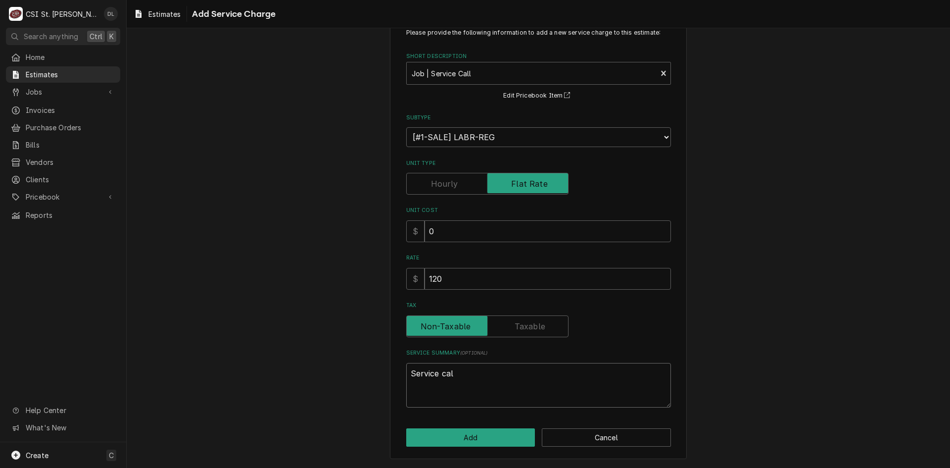
type textarea "x"
type textarea "Service call"
type textarea "x"
type textarea "Service call"
click at [474, 431] on button "Add" at bounding box center [470, 437] width 129 height 18
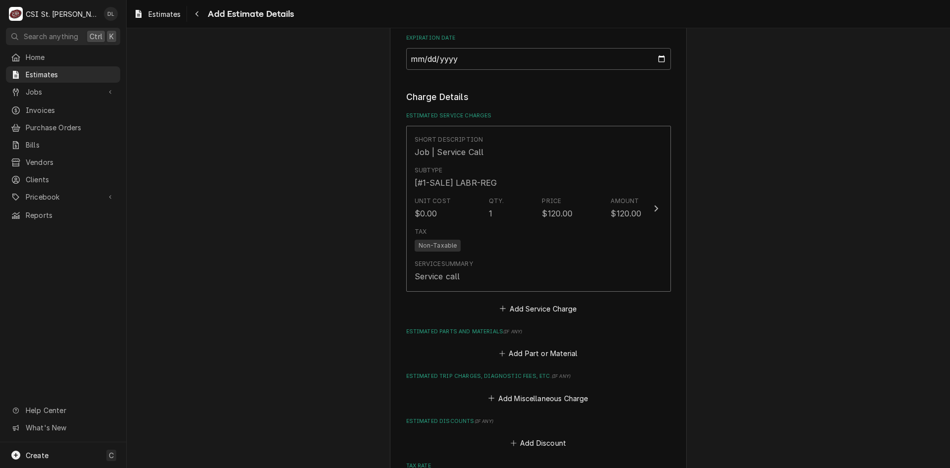
scroll to position [1074, 0]
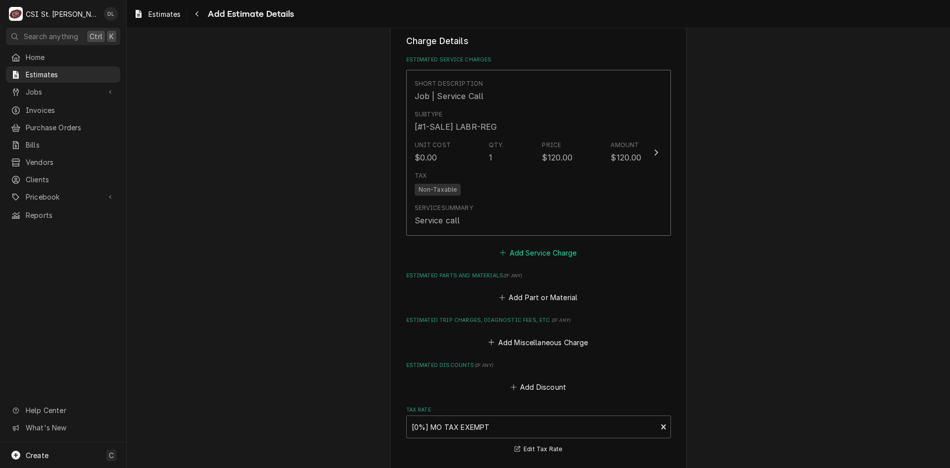
click at [500, 253] on icon "Estimated Service Charges" at bounding box center [503, 252] width 6 height 7
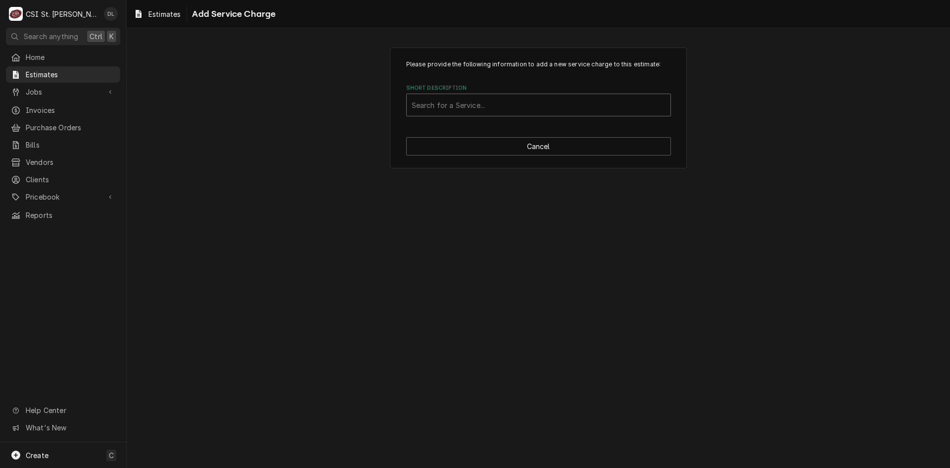
click at [483, 104] on div "Short Description" at bounding box center [539, 105] width 254 height 18
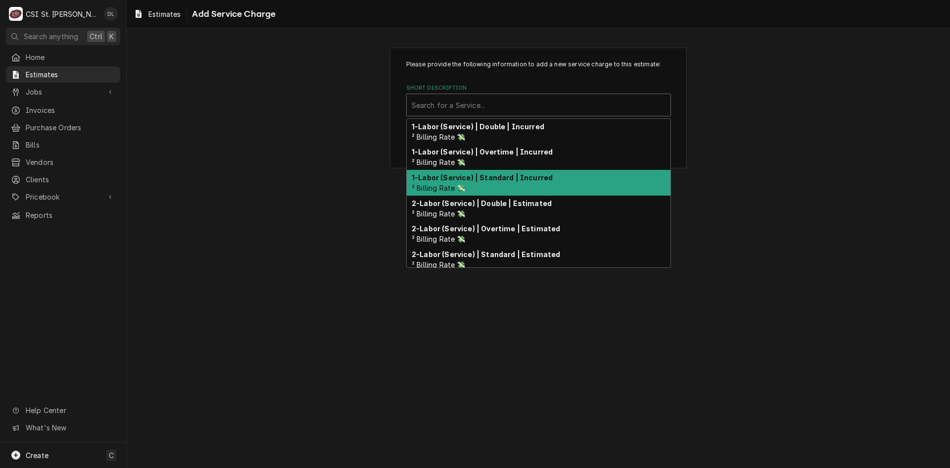
click at [512, 185] on div "1-Labor (Service) | Standard | Incurred ² Billing Rate 💸" at bounding box center [539, 183] width 264 height 26
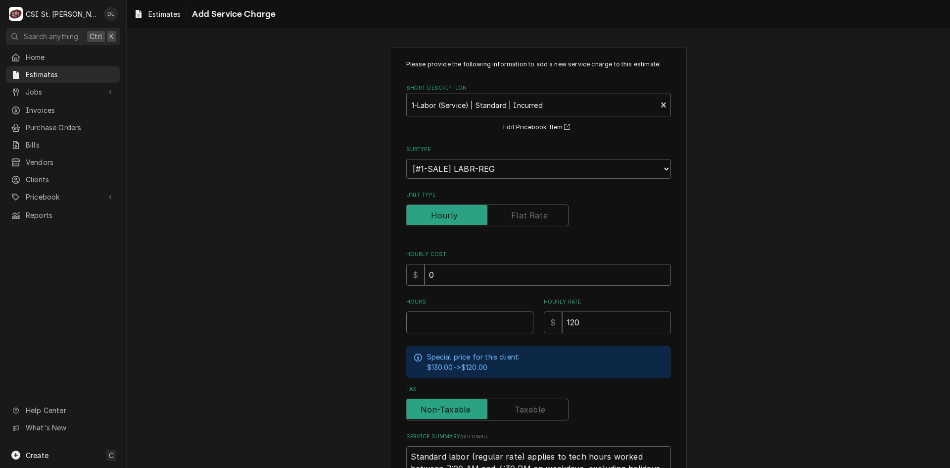
click at [456, 329] on input "Hours" at bounding box center [469, 322] width 127 height 22
type textarea "x"
type input "4"
type textarea "x"
type input "4.2"
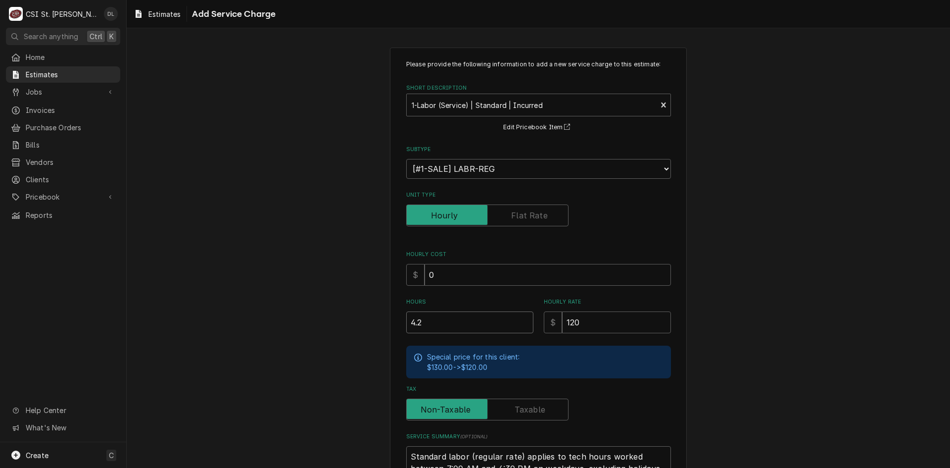
type textarea "x"
type input "4.25"
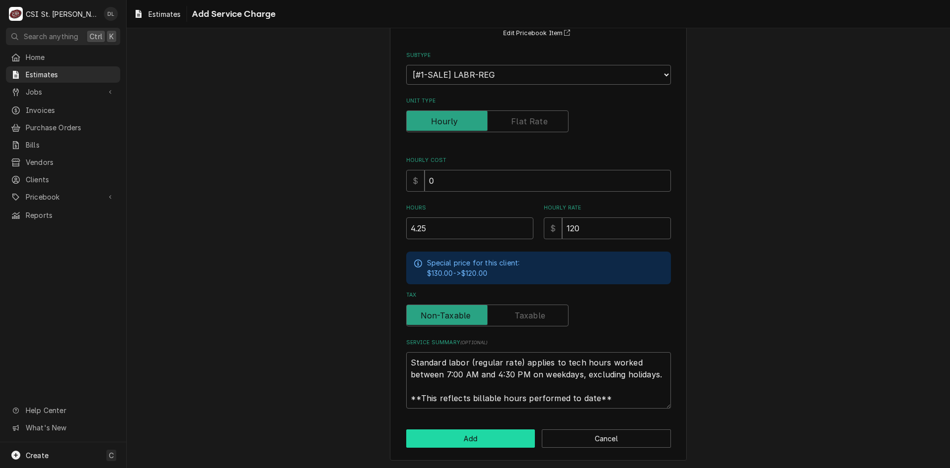
click at [481, 434] on button "Add" at bounding box center [470, 438] width 129 height 18
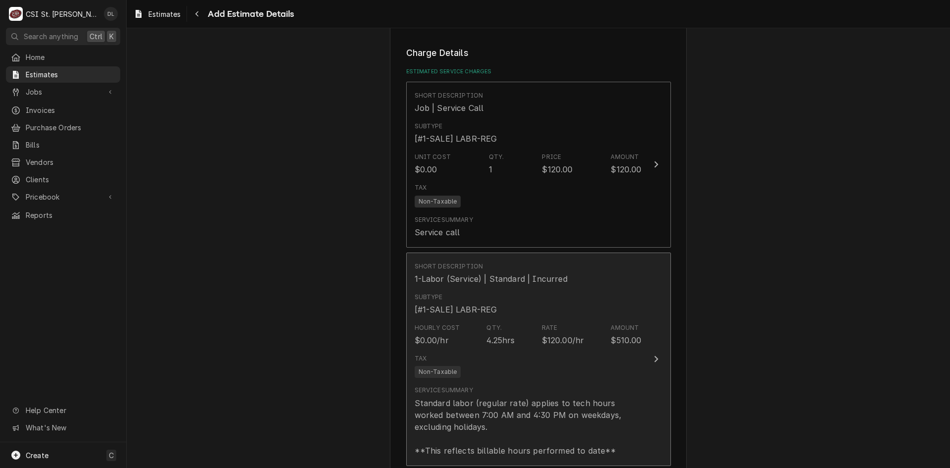
type textarea "x"
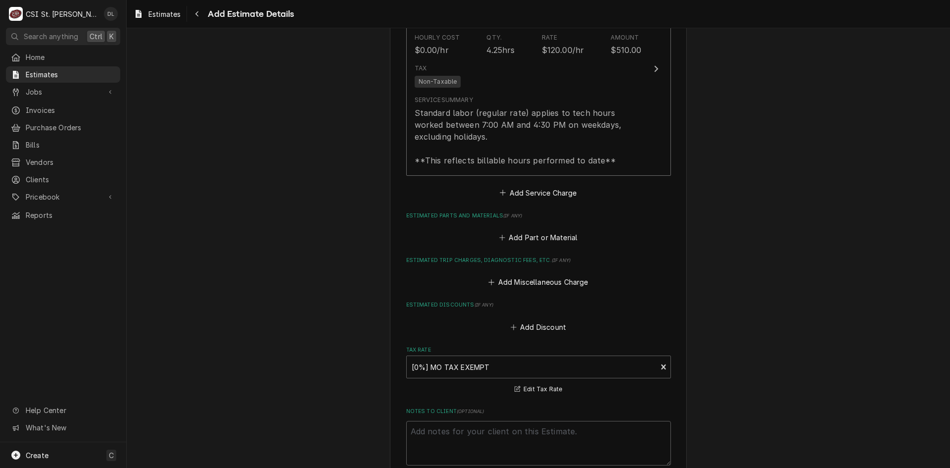
scroll to position [1409, 0]
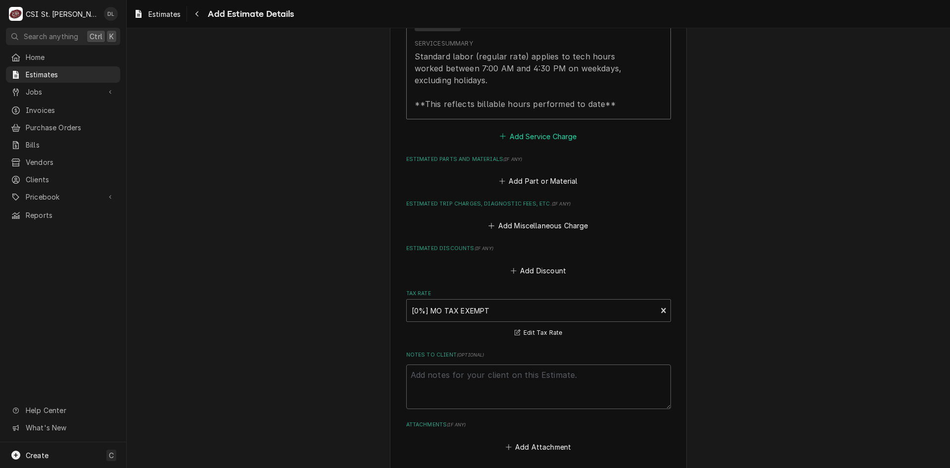
click at [500, 135] on icon "Estimated Service Charges" at bounding box center [503, 136] width 6 height 7
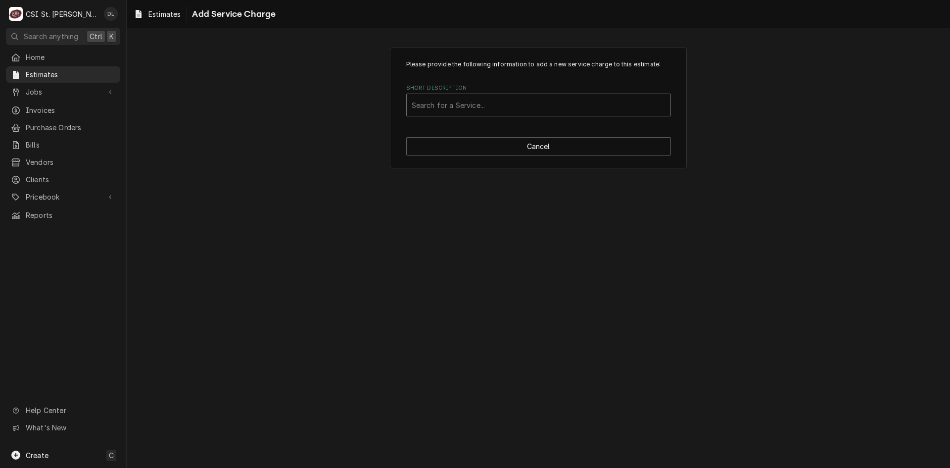
click at [487, 105] on div "Short Description" at bounding box center [539, 105] width 254 height 18
type input "scope"
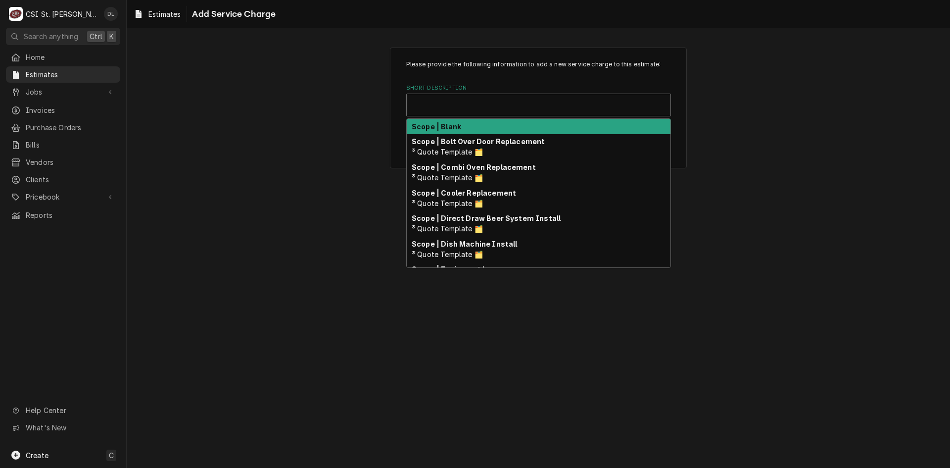
click at [475, 104] on div "Short Description" at bounding box center [539, 105] width 254 height 18
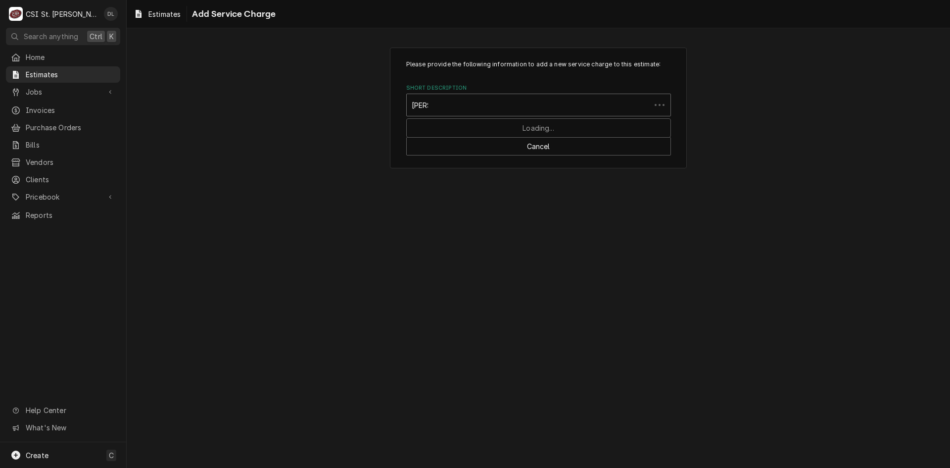
type input "blank"
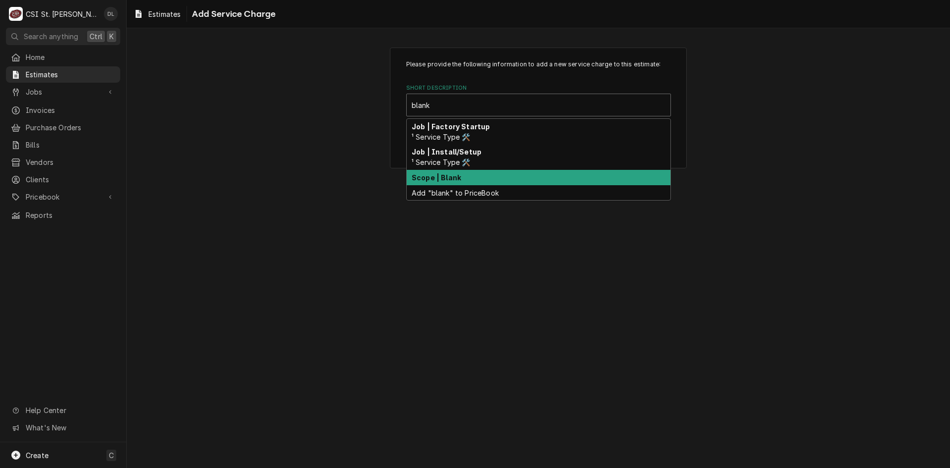
click at [468, 176] on div "Scope | Blank" at bounding box center [539, 177] width 264 height 15
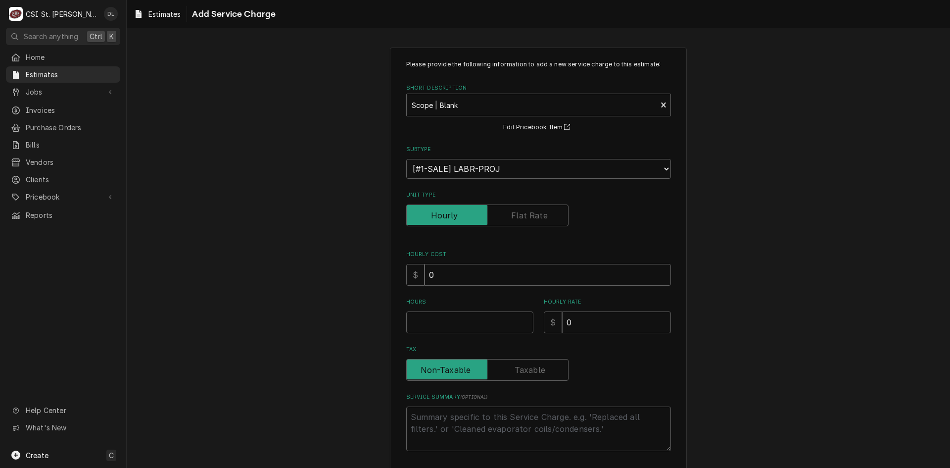
type textarea "x"
click at [505, 216] on input "Unit Type" at bounding box center [487, 215] width 153 height 22
checkbox input "true"
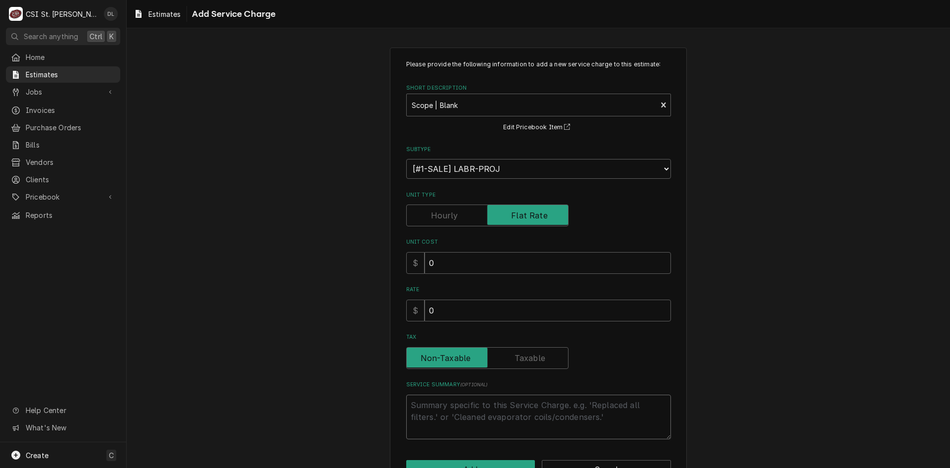
click at [455, 405] on textarea "Service Summary ( optional )" at bounding box center [538, 416] width 265 height 45
type textarea "x"
type textarea "Q"
type textarea "x"
type textarea "Qu"
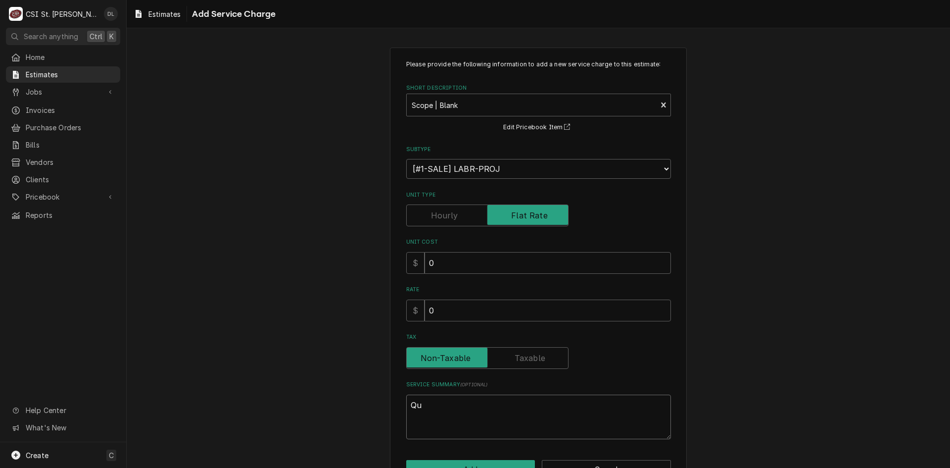
type textarea "x"
type textarea "Quo"
type textarea "x"
type textarea "Quot"
type textarea "x"
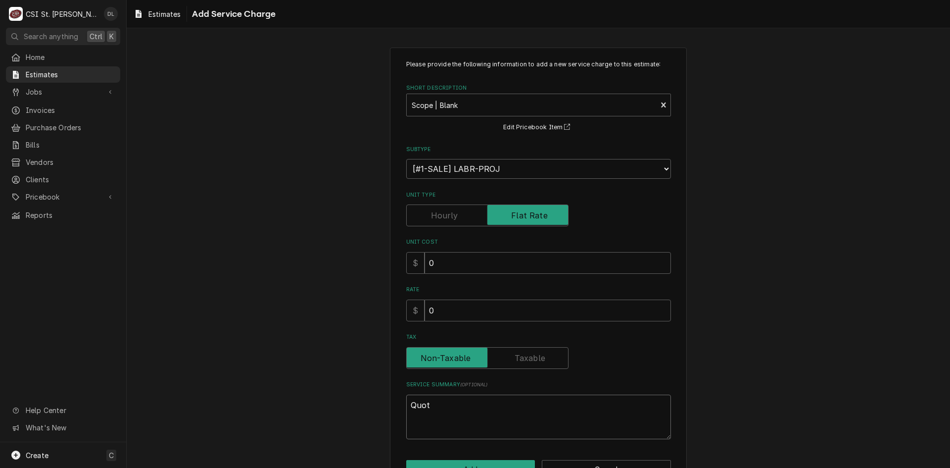
type textarea "Quote"
type textarea "x"
type textarea "Quote"
type textarea "x"
type textarea "Quote t"
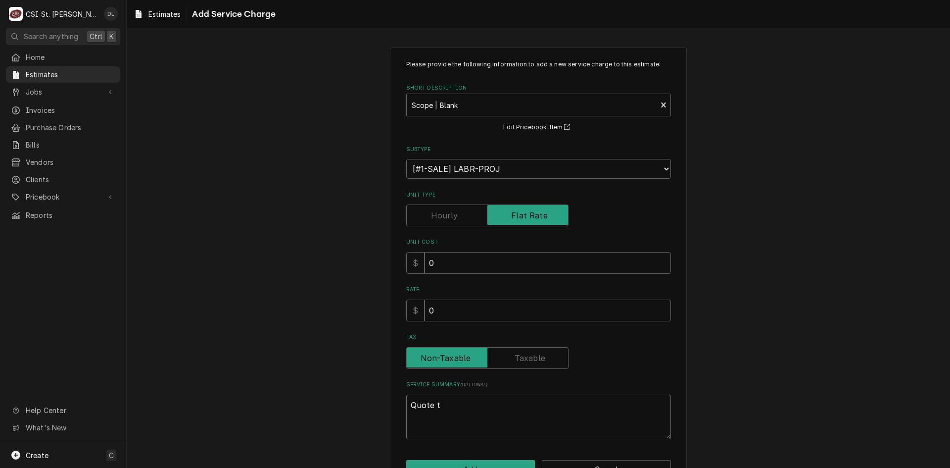
type textarea "x"
type textarea "Quote to"
type textarea "x"
type textarea "Quote to"
type textarea "x"
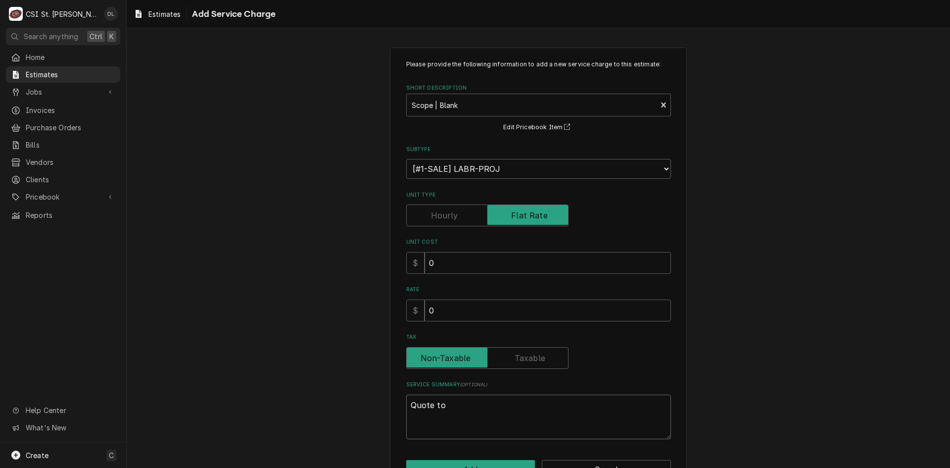
type textarea "Quote to r"
type textarea "x"
type textarea "Quote to re"
type textarea "x"
type textarea "Quote to rep"
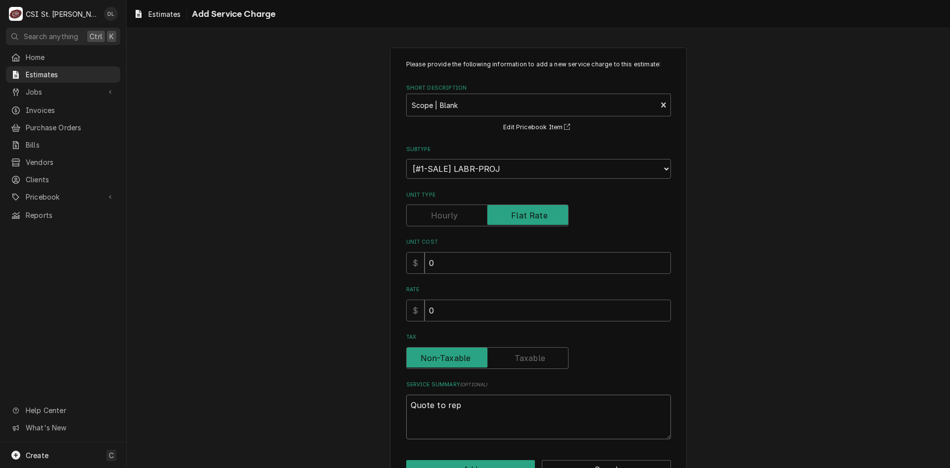
type textarea "x"
type textarea "Quote to repla"
type textarea "x"
type textarea "Quote to replac"
type textarea "x"
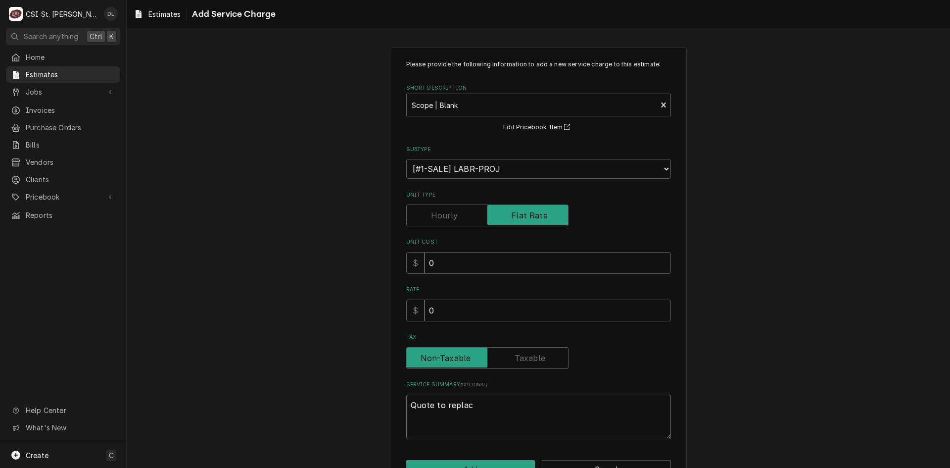
type textarea "Quote to replace"
type textarea "x"
type textarea "Quote to replace"
type textarea "x"
type textarea "Quote to replace b"
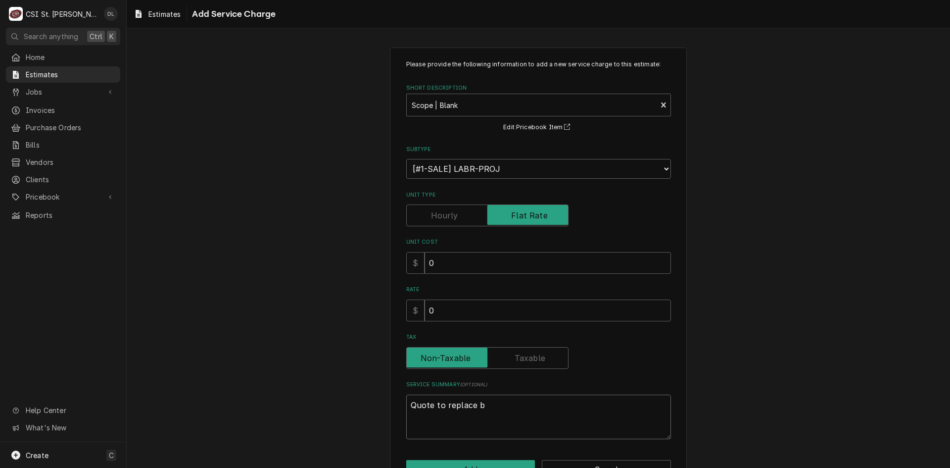
type textarea "x"
type textarea "Quote to replace ba"
type textarea "x"
type textarea "Quote to replace bar"
type textarea "x"
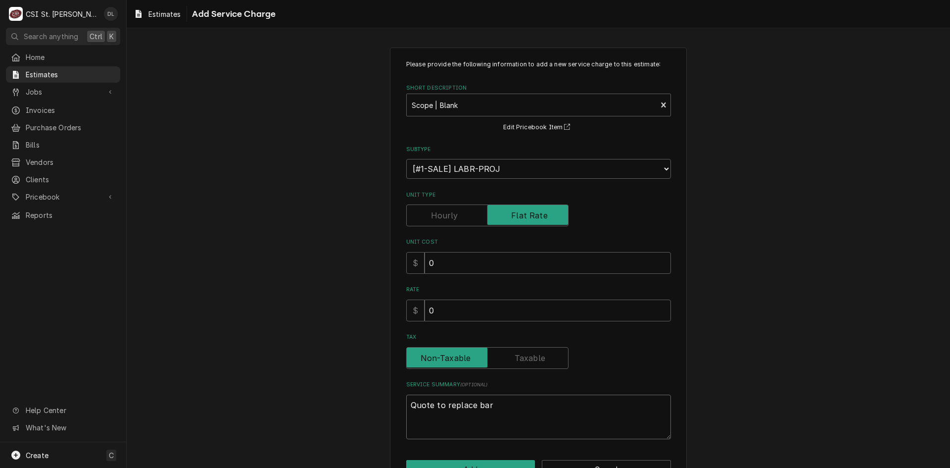
type textarea "Quote to replace bar"
type textarea "x"
type textarea "Quote to replace bar g"
type textarea "x"
type textarea "Quote to replace bar gu"
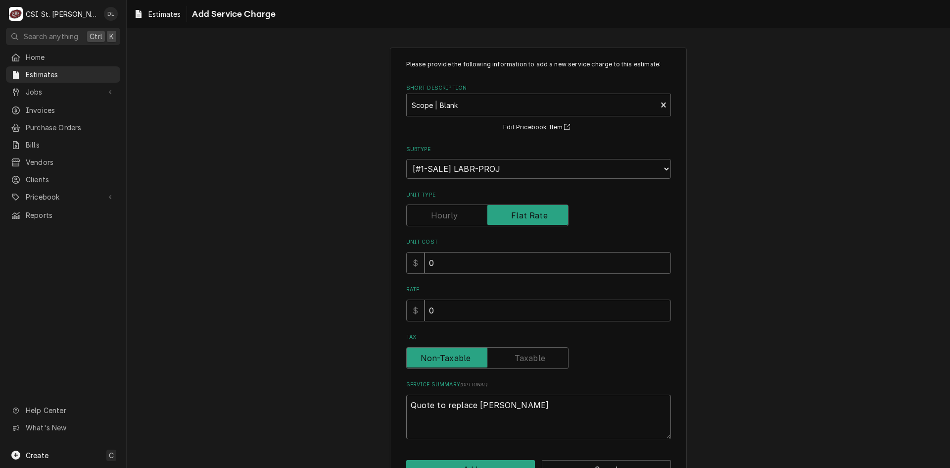
type textarea "x"
type textarea "Quote to replace bar guy"
type textarea "x"
type textarea "Quote to replace bar gu"
type textarea "x"
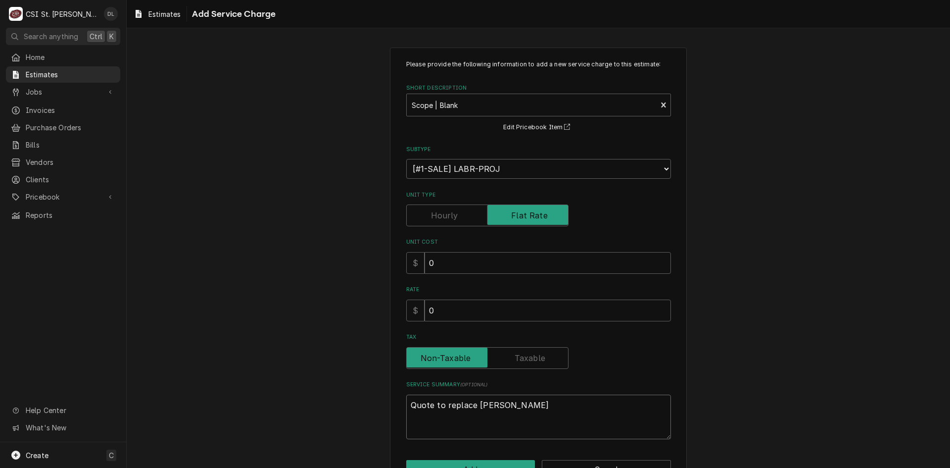
type textarea "Quote to replace bar gun"
type textarea "x"
type textarea "Quote to replace bar gun"
type textarea "x"
type textarea "Quote to replace bar gun f"
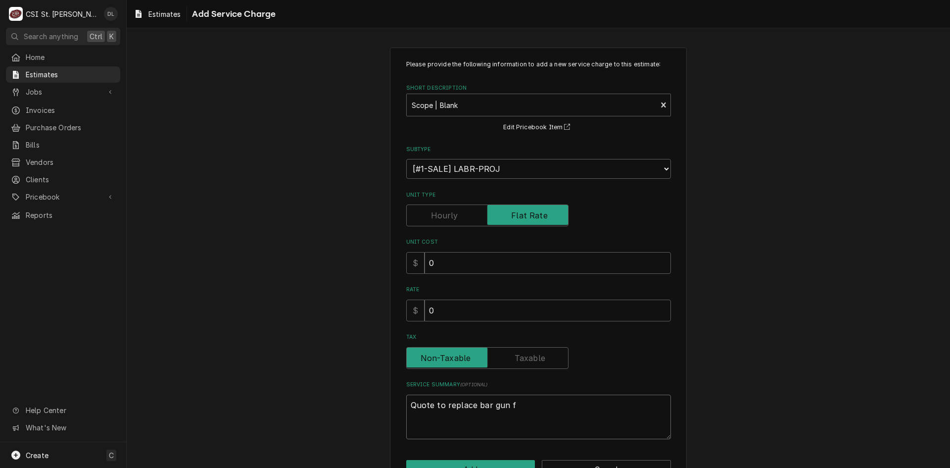
type textarea "x"
type textarea "Quote to replace bar gun fu"
type textarea "x"
type textarea "Quote to replace bar gun fur"
type textarea "x"
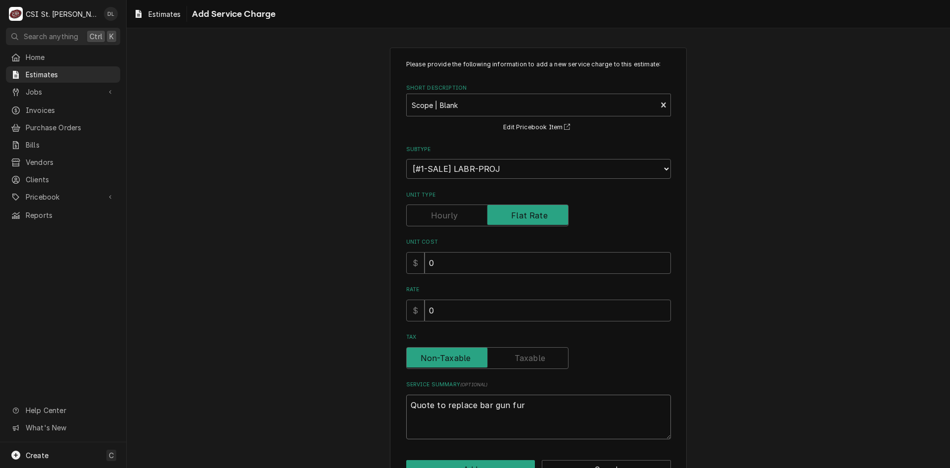
type textarea "Quote to replace bar gun furi"
type textarea "x"
type textarea "Quote to replace bar gun fur"
type textarea "x"
type textarea "Quote to replace bar gun furn"
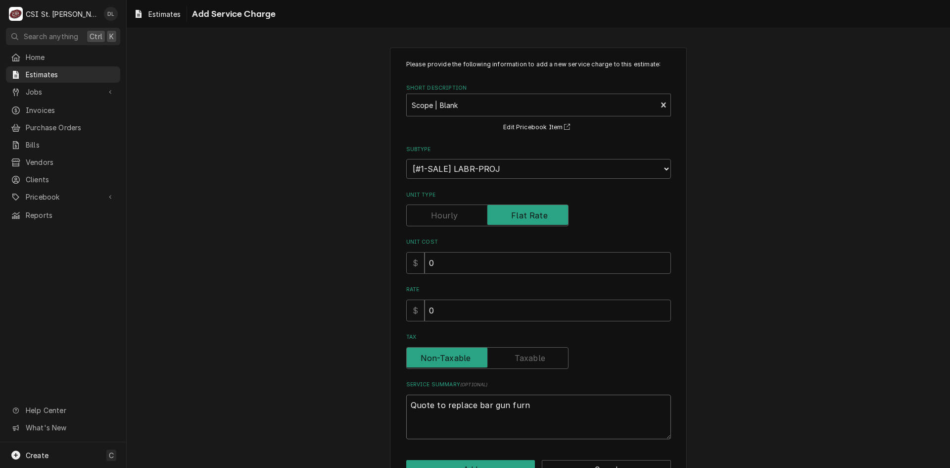
type textarea "x"
type textarea "Quote to replace bar gun furni"
type textarea "x"
type textarea "Quote to replace bar gun furnis"
click at [560, 407] on textarea "Quote to replace bar gun furnished by vivian company. Post installation CSI to …" at bounding box center [538, 416] width 265 height 45
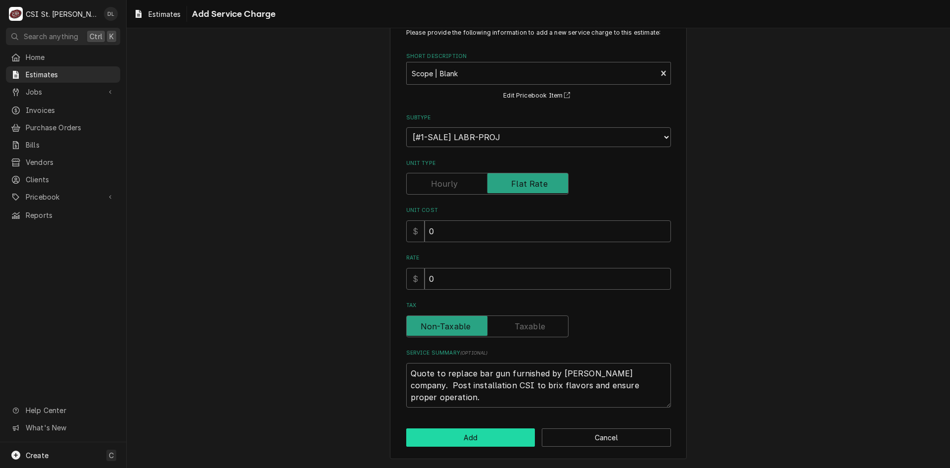
click at [498, 437] on button "Add" at bounding box center [470, 437] width 129 height 18
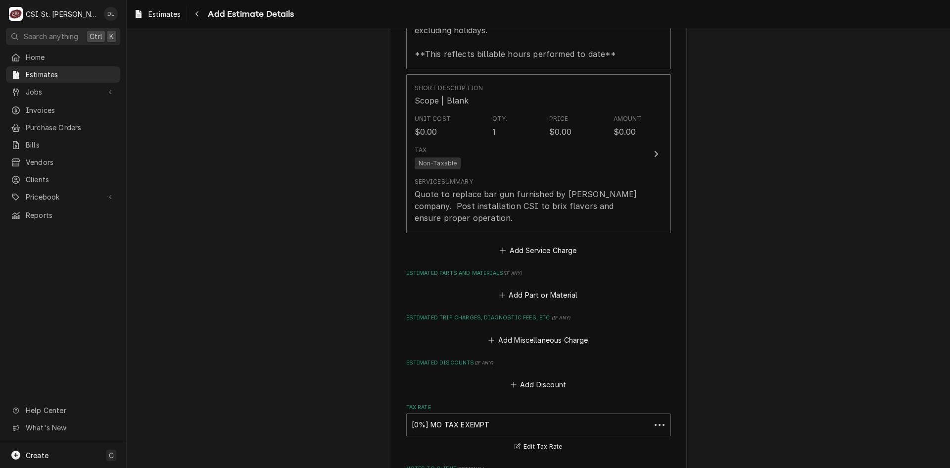
scroll to position [1459, 0]
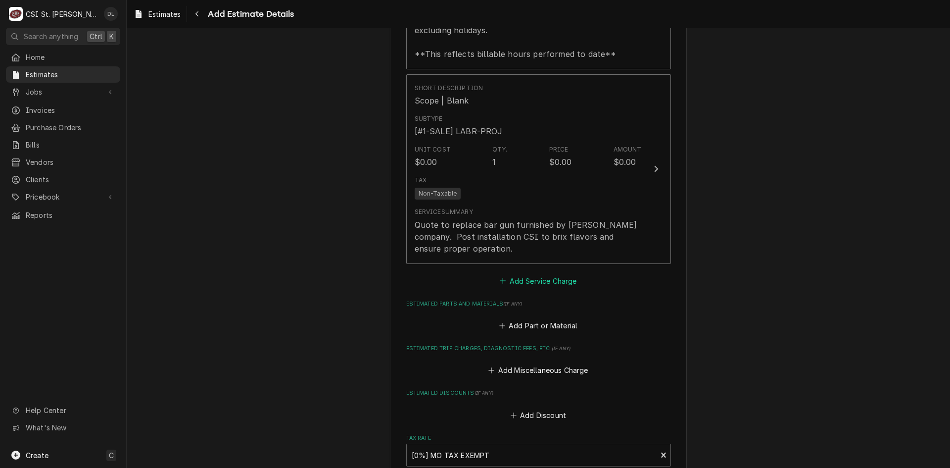
click at [500, 279] on icon "Estimated Service Charges" at bounding box center [503, 280] width 6 height 7
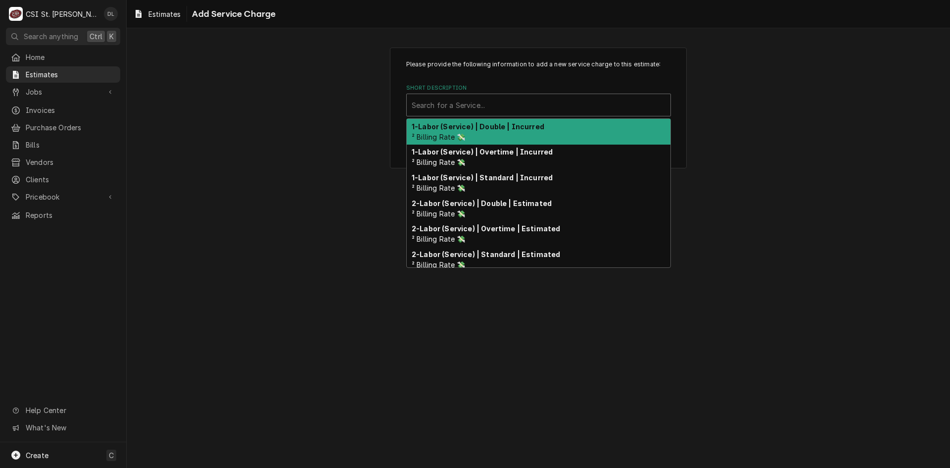
click at [507, 107] on div "Short Description" at bounding box center [539, 105] width 254 height 18
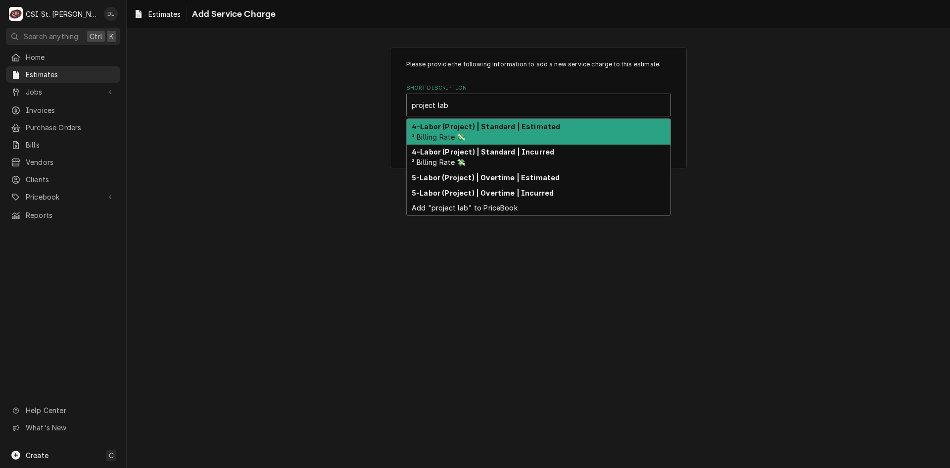
click at [495, 137] on div "4-Labor (Project) | Standard | Estimated ² Billing Rate 💸" at bounding box center [539, 132] width 264 height 26
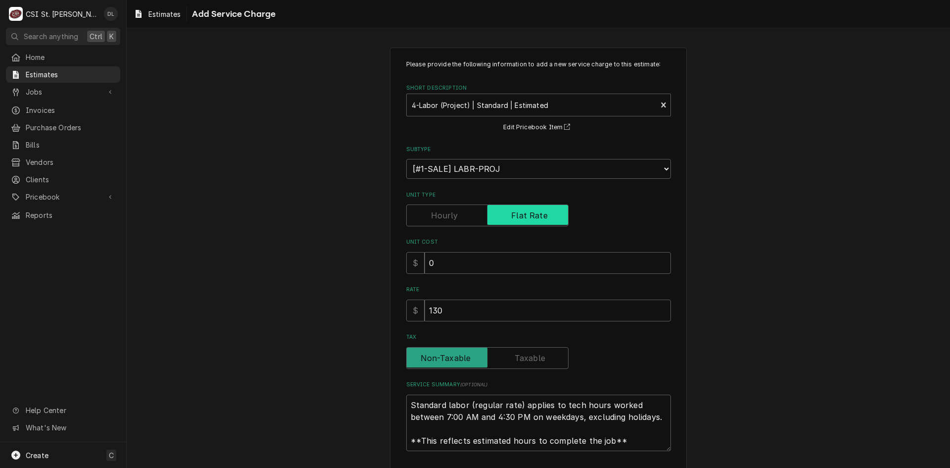
click at [454, 217] on input "Unit Type" at bounding box center [487, 215] width 153 height 22
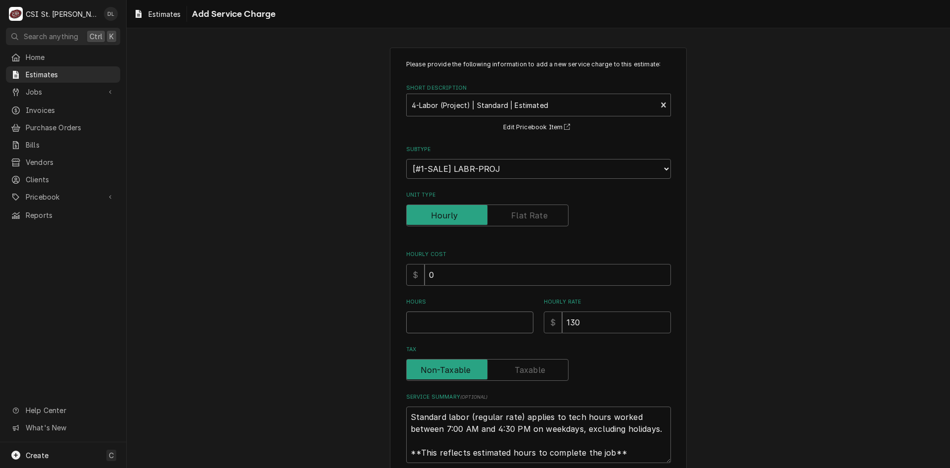
click at [452, 317] on input "Hours" at bounding box center [469, 322] width 127 height 22
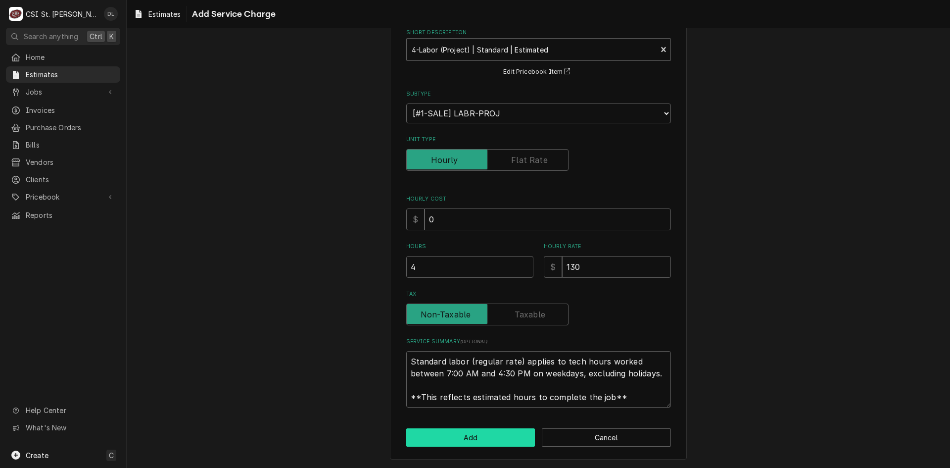
click at [487, 443] on button "Add" at bounding box center [470, 437] width 129 height 18
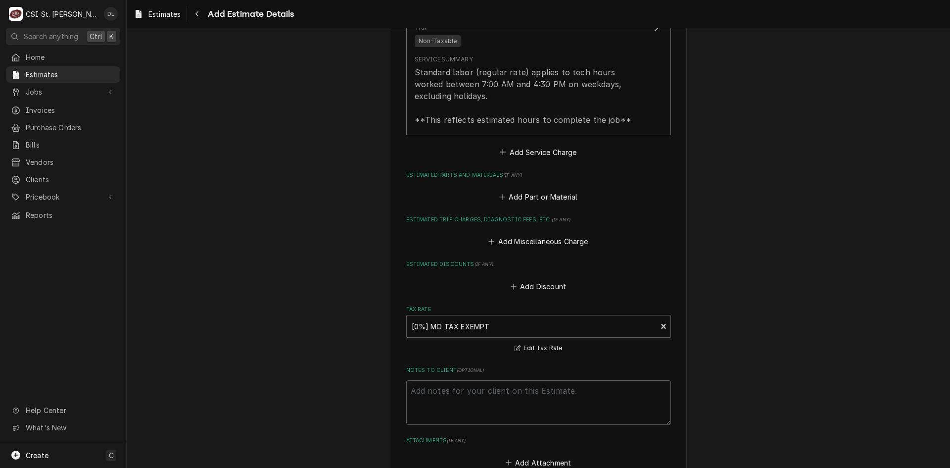
scroll to position [2048, 0]
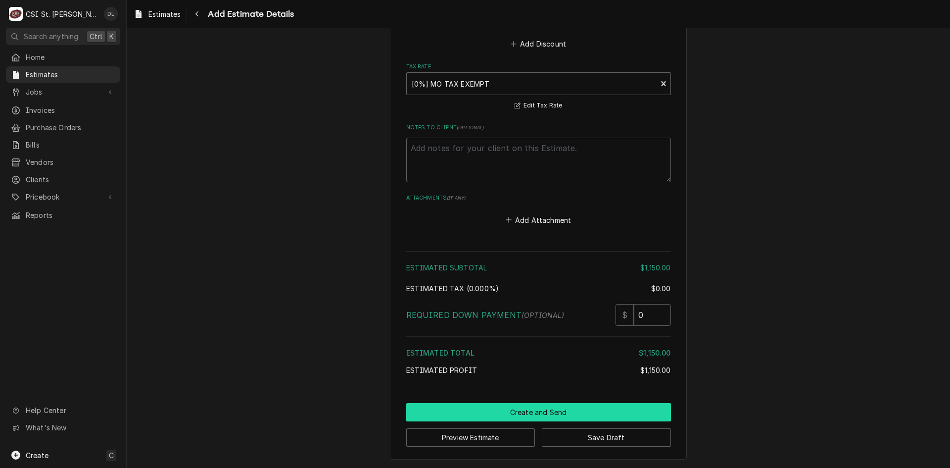
click at [554, 409] on button "Create and Send" at bounding box center [538, 412] width 265 height 18
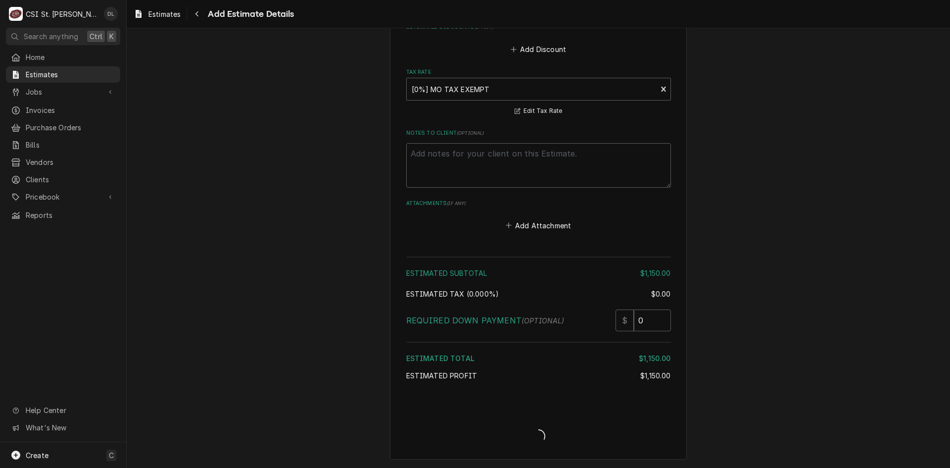
scroll to position [2043, 0]
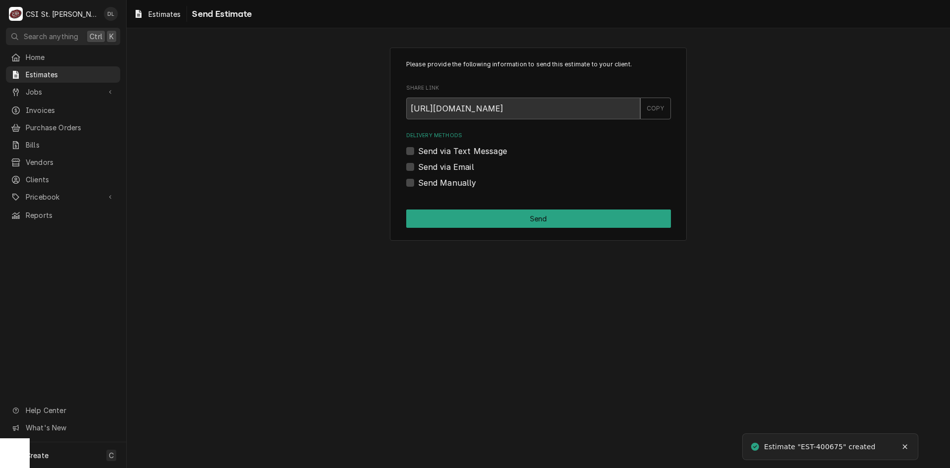
drag, startPoint x: 410, startPoint y: 181, endPoint x: 452, endPoint y: 196, distance: 45.2
click at [418, 181] on label "Send Manually" at bounding box center [447, 183] width 58 height 12
click at [418, 181] on input "Send Manually" at bounding box center [550, 188] width 265 height 22
checkbox input "true"
click at [539, 223] on button "Send" at bounding box center [538, 218] width 265 height 18
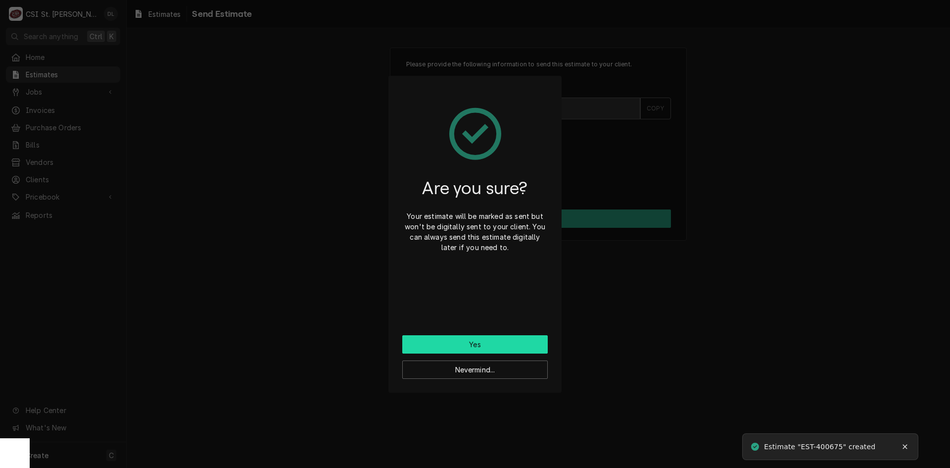
click at [470, 342] on button "Yes" at bounding box center [474, 344] width 145 height 18
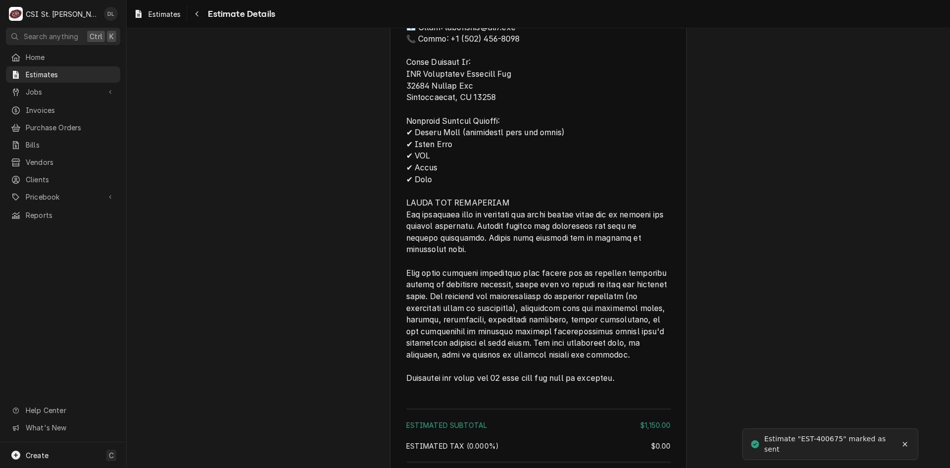
scroll to position [1680, 0]
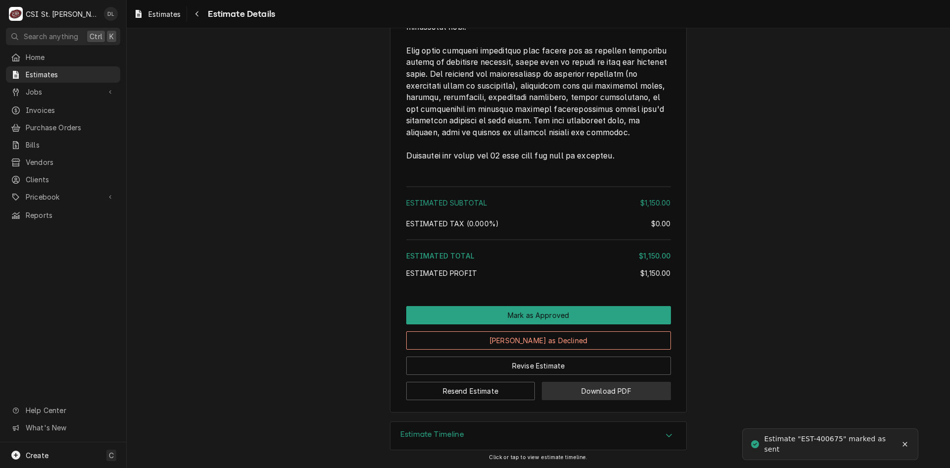
click at [625, 388] on button "Download PDF" at bounding box center [606, 391] width 129 height 18
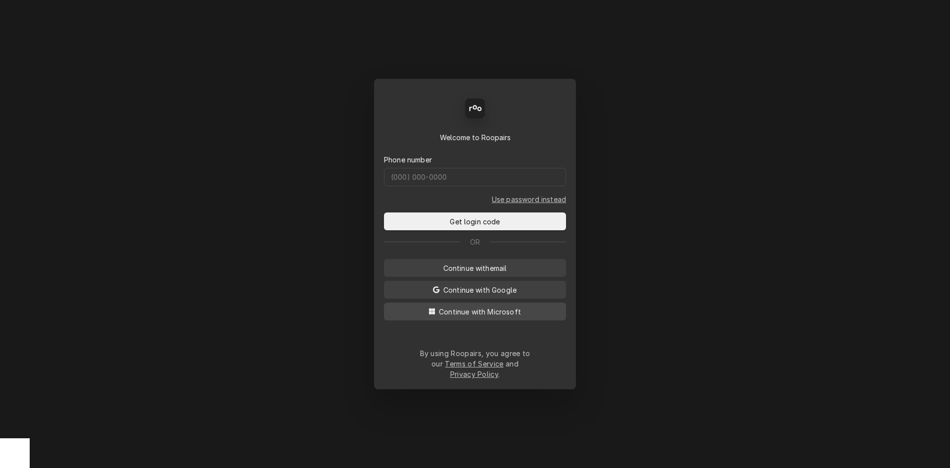
click at [491, 317] on span "Continue with Microsoft" at bounding box center [480, 311] width 86 height 10
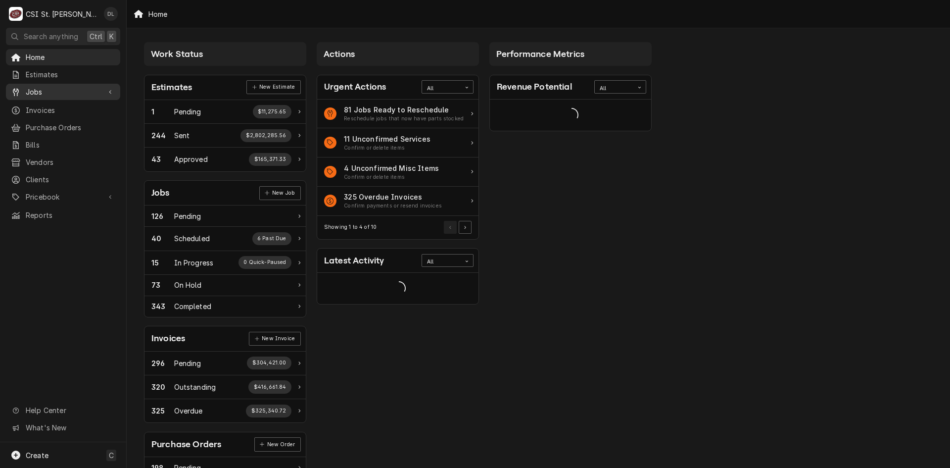
click at [62, 90] on span "Jobs" at bounding box center [63, 92] width 75 height 10
click at [54, 104] on span "Jobs" at bounding box center [71, 109] width 90 height 10
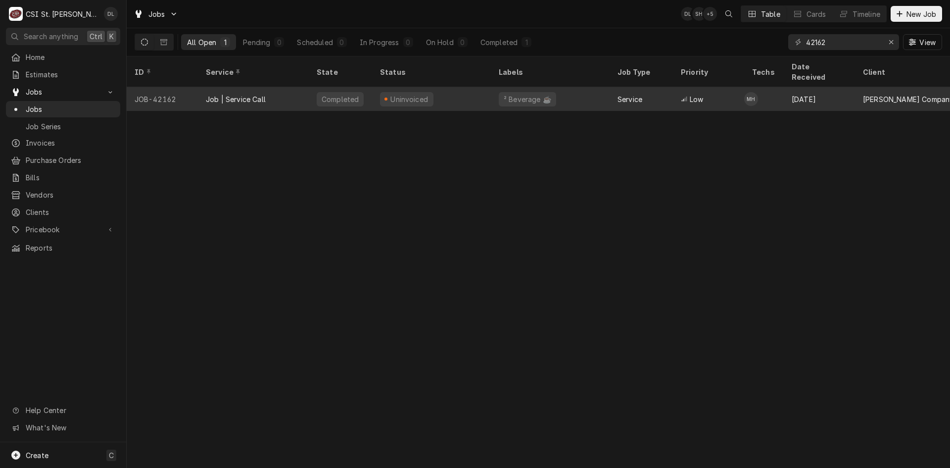
click at [541, 94] on div "² Beverage ☕️" at bounding box center [527, 99] width 49 height 10
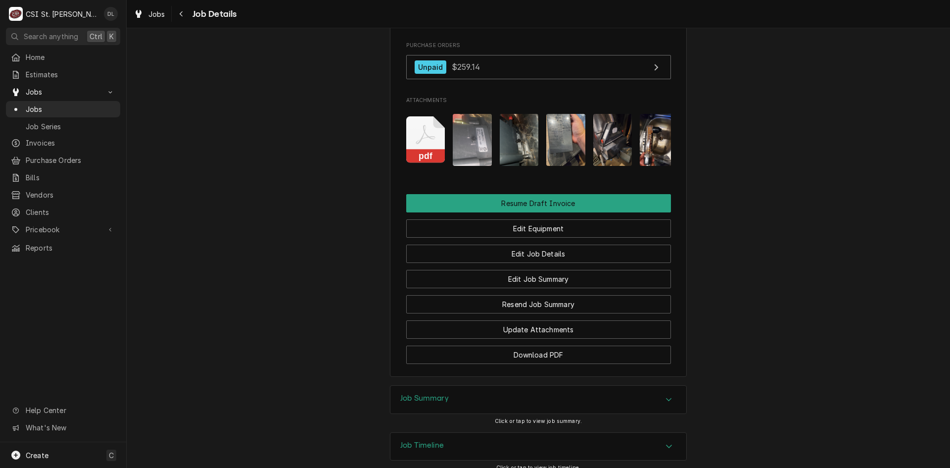
click at [469, 116] on img "Attachments" at bounding box center [472, 140] width 39 height 52
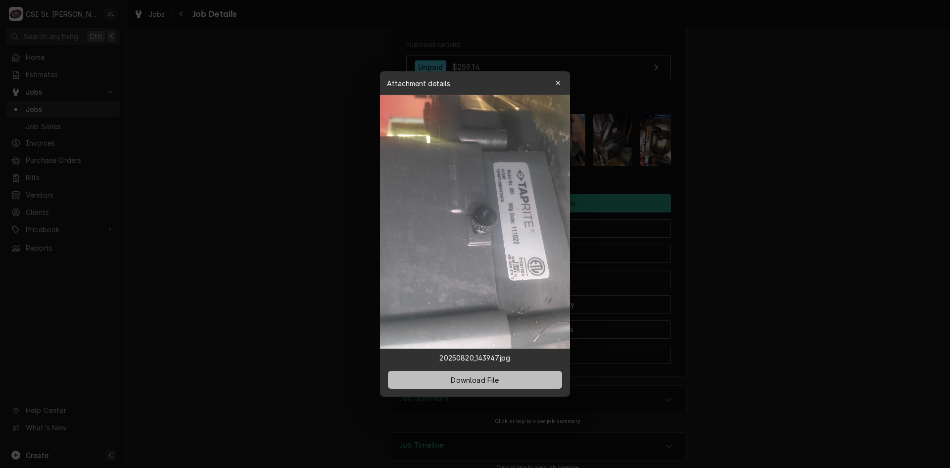
click at [493, 382] on span "Download File" at bounding box center [475, 380] width 52 height 10
click at [554, 82] on div "button" at bounding box center [558, 83] width 10 height 10
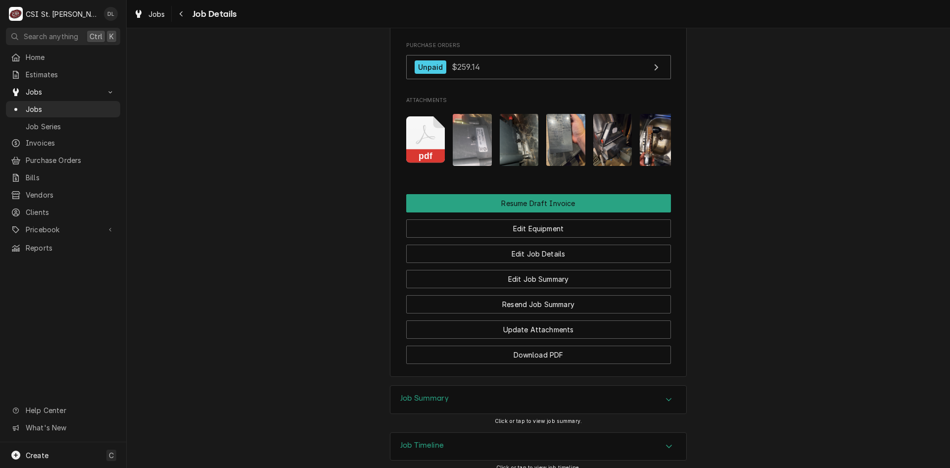
click at [621, 128] on img "Attachments" at bounding box center [612, 140] width 39 height 52
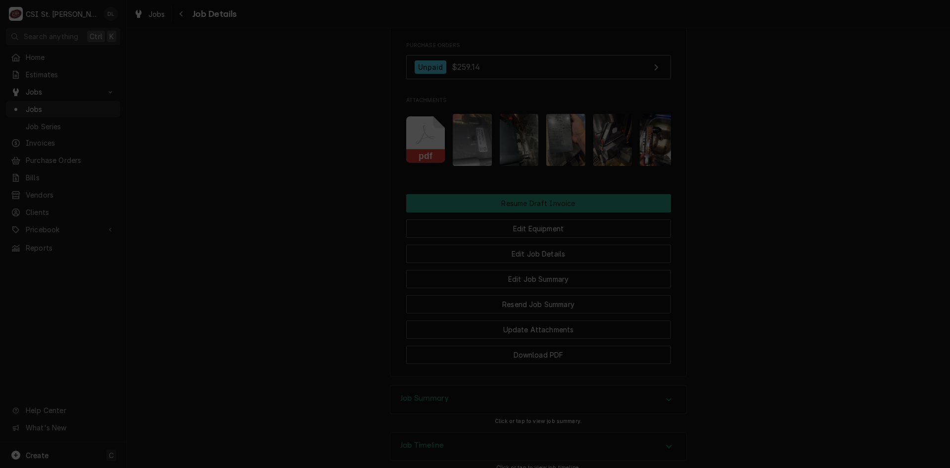
click at [557, 81] on icon "button" at bounding box center [558, 83] width 5 height 7
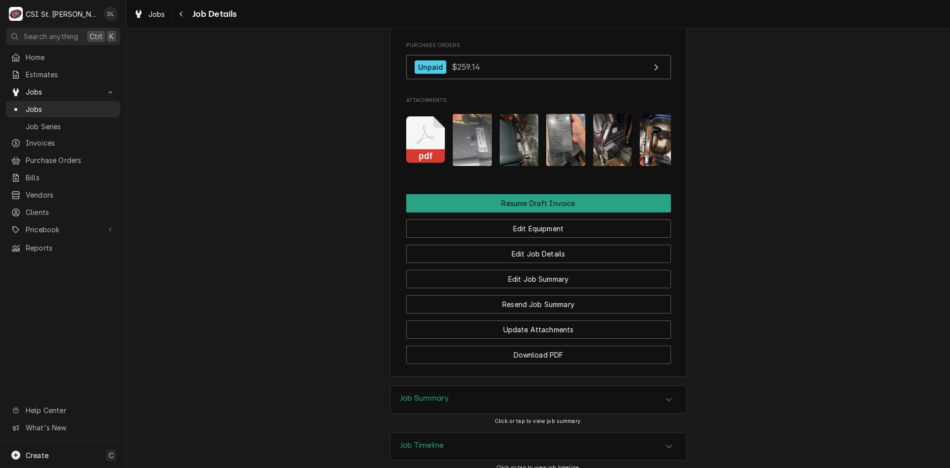
click at [614, 118] on img "Attachments" at bounding box center [612, 140] width 39 height 52
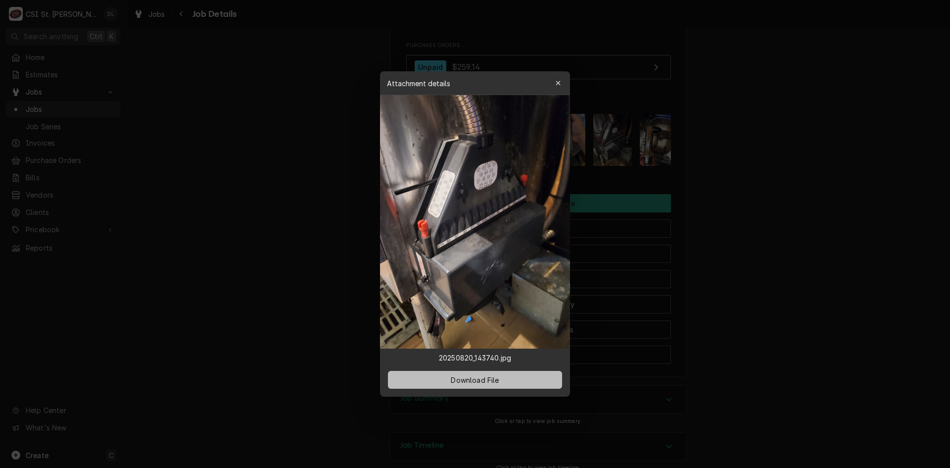
click at [517, 375] on button "Download File" at bounding box center [475, 380] width 174 height 18
drag, startPoint x: 554, startPoint y: 82, endPoint x: 561, endPoint y: 96, distance: 15.5
click at [554, 82] on div "button" at bounding box center [558, 83] width 10 height 10
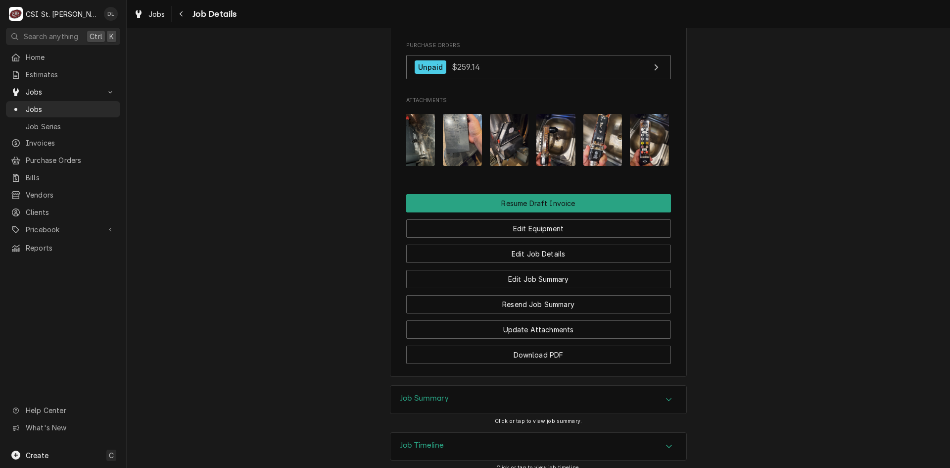
scroll to position [0, 109]
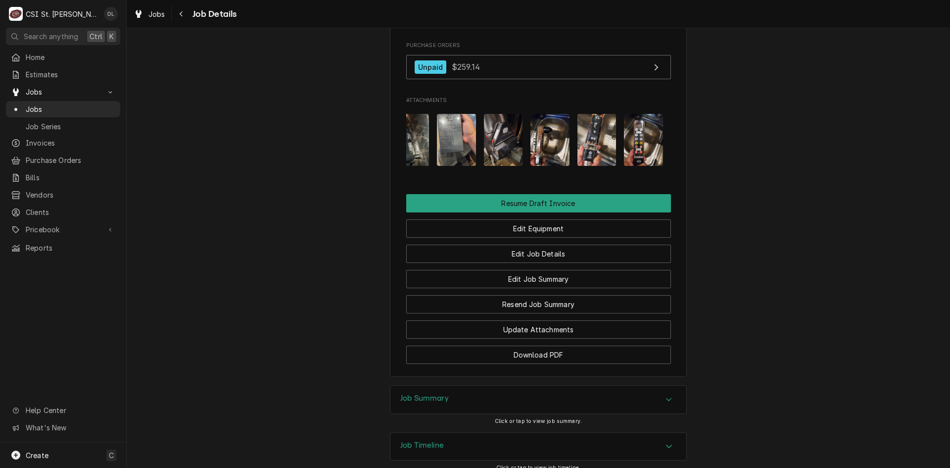
click at [635, 122] on img "Attachments" at bounding box center [643, 140] width 39 height 52
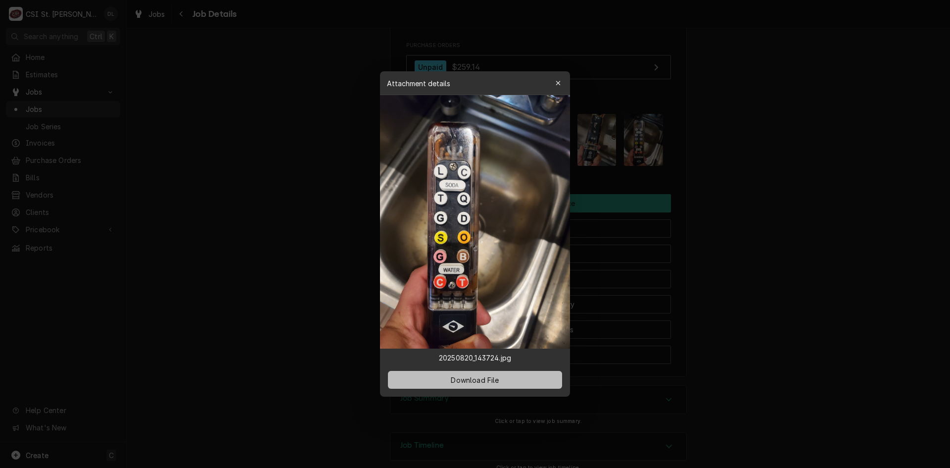
click at [498, 381] on span "Download File" at bounding box center [475, 380] width 52 height 10
click at [556, 80] on icon "button" at bounding box center [558, 83] width 5 height 7
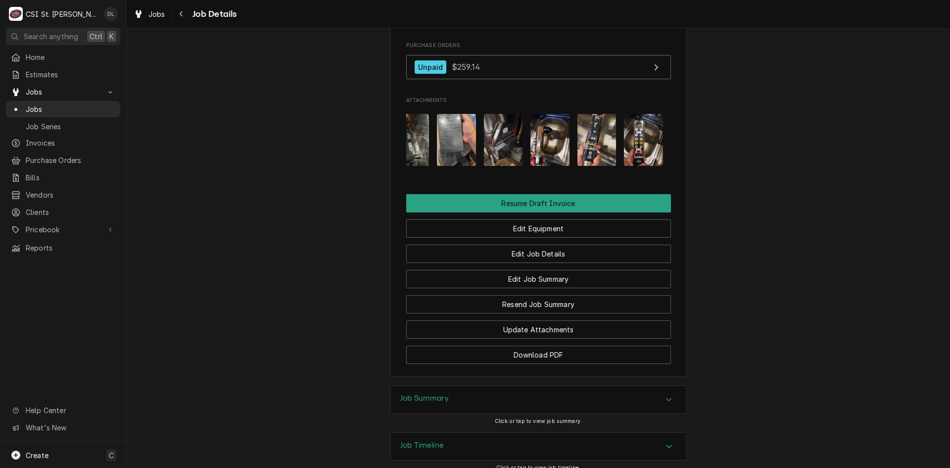
click at [586, 115] on img "Attachments" at bounding box center [597, 140] width 39 height 52
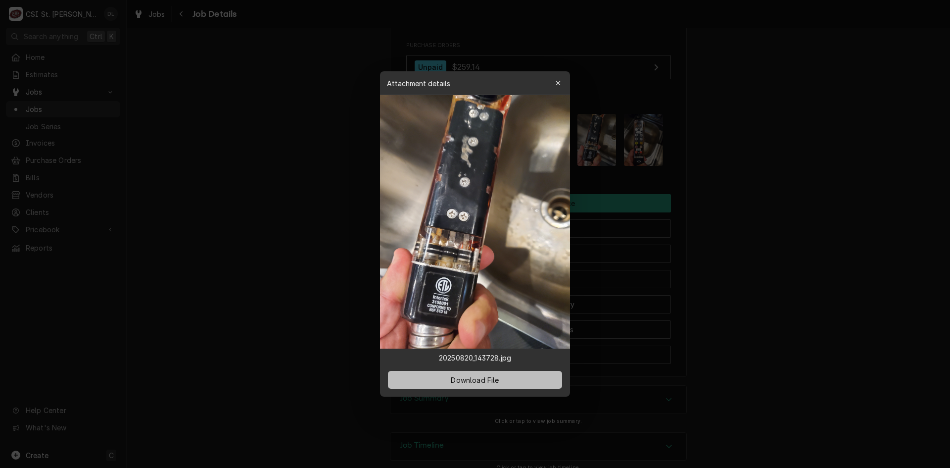
click at [497, 373] on button "Download File" at bounding box center [475, 380] width 174 height 18
click at [560, 81] on icon "button" at bounding box center [558, 83] width 5 height 7
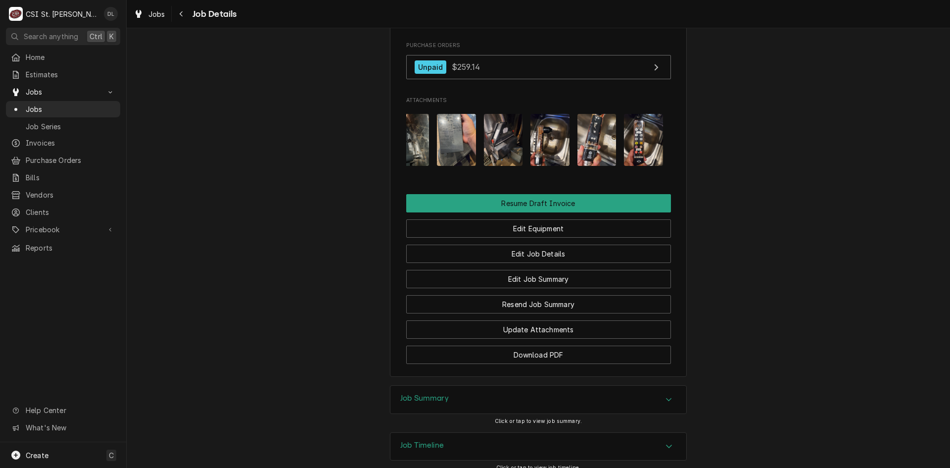
click at [540, 125] on img "Attachments" at bounding box center [550, 140] width 39 height 52
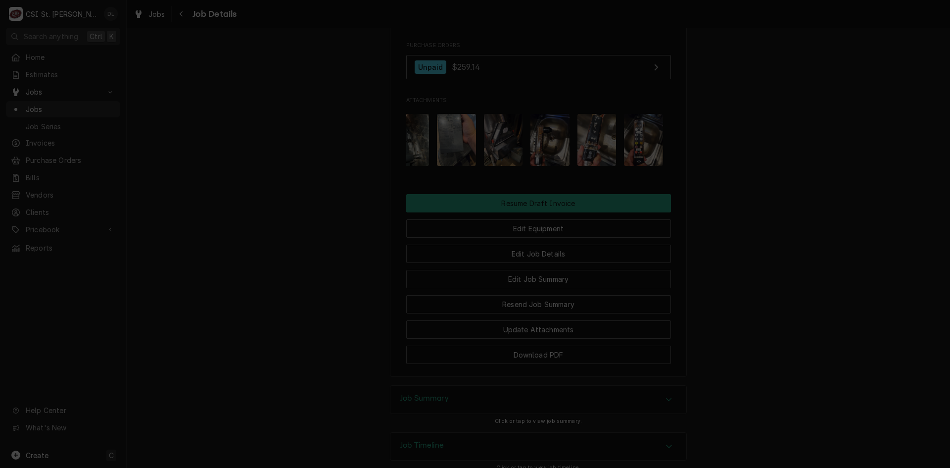
click at [565, 76] on button "button" at bounding box center [558, 83] width 16 height 16
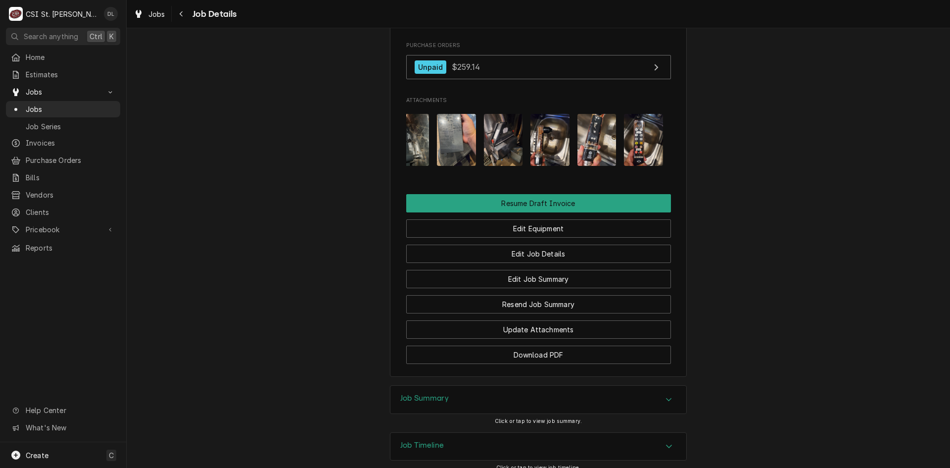
click at [510, 129] on img "Attachments" at bounding box center [503, 140] width 39 height 52
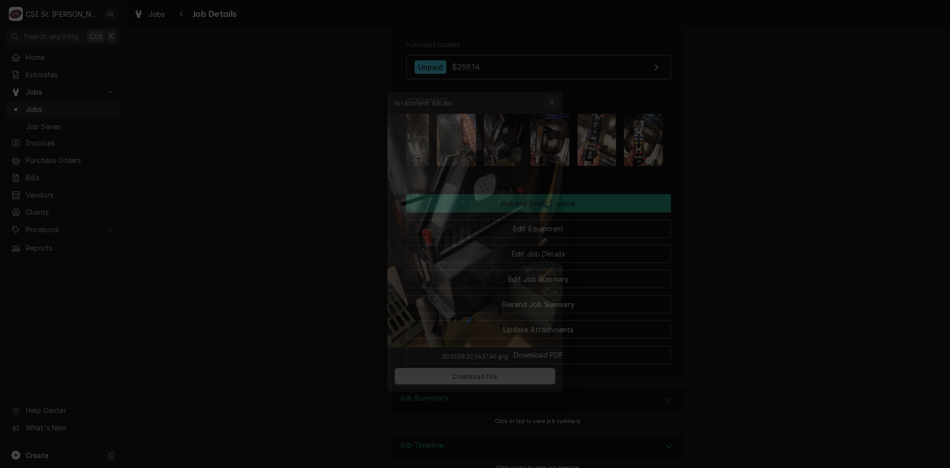
click at [559, 81] on icon "button" at bounding box center [558, 83] width 5 height 7
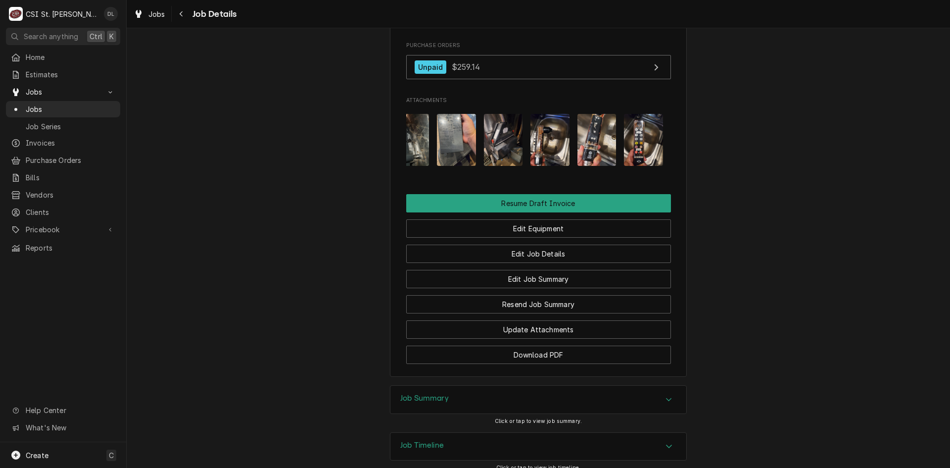
scroll to position [0, 0]
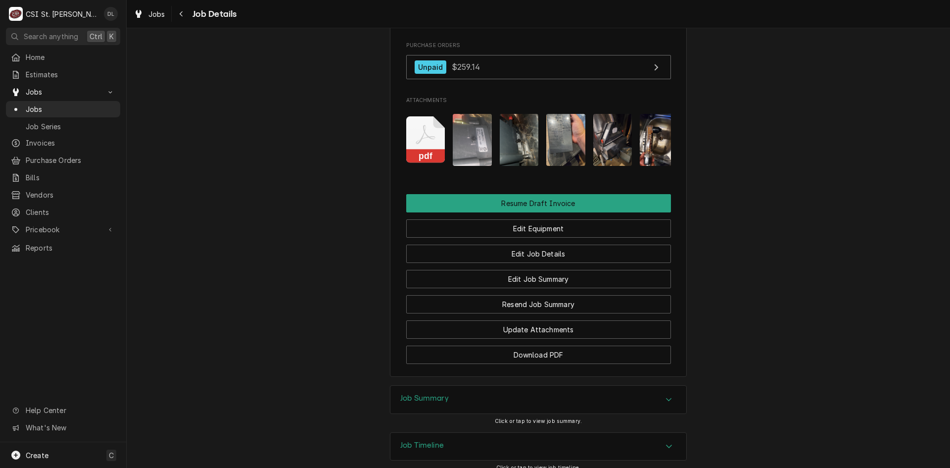
click at [460, 114] on img "Attachments" at bounding box center [472, 140] width 39 height 52
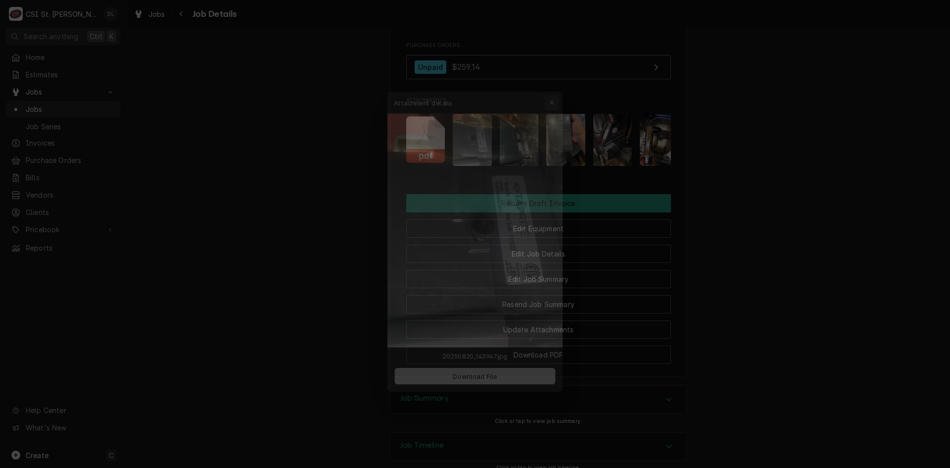
click at [561, 80] on div "button" at bounding box center [558, 83] width 10 height 10
